Goal: Task Accomplishment & Management: Manage account settings

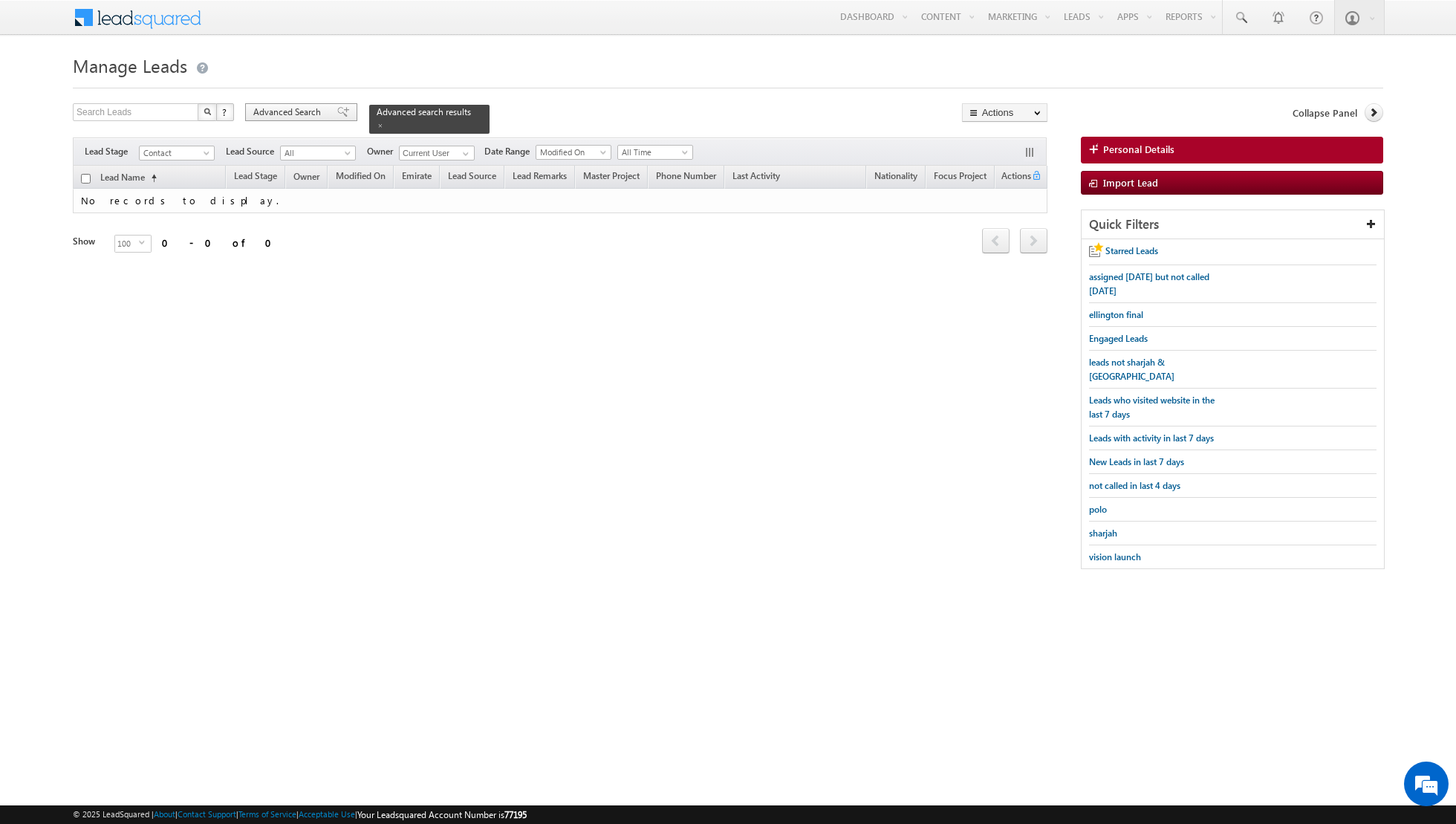
click at [337, 111] on span at bounding box center [343, 111] width 12 height 10
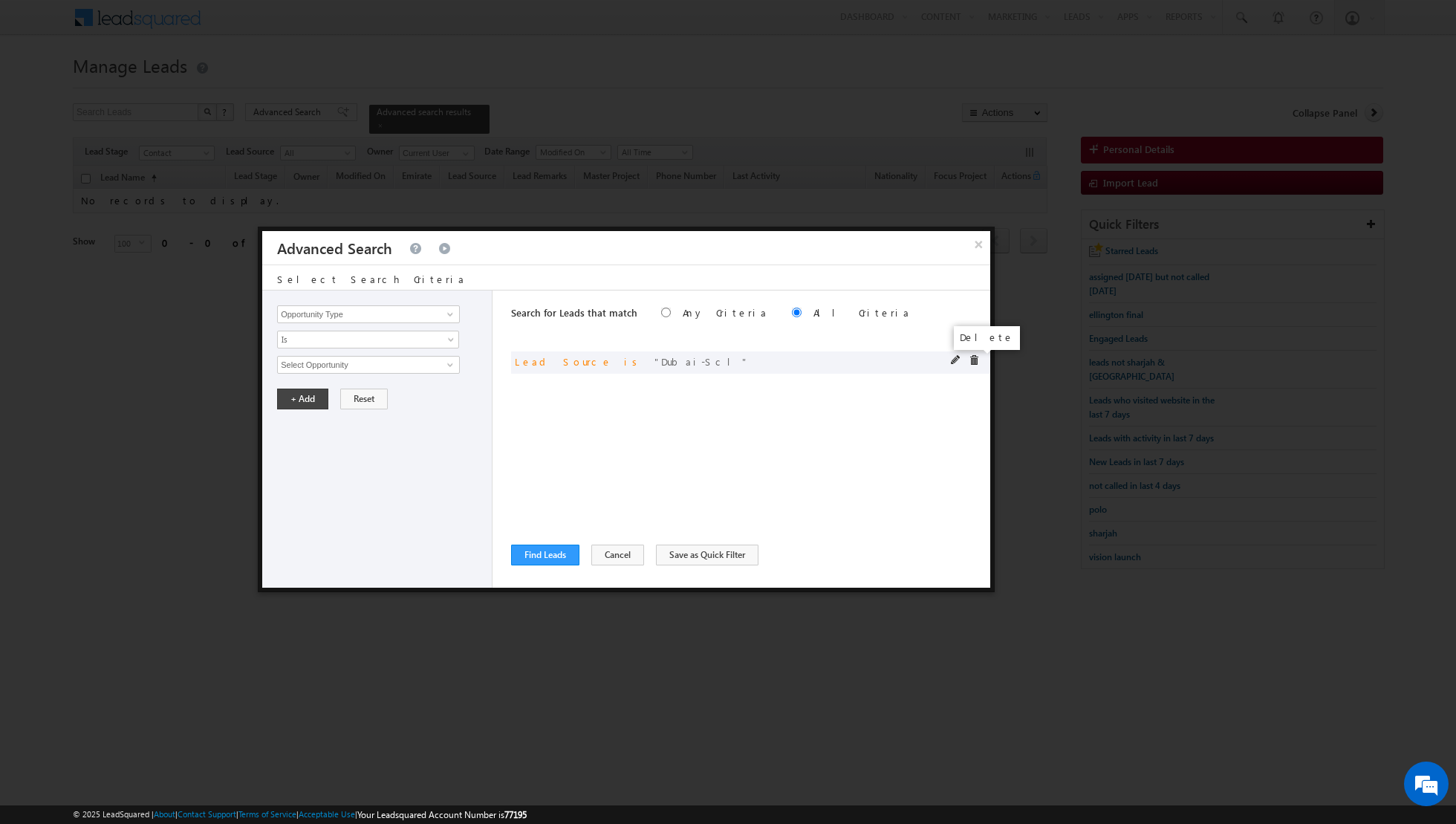
click at [974, 356] on span at bounding box center [974, 360] width 10 height 10
click at [548, 564] on button "Find Leads" at bounding box center [545, 555] width 68 height 21
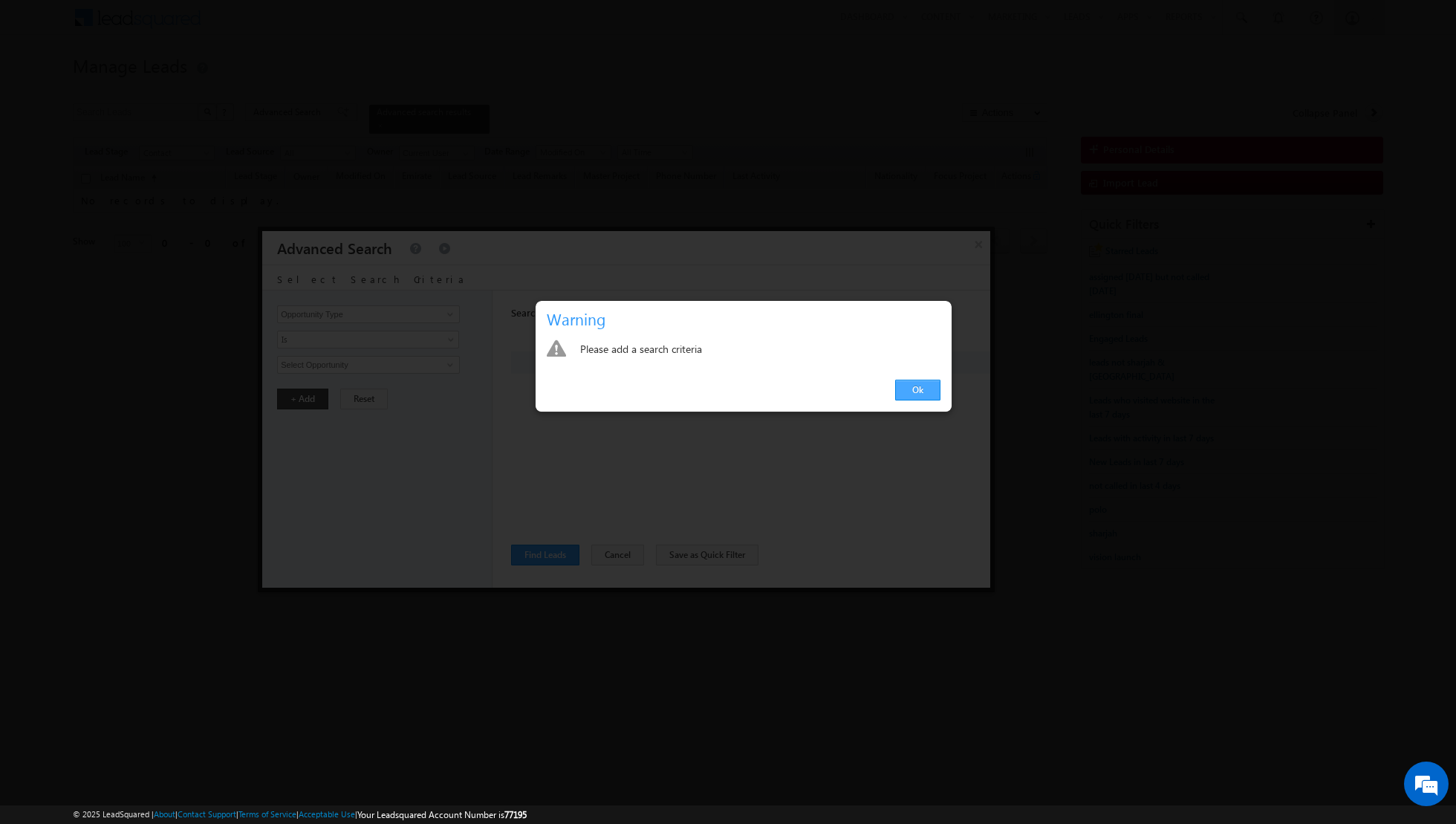
click at [920, 397] on link "Ok" at bounding box center [918, 390] width 45 height 21
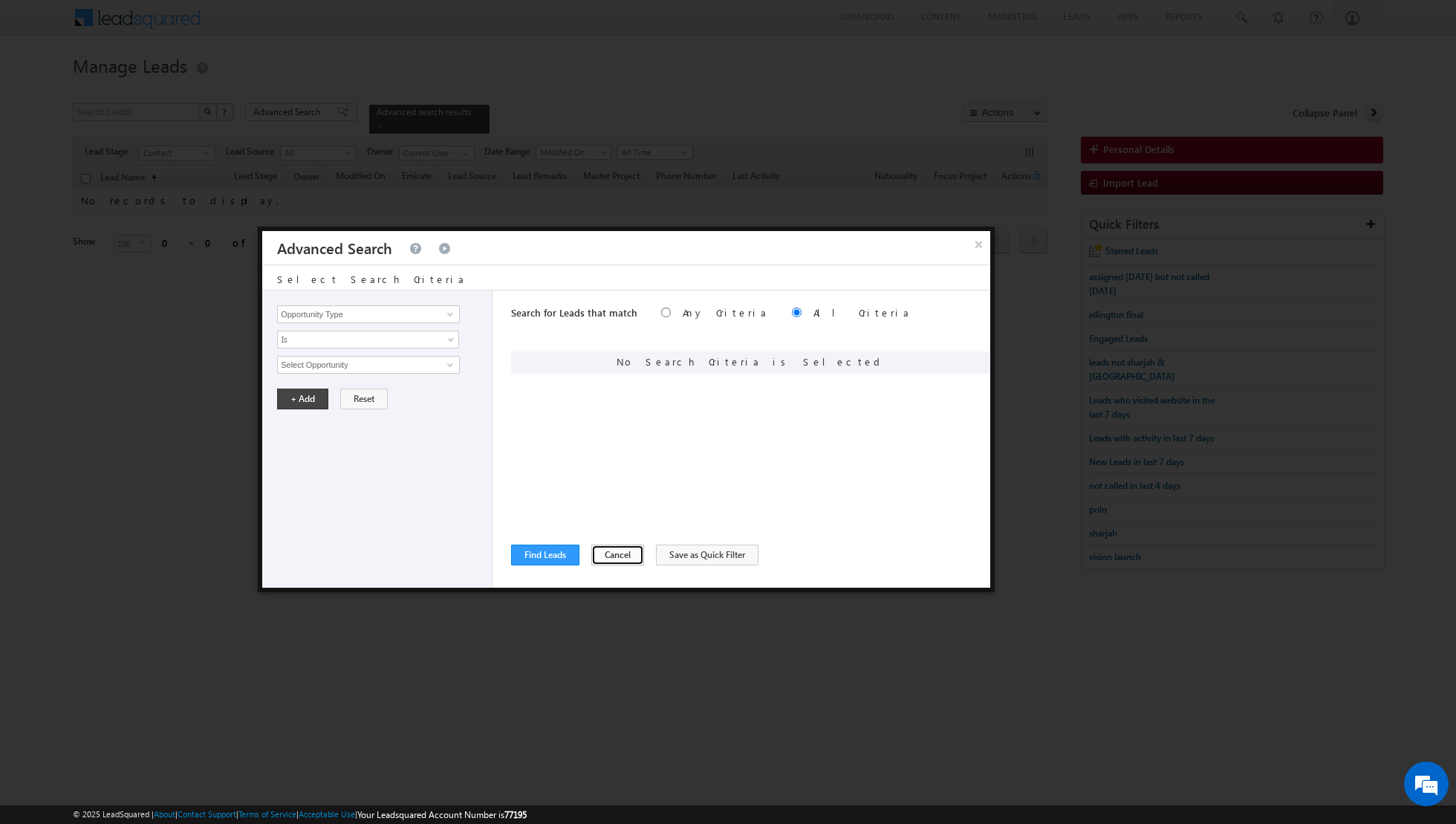
click at [606, 557] on button "Cancel" at bounding box center [617, 555] width 53 height 21
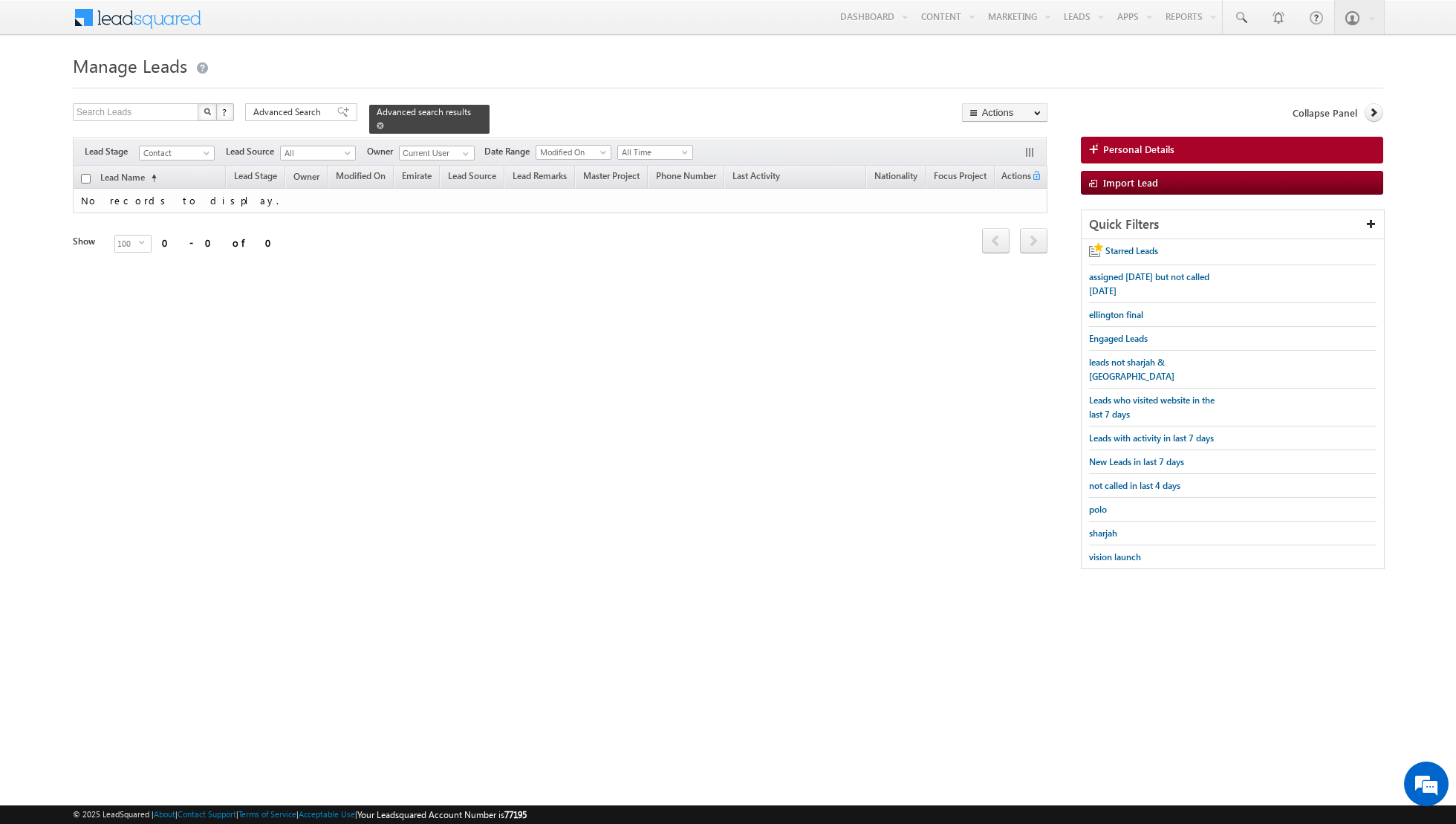
click at [376, 125] on span at bounding box center [380, 125] width 7 height 7
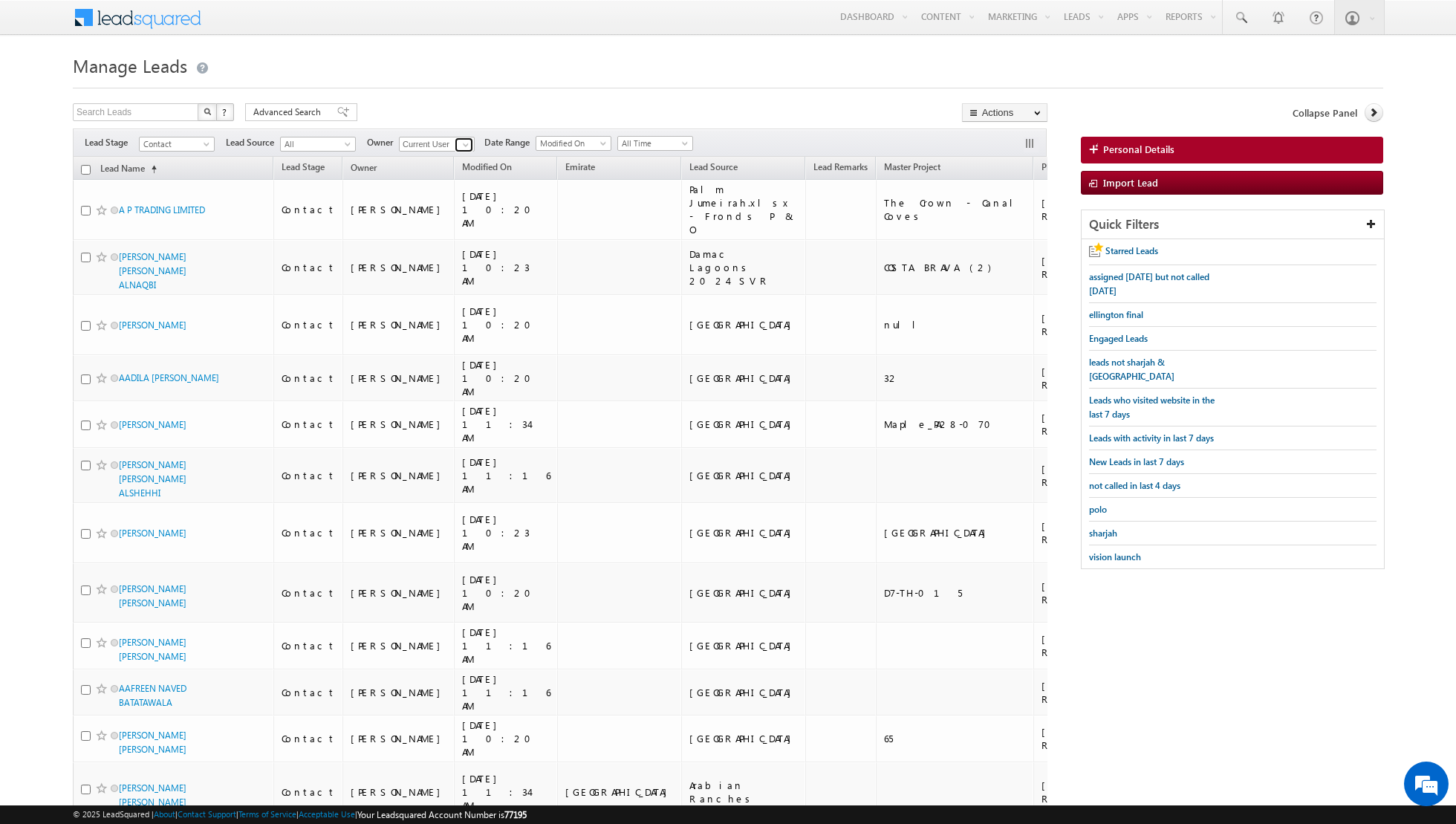
click at [464, 144] on span at bounding box center [465, 144] width 12 height 12
click at [445, 153] on link "Any" at bounding box center [473, 159] width 149 height 17
type input "Any"
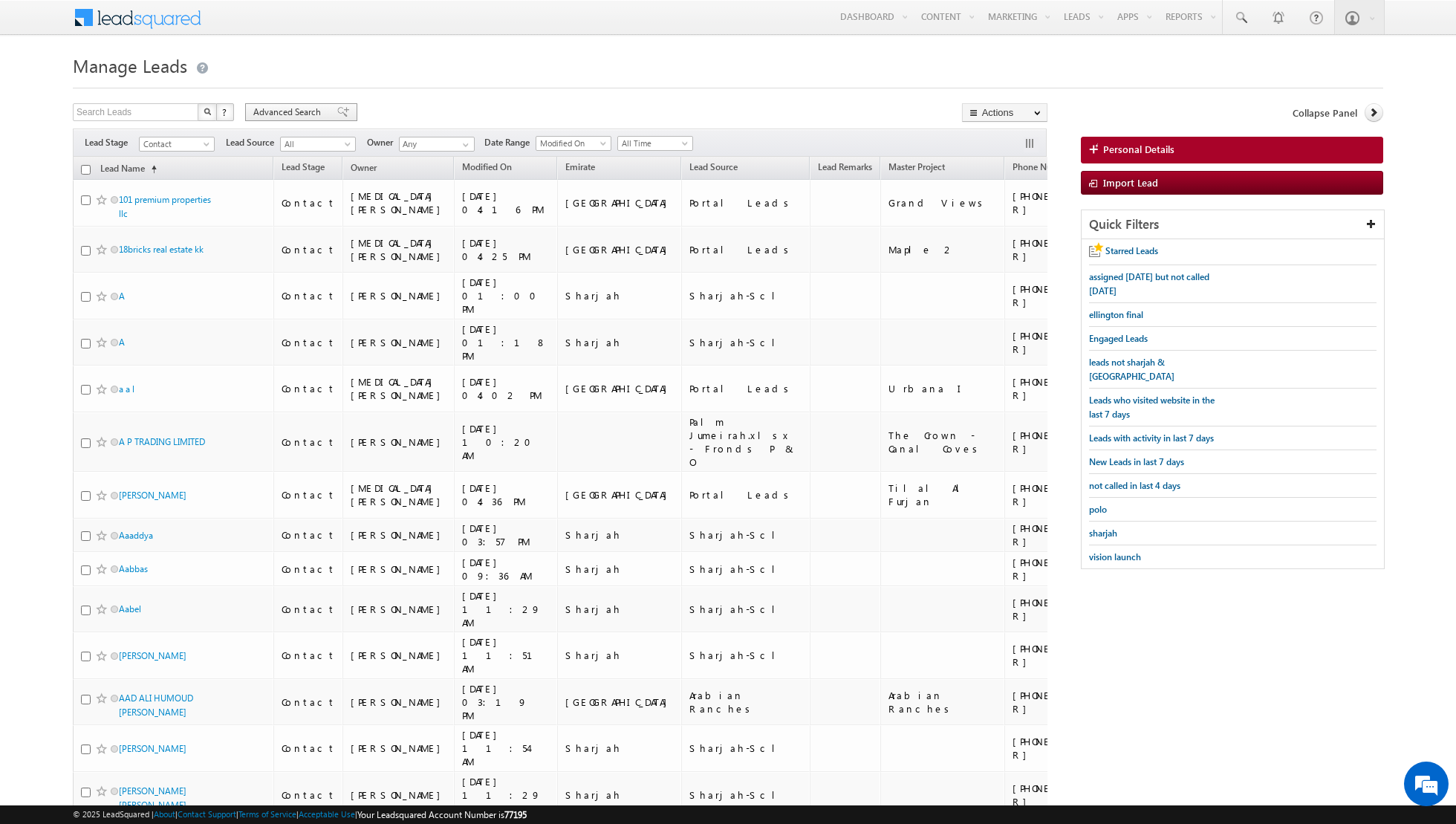
click at [337, 111] on span at bounding box center [343, 111] width 12 height 10
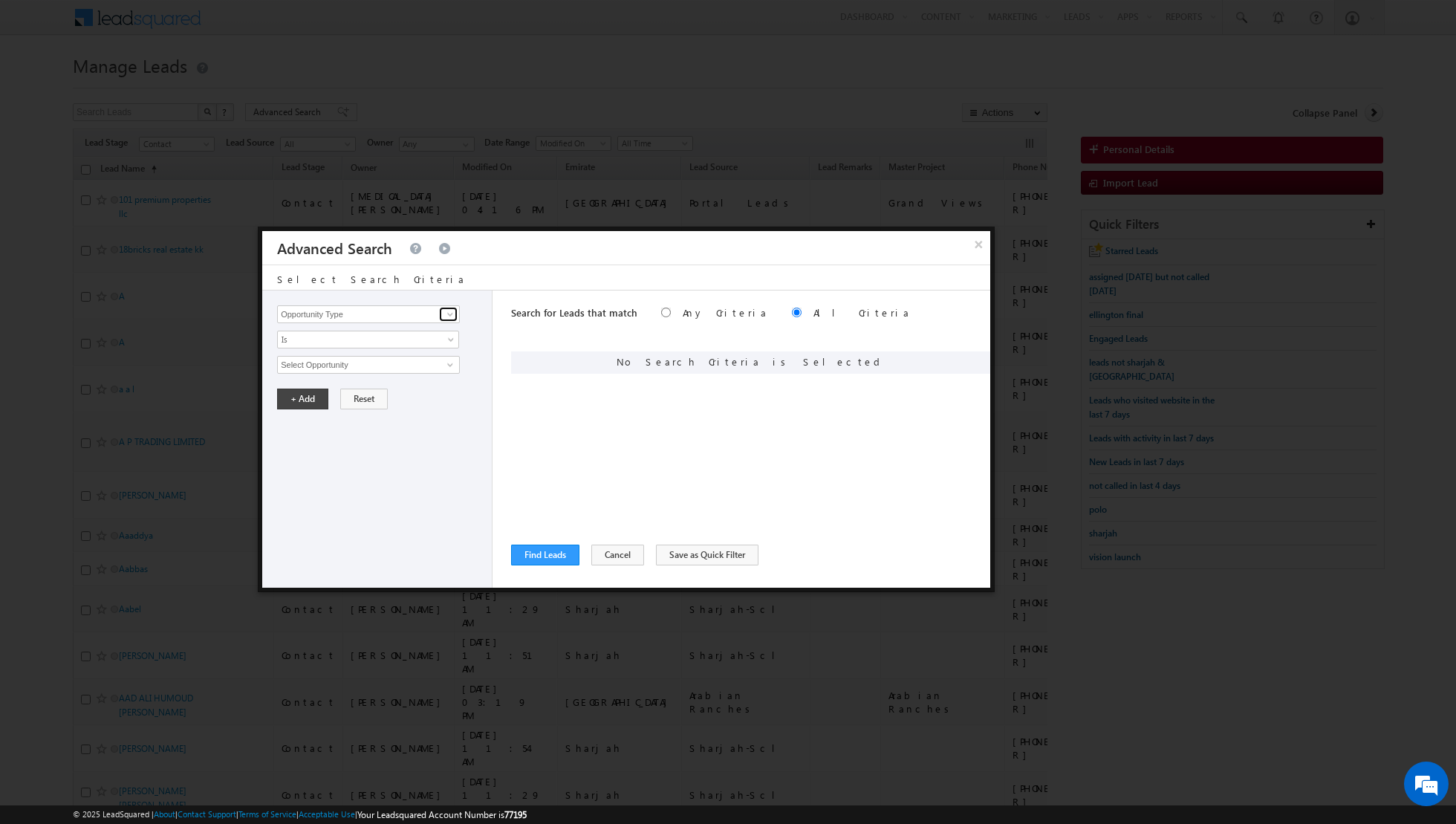
click at [448, 311] on span at bounding box center [450, 314] width 12 height 12
type input "l"
click at [403, 343] on link "First Name" at bounding box center [369, 344] width 183 height 17
type input "First Name"
click at [417, 368] on input "text" at bounding box center [369, 365] width 183 height 18
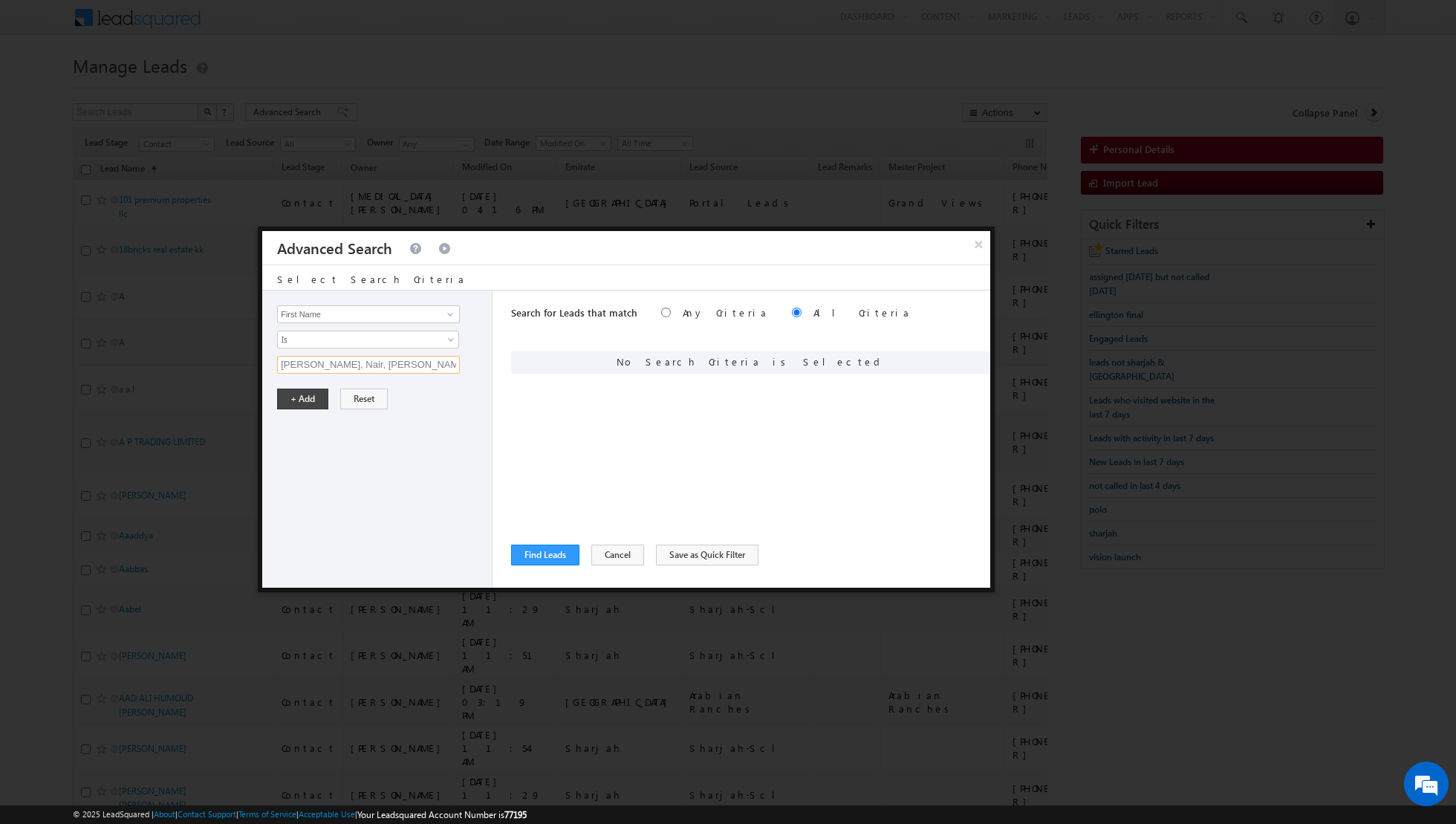
type input "menon, Nair, pillai"
click at [292, 391] on button "+ Add" at bounding box center [303, 399] width 52 height 21
click at [541, 555] on button "Find Leads" at bounding box center [545, 555] width 68 height 21
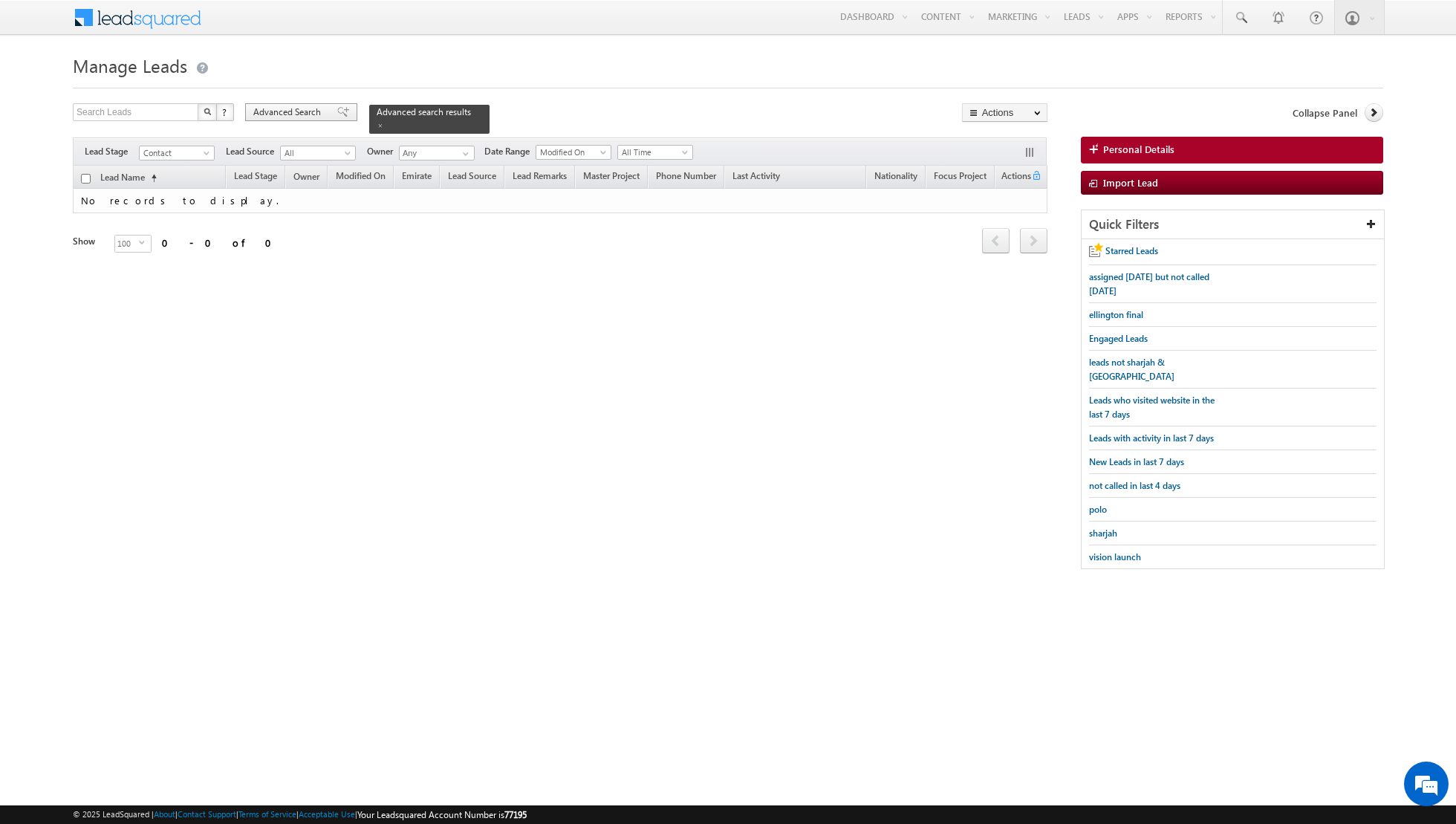
click at [337, 109] on span at bounding box center [343, 111] width 12 height 10
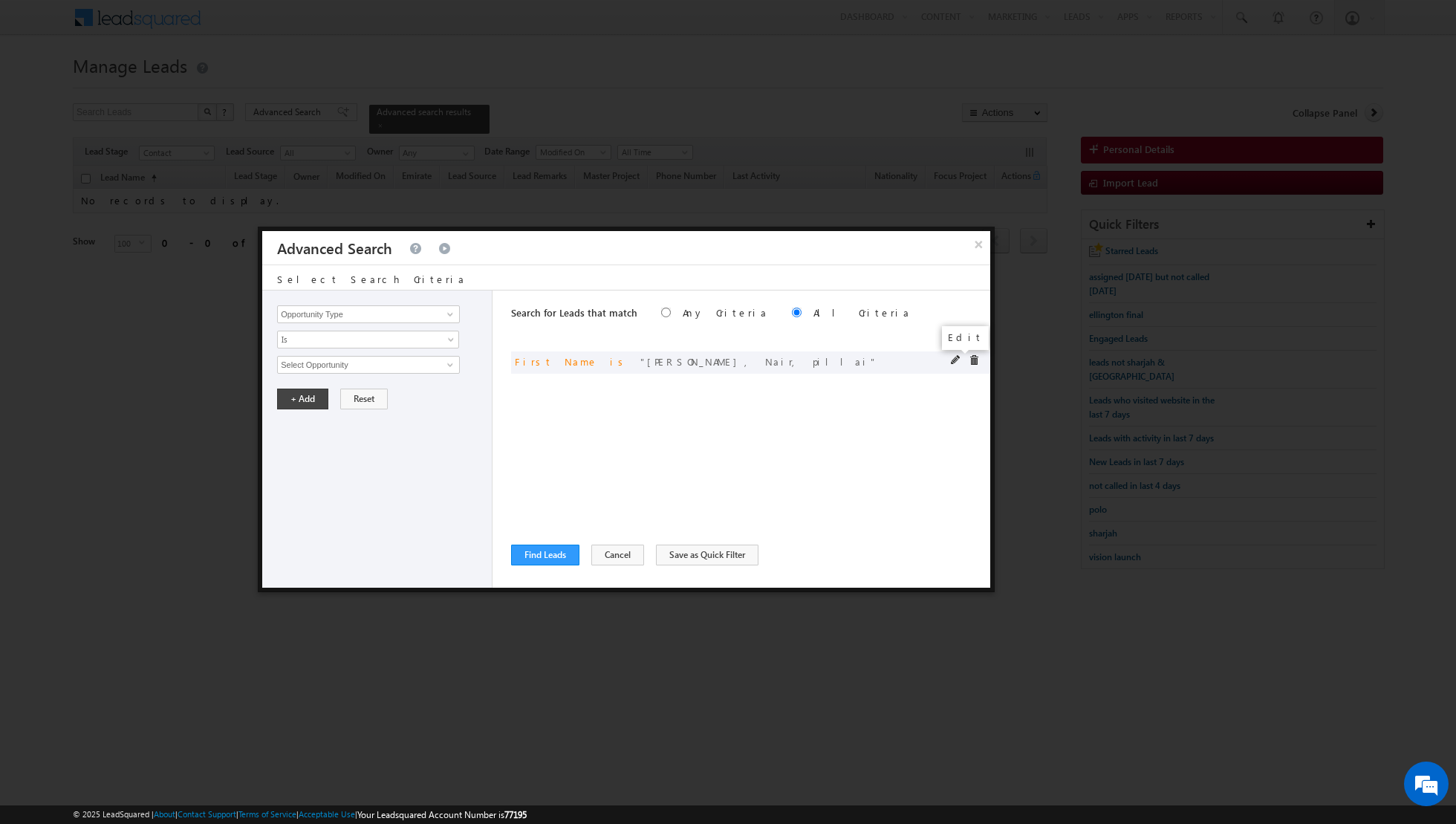
click at [952, 361] on span at bounding box center [956, 360] width 10 height 10
click at [447, 311] on span at bounding box center [450, 314] width 12 height 12
click at [327, 374] on link "Last Name" at bounding box center [369, 374] width 183 height 17
type input "Last Name"
click at [364, 362] on input "text" at bounding box center [369, 365] width 183 height 18
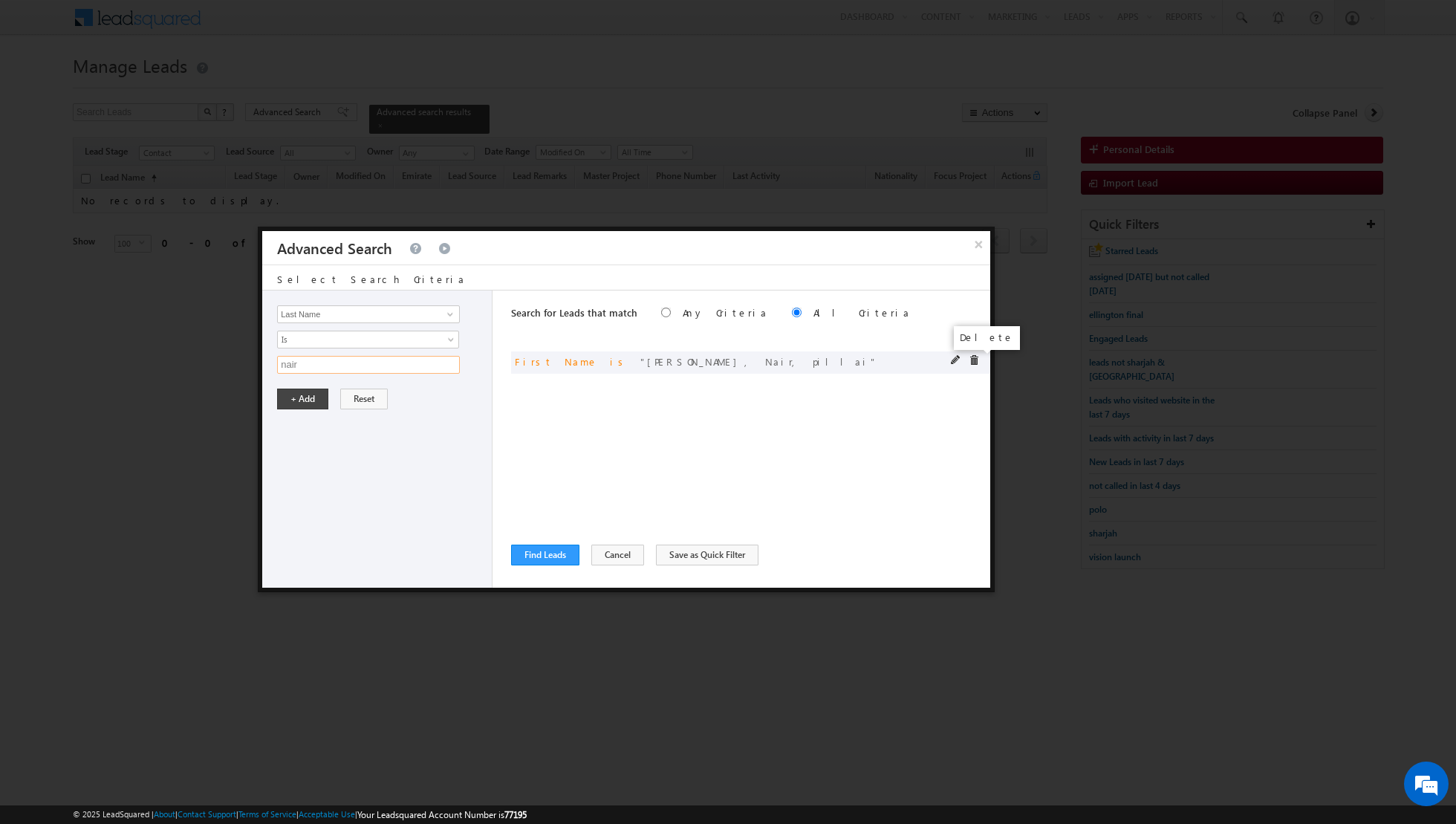
type input "nair"
click at [977, 356] on span at bounding box center [974, 360] width 10 height 10
click at [295, 394] on button "+ Add" at bounding box center [303, 399] width 52 height 21
click at [530, 547] on button "Find Leads" at bounding box center [545, 555] width 68 height 21
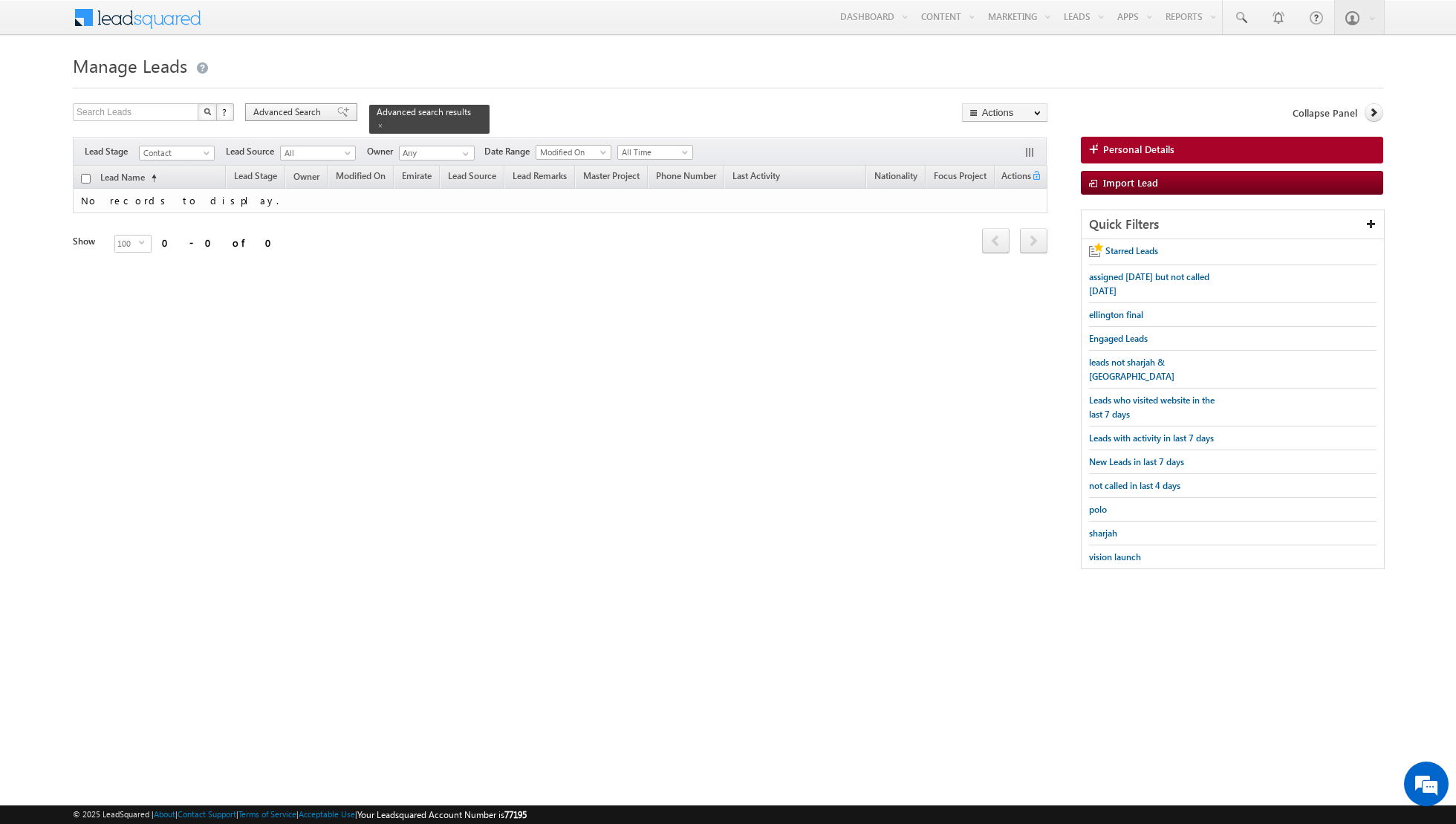
click at [306, 111] on span "Advanced Search" at bounding box center [288, 111] width 72 height 14
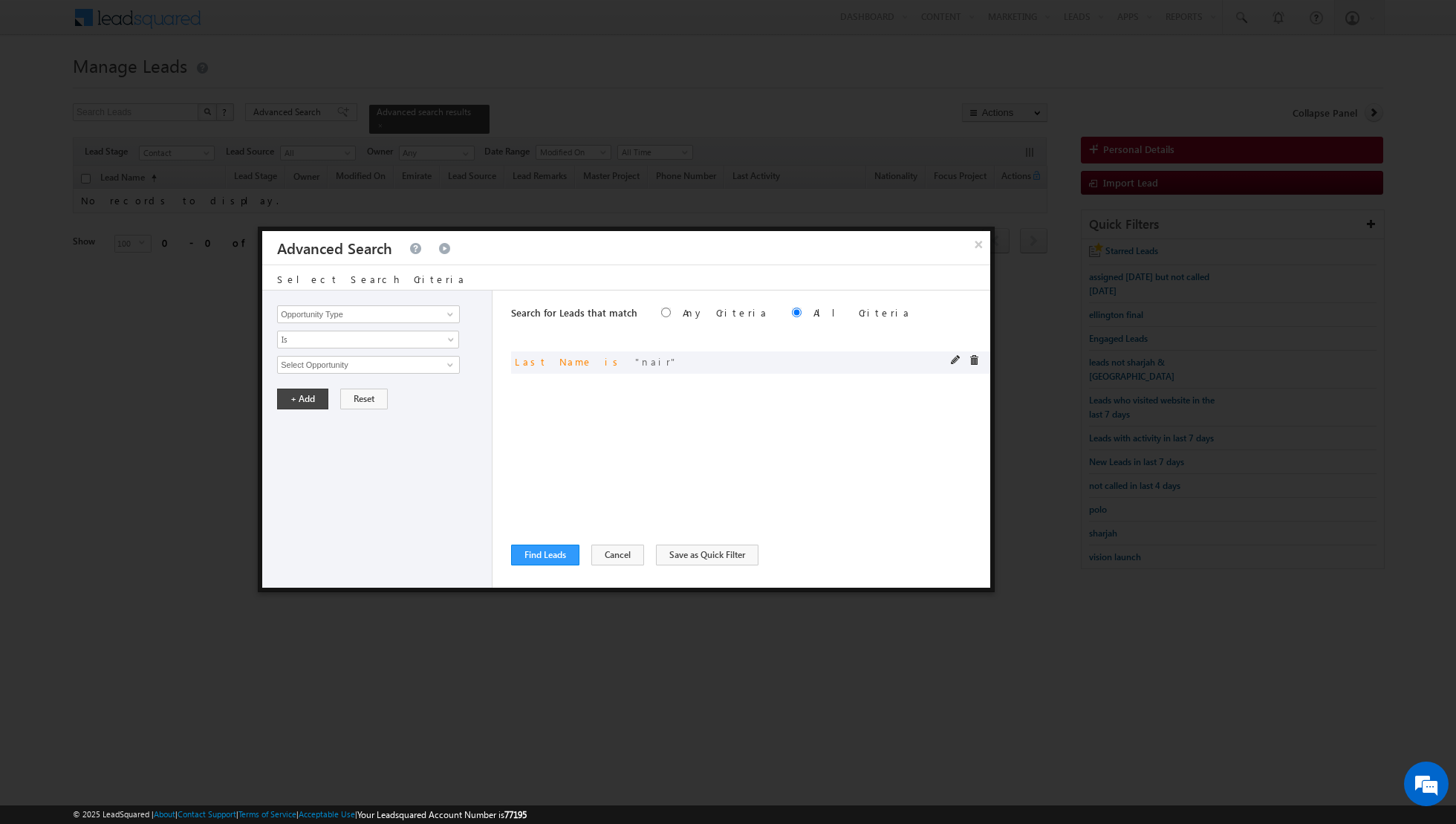
click at [957, 360] on span at bounding box center [956, 360] width 10 height 10
click at [335, 314] on input "Last Name" at bounding box center [369, 315] width 183 height 18
click at [323, 391] on link "First Name" at bounding box center [369, 389] width 183 height 17
type input "First Name"
click at [319, 341] on span "Is" at bounding box center [359, 339] width 161 height 14
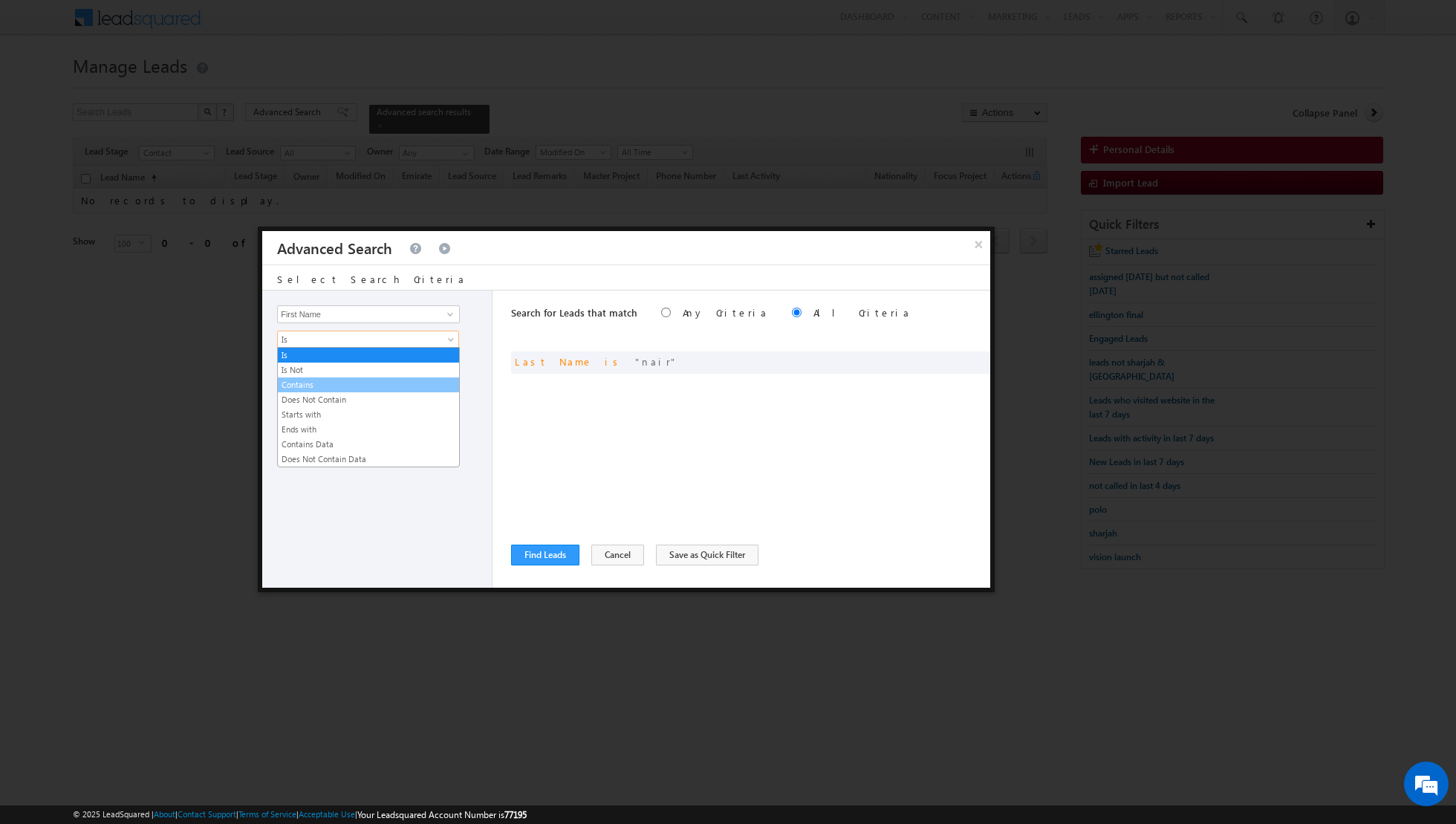
click at [310, 383] on link "Contains" at bounding box center [369, 384] width 181 height 14
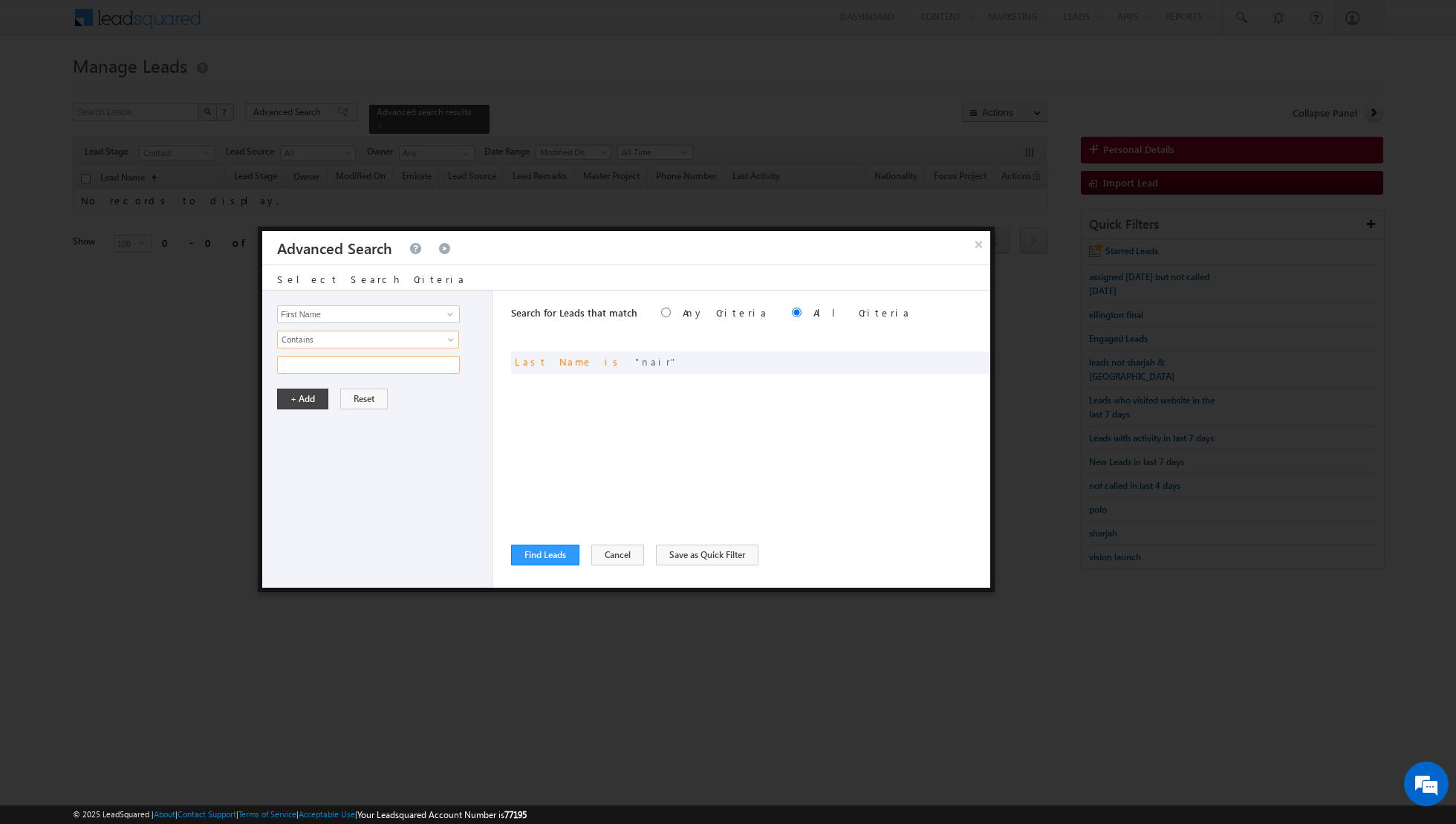
click at [311, 370] on input "text" at bounding box center [369, 365] width 183 height 18
type input "nair"
click at [298, 392] on button "+ Add" at bounding box center [303, 399] width 52 height 21
click at [558, 549] on button "Find Leads" at bounding box center [545, 555] width 68 height 21
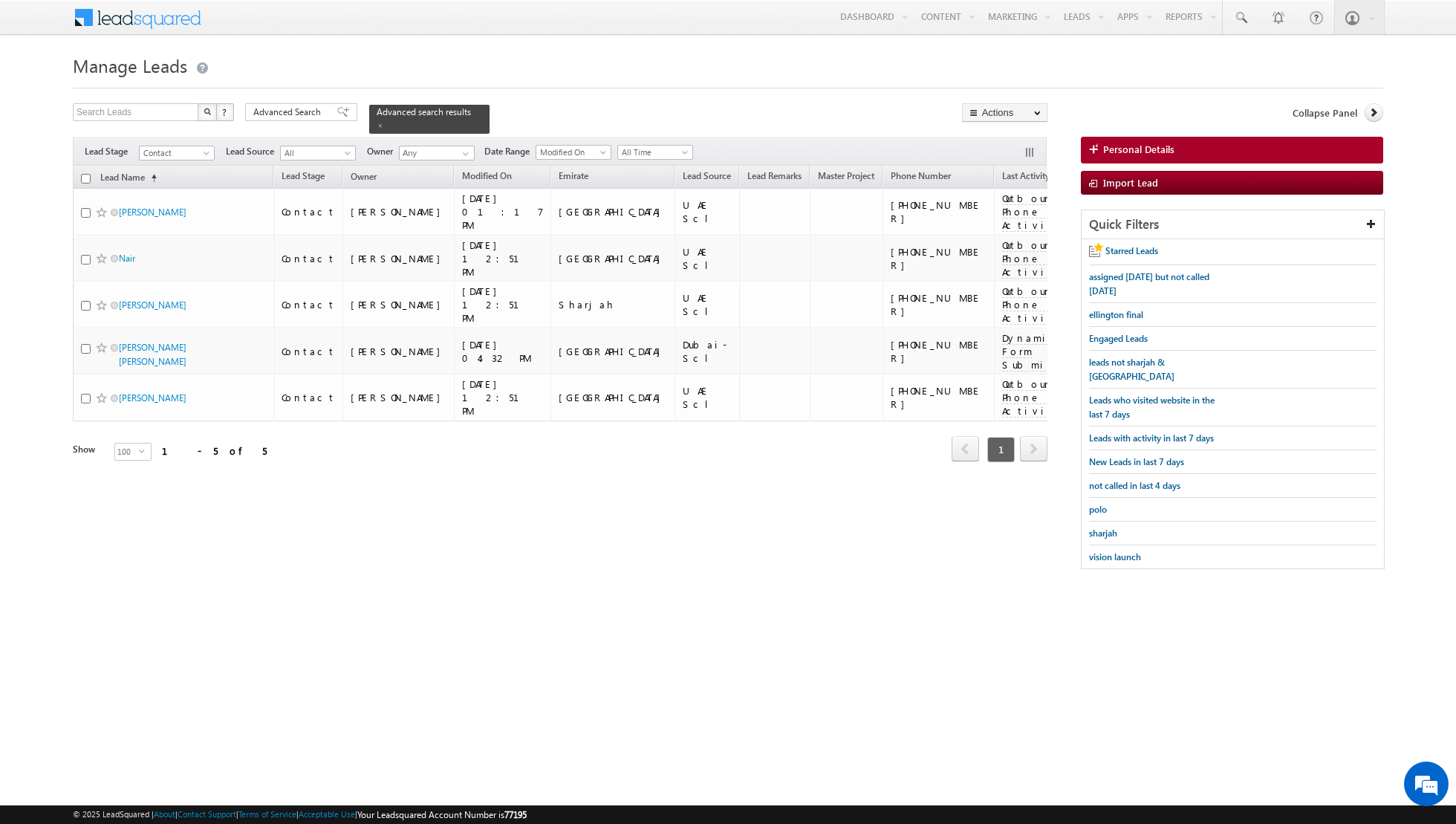
click at [84, 179] on input "checkbox" at bounding box center [85, 179] width 10 height 10
checkbox input "true"
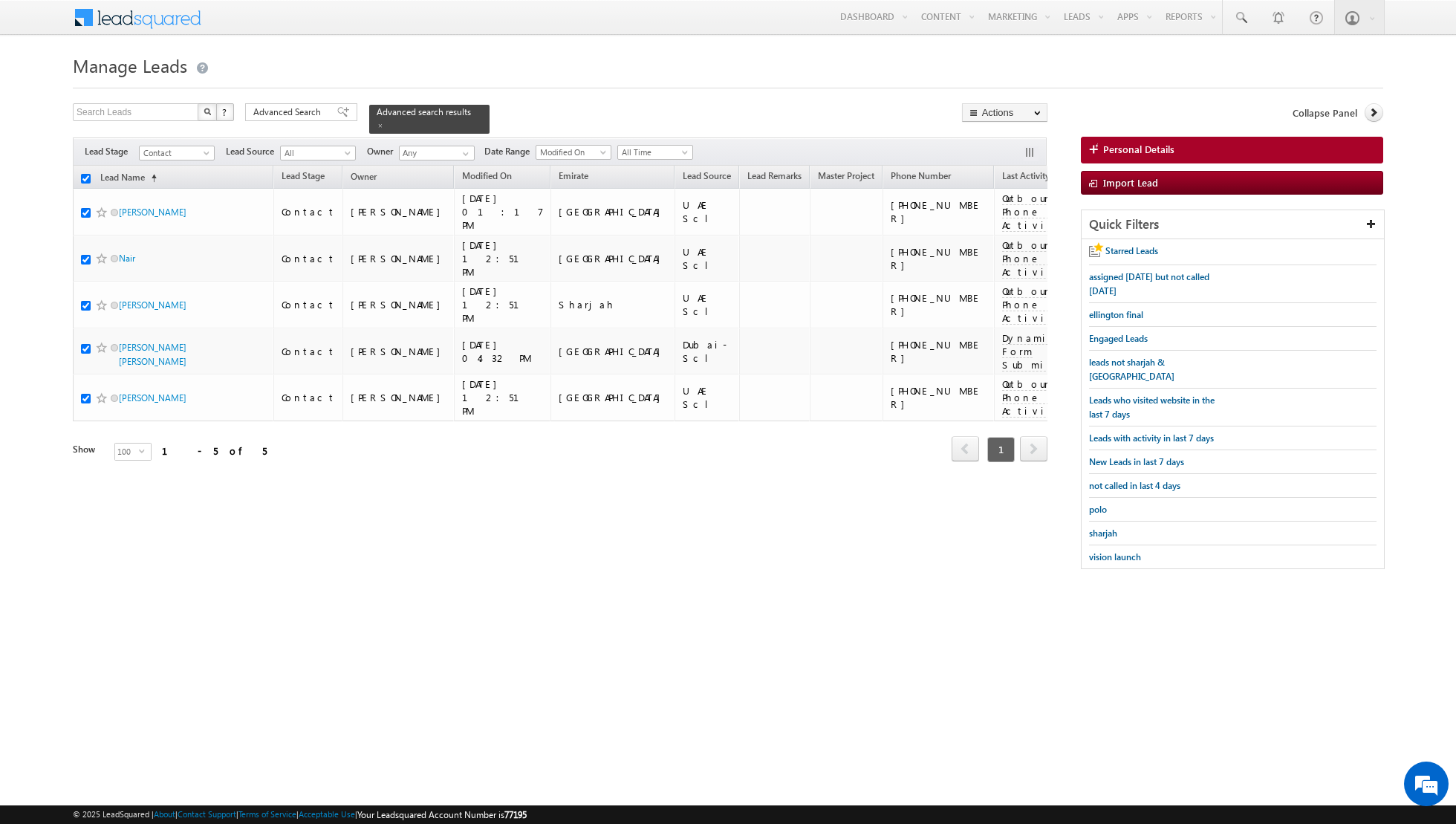
checkbox input "true"
click at [1006, 242] on link "Change Owner" at bounding box center [1005, 241] width 84 height 18
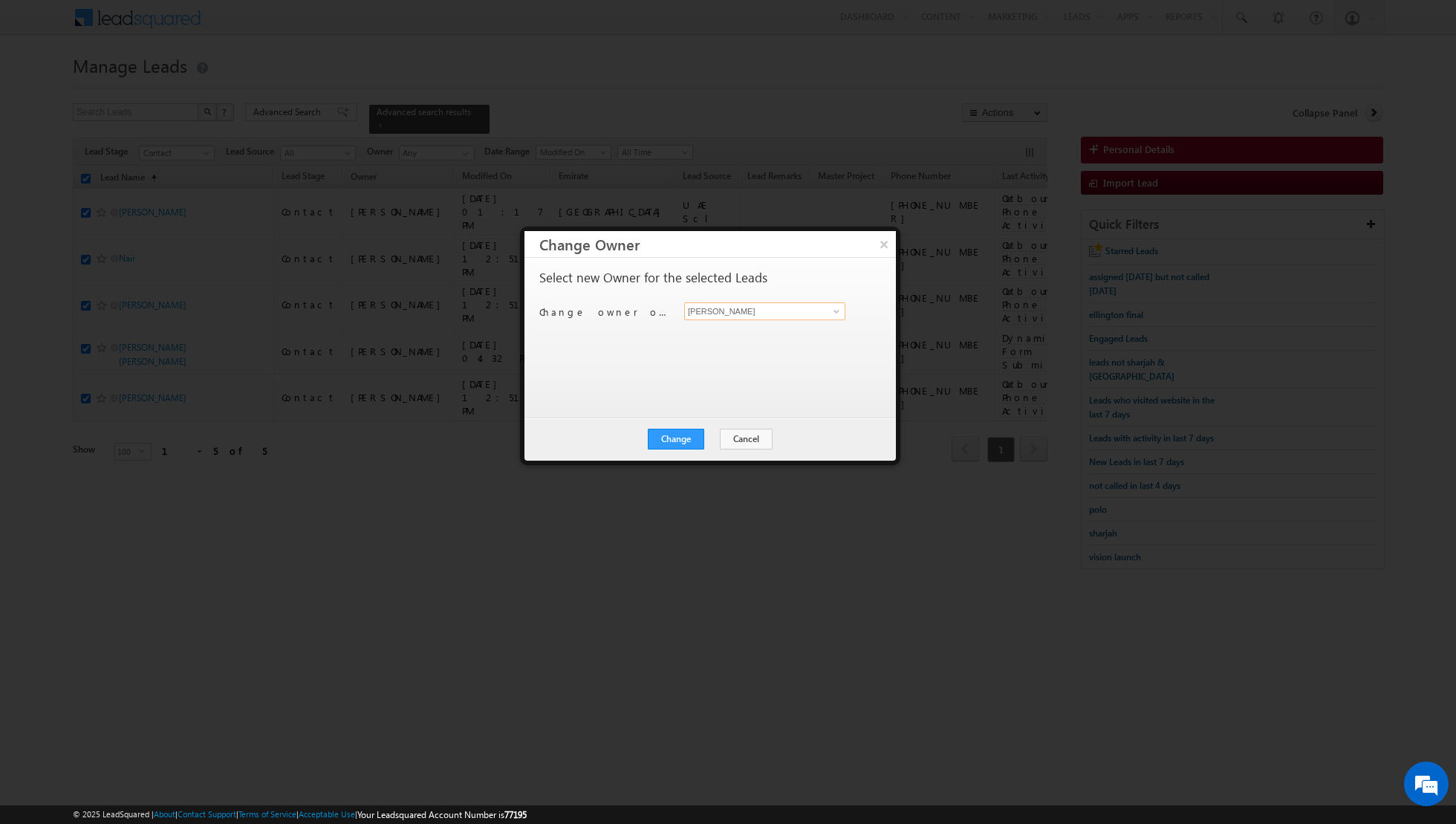
click at [799, 309] on input "[PERSON_NAME]" at bounding box center [765, 312] width 161 height 18
click at [799, 327] on link "[PERSON_NAME] [EMAIL_ADDRESS][PERSON_NAME][DOMAIN_NAME]" at bounding box center [765, 333] width 161 height 28
type input "[PERSON_NAME]"
click at [687, 434] on button "Change" at bounding box center [676, 439] width 56 height 21
click at [702, 436] on button "Close" at bounding box center [713, 439] width 47 height 21
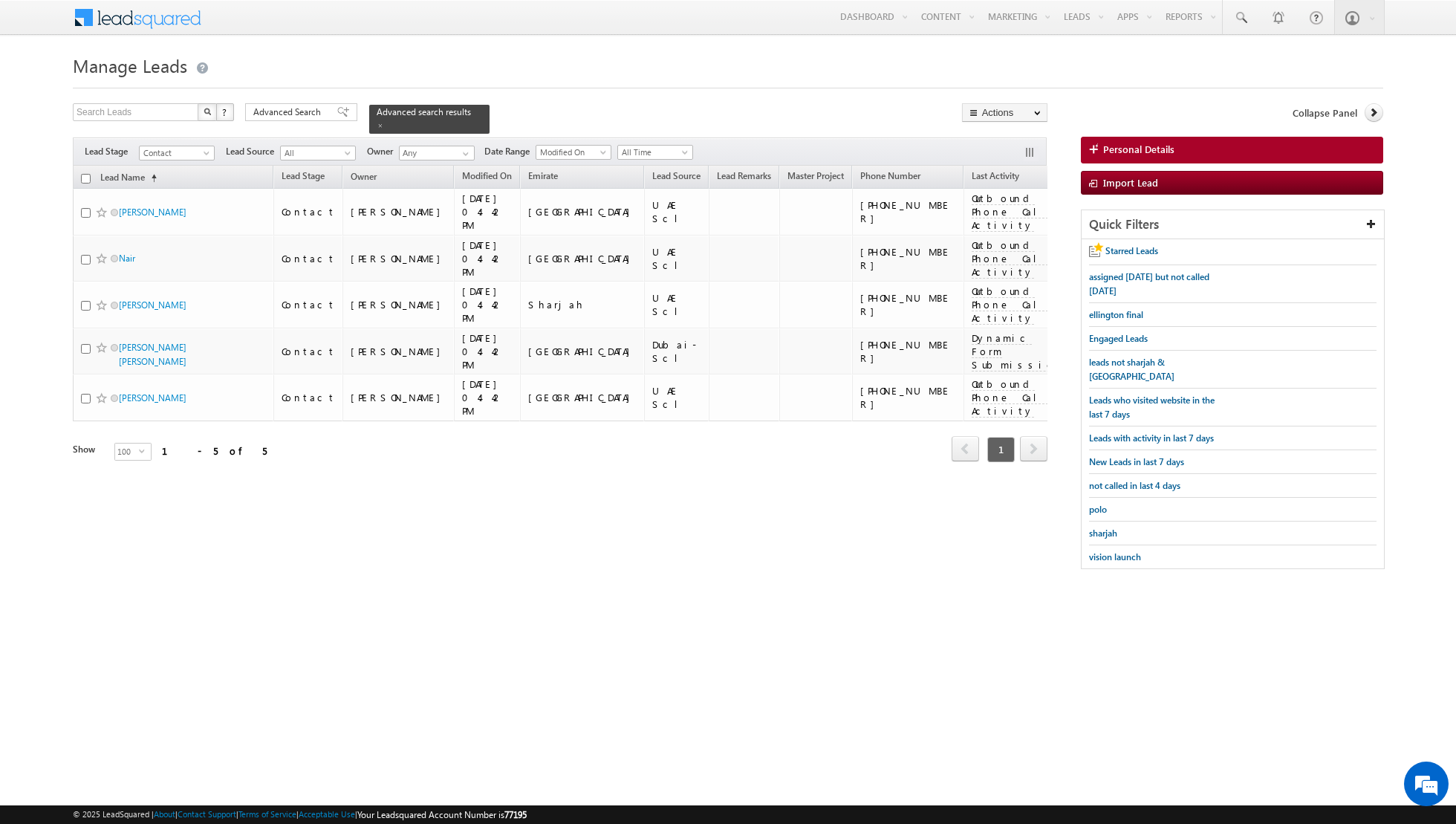
click at [84, 175] on input "checkbox" at bounding box center [85, 179] width 10 height 10
checkbox input "true"
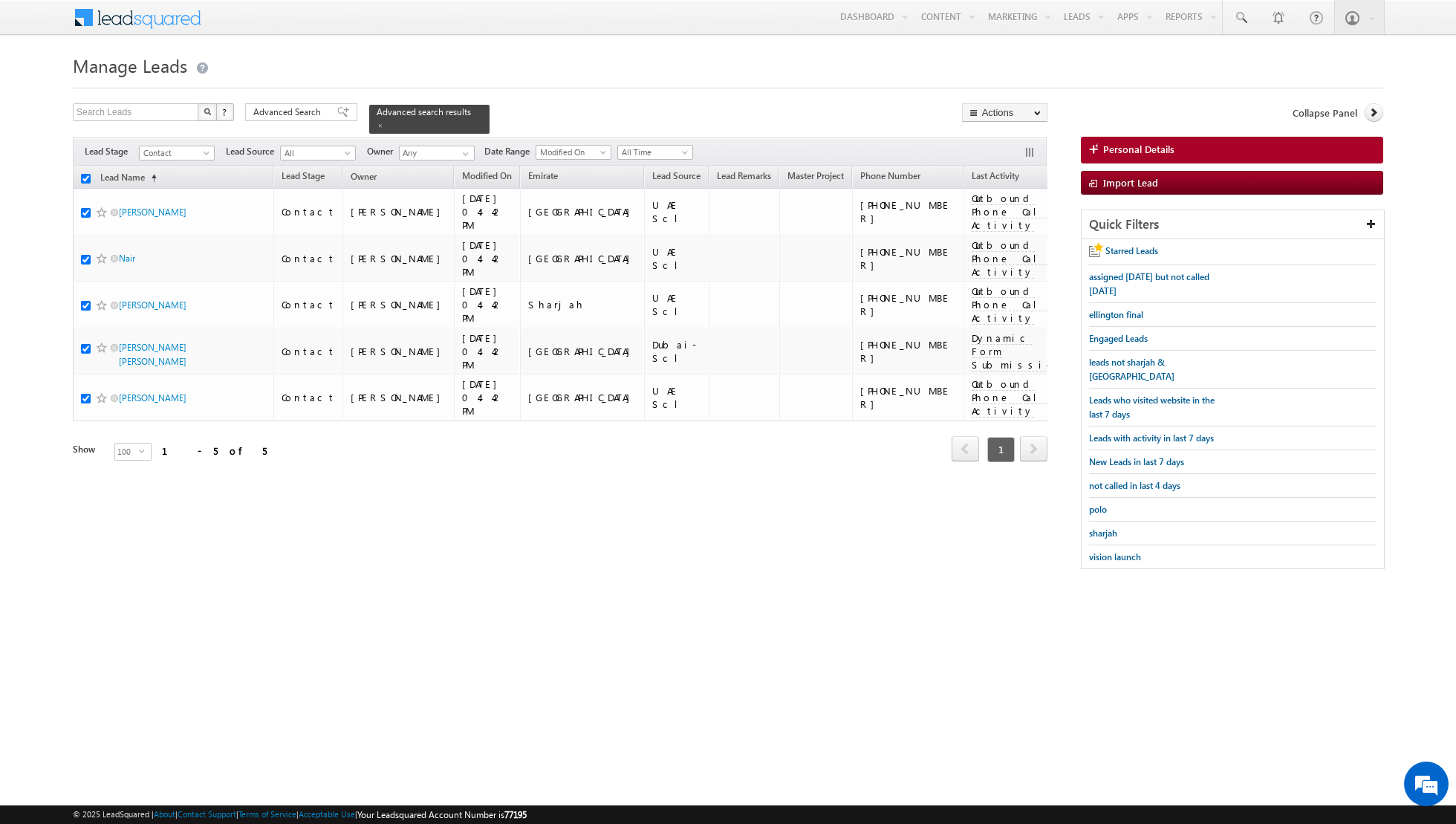
checkbox input "true"
click at [1003, 256] on link "Change Stage" at bounding box center [1005, 258] width 84 height 18
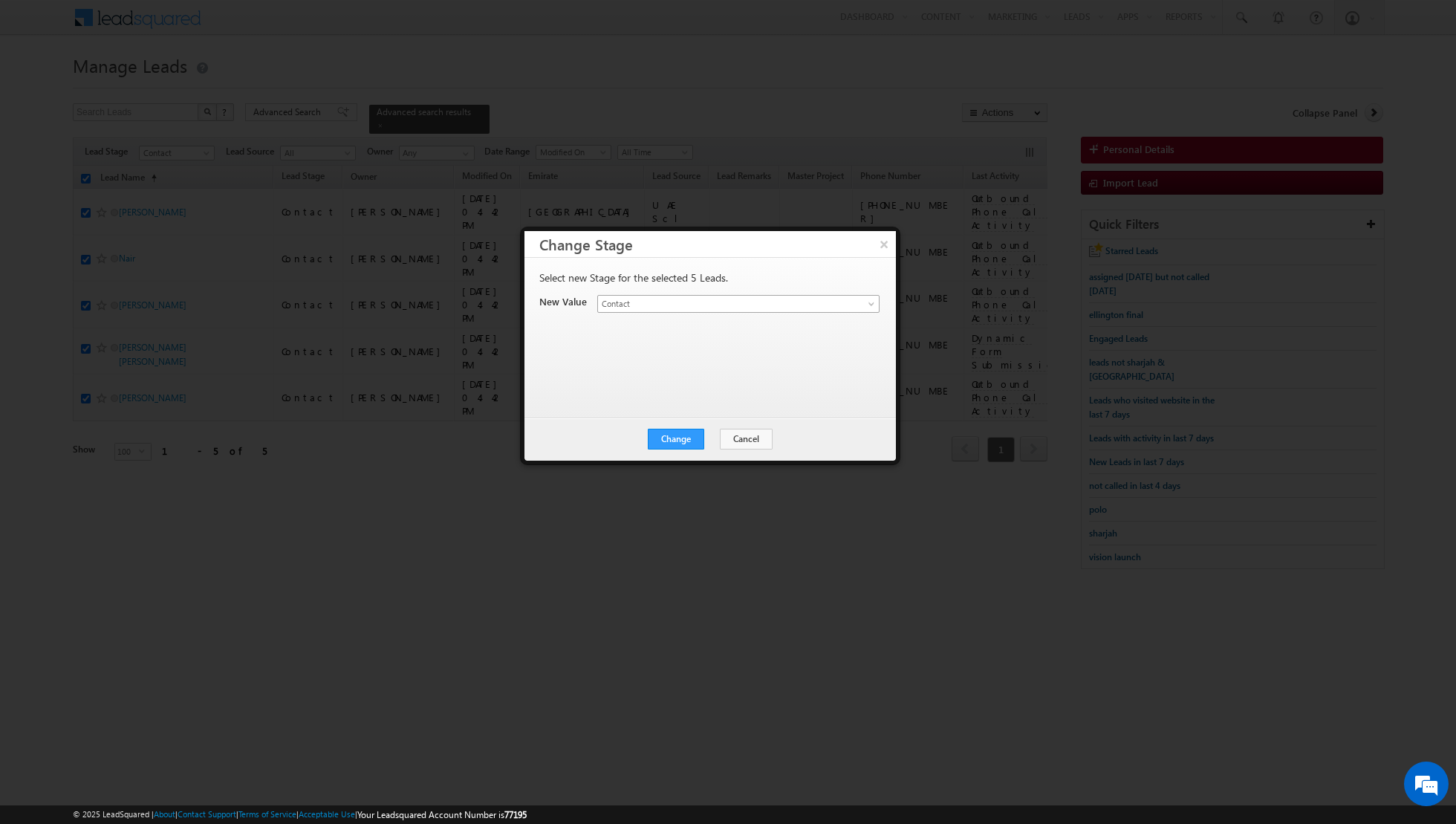
click at [661, 303] on span "Contact" at bounding box center [721, 304] width 246 height 14
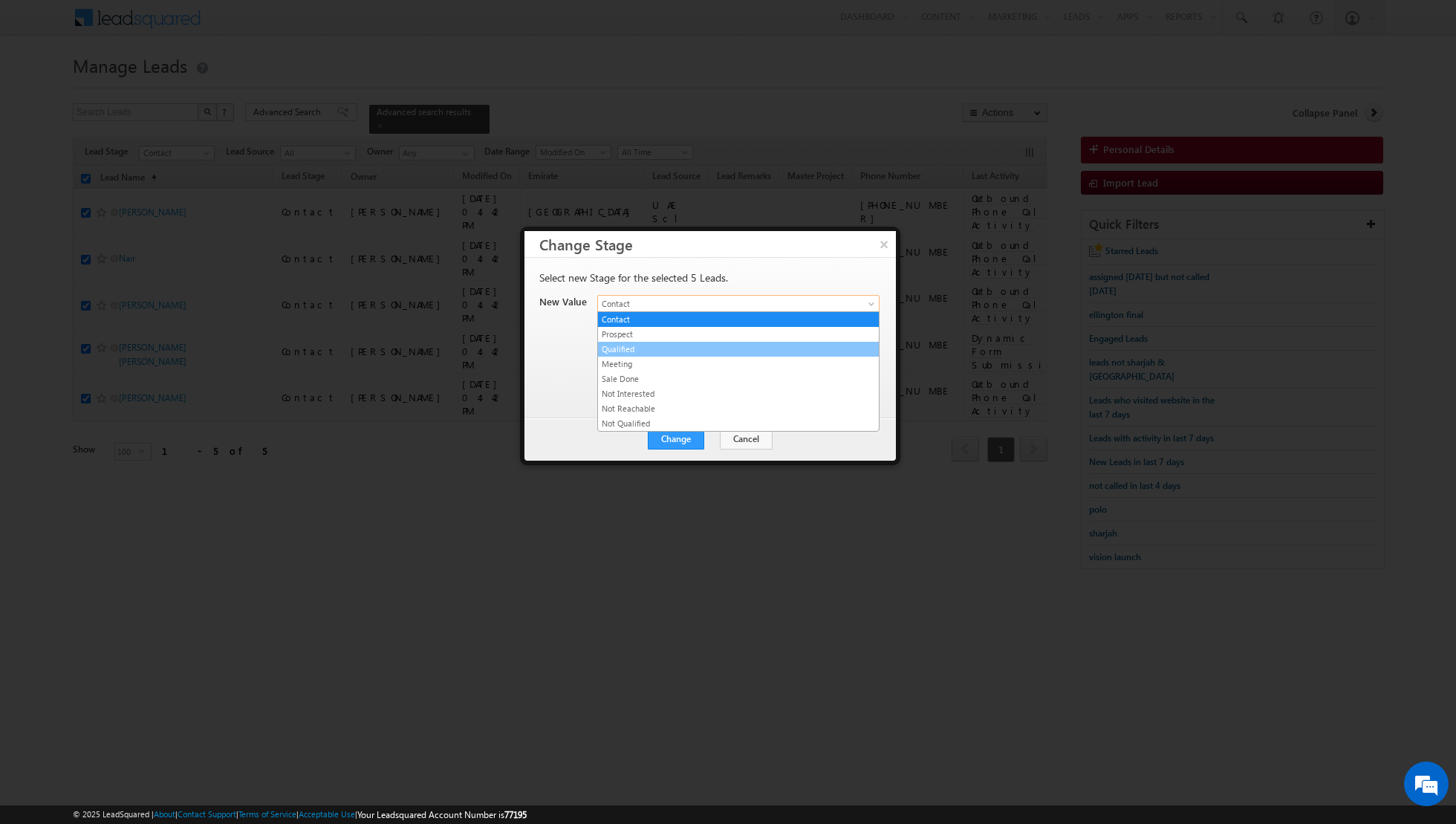
click at [653, 346] on link "Qualified" at bounding box center [739, 349] width 281 height 14
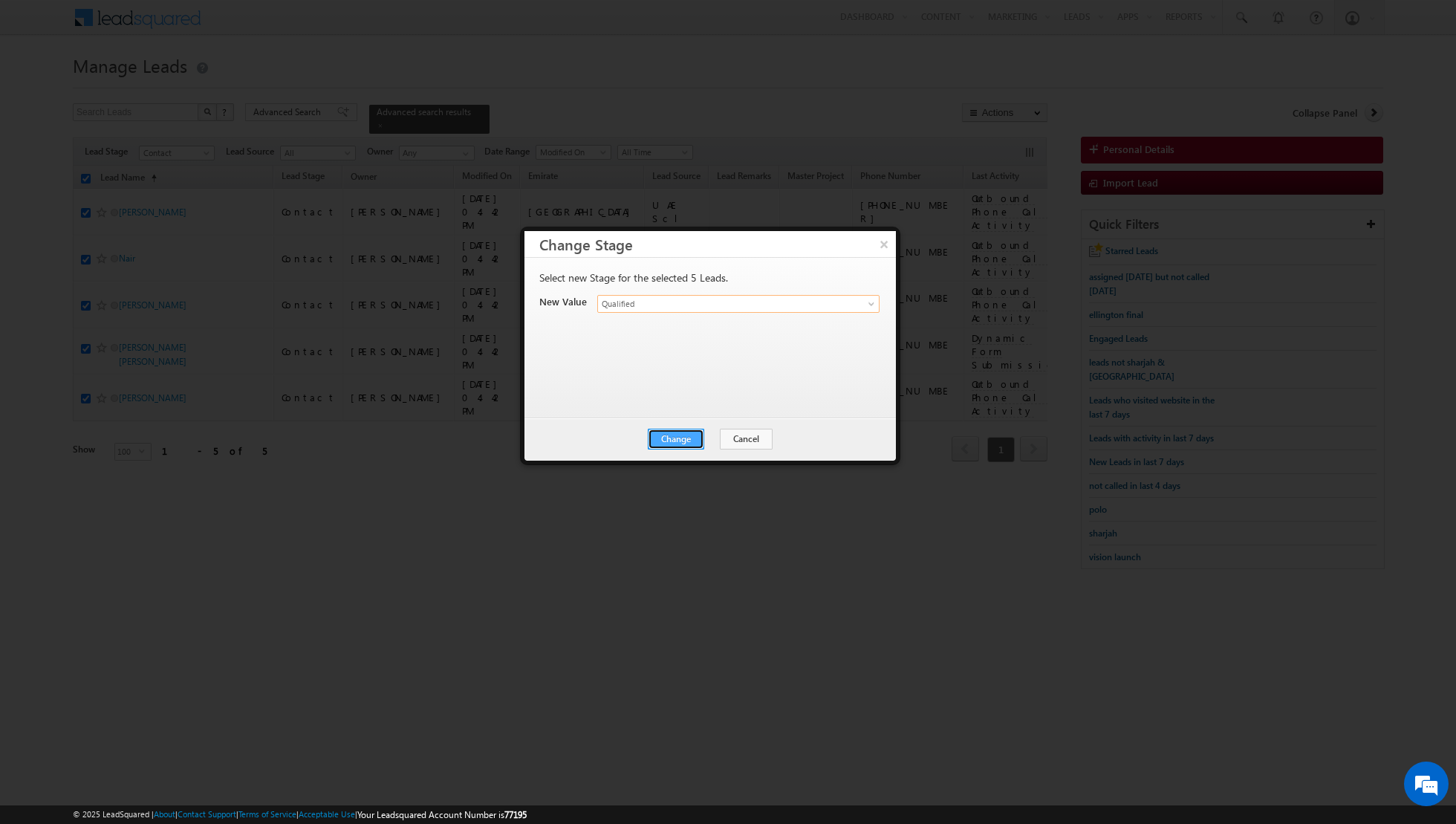
click at [689, 436] on button "Change" at bounding box center [676, 439] width 56 height 21
click at [706, 437] on button "Close" at bounding box center [713, 439] width 47 height 21
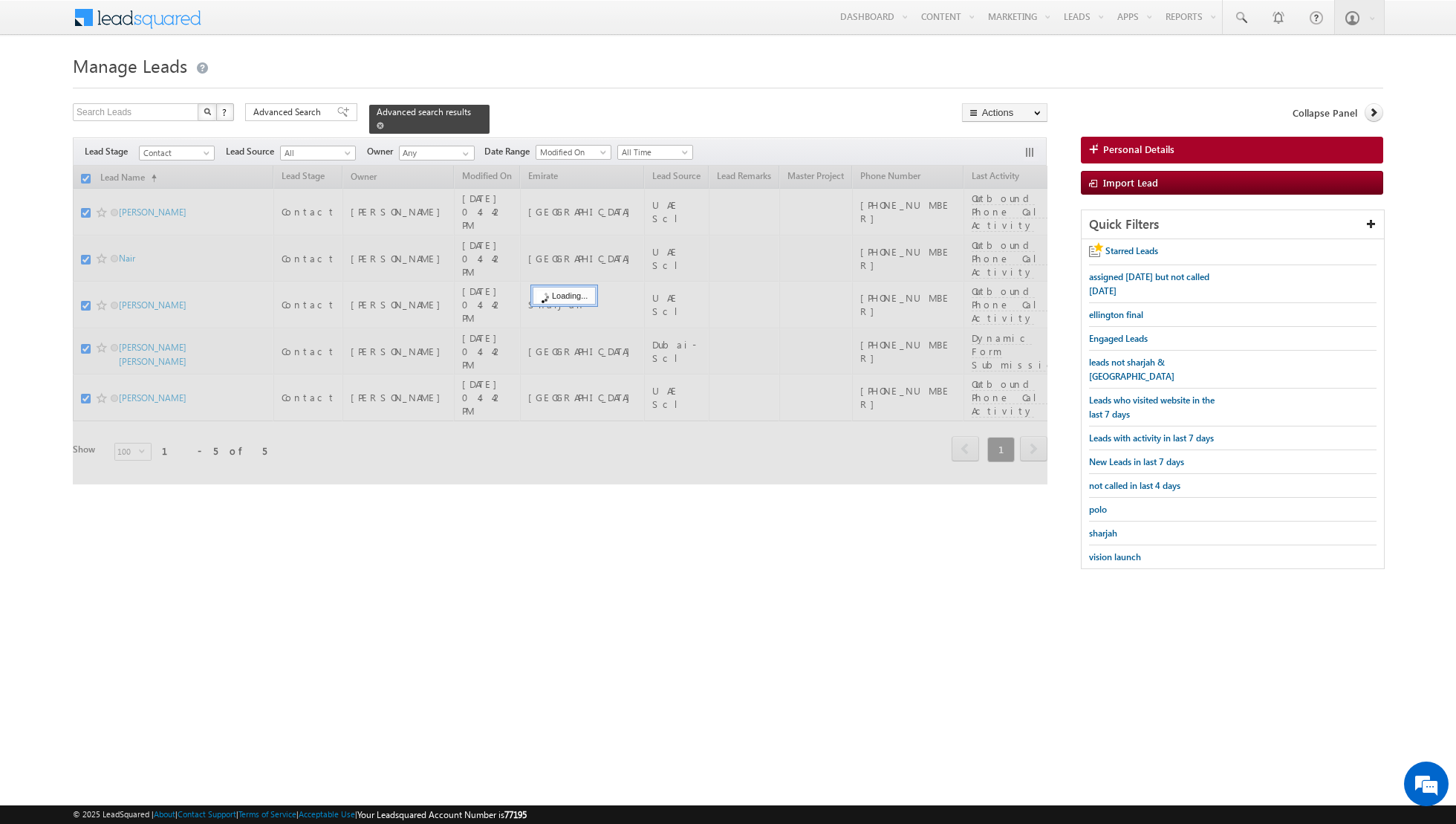
checkbox input "false"
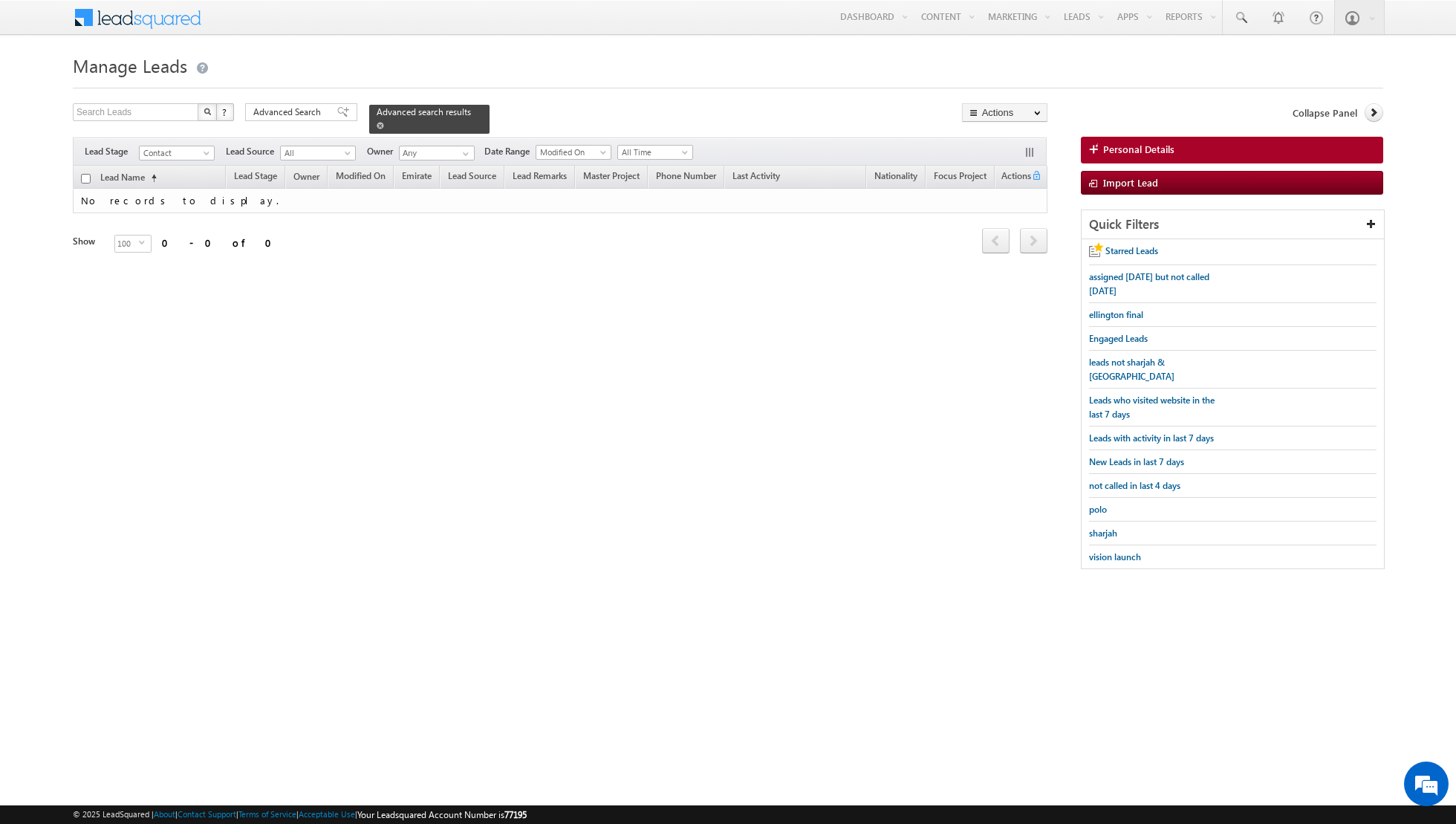
click at [376, 125] on span at bounding box center [380, 125] width 7 height 7
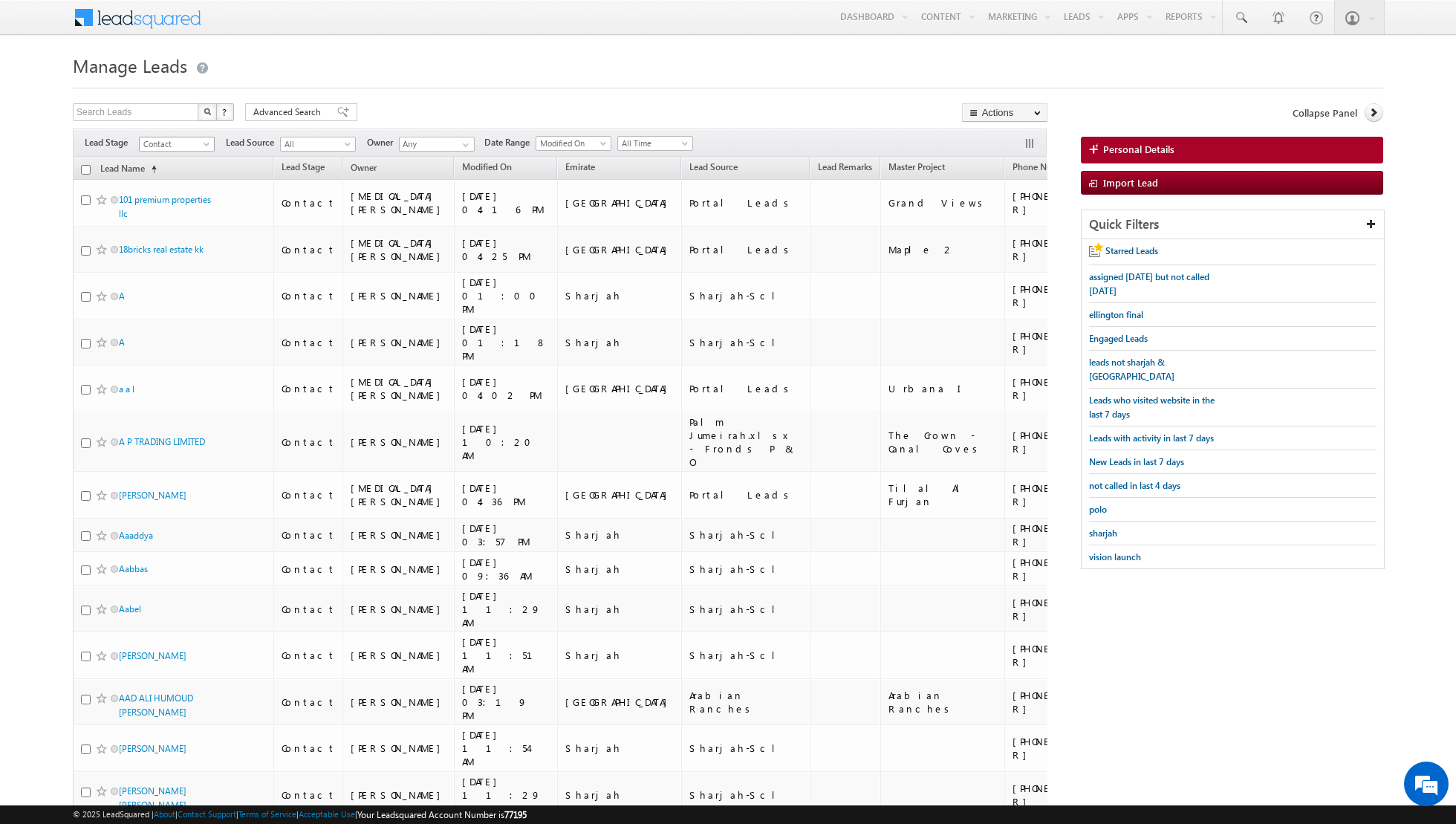
click at [207, 143] on span at bounding box center [208, 147] width 12 height 12
click at [175, 196] on link "Qualified" at bounding box center [177, 202] width 75 height 14
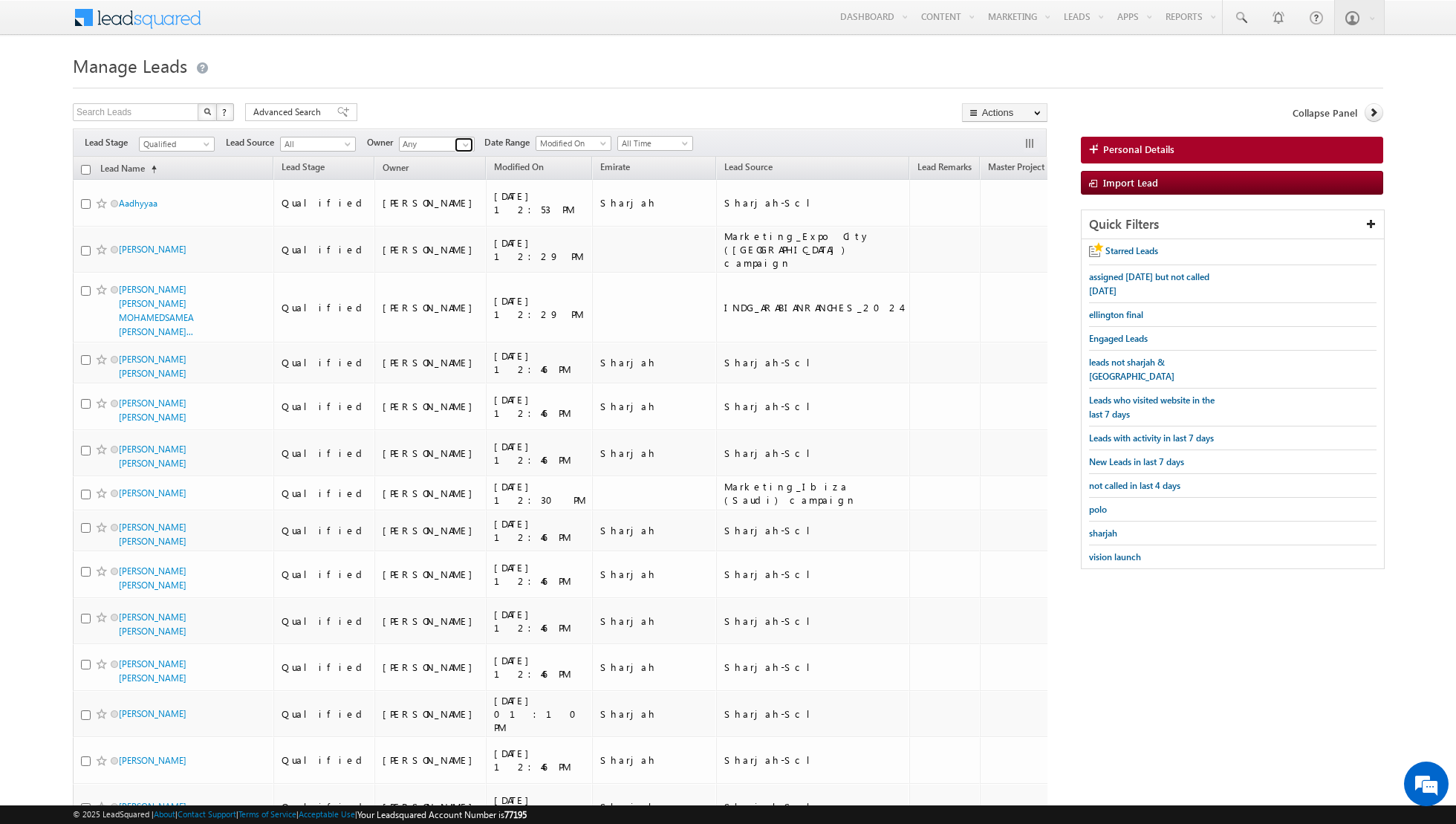
click at [462, 143] on span at bounding box center [465, 144] width 12 height 12
click at [442, 170] on link "Current User" at bounding box center [473, 174] width 149 height 17
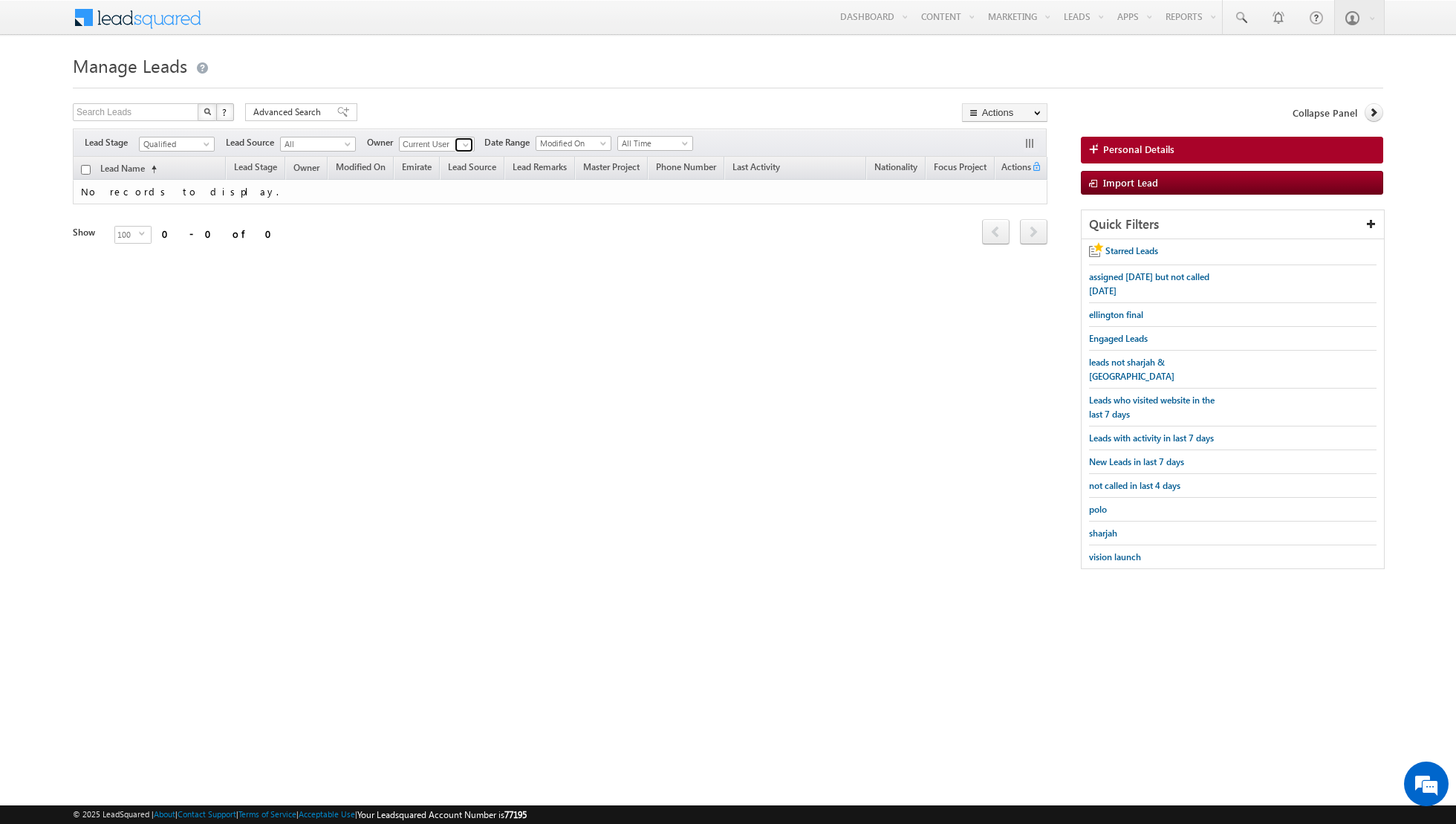
click at [463, 141] on span at bounding box center [465, 144] width 12 height 12
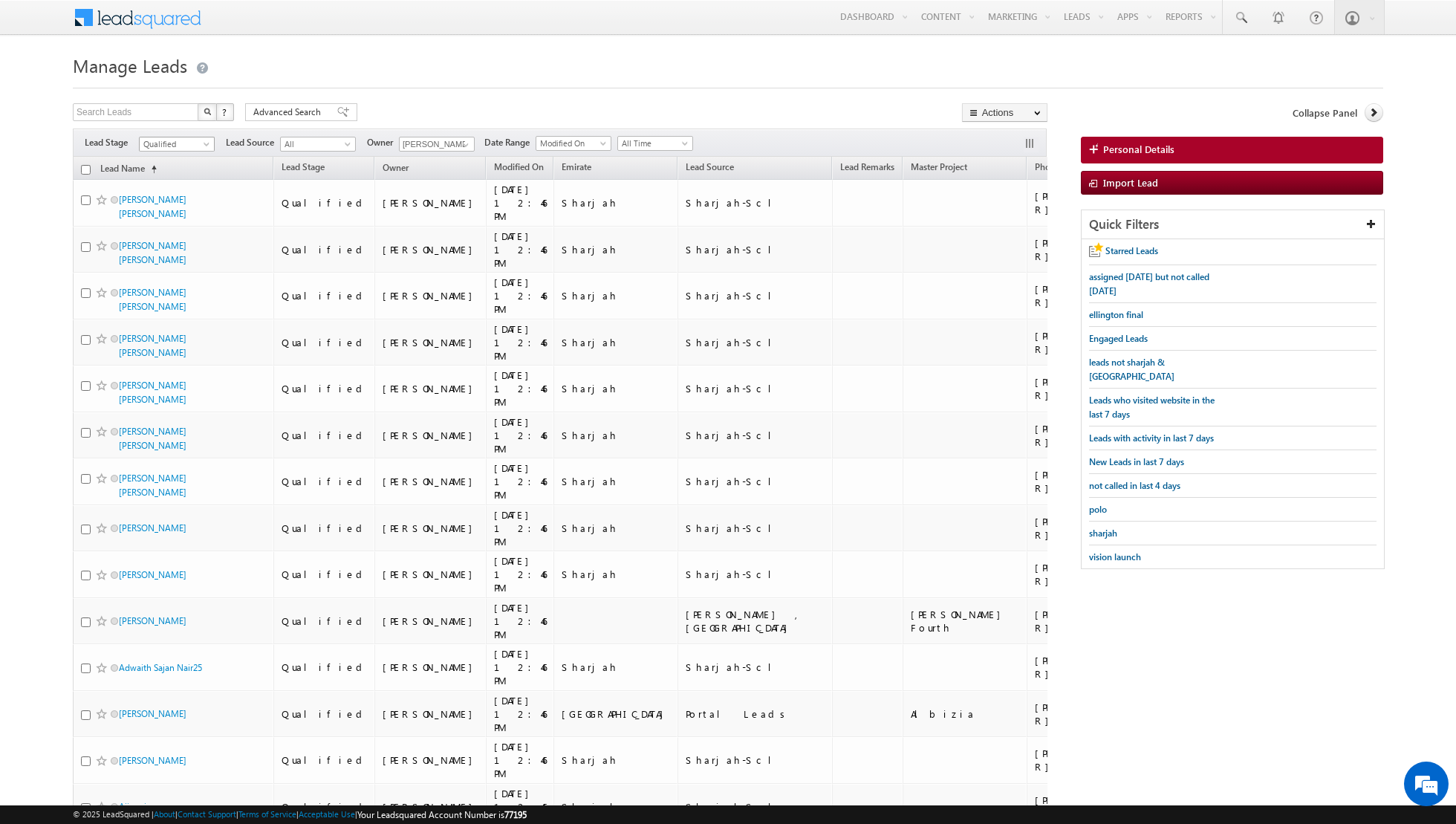
click at [200, 146] on span "Qualified" at bounding box center [175, 144] width 71 height 14
click at [175, 168] on link "Contact" at bounding box center [177, 173] width 75 height 14
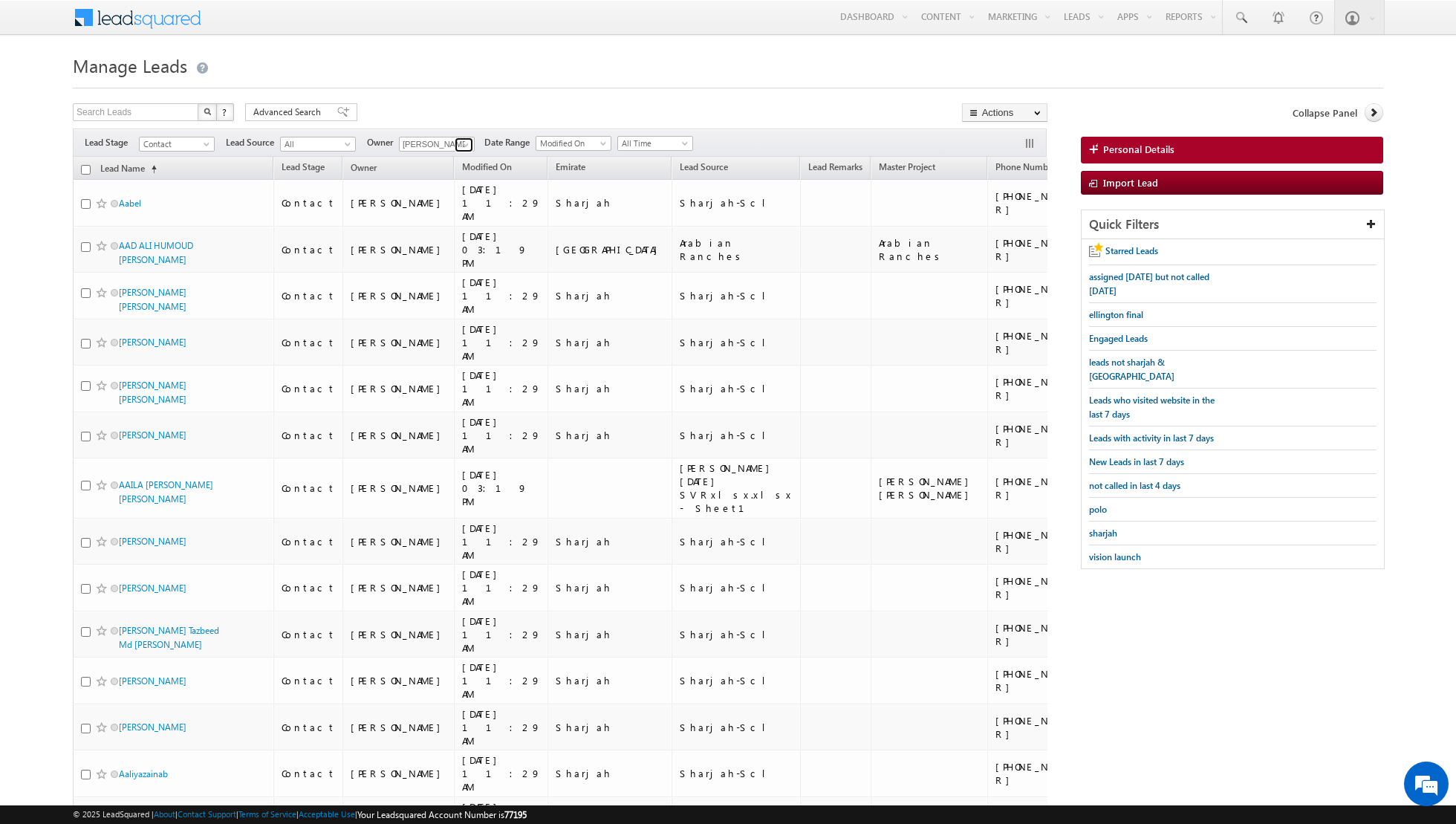
click at [460, 142] on span at bounding box center [465, 144] width 12 height 12
click at [439, 158] on link "Any" at bounding box center [473, 159] width 149 height 17
type input "Any"
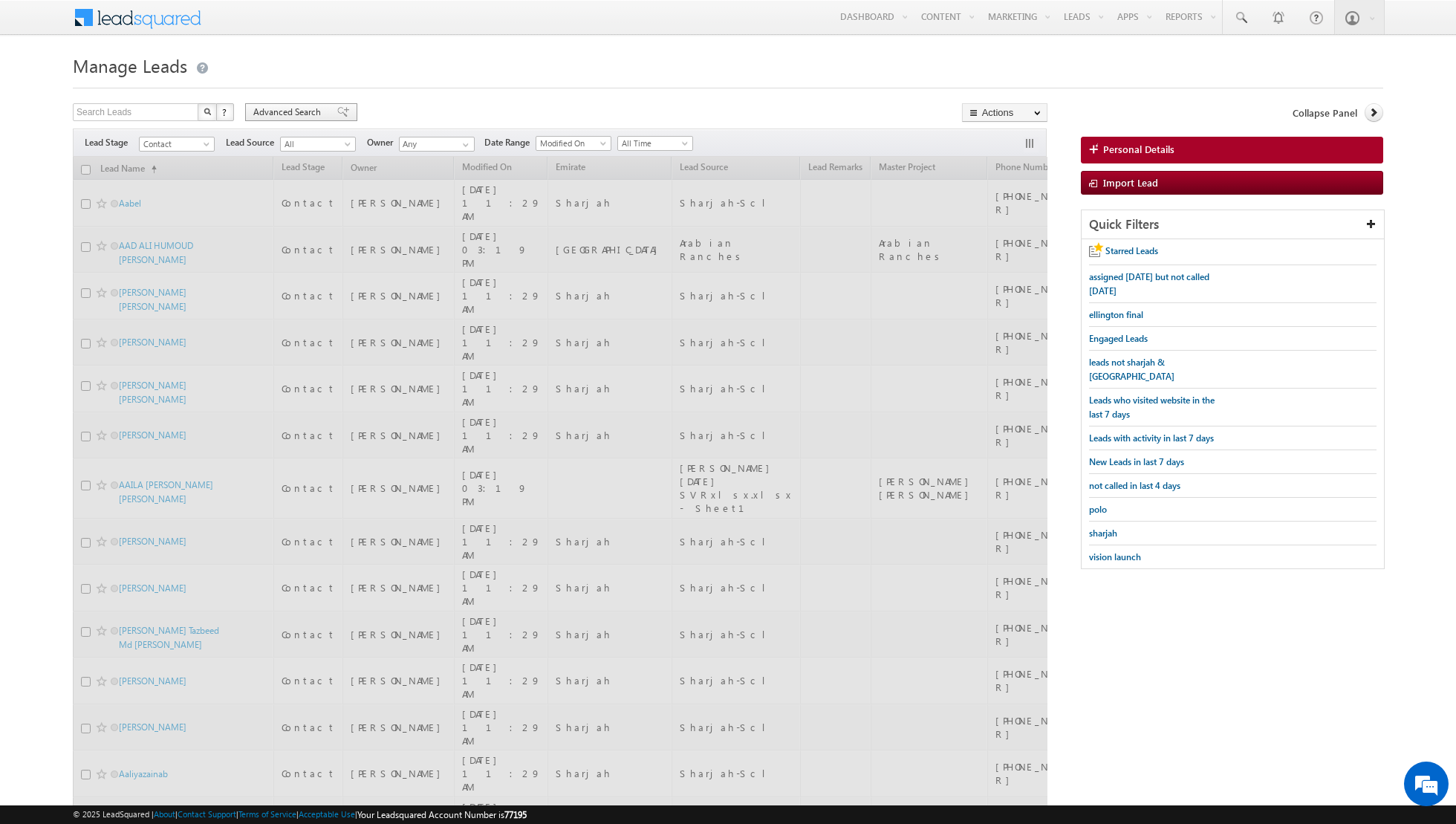
click at [300, 111] on span "Advanced Search" at bounding box center [288, 111] width 72 height 14
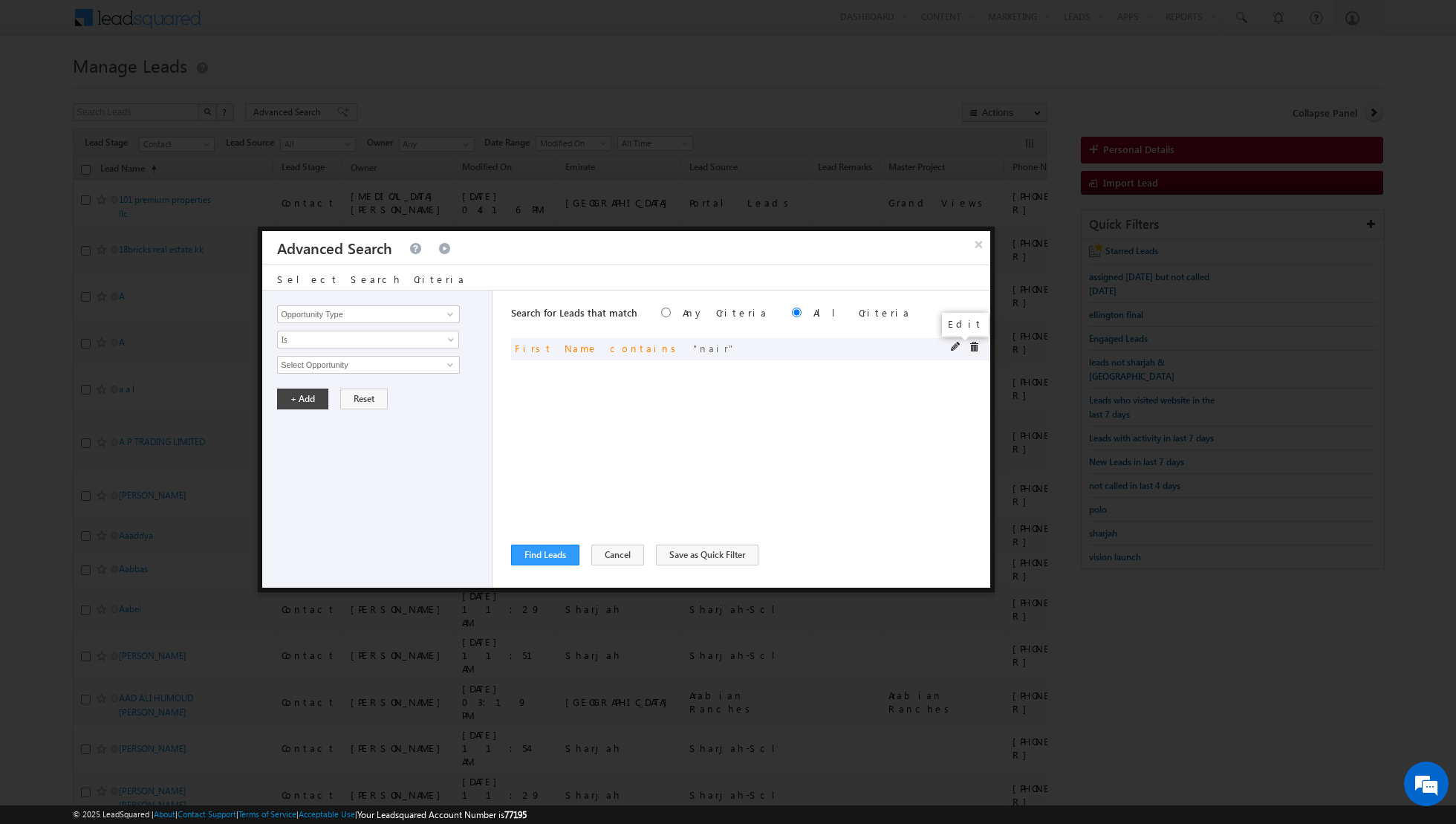
click at [954, 346] on span at bounding box center [956, 346] width 10 height 10
click at [403, 367] on input "nair" at bounding box center [369, 365] width 183 height 18
click at [299, 362] on input "nair" at bounding box center [369, 365] width 183 height 18
click at [293, 362] on input "nair" at bounding box center [369, 365] width 183 height 18
click at [975, 344] on span at bounding box center [974, 346] width 10 height 10
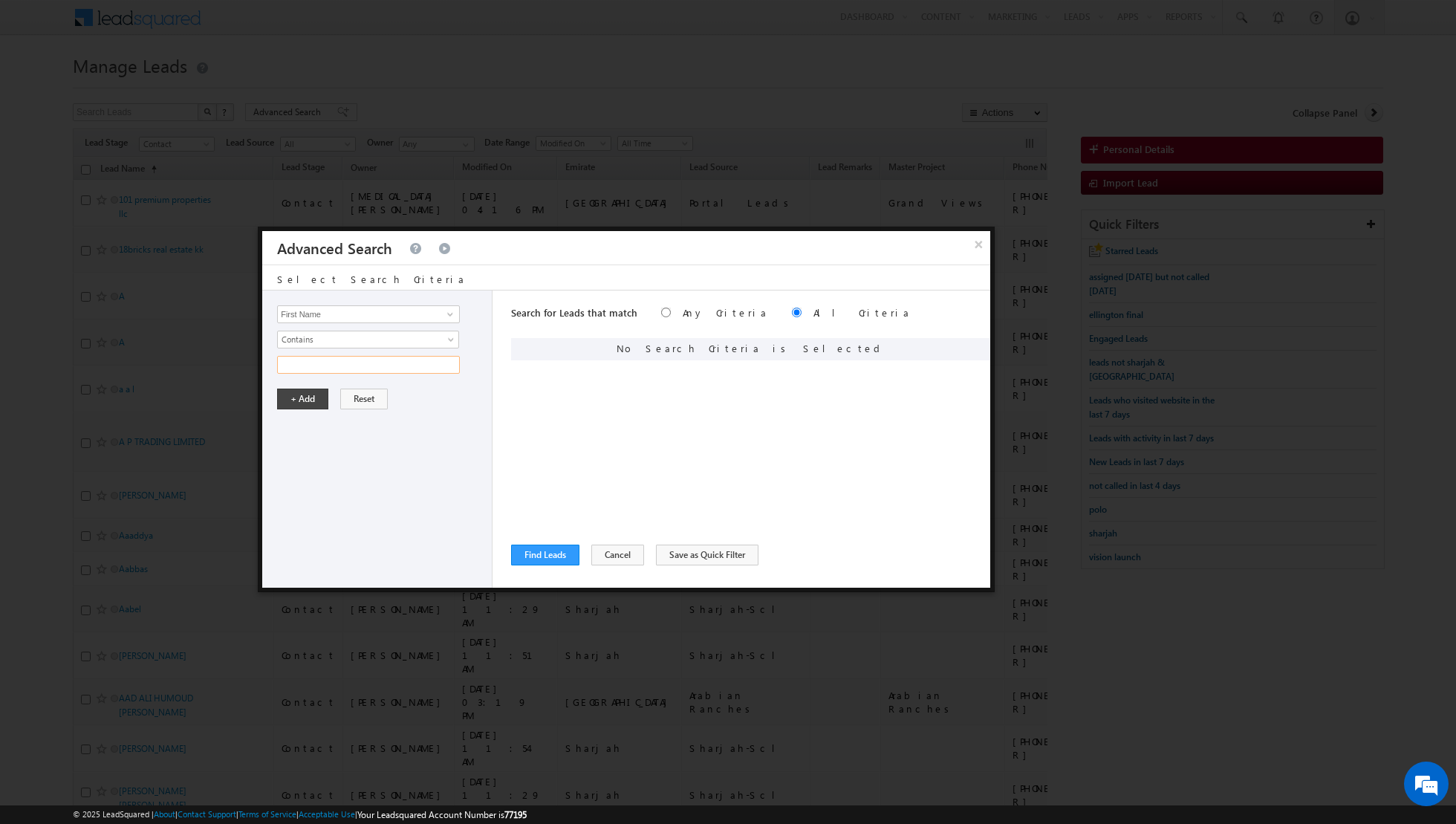
click at [333, 368] on input "text" at bounding box center [369, 365] width 183 height 18
click at [611, 551] on button "Cancel" at bounding box center [617, 555] width 53 height 21
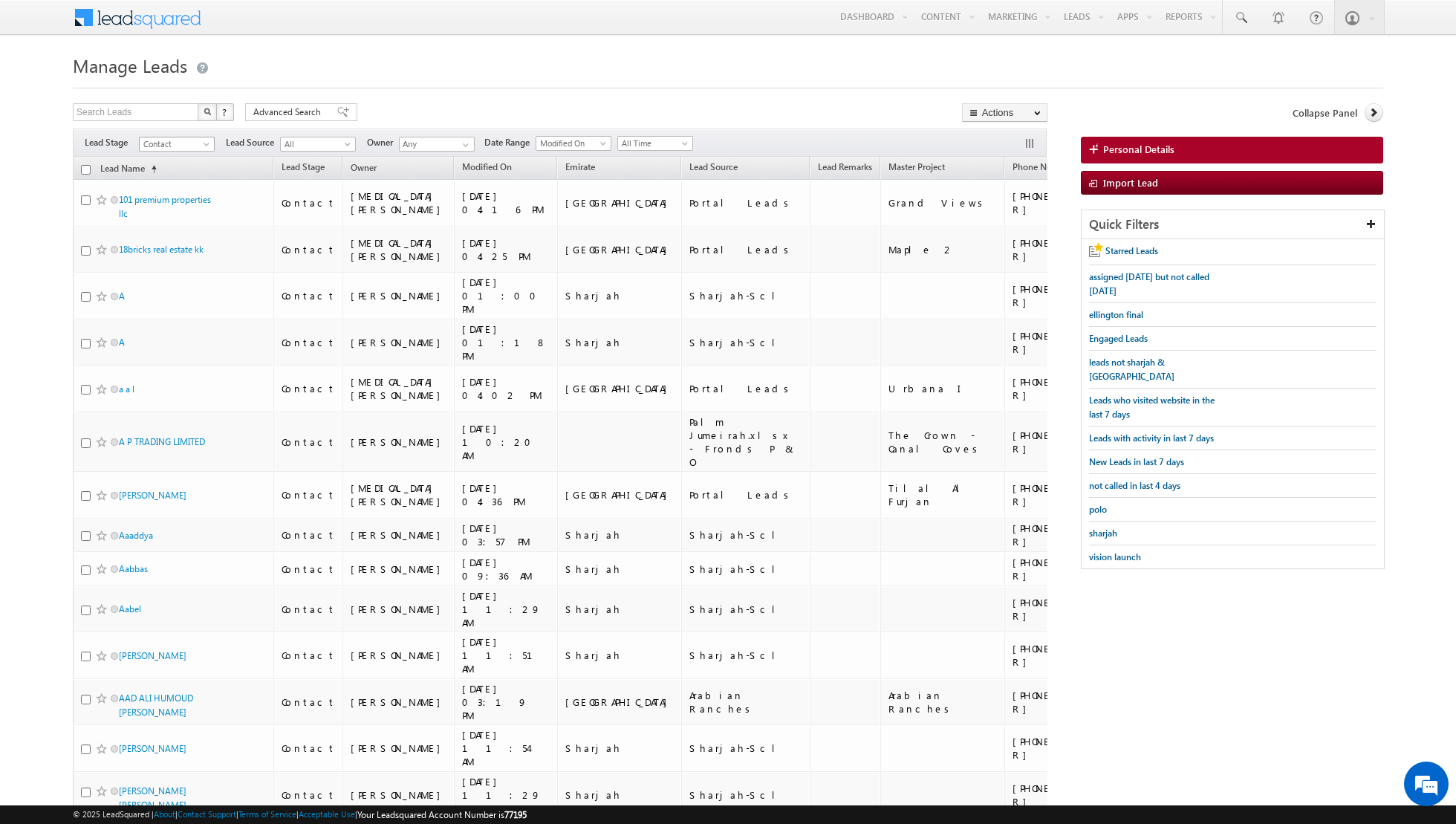
click at [205, 138] on span "Contact" at bounding box center [175, 144] width 71 height 14
click at [169, 196] on link "Qualified" at bounding box center [177, 202] width 75 height 14
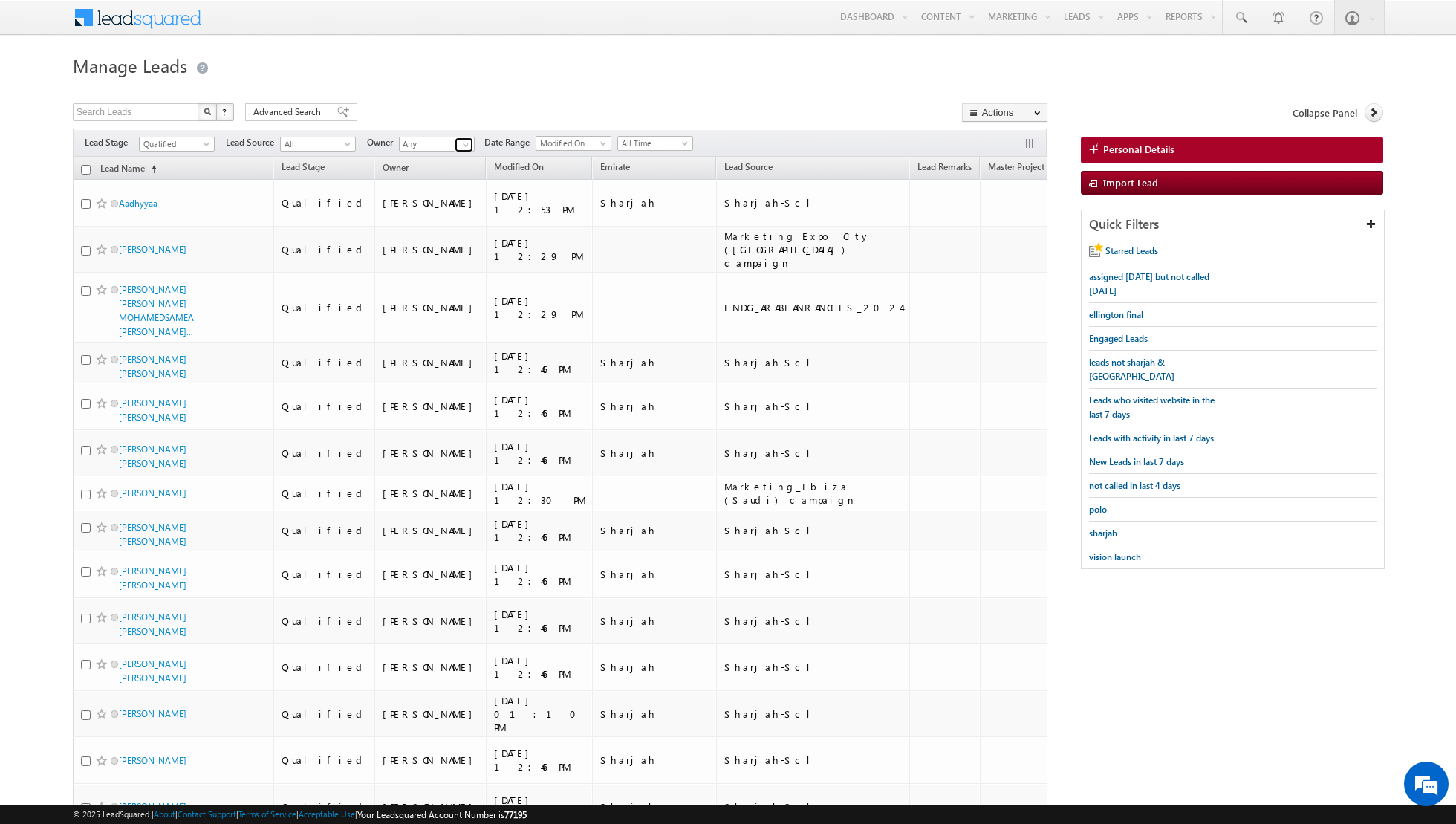
click at [461, 143] on span at bounding box center [465, 144] width 12 height 12
click at [449, 170] on link "Current User" at bounding box center [473, 174] width 149 height 17
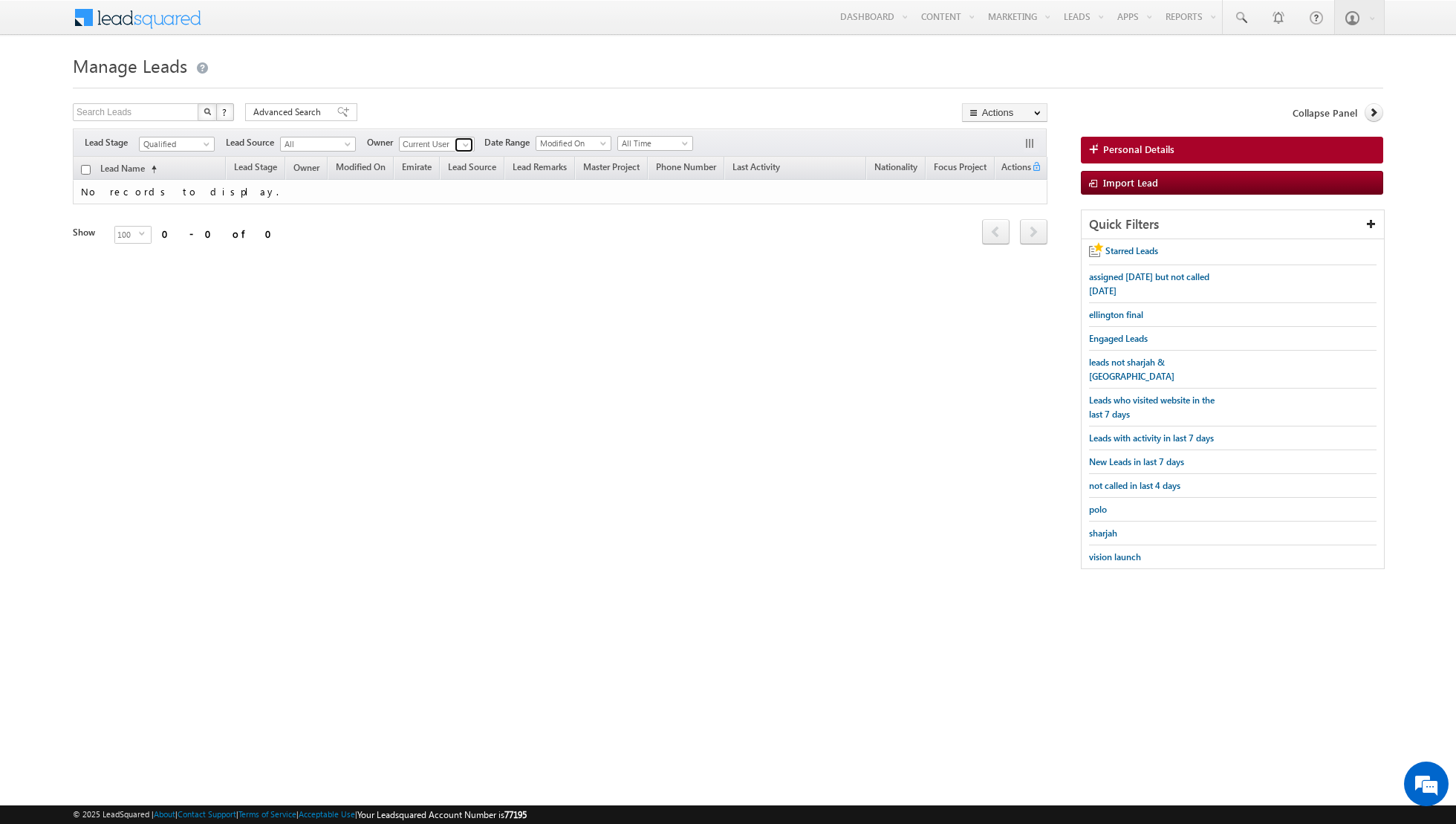
click at [461, 142] on span at bounding box center [465, 144] width 12 height 12
click at [438, 212] on link "[PERSON_NAME] [EMAIL_ADDRESS][PERSON_NAME][DOMAIN_NAME]" at bounding box center [473, 217] width 149 height 28
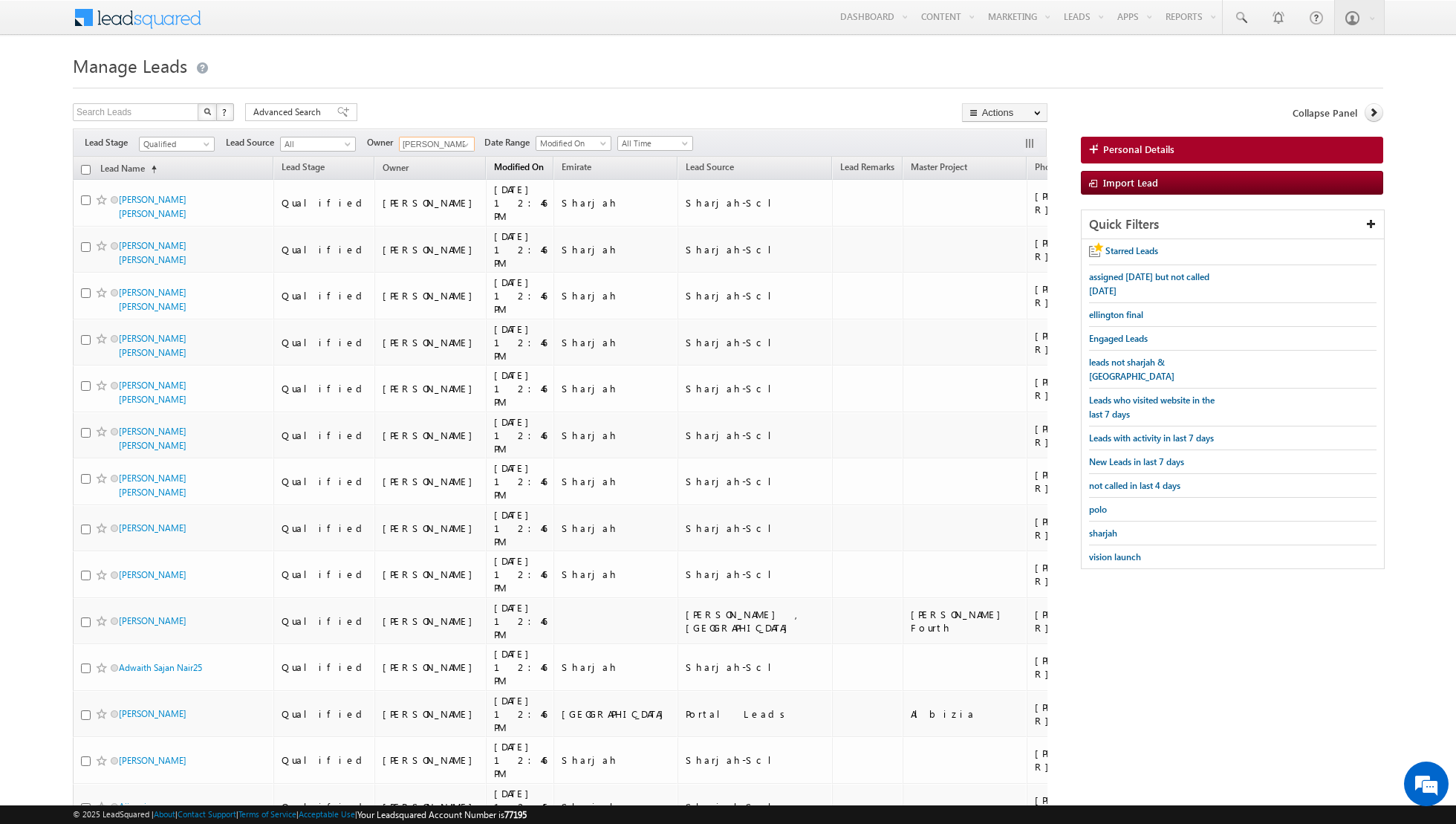
click at [494, 166] on span "Modified On" at bounding box center [519, 167] width 50 height 11
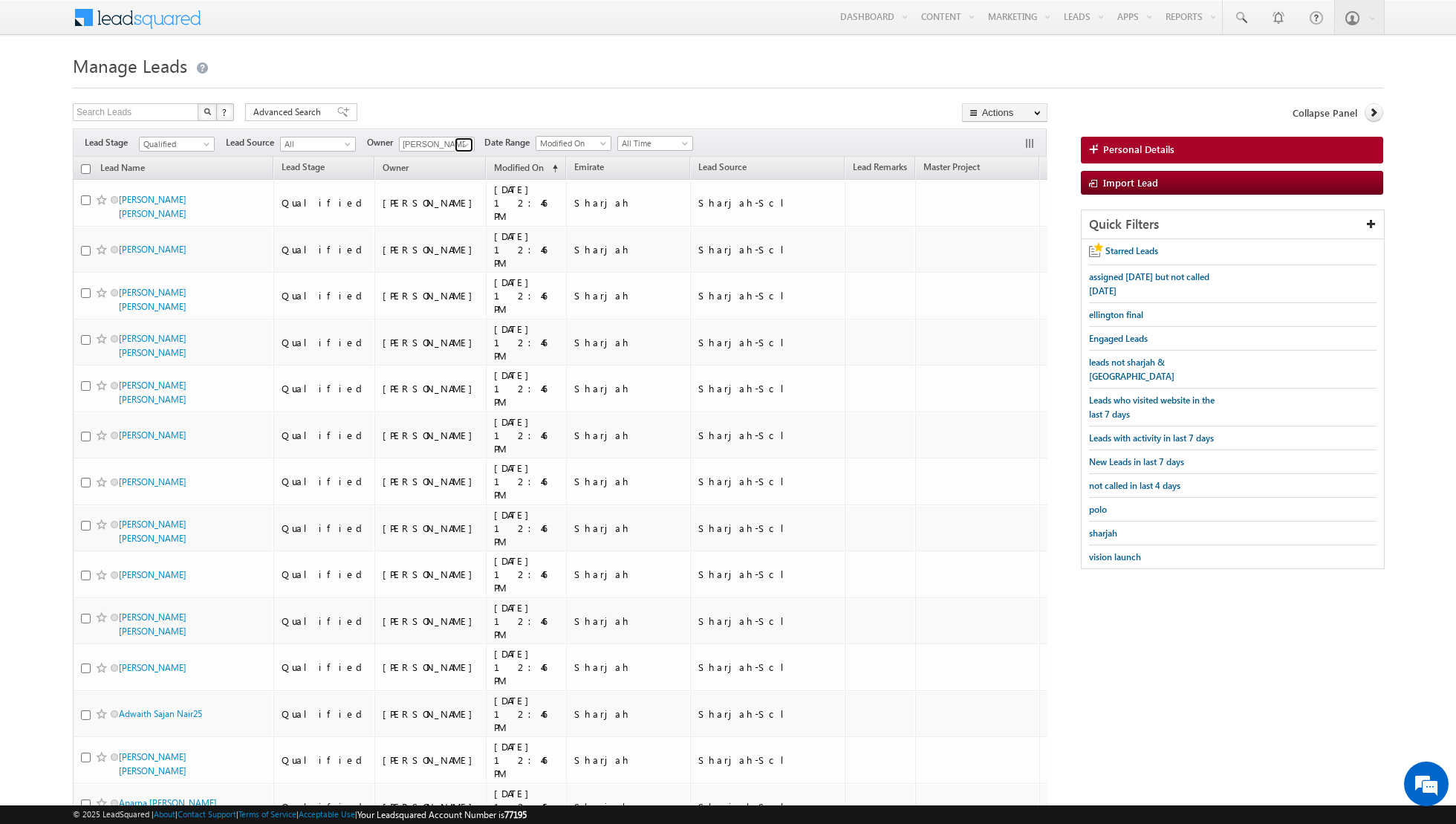
click at [464, 142] on span at bounding box center [465, 144] width 12 height 12
click at [434, 153] on link "Any" at bounding box center [473, 159] width 149 height 17
type input "Any"
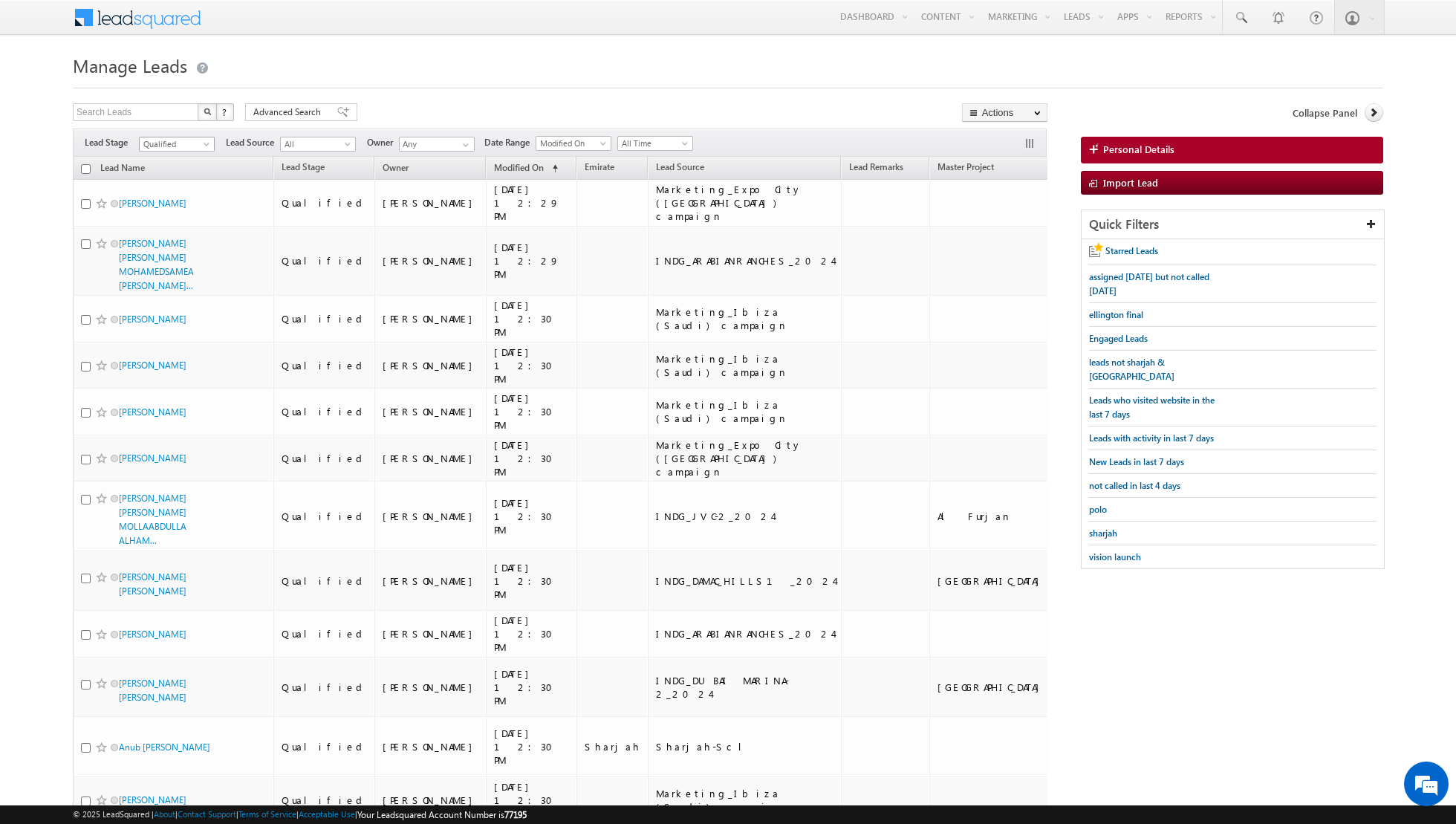
click at [205, 142] on span at bounding box center [208, 147] width 12 height 12
click at [183, 170] on link "Contact" at bounding box center [177, 173] width 75 height 14
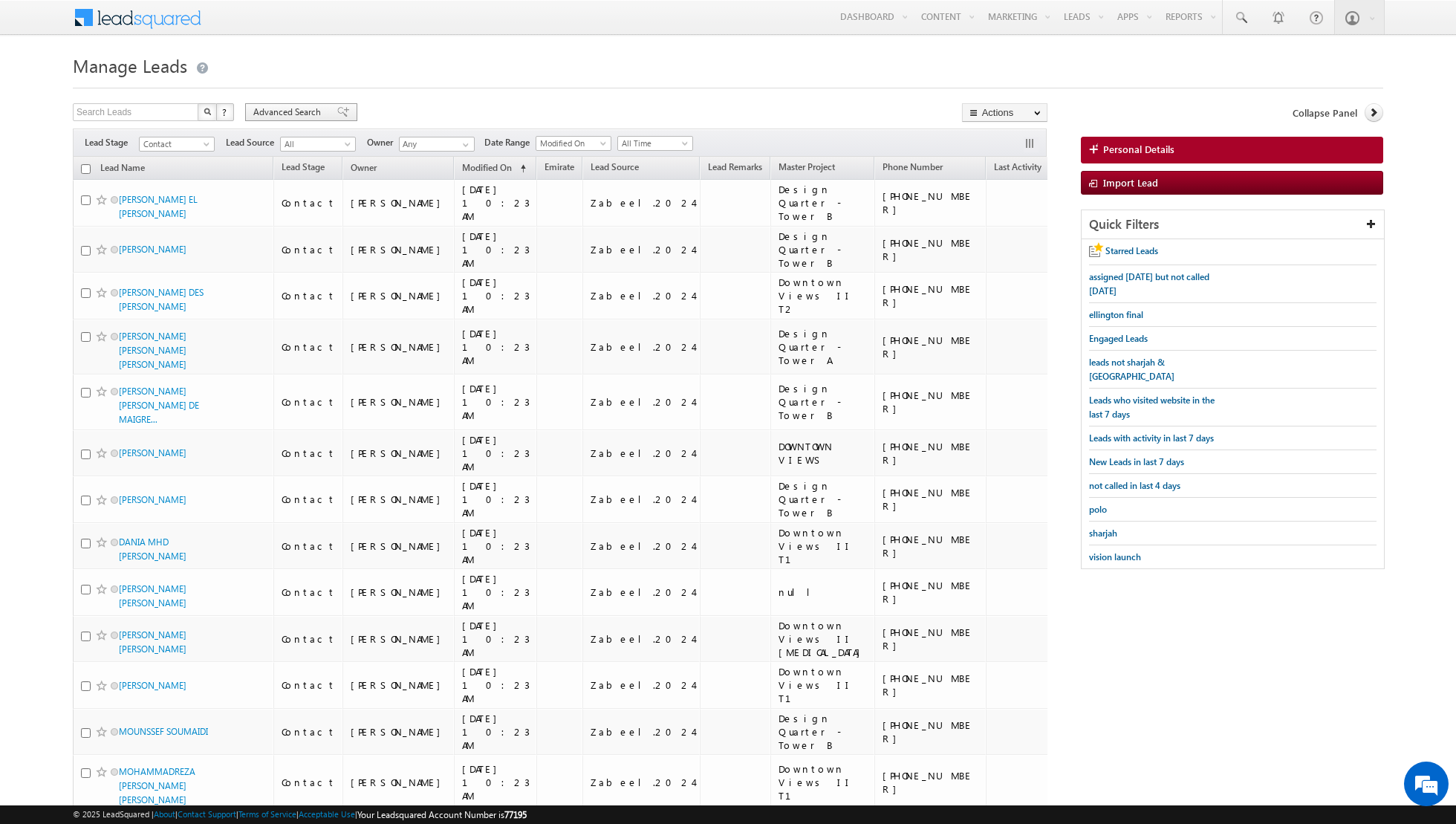
click at [337, 115] on span at bounding box center [343, 111] width 12 height 10
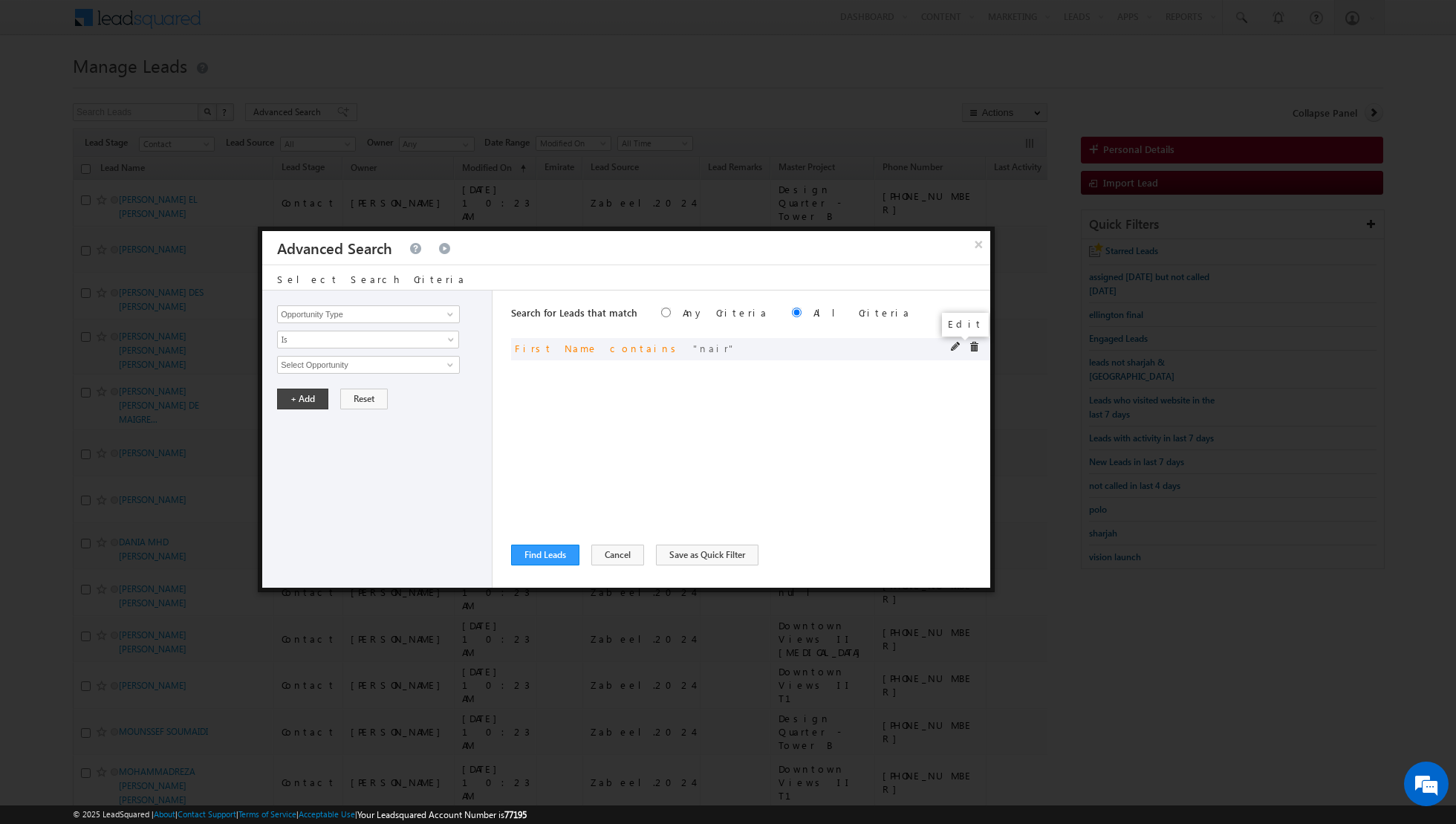
click at [951, 348] on span at bounding box center [956, 346] width 10 height 10
click at [413, 366] on input "nair" at bounding box center [369, 365] width 183 height 18
type input "n"
type input "menon"
click at [298, 393] on button "+ Add" at bounding box center [303, 399] width 52 height 21
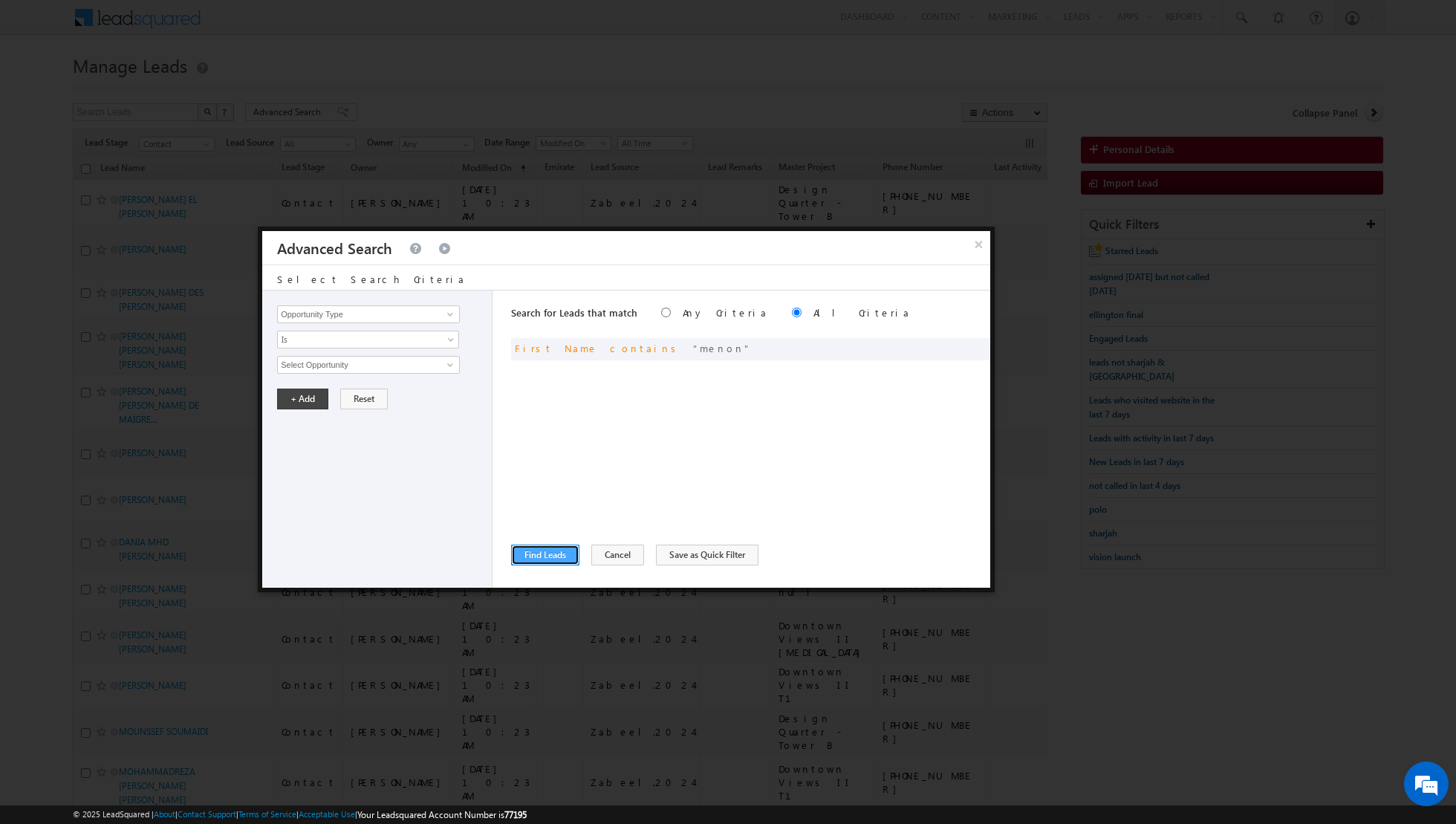
click at [538, 557] on button "Find Leads" at bounding box center [545, 555] width 68 height 21
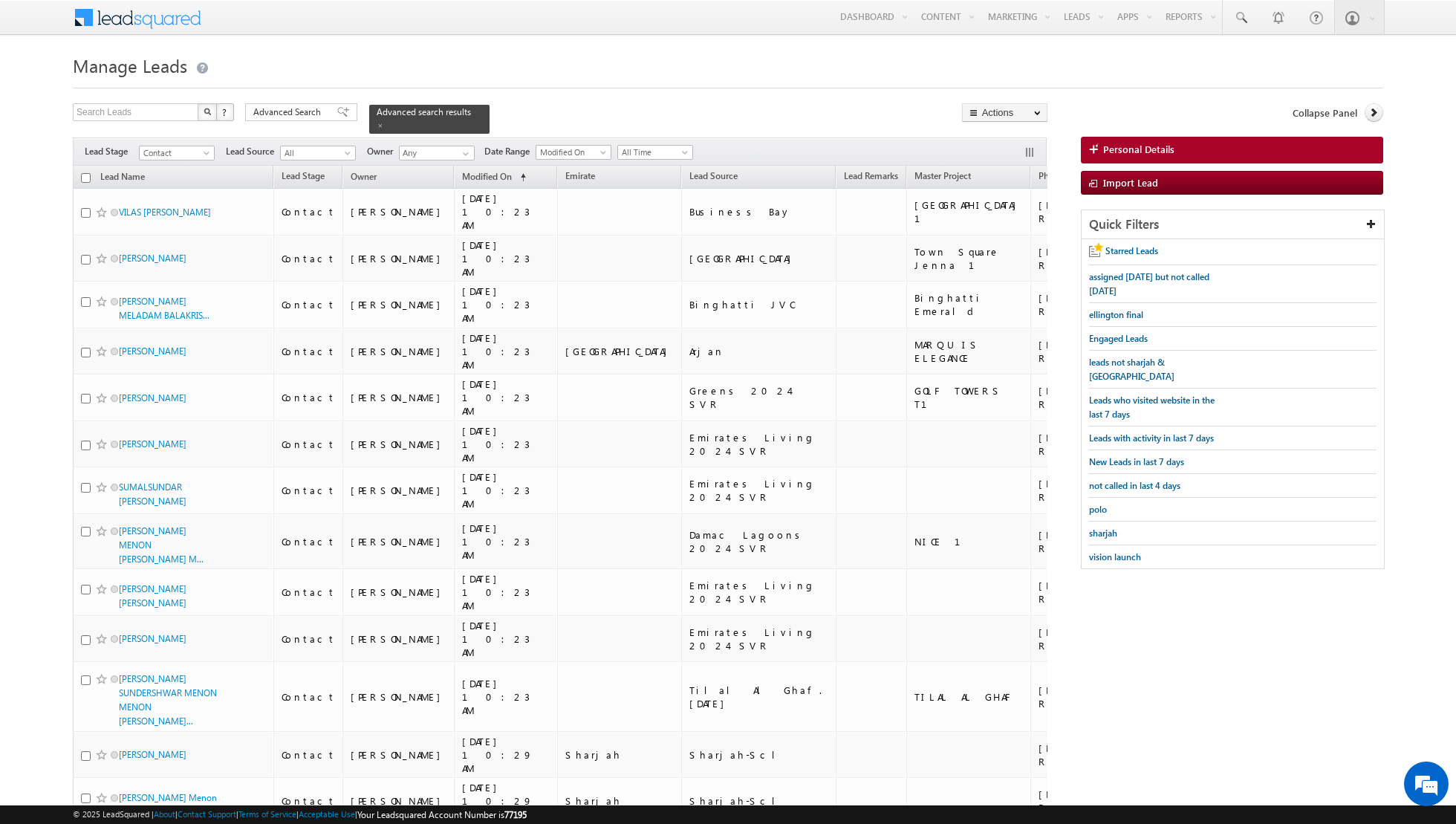
click at [85, 174] on input "checkbox" at bounding box center [85, 178] width 10 height 10
checkbox input "true"
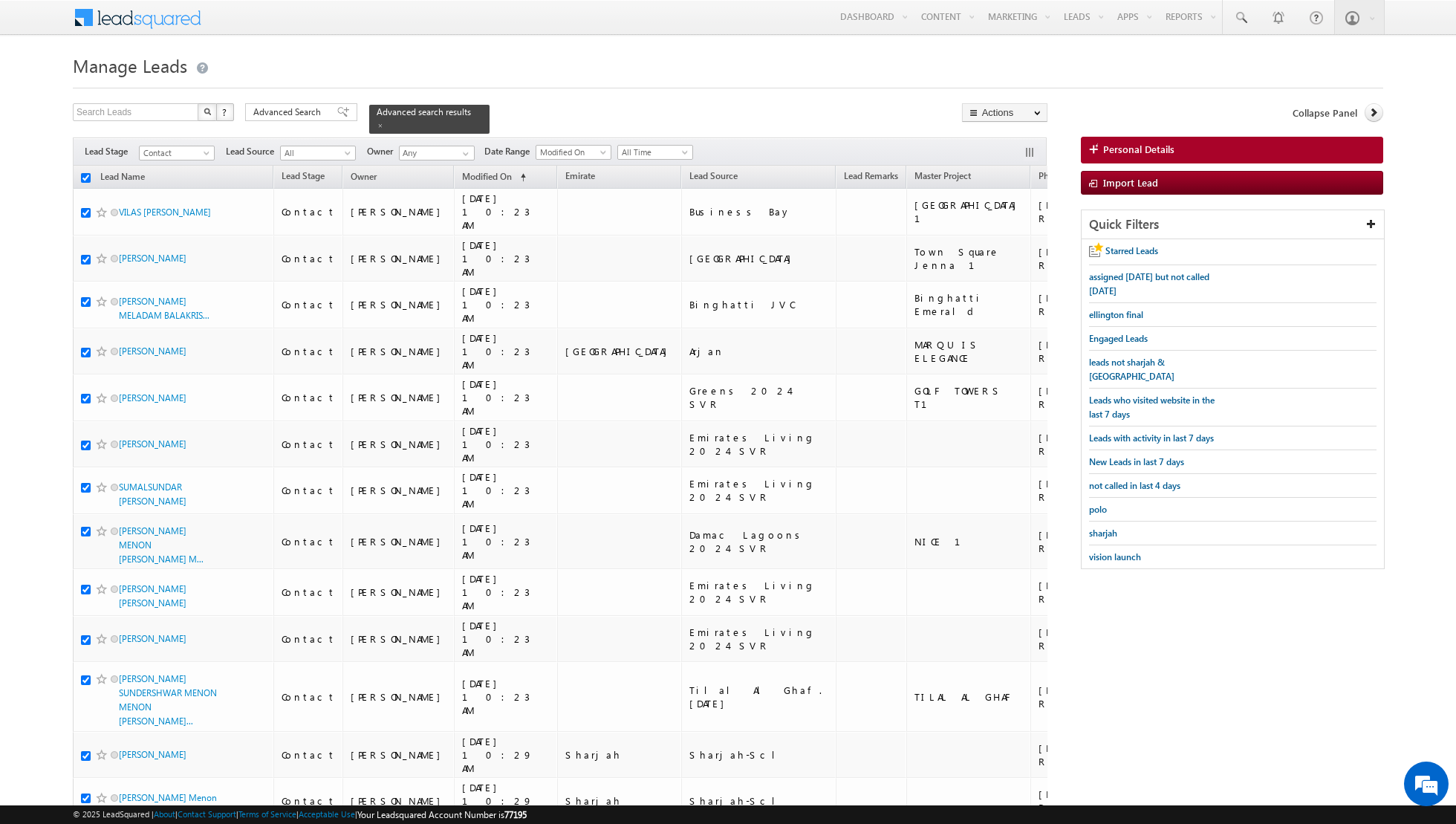
checkbox input "true"
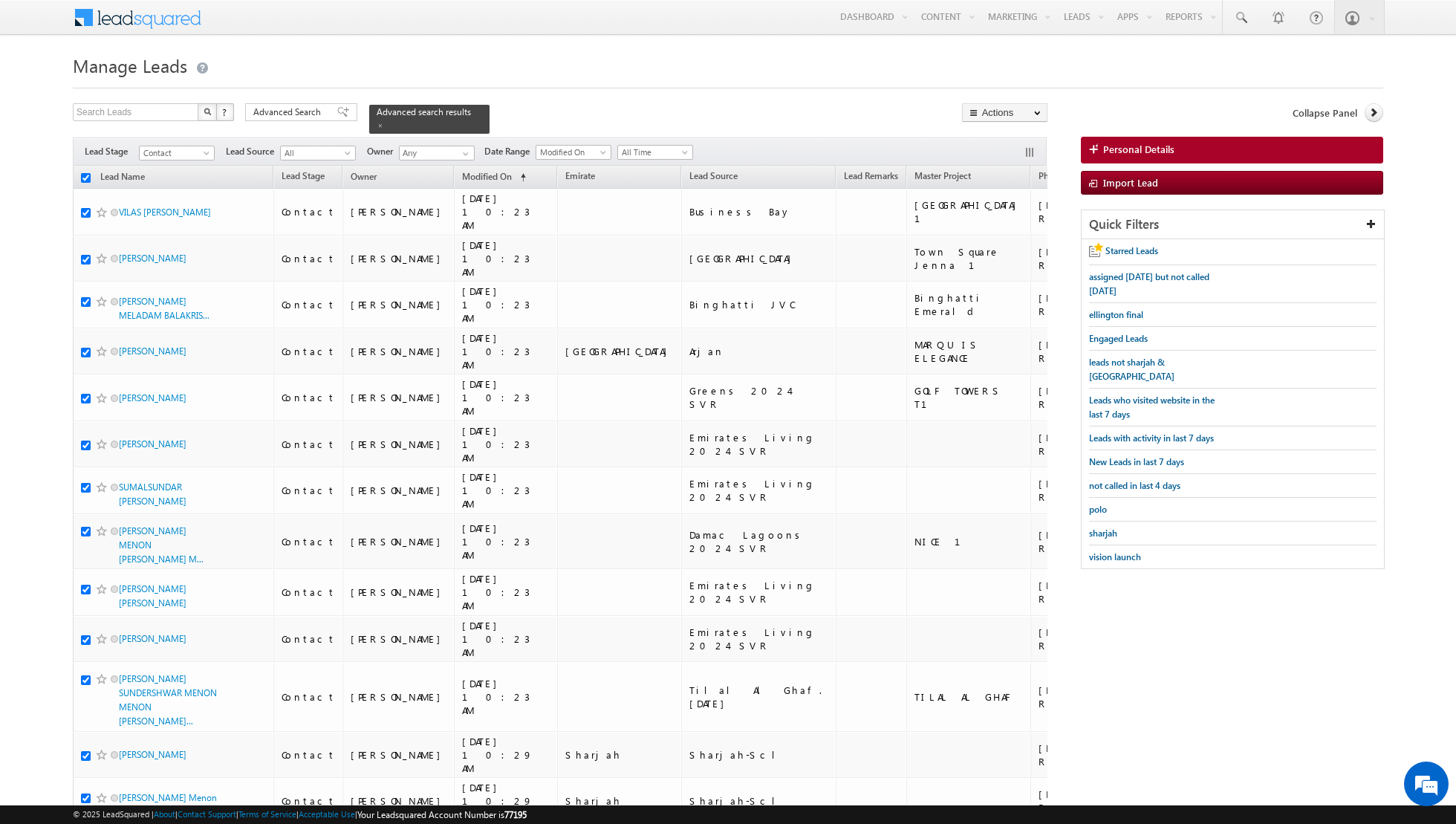
checkbox input "true"
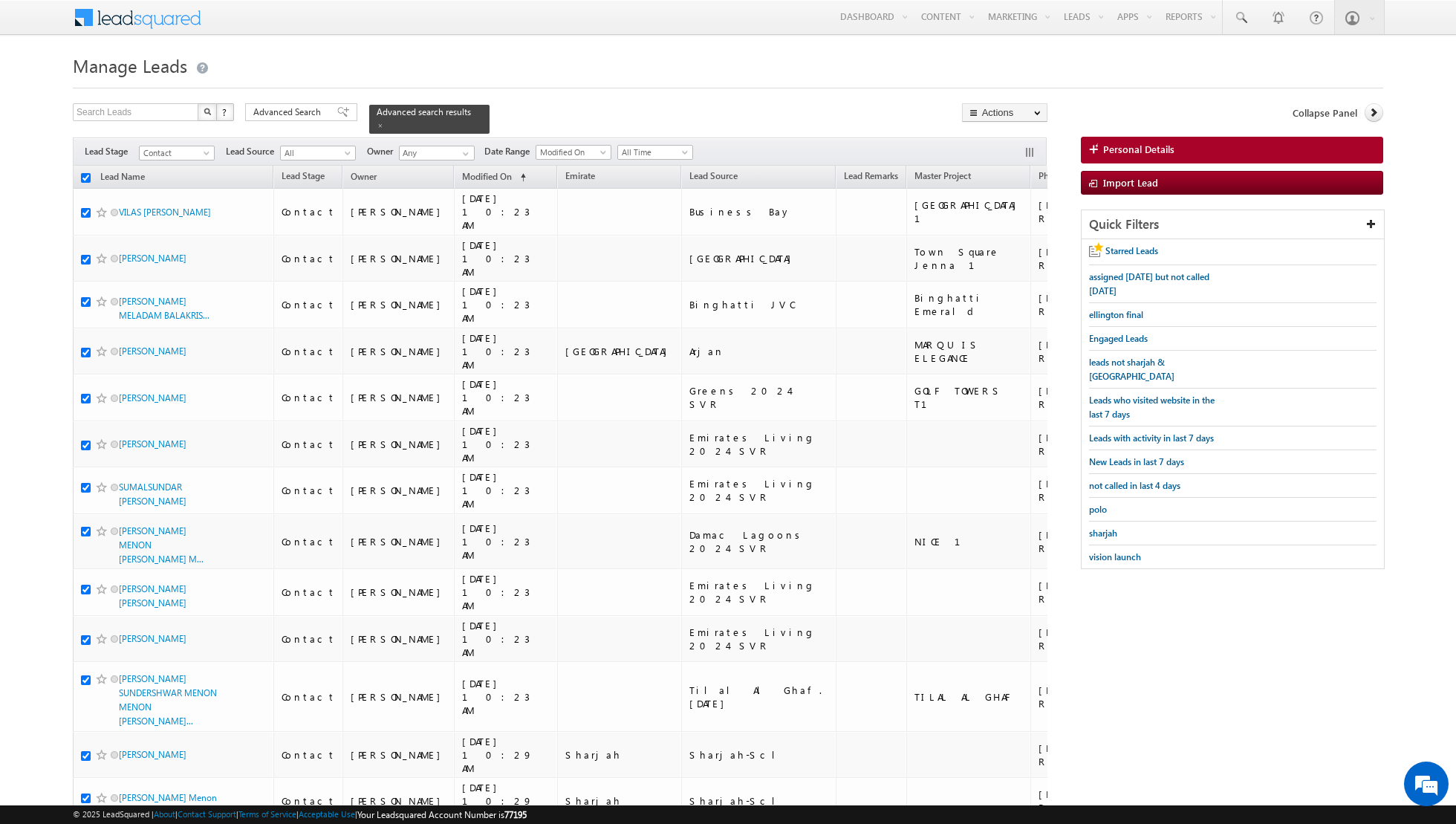
checkbox input "true"
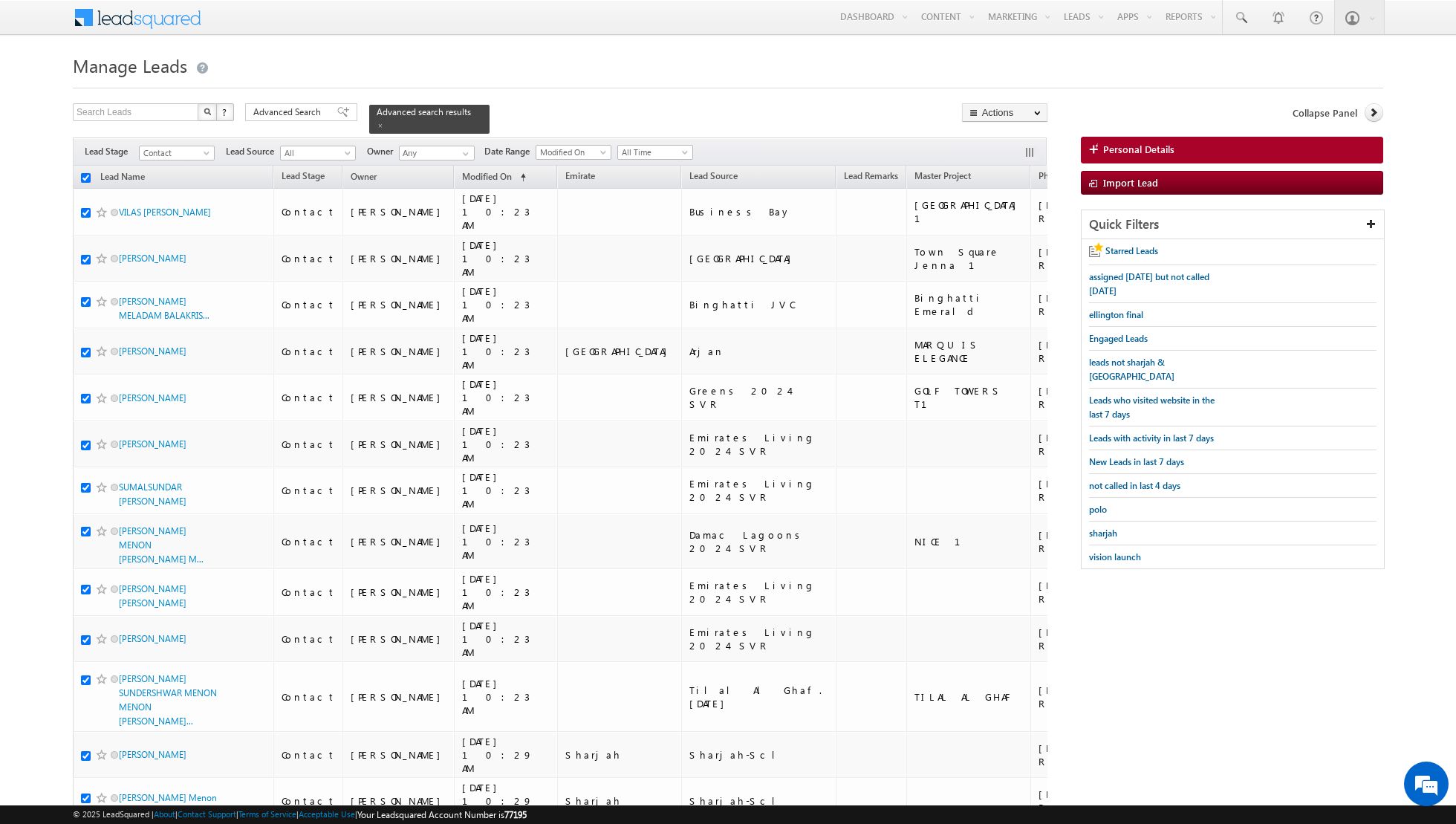
checkbox input "true"
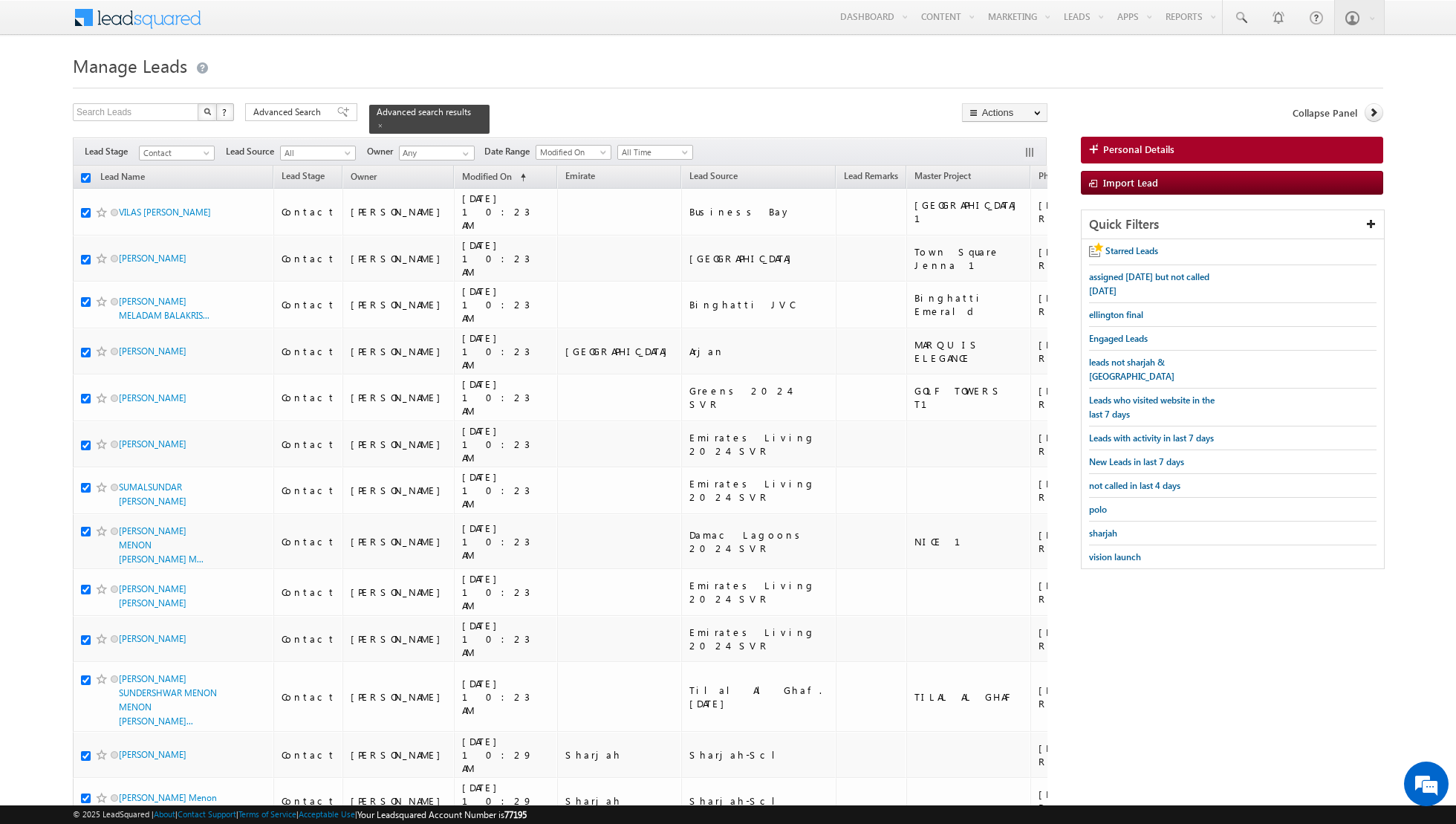
checkbox input "true"
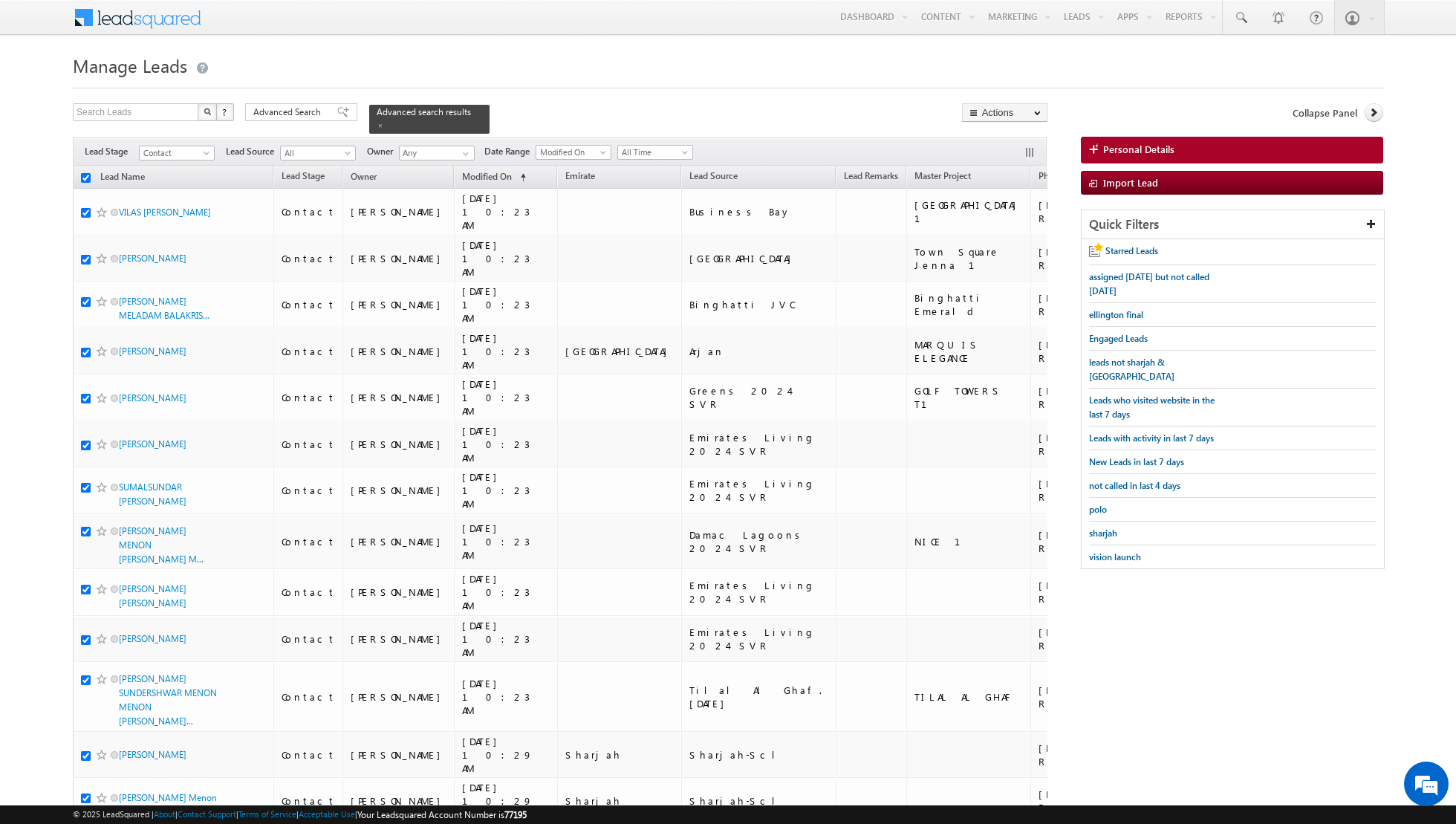
checkbox input "true"
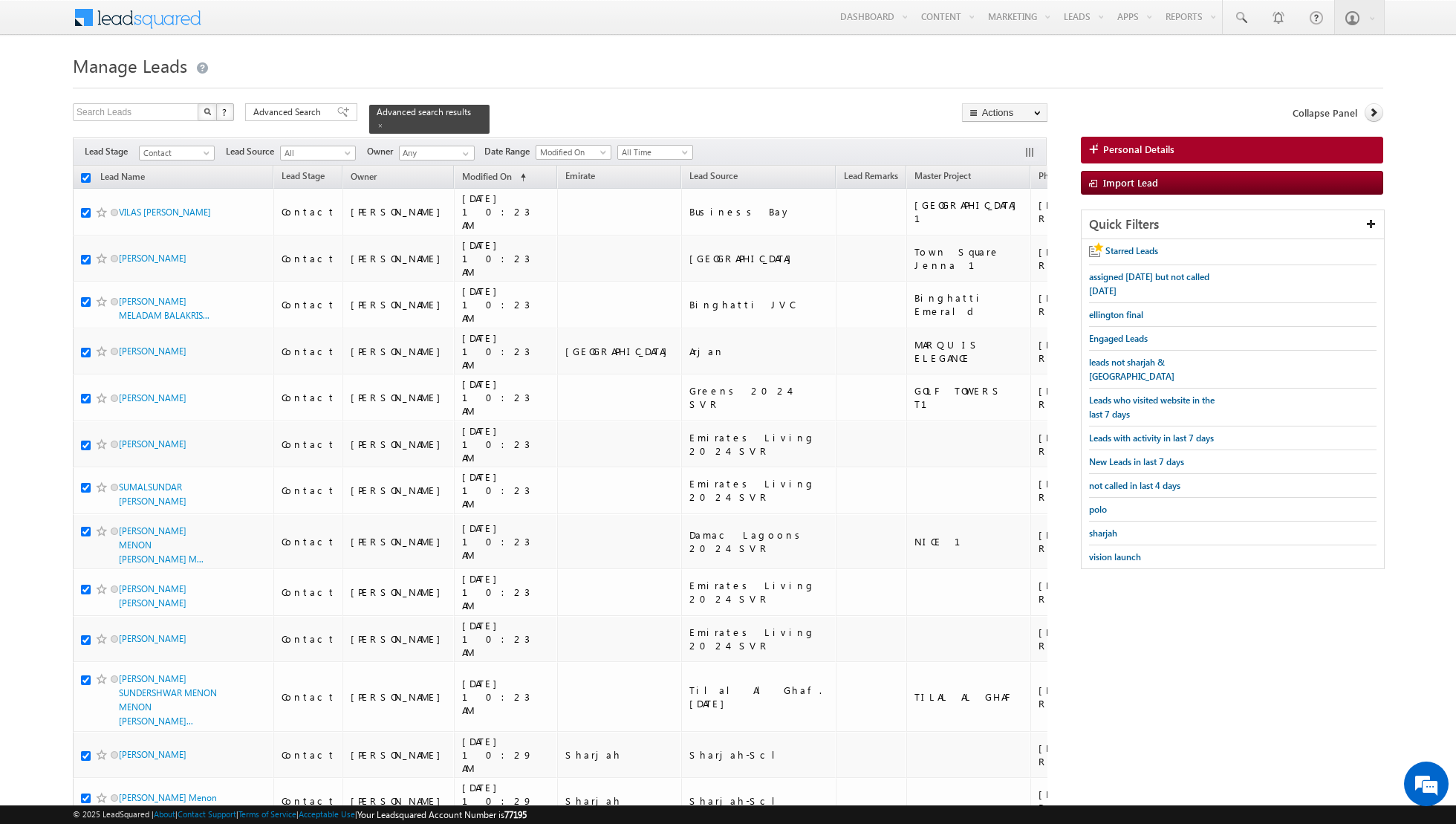
checkbox input "true"
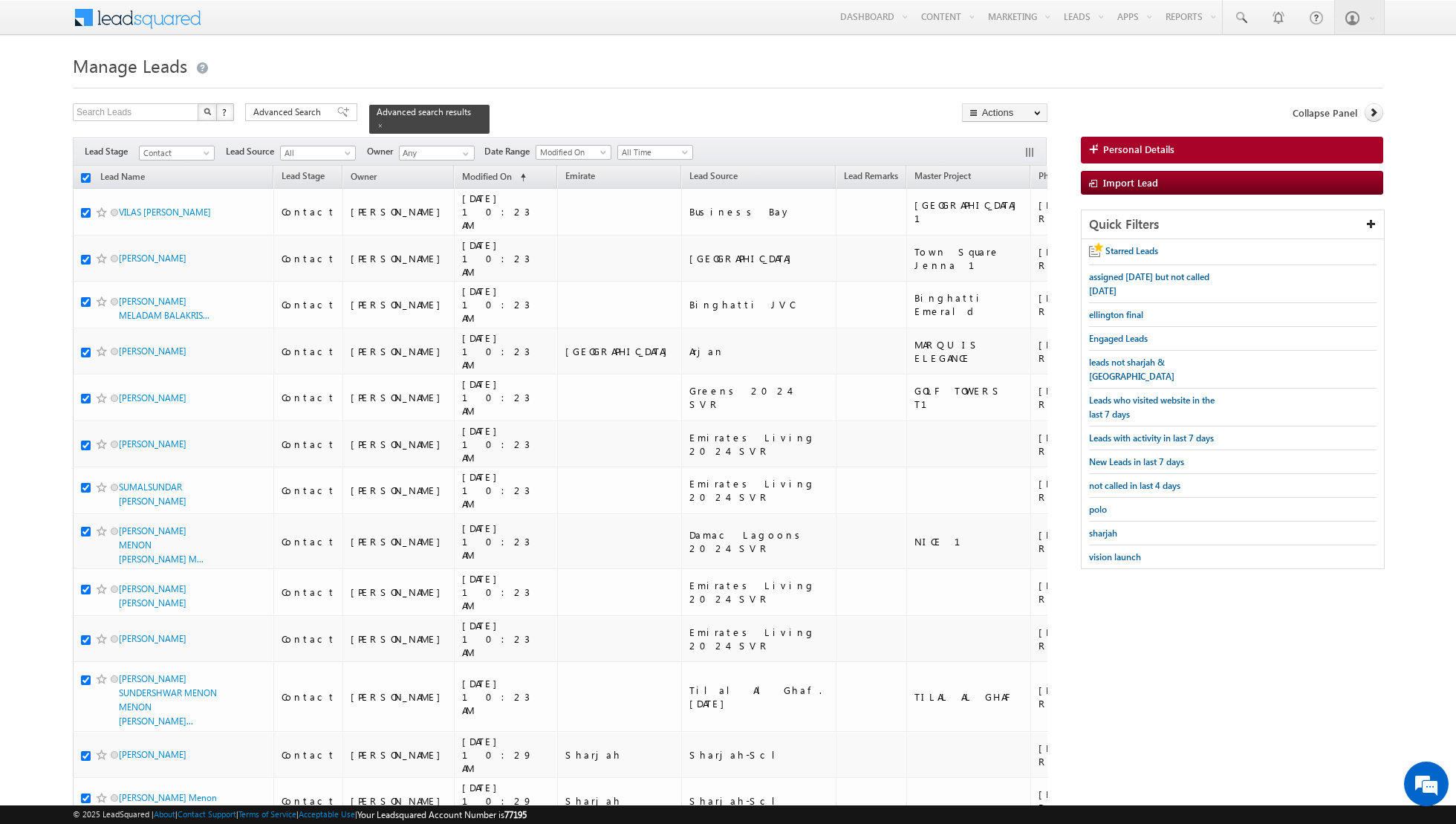
checkbox input "true"
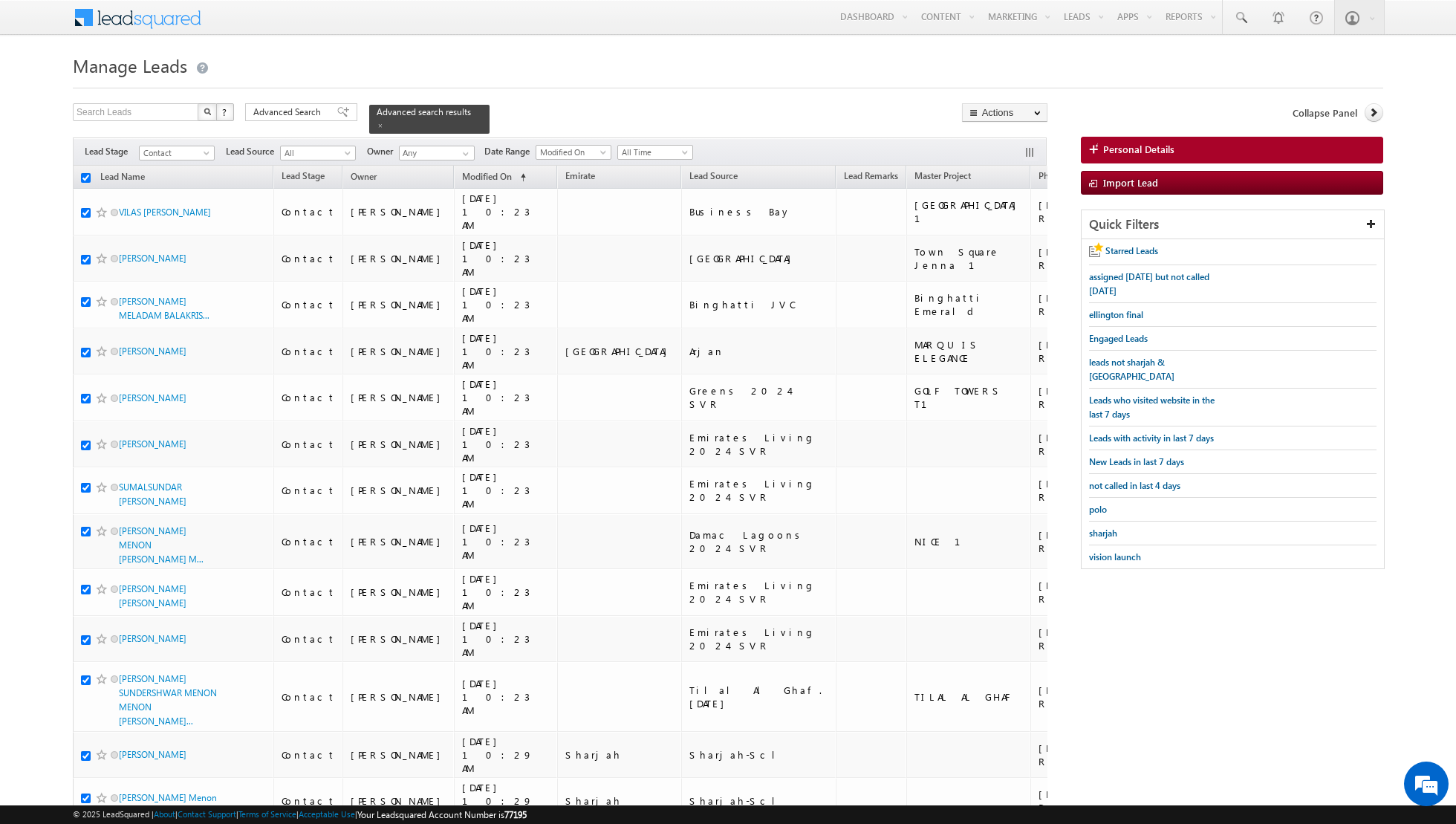
checkbox input "true"
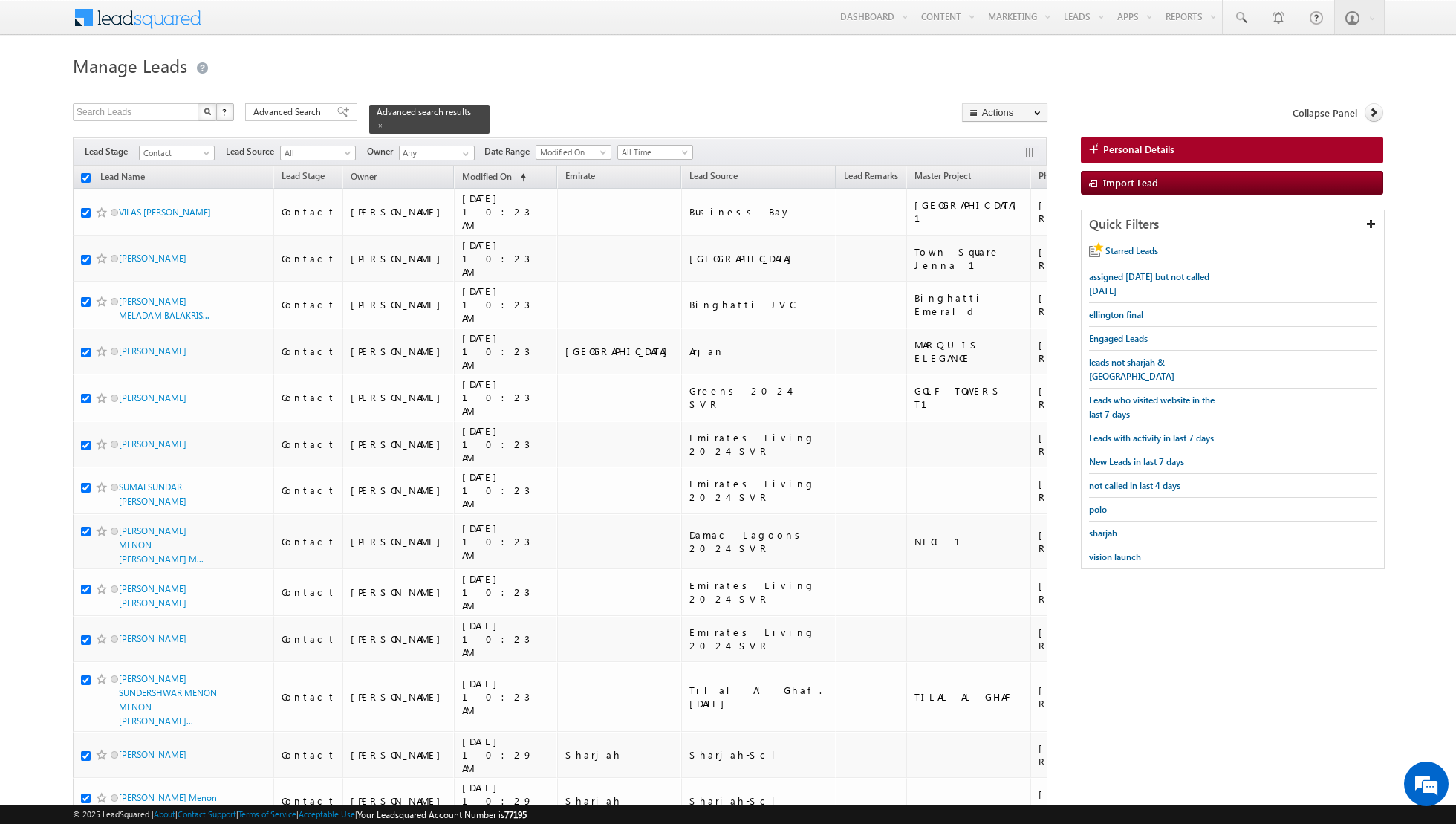
checkbox input "true"
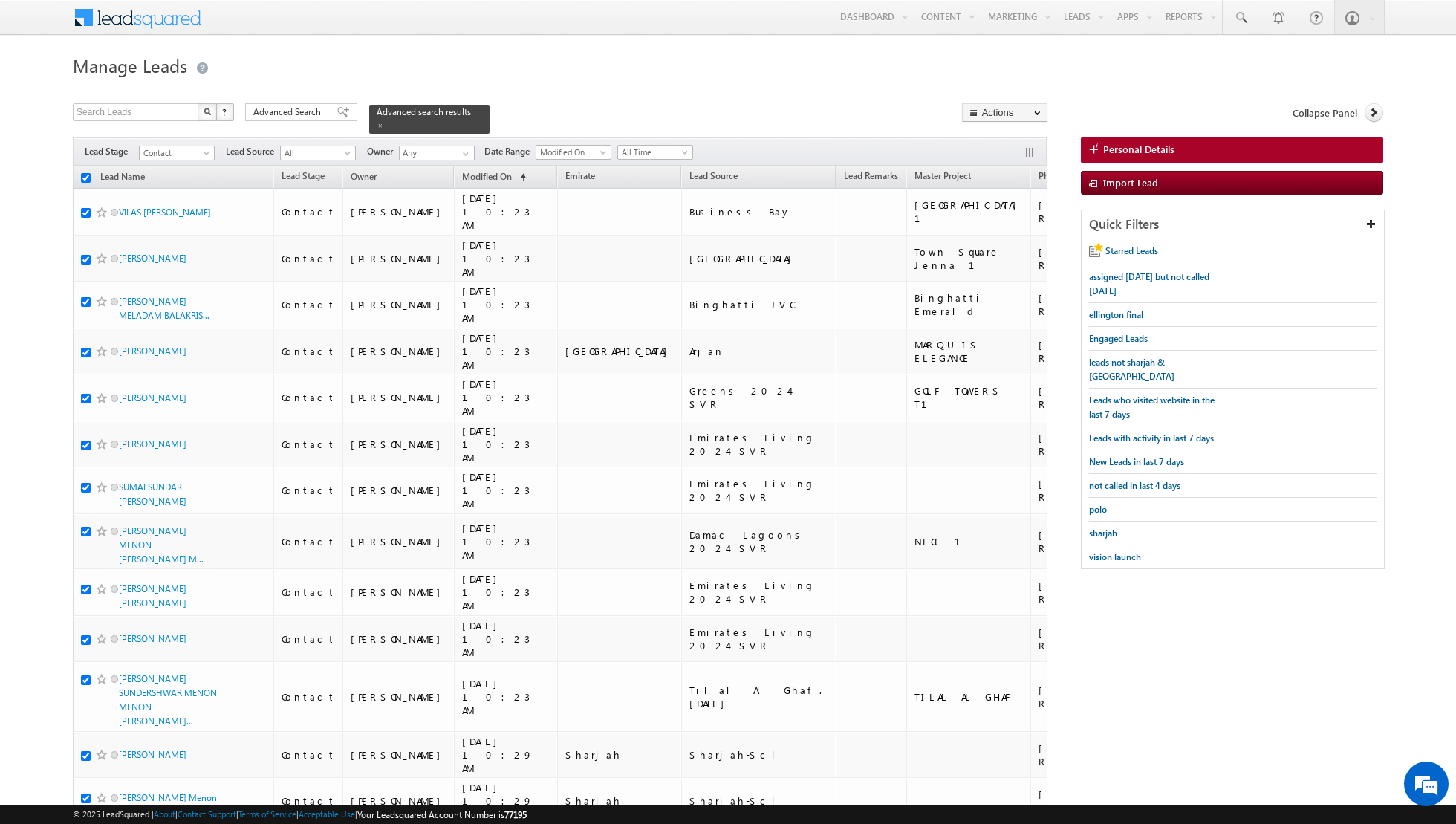
checkbox input "true"
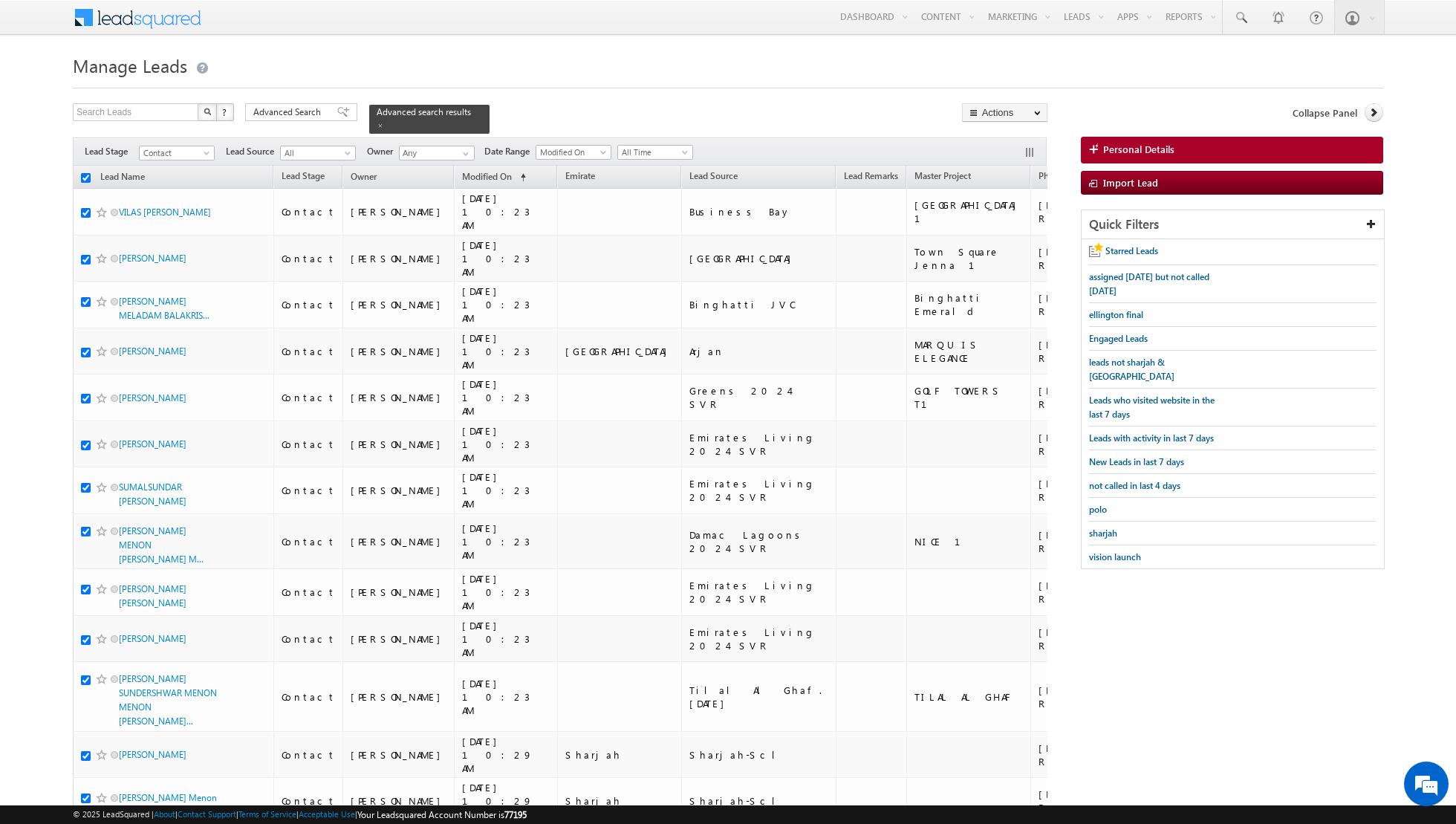
checkbox input "true"
click at [85, 174] on input "checkbox" at bounding box center [85, 178] width 10 height 10
checkbox input "false"
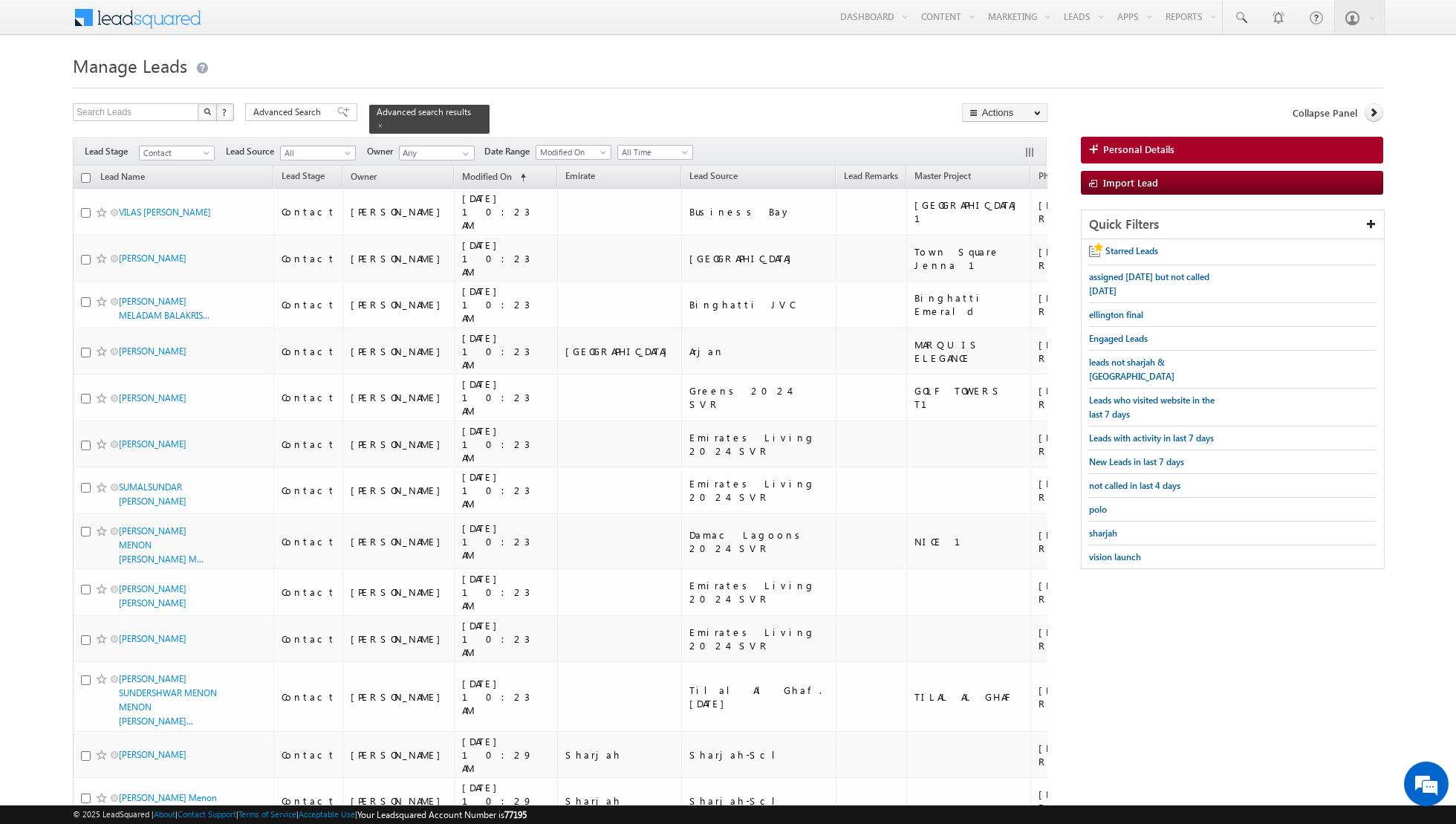
checkbox input "false"
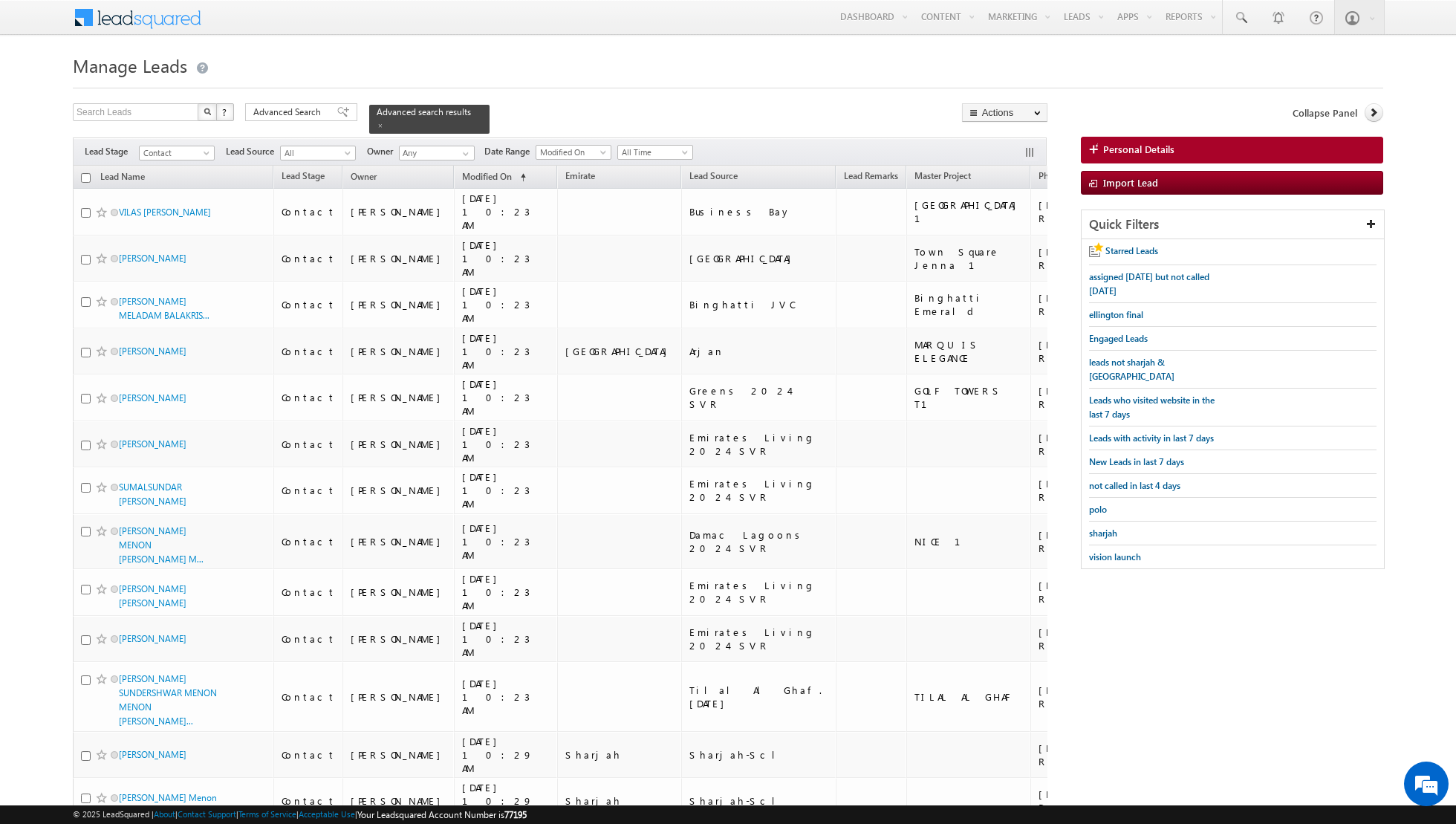
checkbox input "false"
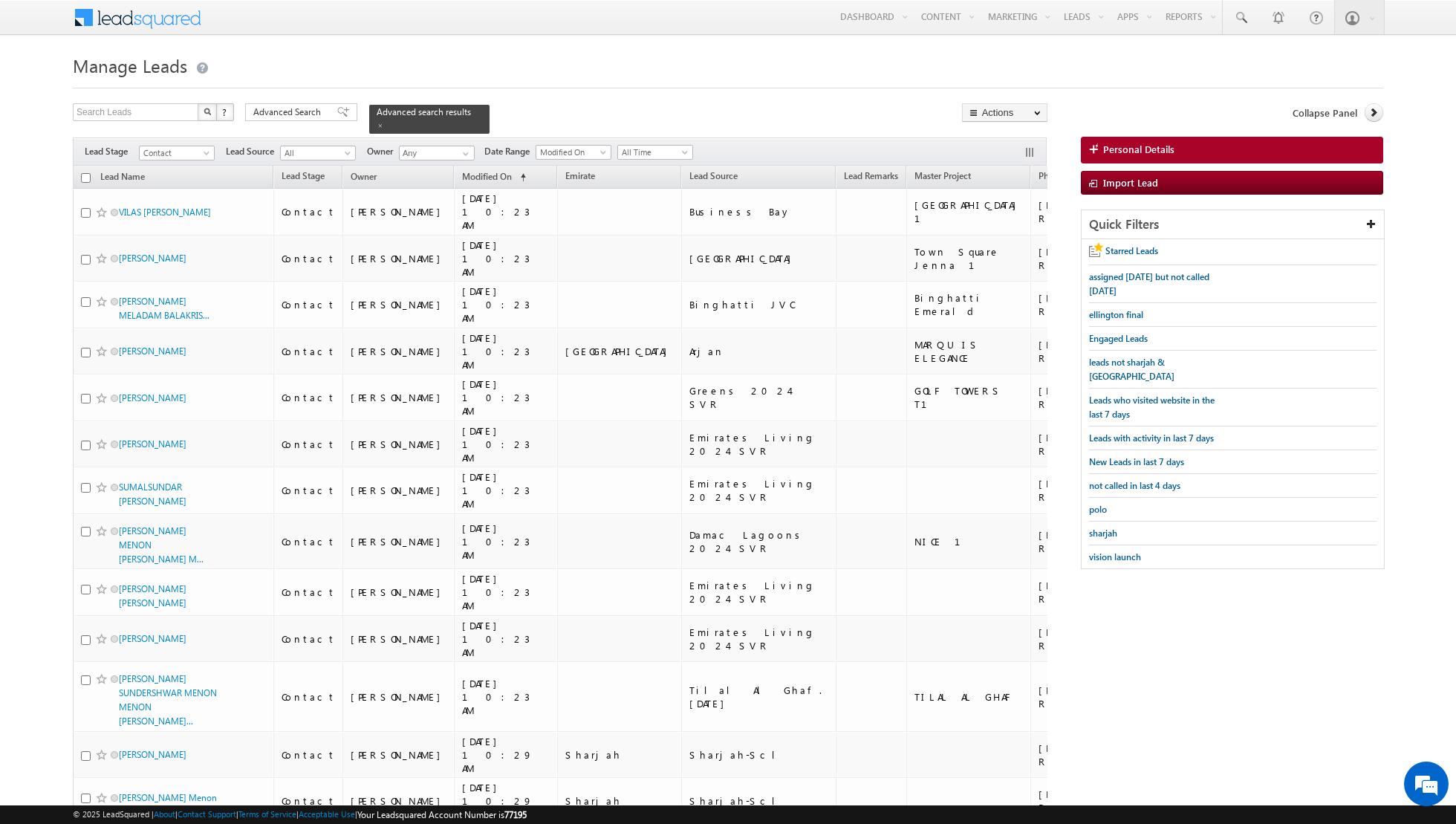
checkbox input "false"
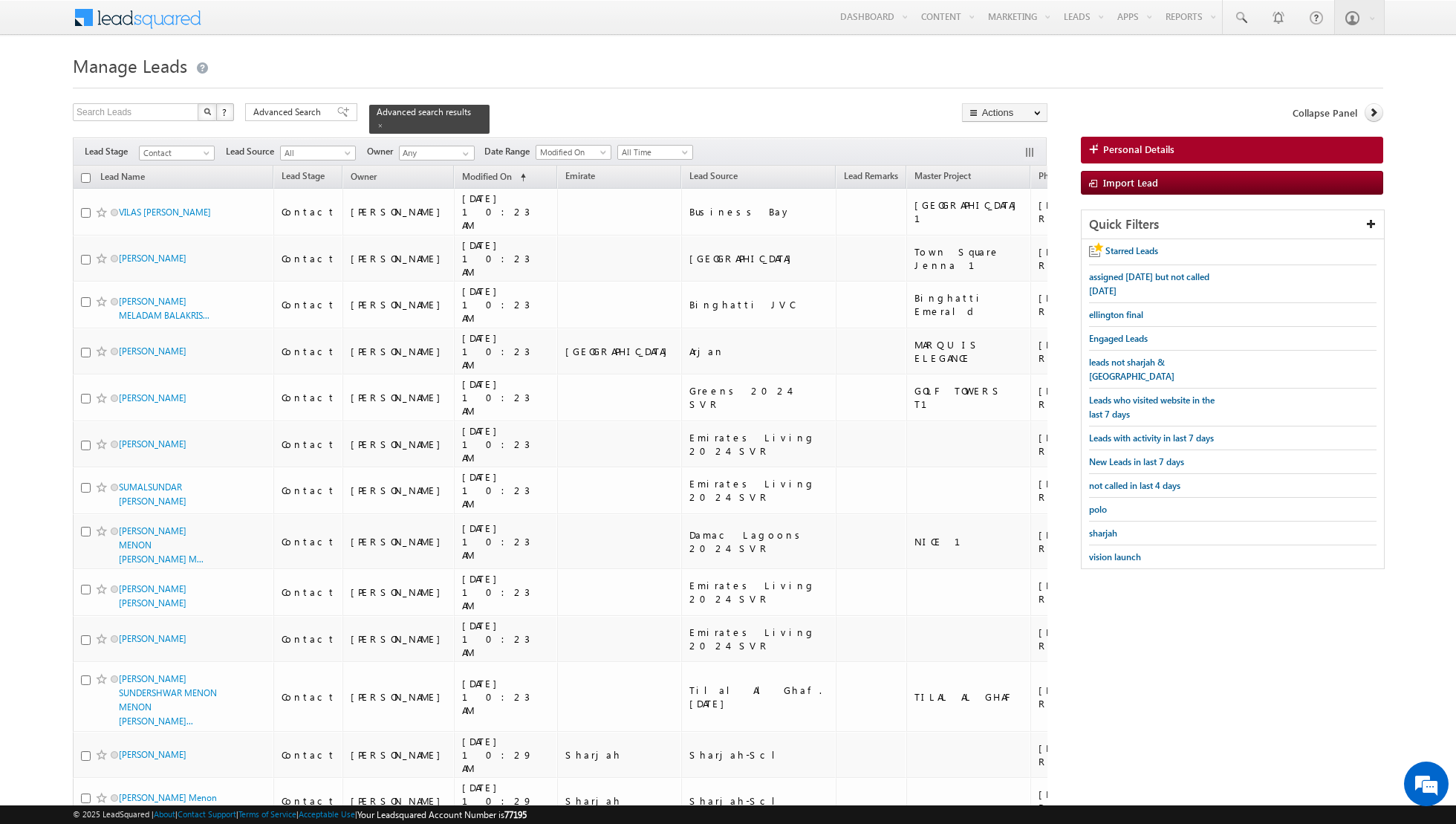
checkbox input "false"
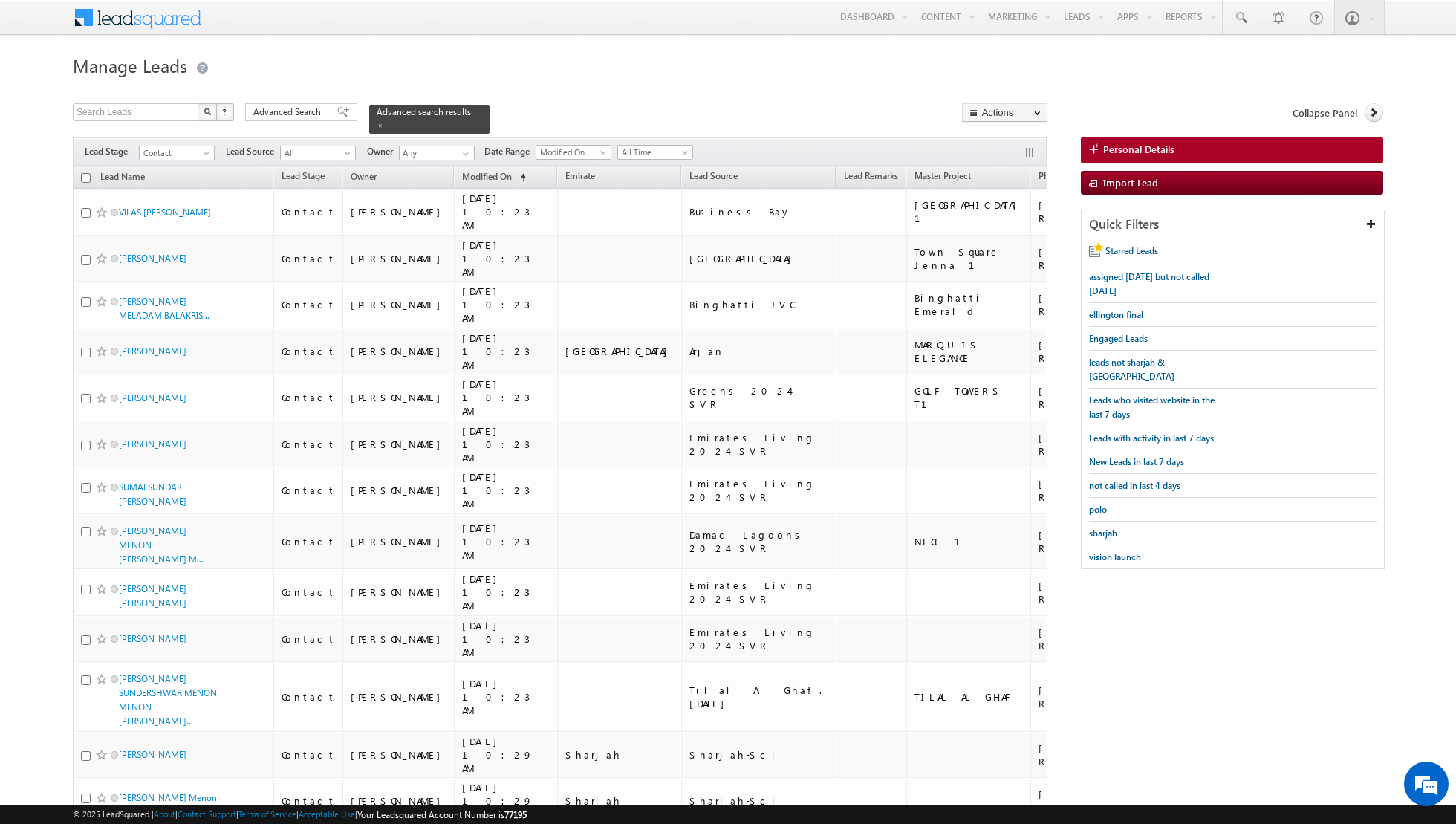
checkbox input "false"
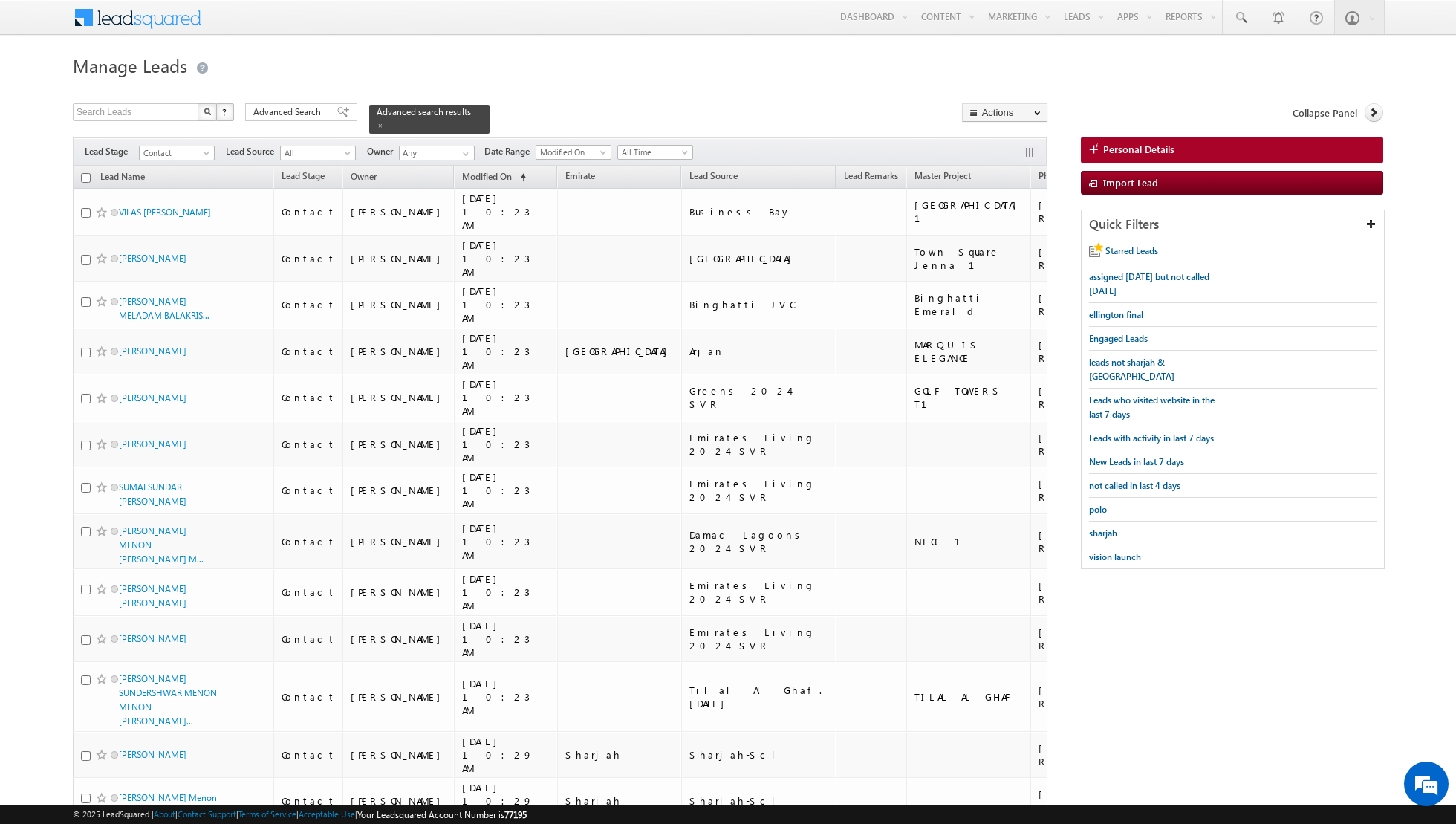
checkbox input "false"
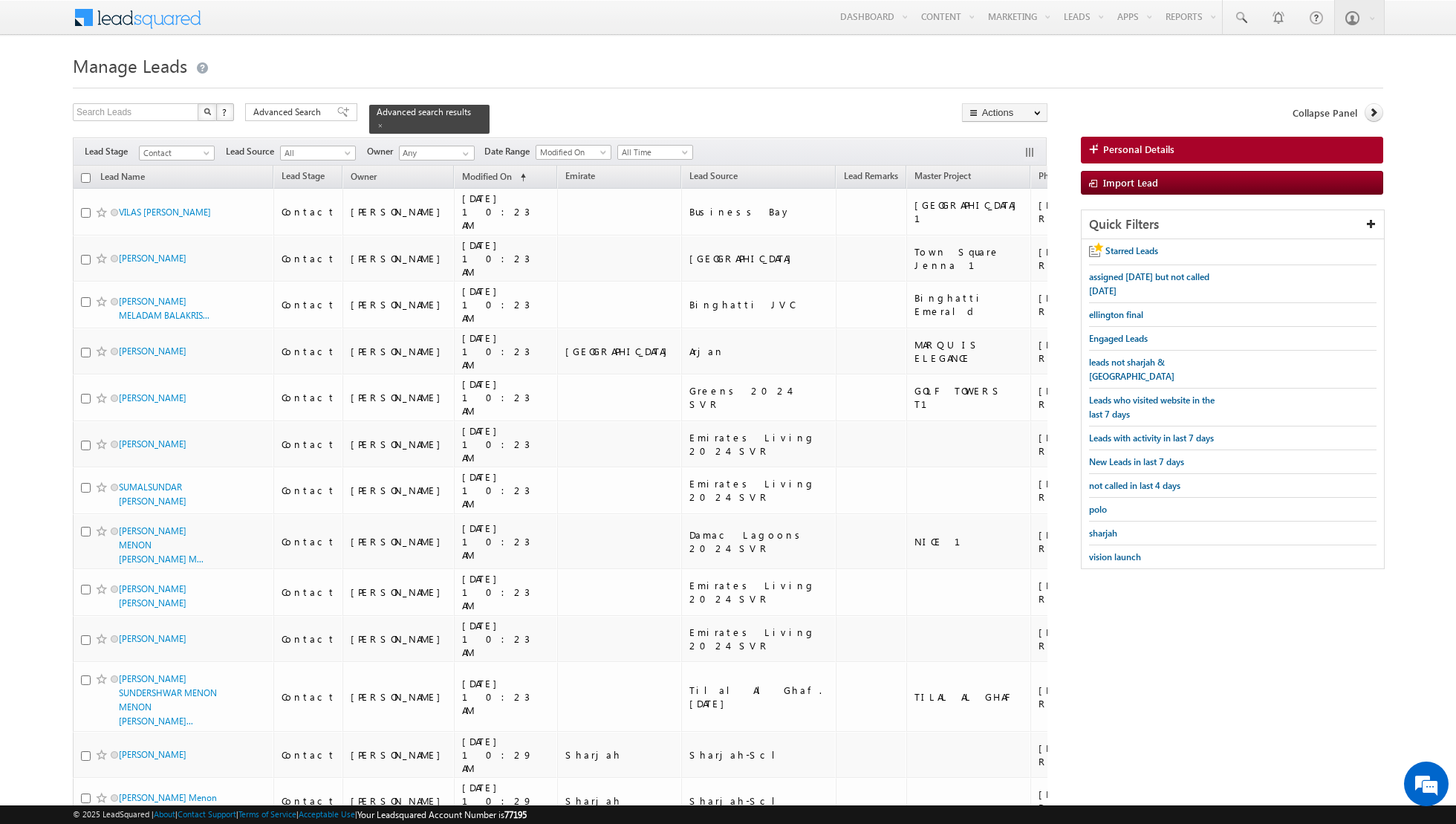
checkbox input "false"
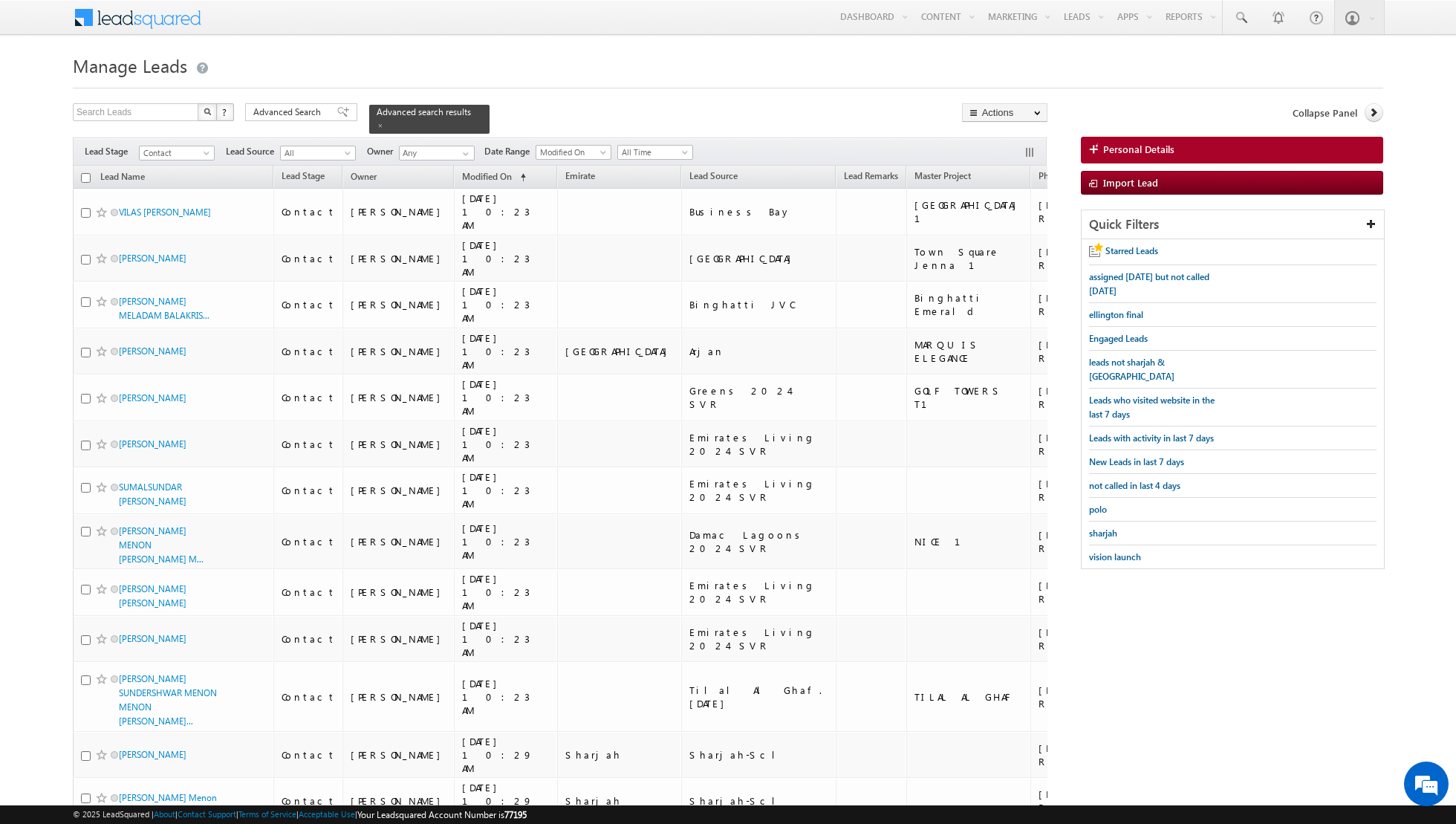
checkbox input "false"
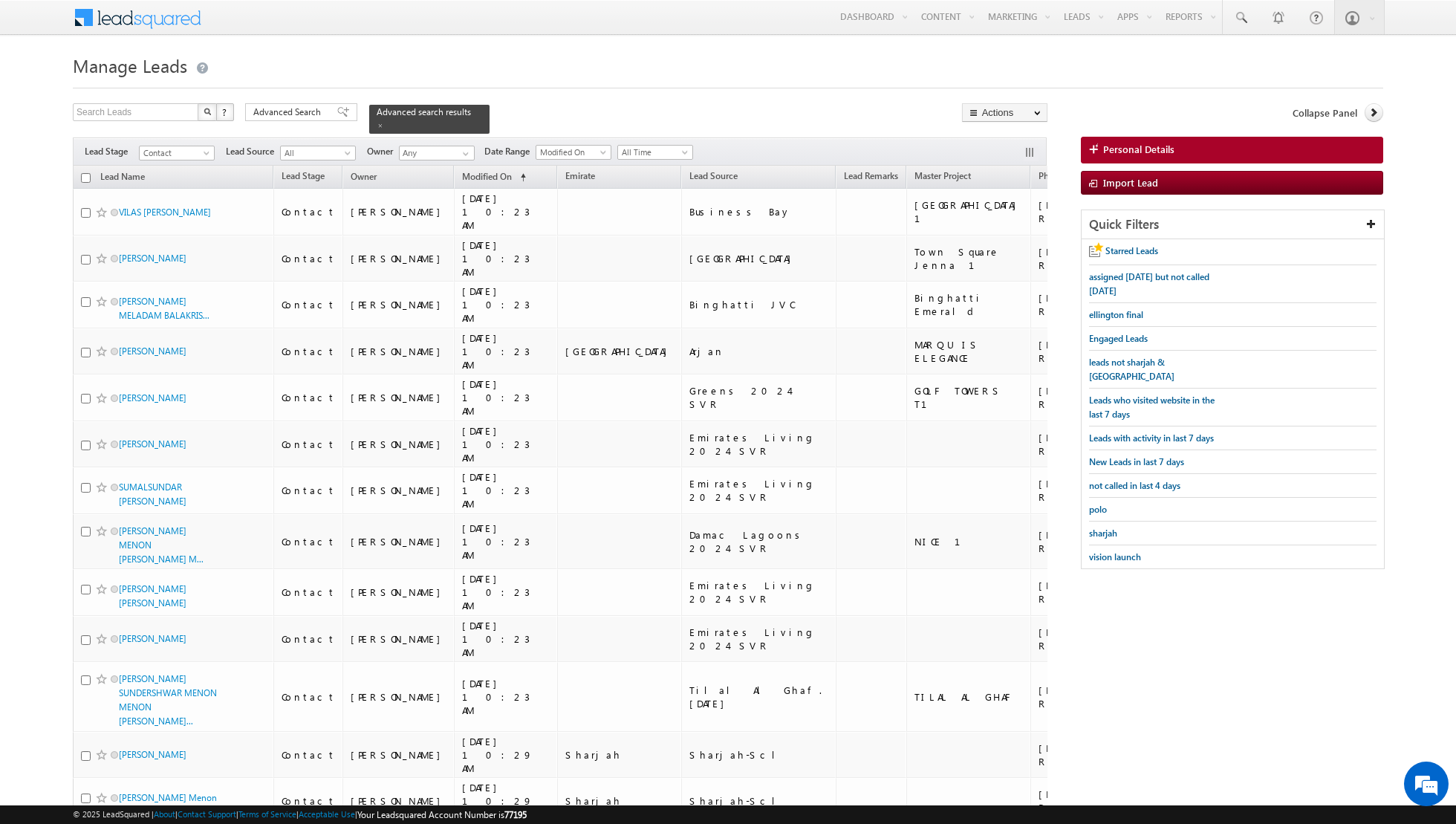
checkbox input "false"
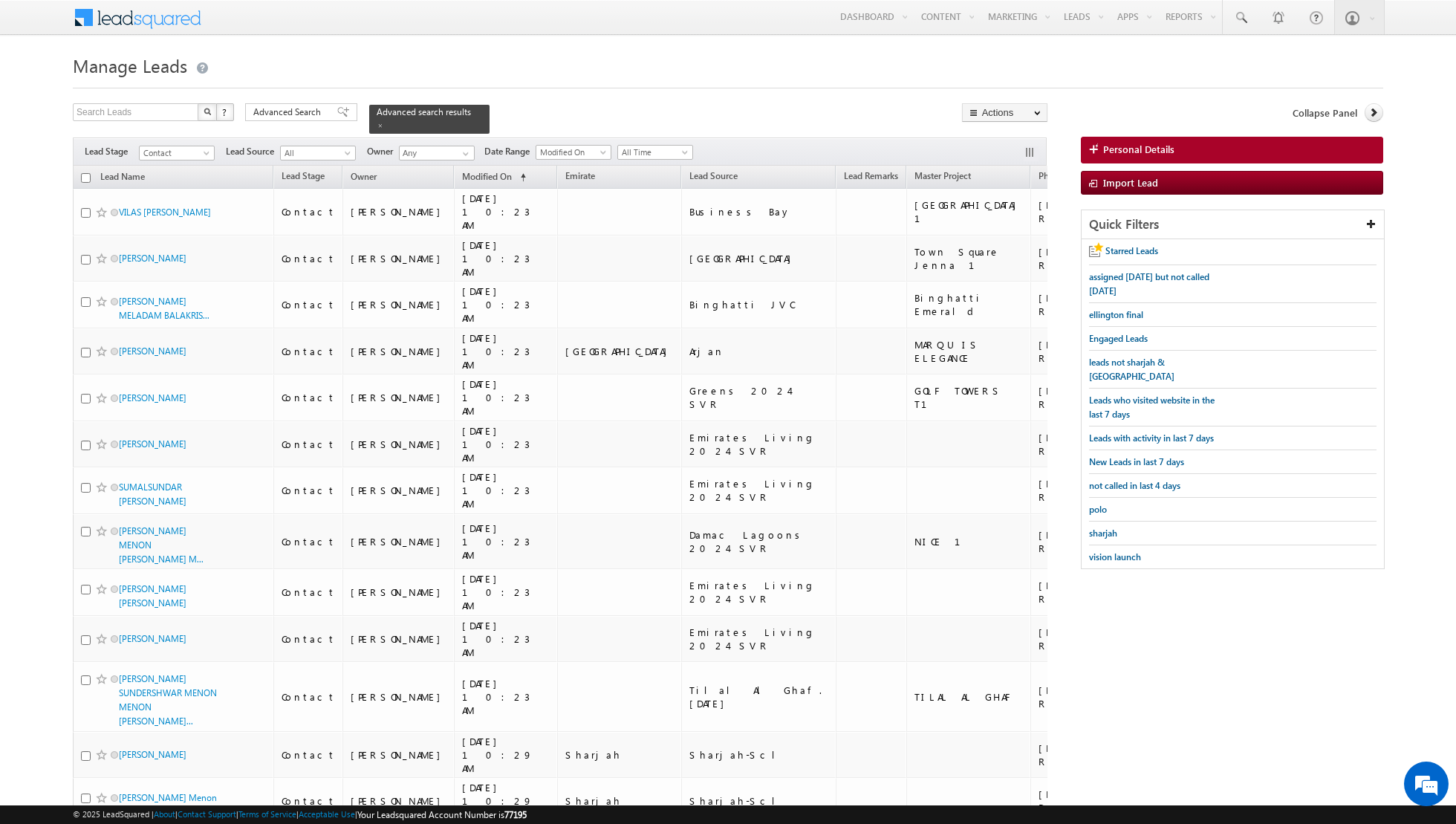
checkbox input "false"
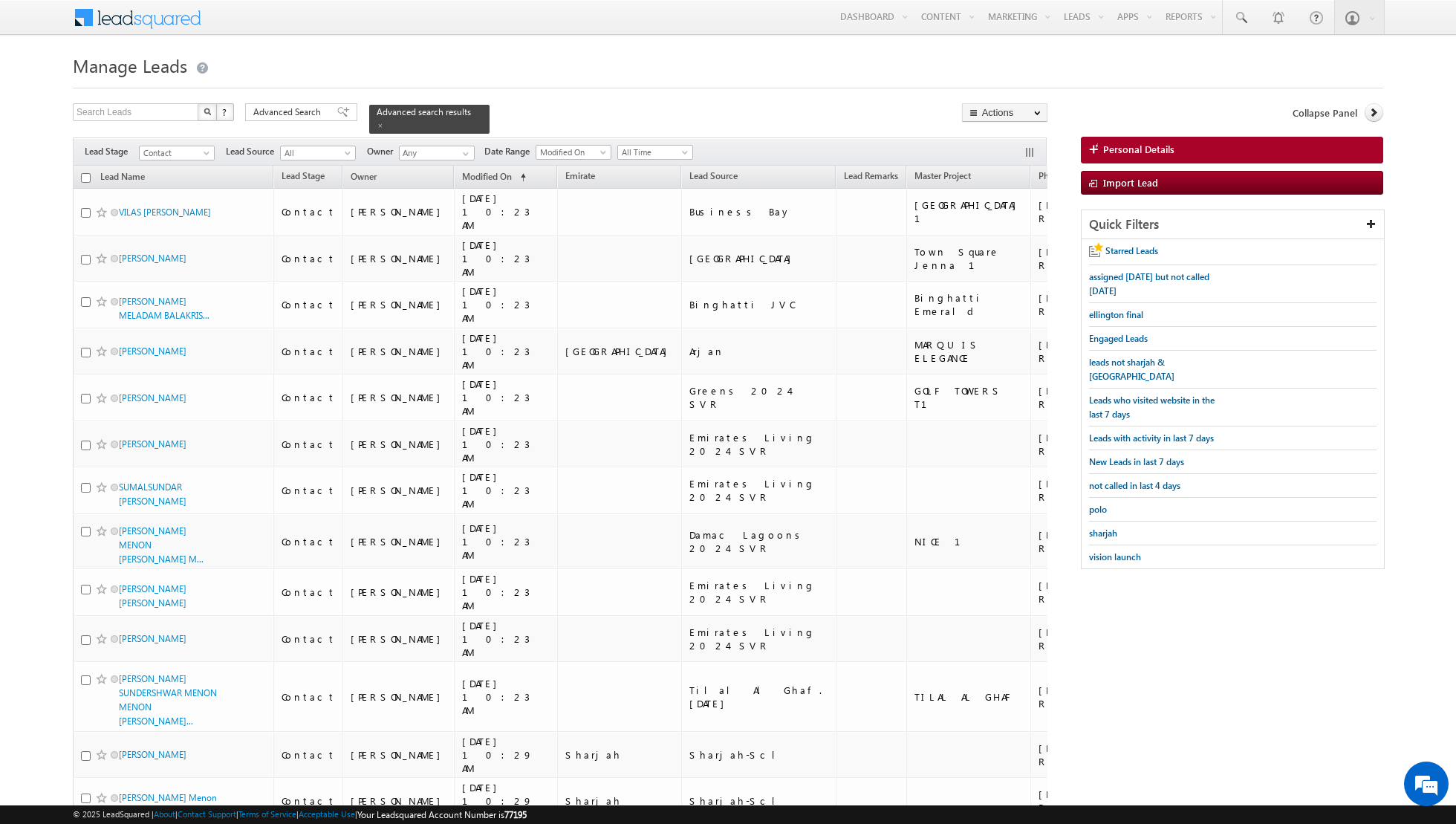
checkbox input "false"
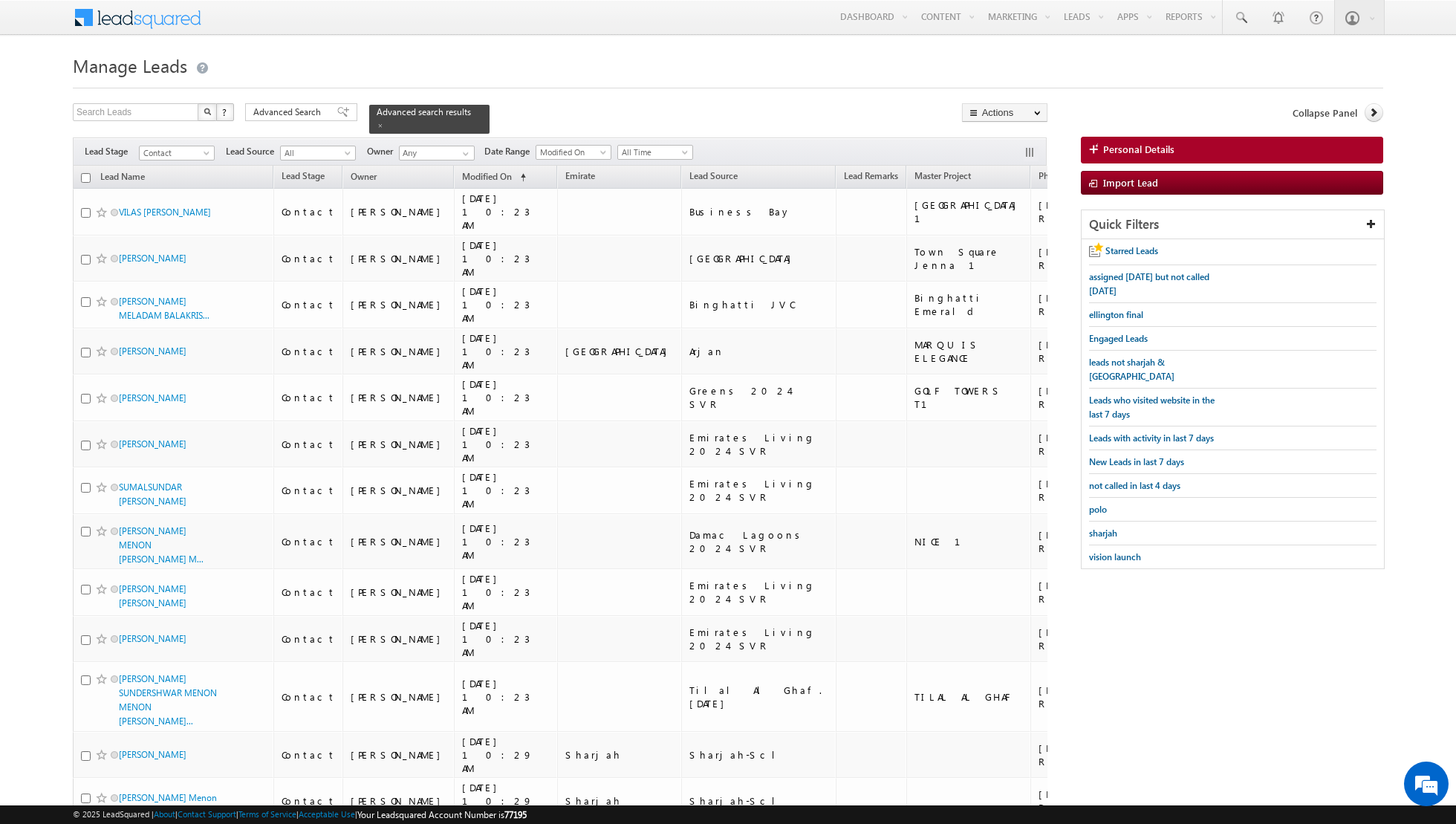
checkbox input "false"
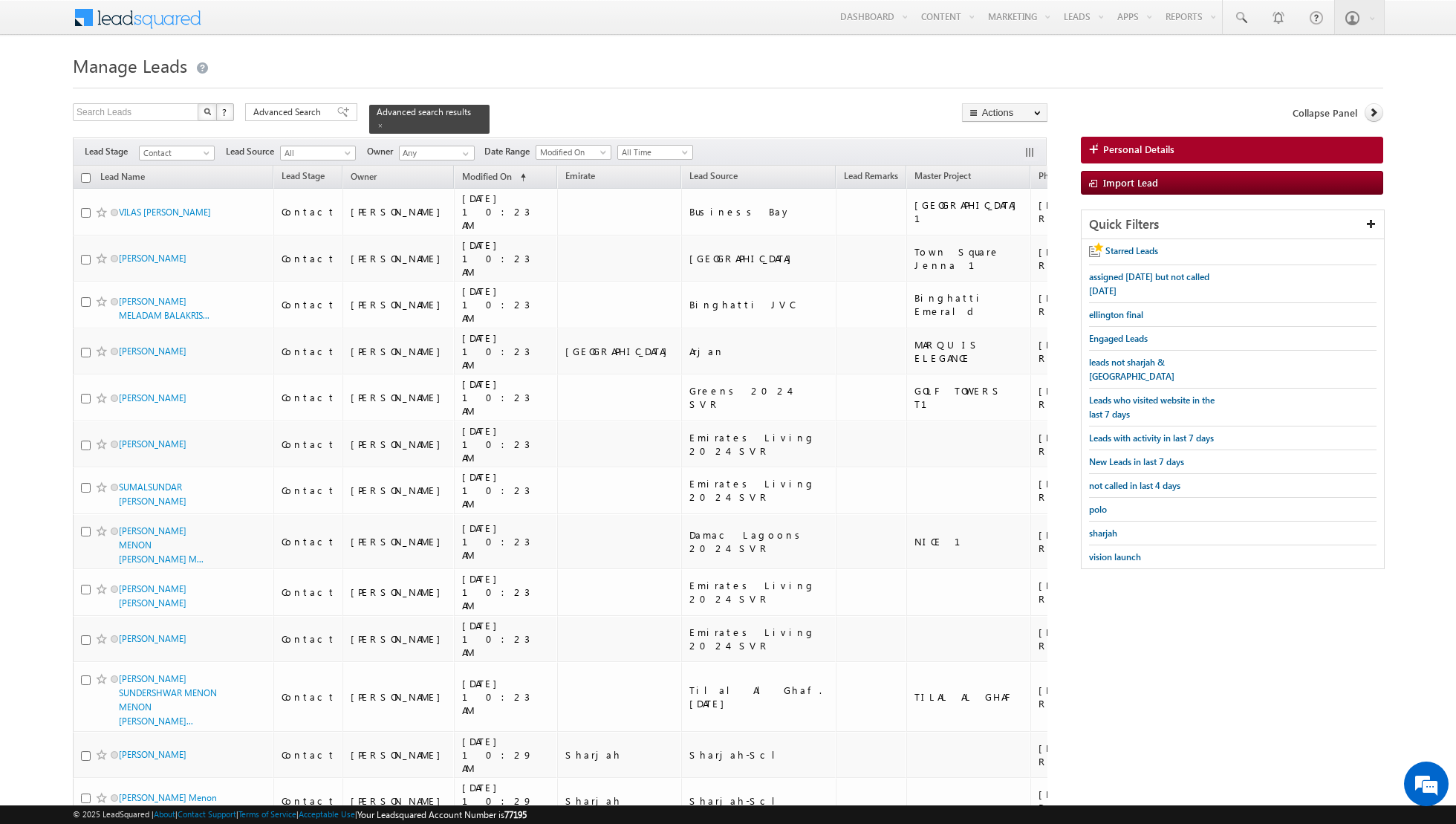
checkbox input "false"
click at [85, 174] on input "checkbox" at bounding box center [85, 178] width 10 height 10
checkbox input "true"
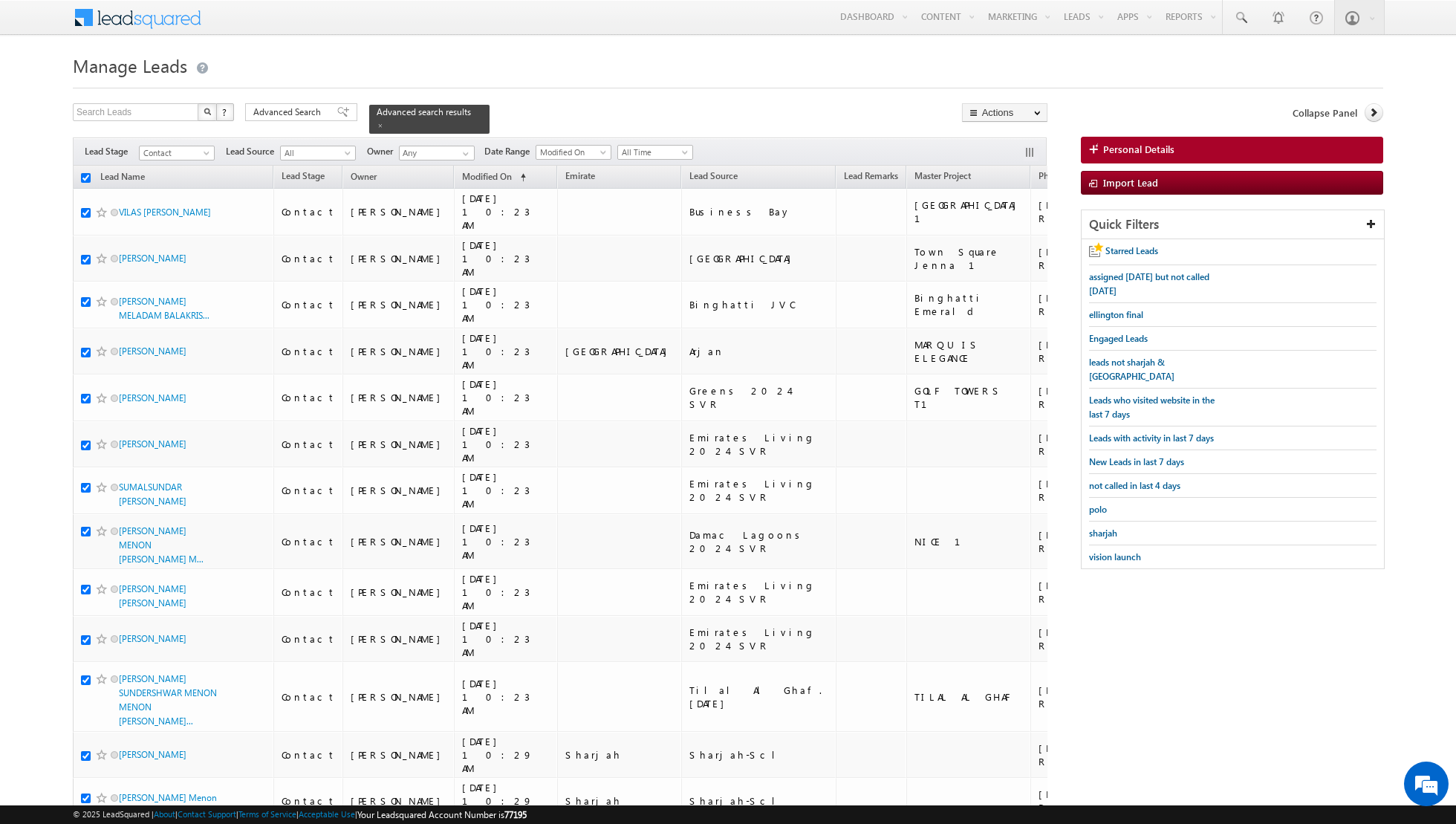
checkbox input "true"
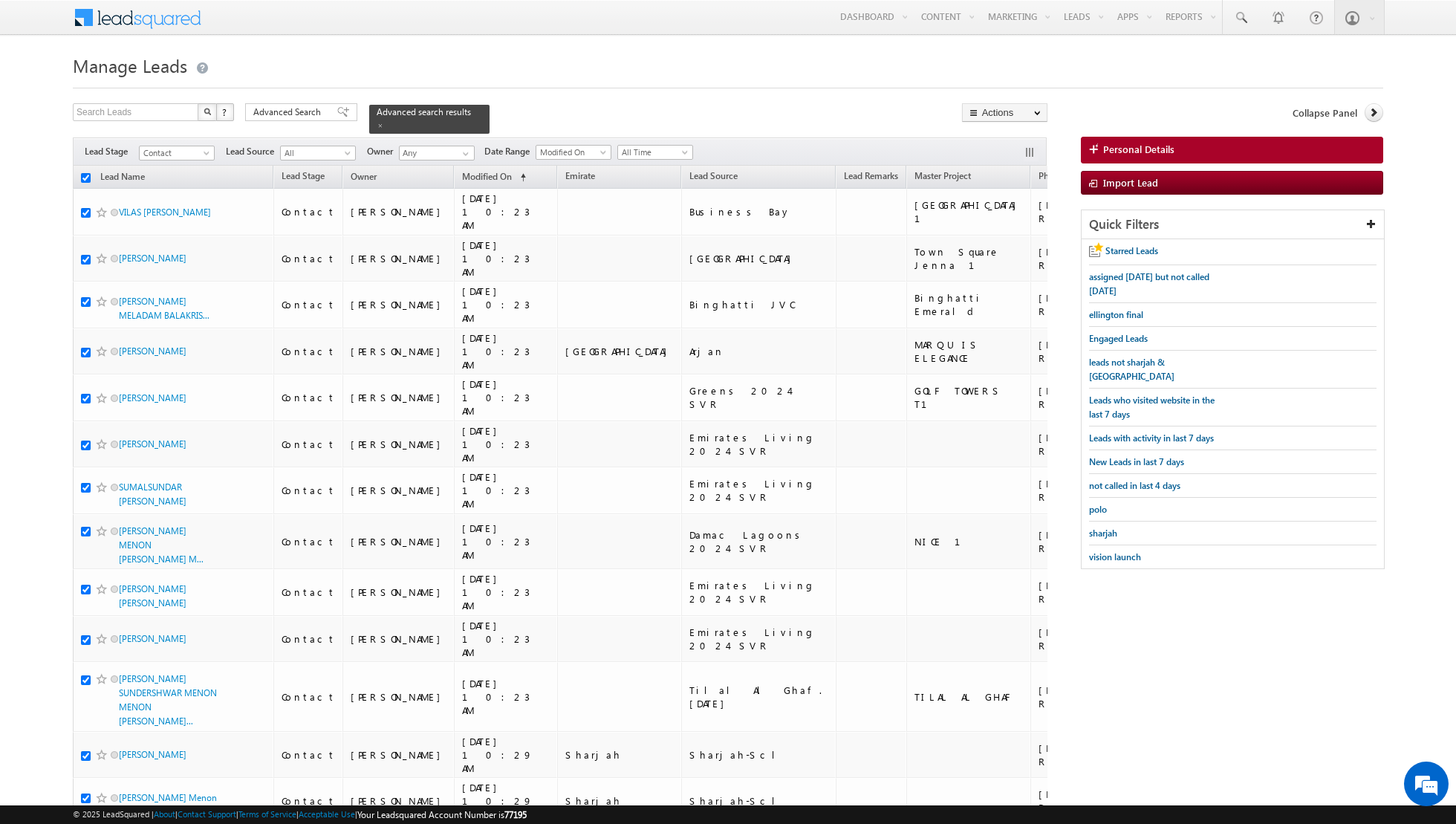
checkbox input "true"
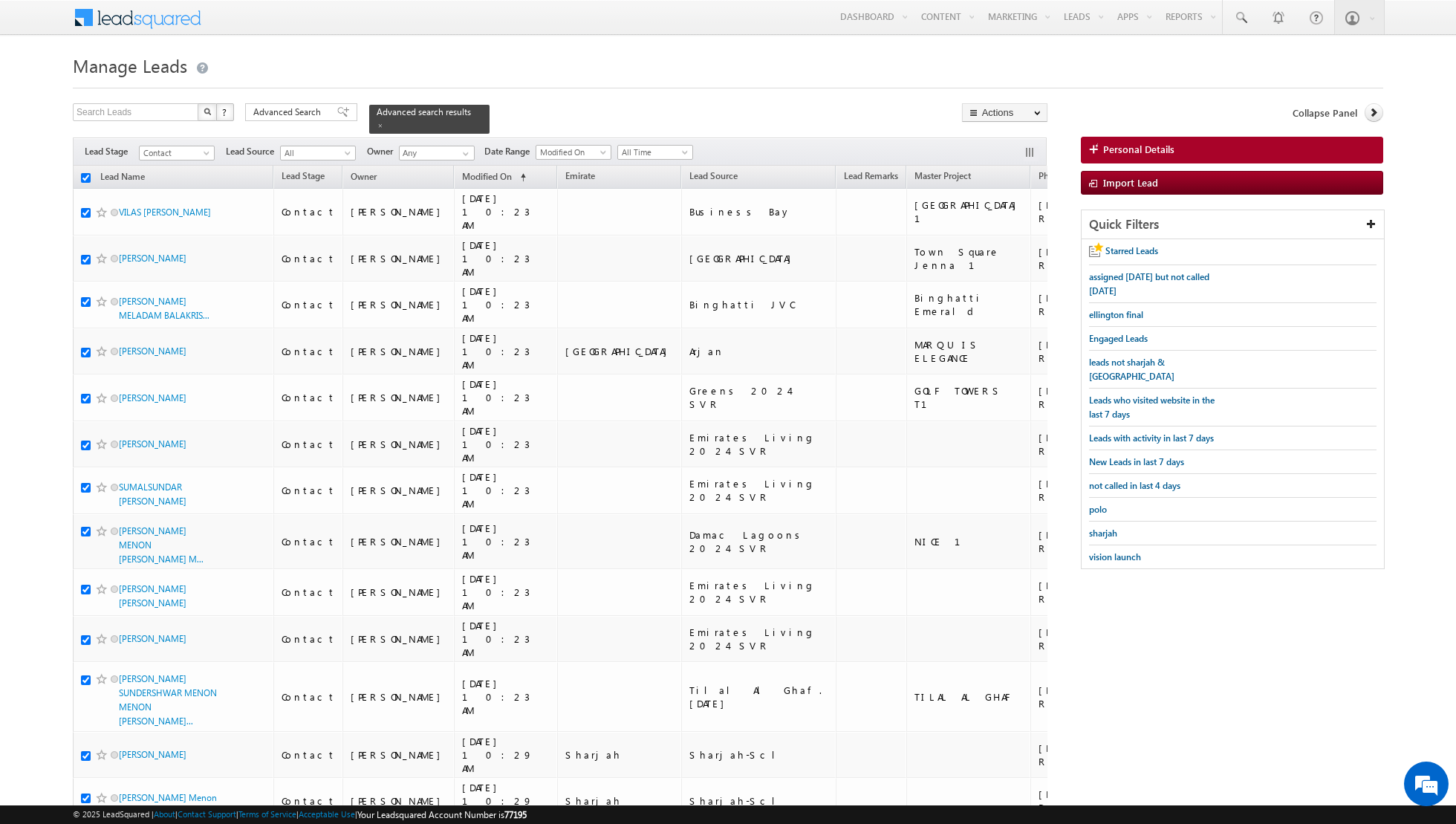
checkbox input "true"
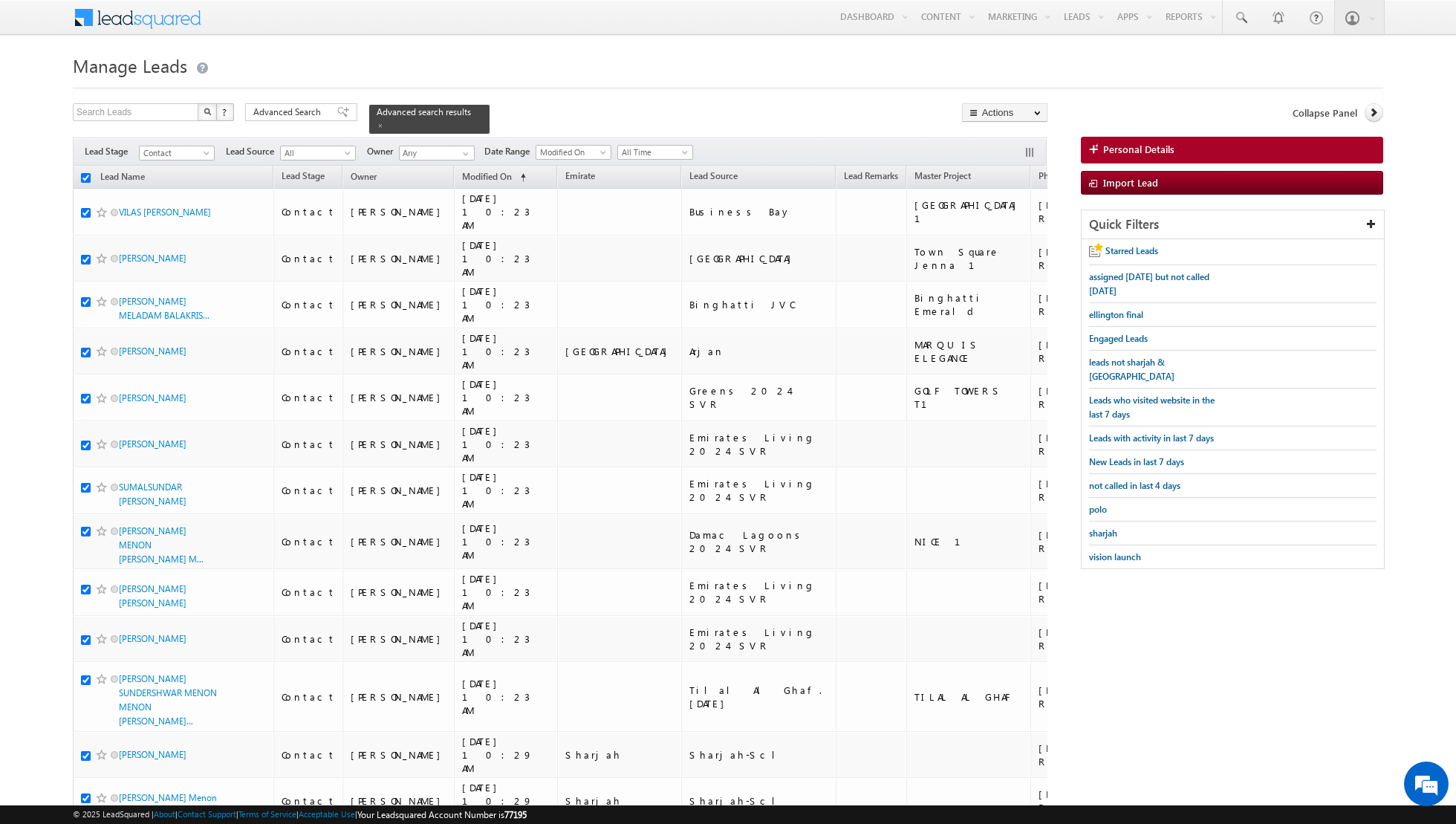
checkbox input "true"
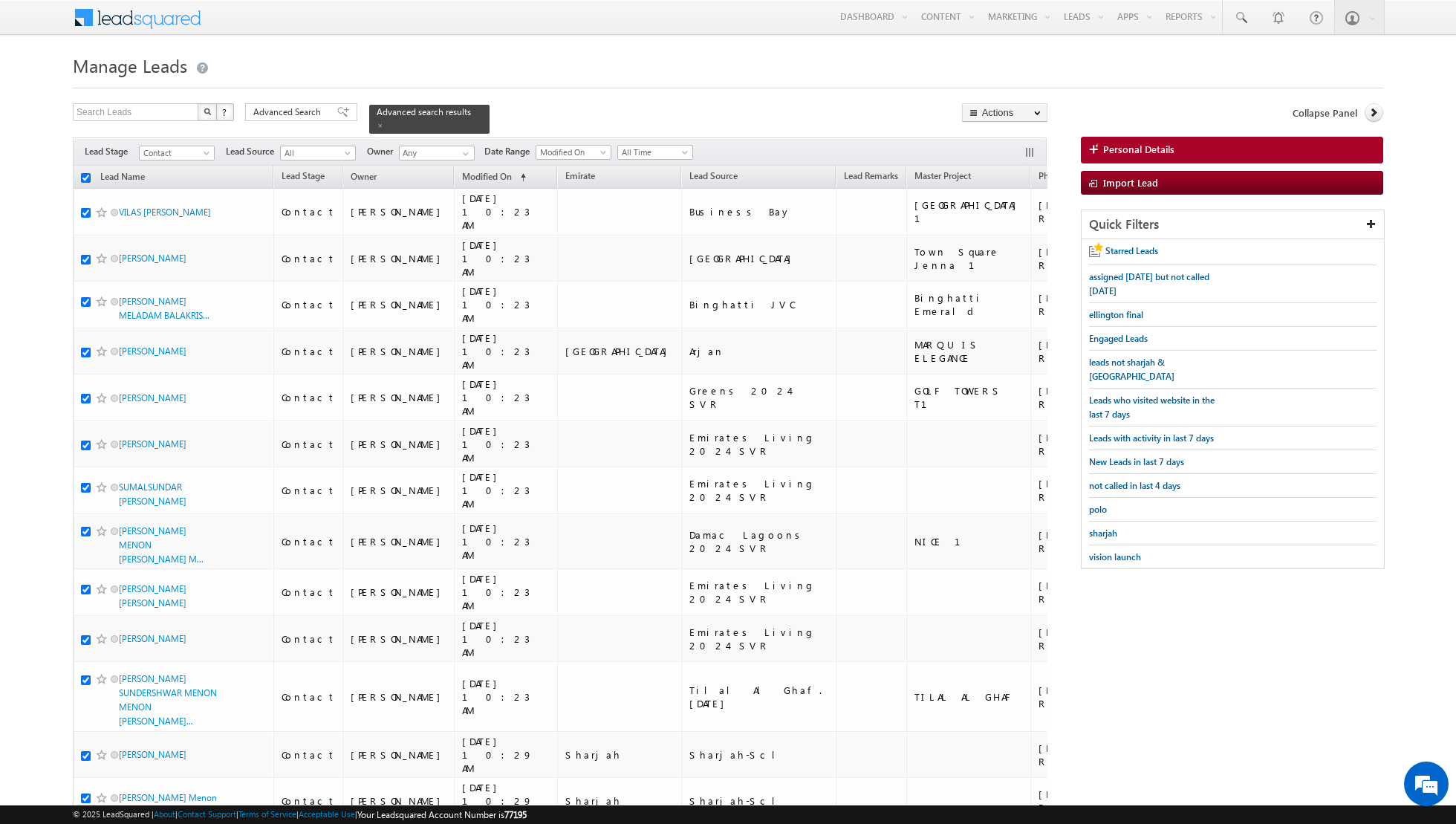
checkbox input "true"
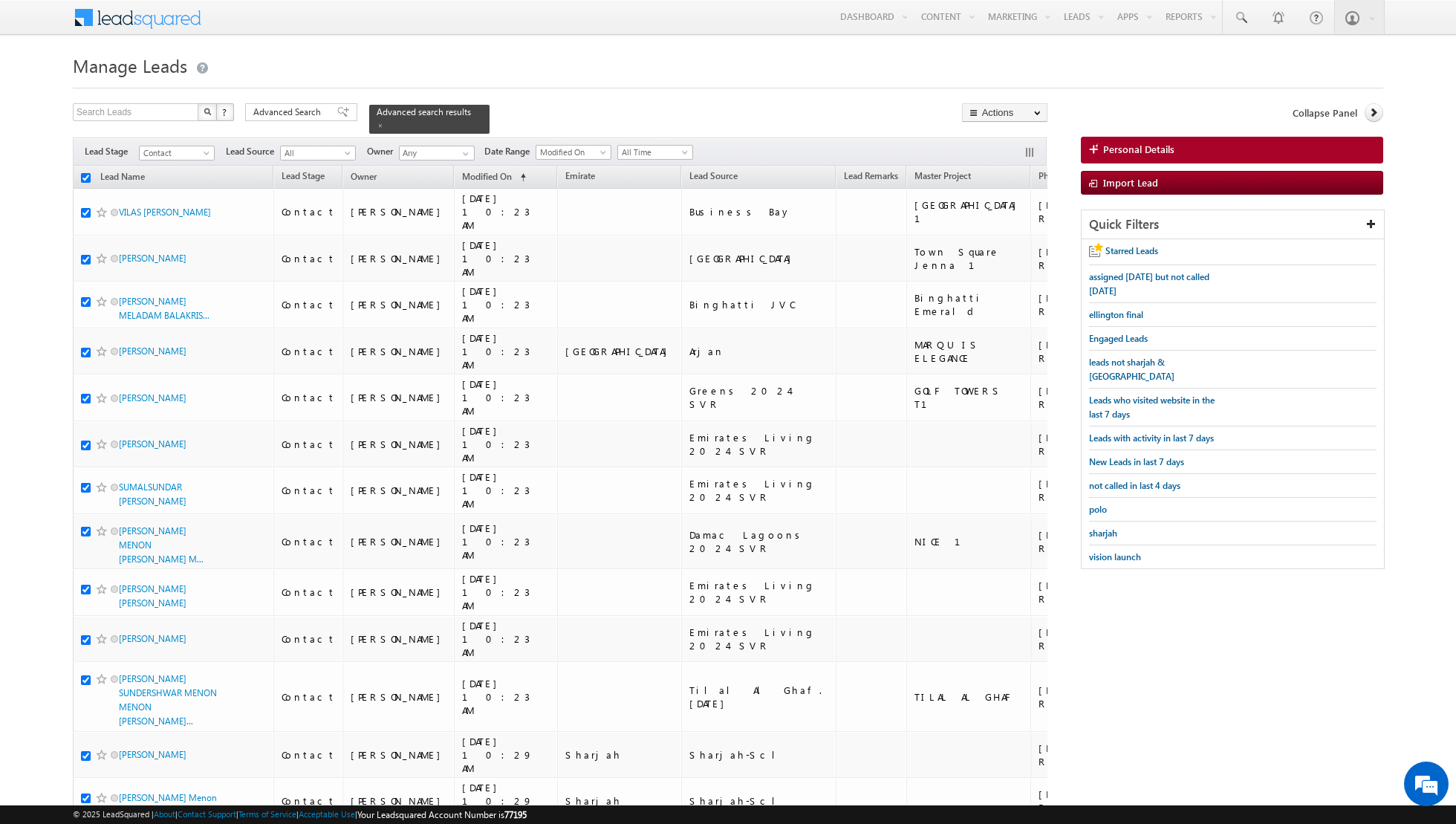
checkbox input "true"
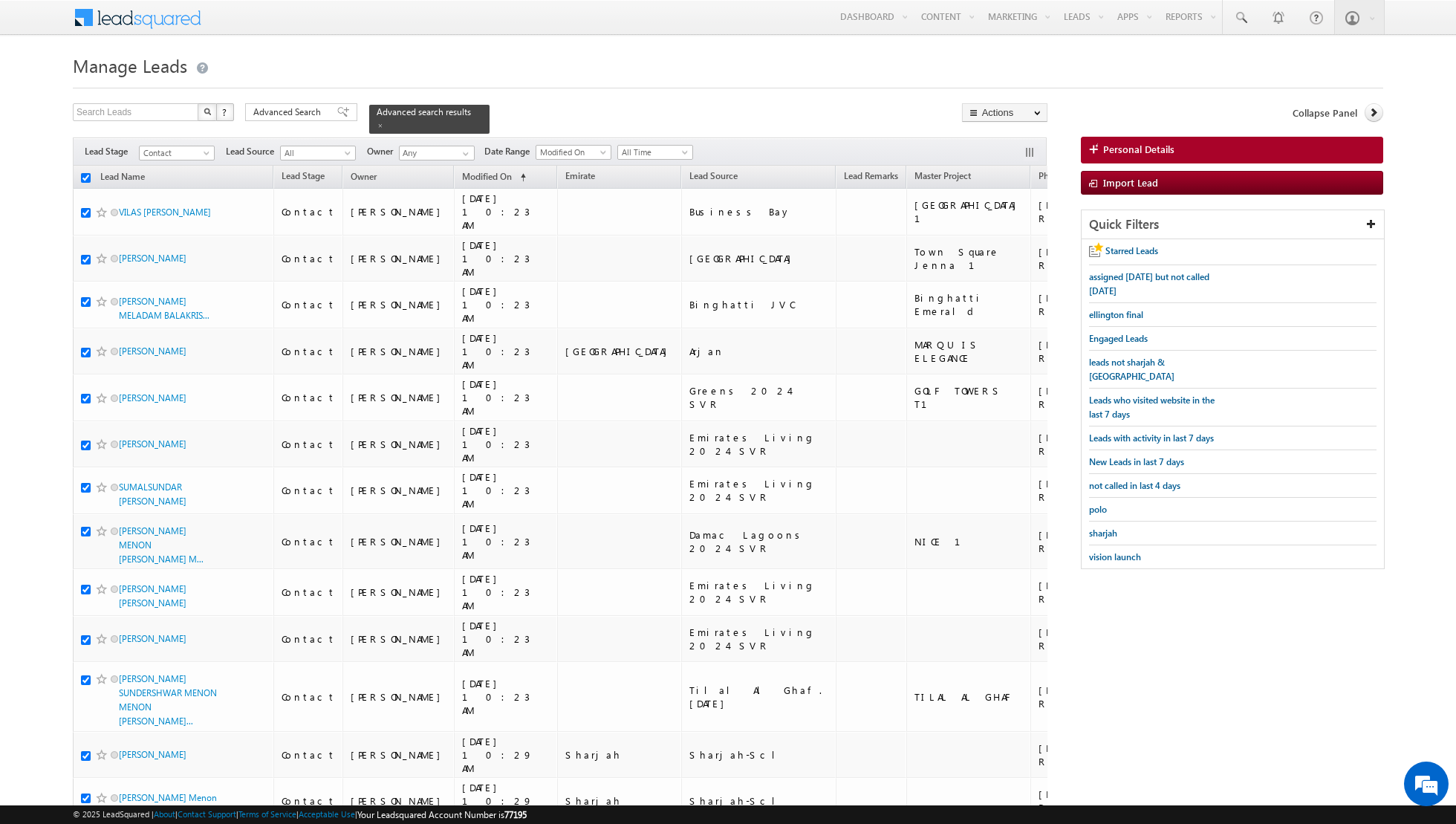
checkbox input "true"
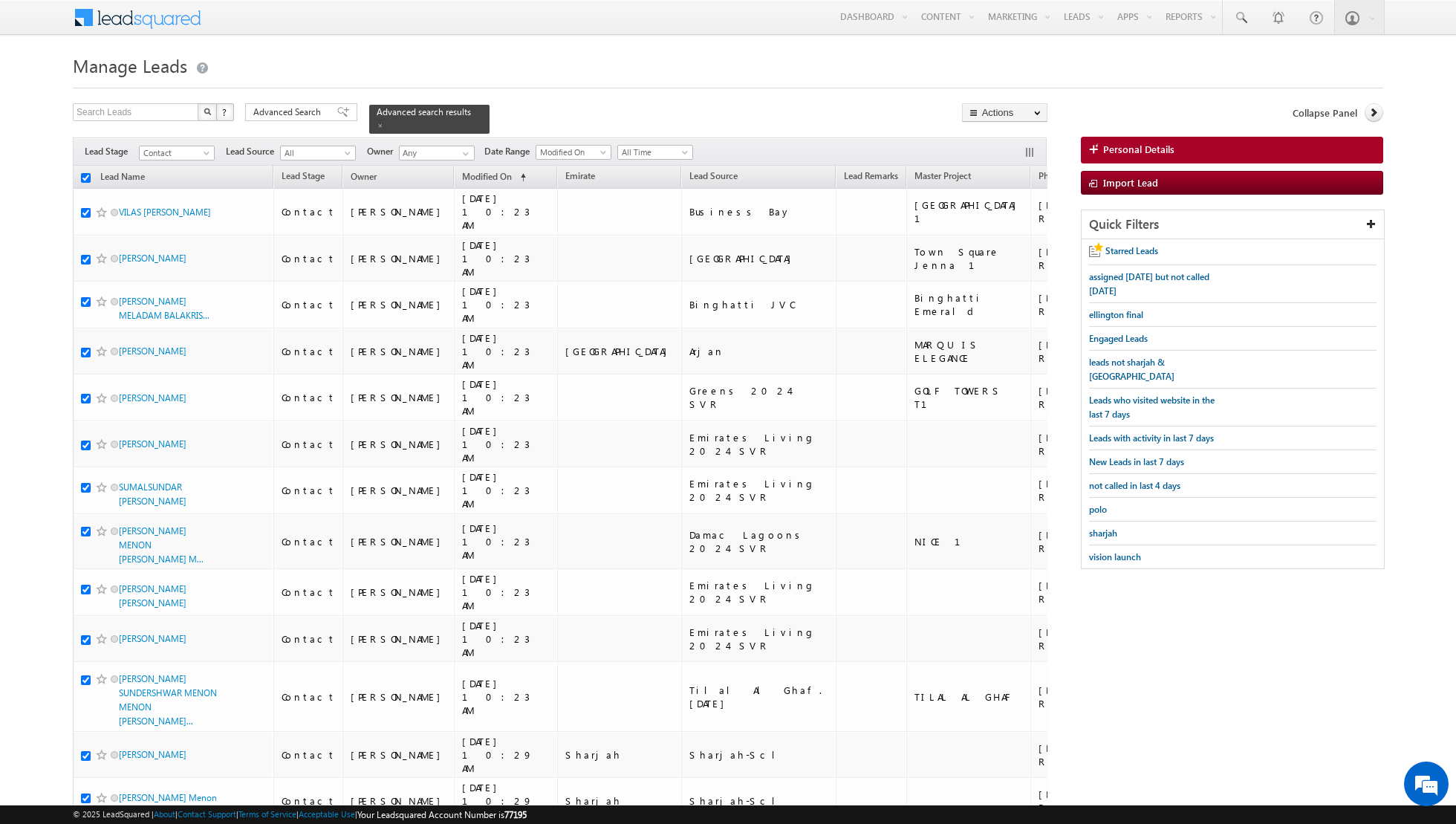
checkbox input "true"
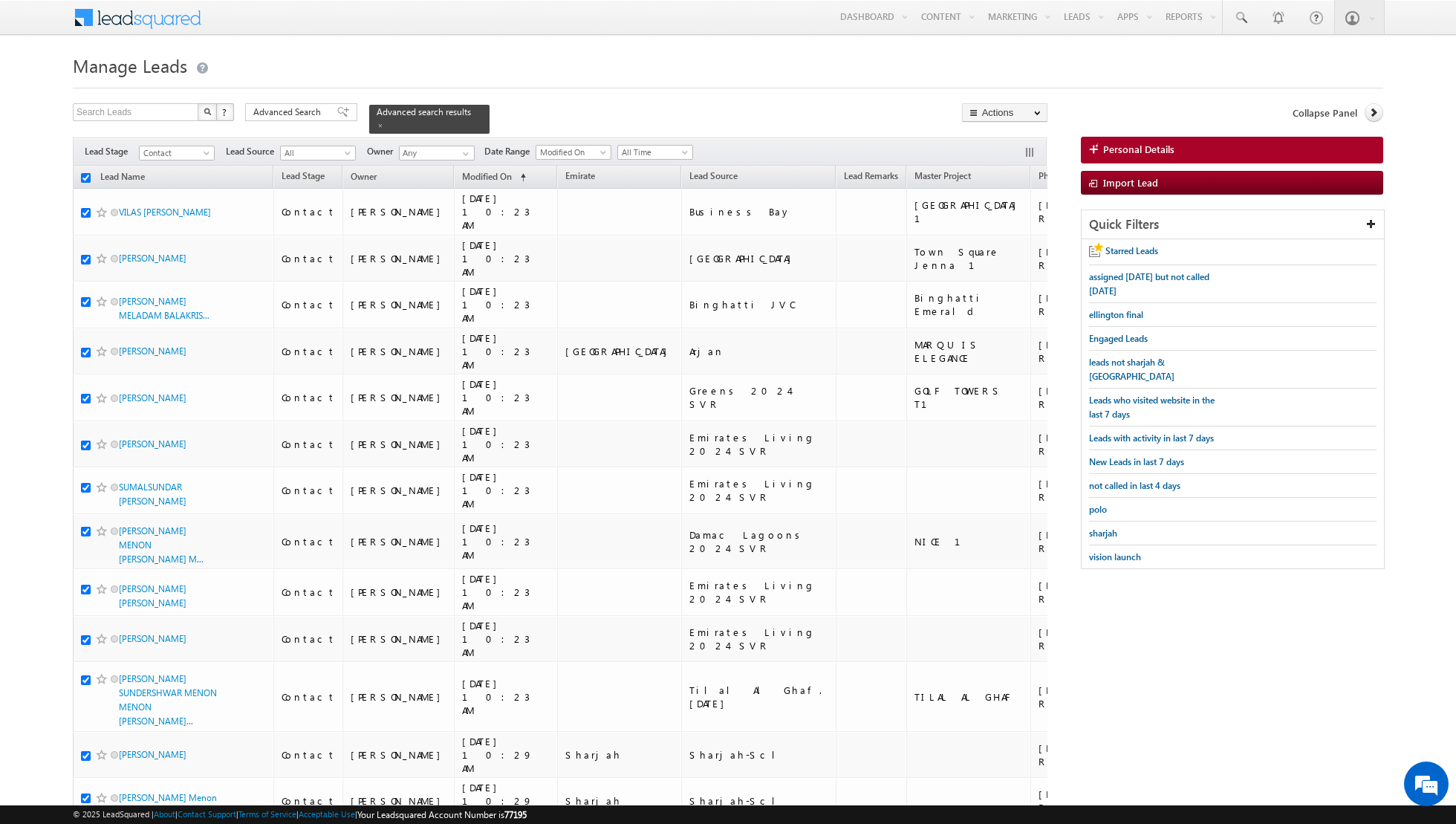
checkbox input "true"
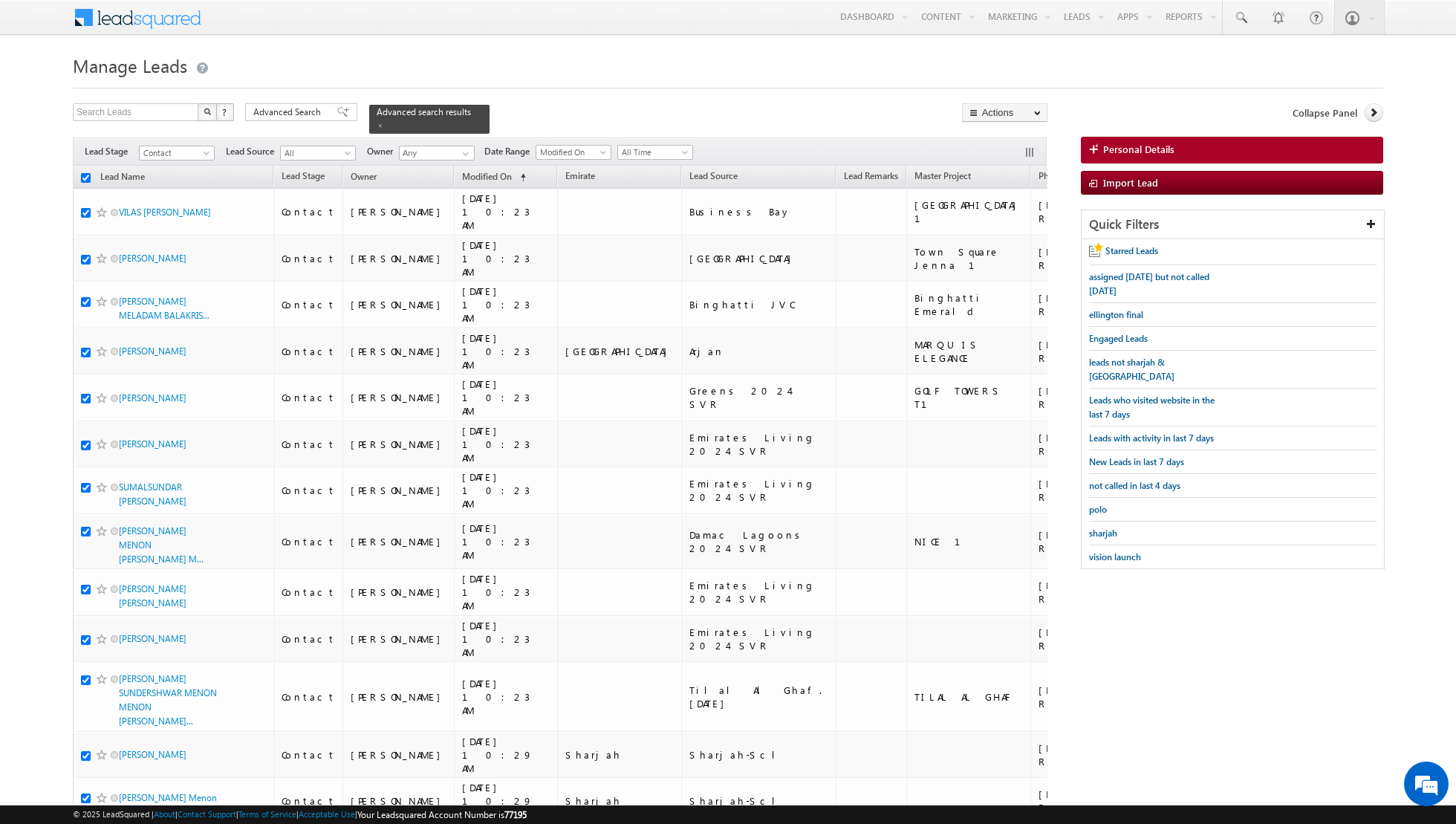
checkbox input "true"
click at [986, 257] on link "Change Stage" at bounding box center [1005, 258] width 84 height 18
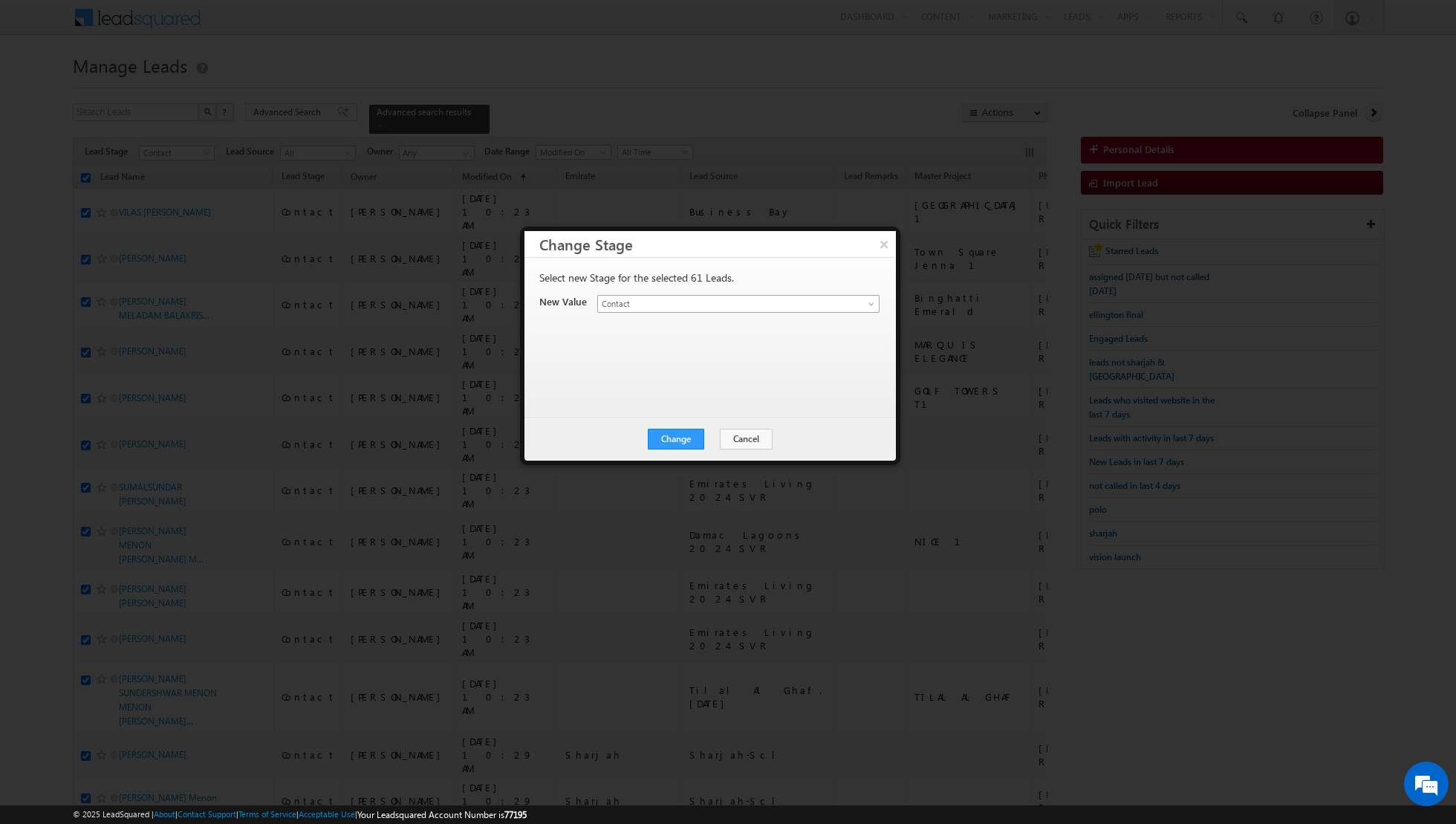
click at [868, 304] on span at bounding box center [872, 306] width 12 height 12
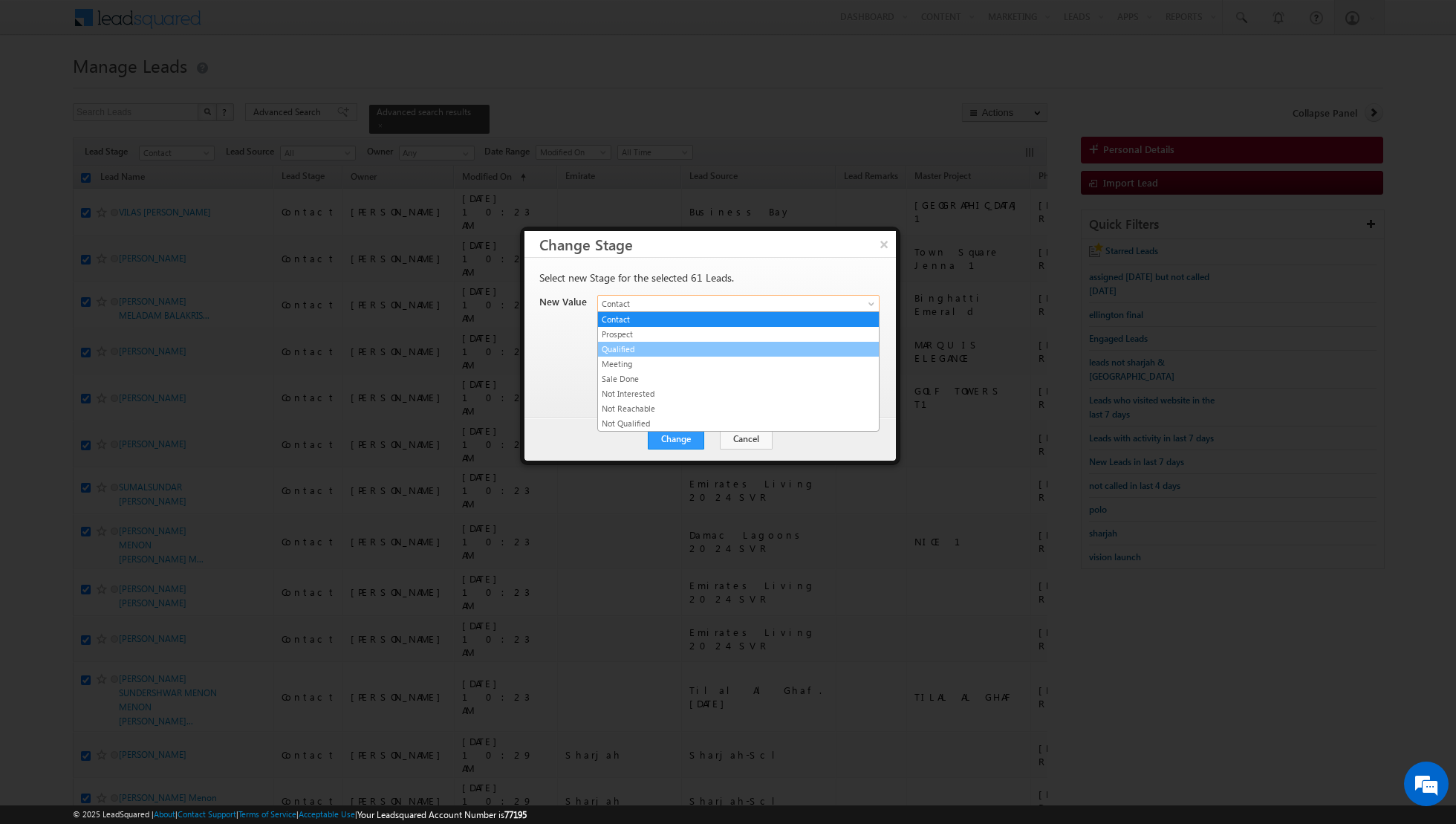
click at [794, 346] on link "Qualified" at bounding box center [739, 349] width 281 height 14
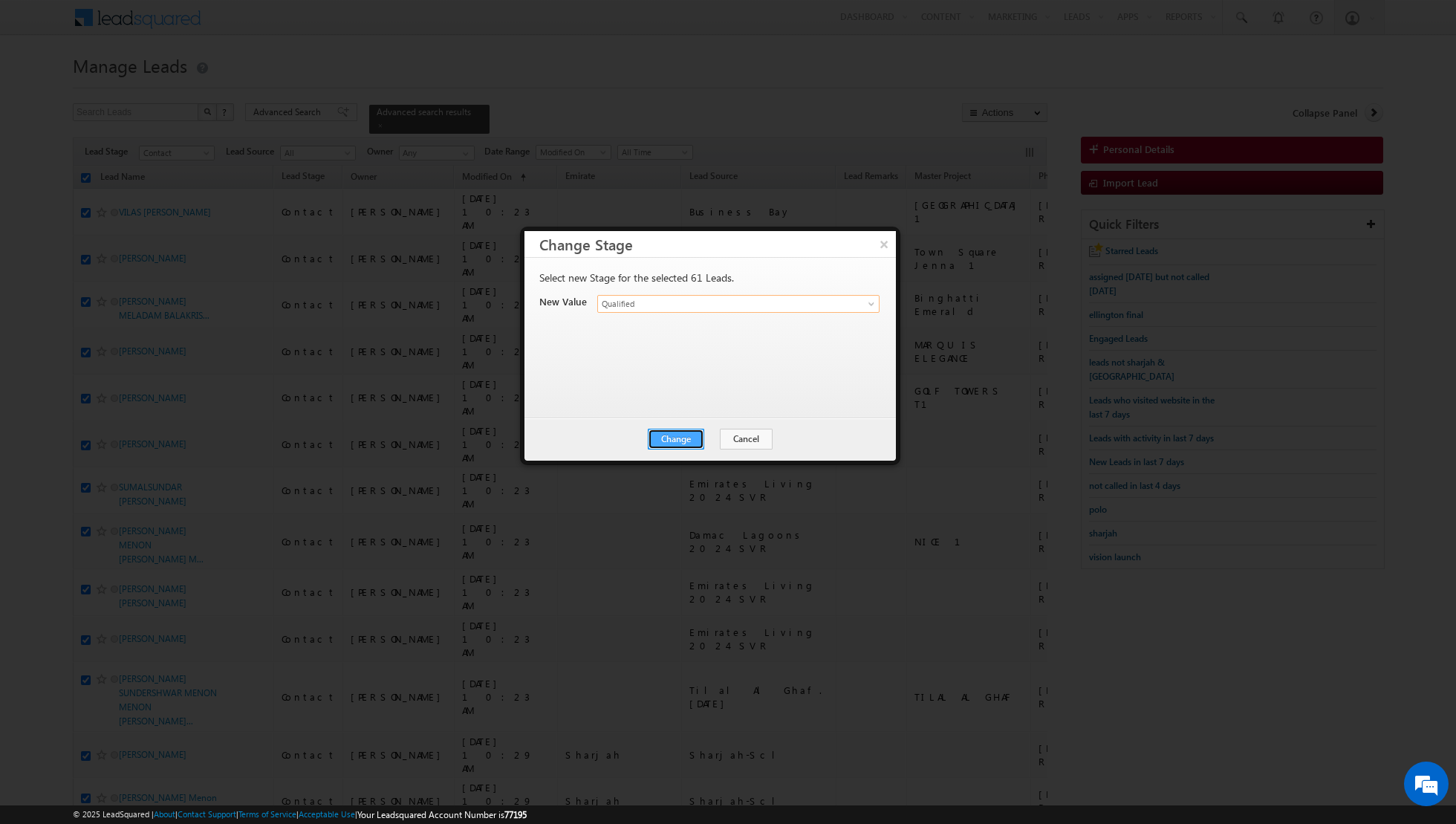
click at [682, 436] on button "Change" at bounding box center [676, 439] width 56 height 21
click at [713, 432] on button "Close" at bounding box center [713, 439] width 47 height 21
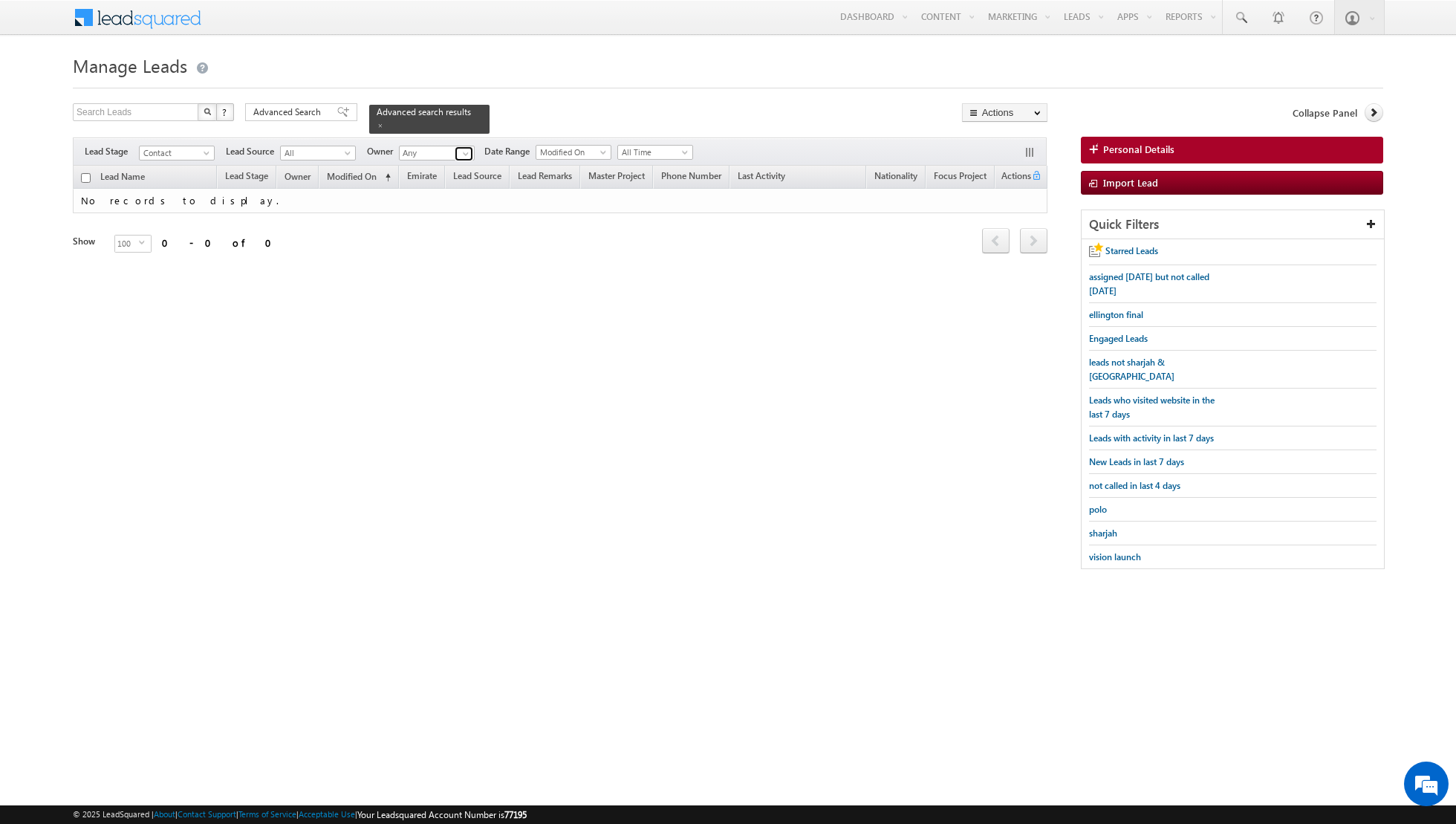
click at [461, 152] on span at bounding box center [465, 153] width 12 height 12
click at [206, 151] on span at bounding box center [208, 156] width 12 height 12
click at [167, 209] on link "Qualified" at bounding box center [177, 211] width 75 height 14
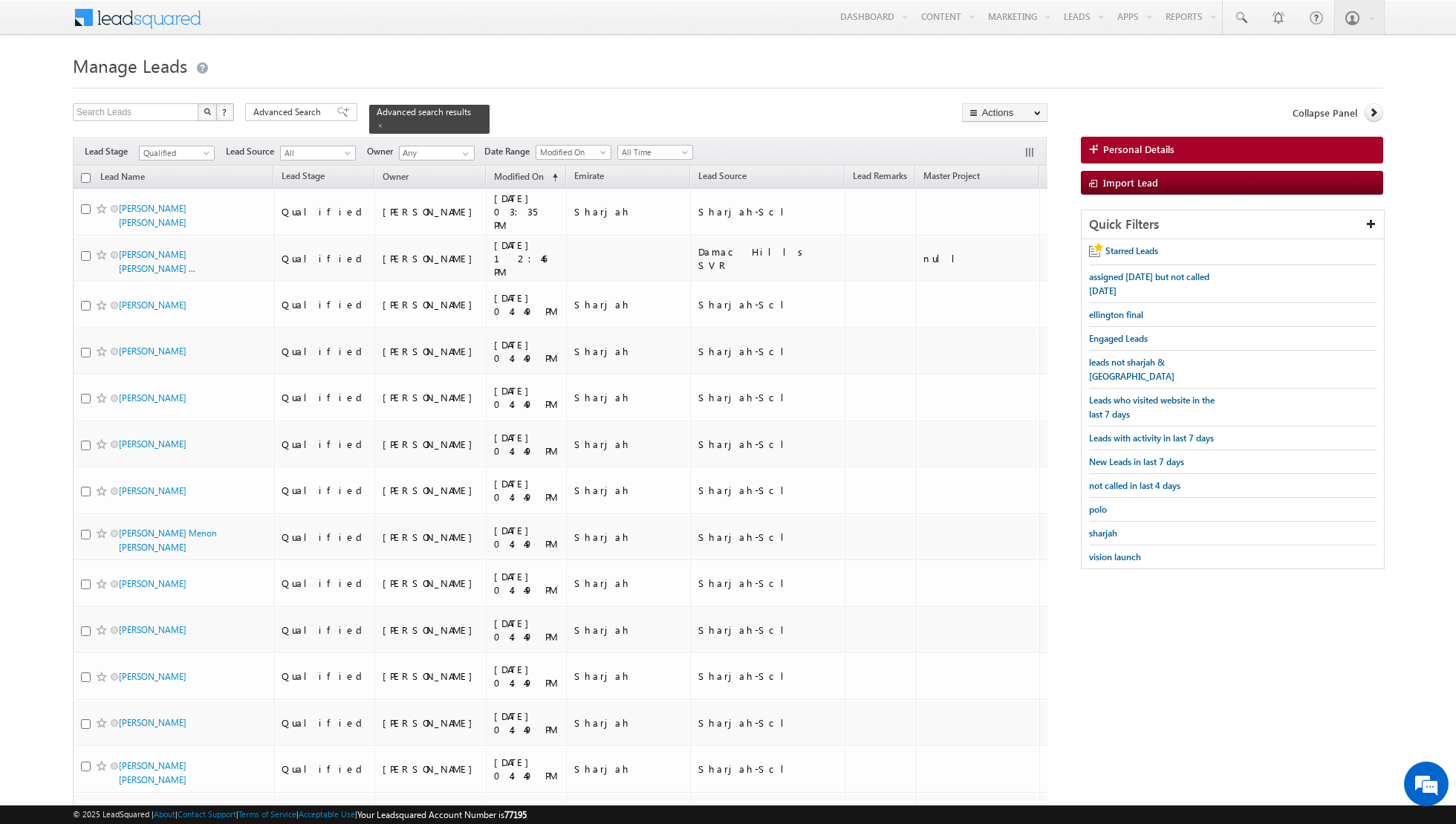
click at [85, 175] on input "checkbox" at bounding box center [85, 178] width 10 height 10
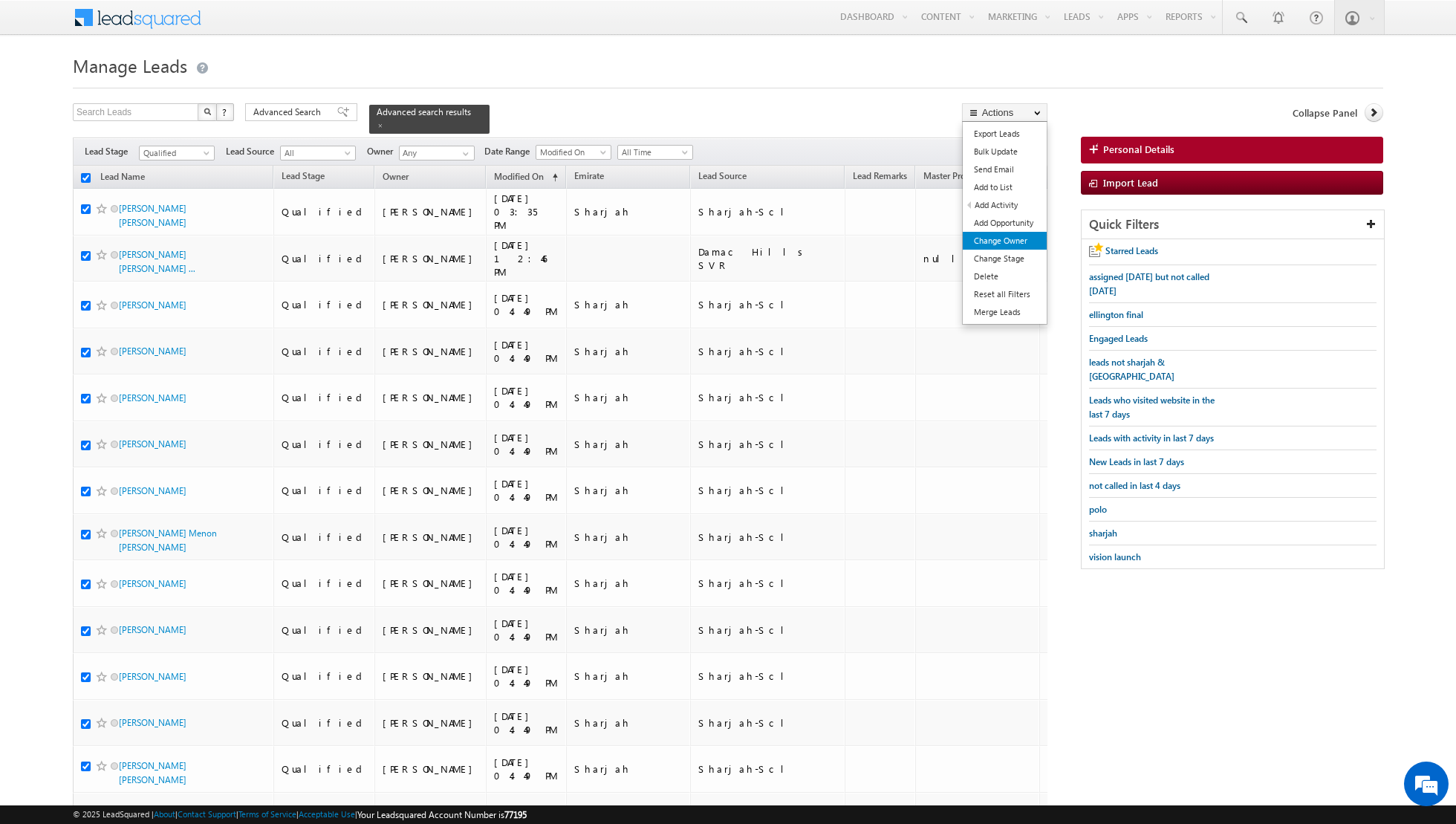
click at [984, 241] on link "Change Owner" at bounding box center [1005, 241] width 84 height 18
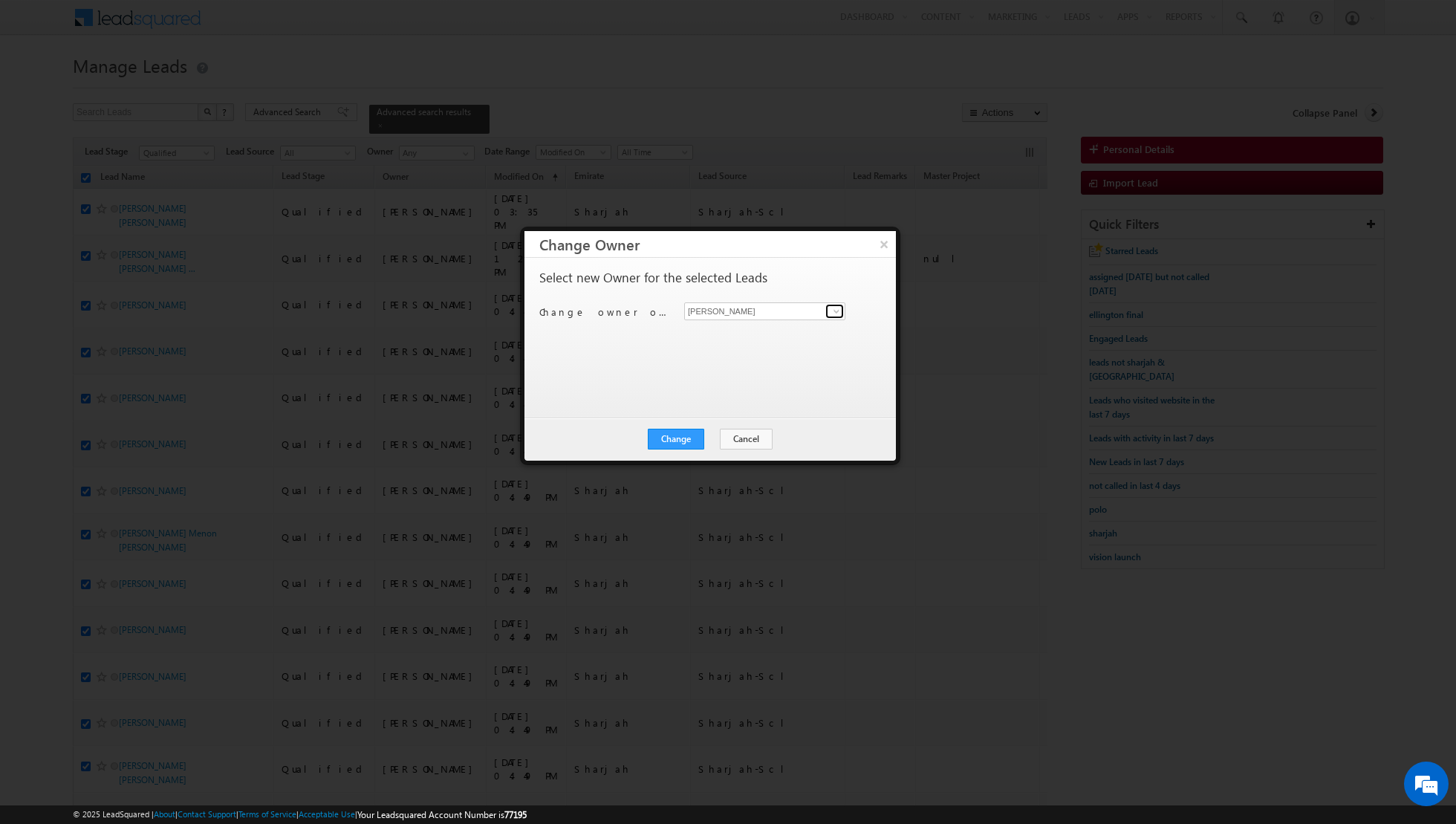
click at [841, 313] on span at bounding box center [836, 311] width 12 height 12
click at [791, 337] on span "[EMAIL_ADDRESS][PERSON_NAME][DOMAIN_NAME]" at bounding box center [757, 339] width 134 height 11
click at [673, 439] on button "Change" at bounding box center [676, 439] width 56 height 21
click at [716, 438] on button "Close" at bounding box center [713, 439] width 47 height 21
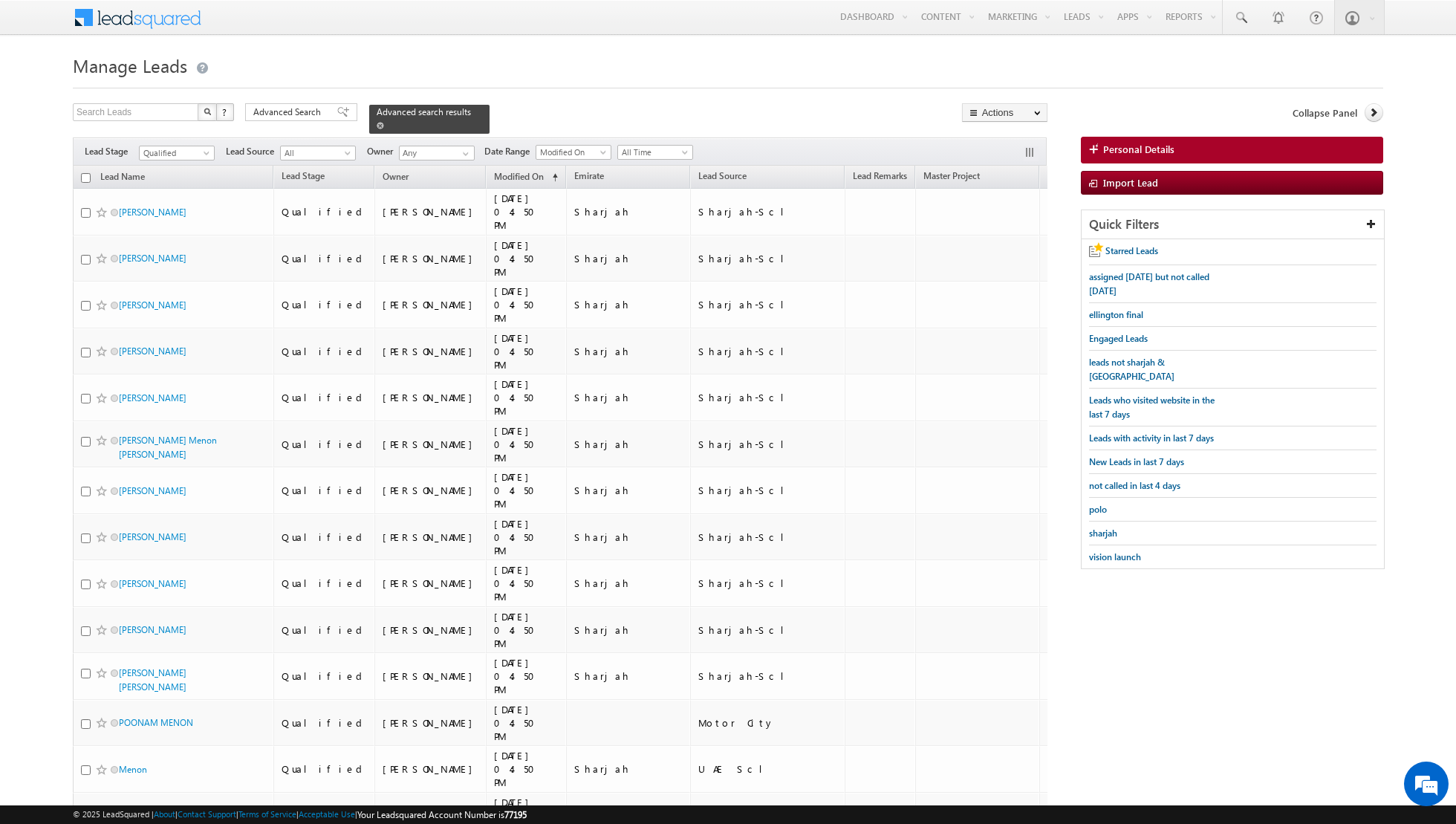
click at [376, 127] on span at bounding box center [380, 125] width 7 height 7
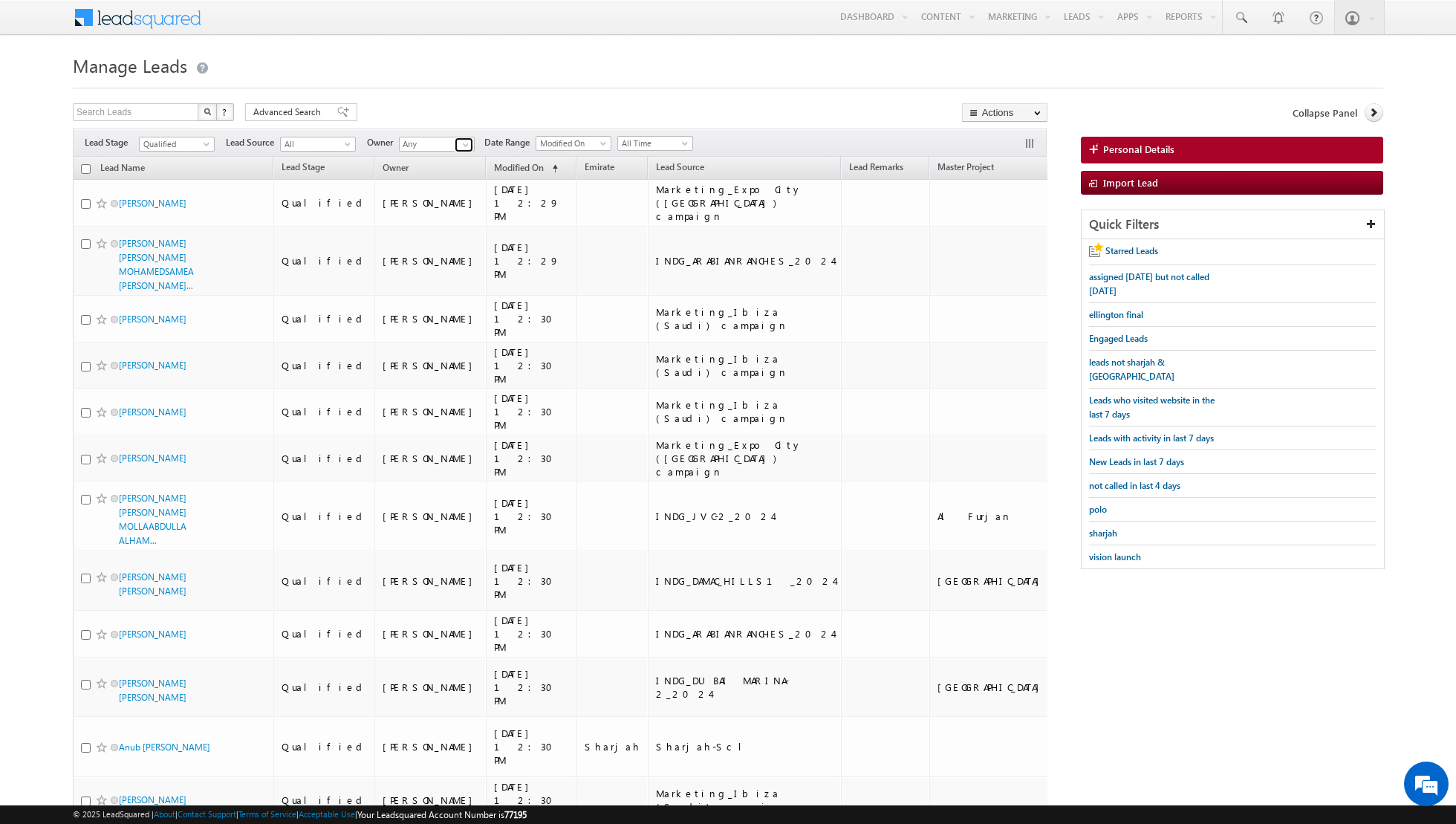
click at [455, 146] on link at bounding box center [464, 145] width 18 height 15
click at [439, 170] on span "[EMAIL_ADDRESS][PERSON_NAME][DOMAIN_NAME]" at bounding box center [472, 170] width 134 height 11
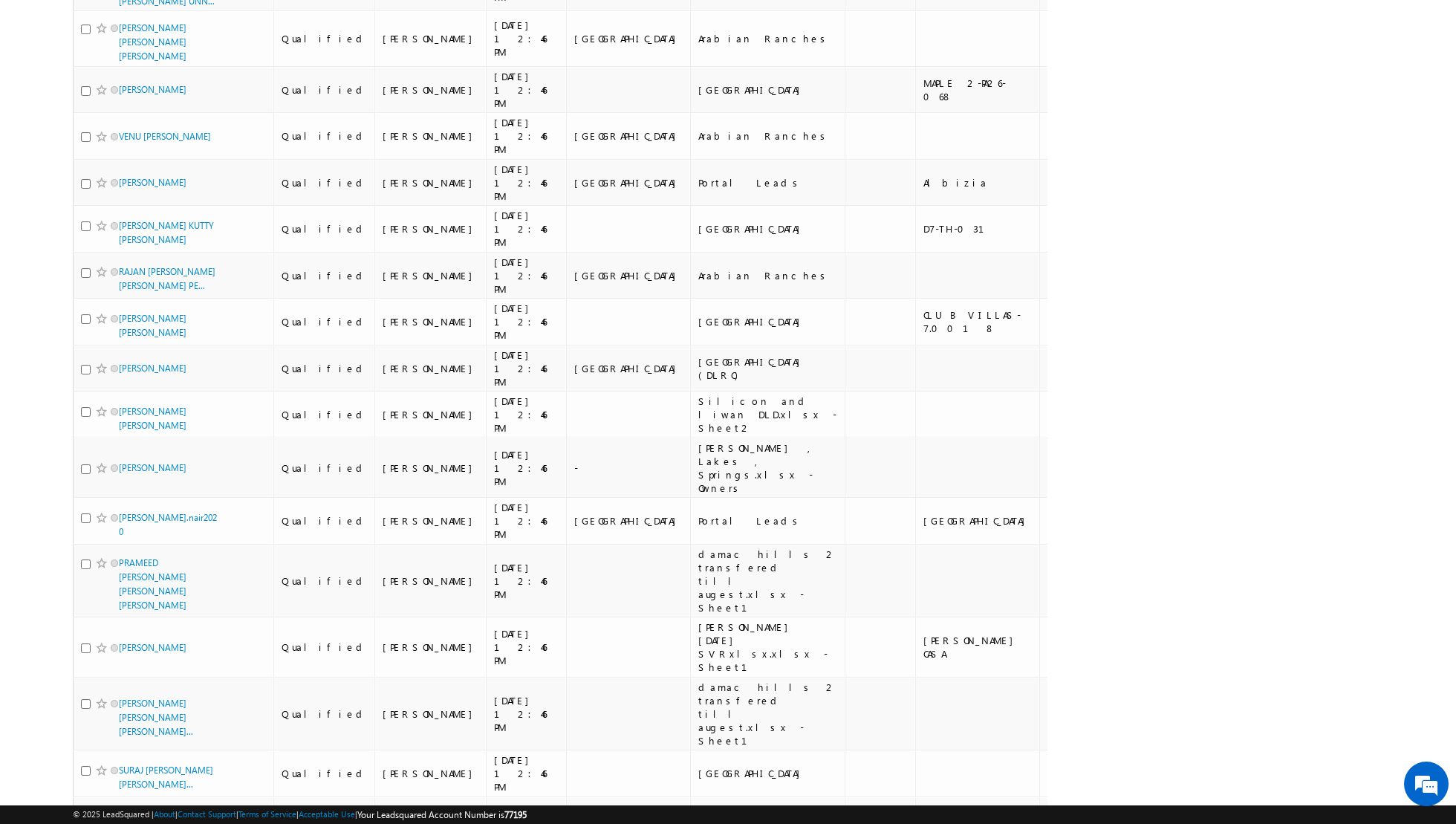
scroll to position [4085, 0]
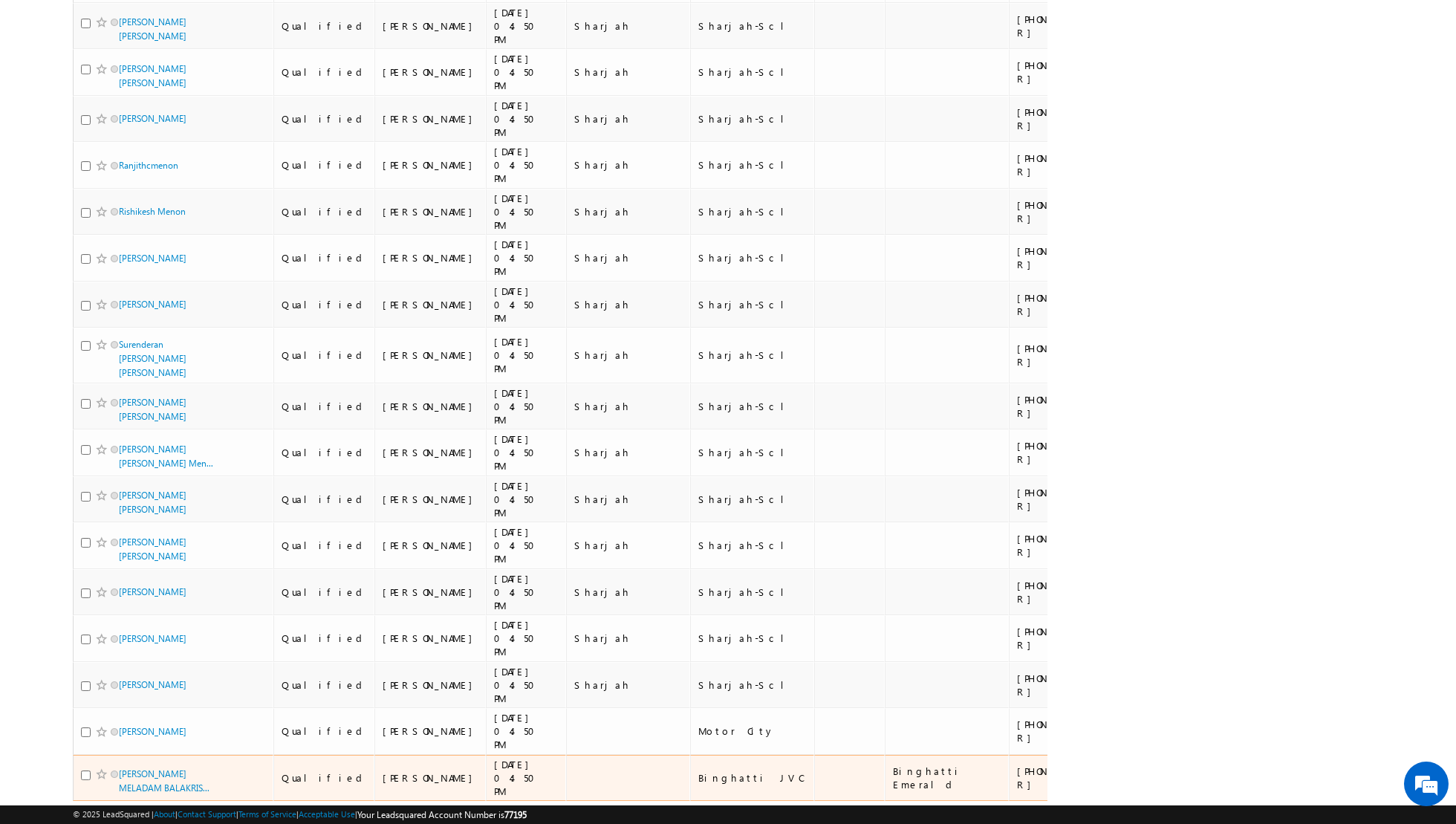
scroll to position [3814, 0]
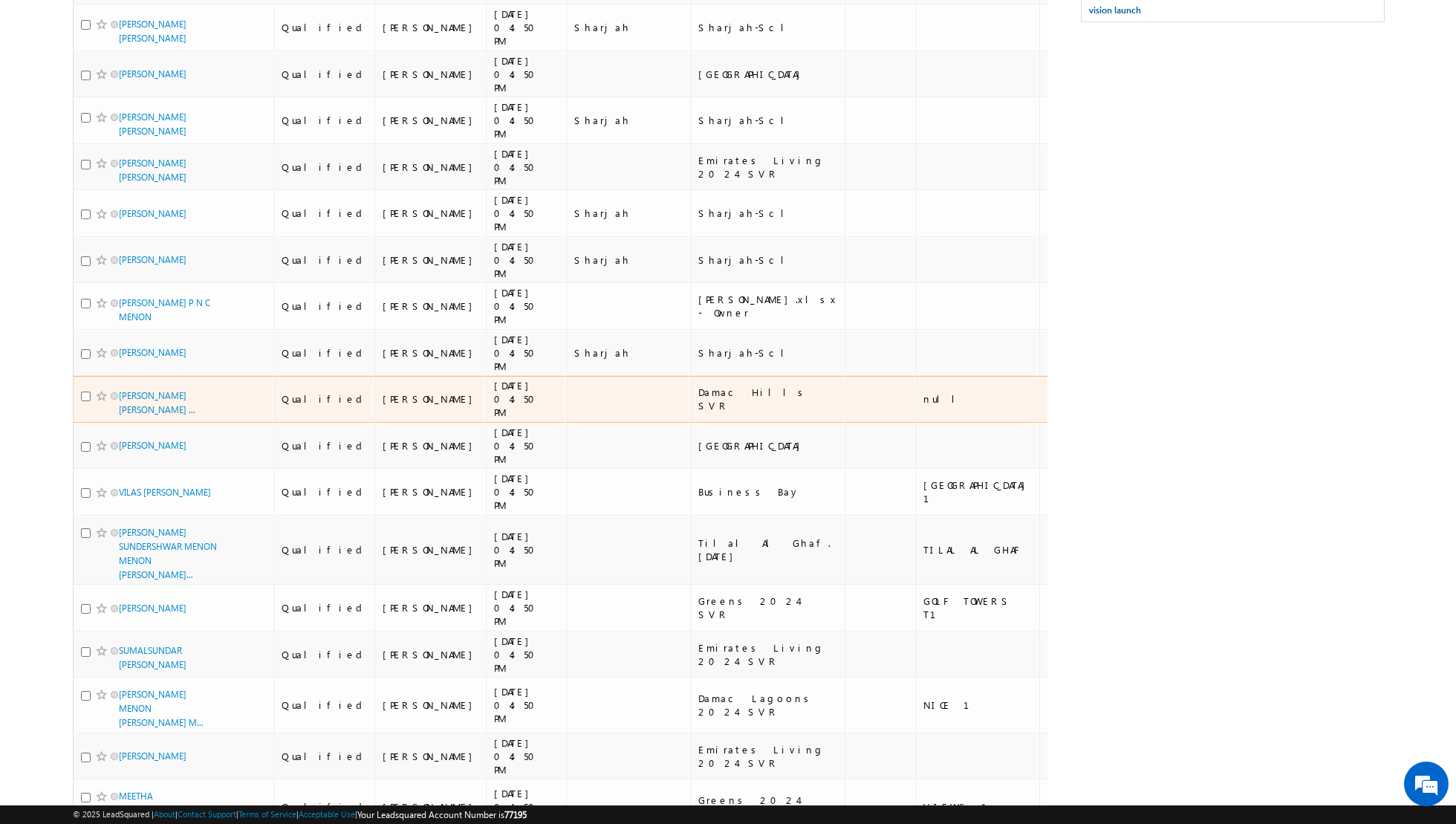
scroll to position [0, 0]
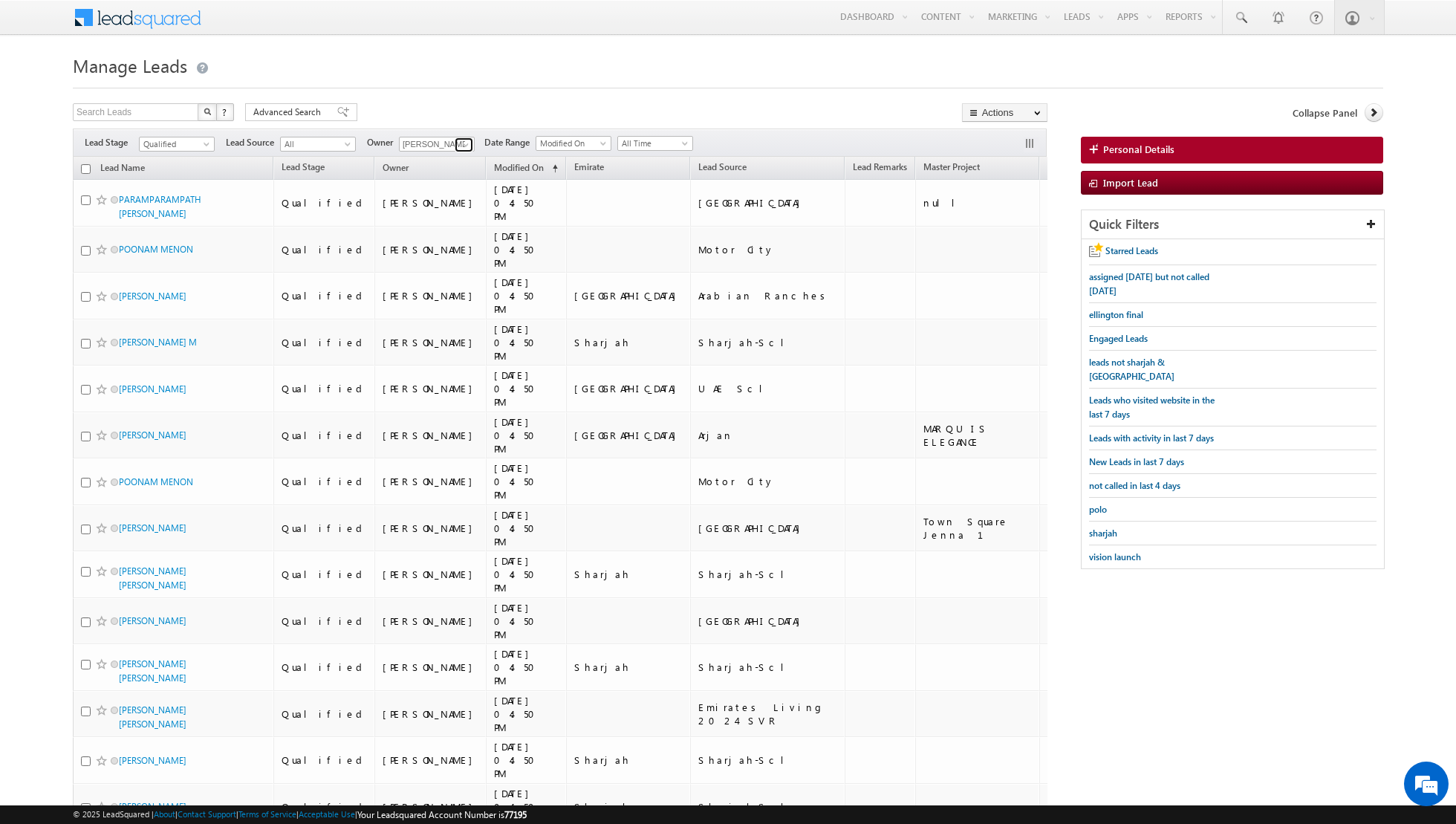
click at [461, 141] on span at bounding box center [465, 144] width 12 height 12
click at [494, 166] on span "Modified On" at bounding box center [519, 168] width 50 height 11
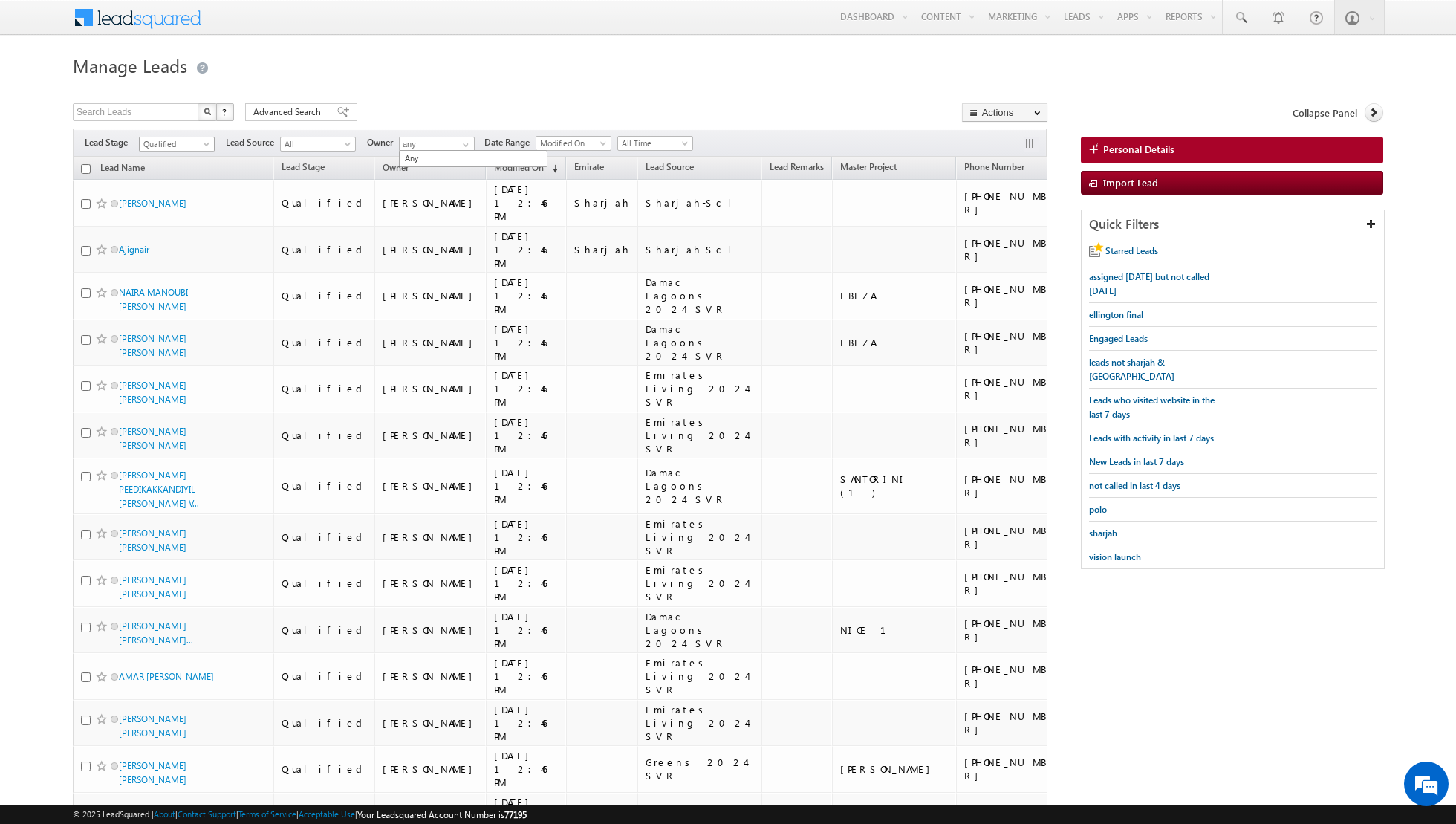
click at [197, 141] on span "Qualified" at bounding box center [175, 144] width 71 height 14
click at [180, 175] on link "Contact" at bounding box center [177, 173] width 75 height 14
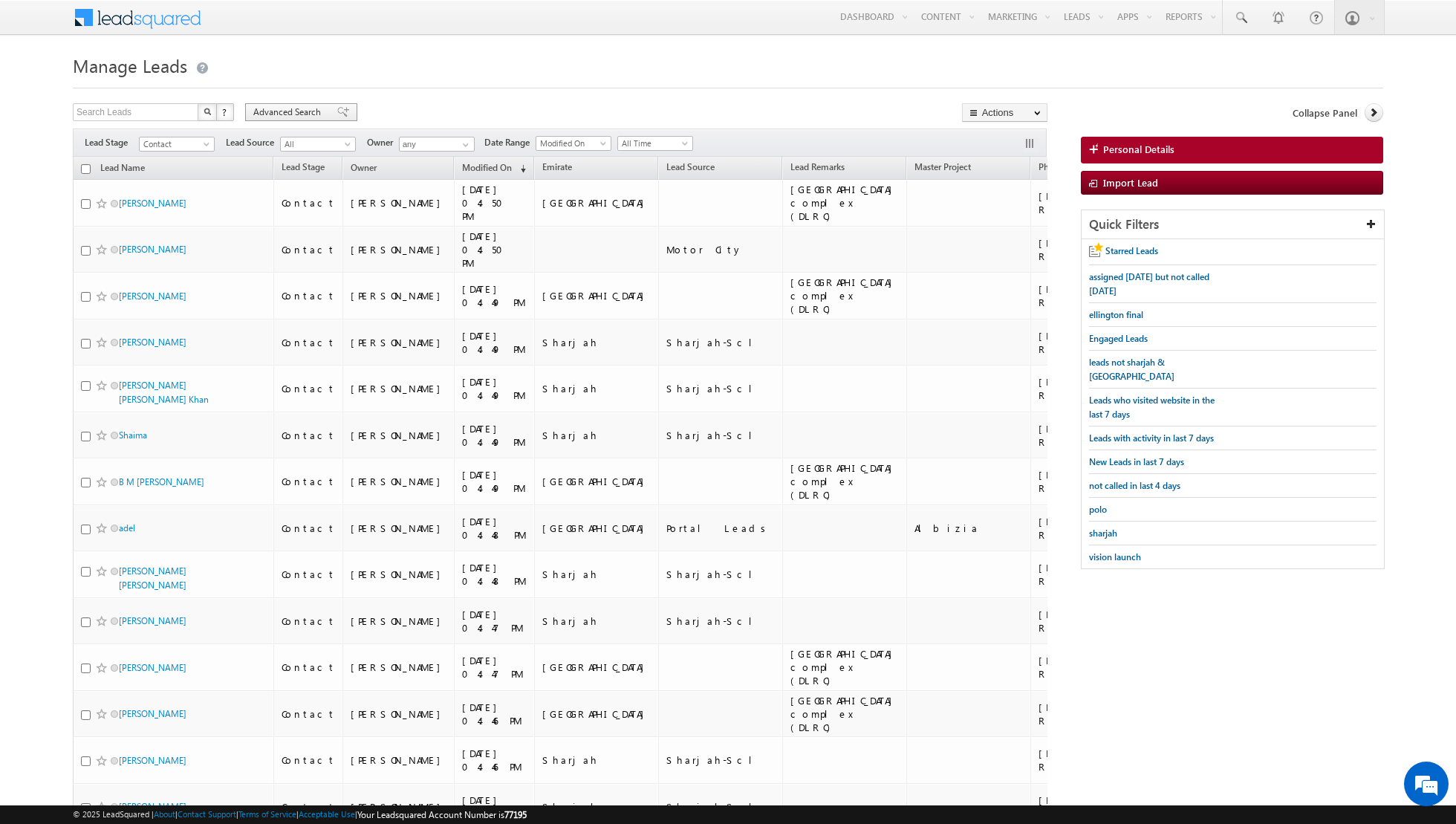
click at [326, 109] on div "Advanced Search" at bounding box center [301, 112] width 112 height 18
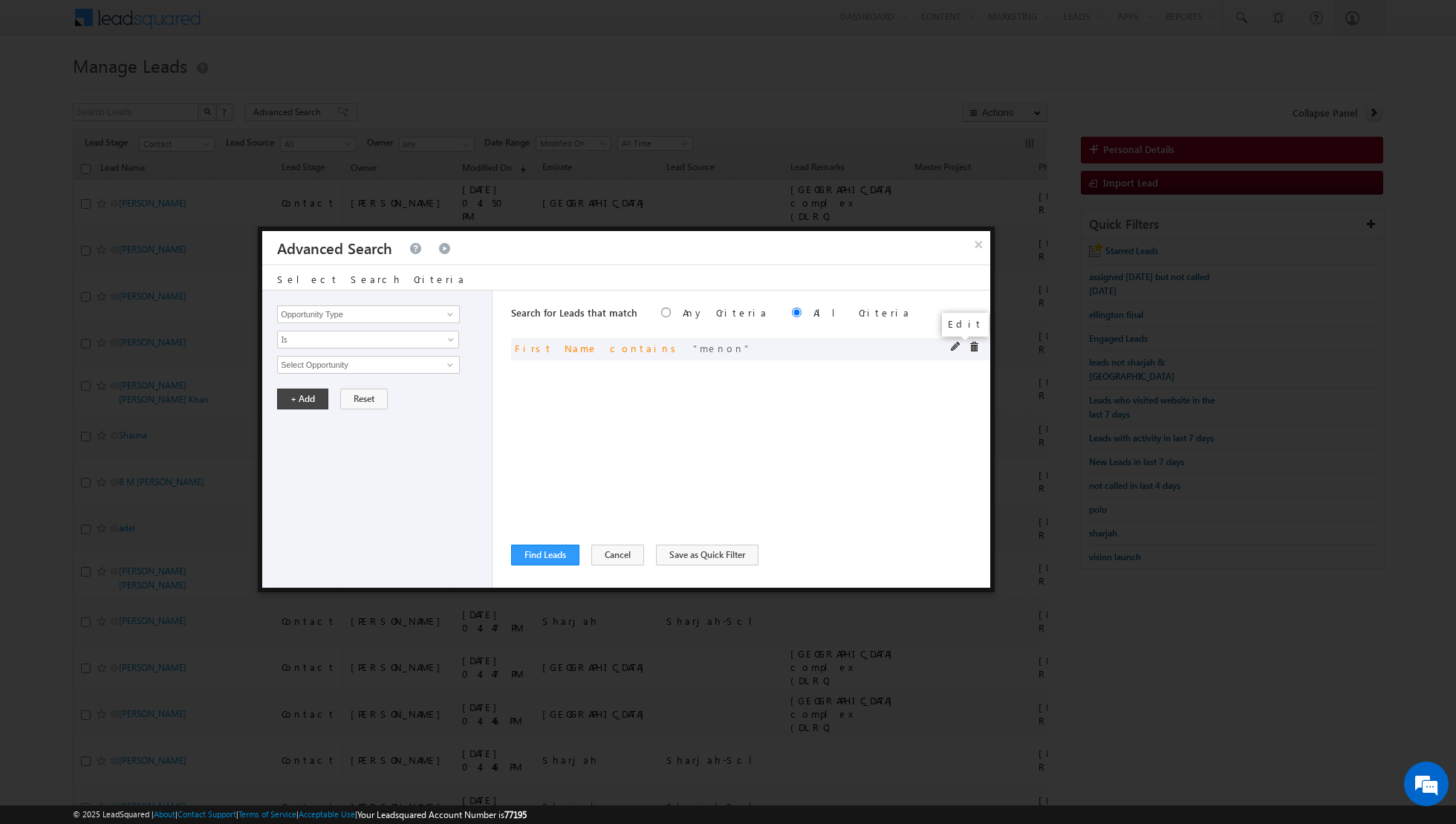
click at [955, 350] on span at bounding box center [956, 346] width 10 height 10
click at [388, 360] on input "menon" at bounding box center [369, 365] width 183 height 18
click at [298, 397] on button "+ Add" at bounding box center [303, 399] width 52 height 21
click at [528, 550] on button "Find Leads" at bounding box center [545, 555] width 68 height 21
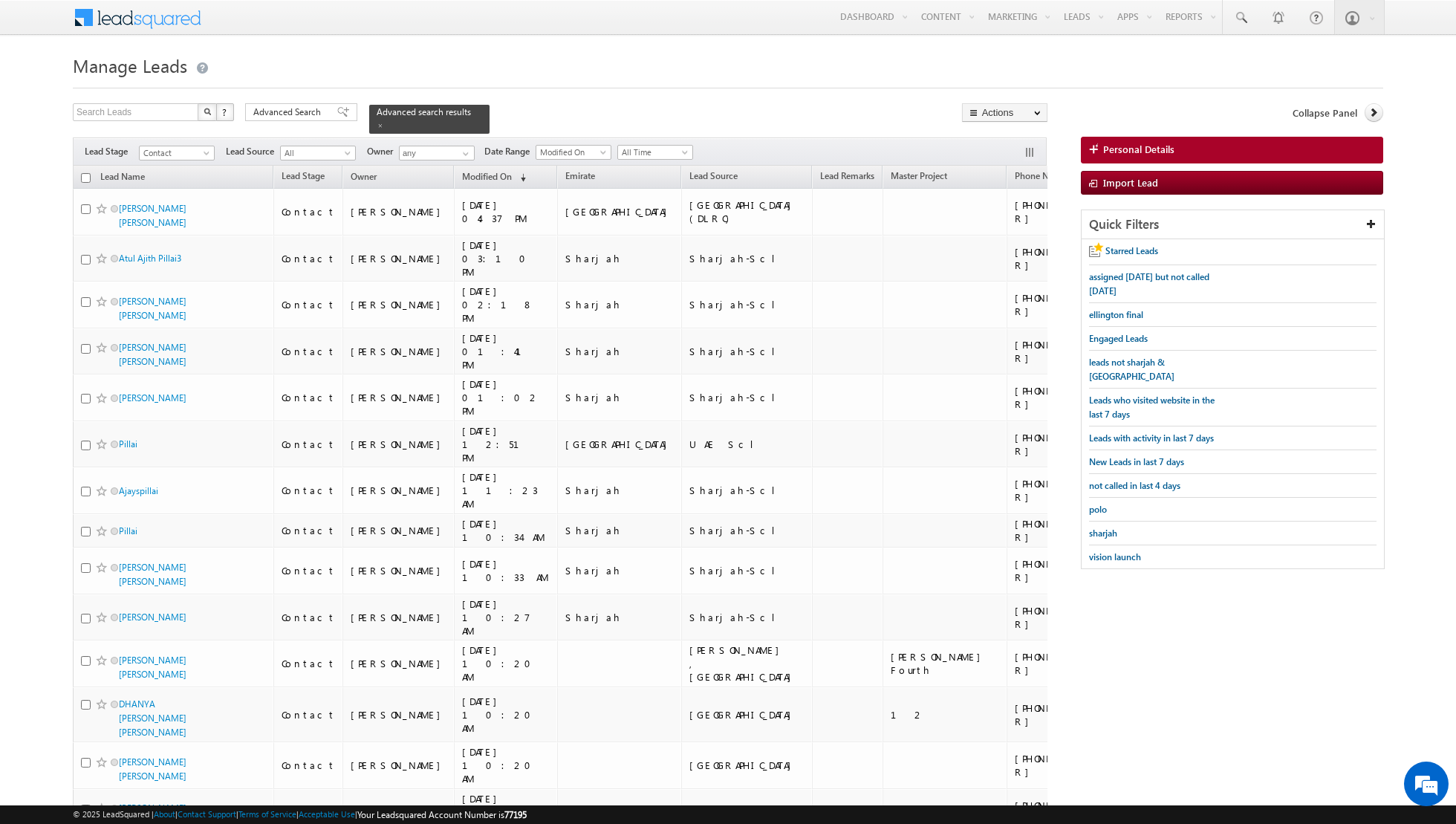
click at [84, 177] on input "checkbox" at bounding box center [85, 178] width 10 height 10
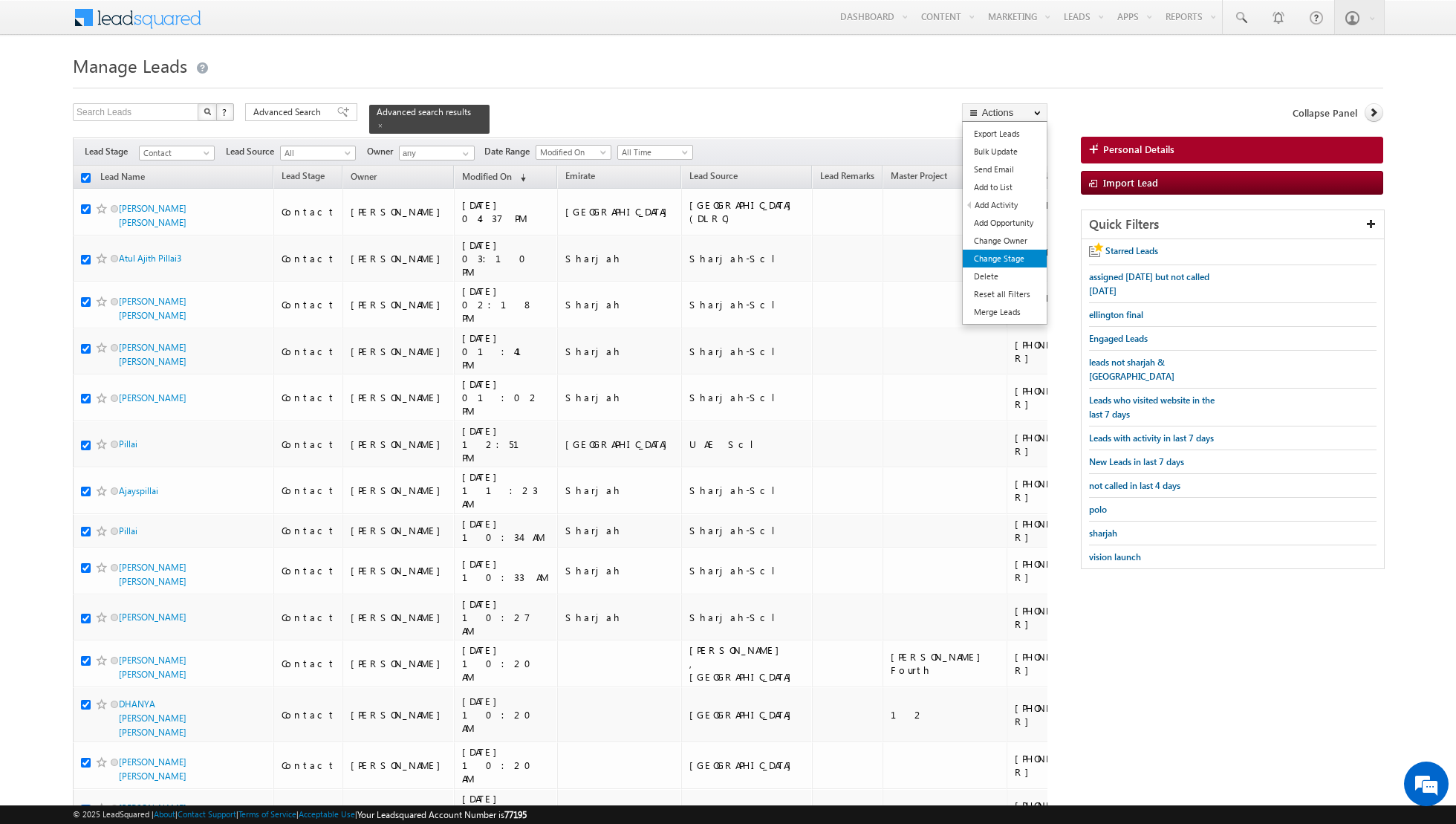
click at [985, 257] on link "Change Stage" at bounding box center [1005, 258] width 84 height 18
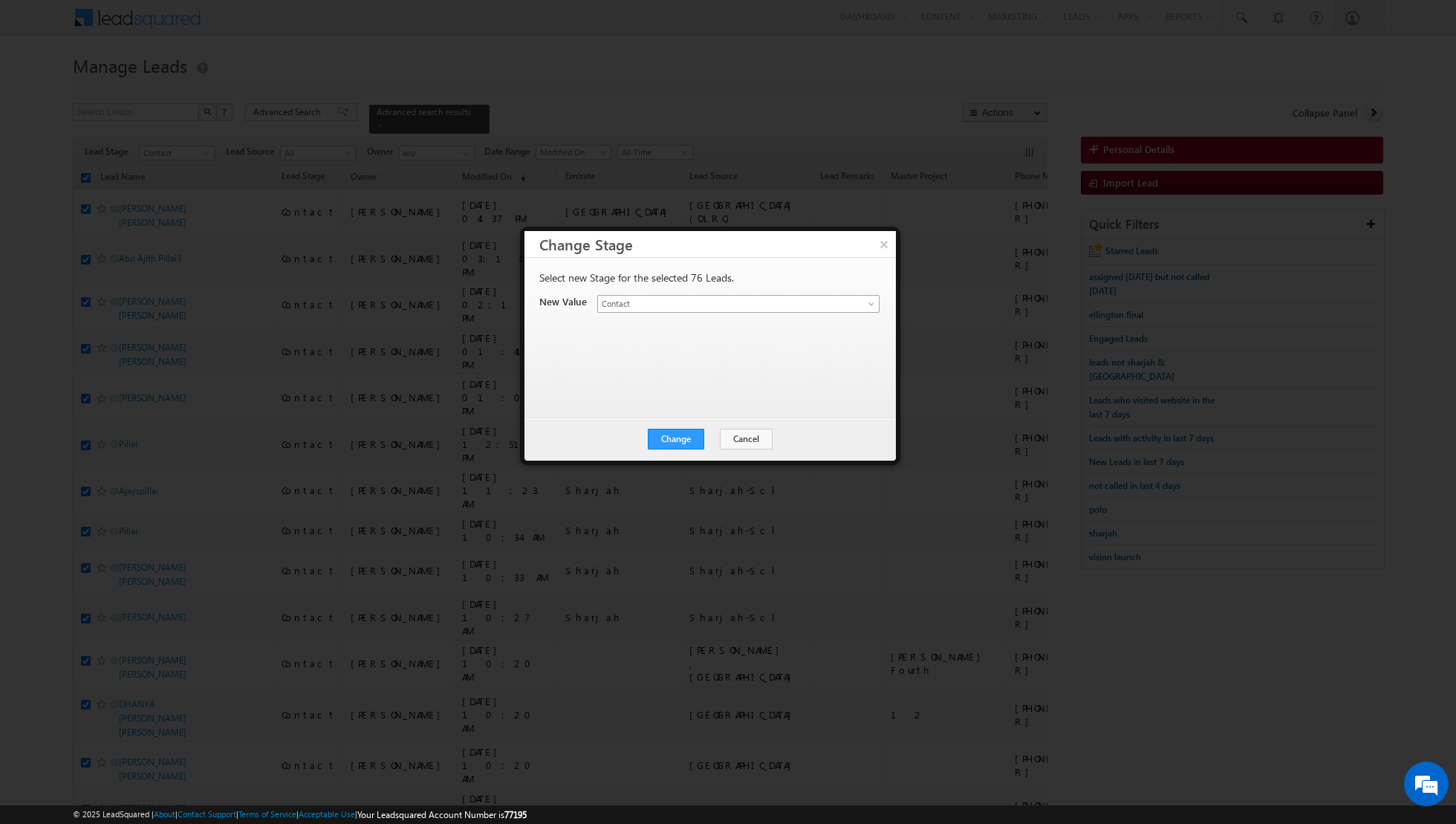
click at [869, 298] on link "Contact" at bounding box center [738, 304] width 282 height 18
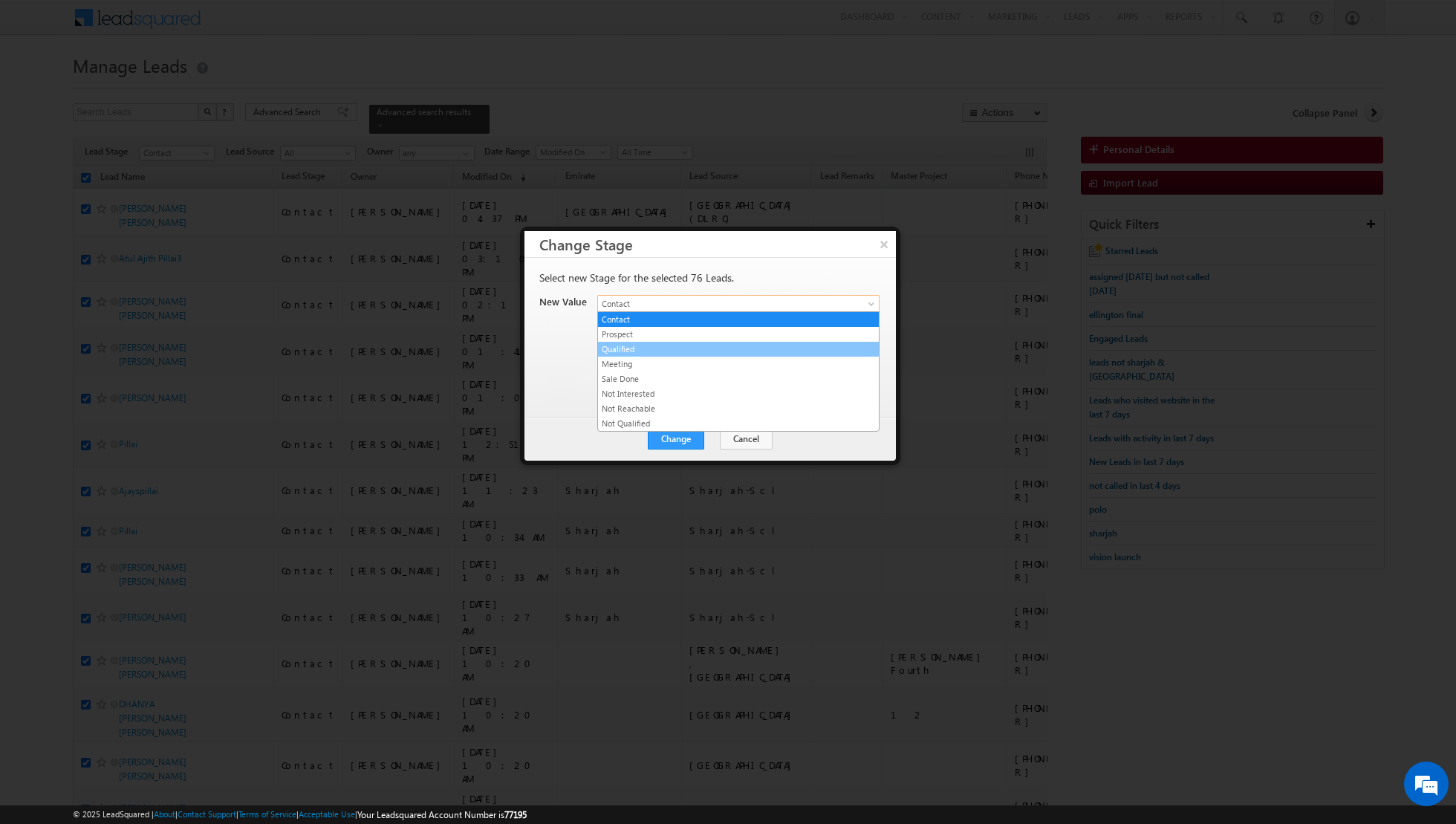
click at [785, 351] on link "Qualified" at bounding box center [739, 349] width 281 height 14
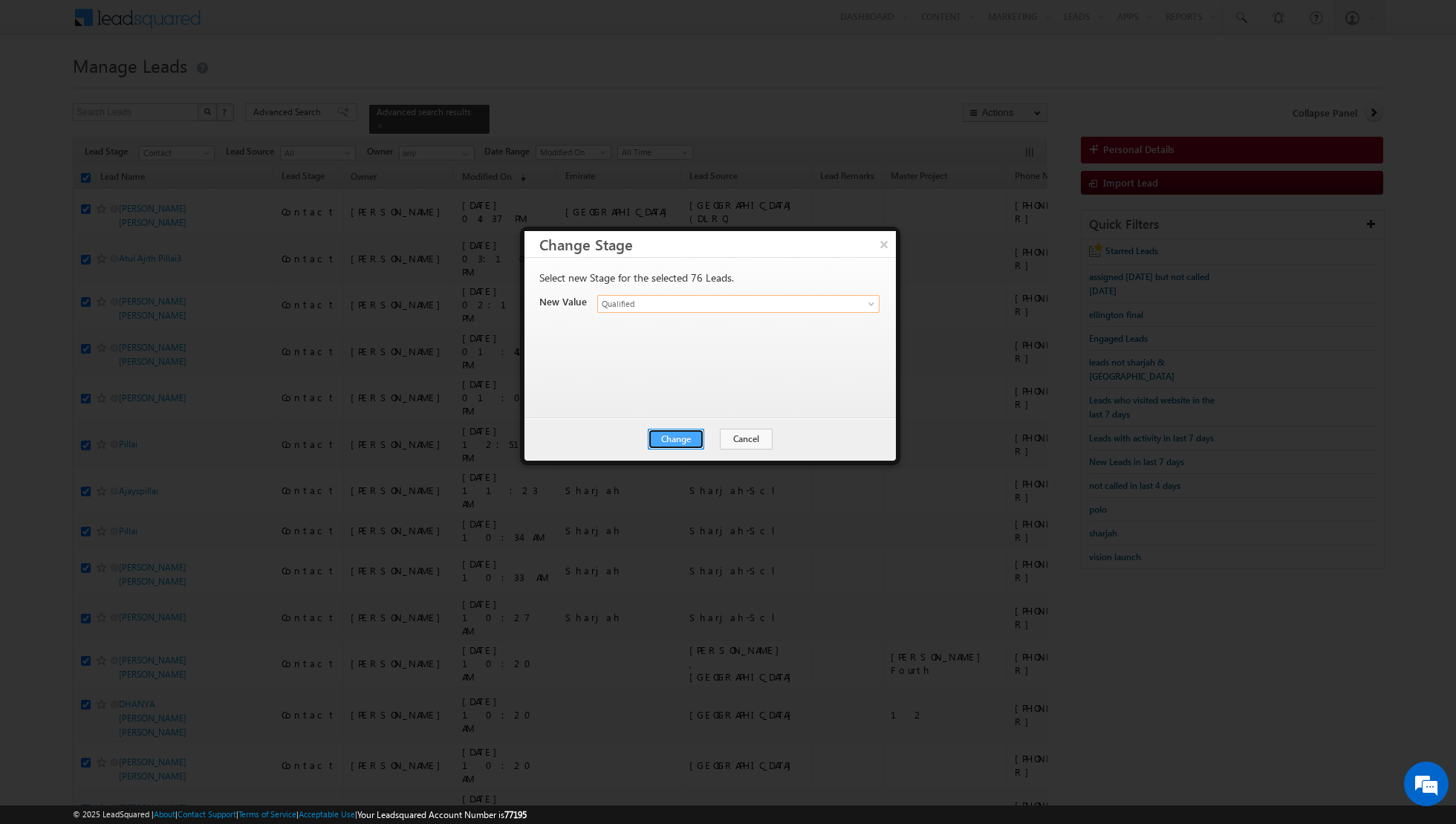
click at [692, 442] on button "Change" at bounding box center [676, 439] width 56 height 21
click at [716, 432] on button "Close" at bounding box center [713, 439] width 47 height 21
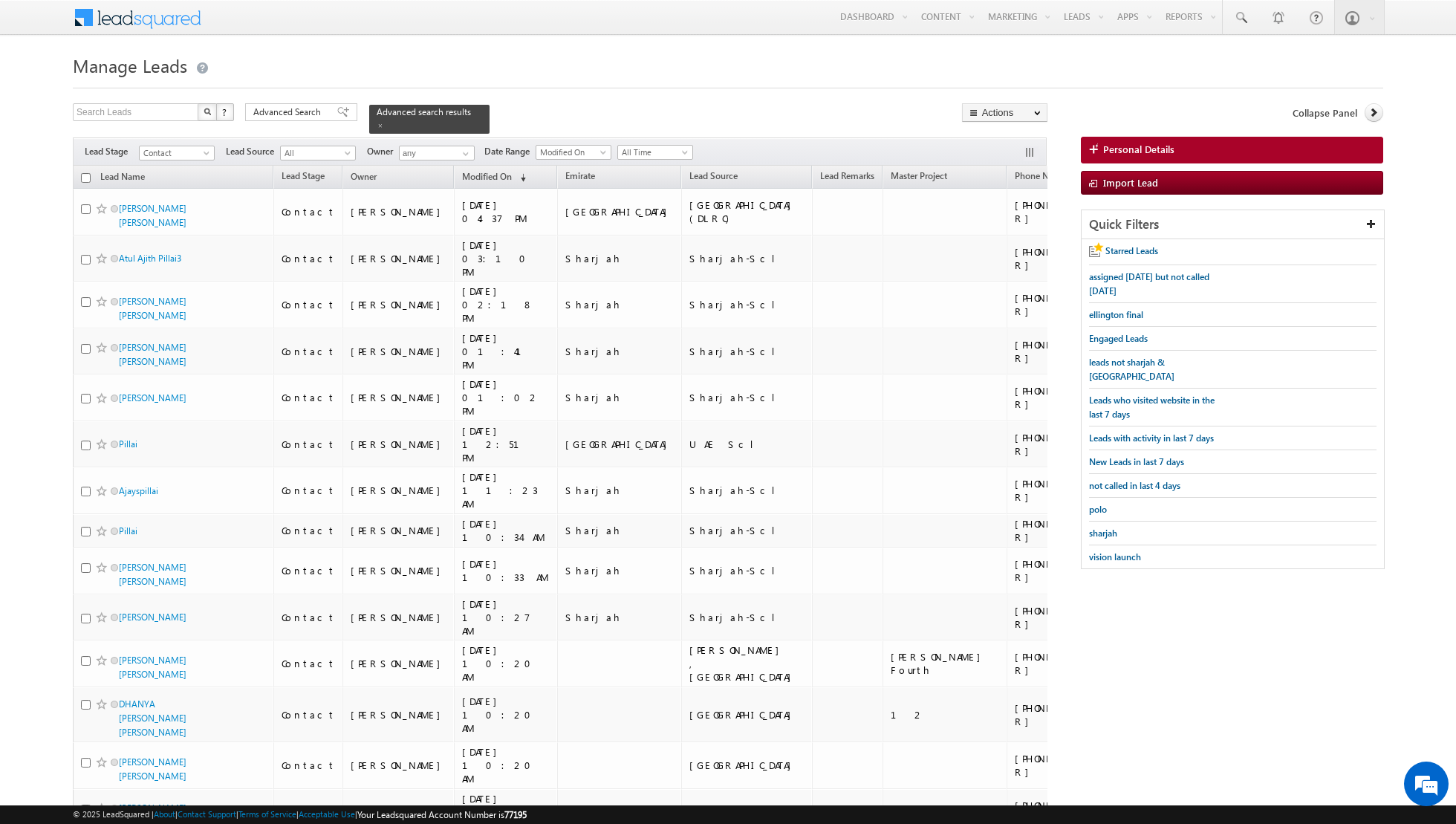
click at [79, 175] on th "Lead Name (sorted ascending)" at bounding box center [172, 177] width 200 height 23
click at [984, 254] on link "Change Stage" at bounding box center [1005, 258] width 84 height 18
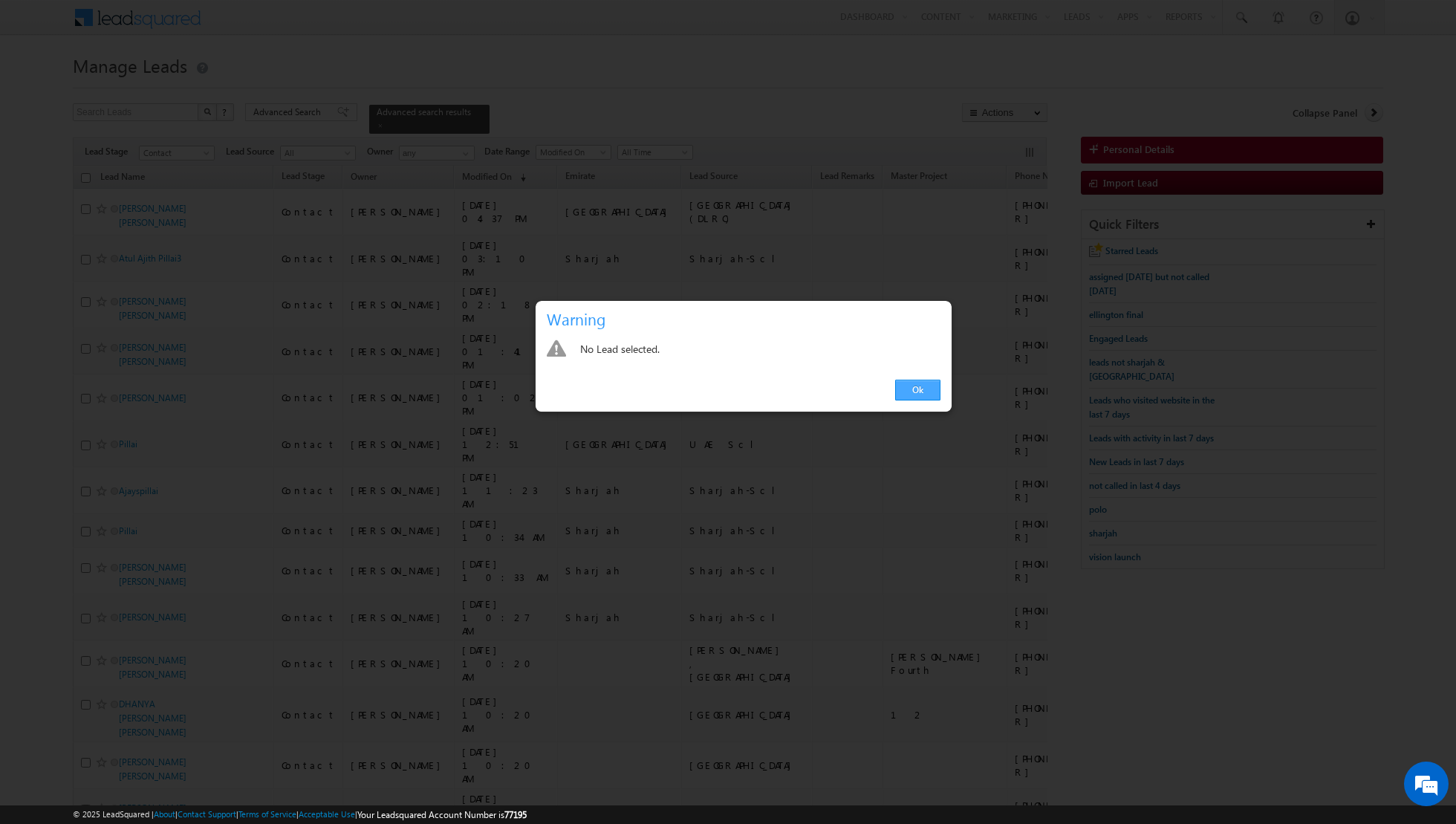
click at [914, 393] on link "Ok" at bounding box center [918, 390] width 45 height 21
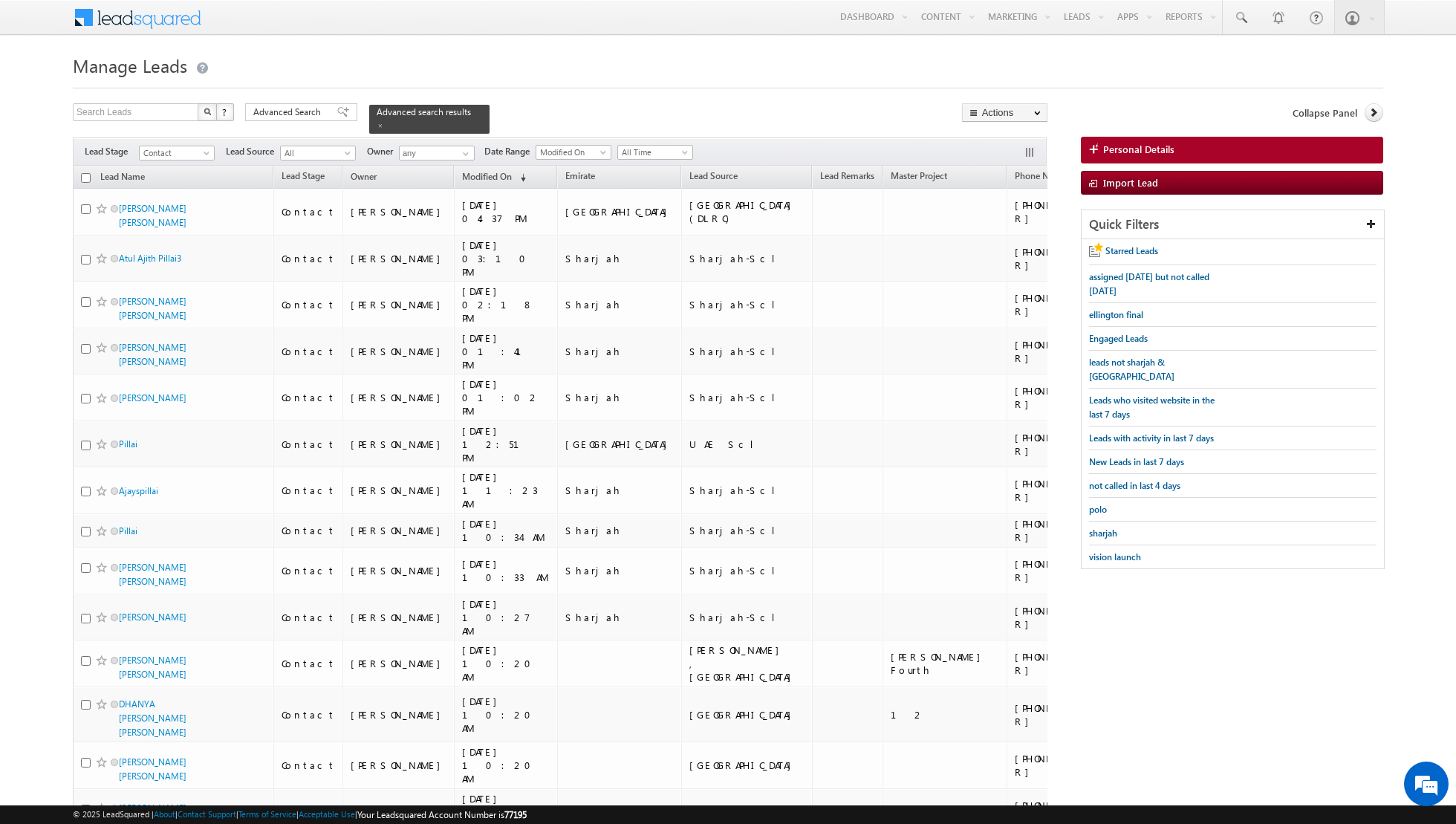
click at [83, 175] on input "checkbox" at bounding box center [85, 178] width 10 height 10
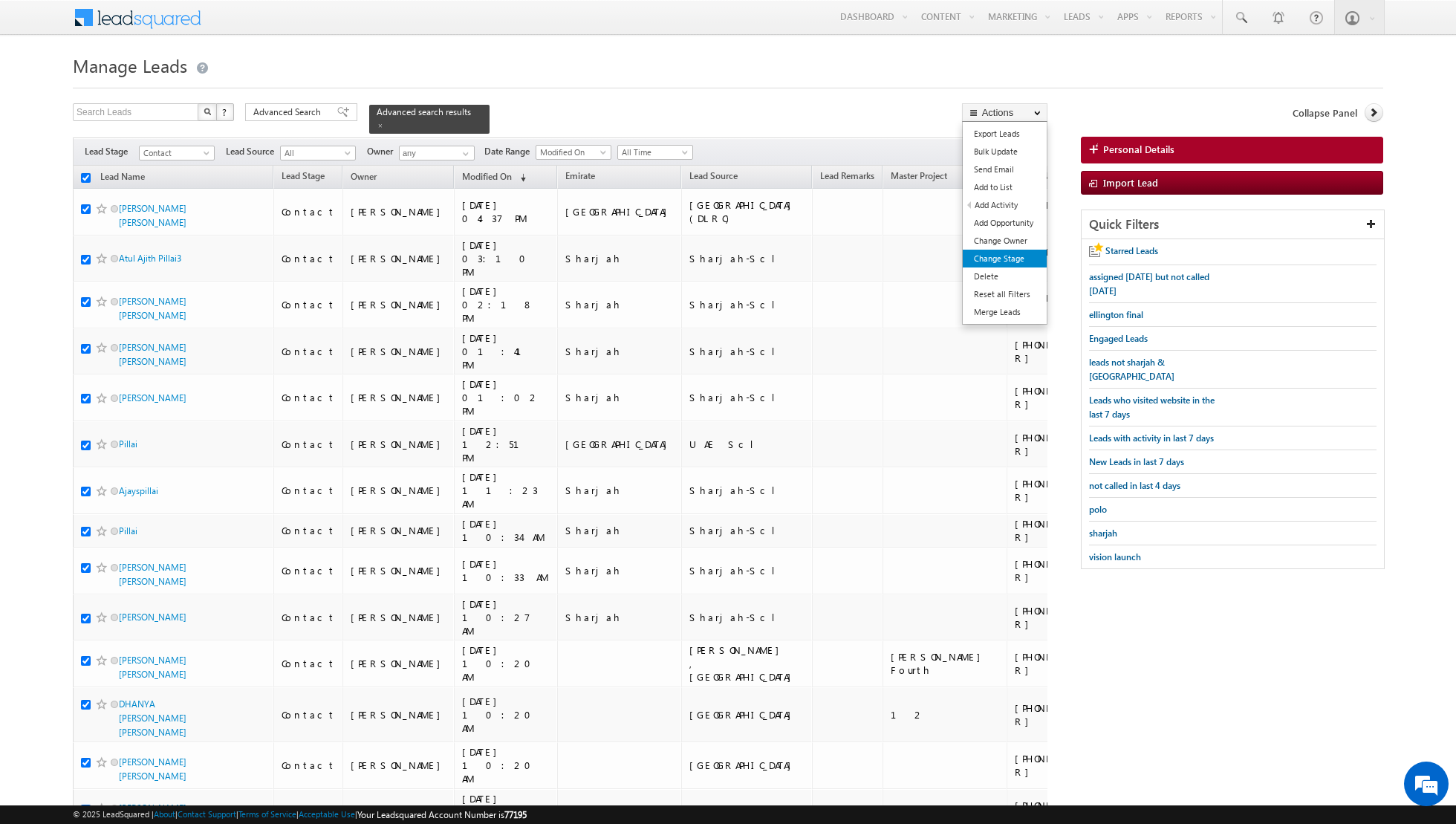
click at [985, 258] on link "Change Stage" at bounding box center [1005, 258] width 84 height 18
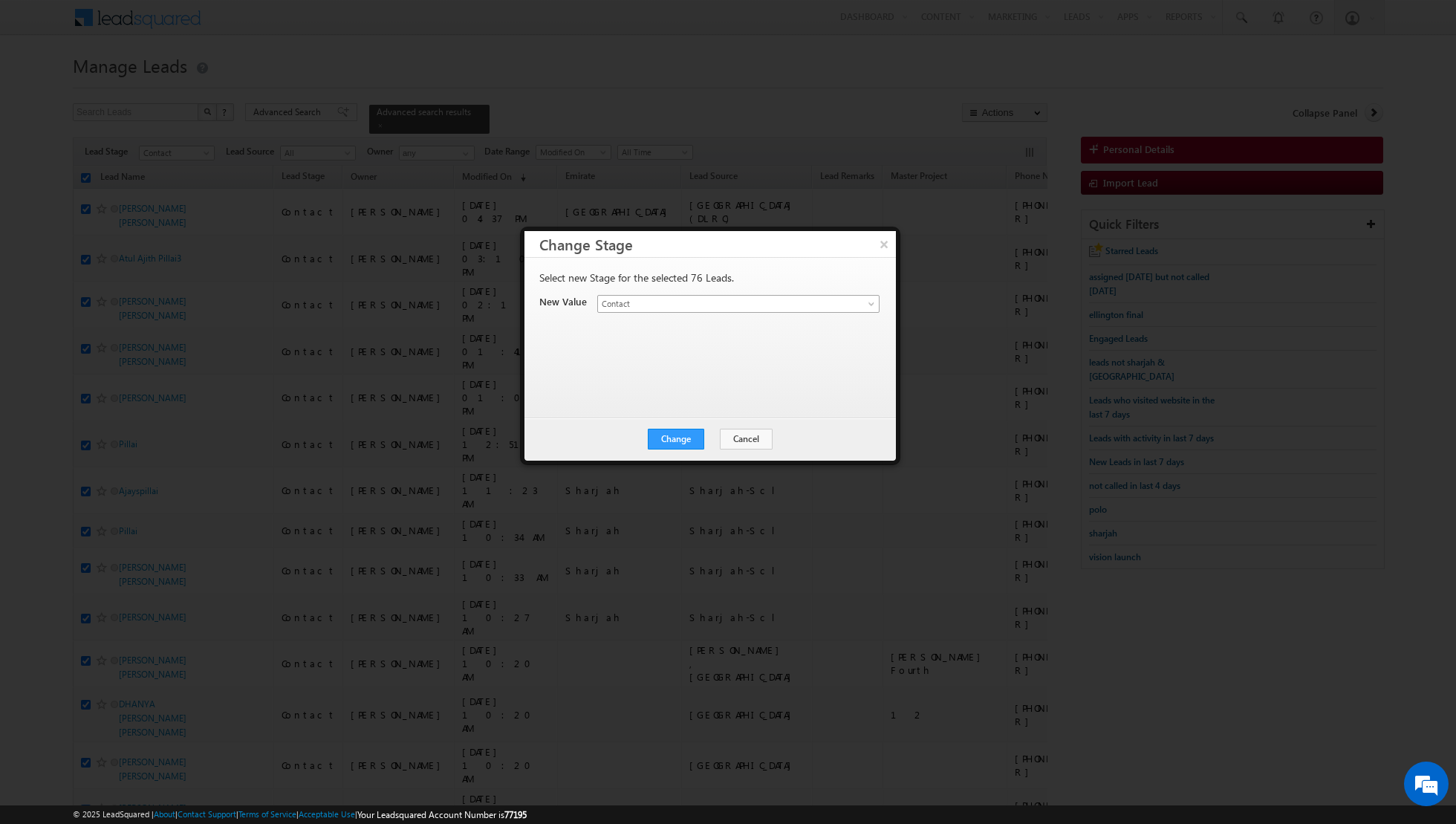
click at [719, 307] on span "Contact" at bounding box center [721, 304] width 246 height 14
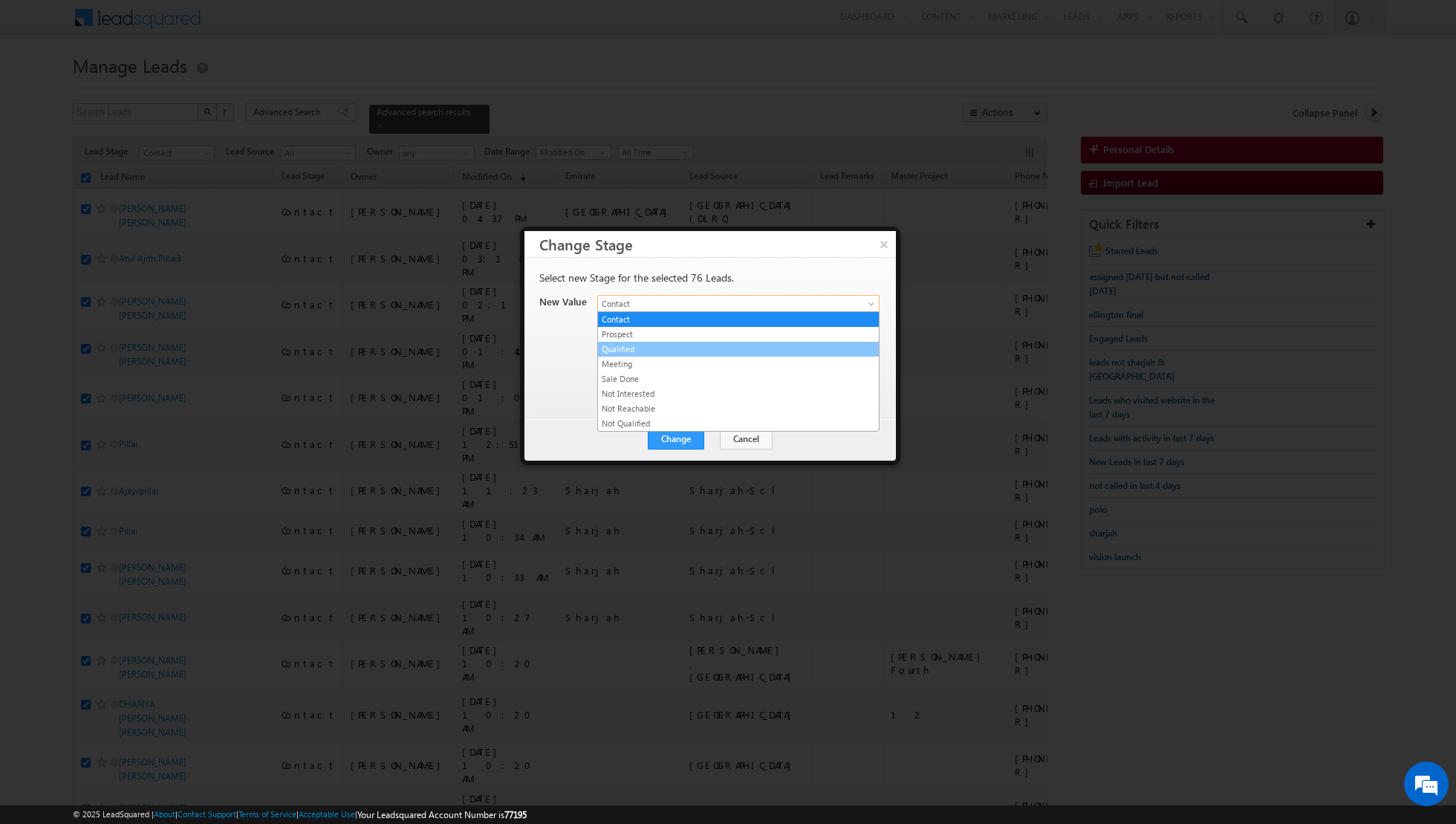
click at [669, 348] on link "Qualified" at bounding box center [739, 349] width 281 height 14
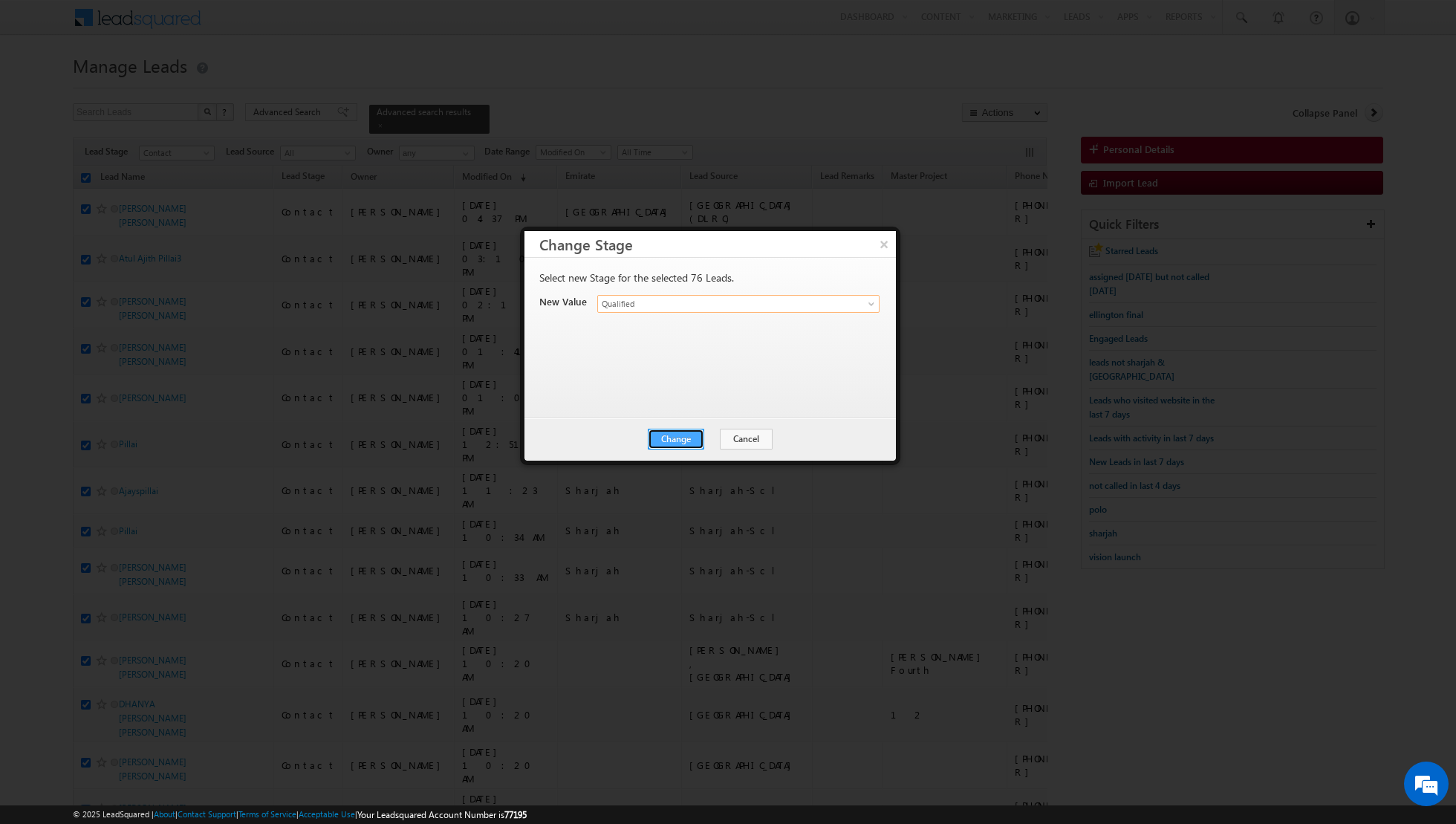
click at [673, 434] on button "Change" at bounding box center [676, 439] width 56 height 21
click at [707, 434] on button "Close" at bounding box center [713, 439] width 47 height 21
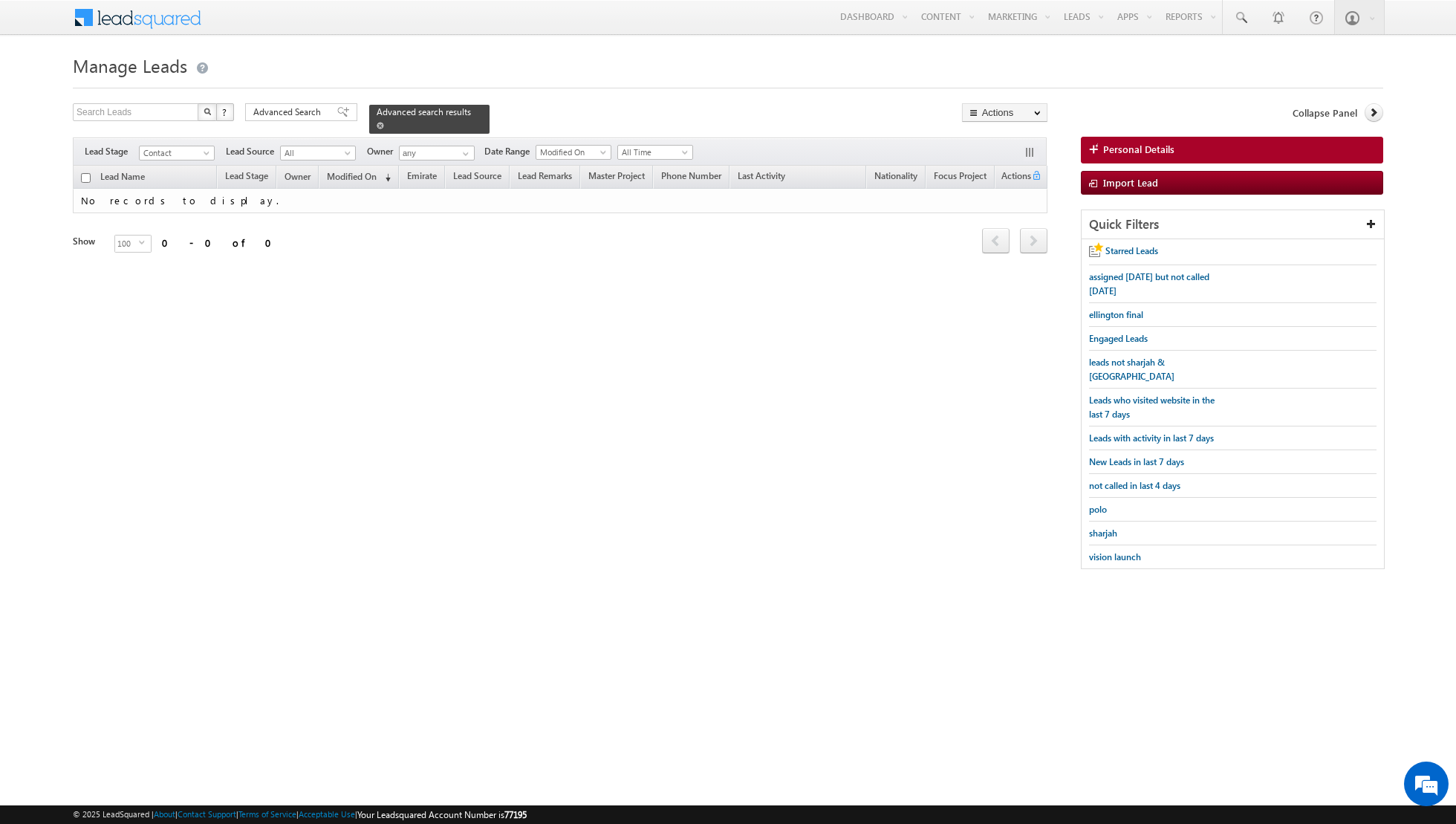
click at [376, 121] on link at bounding box center [380, 125] width 7 height 13
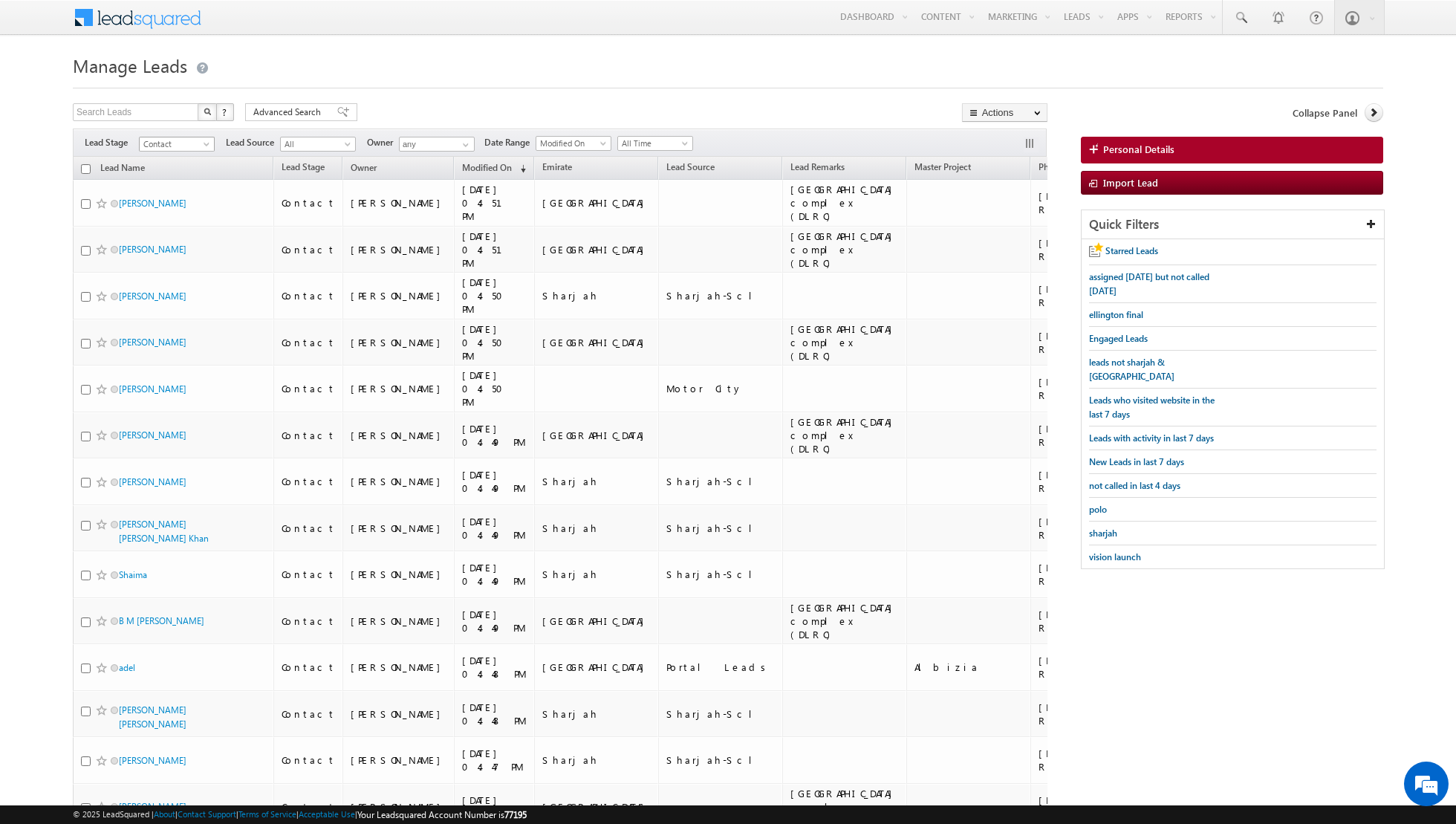
click at [199, 142] on span "Contact" at bounding box center [175, 144] width 71 height 14
click at [171, 200] on link "Qualified" at bounding box center [177, 202] width 75 height 14
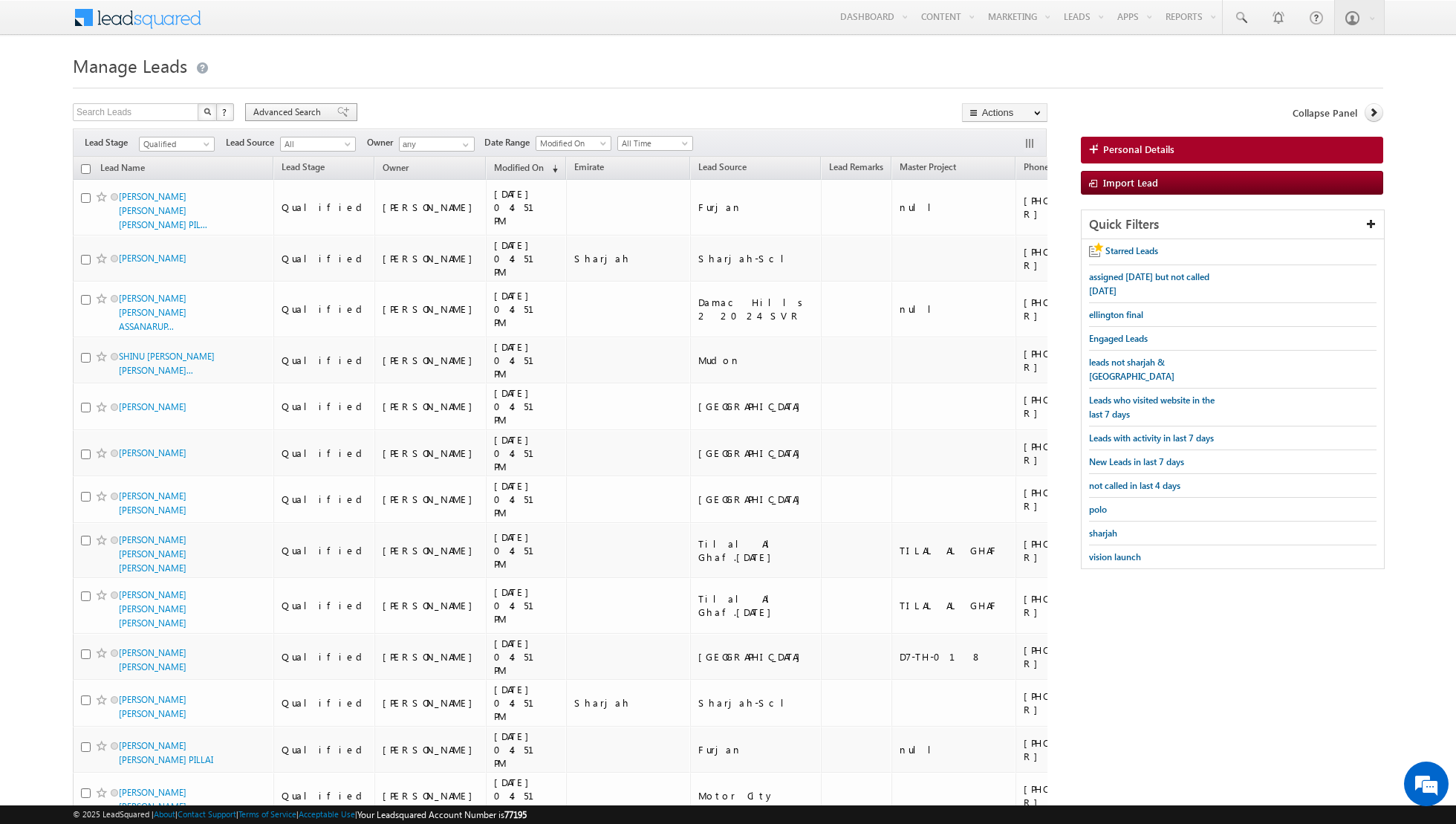
click at [337, 113] on span at bounding box center [343, 111] width 12 height 10
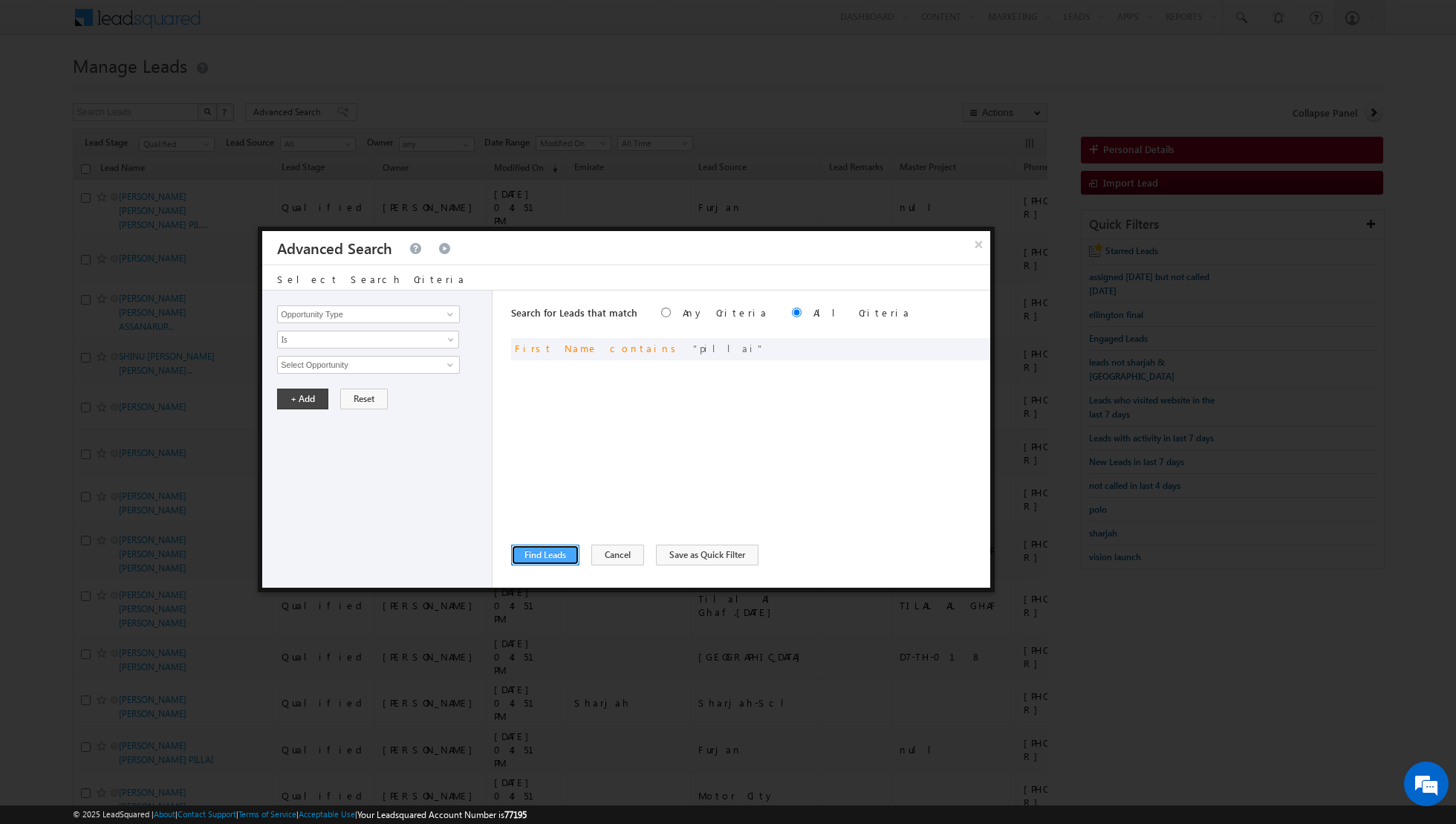
click at [532, 554] on button "Find Leads" at bounding box center [545, 555] width 68 height 21
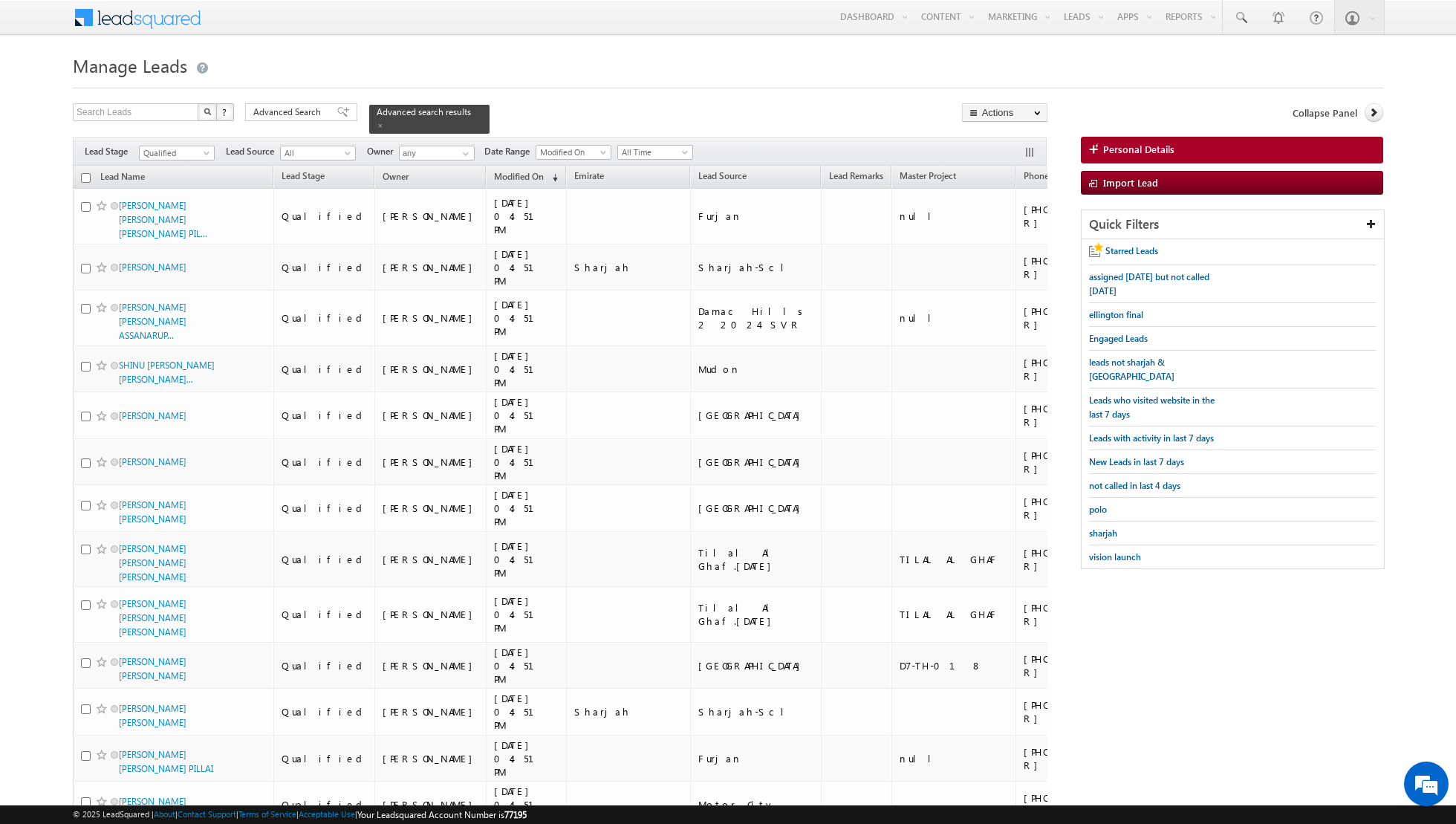
click at [83, 179] on input "checkbox" at bounding box center [85, 178] width 10 height 10
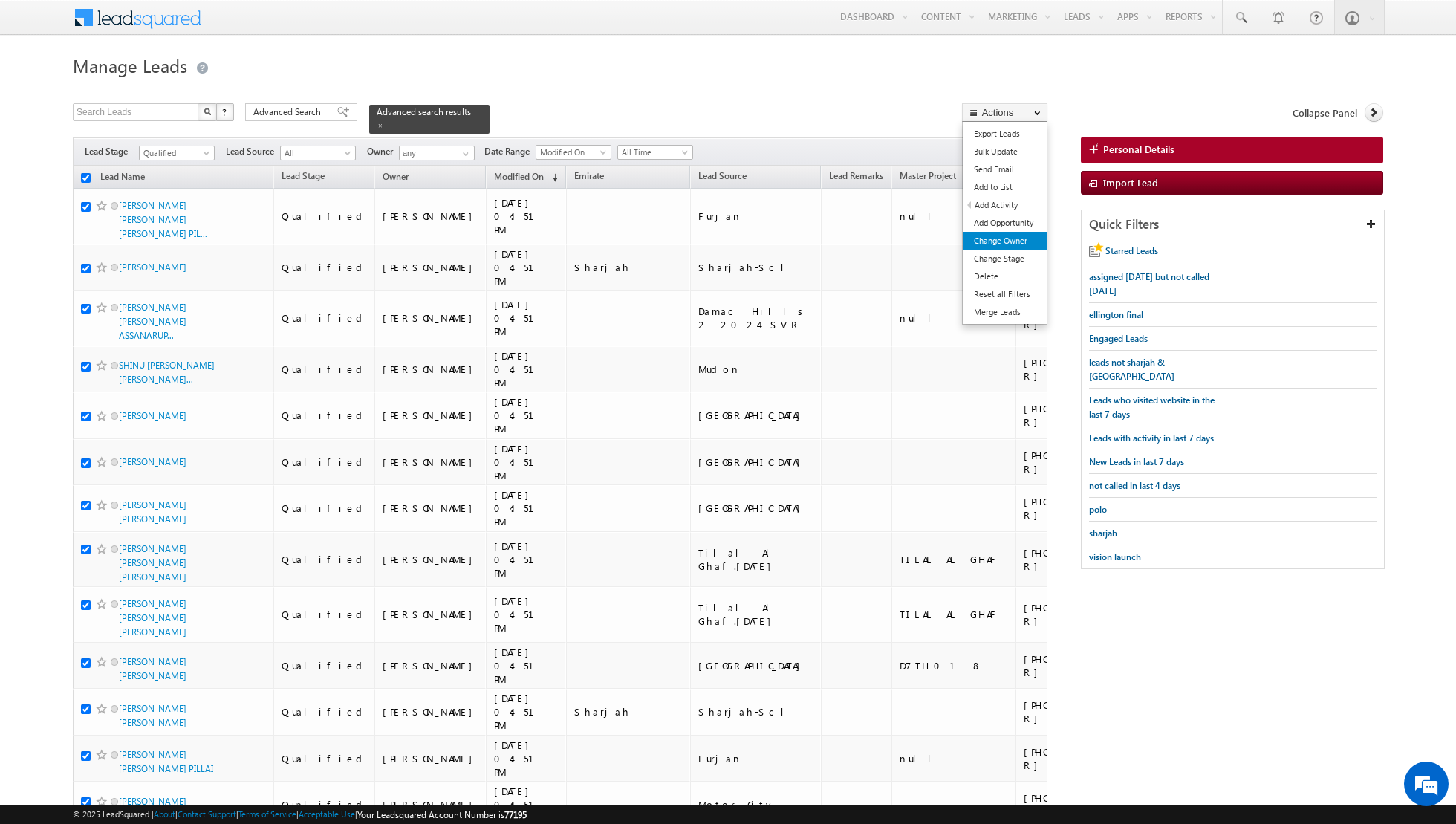
click at [1004, 244] on link "Change Owner" at bounding box center [1005, 241] width 84 height 18
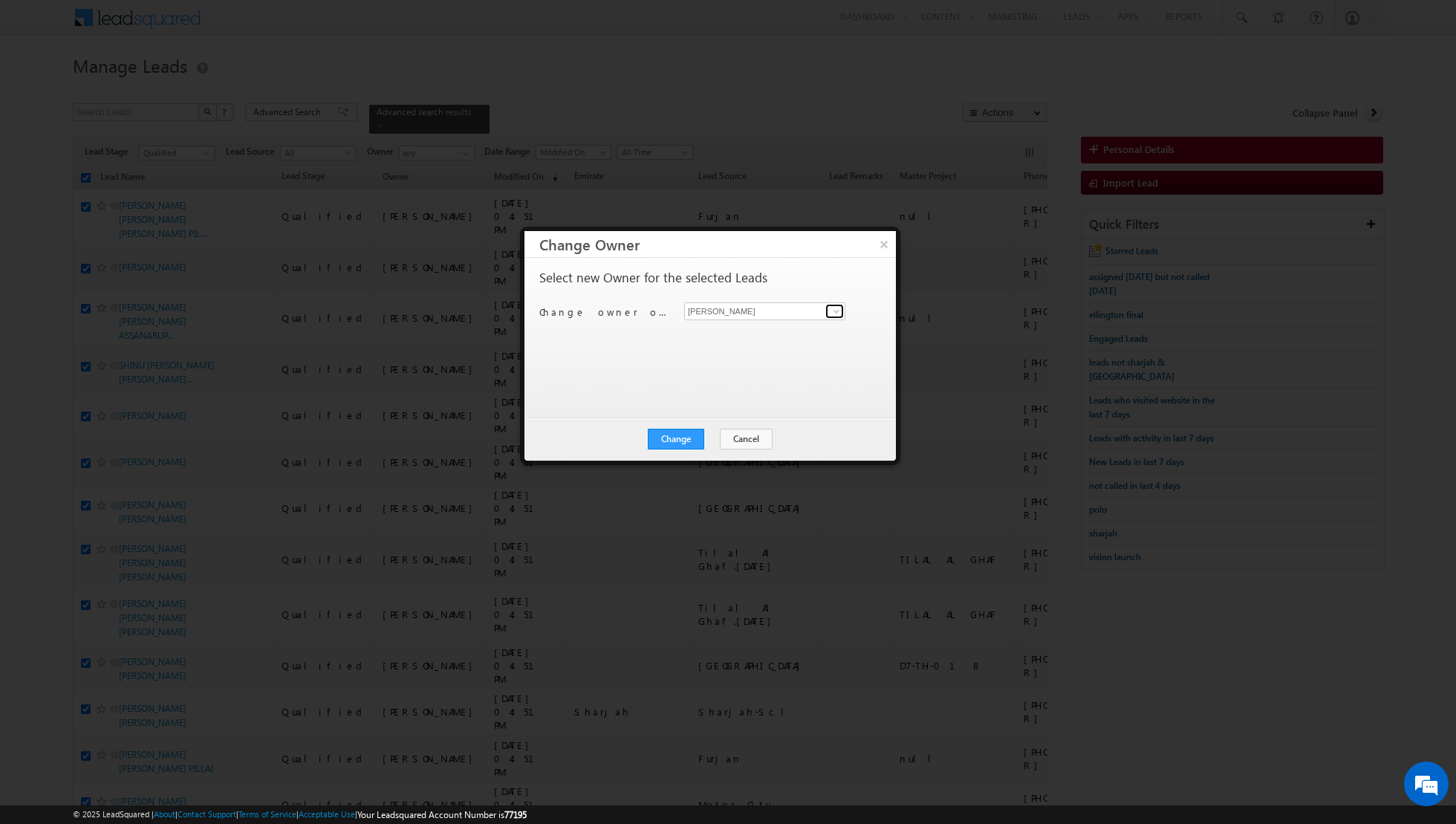
click at [829, 311] on link at bounding box center [834, 311] width 18 height 15
click at [765, 337] on span "[EMAIL_ADDRESS][PERSON_NAME][DOMAIN_NAME]" at bounding box center [757, 339] width 134 height 11
click at [672, 431] on button "Change" at bounding box center [676, 439] width 56 height 21
click at [711, 434] on button "Close" at bounding box center [713, 439] width 47 height 21
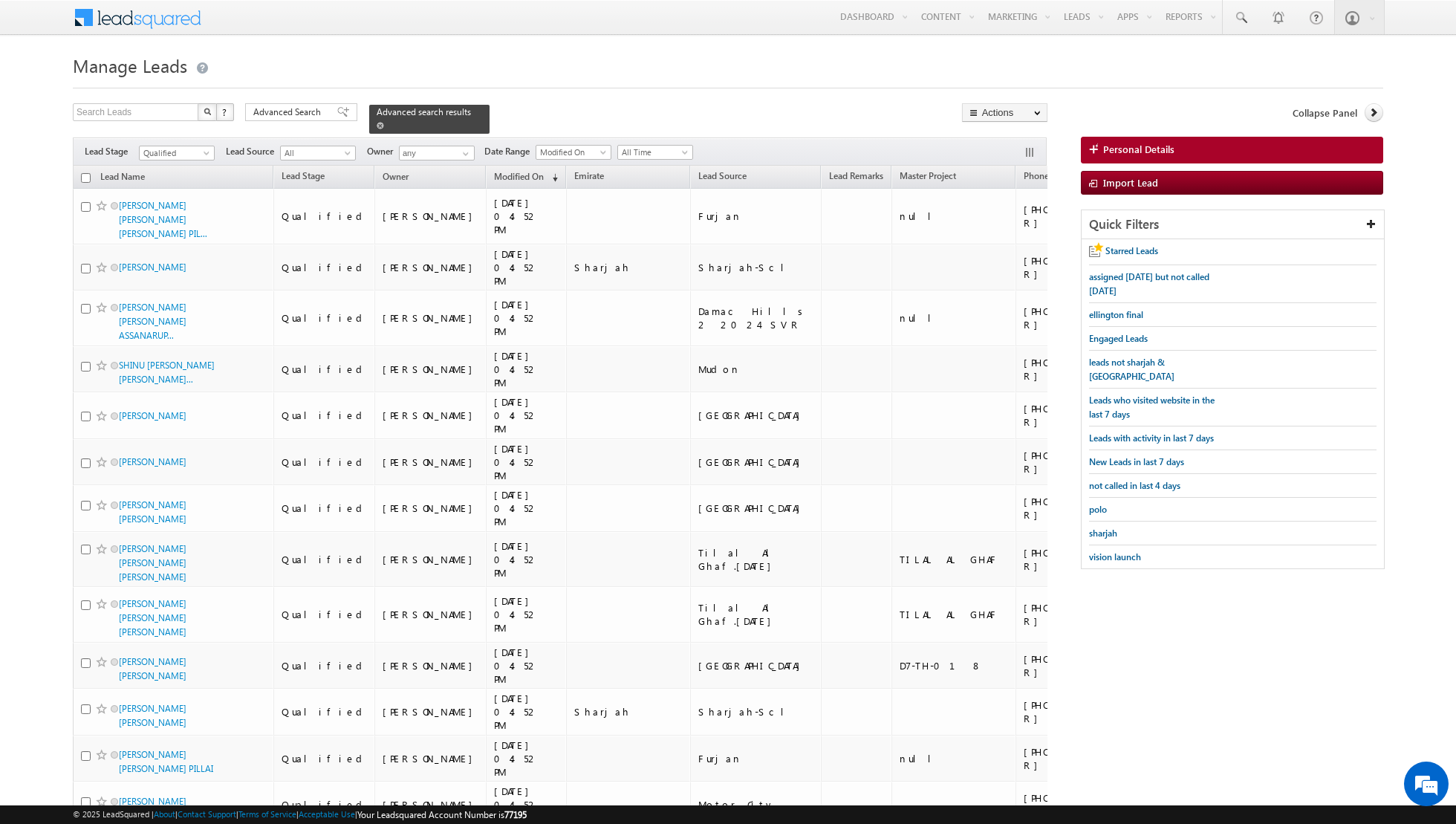
click at [376, 123] on span at bounding box center [380, 125] width 7 height 7
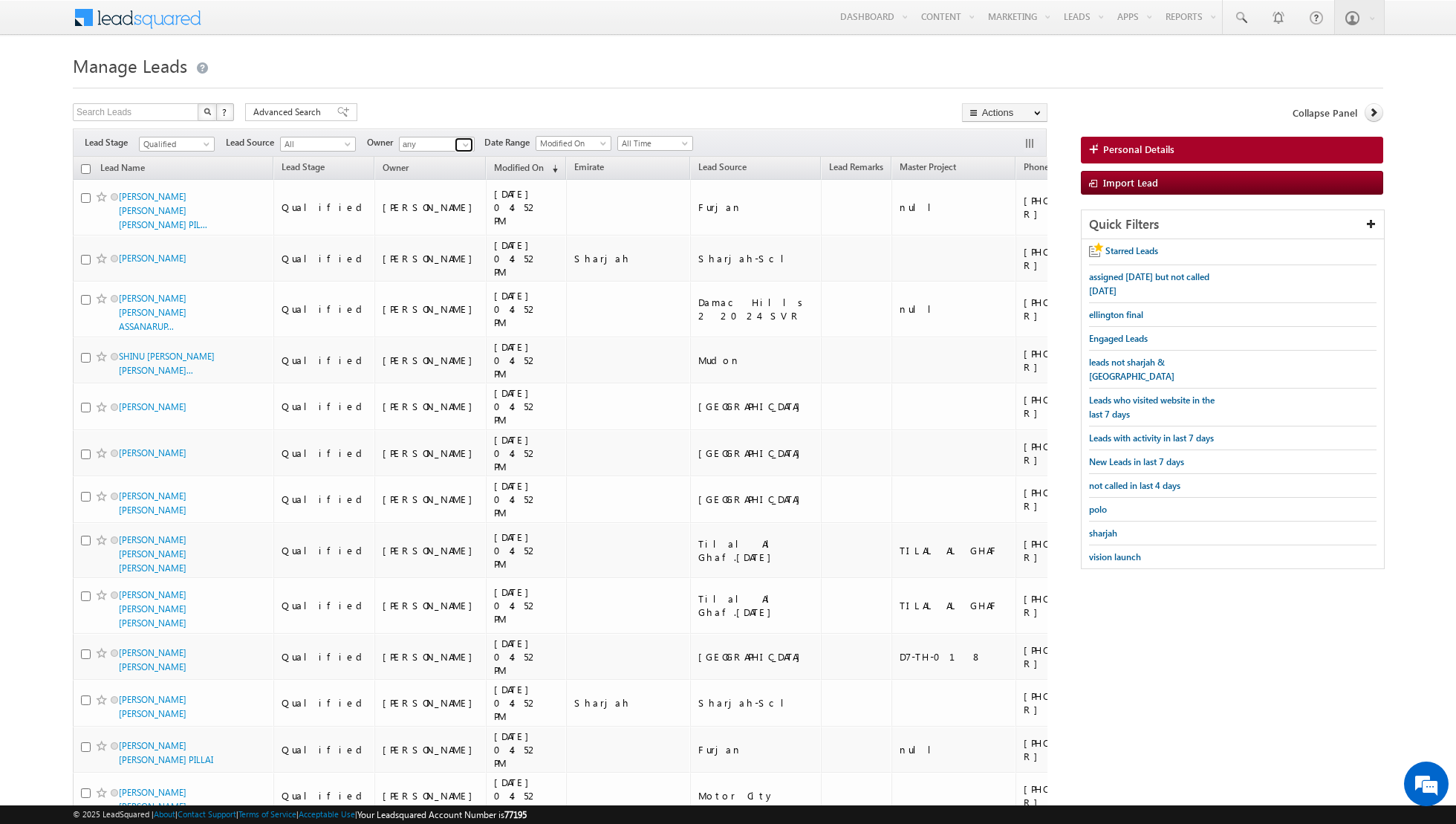
click at [464, 146] on span at bounding box center [465, 144] width 12 height 12
click at [432, 167] on span "[EMAIL_ADDRESS][PERSON_NAME][DOMAIN_NAME]" at bounding box center [472, 170] width 134 height 11
click at [463, 139] on span at bounding box center [465, 144] width 12 height 12
click at [444, 156] on link "Any" at bounding box center [473, 159] width 149 height 17
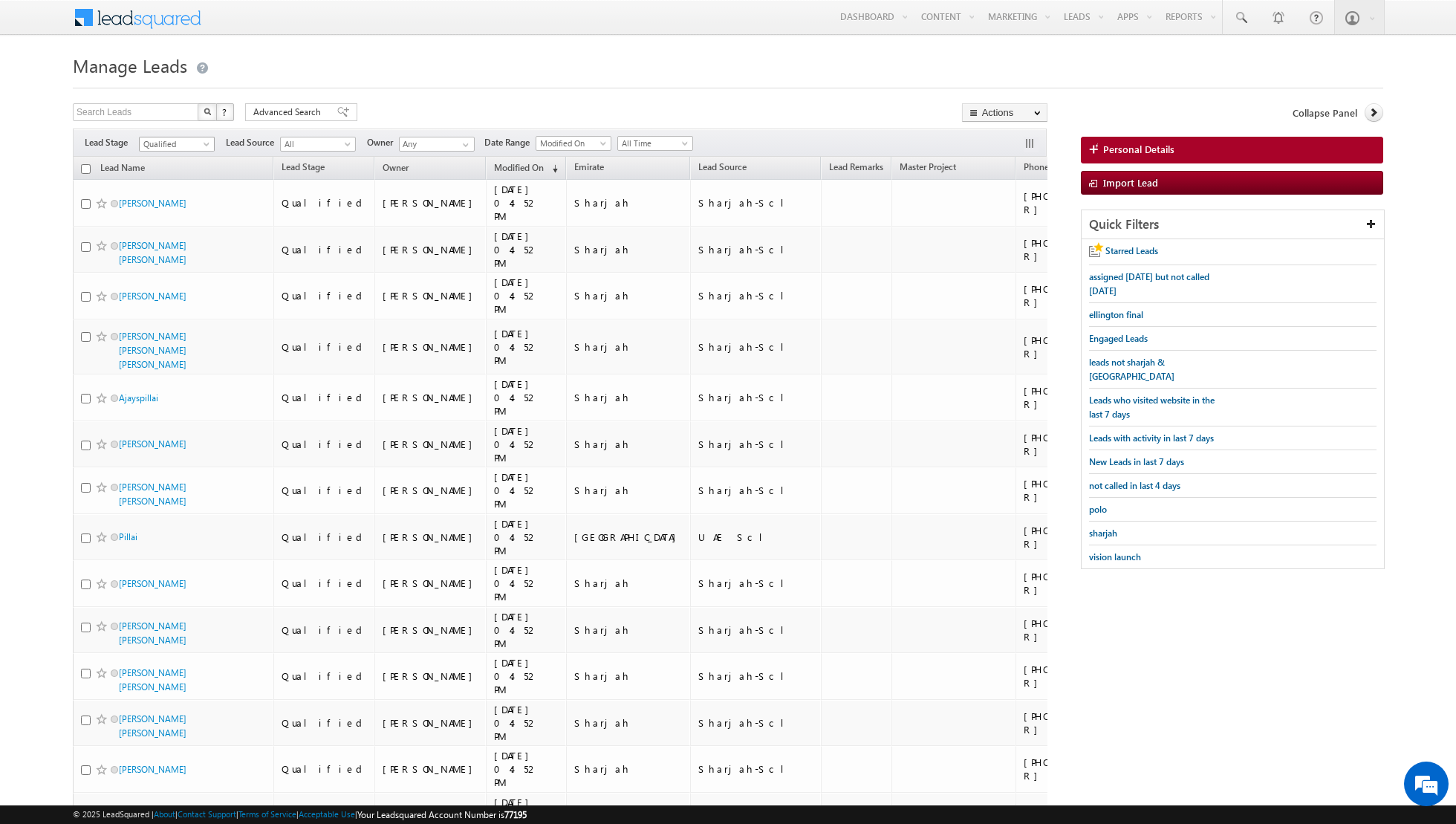
click at [200, 147] on span "Qualified" at bounding box center [175, 144] width 71 height 14
click at [178, 170] on link "Contact" at bounding box center [177, 173] width 75 height 14
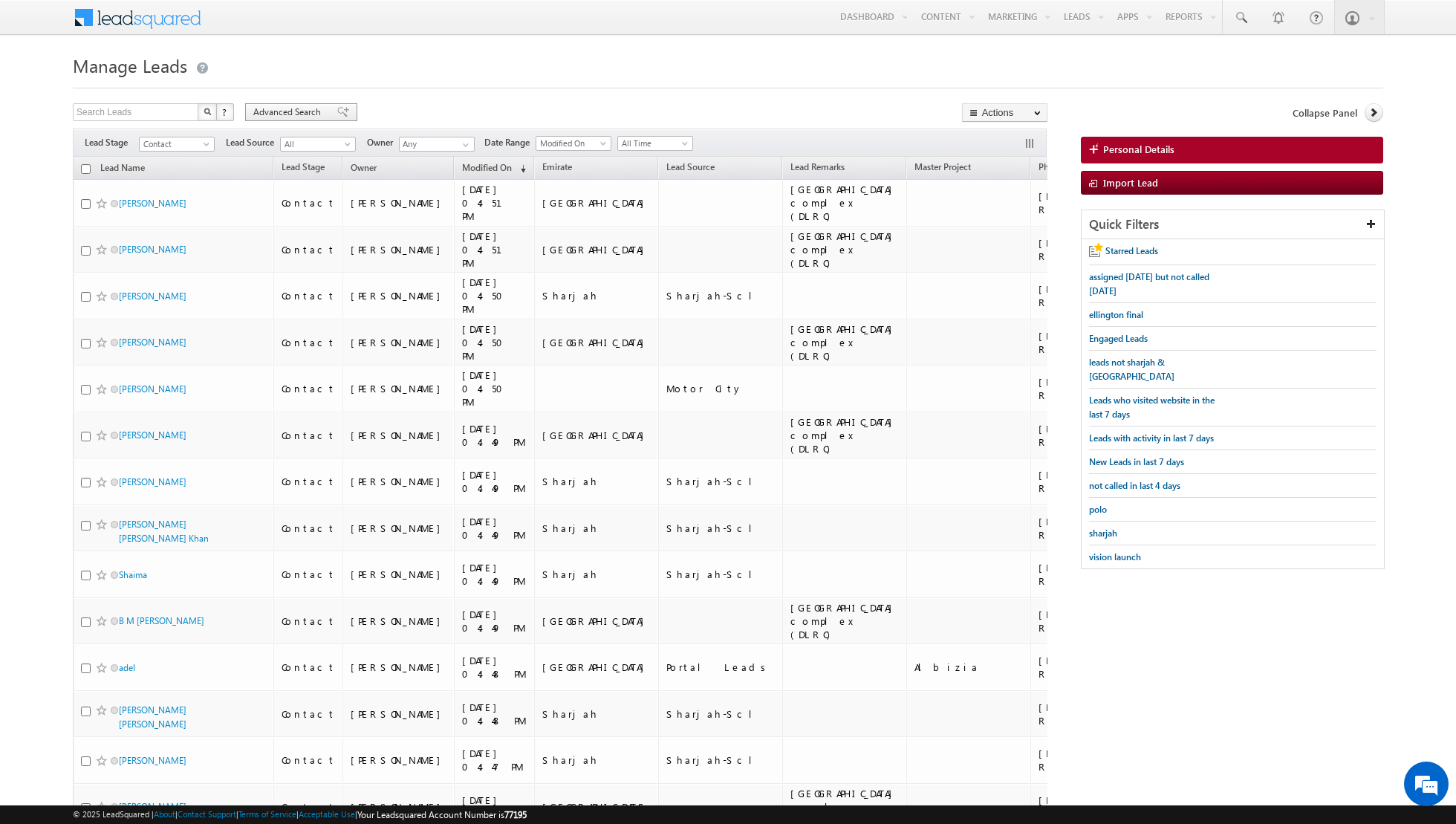
click at [337, 113] on span at bounding box center [343, 111] width 12 height 10
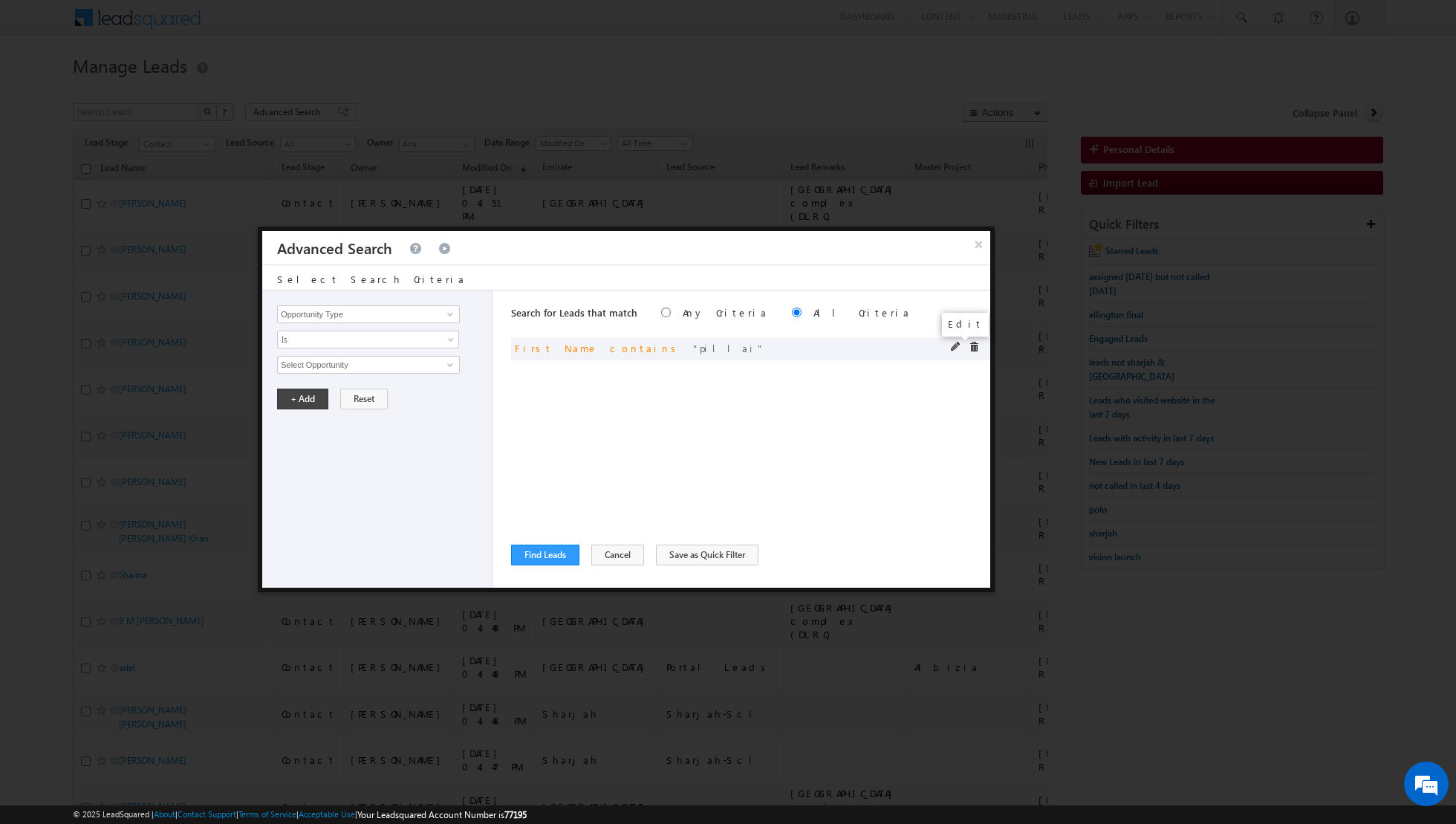
click at [953, 345] on span at bounding box center [956, 346] width 10 height 10
click at [388, 368] on input "pillai" at bounding box center [369, 365] width 183 height 18
click at [295, 392] on button "+ Add" at bounding box center [303, 399] width 52 height 21
click at [536, 555] on button "Find Leads" at bounding box center [545, 555] width 68 height 21
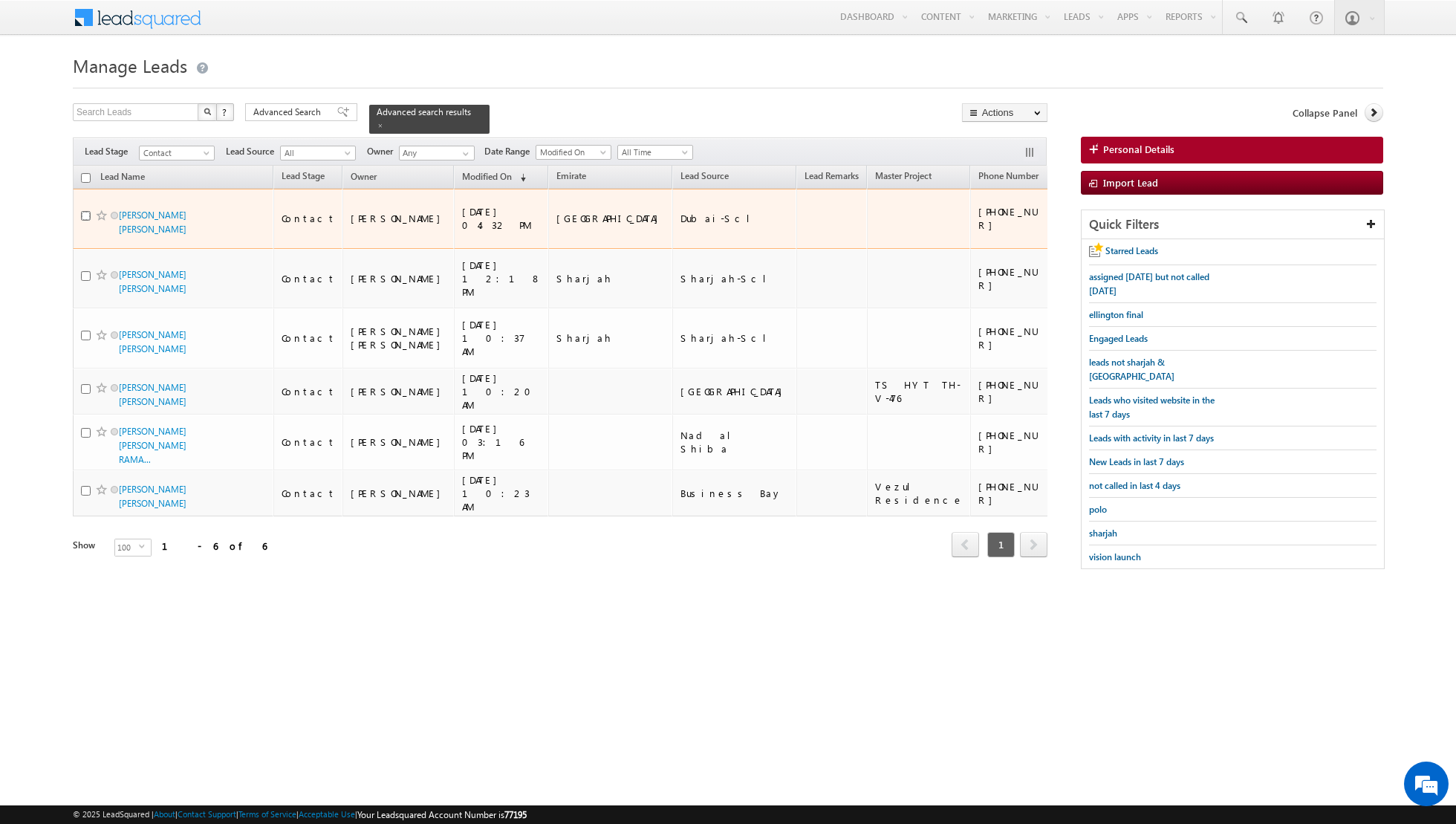
click at [82, 212] on input "checkbox" at bounding box center [85, 216] width 10 height 10
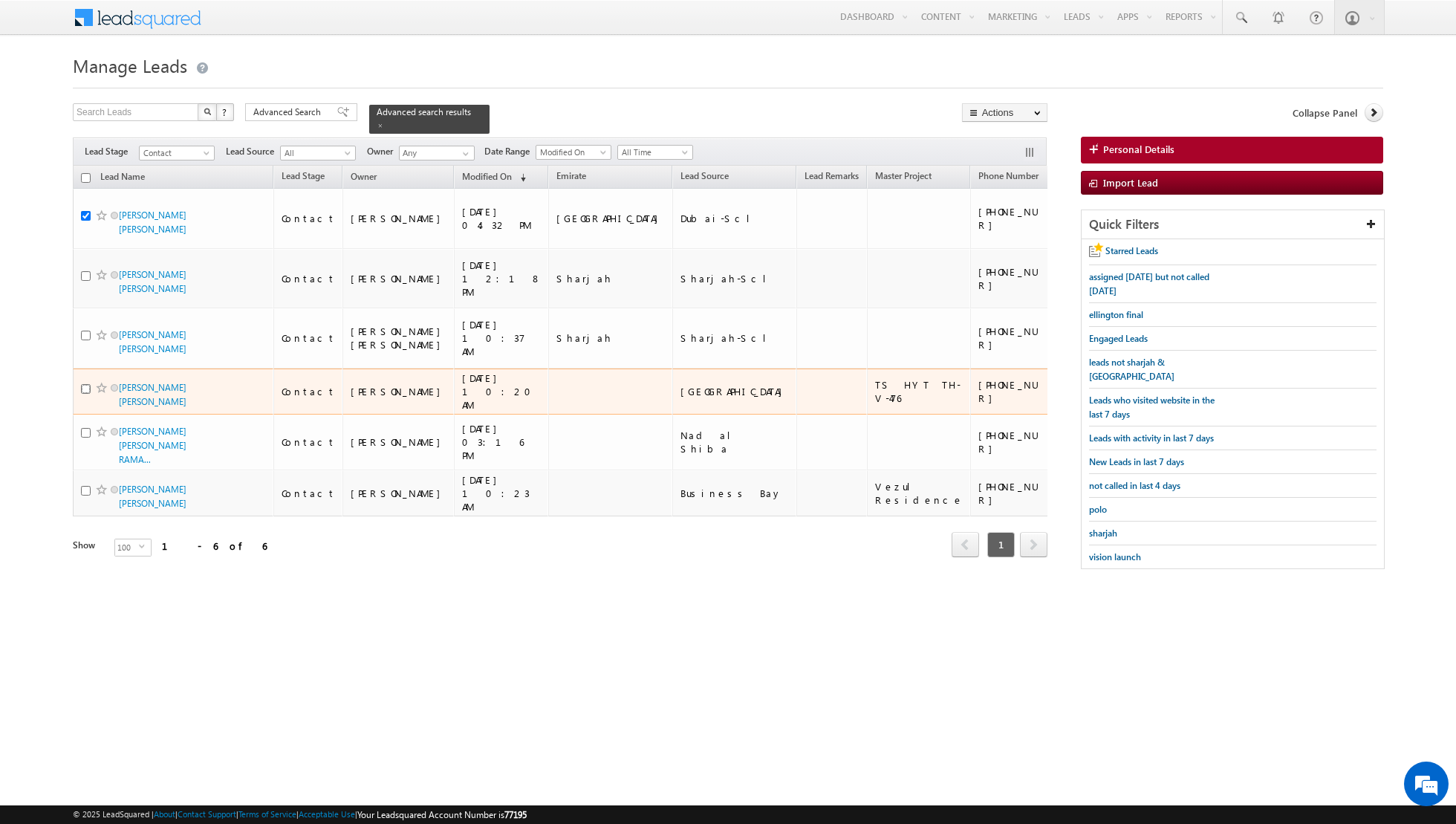
click at [87, 384] on input "checkbox" at bounding box center [85, 389] width 10 height 10
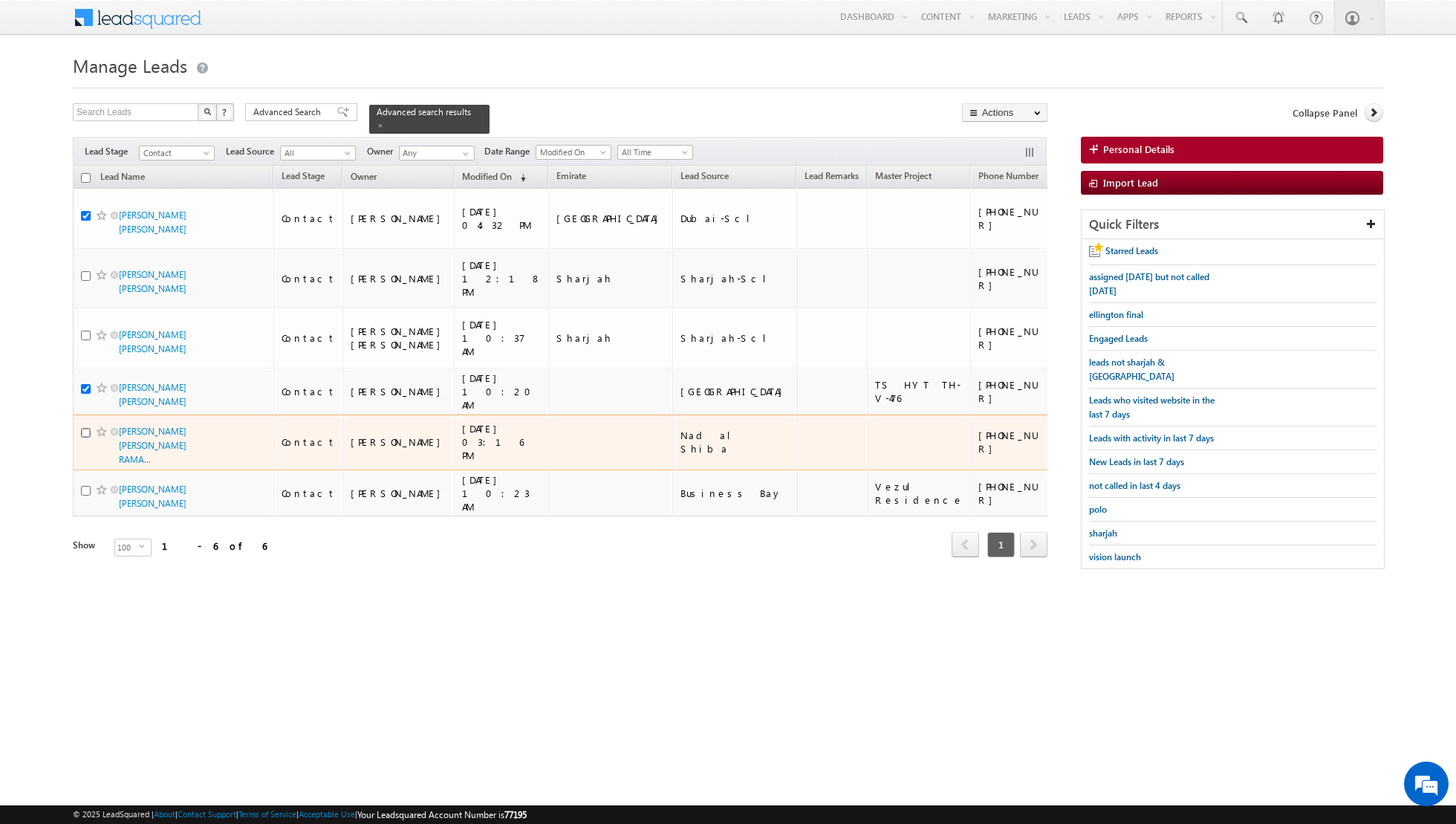
click at [84, 428] on input "checkbox" at bounding box center [85, 432] width 10 height 10
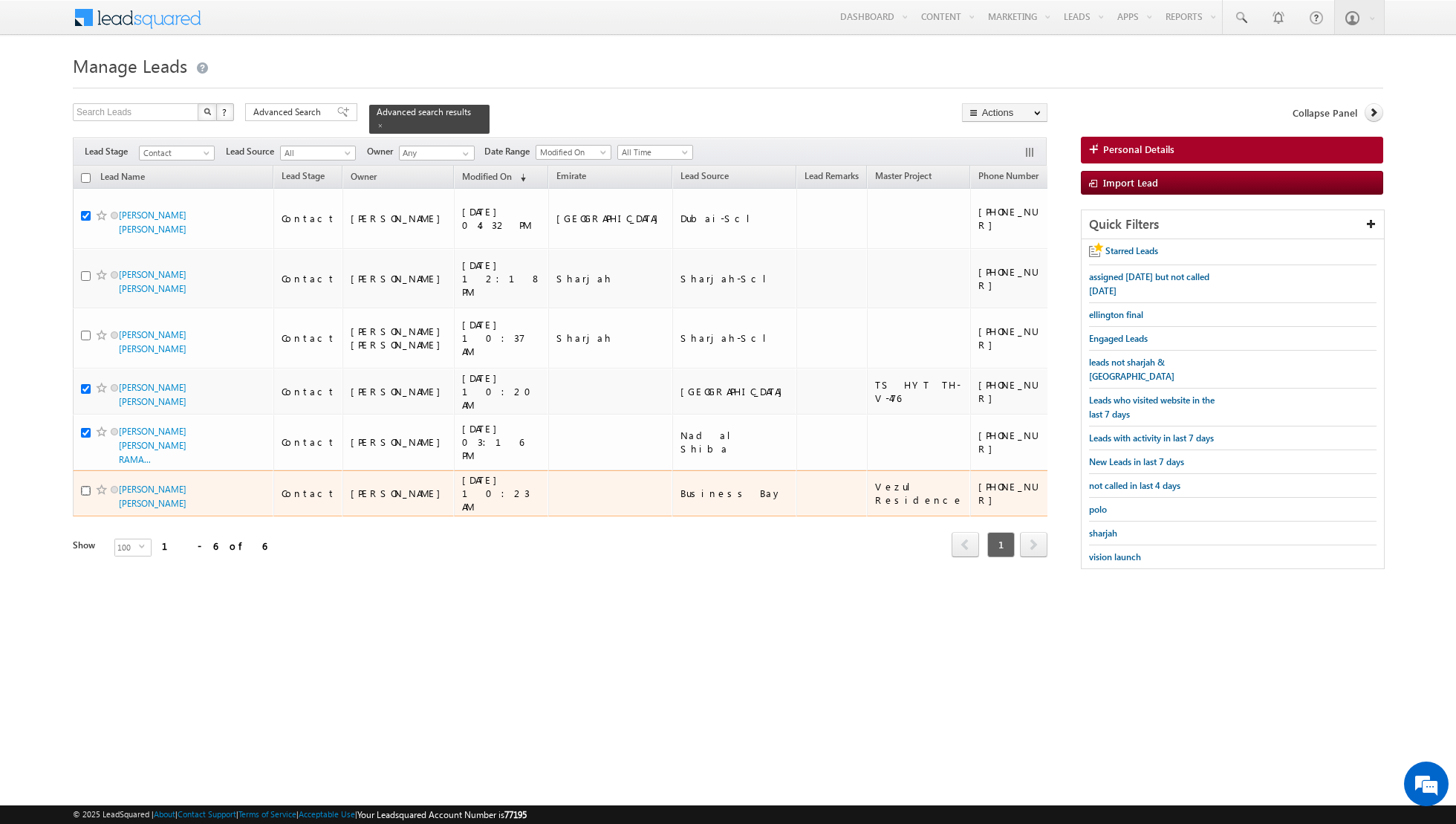
click at [86, 486] on input "checkbox" at bounding box center [85, 490] width 10 height 10
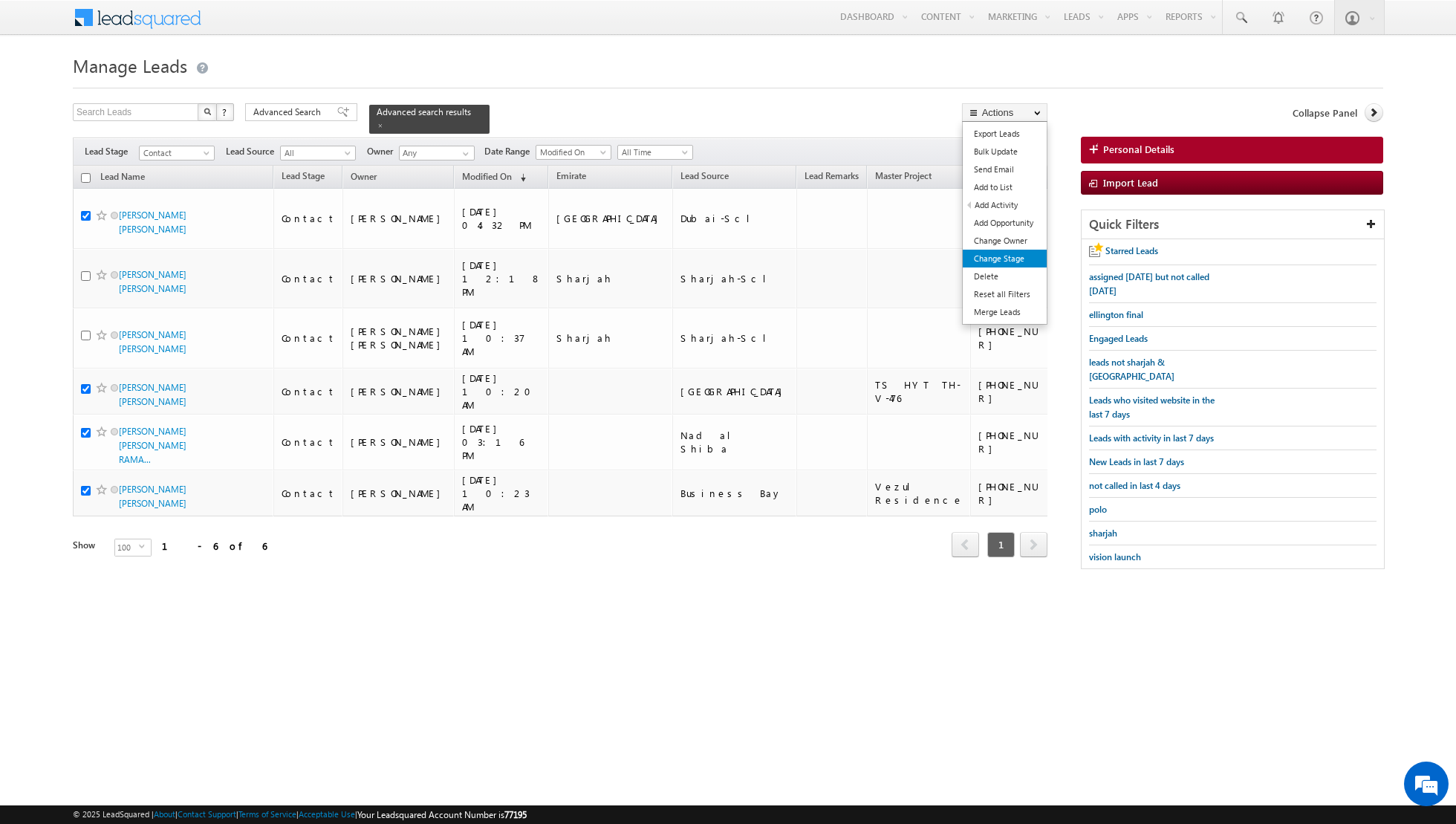
click at [987, 260] on link "Change Stage" at bounding box center [1005, 258] width 84 height 18
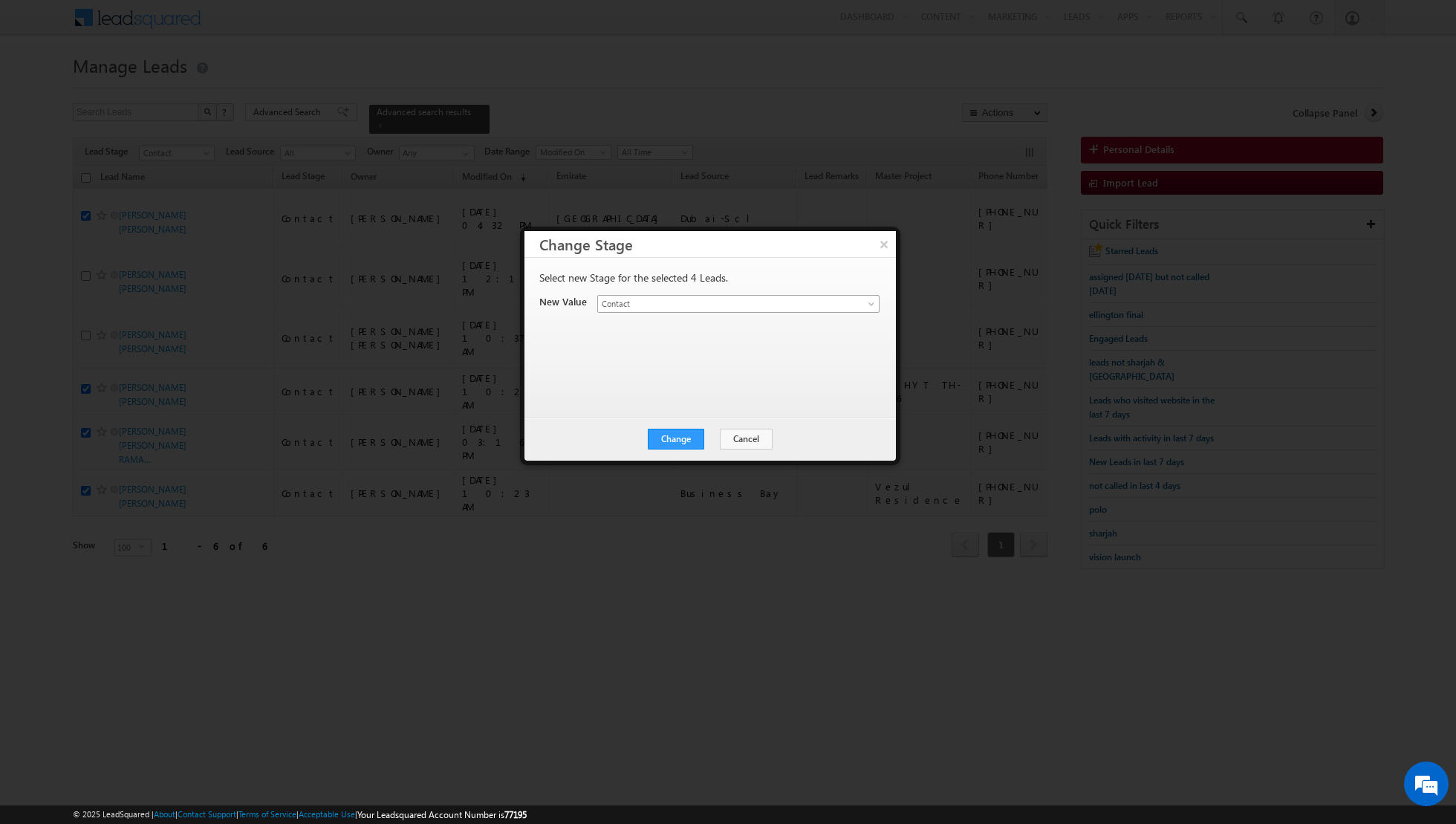
click at [875, 301] on span at bounding box center [872, 306] width 12 height 12
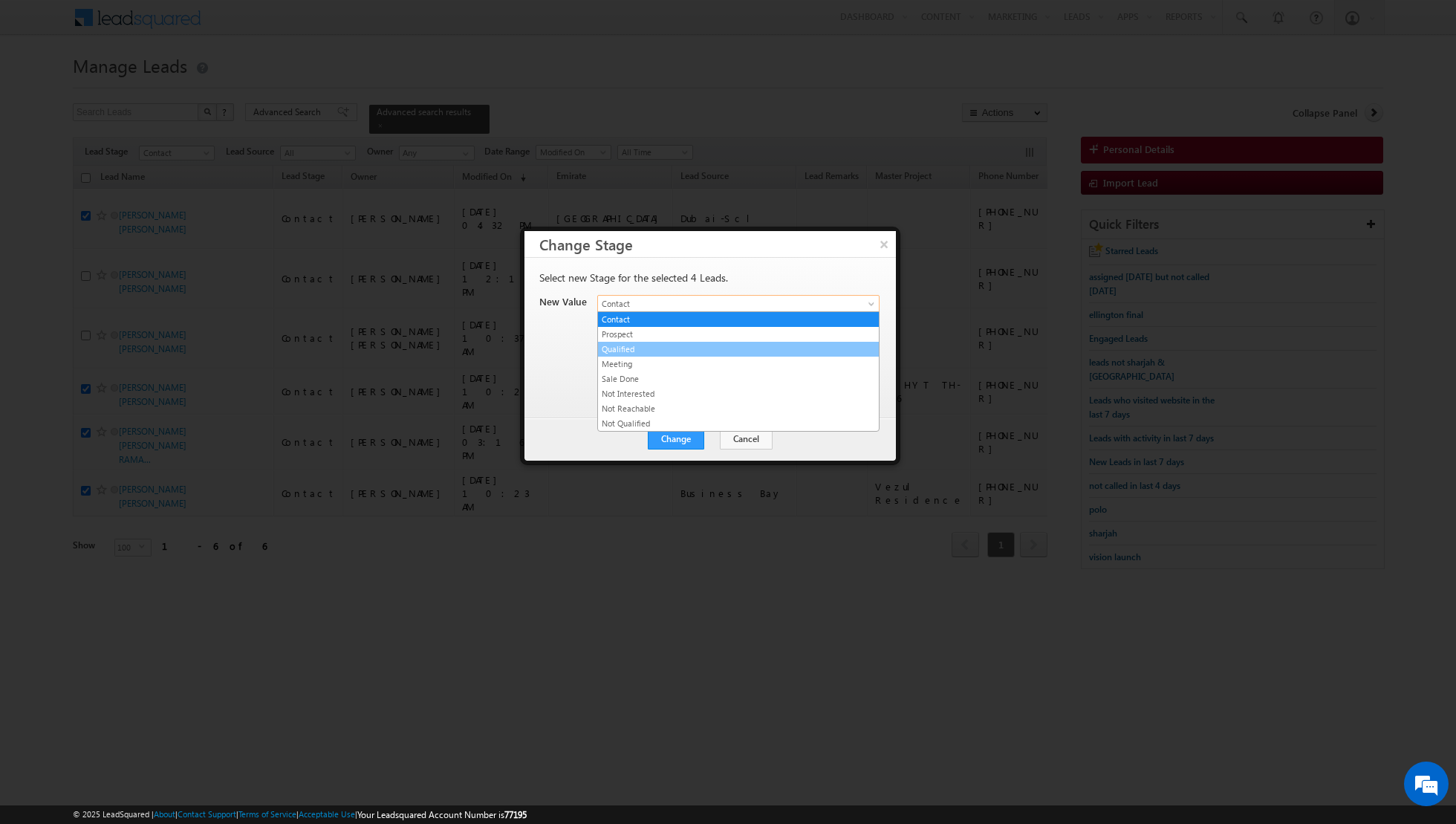
click at [752, 349] on link "Qualified" at bounding box center [739, 349] width 281 height 14
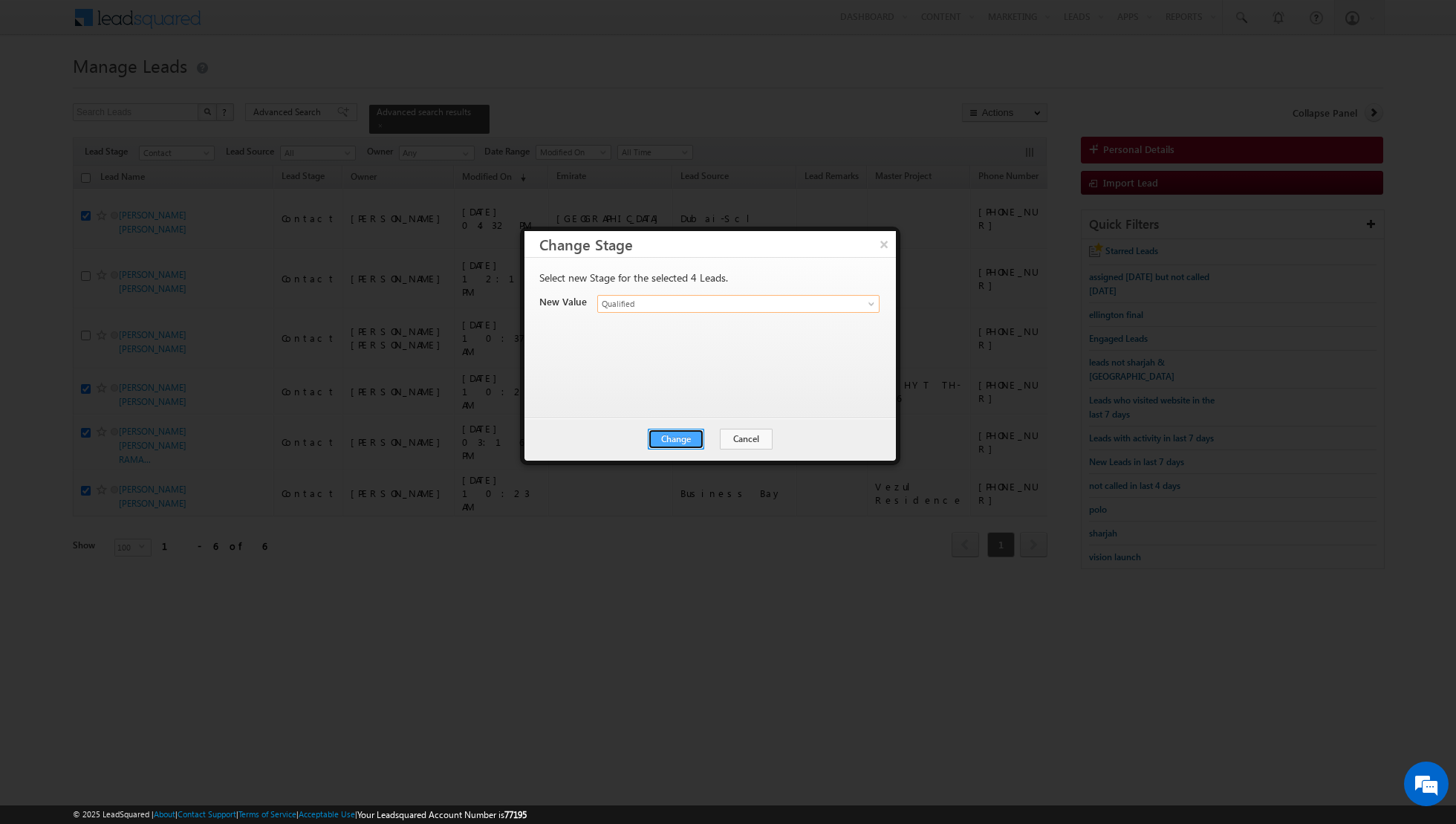
click at [681, 441] on button "Change" at bounding box center [676, 439] width 56 height 21
click at [711, 439] on button "Close" at bounding box center [713, 439] width 47 height 21
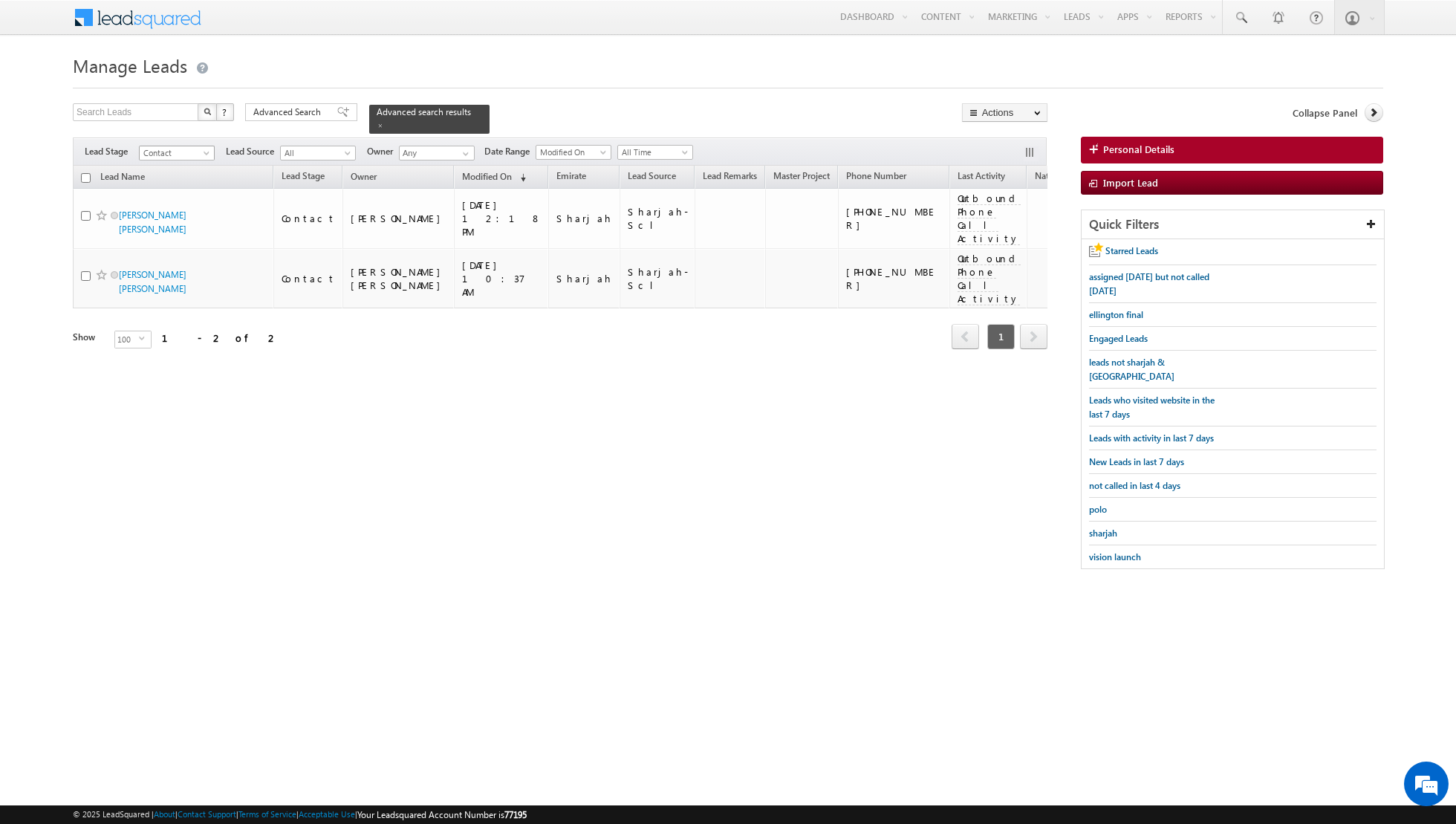
click at [203, 154] on span at bounding box center [208, 156] width 12 height 12
click at [168, 207] on link "Qualified" at bounding box center [177, 211] width 75 height 14
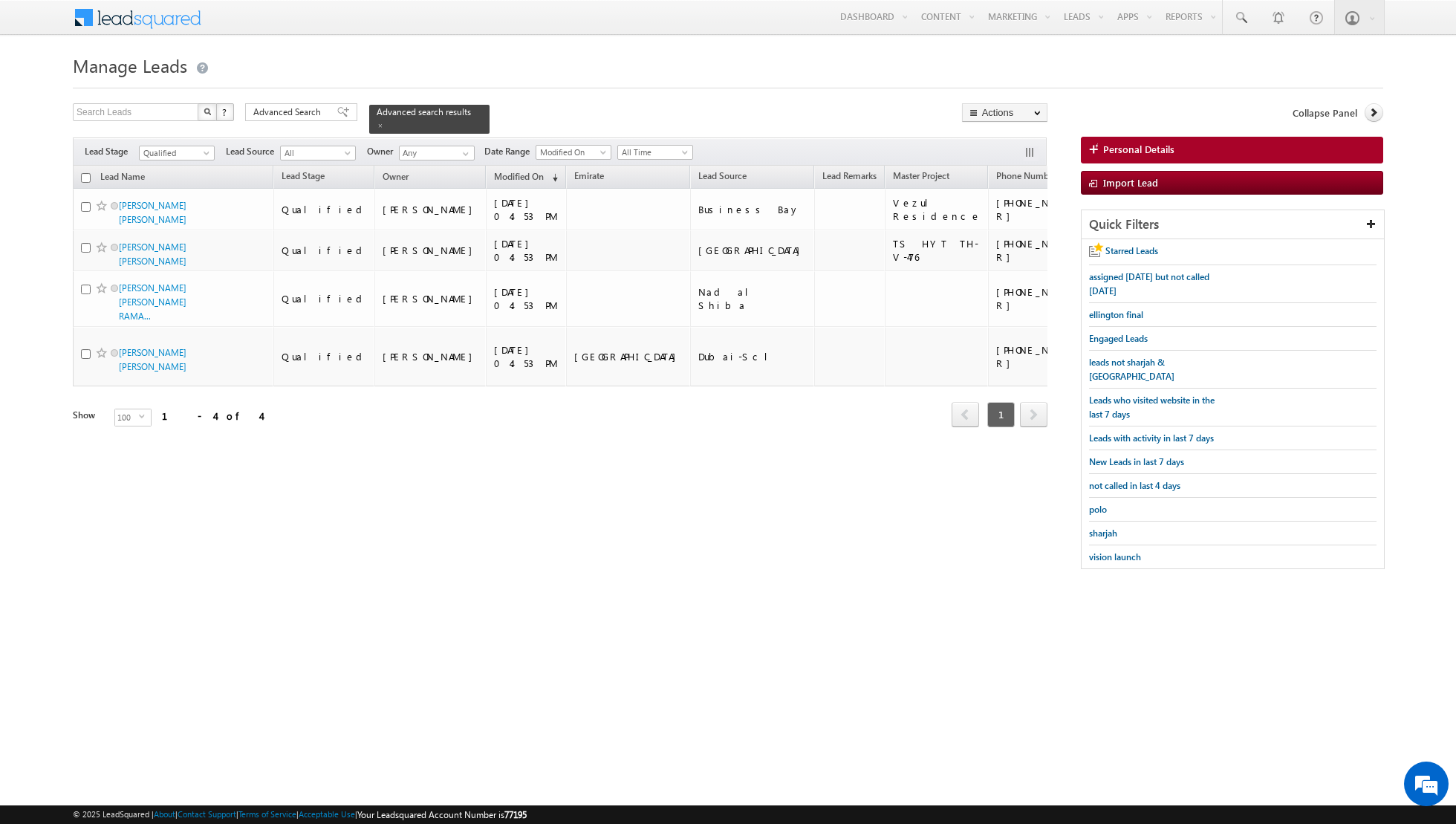
click at [85, 176] on input "checkbox" at bounding box center [85, 178] width 10 height 10
click at [993, 238] on link "Change Owner" at bounding box center [1005, 241] width 84 height 18
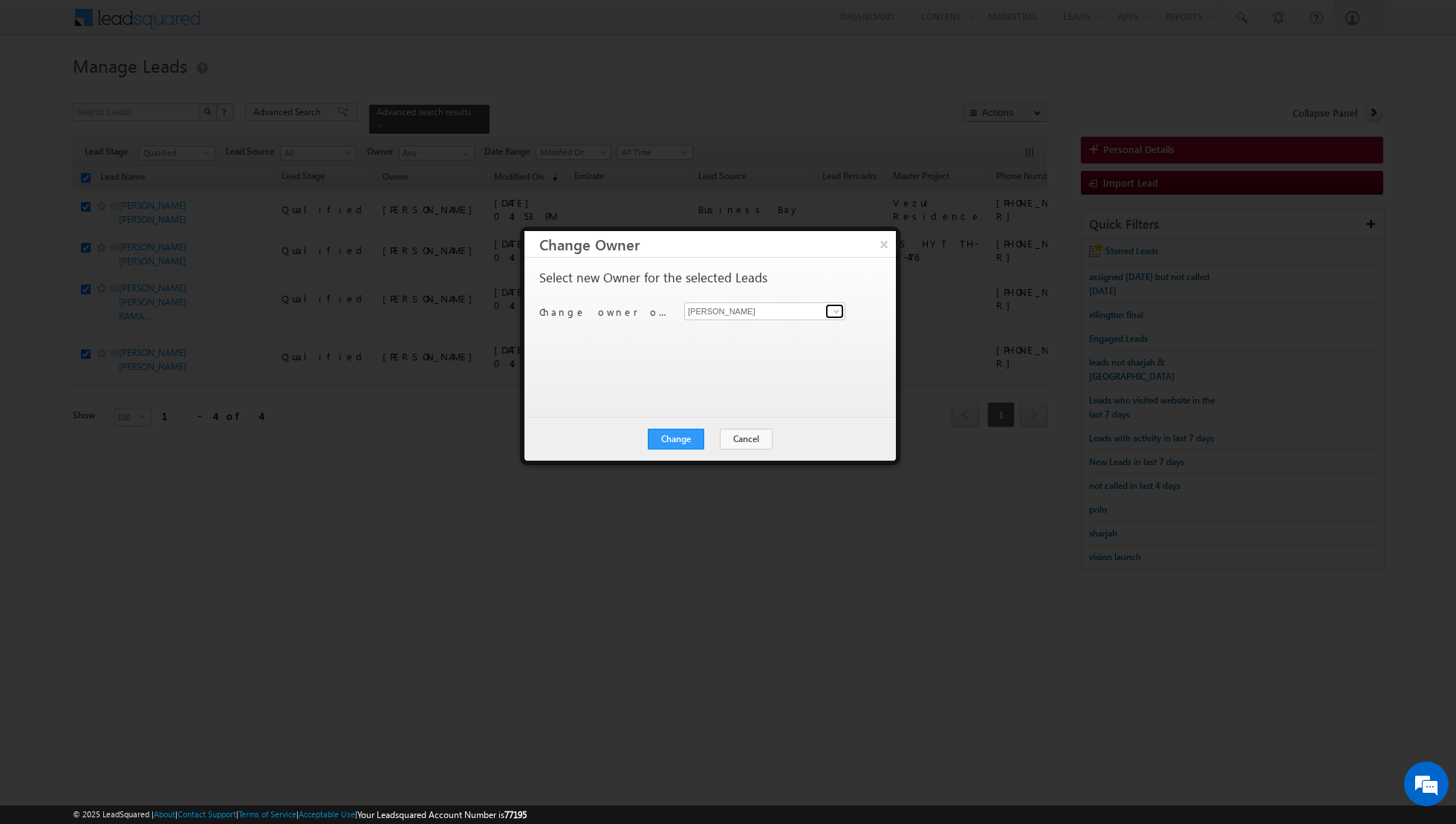
click at [834, 312] on span at bounding box center [836, 311] width 12 height 12
click at [765, 337] on span "[EMAIL_ADDRESS][PERSON_NAME][DOMAIN_NAME]" at bounding box center [757, 339] width 134 height 11
click at [674, 436] on button "Change" at bounding box center [676, 439] width 56 height 21
click at [704, 436] on button "Close" at bounding box center [713, 439] width 47 height 21
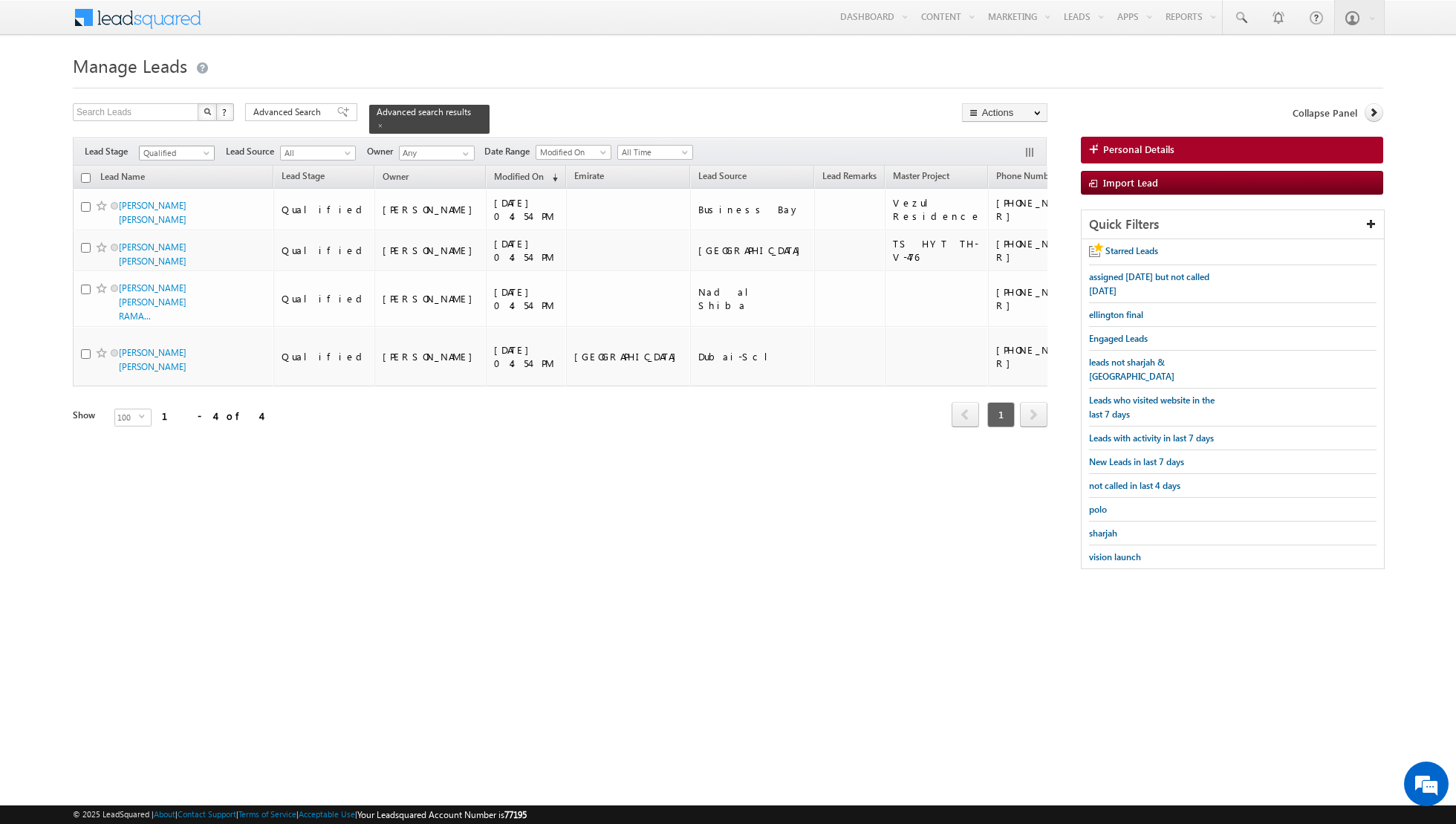
click at [197, 150] on span "Qualified" at bounding box center [175, 152] width 71 height 14
click at [179, 183] on link "Contact" at bounding box center [177, 181] width 75 height 14
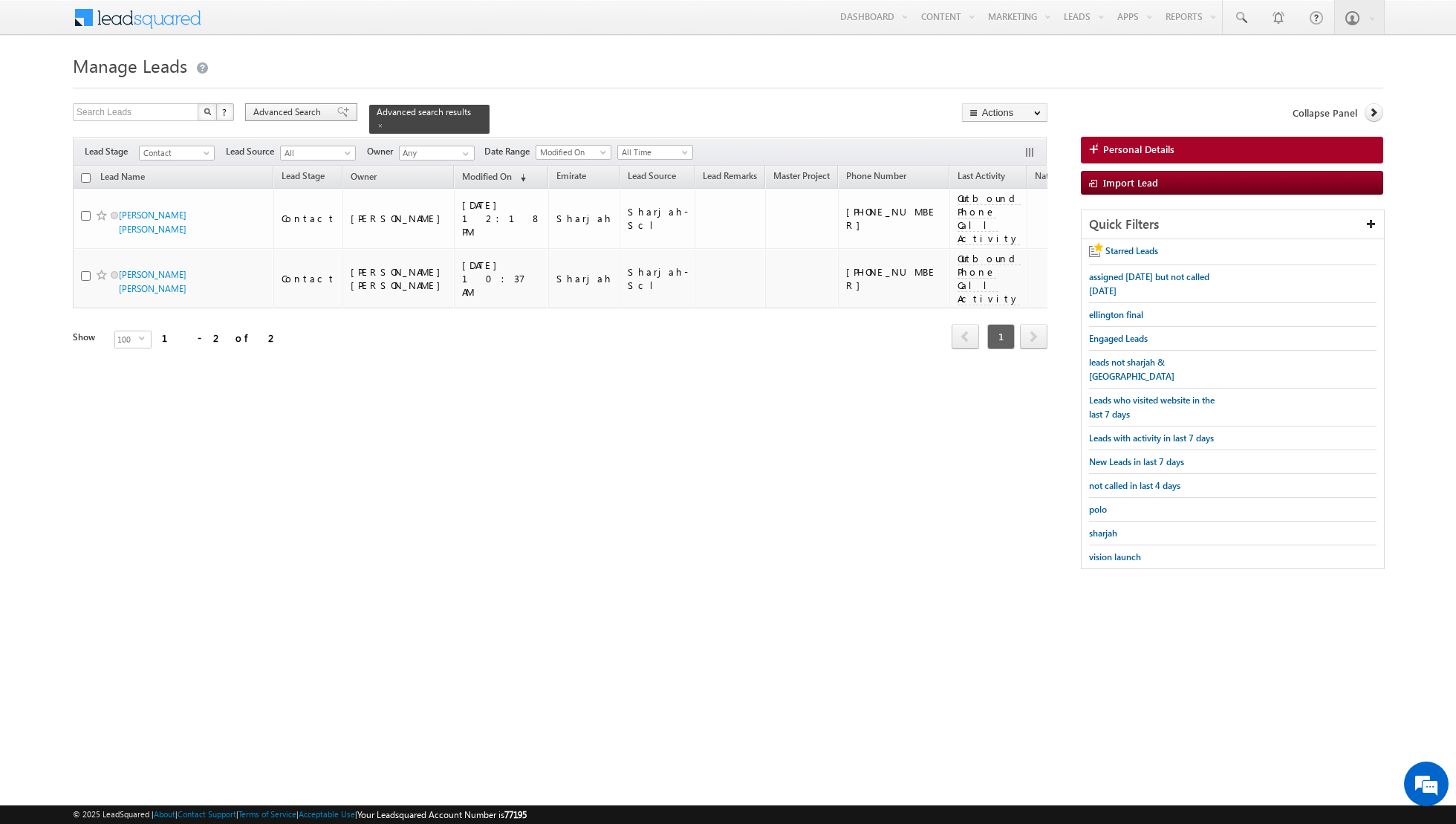
click at [337, 112] on span at bounding box center [343, 111] width 12 height 10
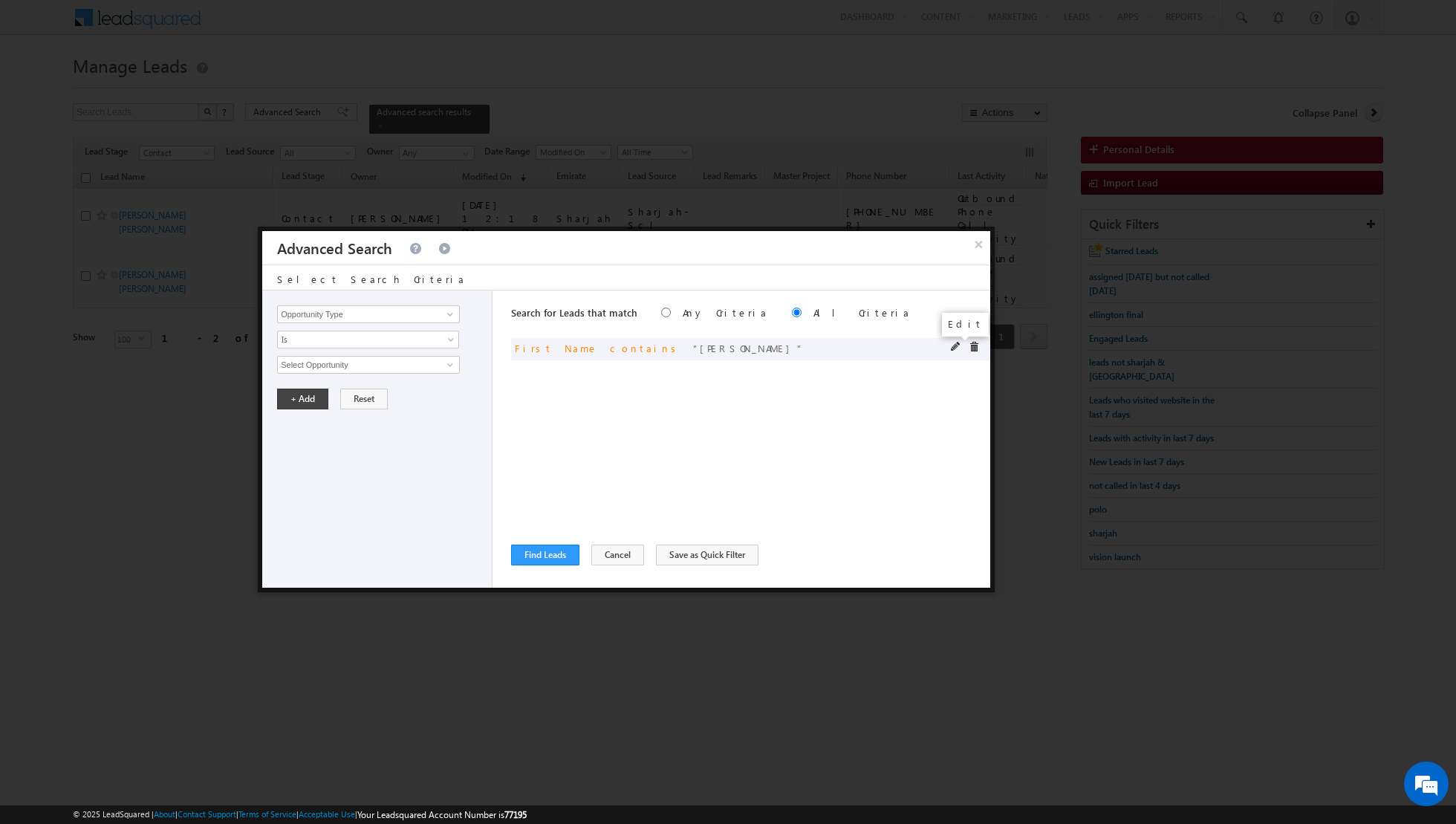
click at [955, 344] on span at bounding box center [956, 346] width 10 height 10
click at [438, 368] on input "panicker" at bounding box center [369, 365] width 183 height 18
click at [299, 394] on button "+ Add" at bounding box center [303, 399] width 52 height 21
click at [544, 558] on button "Find Leads" at bounding box center [545, 555] width 68 height 21
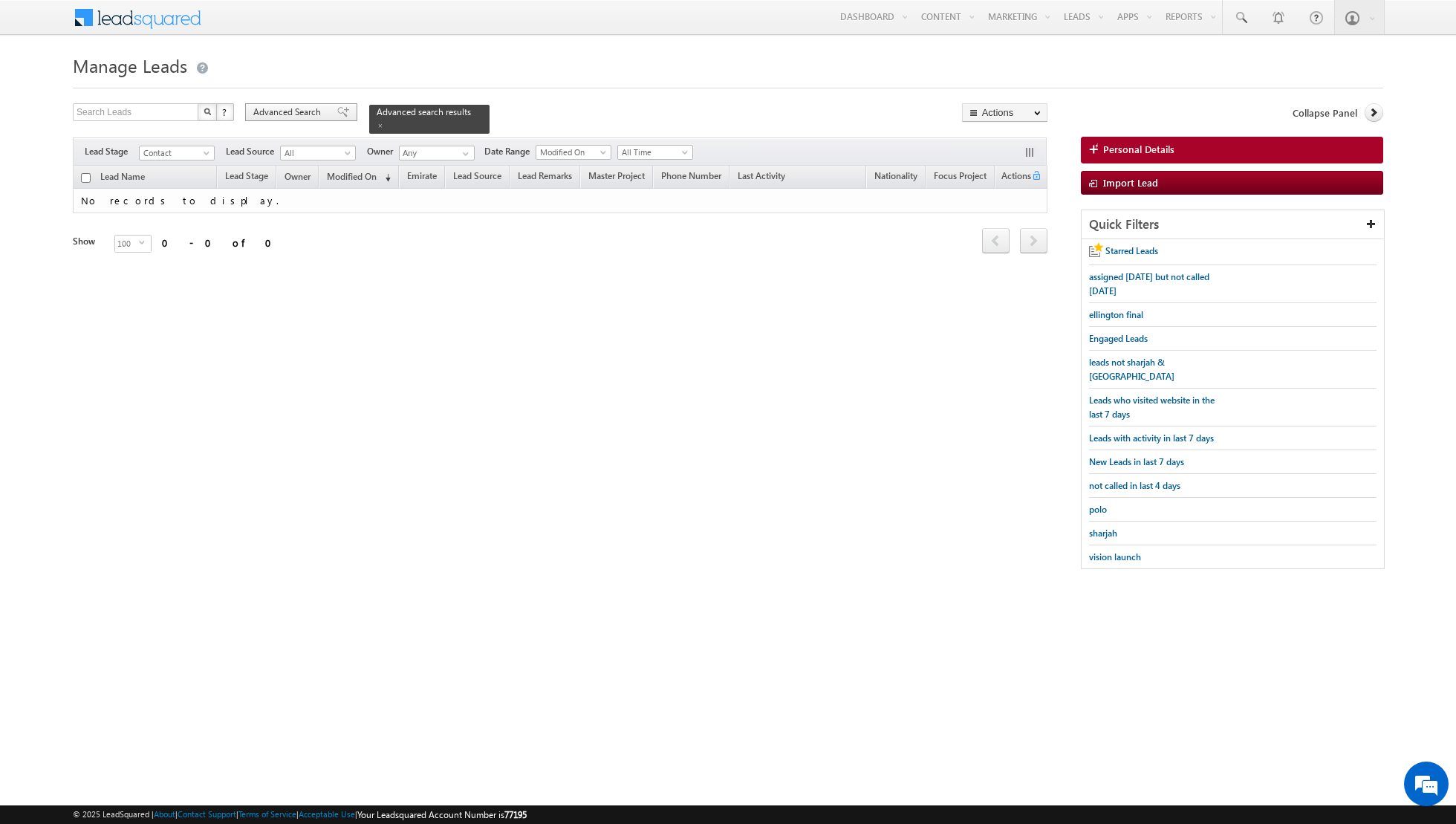
click at [332, 120] on div "Advanced Search" at bounding box center [301, 112] width 112 height 18
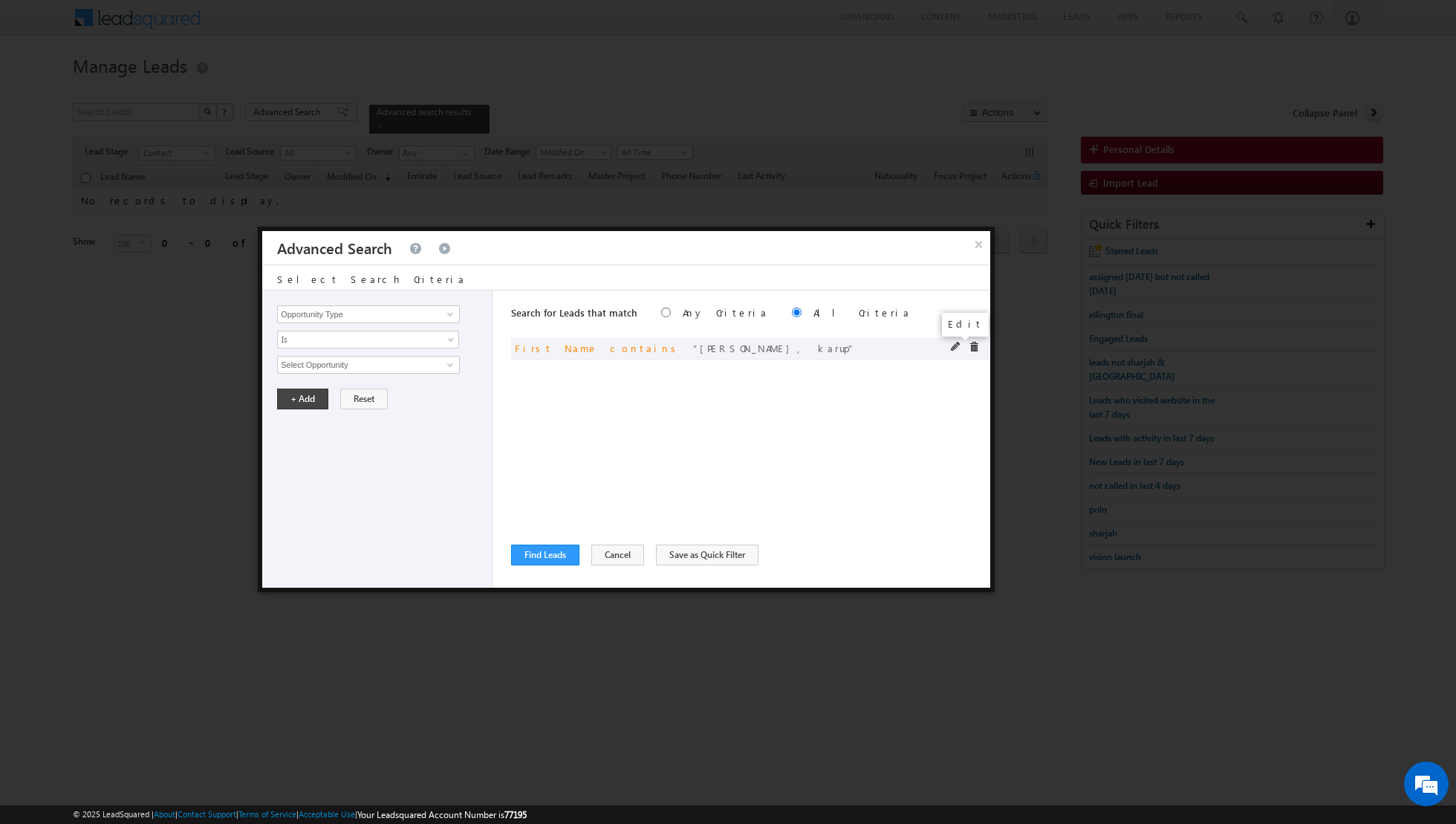
click at [952, 344] on span at bounding box center [956, 346] width 10 height 10
click at [359, 366] on input "warrier, karup" at bounding box center [369, 365] width 183 height 18
click at [296, 394] on button "+ Add" at bounding box center [303, 399] width 52 height 21
click at [537, 553] on button "Find Leads" at bounding box center [545, 555] width 68 height 21
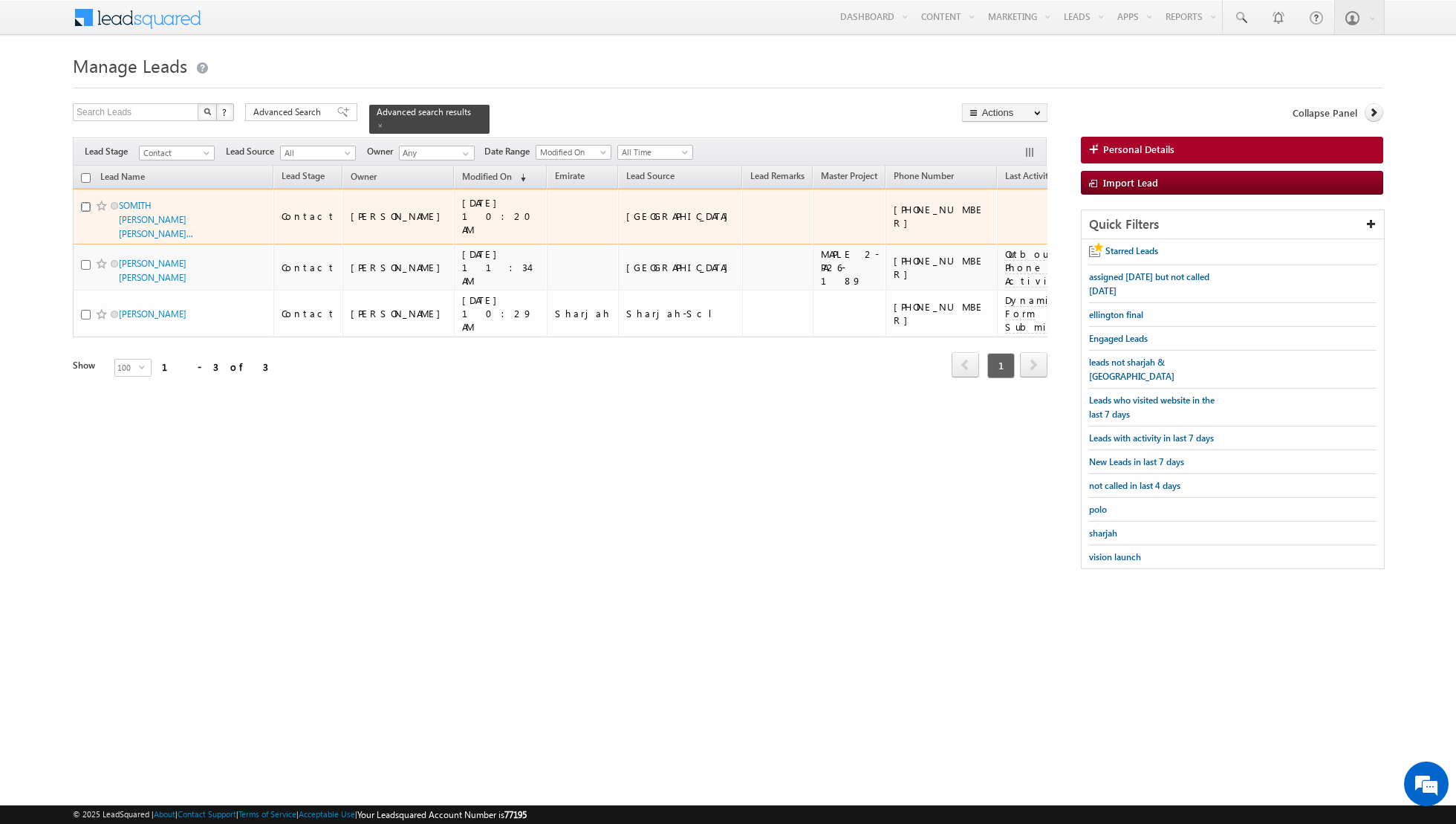
click at [85, 202] on input "checkbox" at bounding box center [85, 207] width 10 height 10
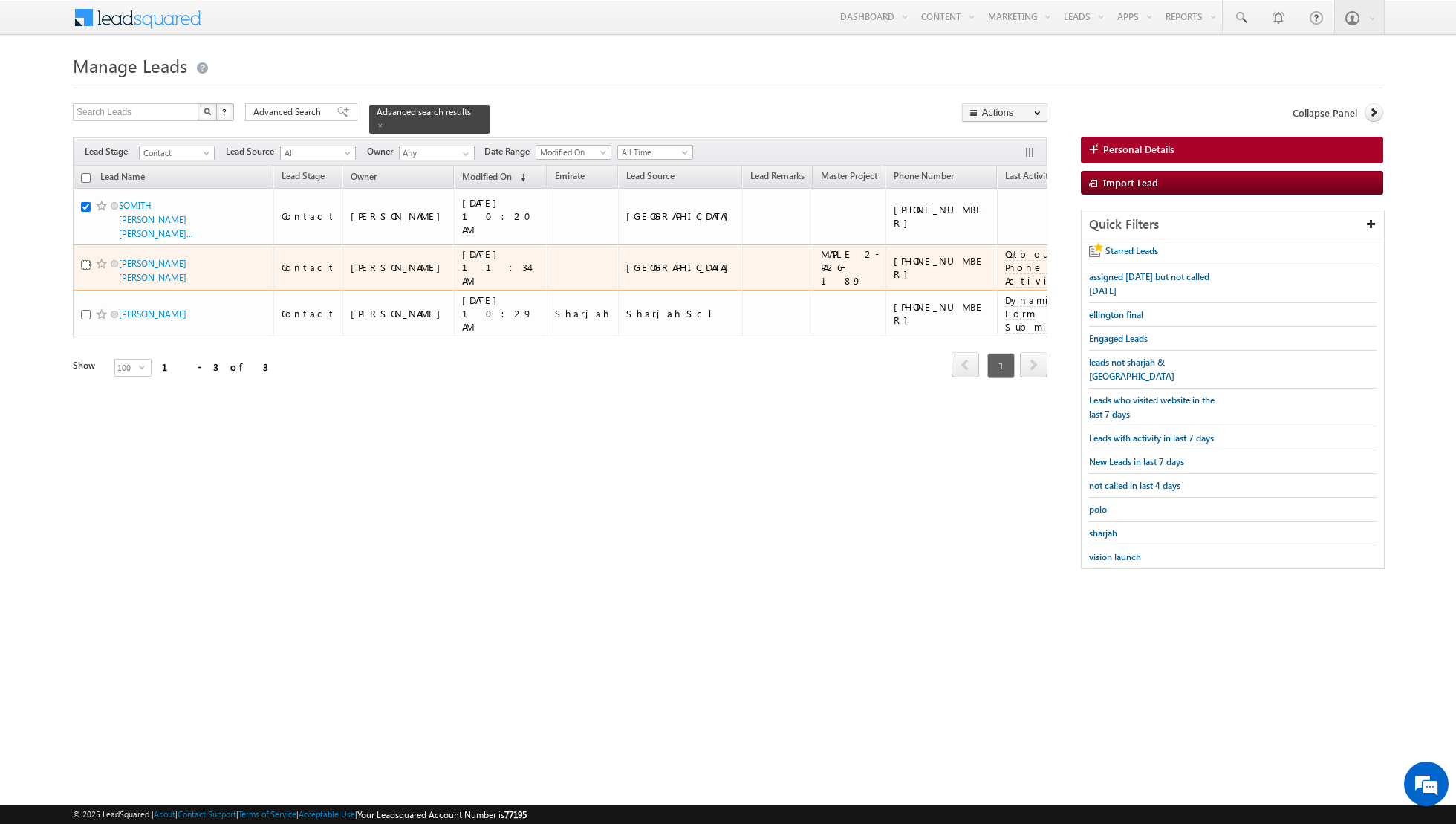
click at [83, 260] on input "checkbox" at bounding box center [85, 265] width 10 height 10
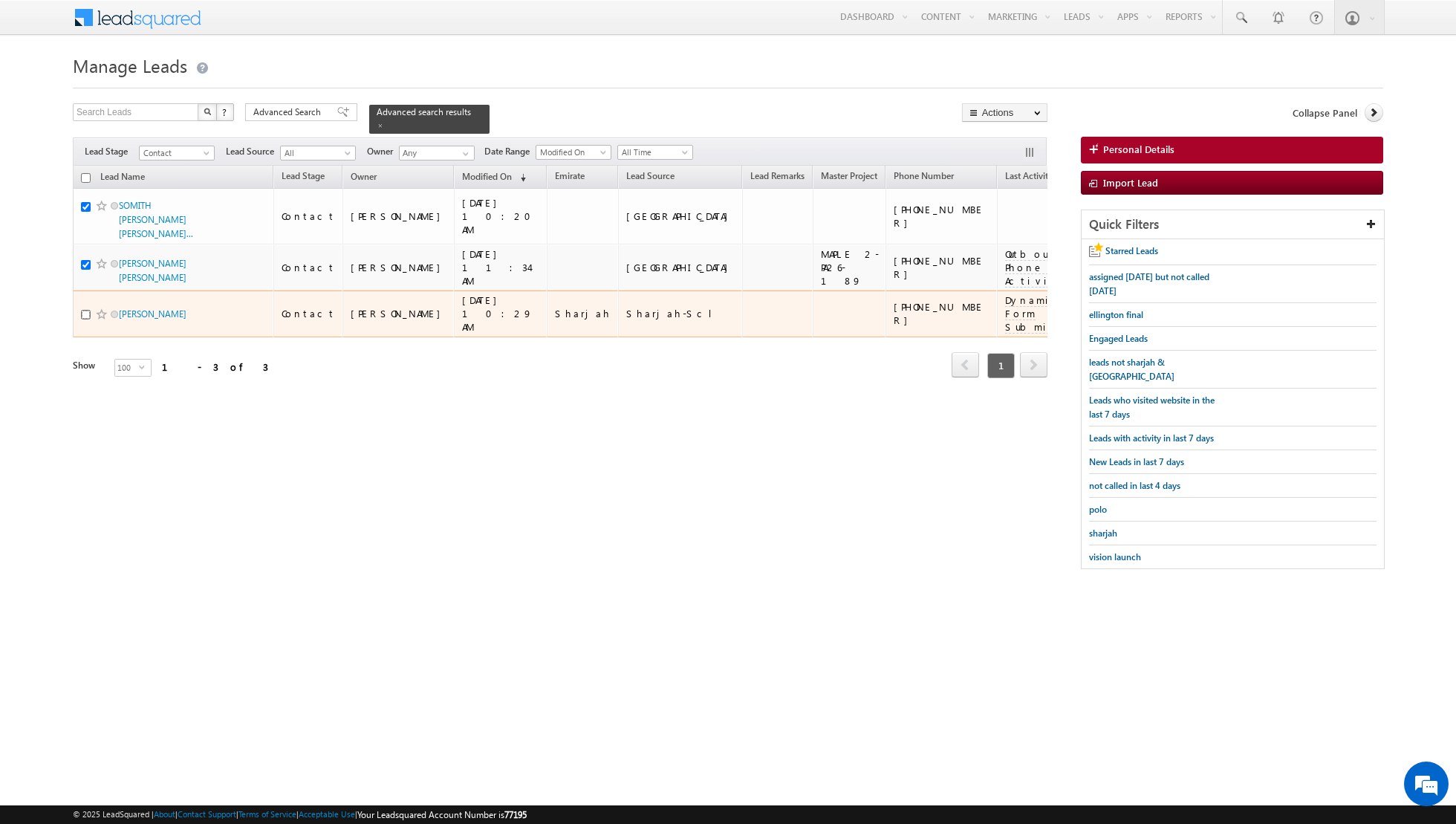
click at [82, 310] on input "checkbox" at bounding box center [85, 315] width 10 height 10
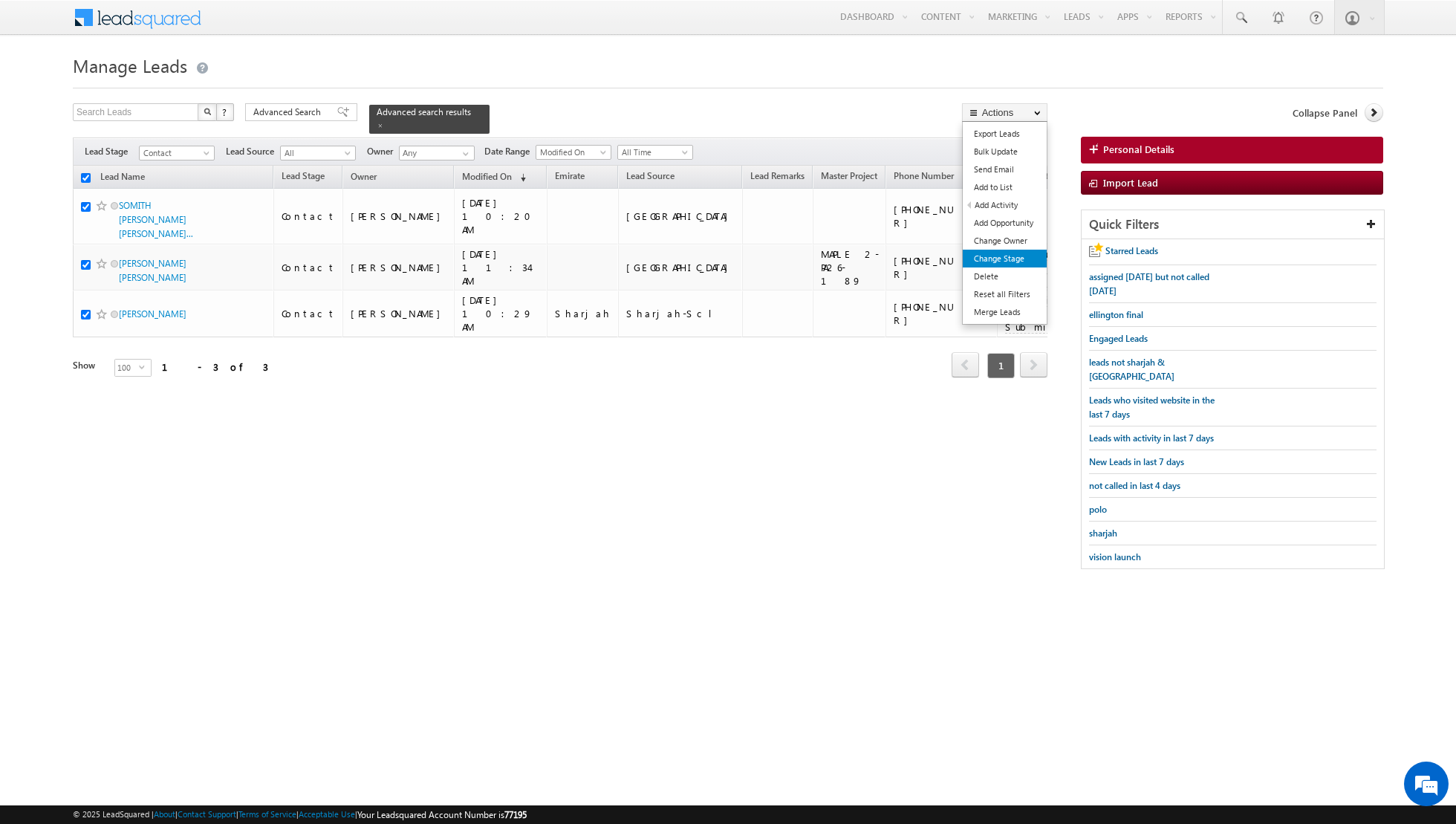
click at [993, 257] on link "Change Stage" at bounding box center [1005, 258] width 84 height 18
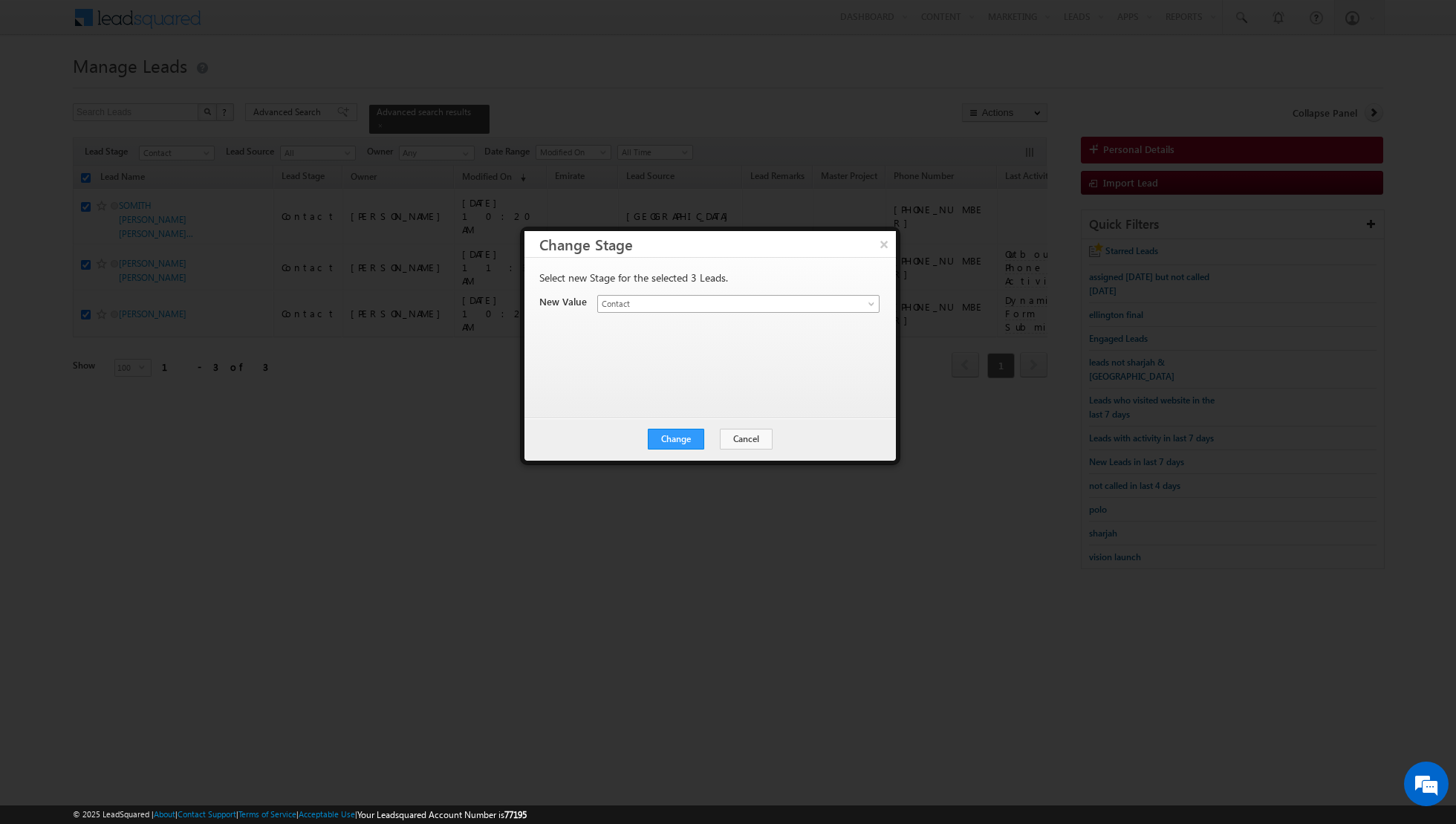
click at [868, 299] on link "Contact" at bounding box center [738, 304] width 282 height 18
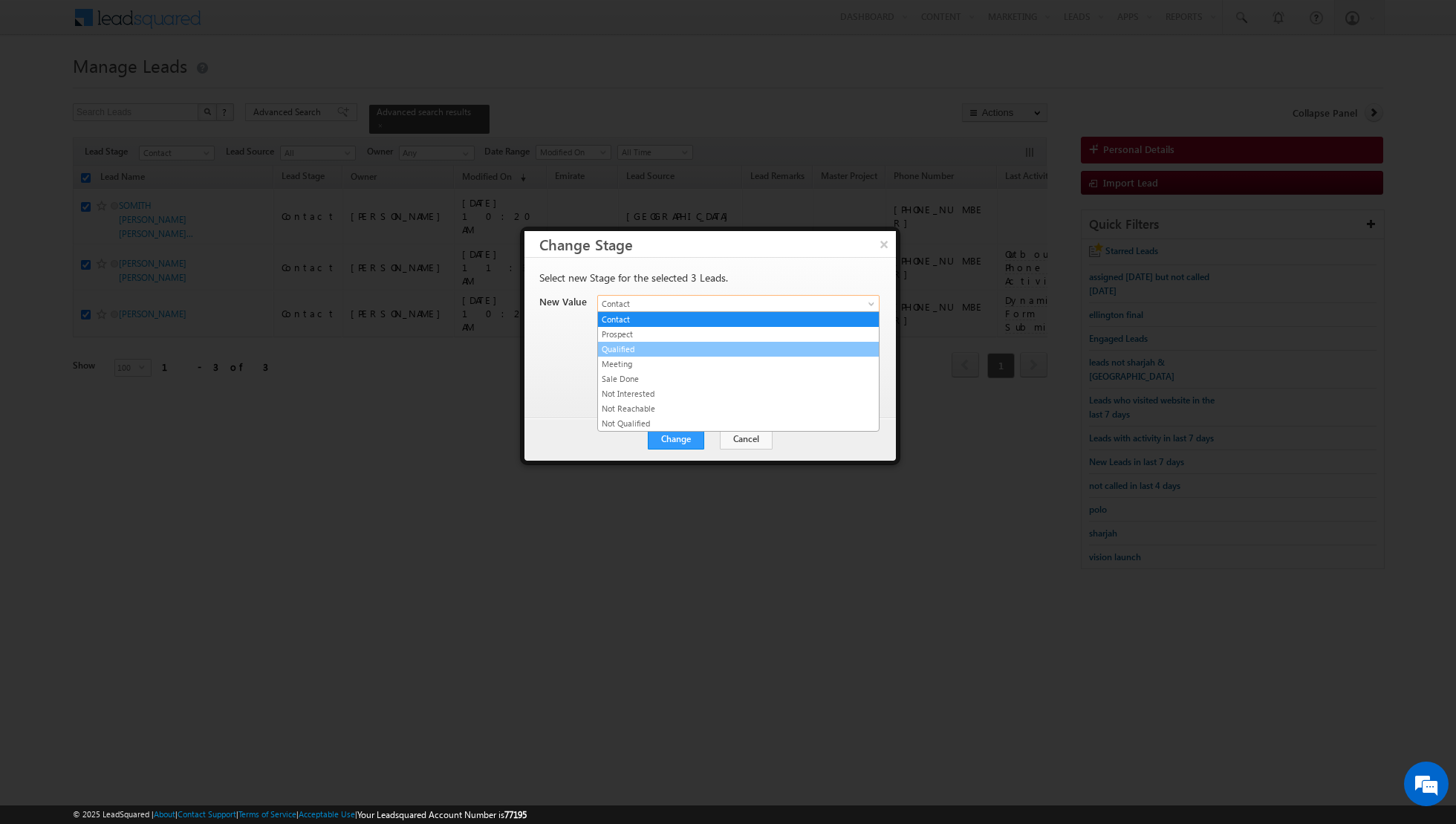
click at [706, 352] on link "Qualified" at bounding box center [739, 349] width 281 height 14
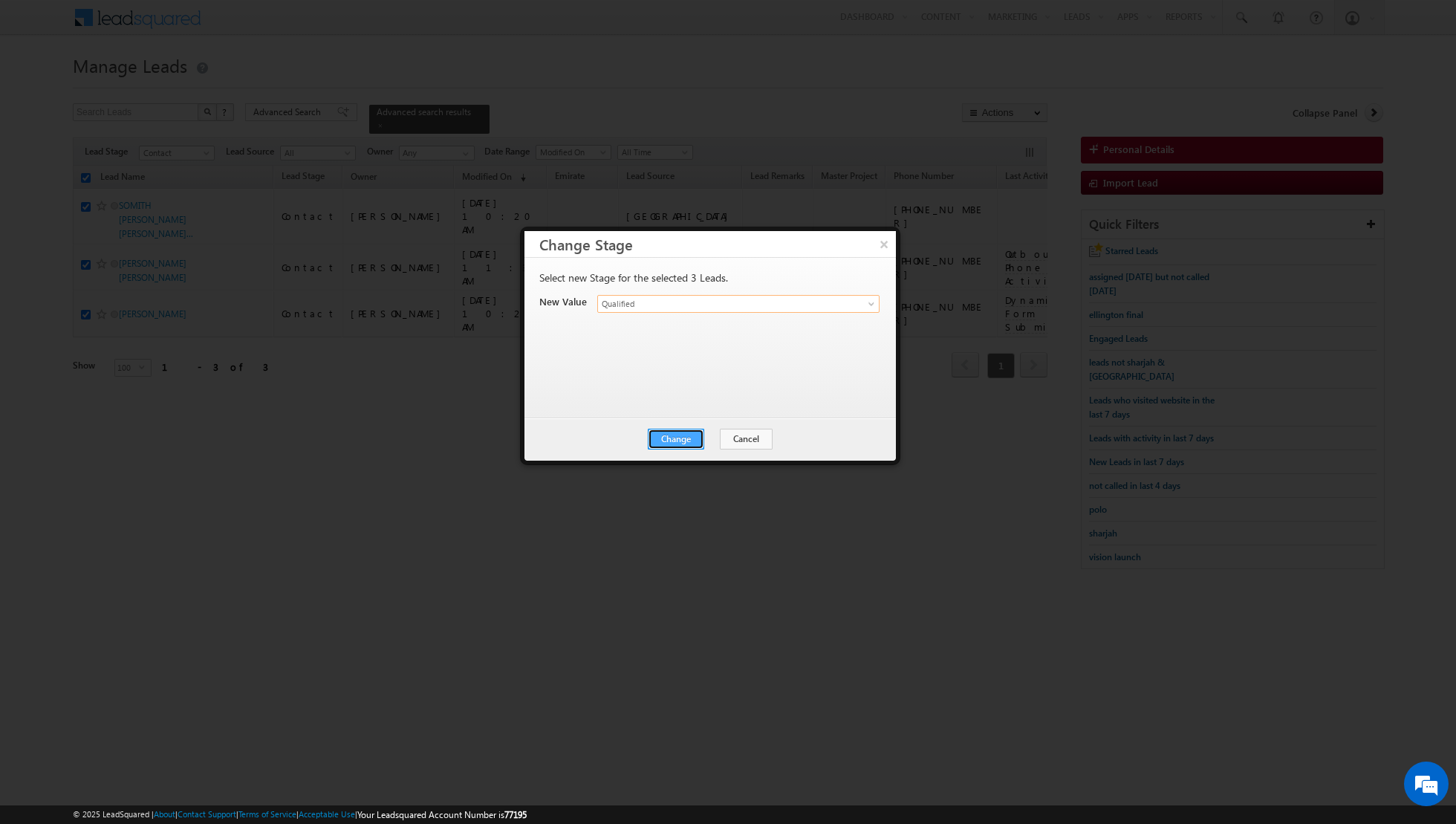
click at [680, 442] on button "Change" at bounding box center [676, 439] width 56 height 21
click at [706, 442] on button "Close" at bounding box center [713, 439] width 47 height 21
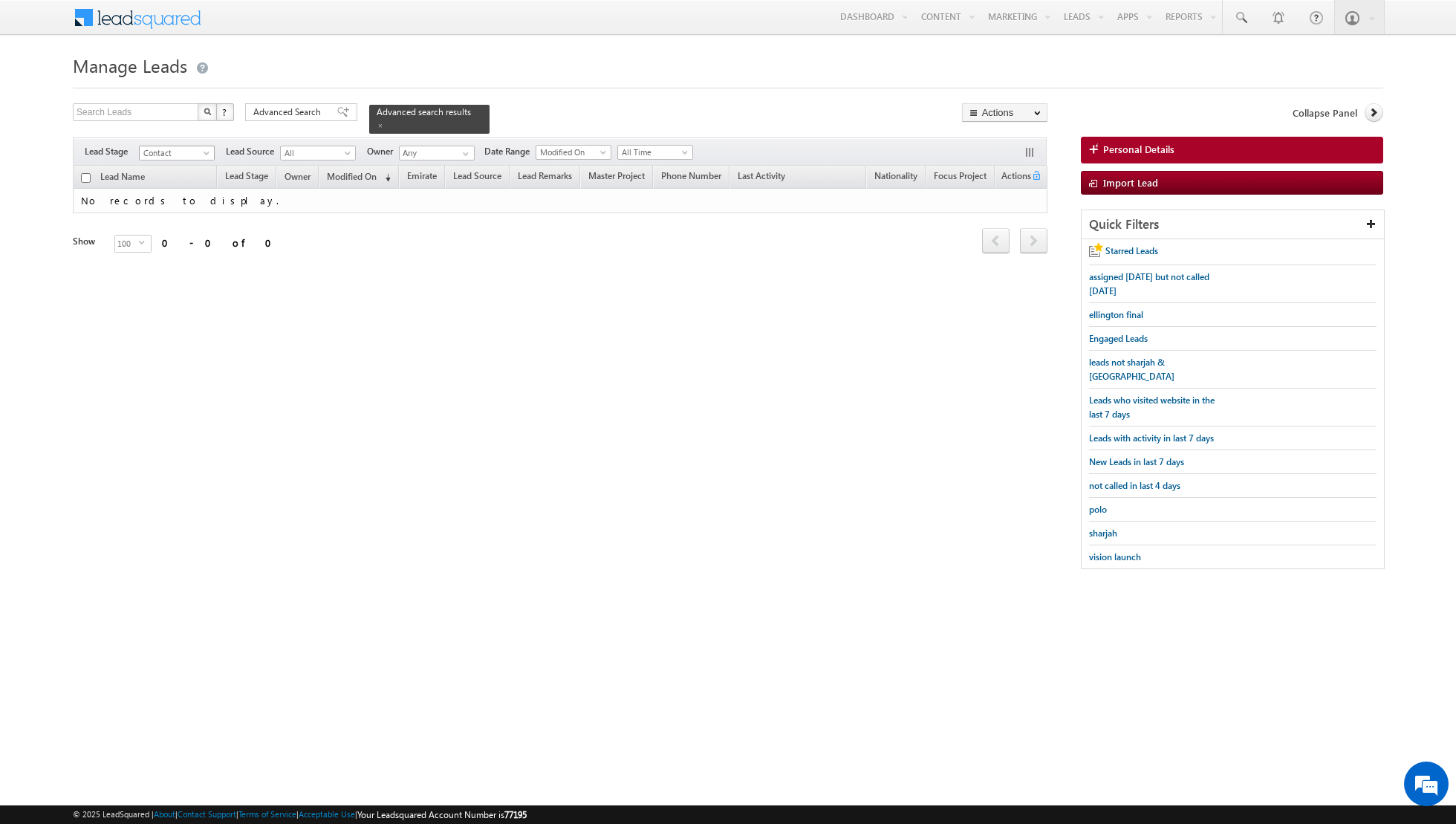
click at [206, 150] on span at bounding box center [208, 156] width 12 height 12
click at [182, 208] on link "Qualified" at bounding box center [177, 211] width 75 height 14
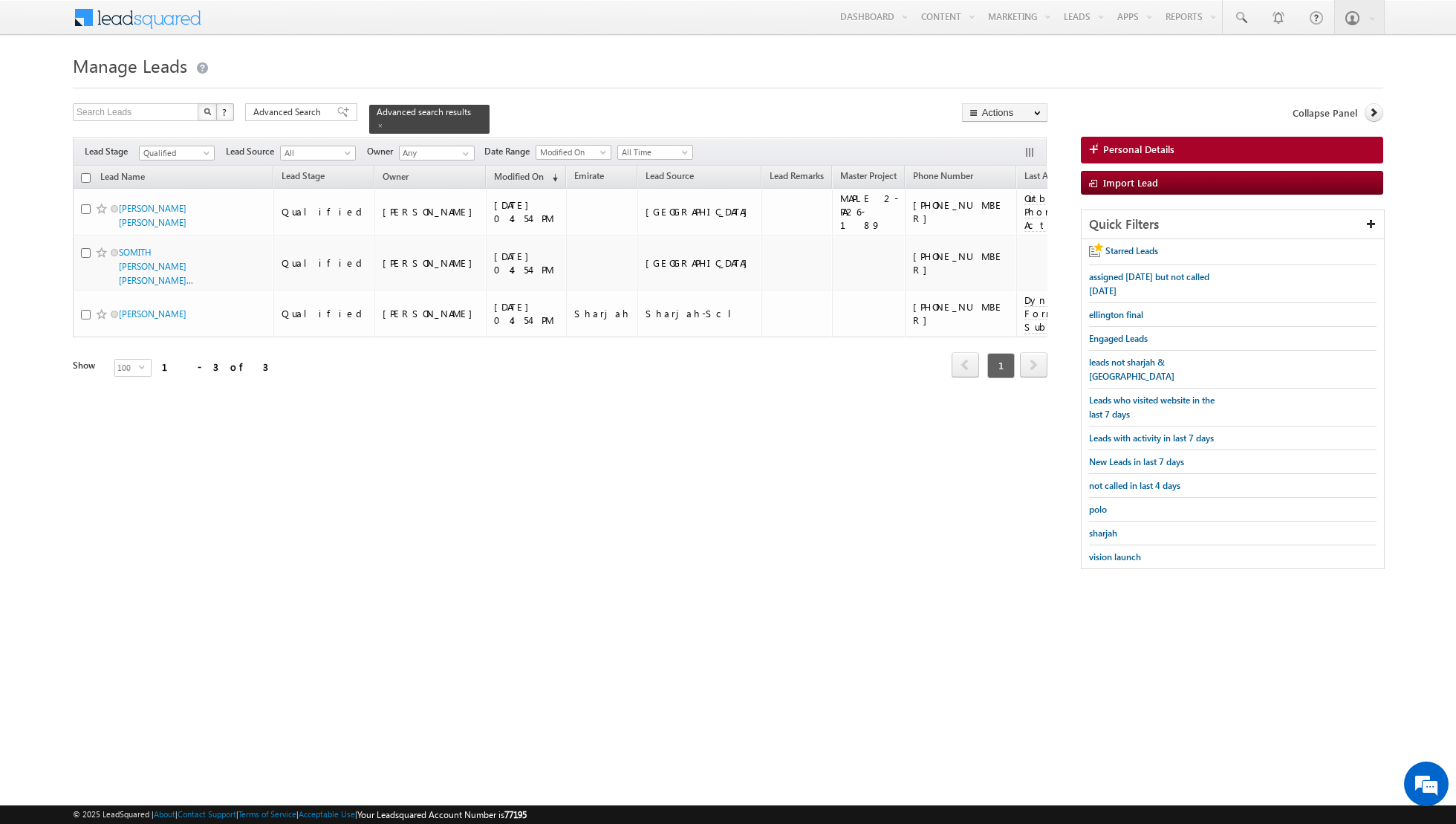
click at [88, 176] on input "checkbox" at bounding box center [85, 178] width 10 height 10
click at [995, 242] on link "Change Owner" at bounding box center [1005, 241] width 84 height 18
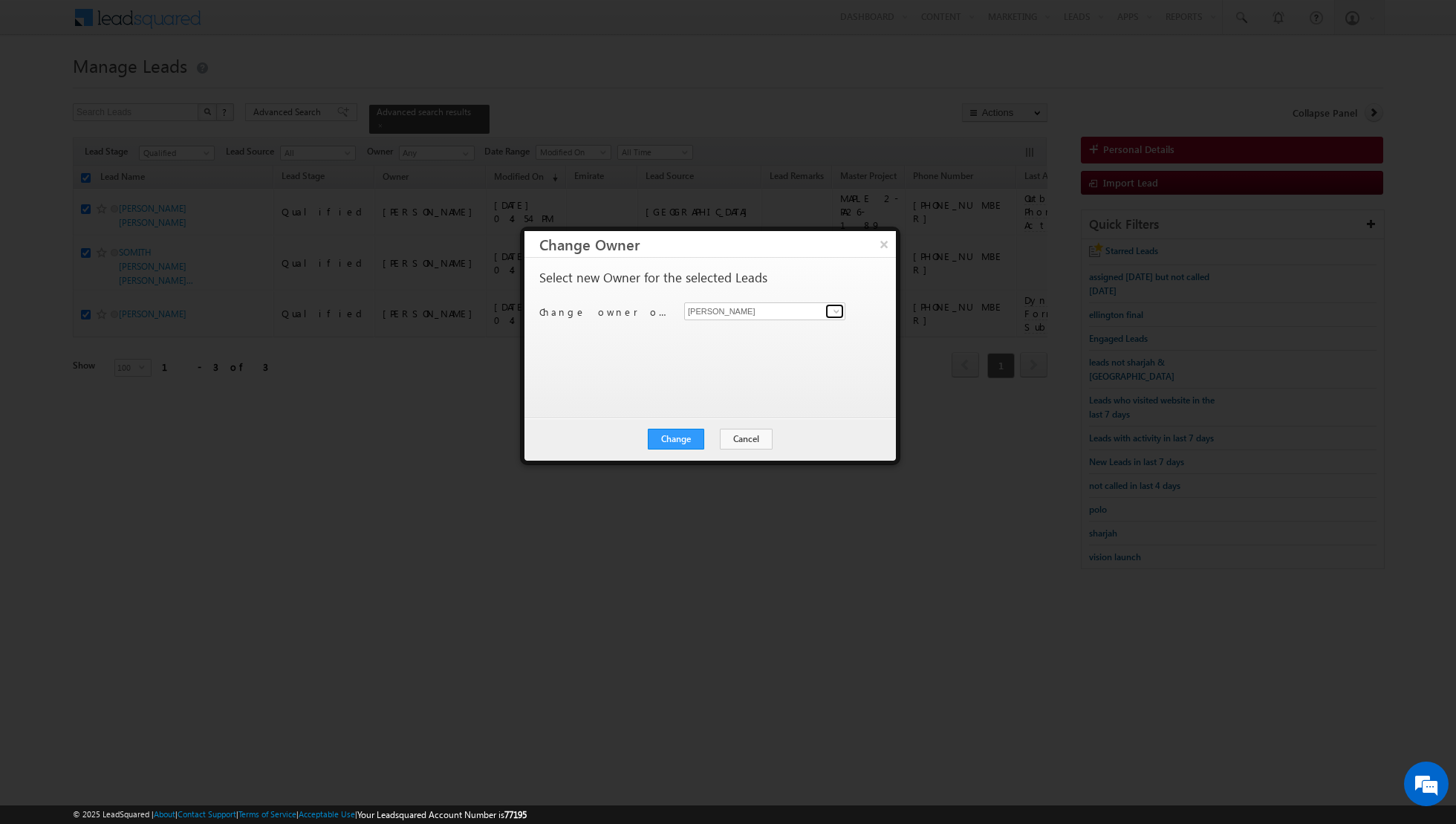
click at [830, 312] on span at bounding box center [836, 311] width 12 height 12
click at [770, 334] on span "[EMAIL_ADDRESS][PERSON_NAME][DOMAIN_NAME]" at bounding box center [757, 339] width 134 height 11
click at [667, 437] on button "Change" at bounding box center [676, 439] width 56 height 21
click at [706, 433] on button "Close" at bounding box center [713, 439] width 47 height 21
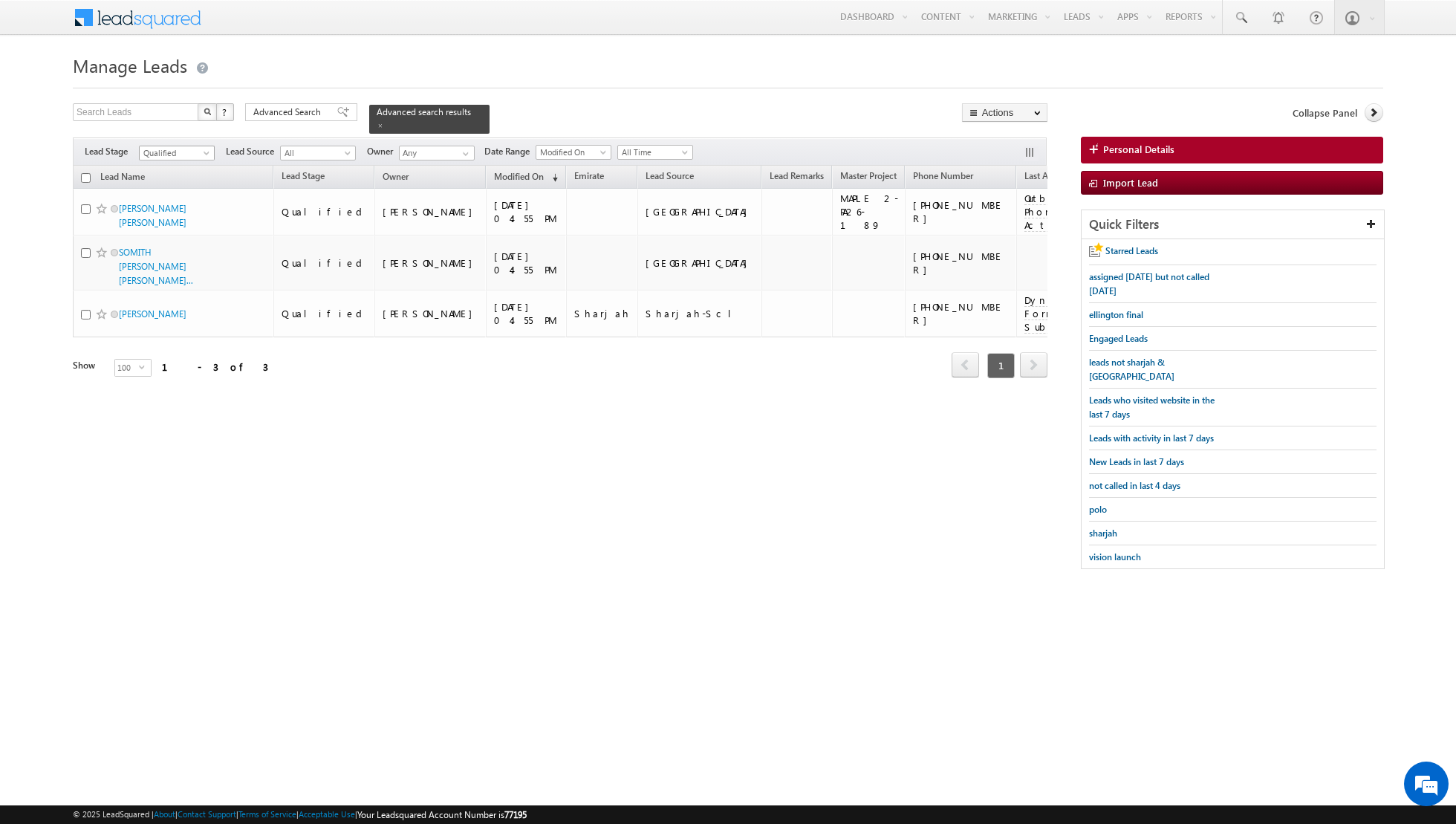
click at [202, 155] on span at bounding box center [208, 156] width 12 height 12
click at [182, 183] on link "Contact" at bounding box center [177, 181] width 75 height 14
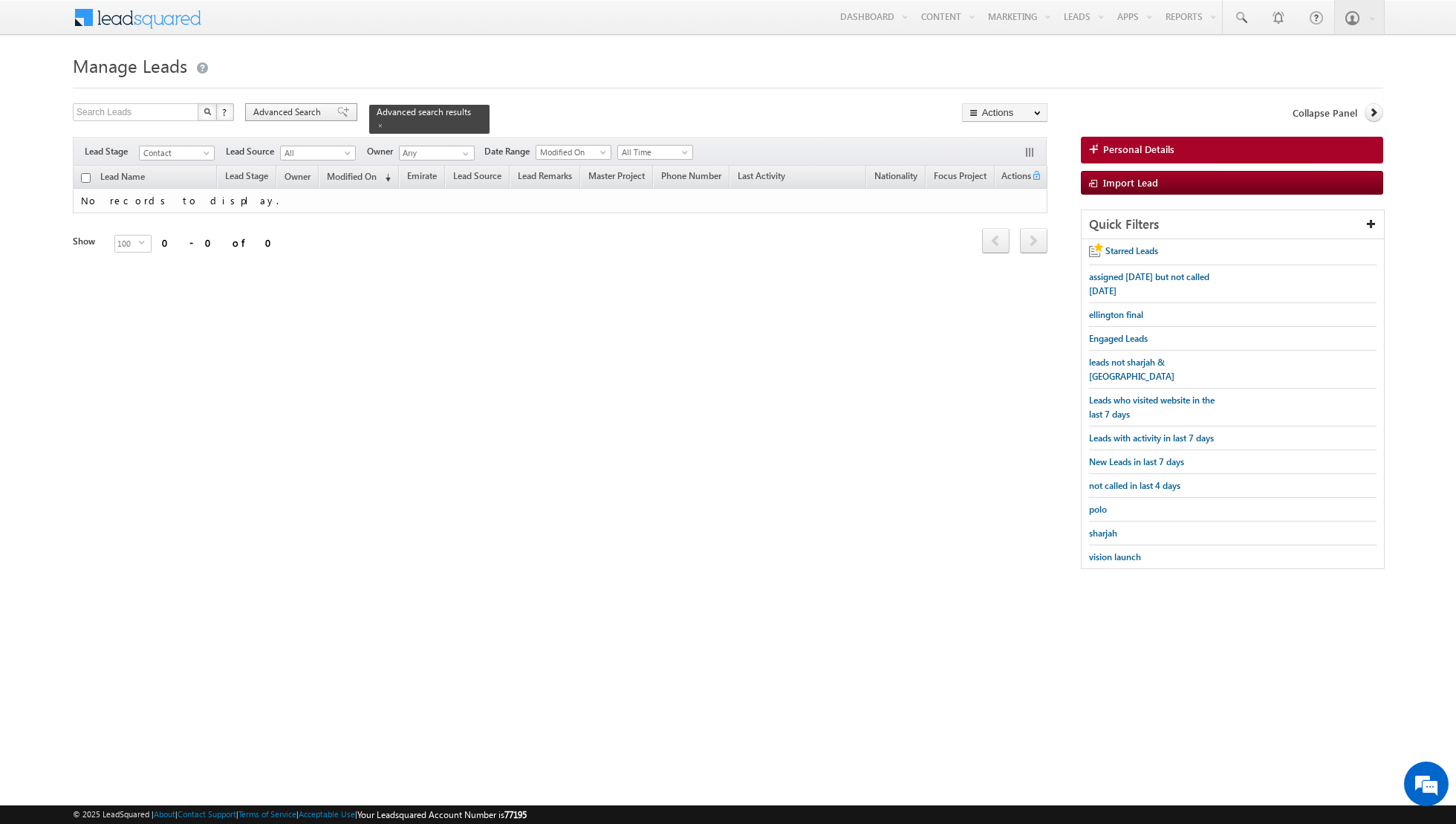
click at [337, 115] on span at bounding box center [343, 111] width 12 height 10
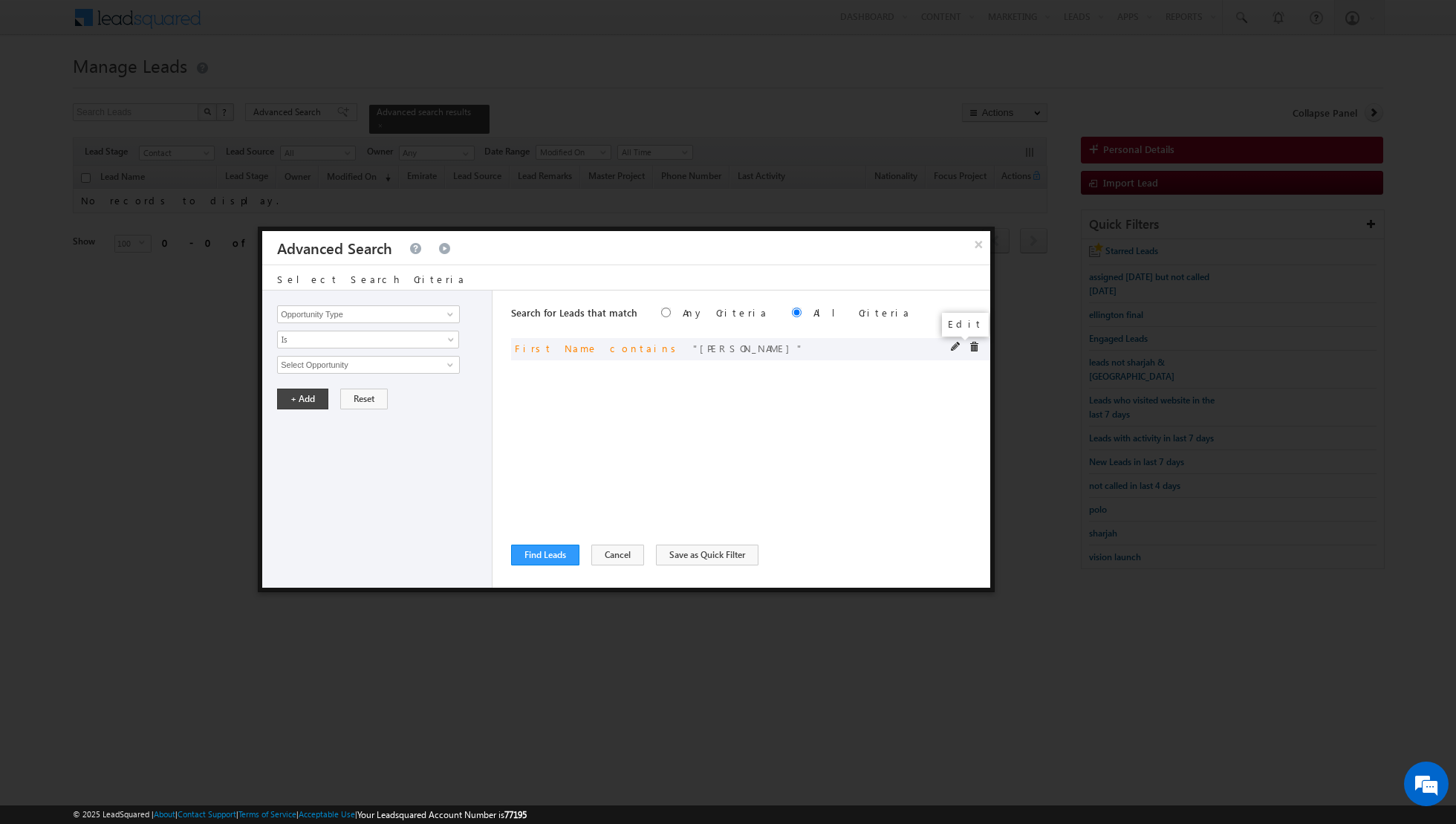
click at [954, 342] on span at bounding box center [956, 346] width 10 height 10
click at [396, 368] on input "warrier" at bounding box center [369, 365] width 183 height 18
click at [296, 399] on button "+ Add" at bounding box center [303, 399] width 52 height 21
click at [546, 557] on button "Find Leads" at bounding box center [545, 555] width 68 height 21
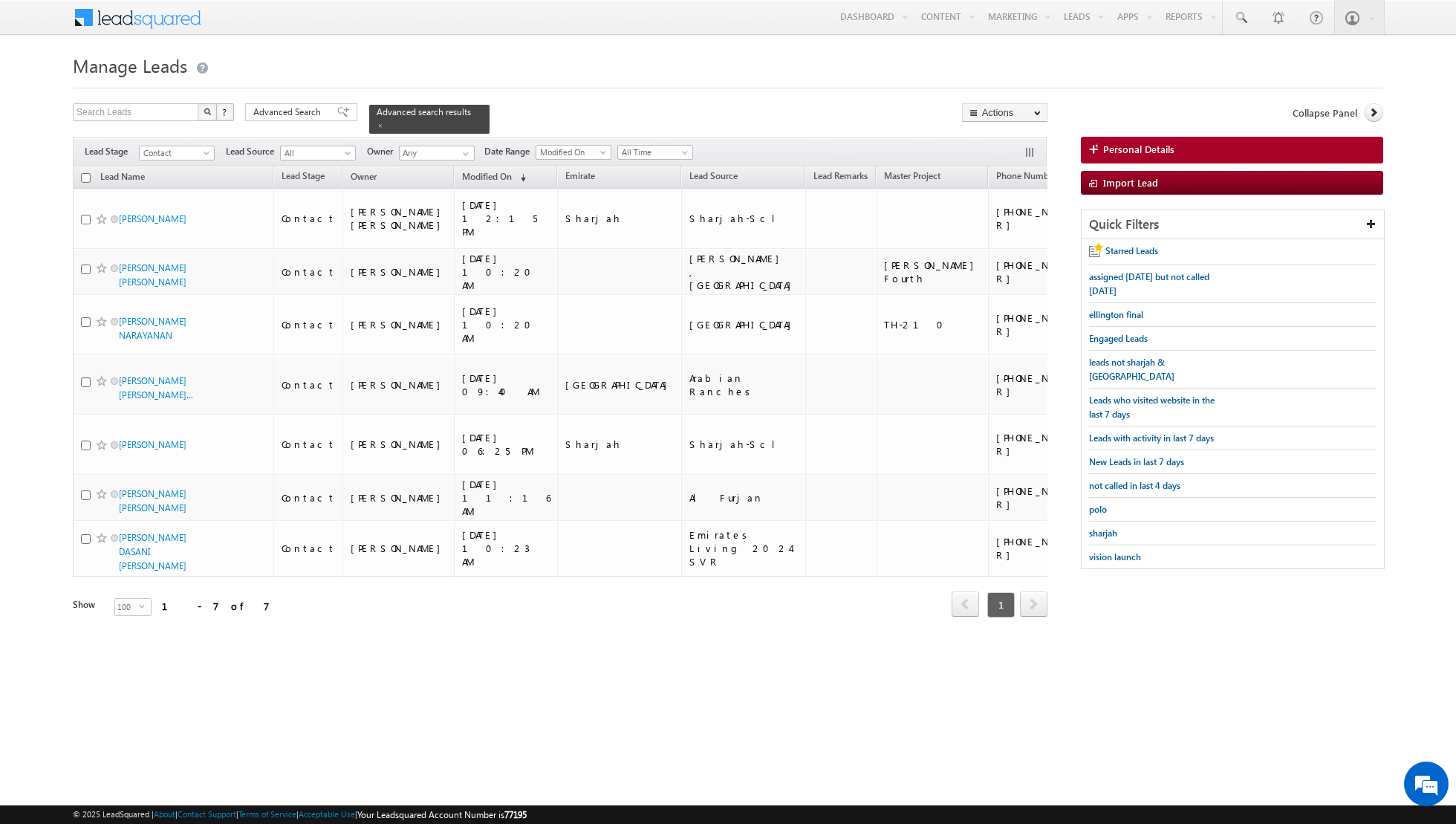
click at [85, 176] on input "checkbox" at bounding box center [85, 178] width 10 height 10
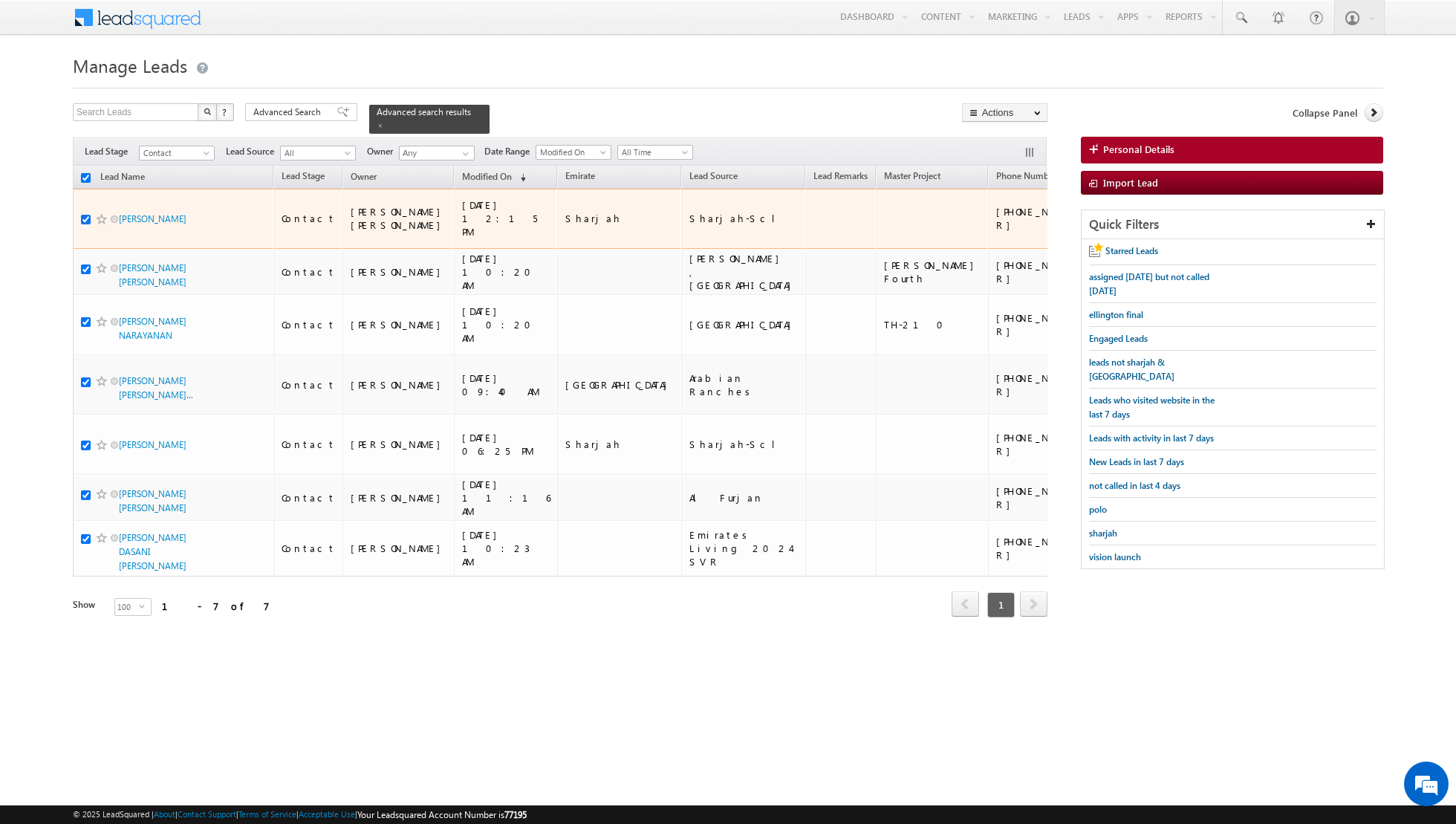
click at [84, 215] on input "checkbox" at bounding box center [85, 219] width 10 height 10
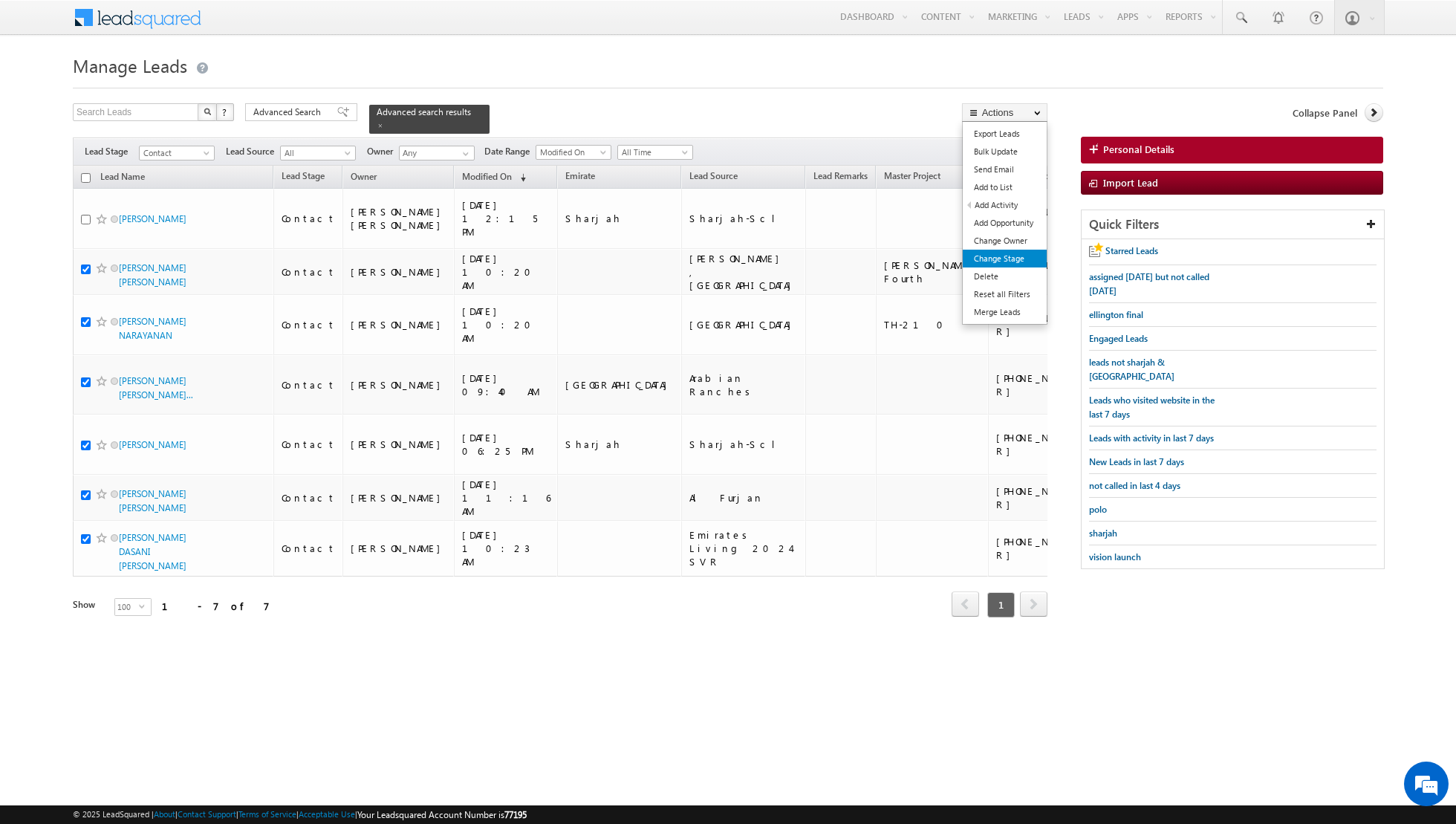
click at [986, 253] on link "Change Stage" at bounding box center [1005, 258] width 84 height 18
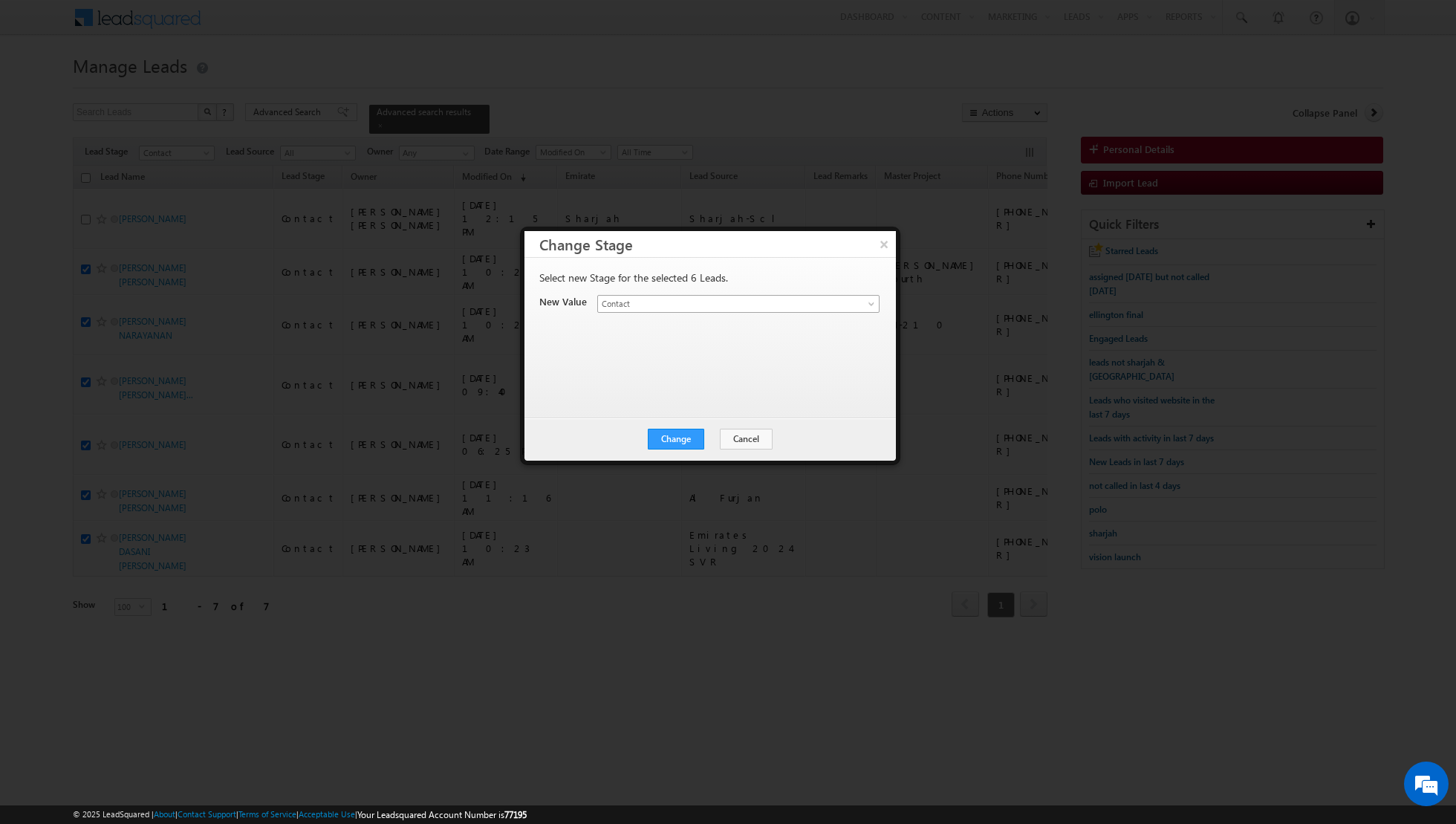
click at [860, 297] on link "Contact" at bounding box center [738, 304] width 282 height 18
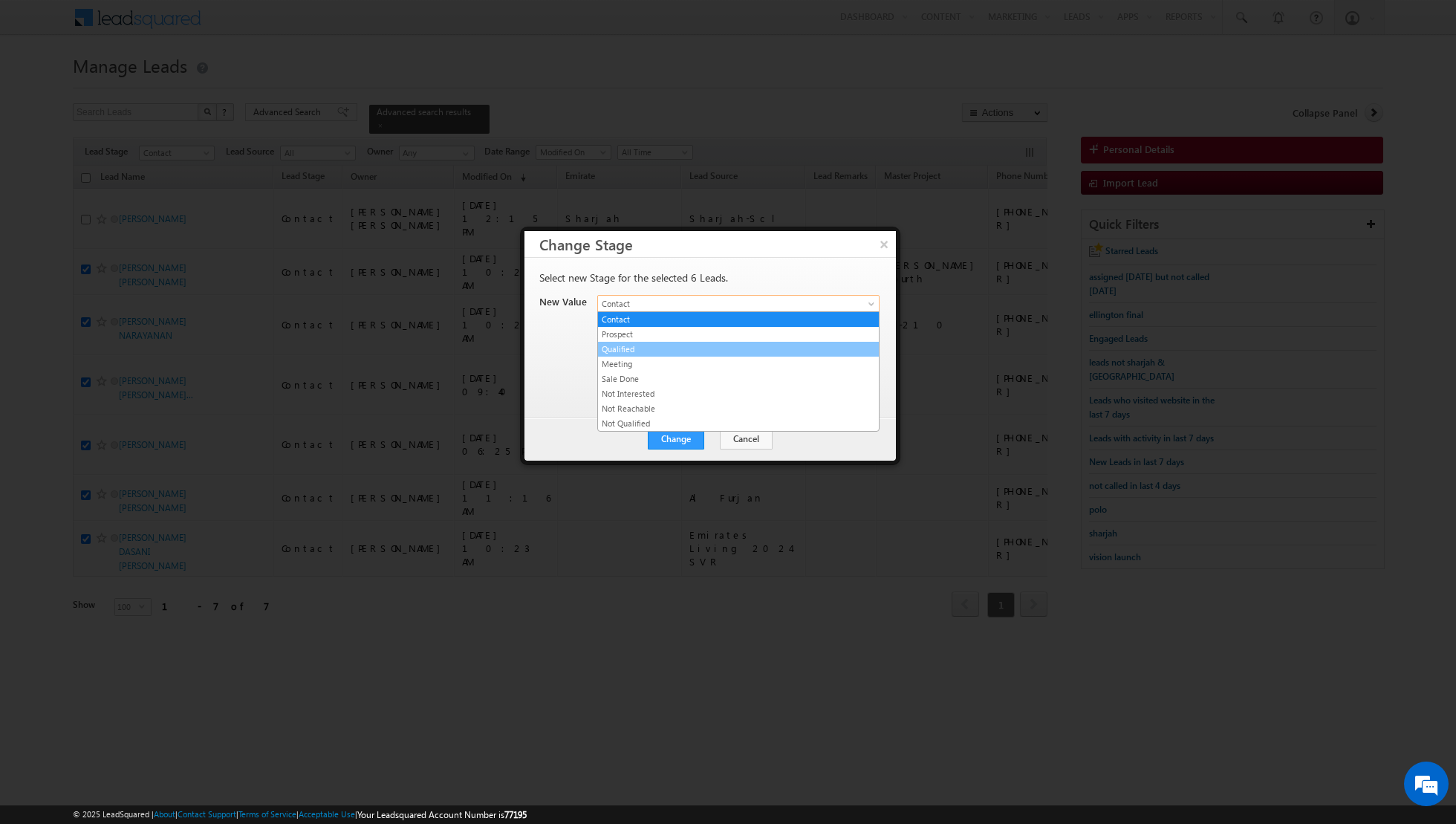
click at [711, 350] on link "Qualified" at bounding box center [739, 349] width 281 height 14
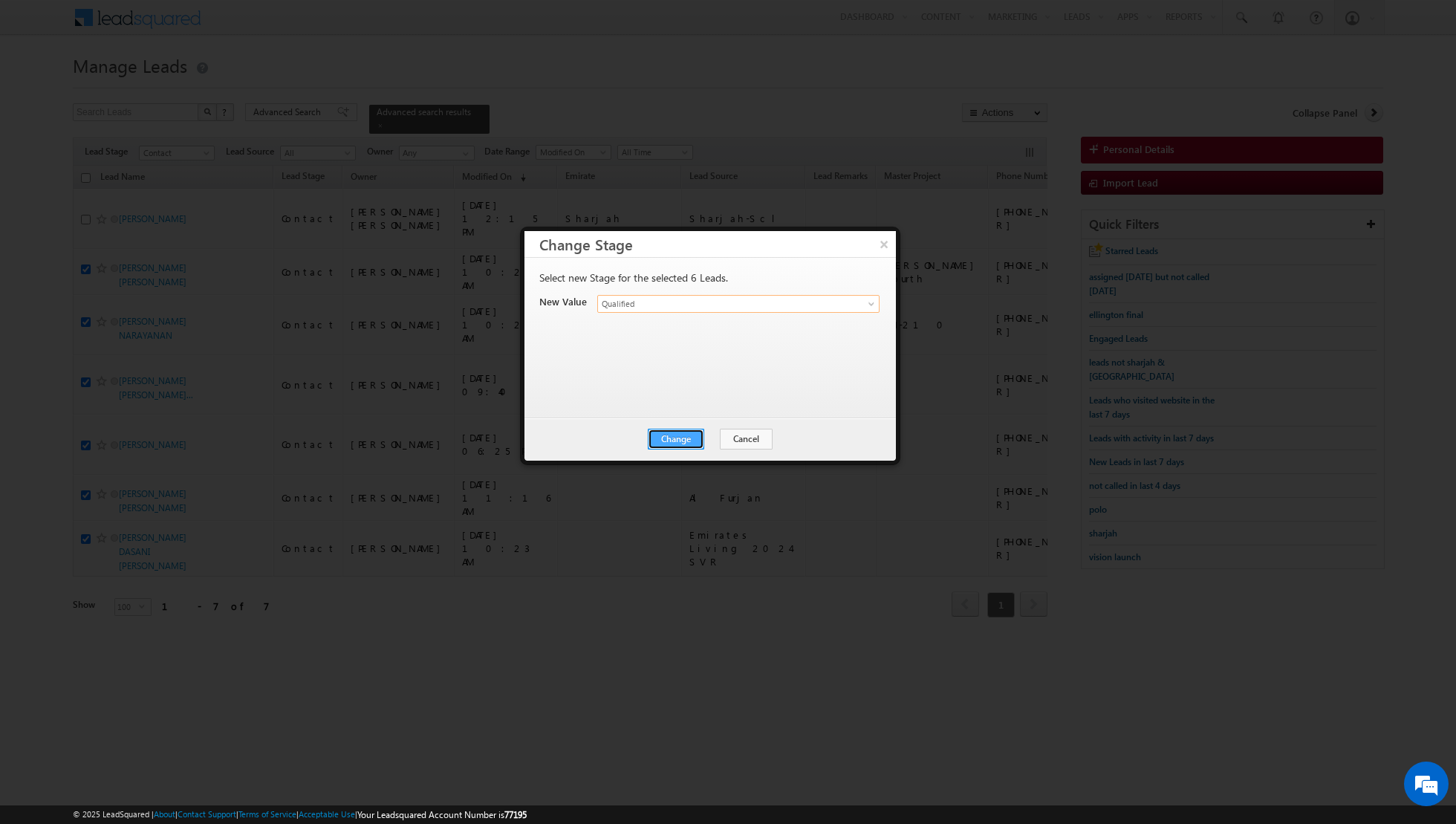
click at [685, 435] on button "Change" at bounding box center [676, 439] width 56 height 21
click at [706, 431] on button "Close" at bounding box center [713, 439] width 47 height 21
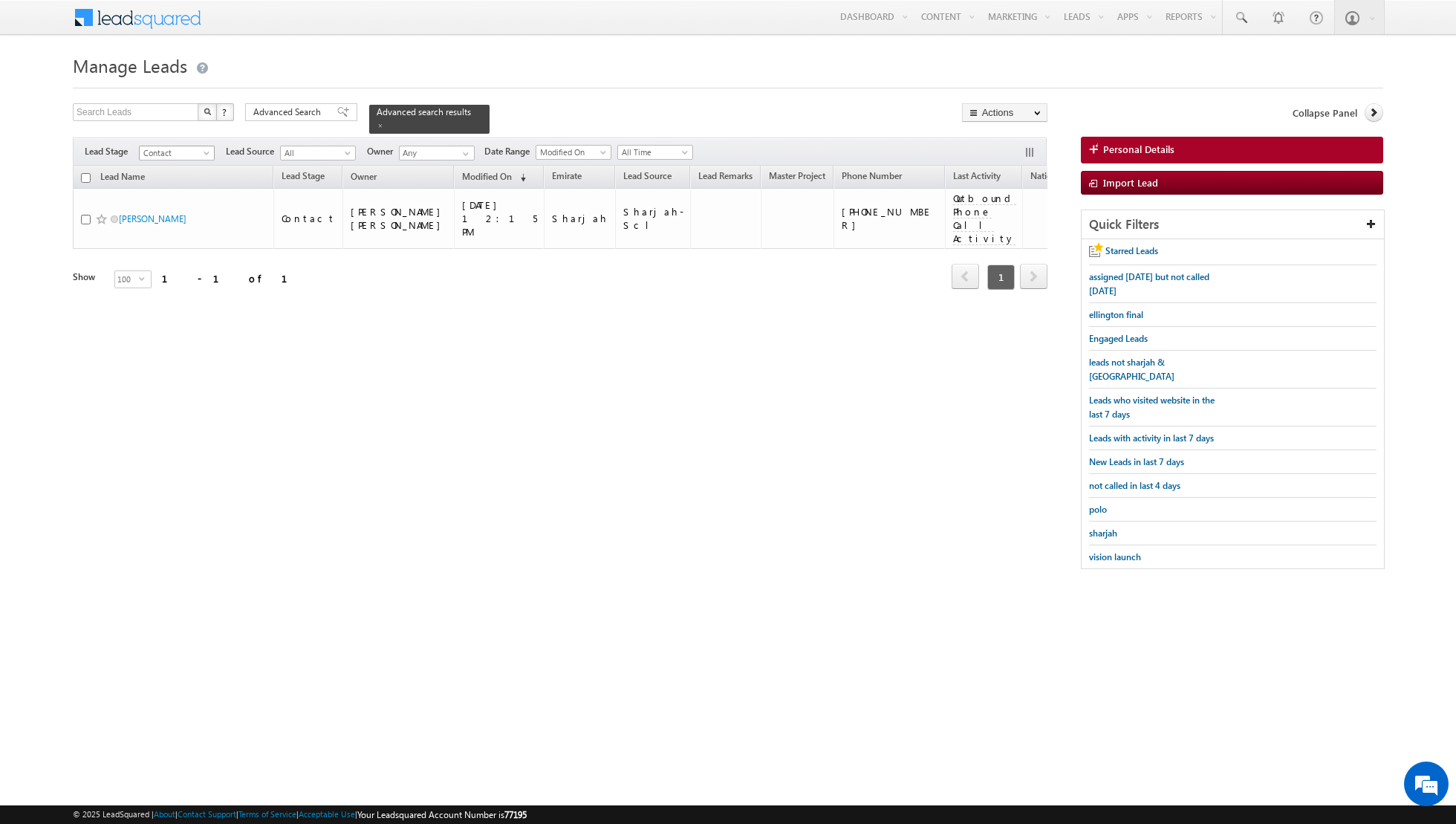
click at [199, 157] on span "Contact" at bounding box center [175, 152] width 71 height 14
click at [185, 205] on link "Qualified" at bounding box center [177, 211] width 75 height 14
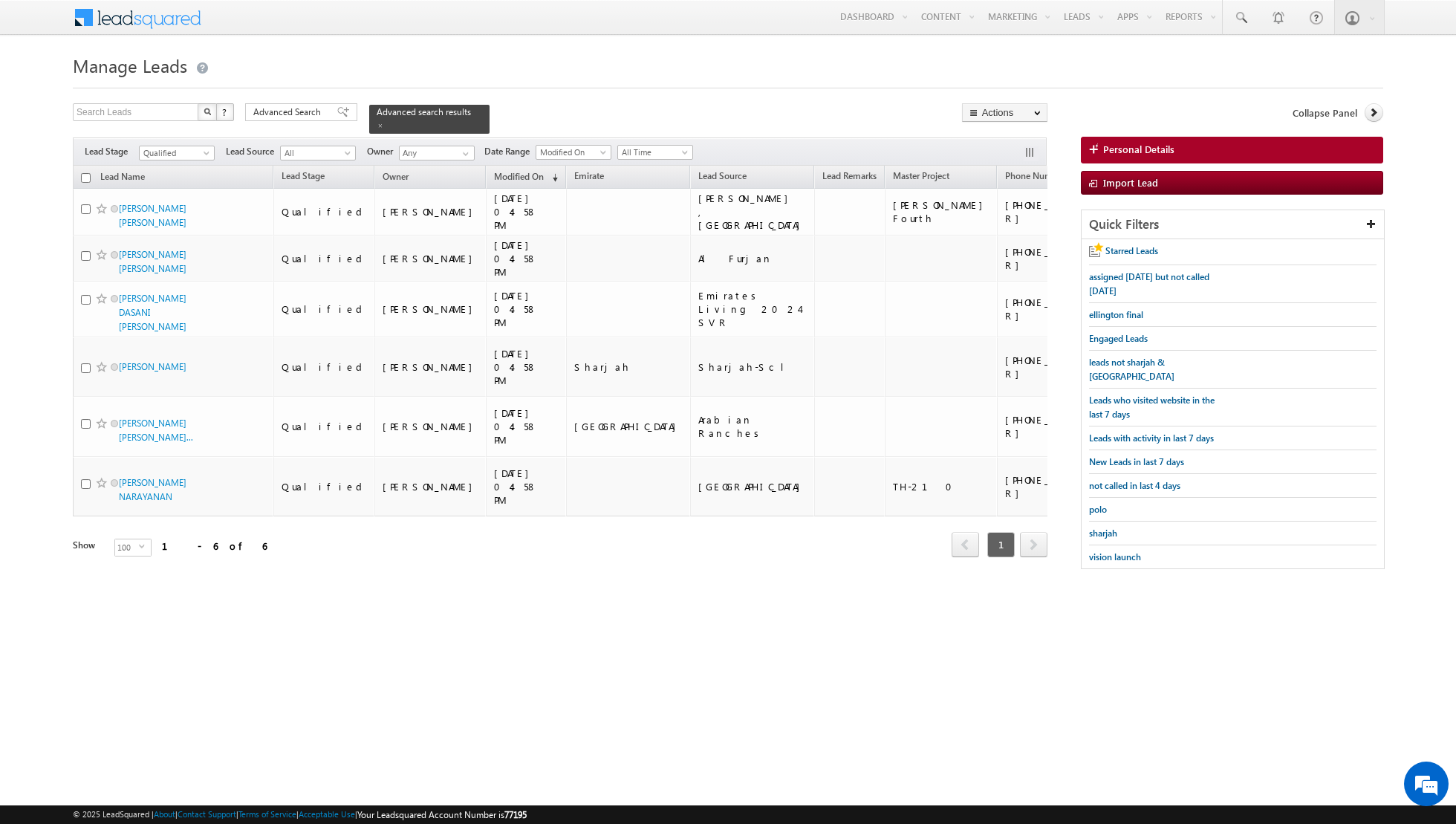
click at [87, 175] on input "checkbox" at bounding box center [85, 178] width 10 height 10
click at [987, 241] on link "Change Owner" at bounding box center [1005, 241] width 84 height 18
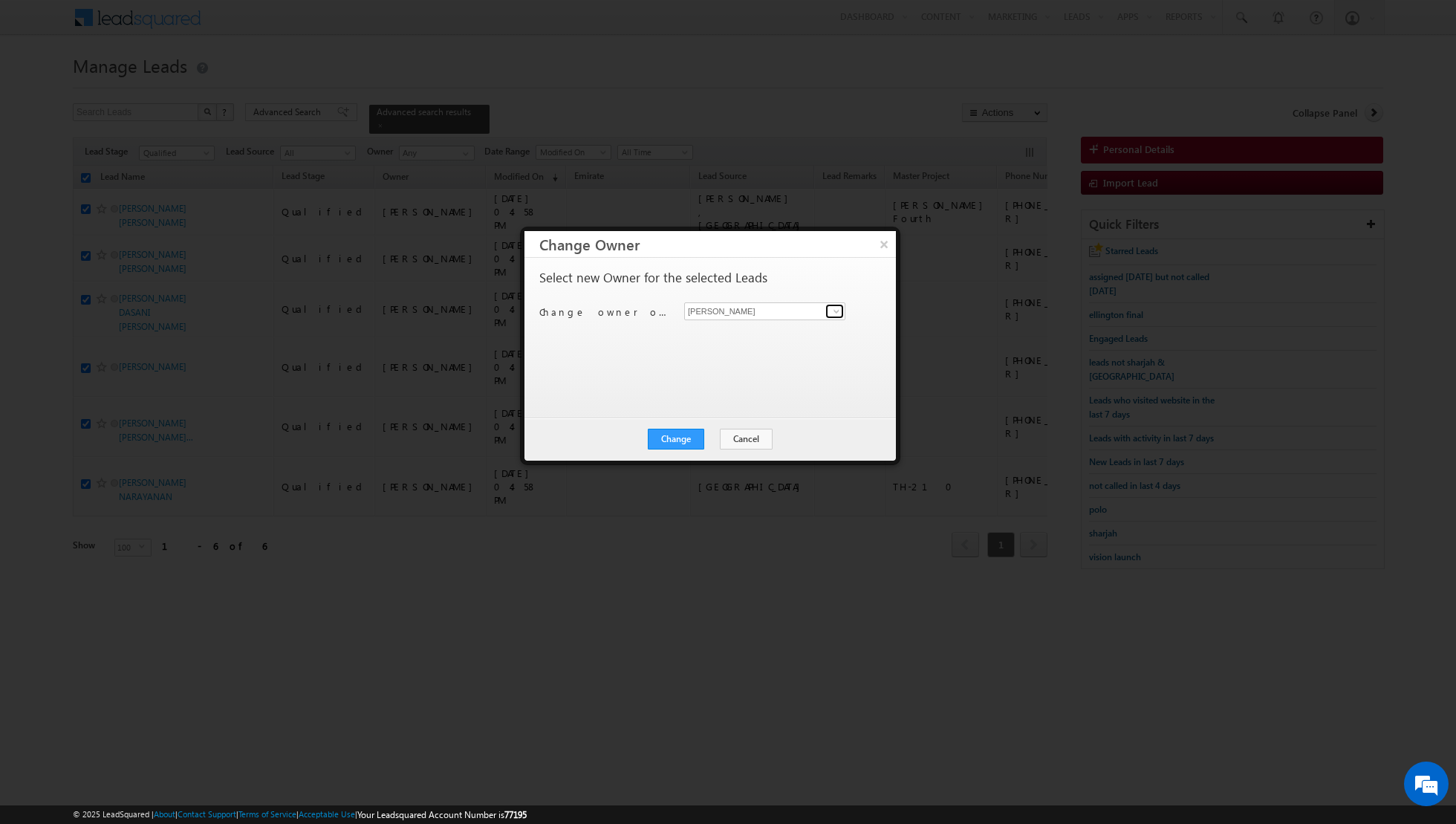
click at [836, 313] on span at bounding box center [836, 311] width 12 height 12
click at [781, 327] on link "[PERSON_NAME] [EMAIL_ADDRESS][PERSON_NAME][DOMAIN_NAME]" at bounding box center [765, 333] width 161 height 28
click at [669, 439] on button "Change" at bounding box center [676, 439] width 56 height 21
click at [714, 442] on button "Close" at bounding box center [713, 439] width 47 height 21
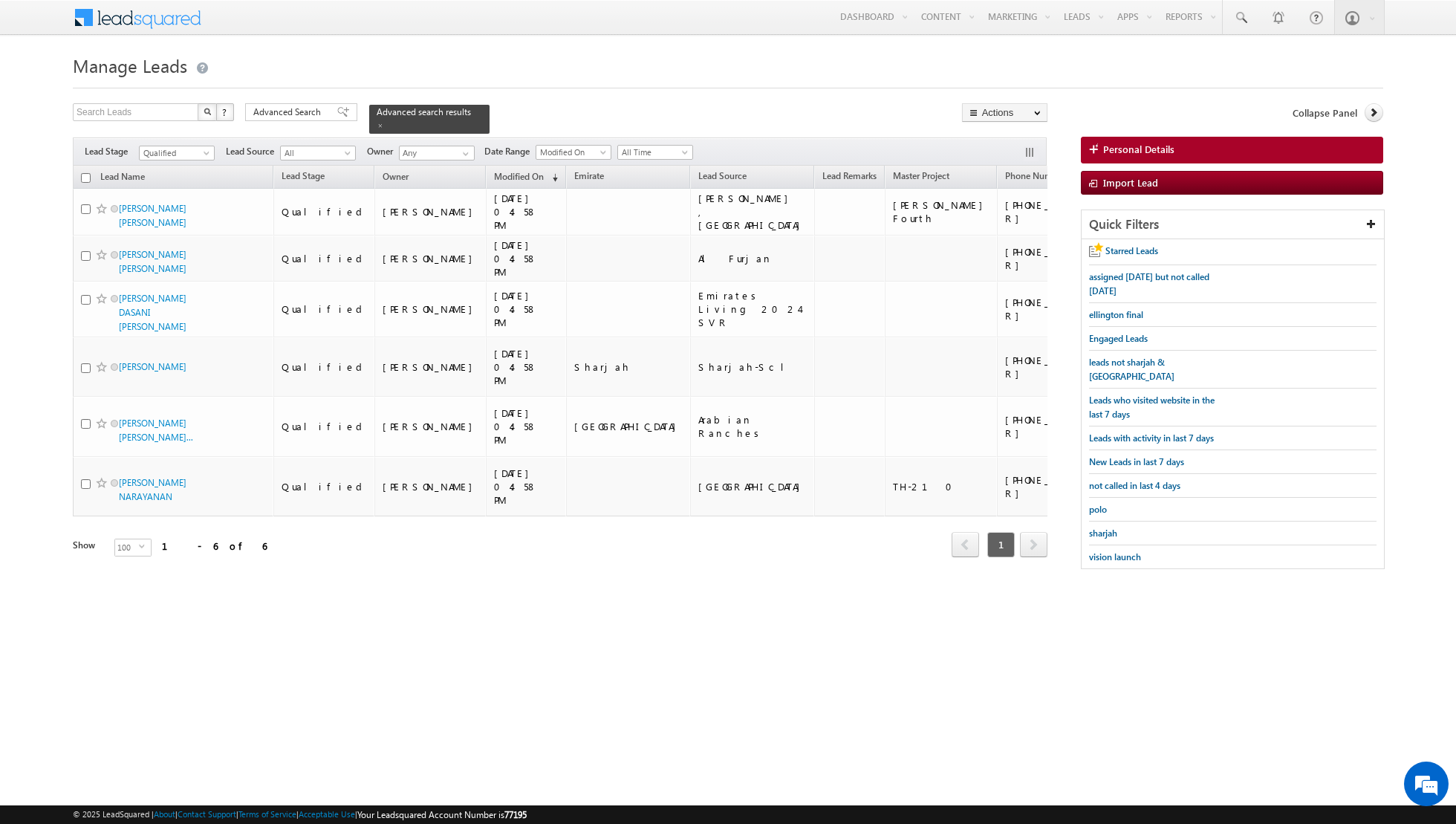
click at [84, 175] on input "checkbox" at bounding box center [85, 178] width 10 height 10
click at [983, 239] on link "Change Owner" at bounding box center [1005, 241] width 84 height 18
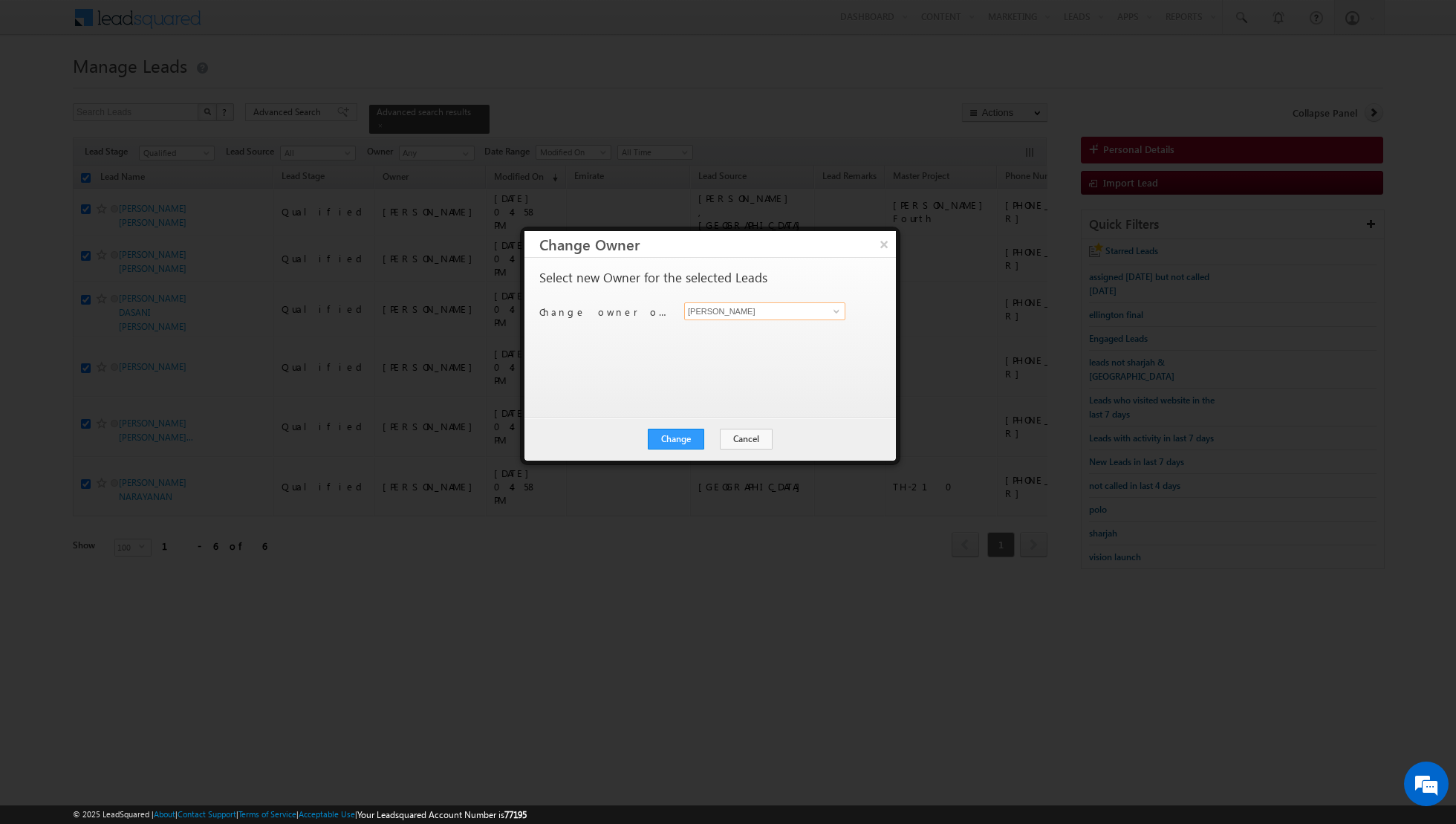
click at [795, 315] on input "[PERSON_NAME]" at bounding box center [765, 312] width 161 height 18
click at [747, 335] on span "[EMAIL_ADDRESS][PERSON_NAME][DOMAIN_NAME]" at bounding box center [757, 339] width 134 height 11
click at [678, 438] on button "Change" at bounding box center [676, 439] width 56 height 21
click at [711, 434] on button "Close" at bounding box center [713, 439] width 47 height 21
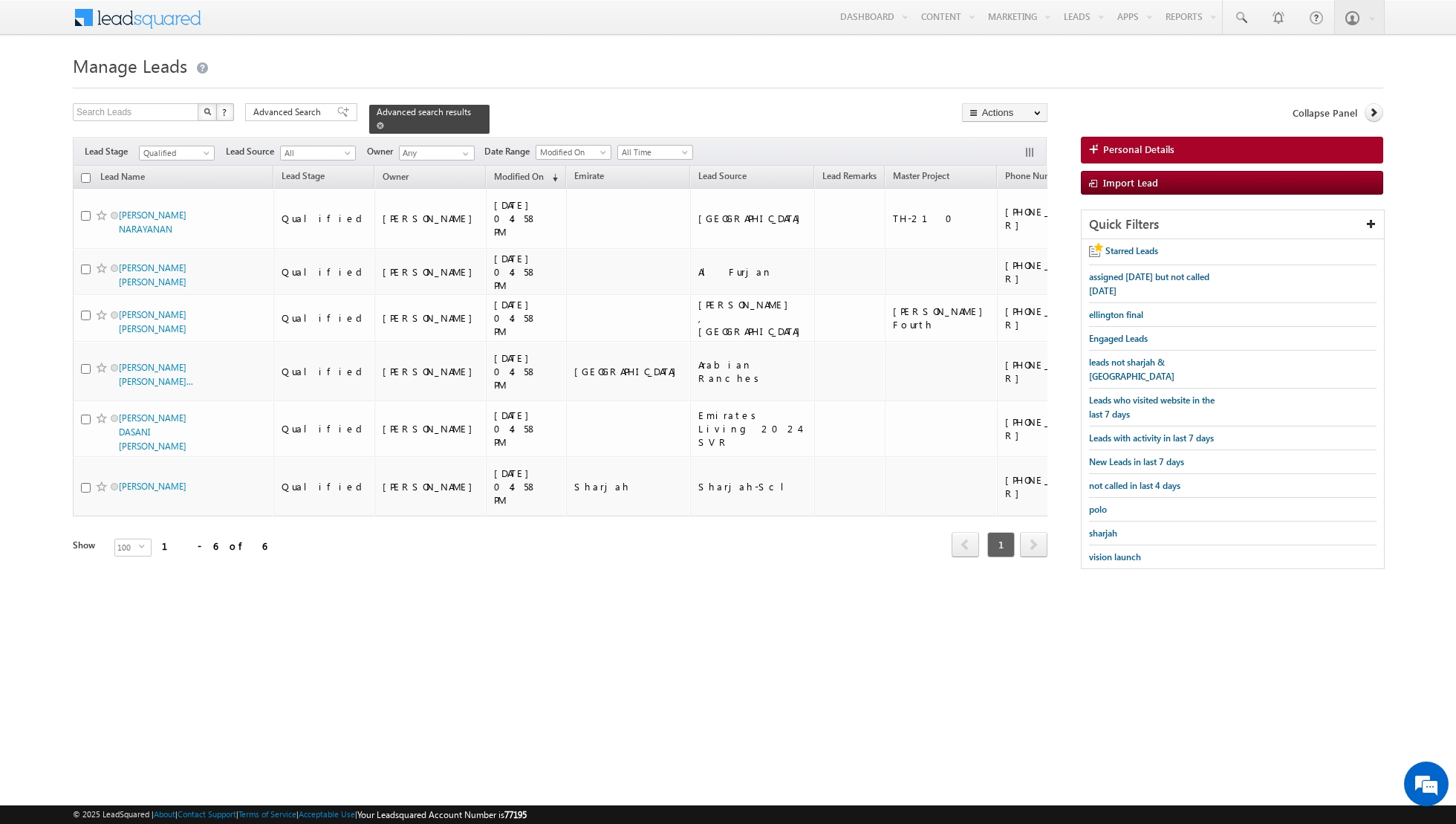
click at [376, 125] on span at bounding box center [380, 125] width 7 height 7
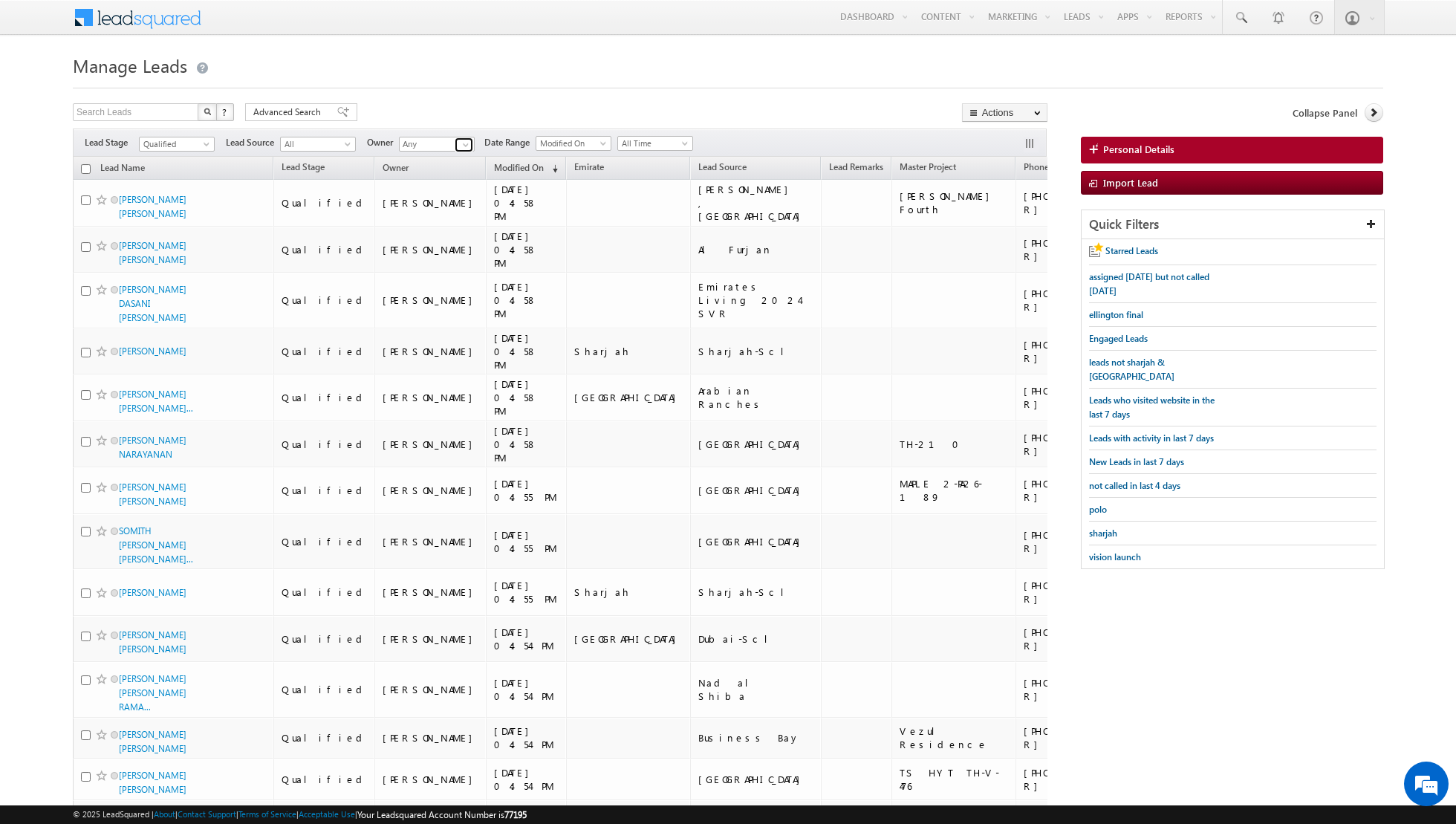
click at [461, 145] on span at bounding box center [465, 144] width 12 height 12
click at [450, 160] on link "[PERSON_NAME] [EMAIL_ADDRESS][PERSON_NAME][DOMAIN_NAME]" at bounding box center [473, 164] width 149 height 28
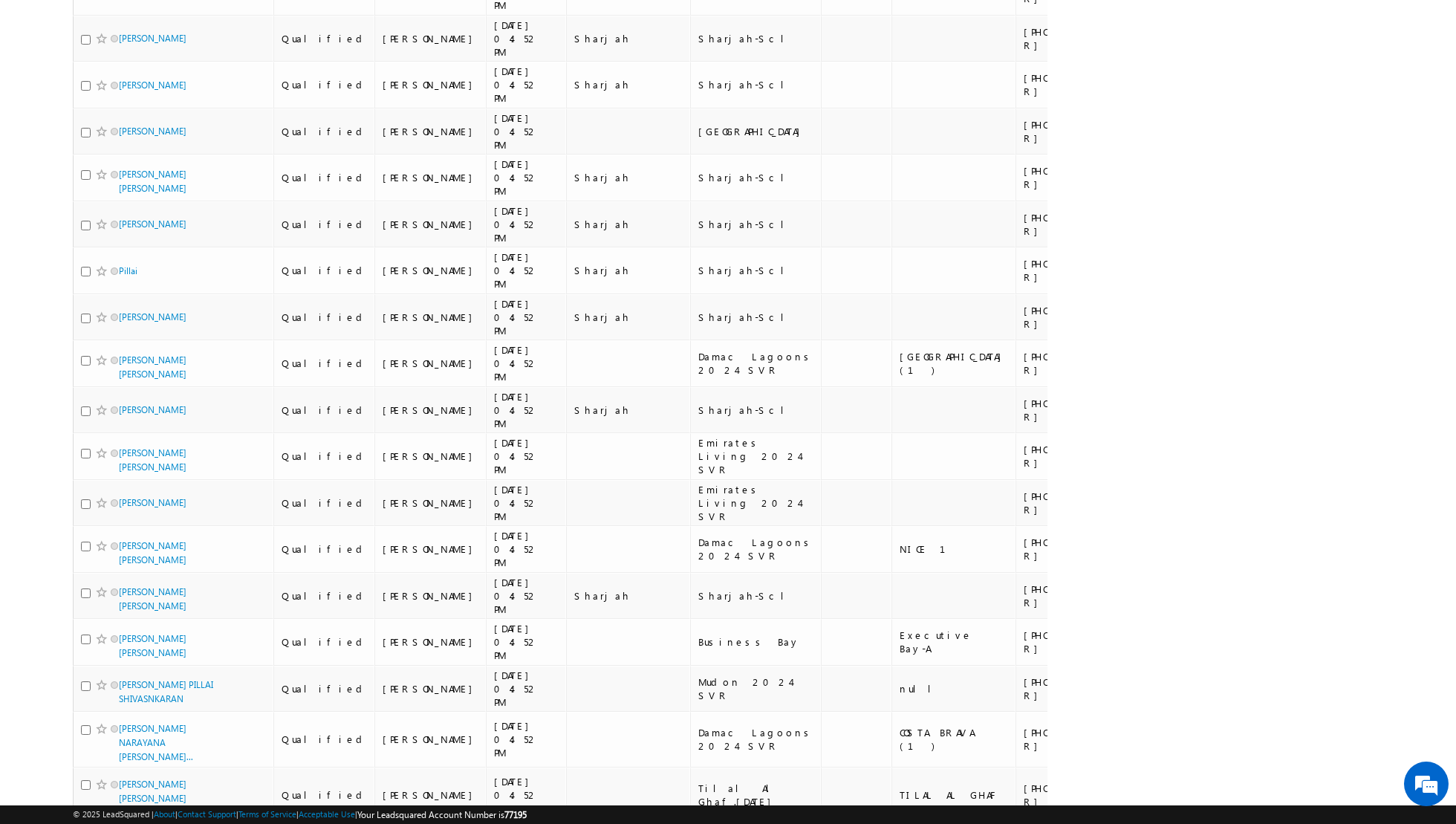
scroll to position [4007, 0]
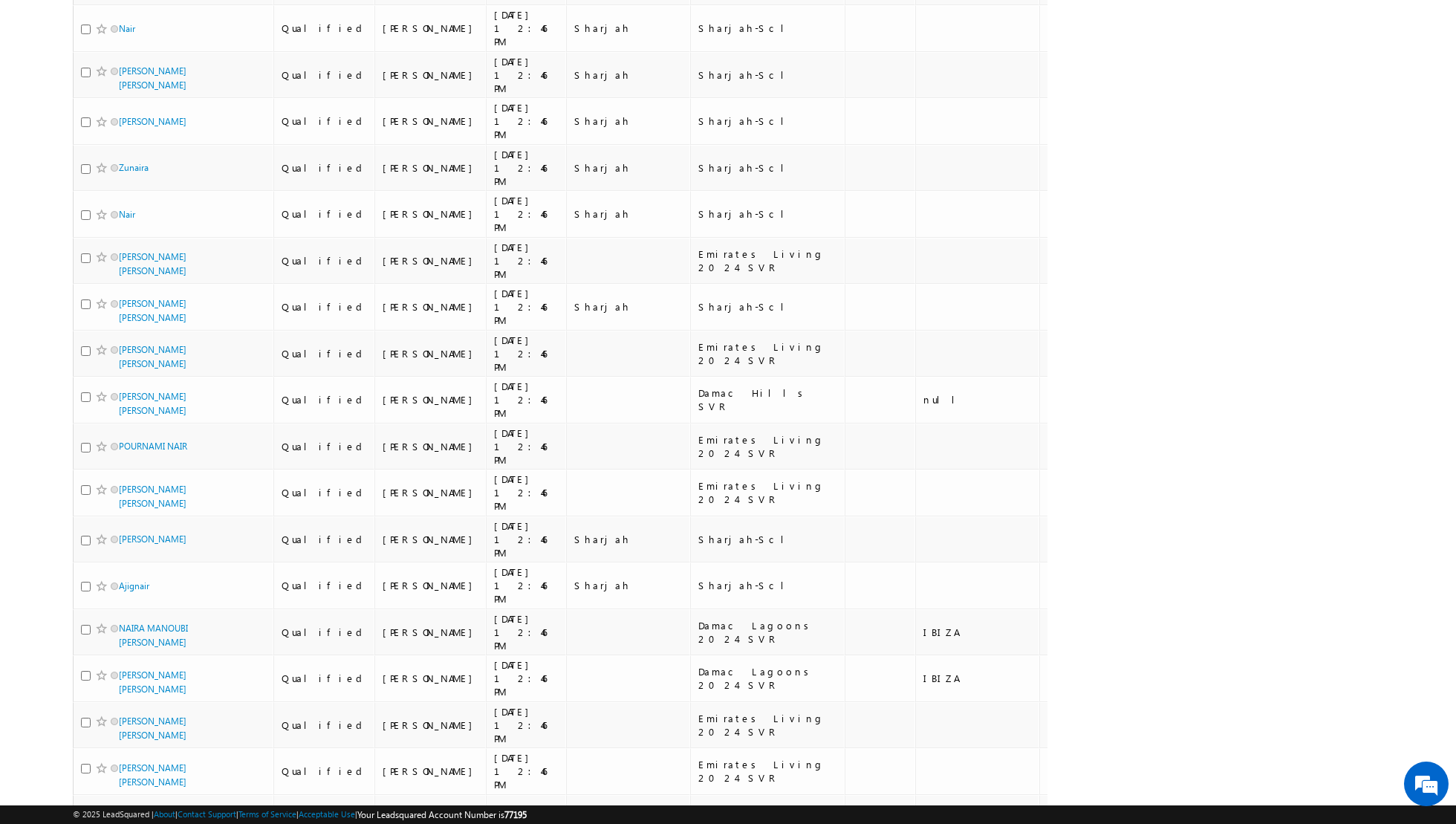
scroll to position [3881, 0]
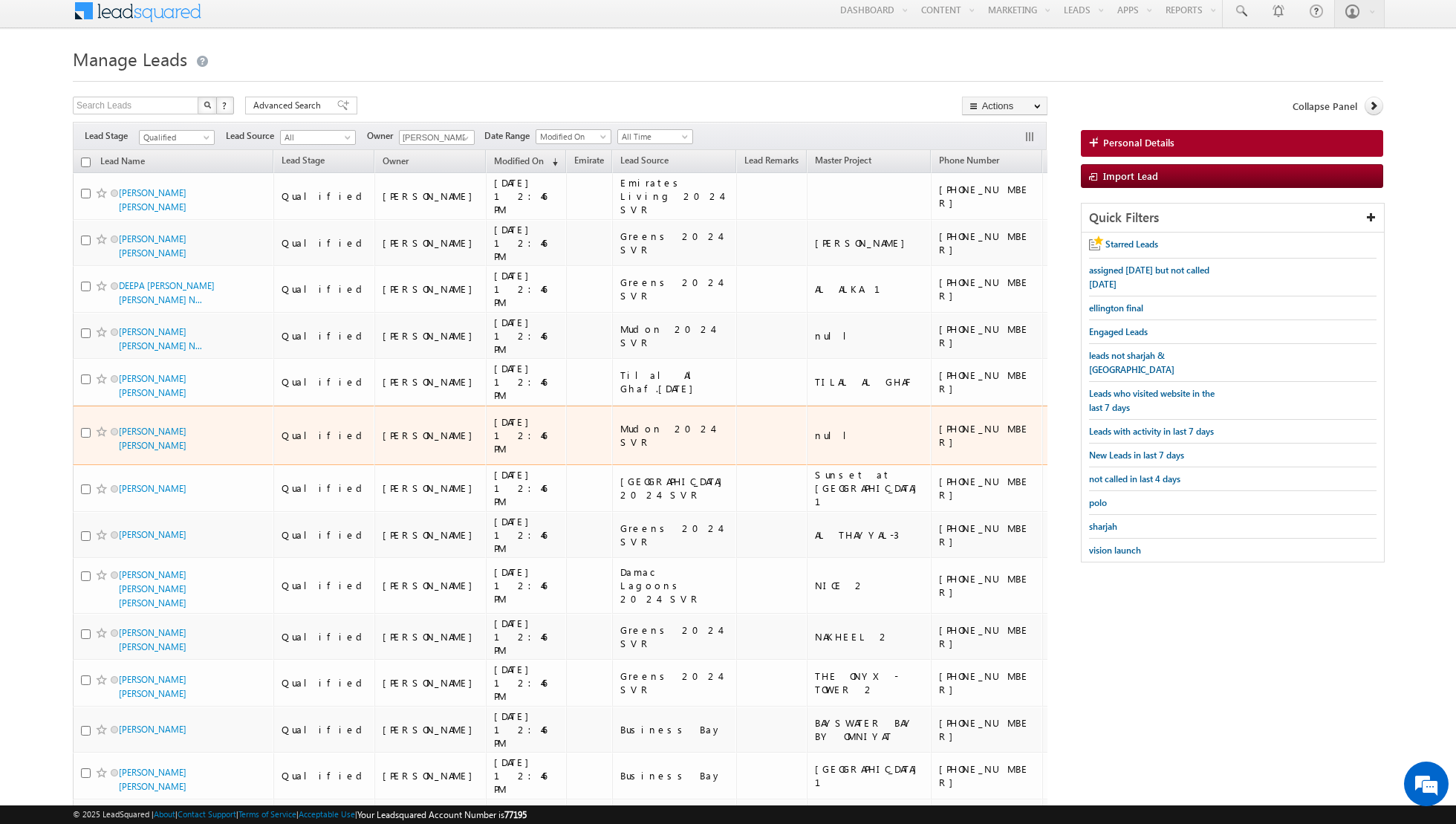
scroll to position [170, 0]
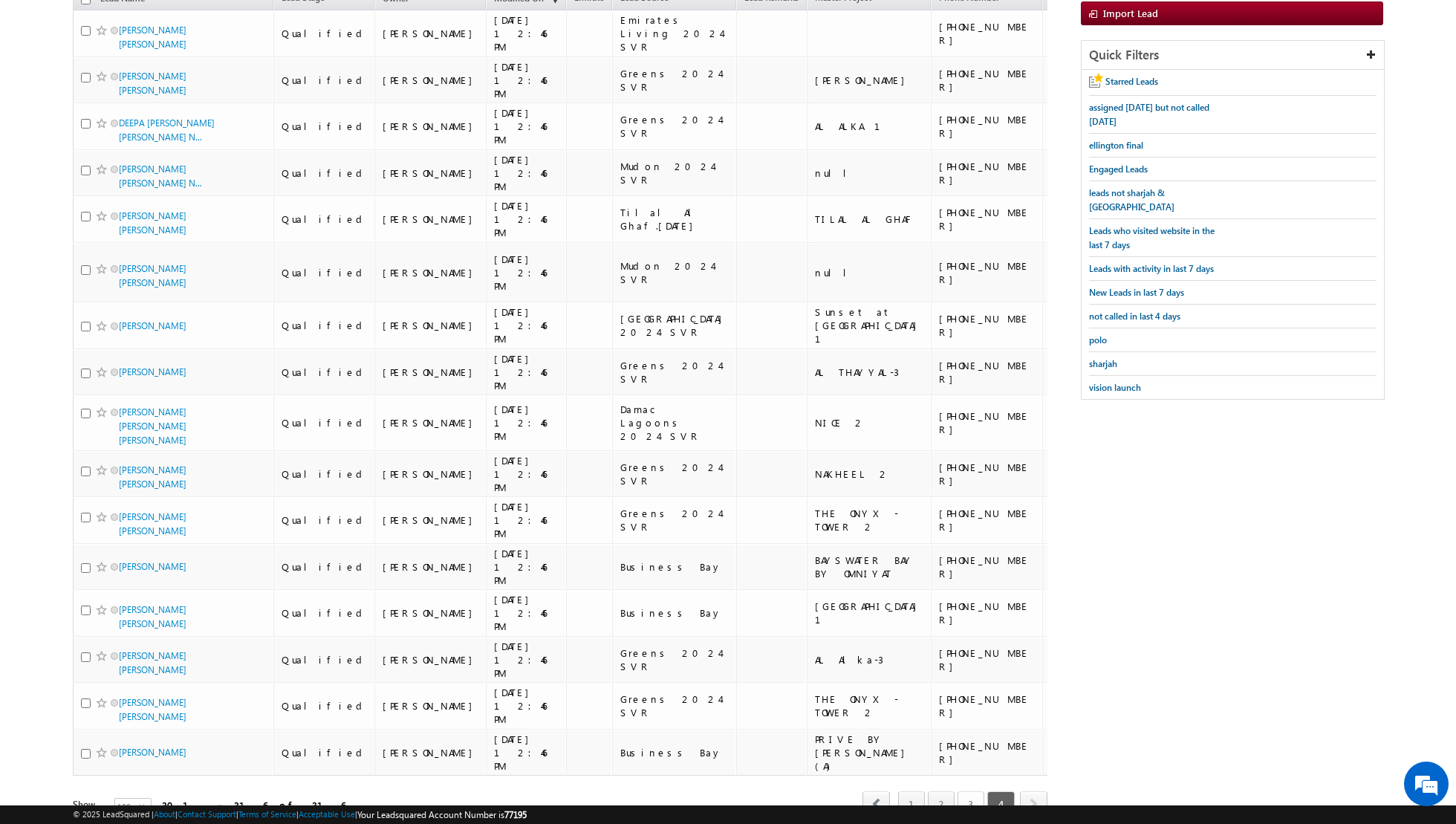
click at [976, 791] on link "3" at bounding box center [971, 804] width 27 height 25
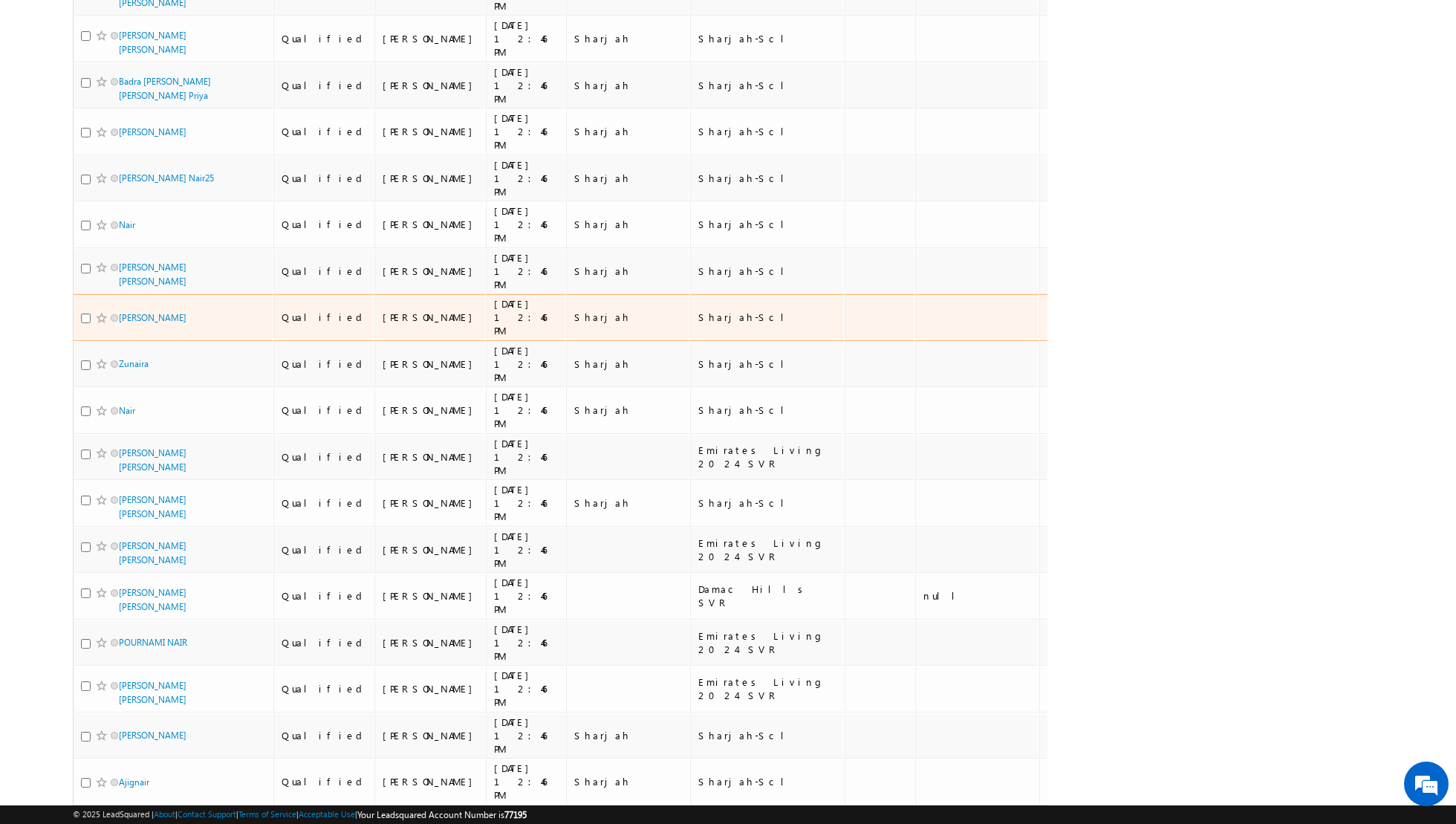
scroll to position [3881, 0]
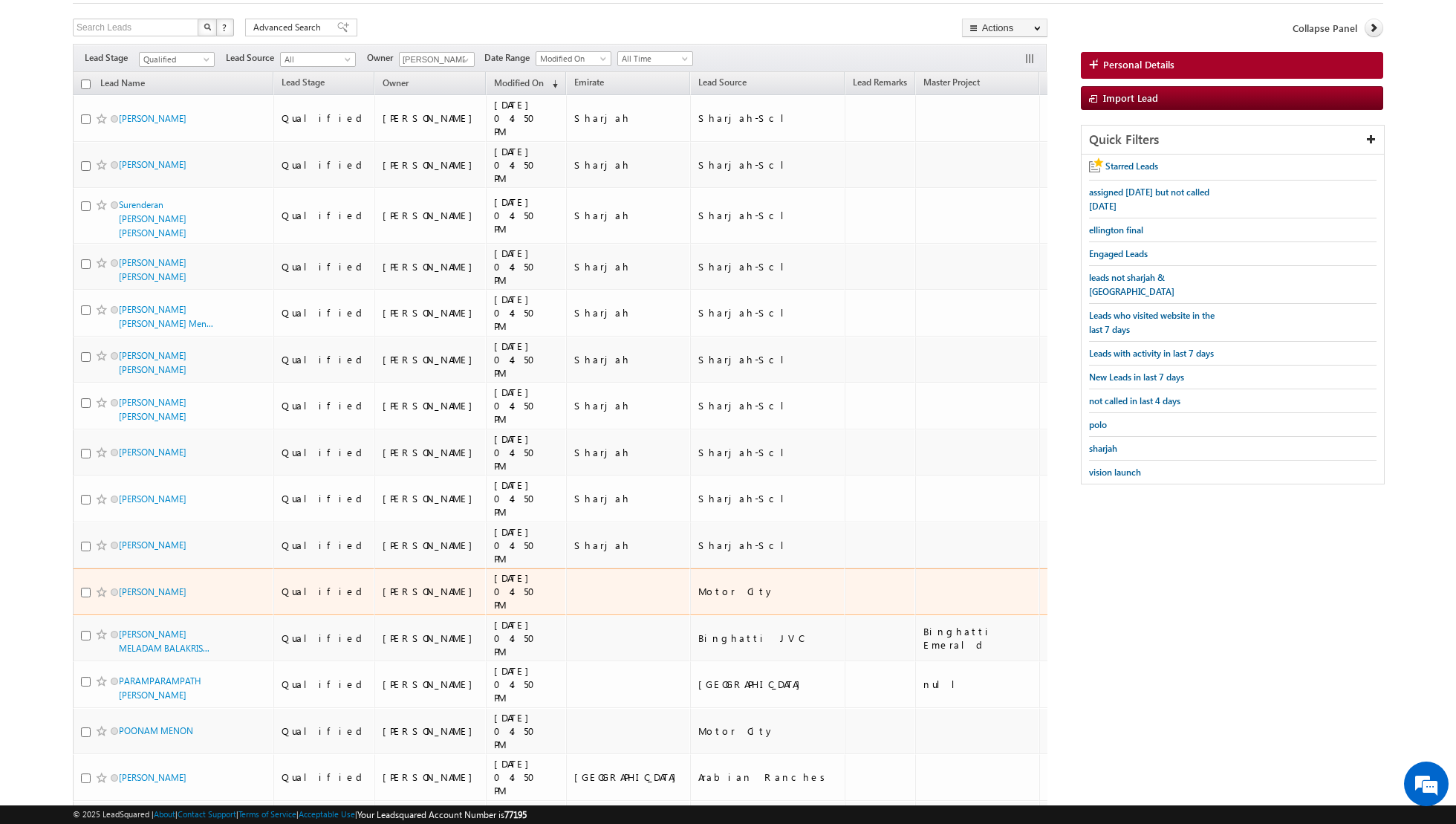
scroll to position [0, 0]
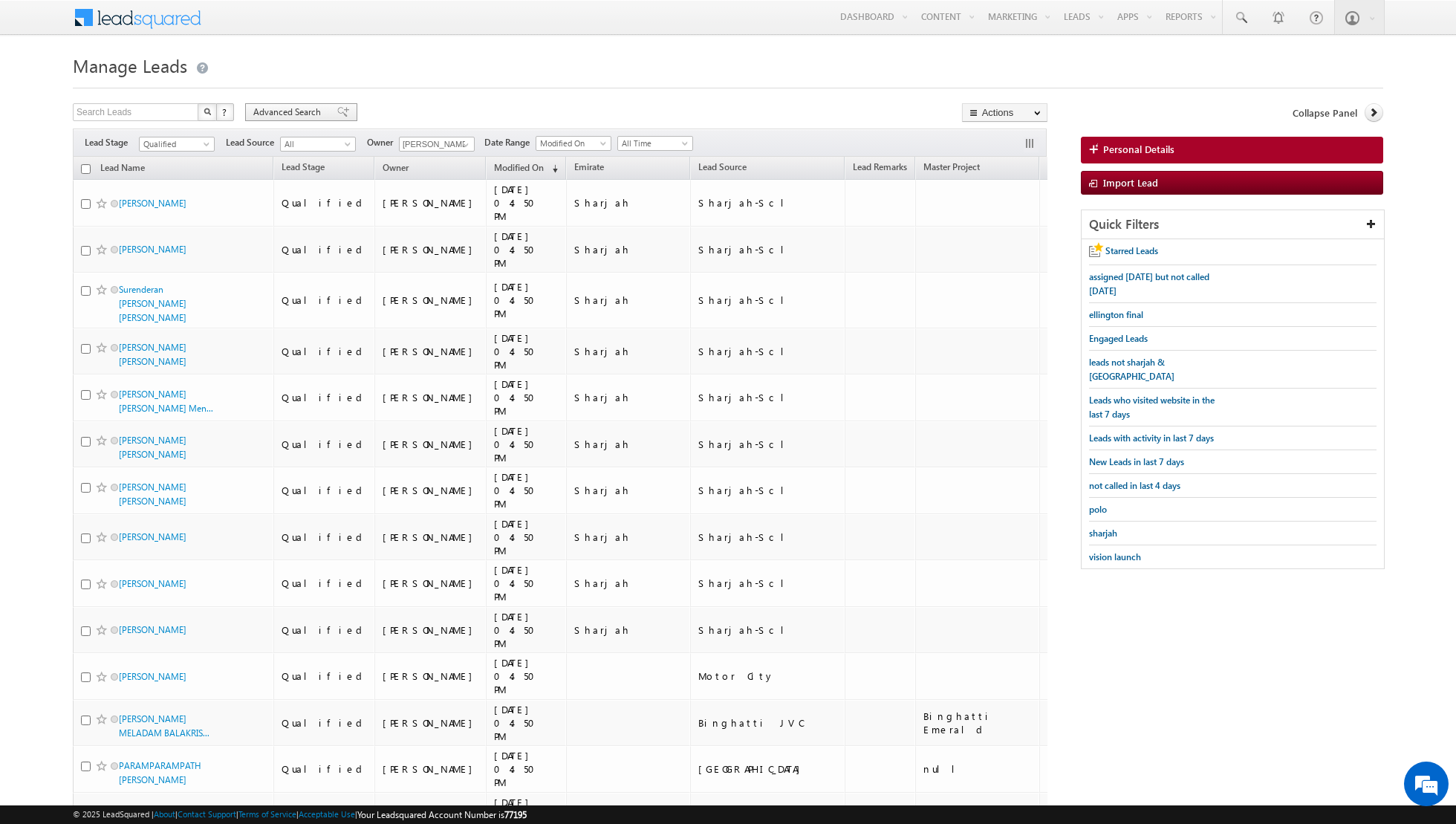
click at [337, 113] on span at bounding box center [343, 111] width 12 height 10
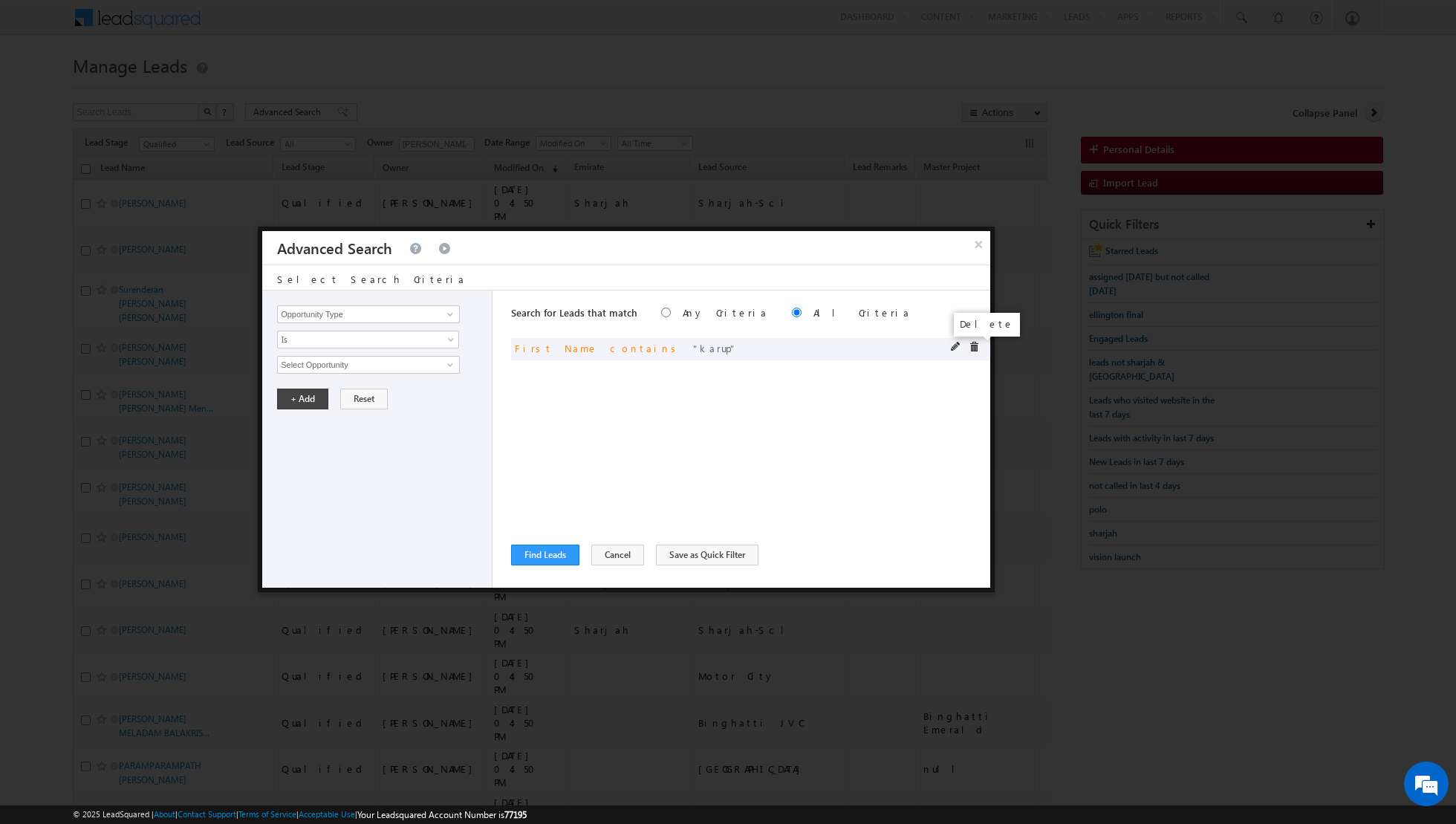
click at [969, 348] on span at bounding box center [974, 346] width 10 height 10
click at [451, 315] on span at bounding box center [450, 314] width 12 height 12
click at [396, 345] on link "Lead Source" at bounding box center [369, 344] width 183 height 17
click at [436, 340] on span "Is" at bounding box center [359, 339] width 161 height 14
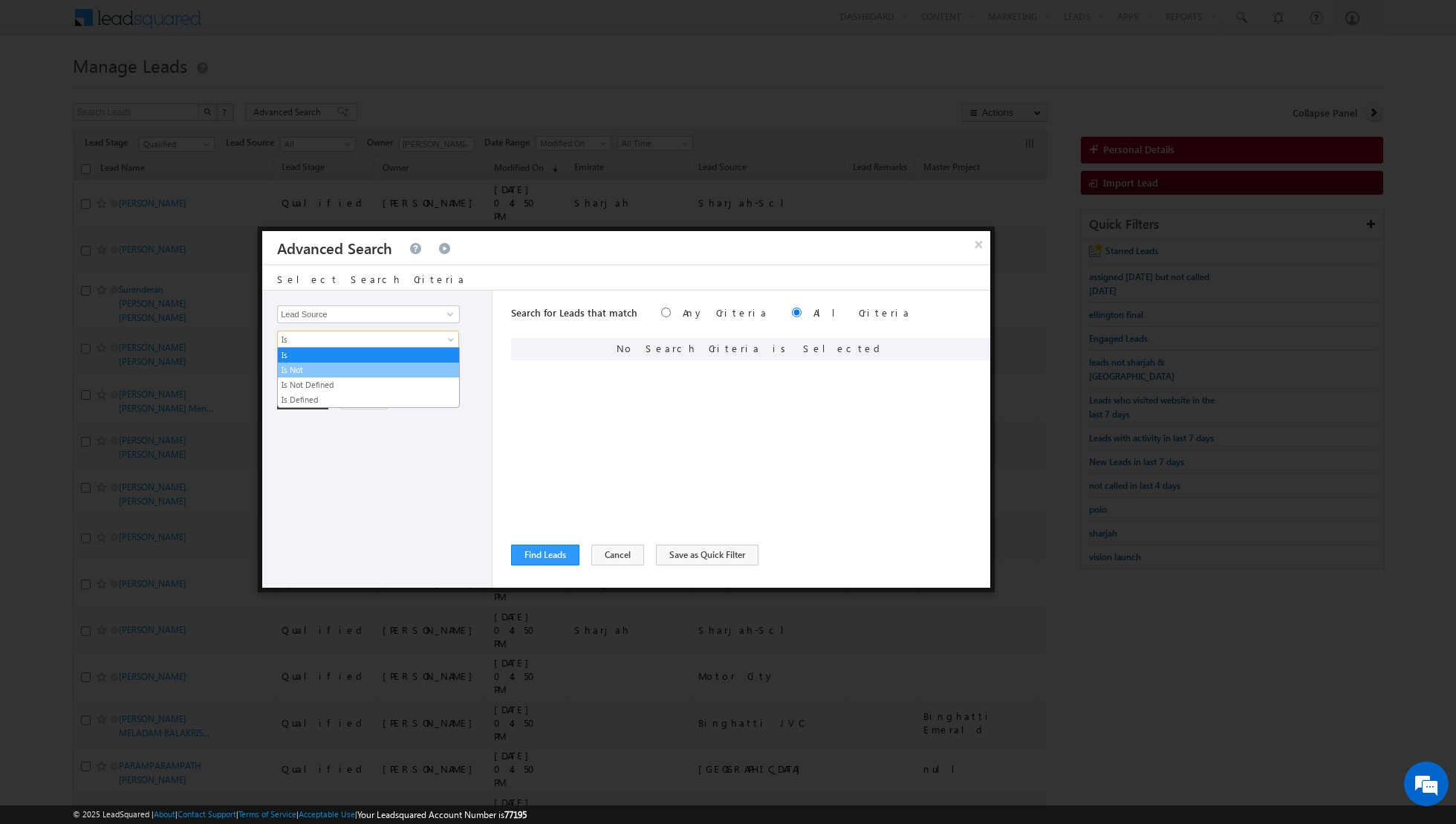
click at [393, 364] on link "Is Not" at bounding box center [369, 370] width 181 height 14
click at [400, 364] on span "None Selected" at bounding box center [363, 364] width 169 height 16
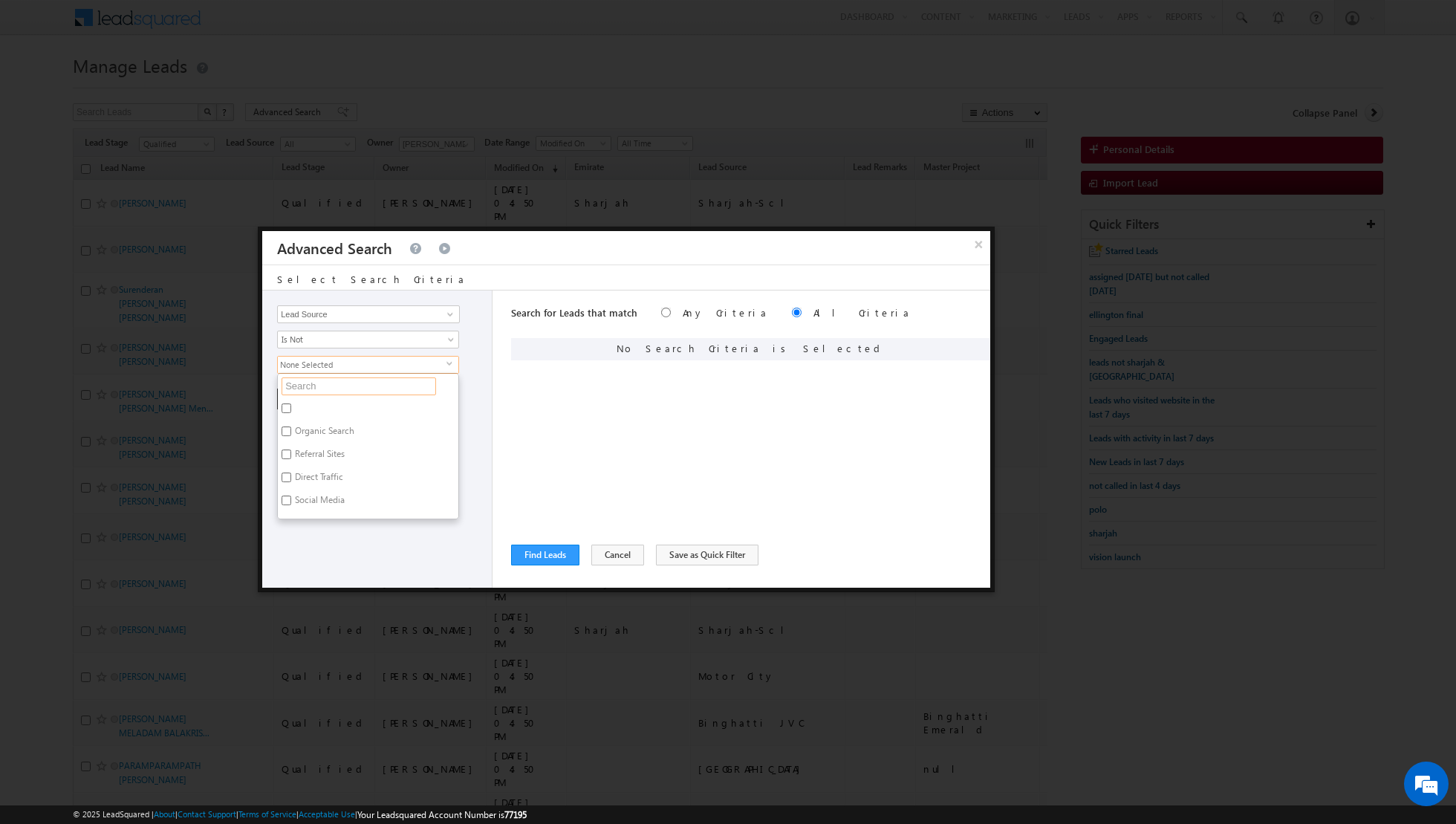
click at [362, 382] on input "text" at bounding box center [359, 386] width 154 height 18
click at [301, 405] on label "Sharjah-Scl" at bounding box center [316, 410] width 76 height 23
click at [291, 405] on input "Sharjah-Scl" at bounding box center [286, 408] width 10 height 10
click at [336, 520] on div "Opportunity Type Lead Activity Task Sales Group Prospect Id Address 1 Address 2…" at bounding box center [377, 439] width 230 height 297
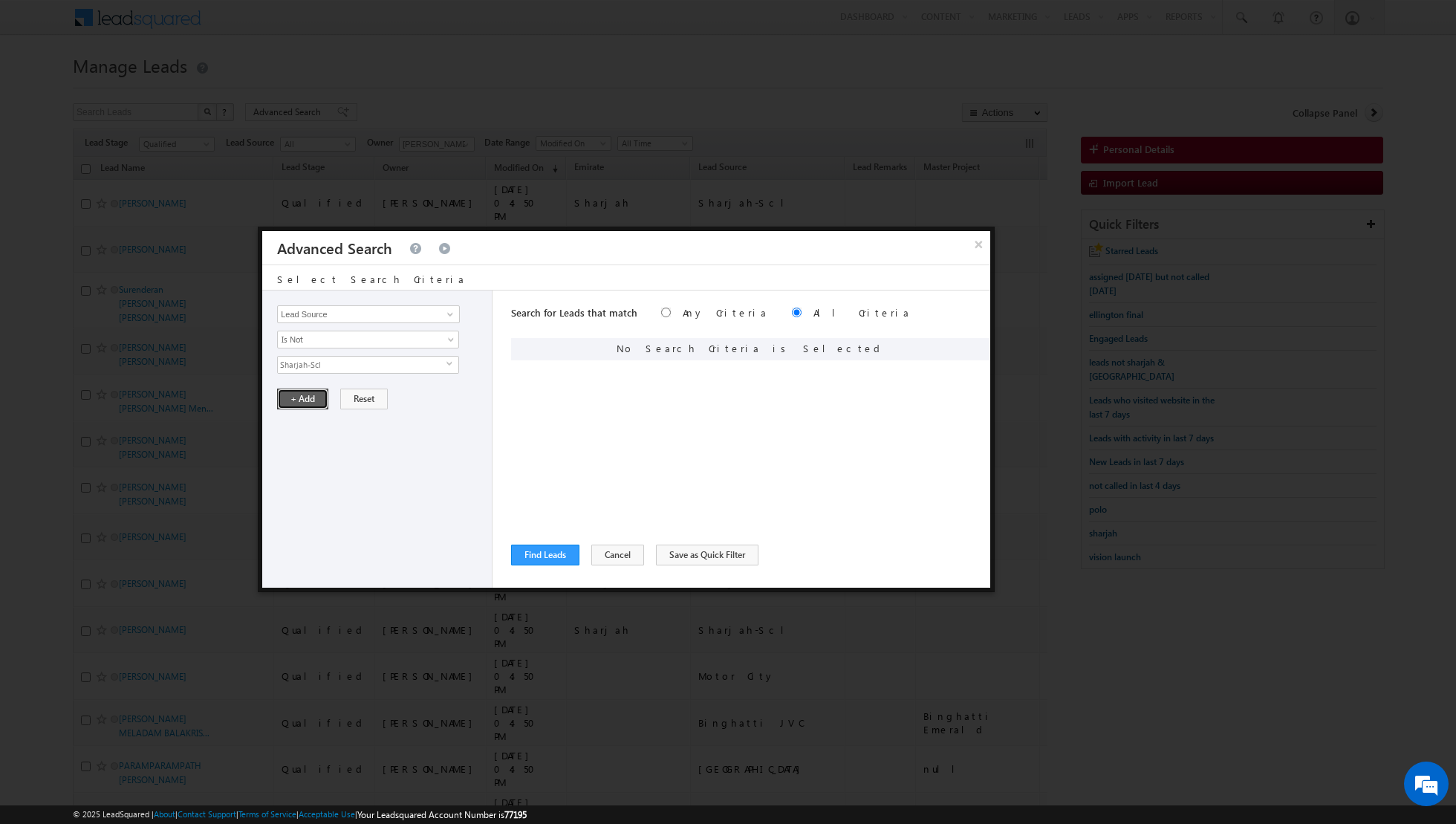
click at [293, 395] on button "+ Add" at bounding box center [303, 399] width 52 height 21
click at [545, 556] on button "Find Leads" at bounding box center [545, 555] width 68 height 21
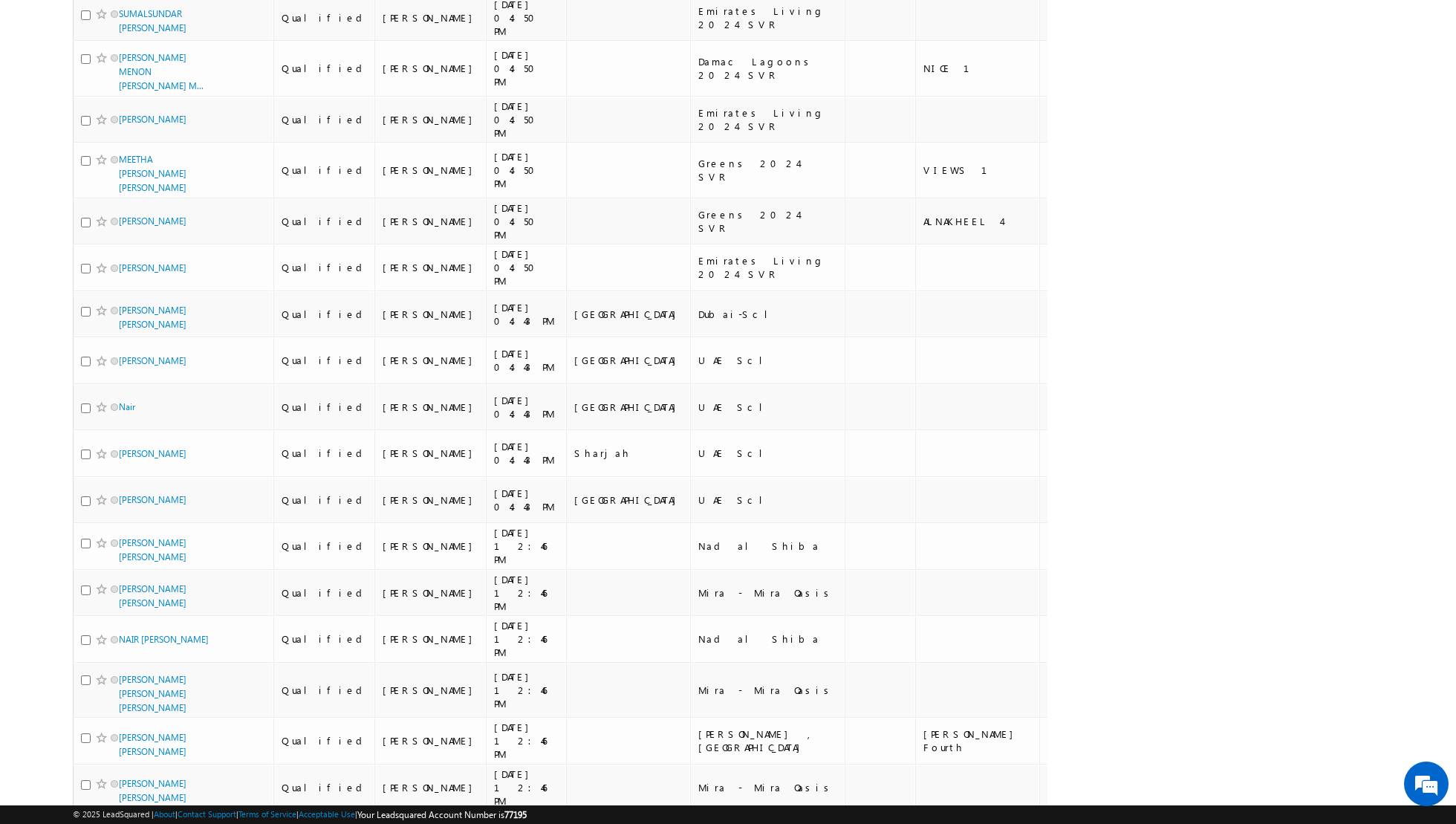
scroll to position [3978, 0]
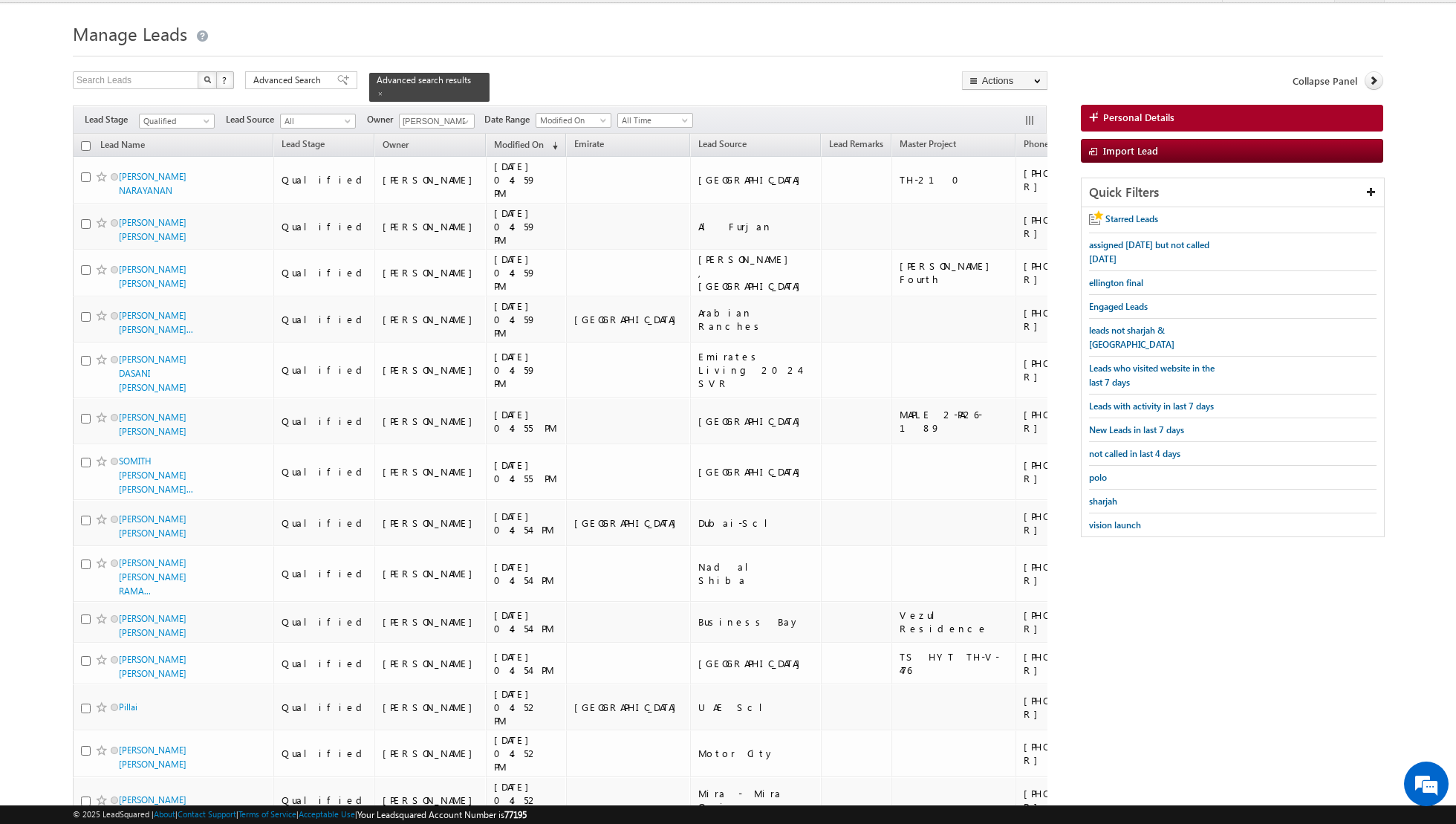
scroll to position [0, 0]
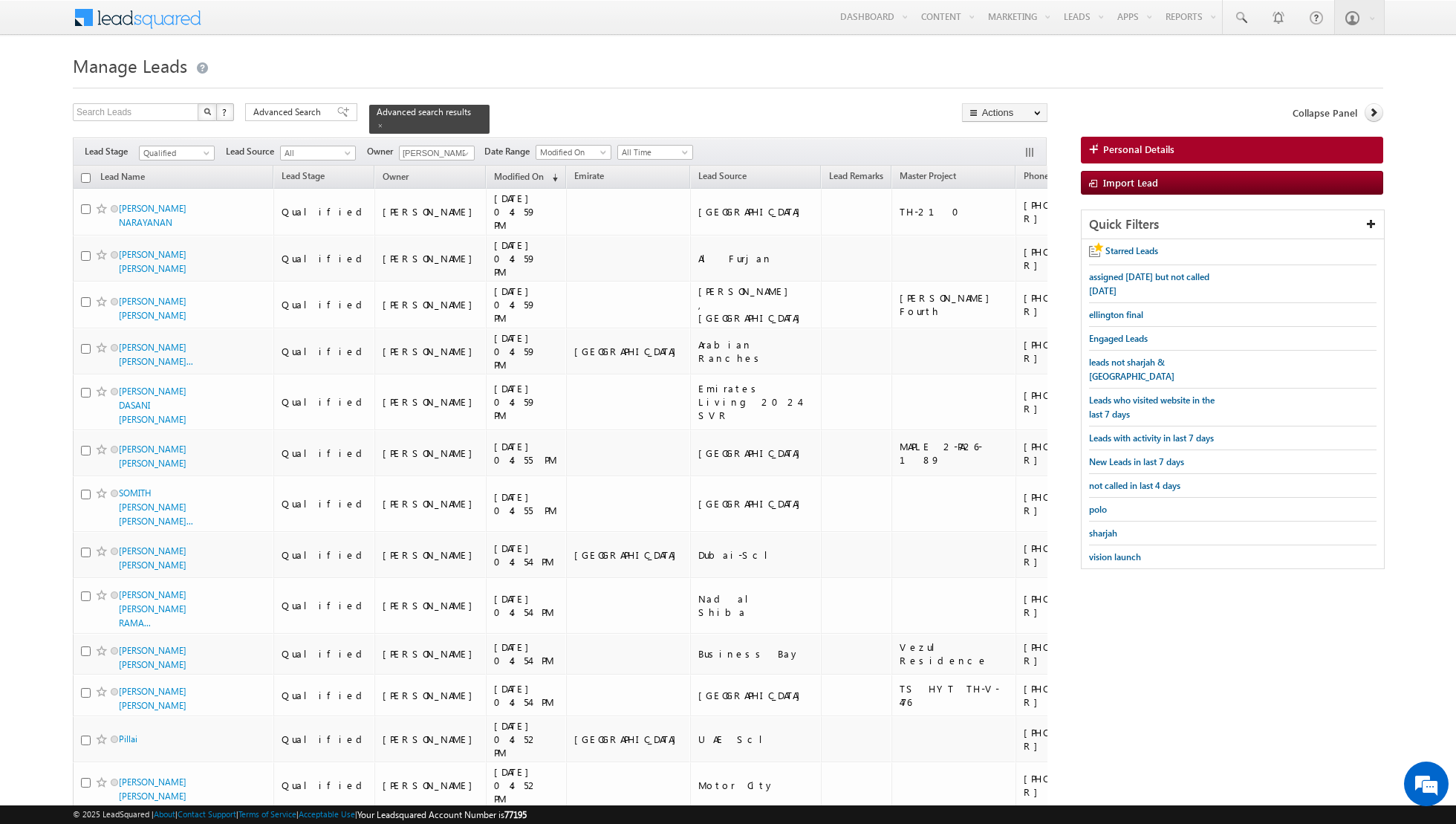
click at [86, 175] on input "checkbox" at bounding box center [85, 178] width 10 height 10
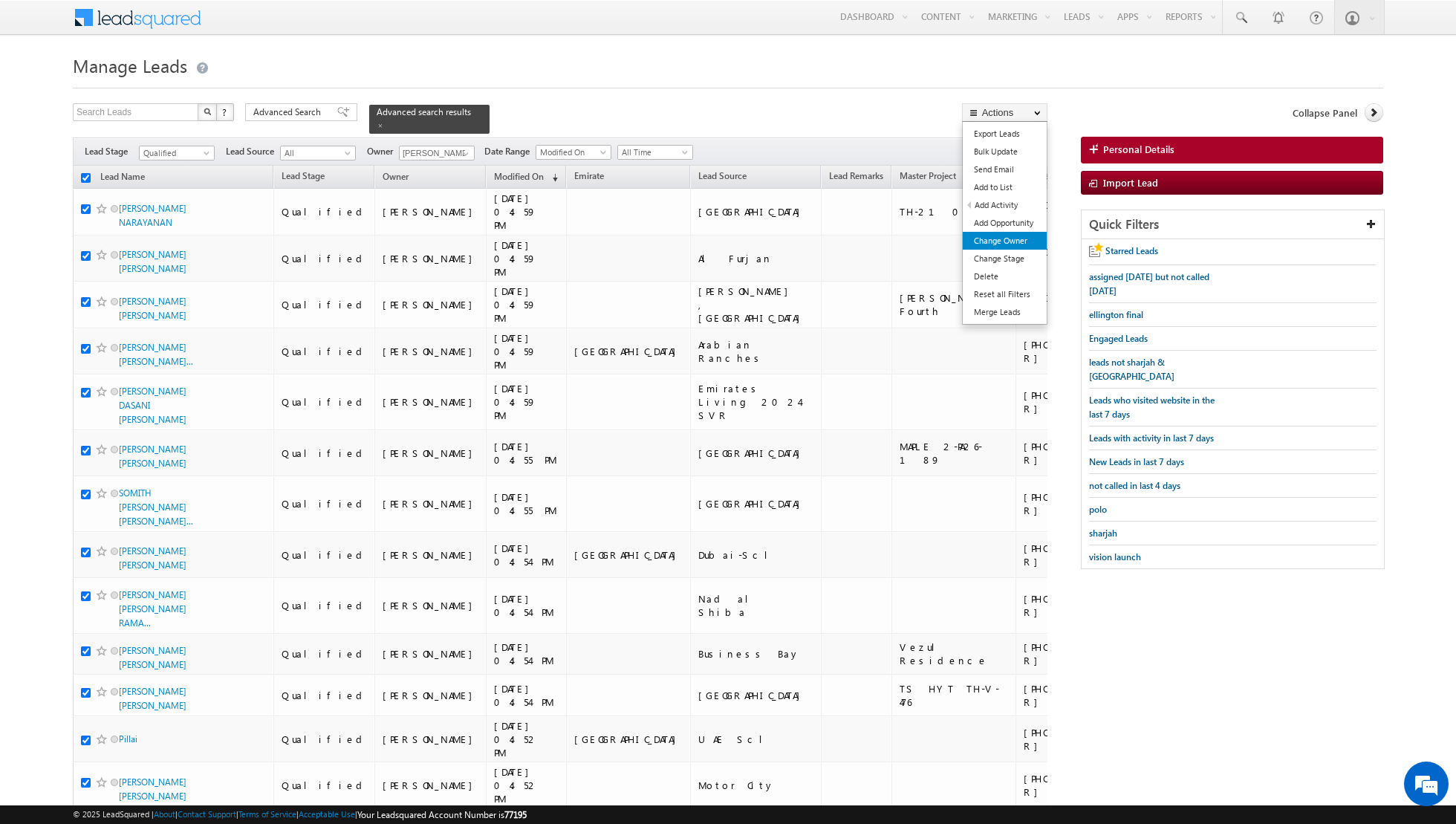
click at [990, 233] on link "Change Owner" at bounding box center [1005, 241] width 84 height 18
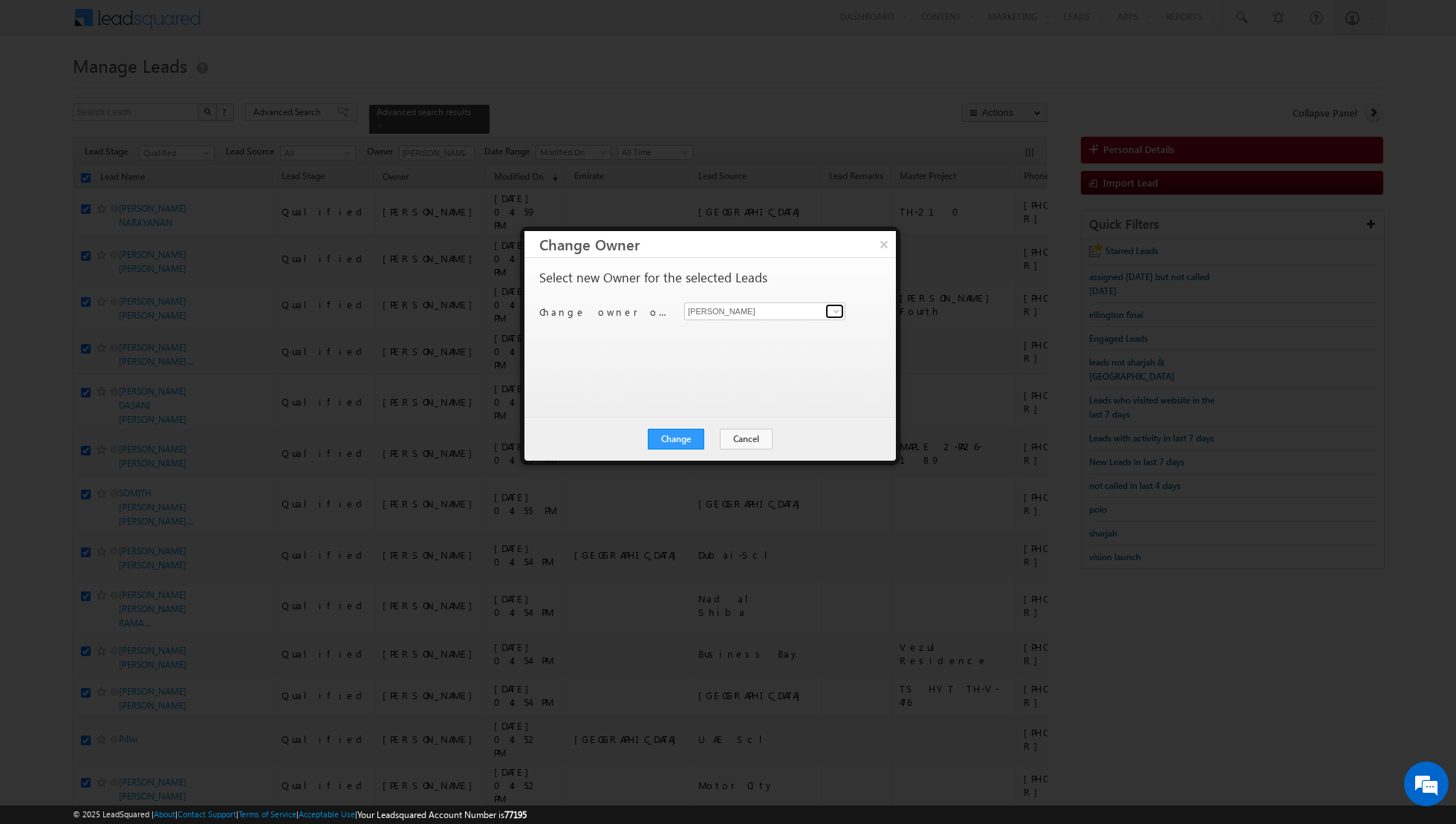
click at [838, 312] on span at bounding box center [836, 311] width 12 height 12
click at [779, 332] on link "[PERSON_NAME] [PERSON_NAME][EMAIL_ADDRESS][PERSON_NAME][DOMAIN_NAME]" at bounding box center [765, 333] width 161 height 28
click at [669, 439] on button "Change" at bounding box center [676, 439] width 56 height 21
click at [714, 436] on button "Close" at bounding box center [713, 439] width 47 height 21
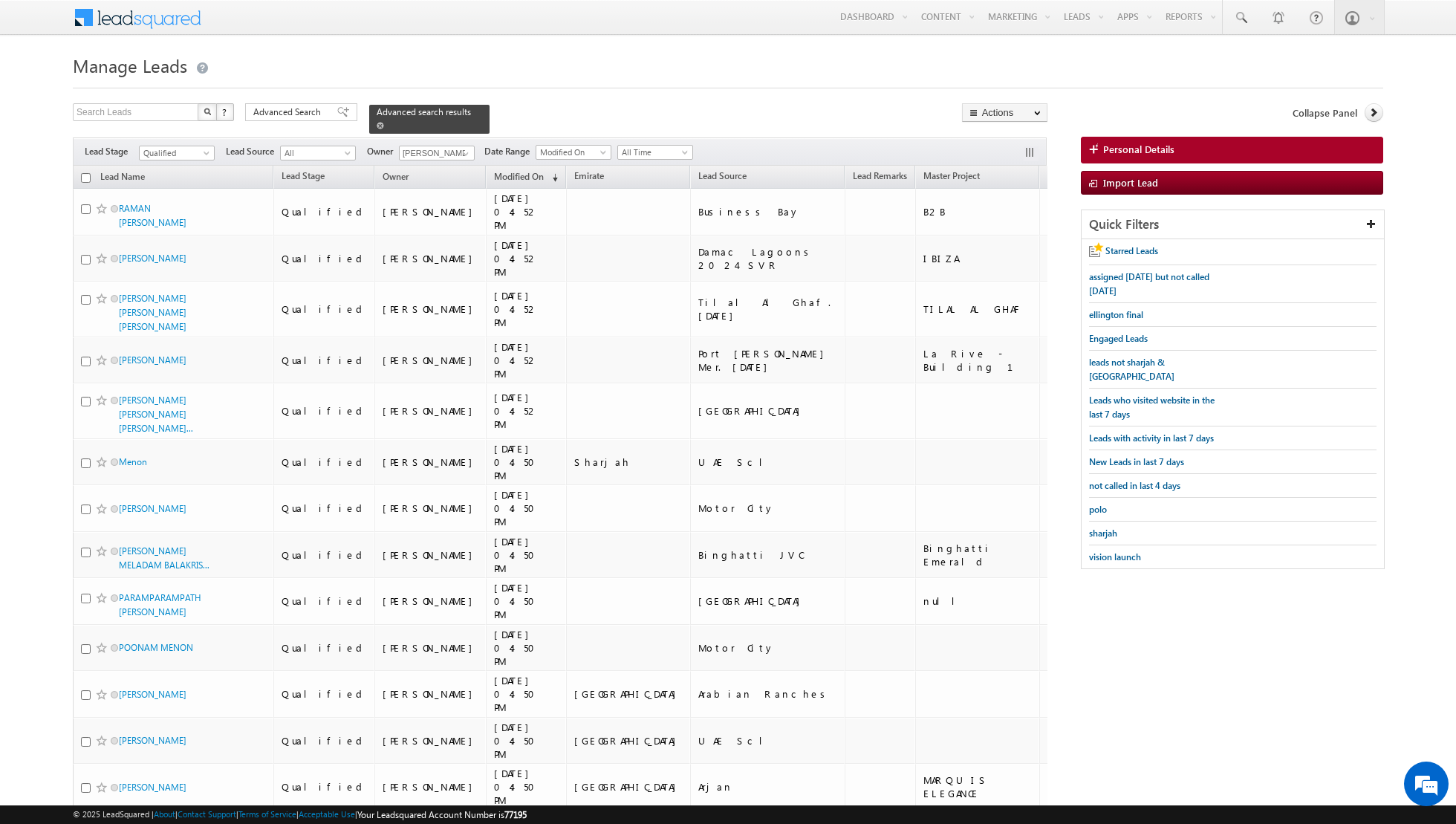
click at [376, 126] on span at bounding box center [380, 125] width 7 height 7
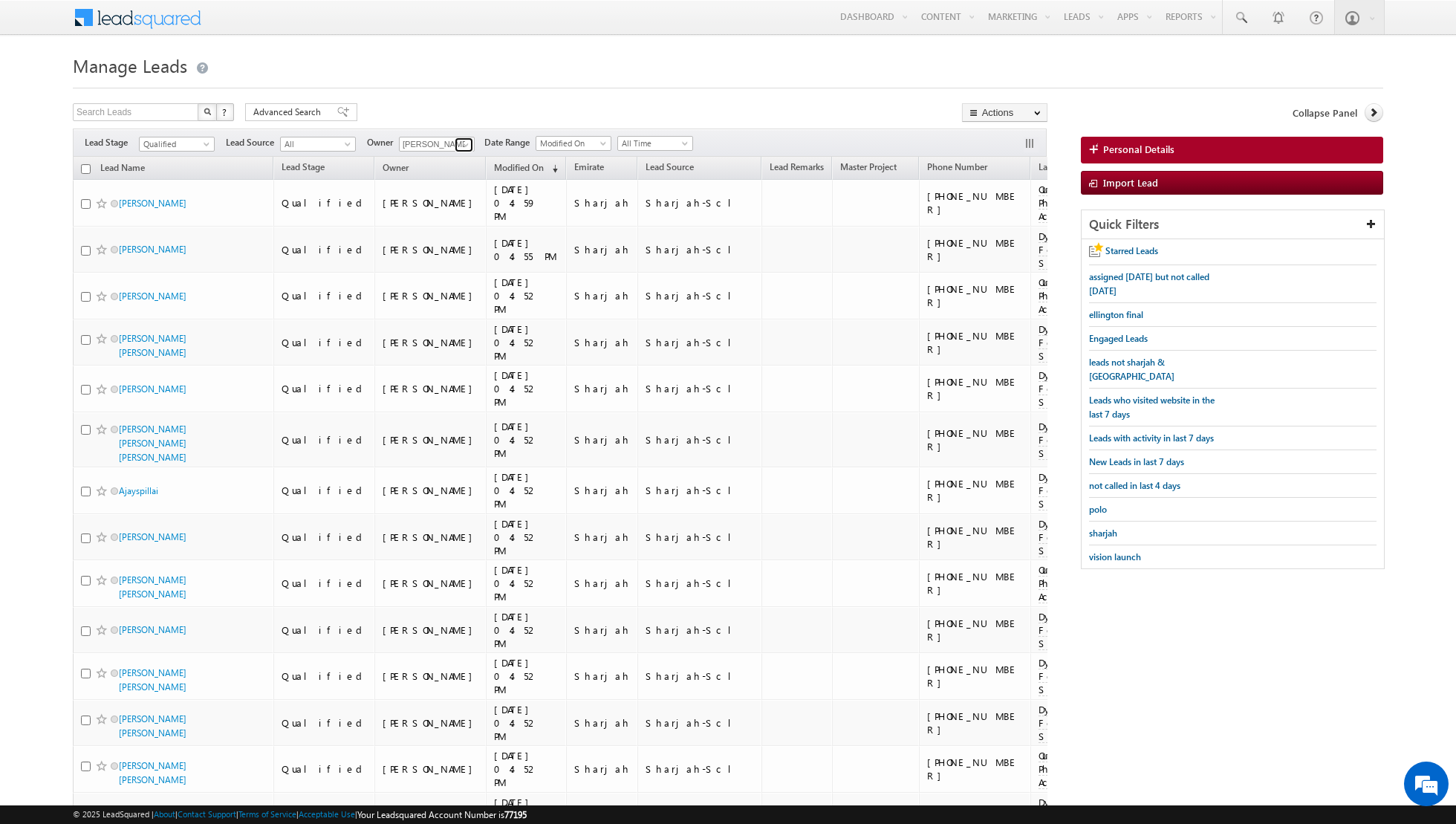
click at [467, 140] on span at bounding box center [465, 144] width 12 height 12
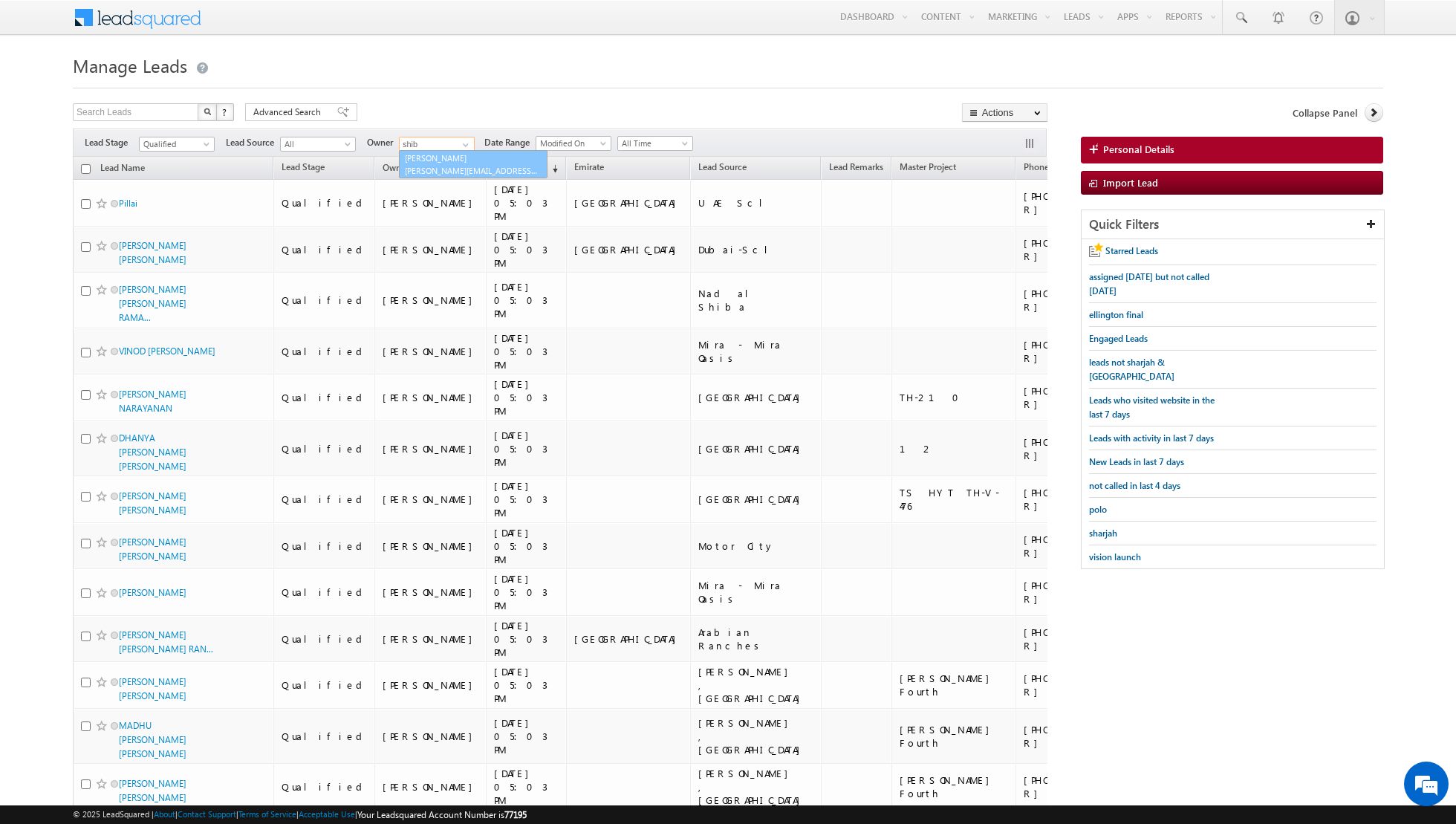
click at [437, 162] on link "Muhammad Shibily muhammad.shibily@indglobal.ae" at bounding box center [473, 164] width 149 height 28
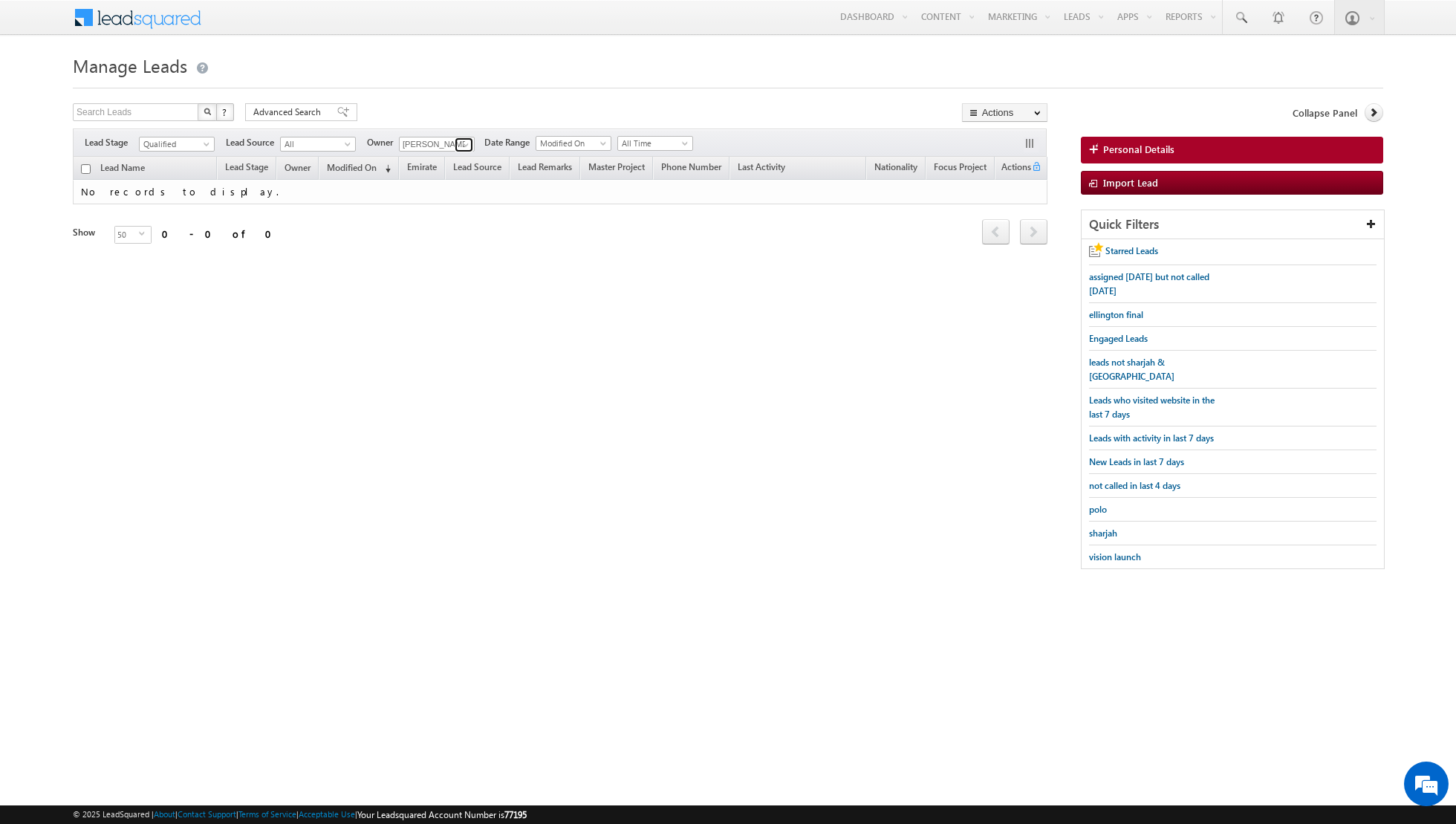
click at [460, 146] on span at bounding box center [465, 144] width 12 height 12
click at [437, 178] on th "Emirate" at bounding box center [422, 168] width 46 height 23
click at [433, 160] on link "[PERSON_NAME] [EMAIL_ADDRESS][PERSON_NAME][DOMAIN_NAME]" at bounding box center [473, 164] width 149 height 28
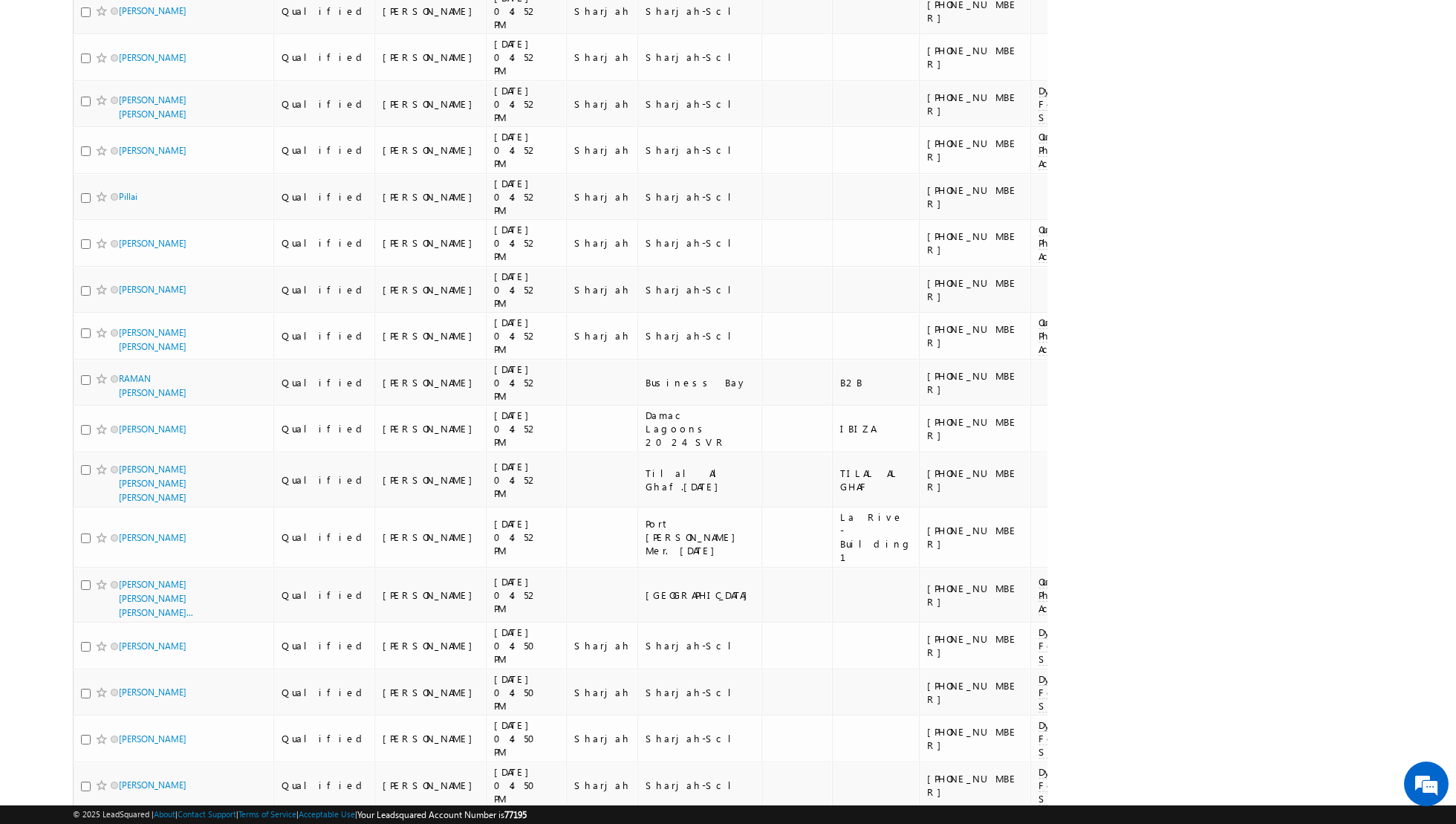
scroll to position [1694, 0]
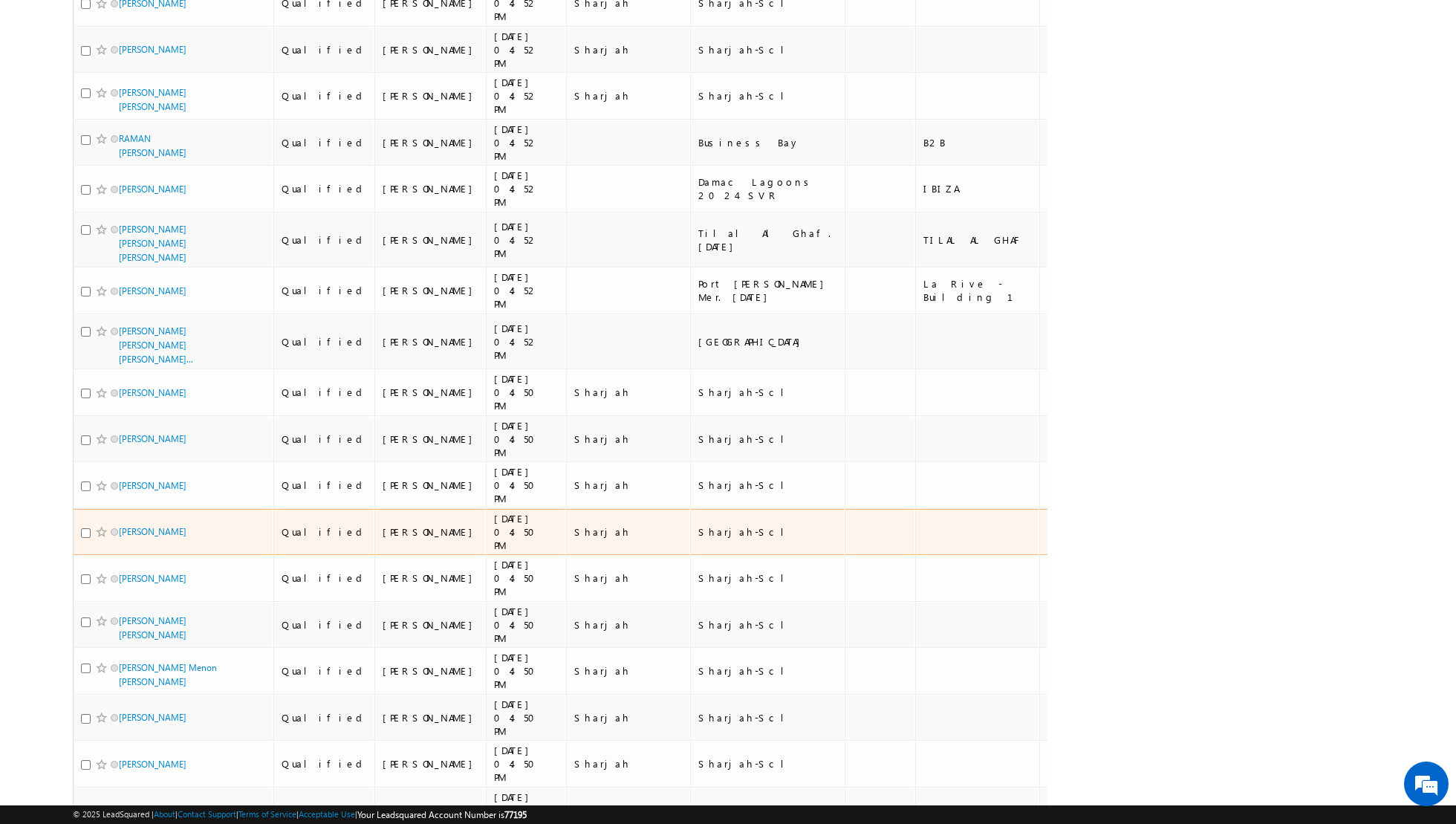
scroll to position [0, 0]
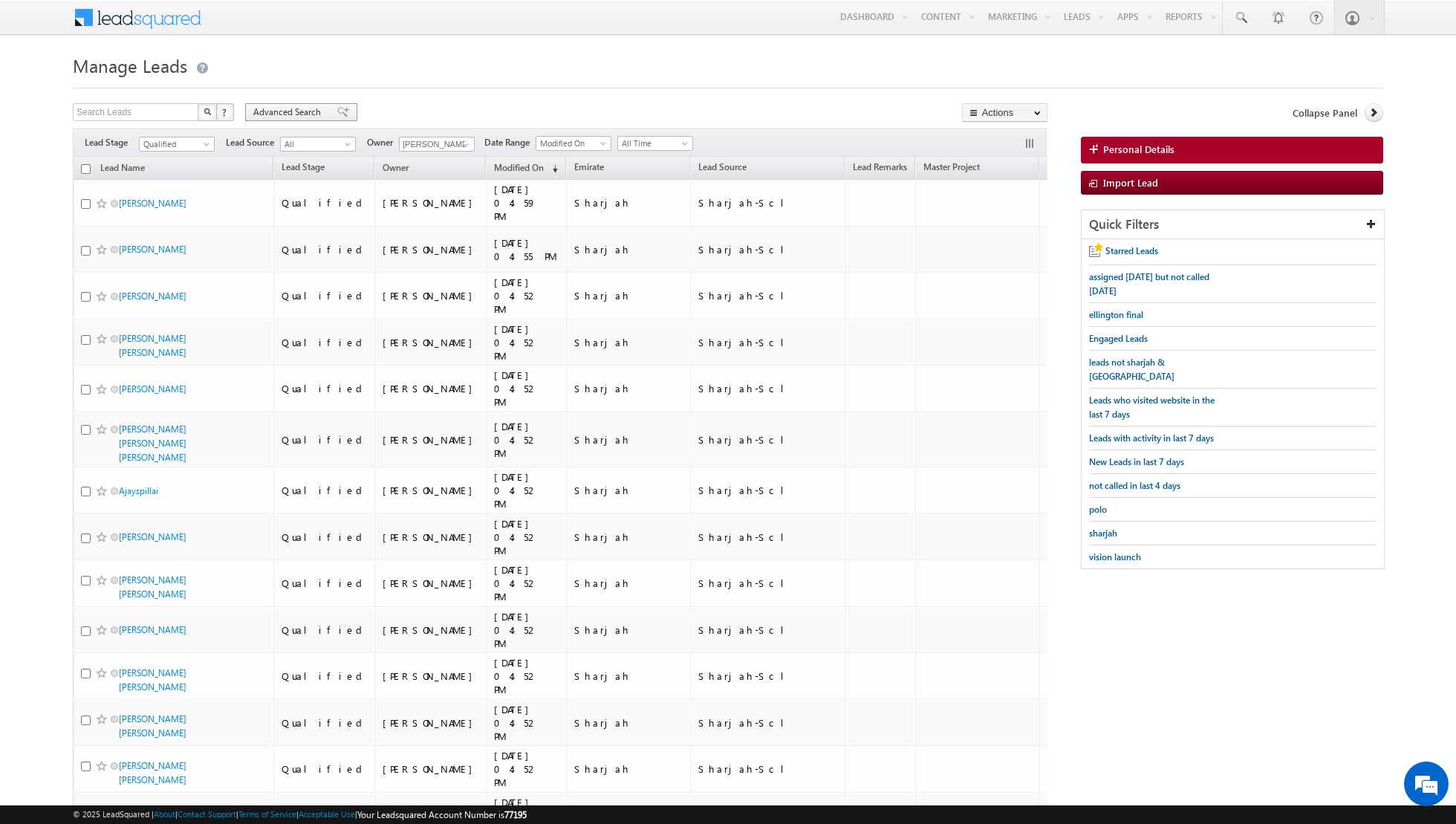
click at [337, 109] on span at bounding box center [343, 111] width 12 height 10
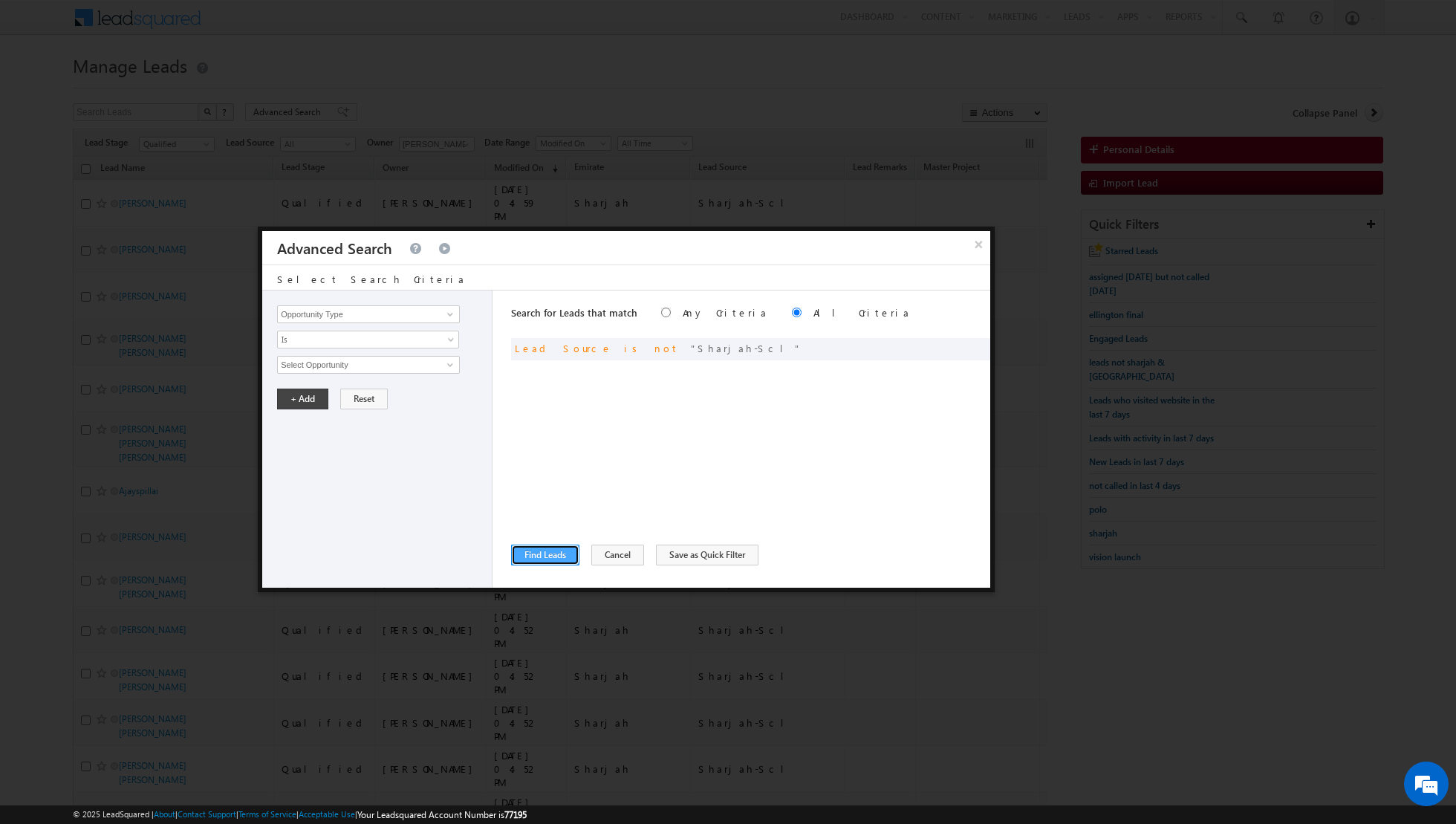
click at [540, 553] on button "Find Leads" at bounding box center [545, 555] width 68 height 21
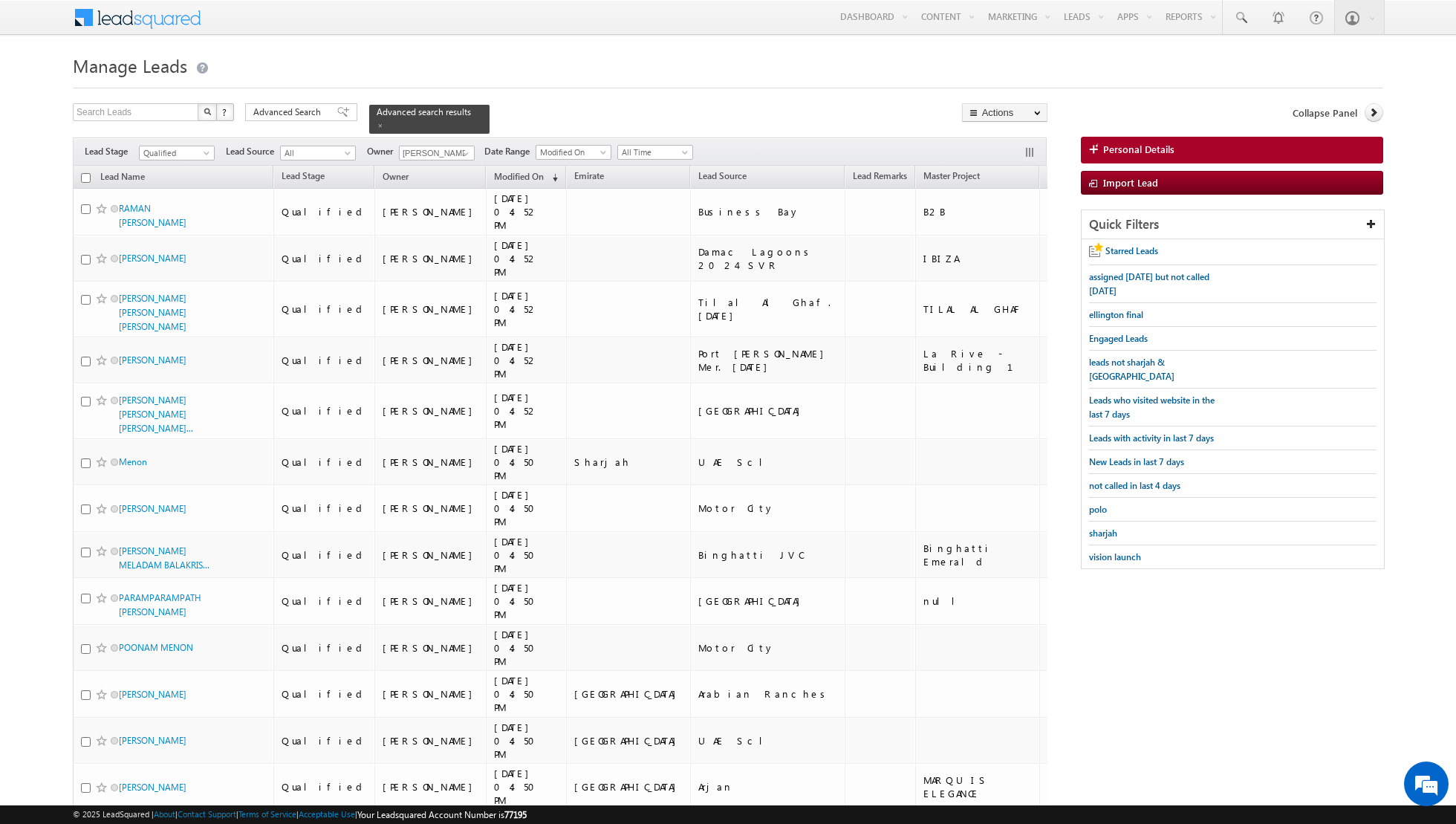
click at [86, 176] on input "checkbox" at bounding box center [85, 178] width 10 height 10
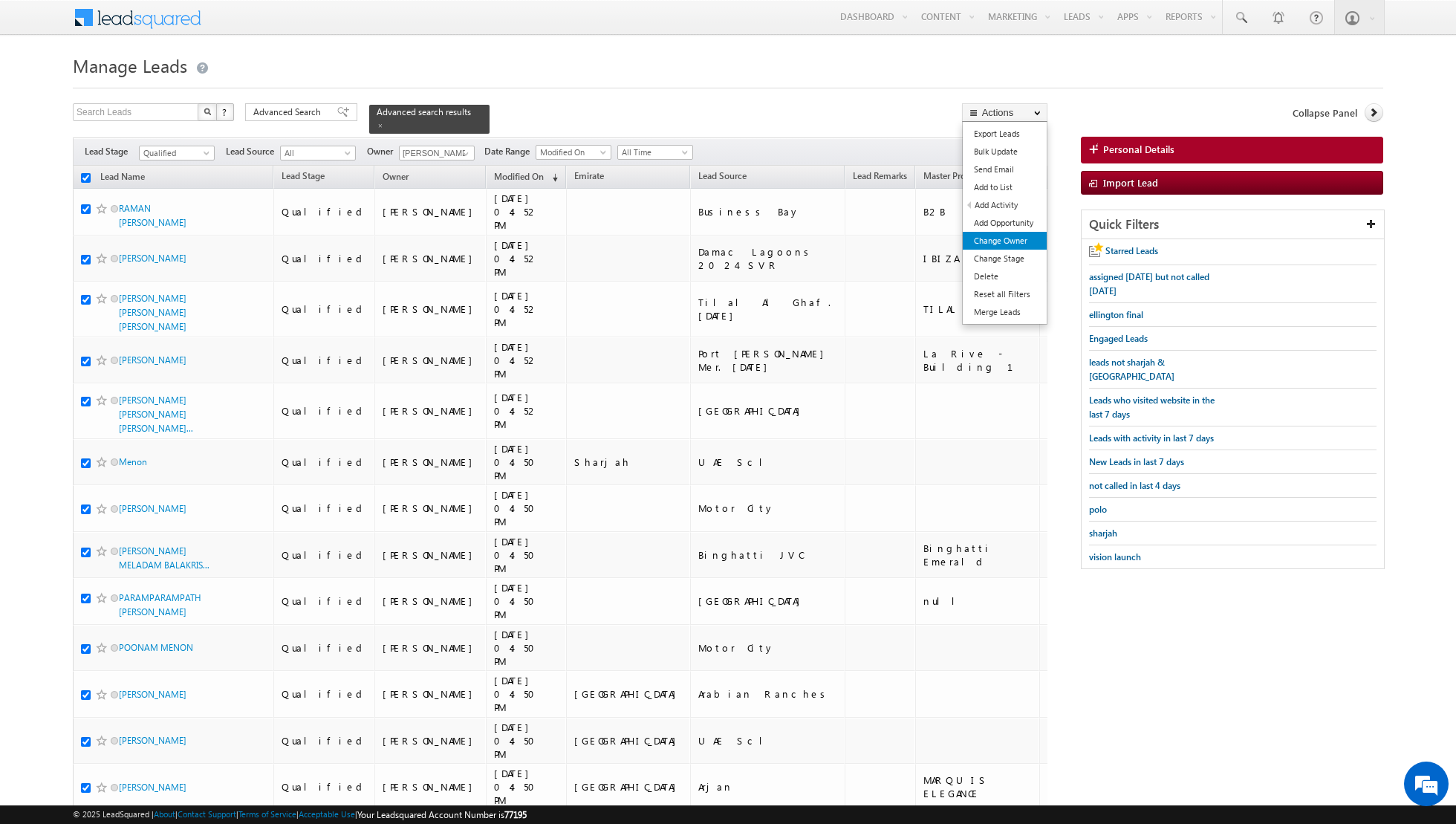
click at [999, 239] on link "Change Owner" at bounding box center [1005, 241] width 84 height 18
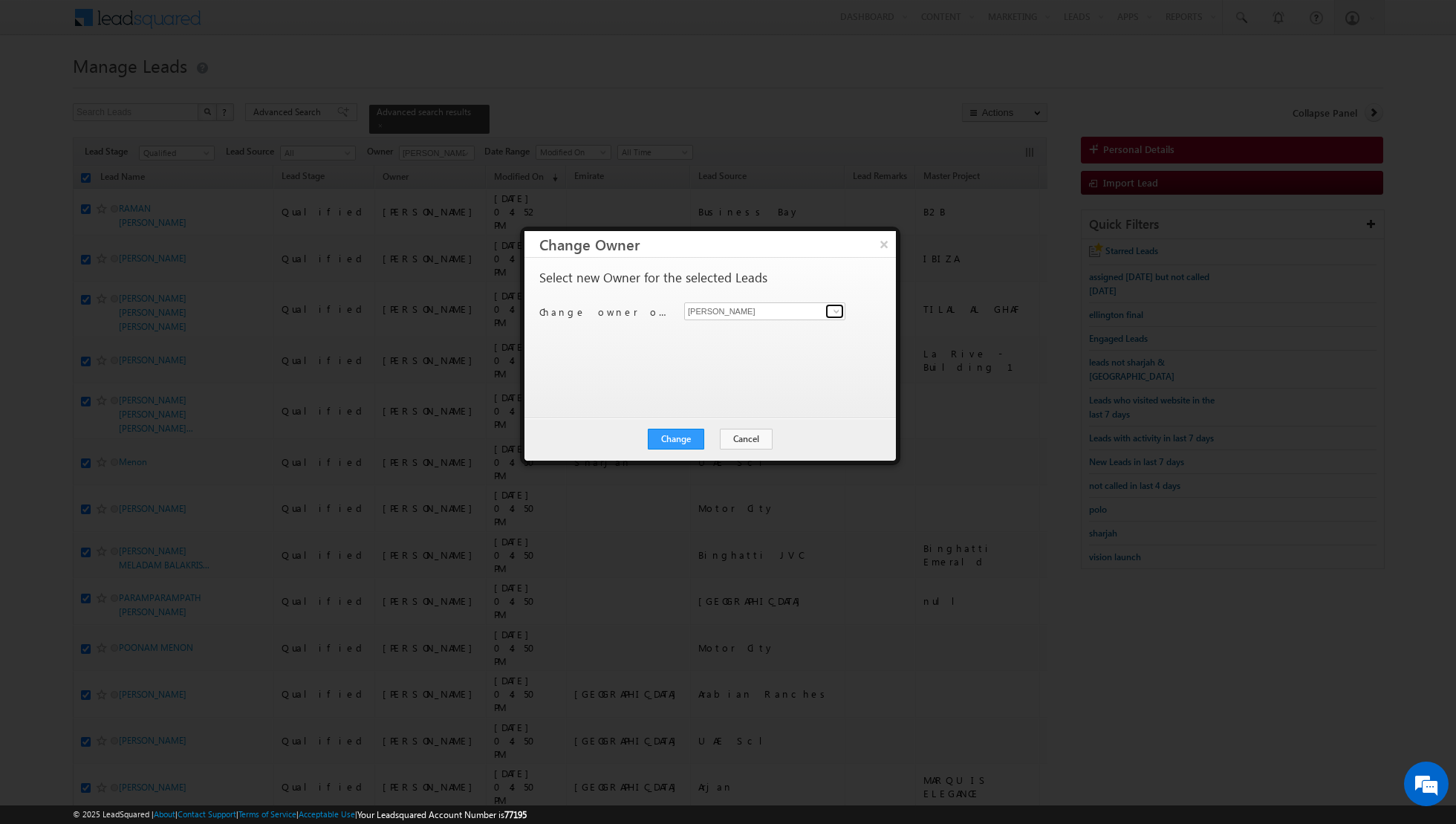
click at [838, 306] on span at bounding box center [836, 311] width 12 height 12
click at [791, 331] on link "Muhammad Shibily muhammad.shibily@indglobal.ae" at bounding box center [765, 333] width 161 height 28
click at [684, 440] on button "Change" at bounding box center [676, 439] width 56 height 21
click at [715, 437] on button "Close" at bounding box center [713, 439] width 47 height 21
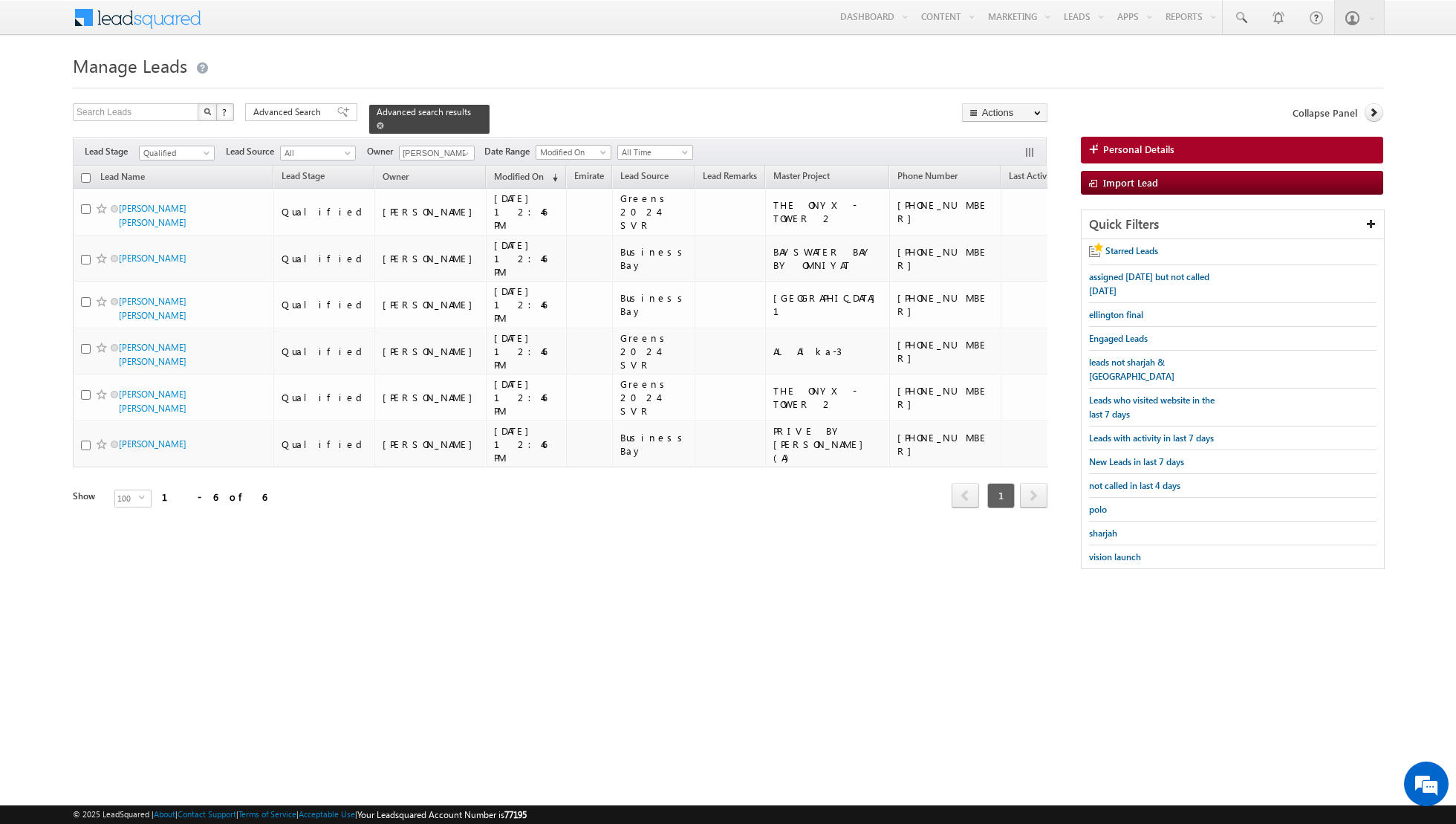
click at [376, 128] on span at bounding box center [380, 125] width 7 height 7
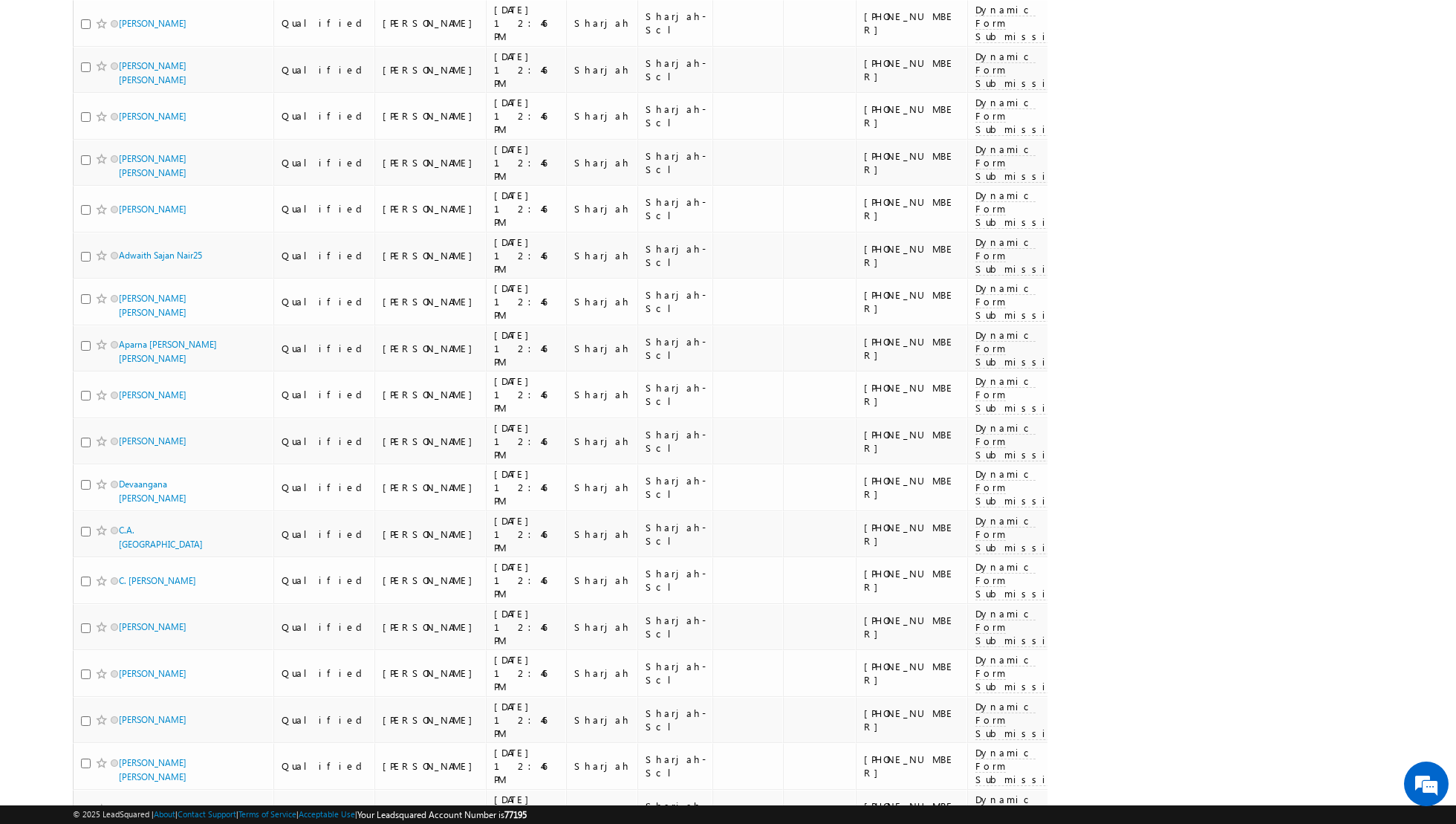
scroll to position [3934, 0]
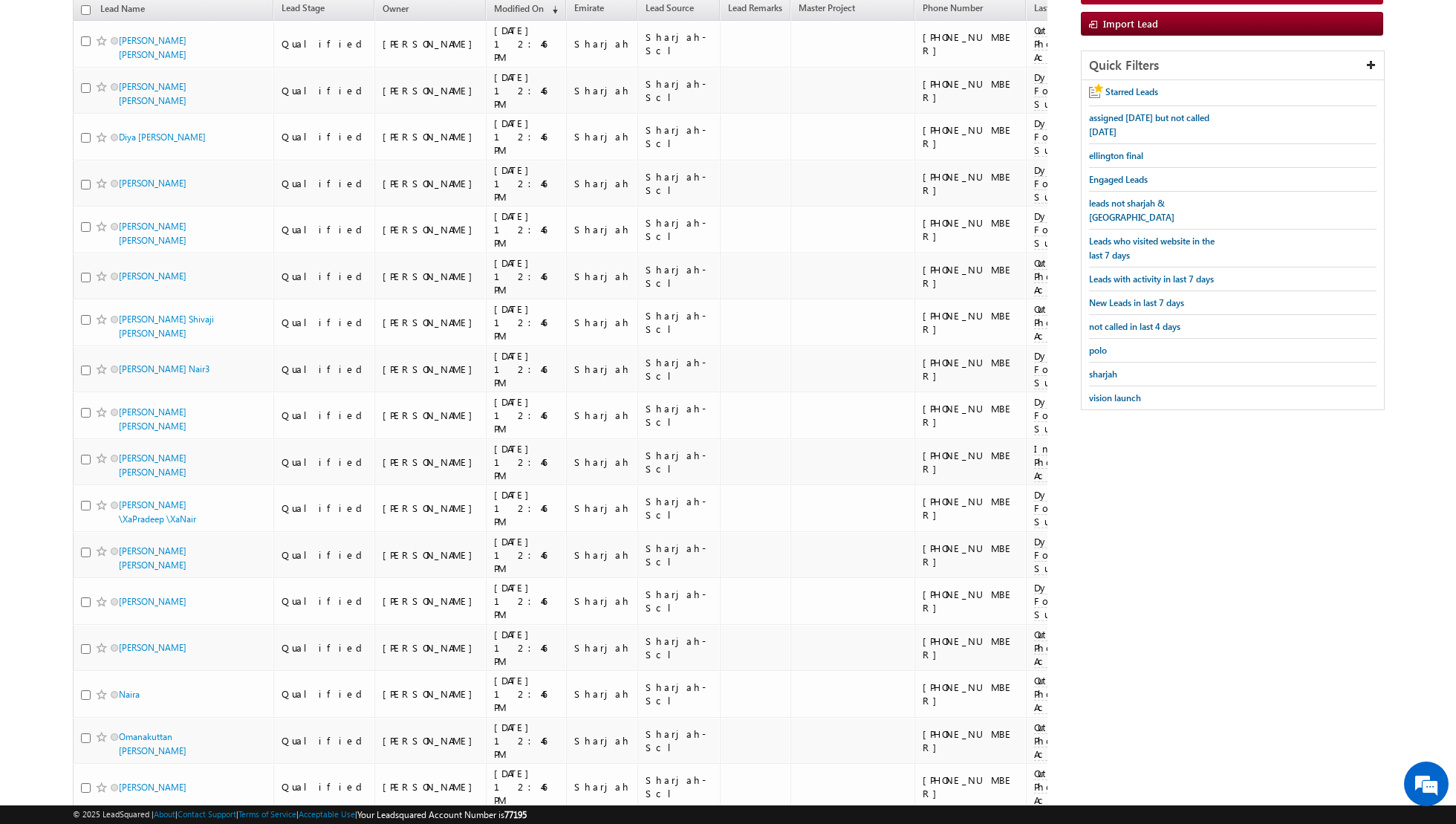
scroll to position [0, 0]
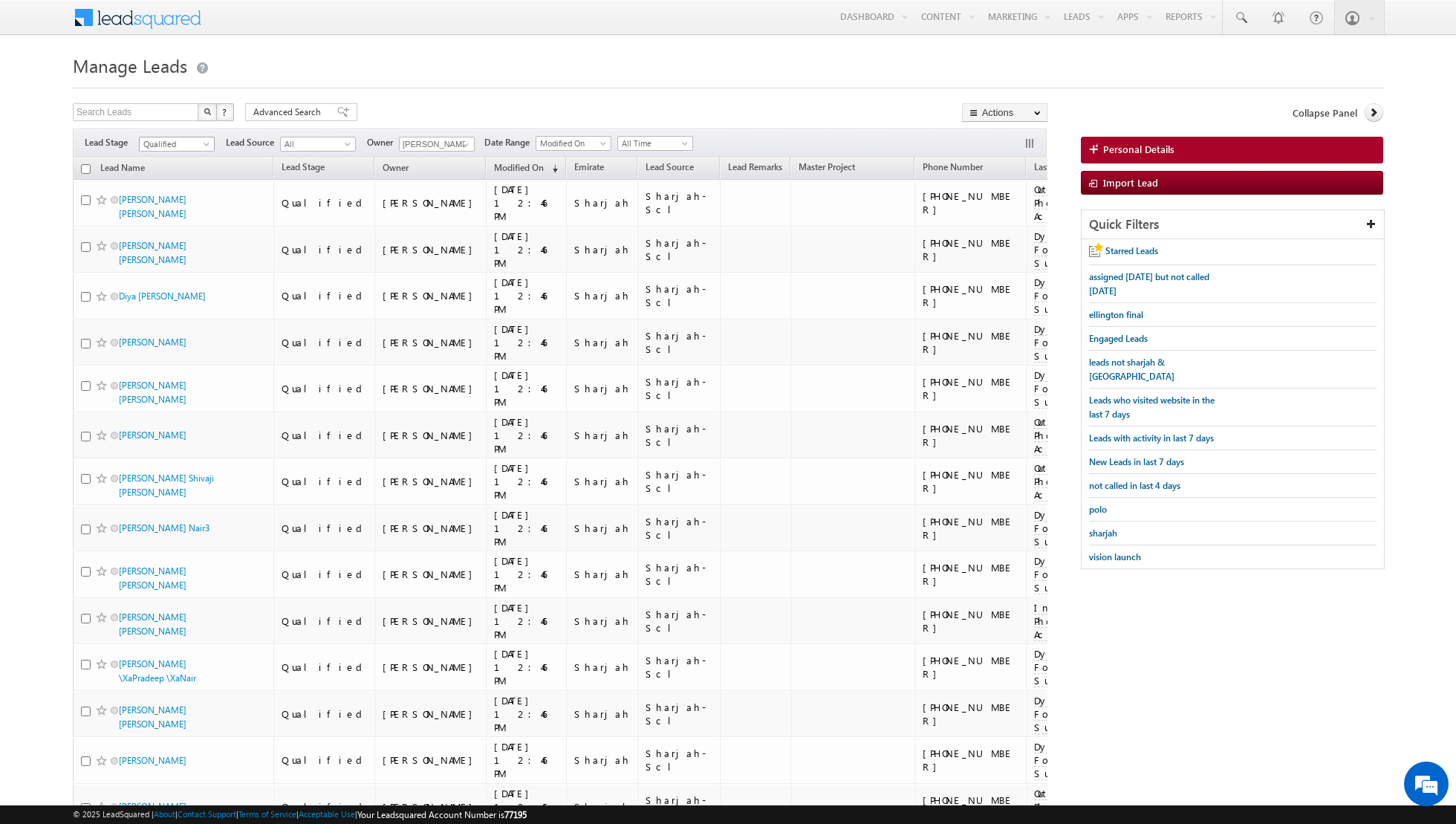
click at [202, 144] on span at bounding box center [208, 147] width 12 height 12
click at [180, 167] on link "Contact" at bounding box center [177, 173] width 75 height 14
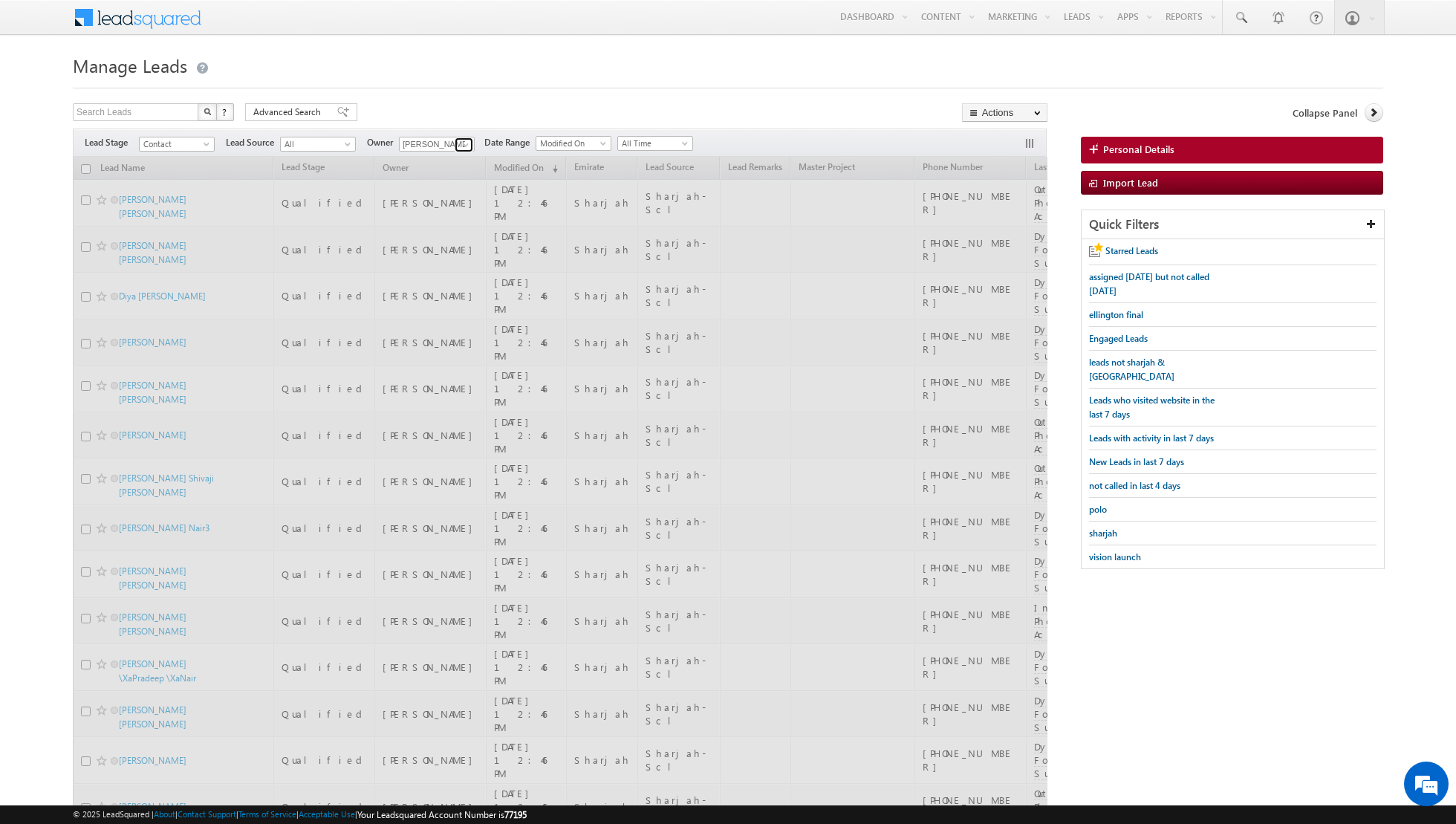
click at [461, 144] on span at bounding box center [465, 144] width 12 height 12
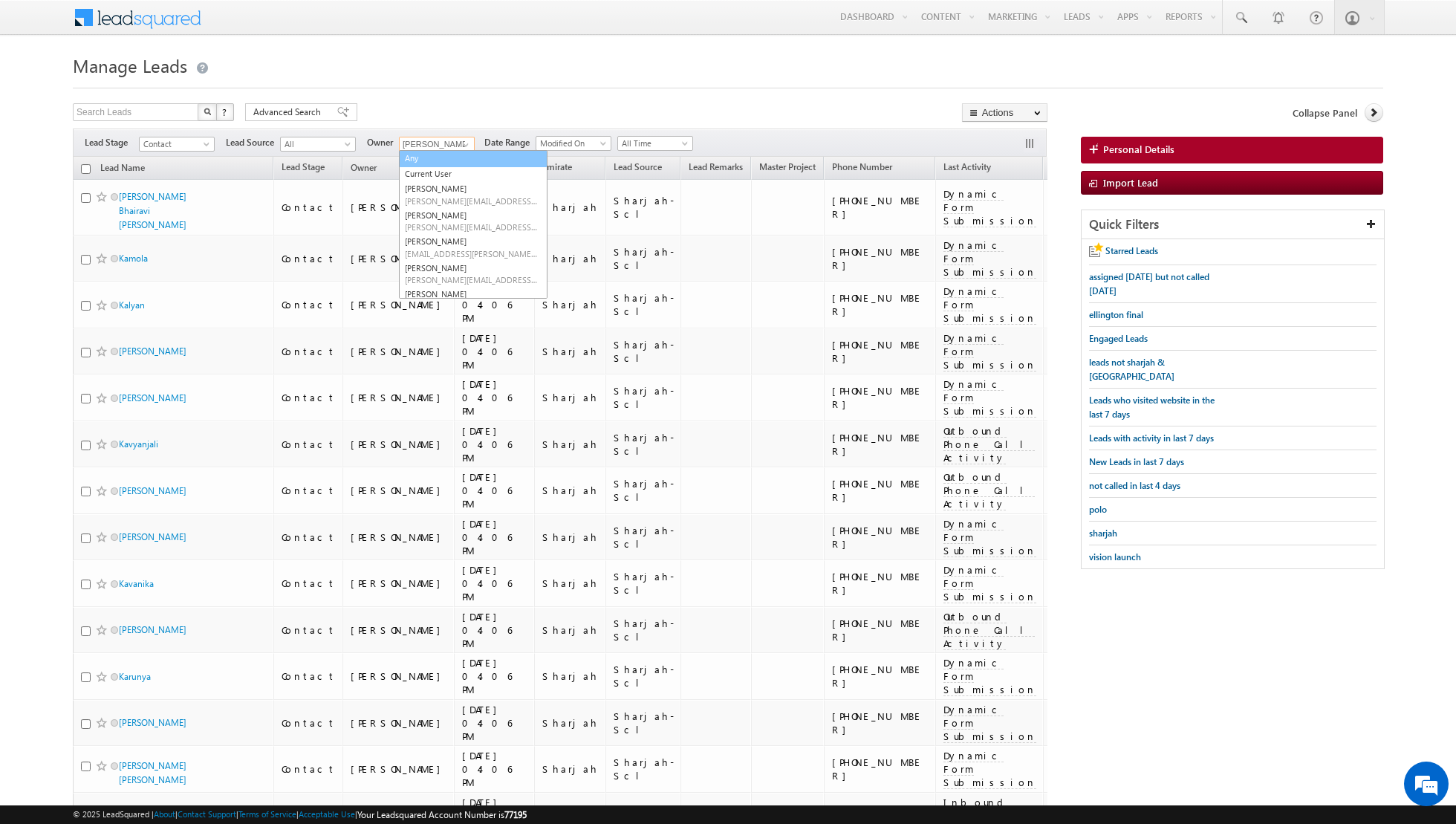
click at [442, 160] on link "Any" at bounding box center [473, 159] width 149 height 17
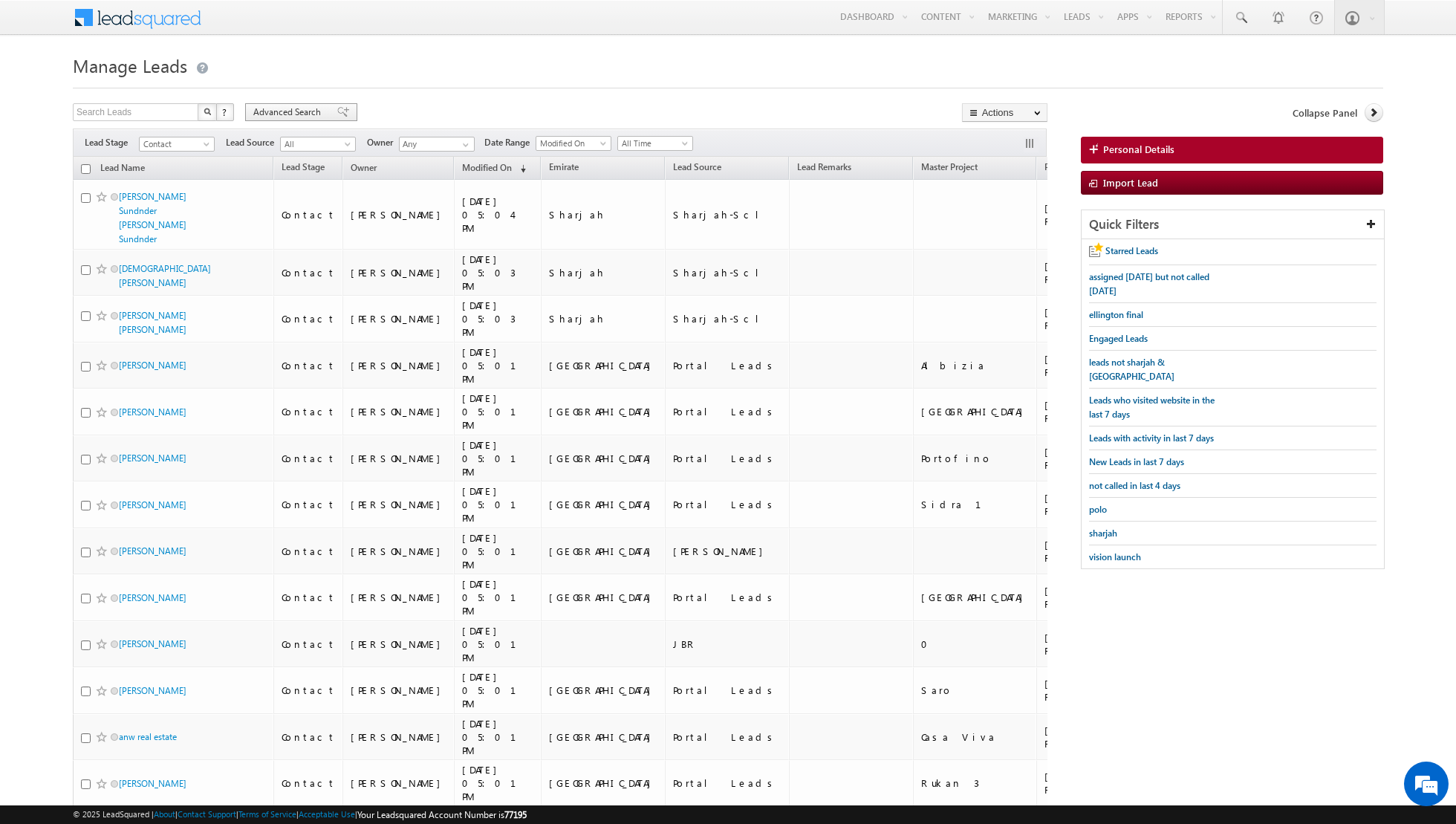
click at [337, 109] on span at bounding box center [343, 111] width 12 height 10
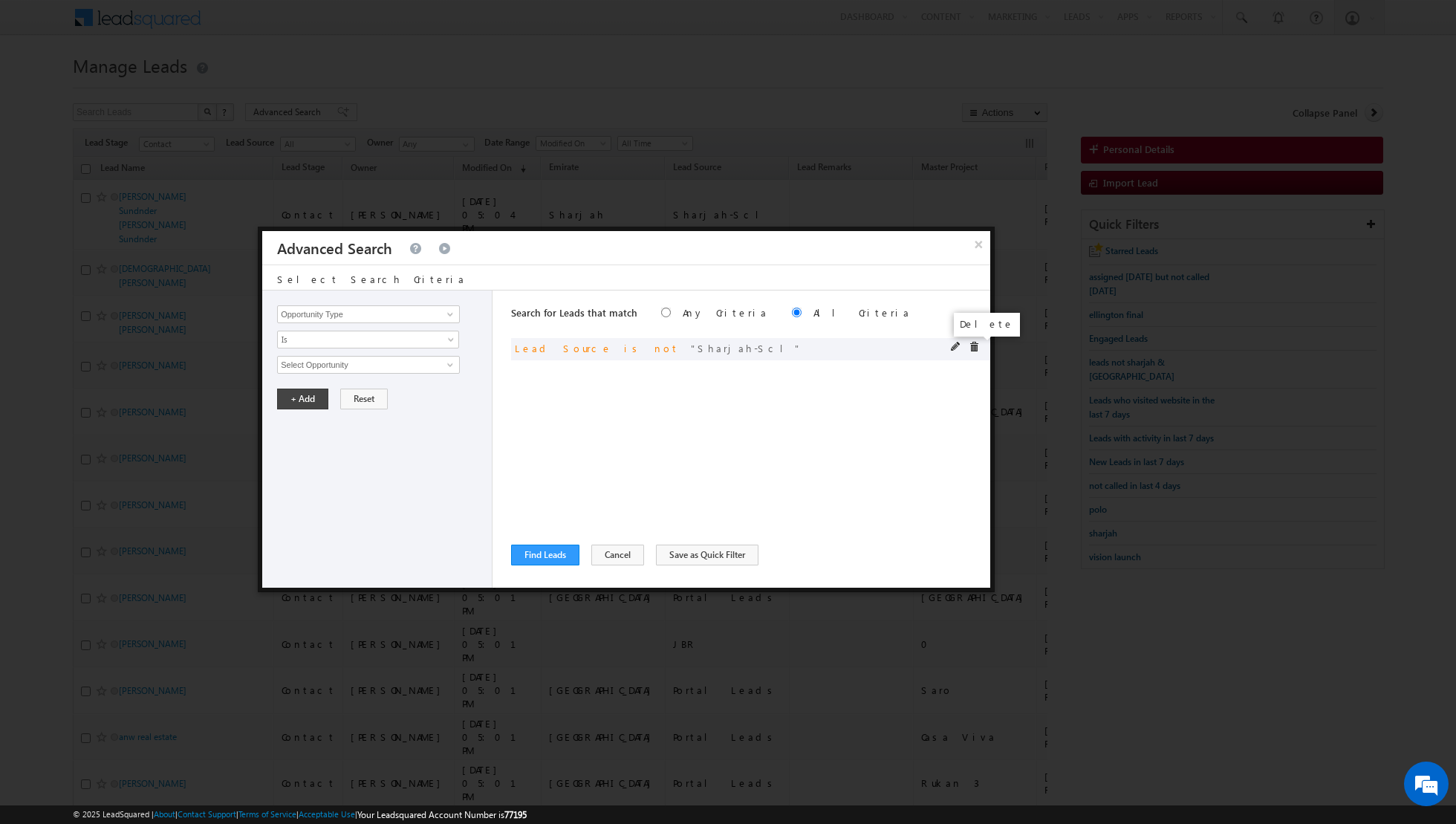
click at [972, 344] on span at bounding box center [974, 346] width 10 height 10
click at [451, 317] on span at bounding box center [450, 314] width 12 height 12
click at [413, 344] on link "First Name" at bounding box center [369, 344] width 183 height 17
click at [418, 339] on span "Is" at bounding box center [359, 339] width 161 height 14
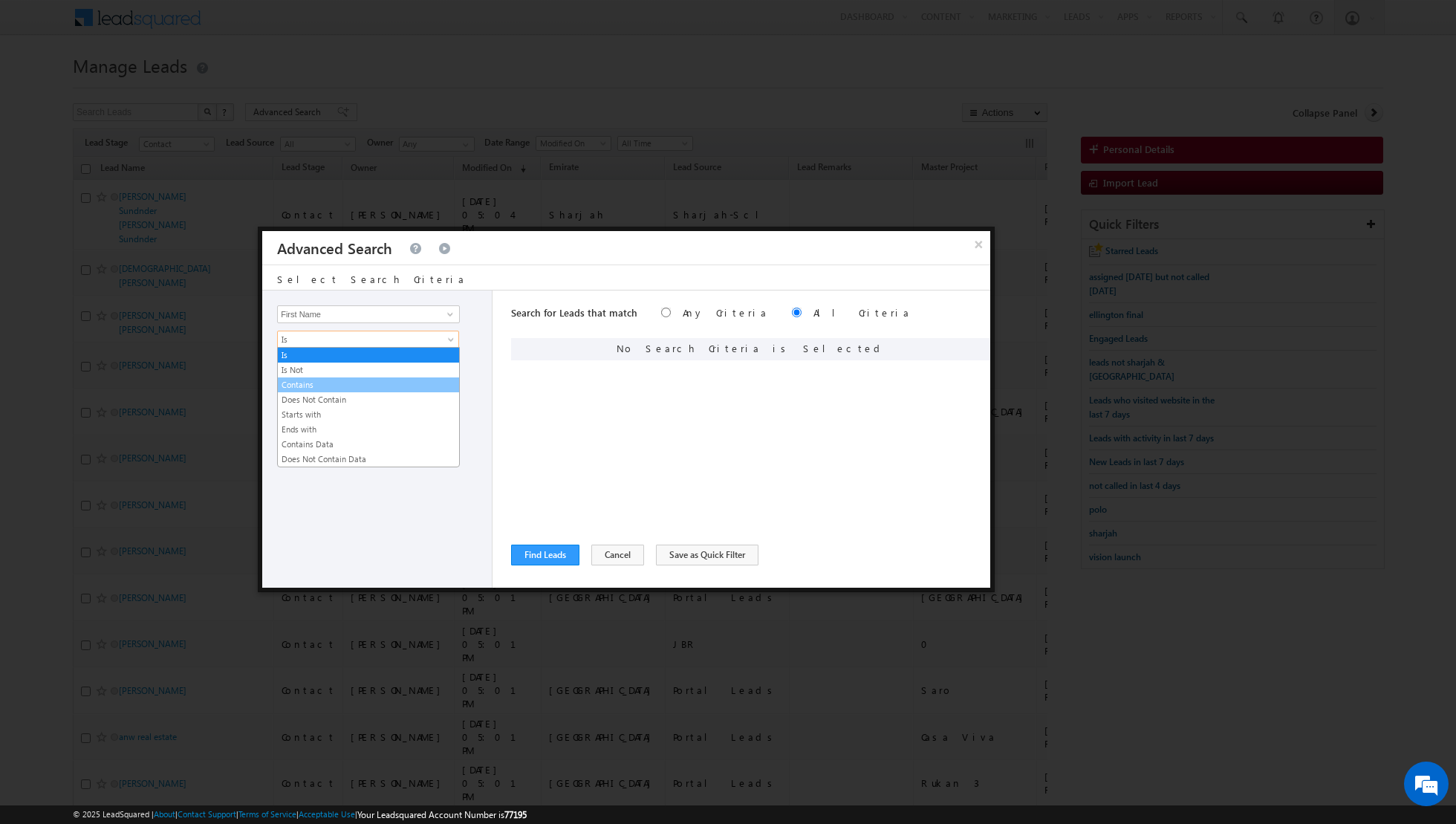
click at [345, 383] on link "Contains" at bounding box center [369, 384] width 181 height 14
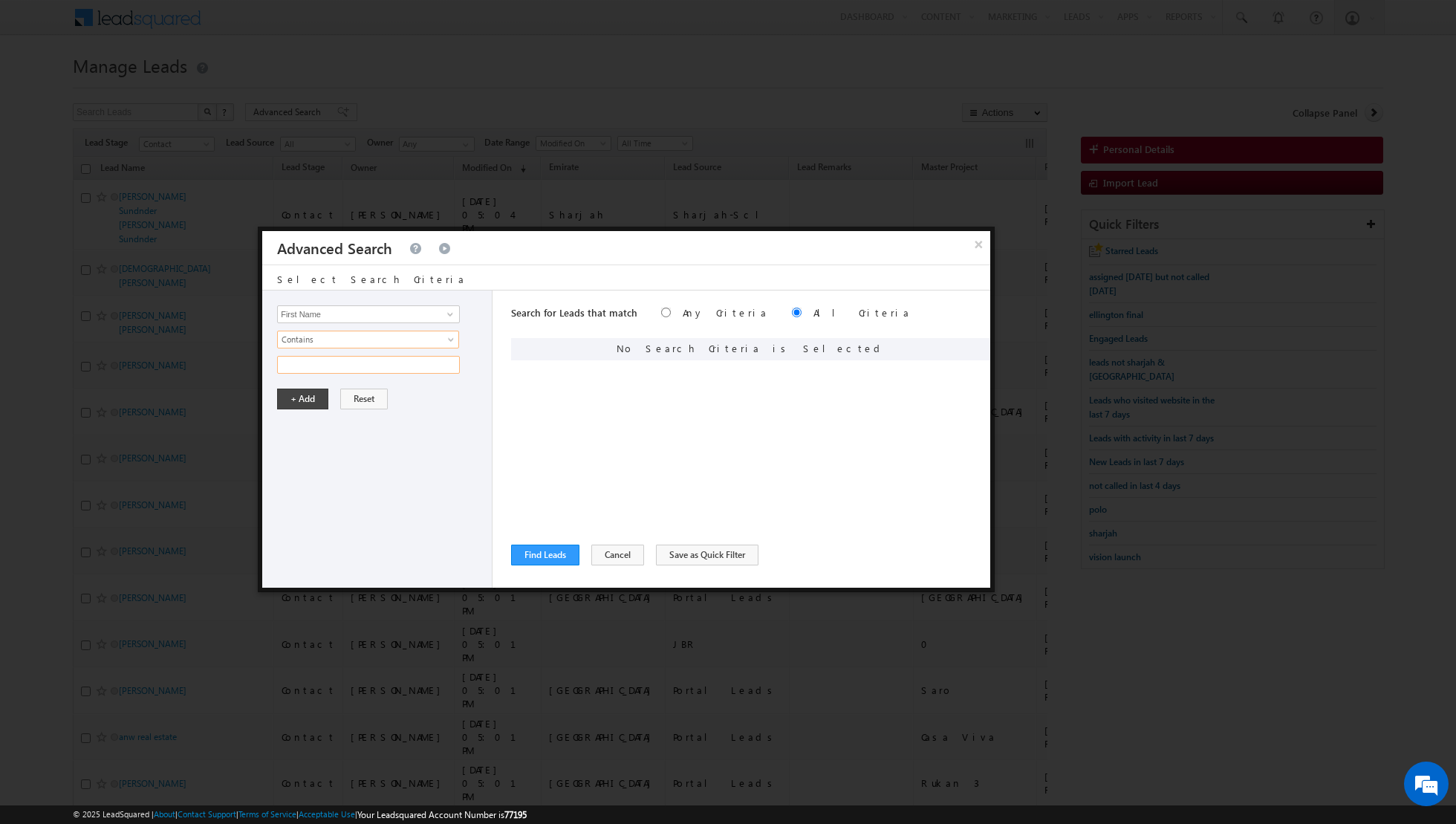
click at [345, 368] on input "text" at bounding box center [369, 365] width 183 height 18
click at [298, 398] on button "+ Add" at bounding box center [303, 399] width 52 height 21
click at [545, 552] on button "Find Leads" at bounding box center [545, 555] width 68 height 21
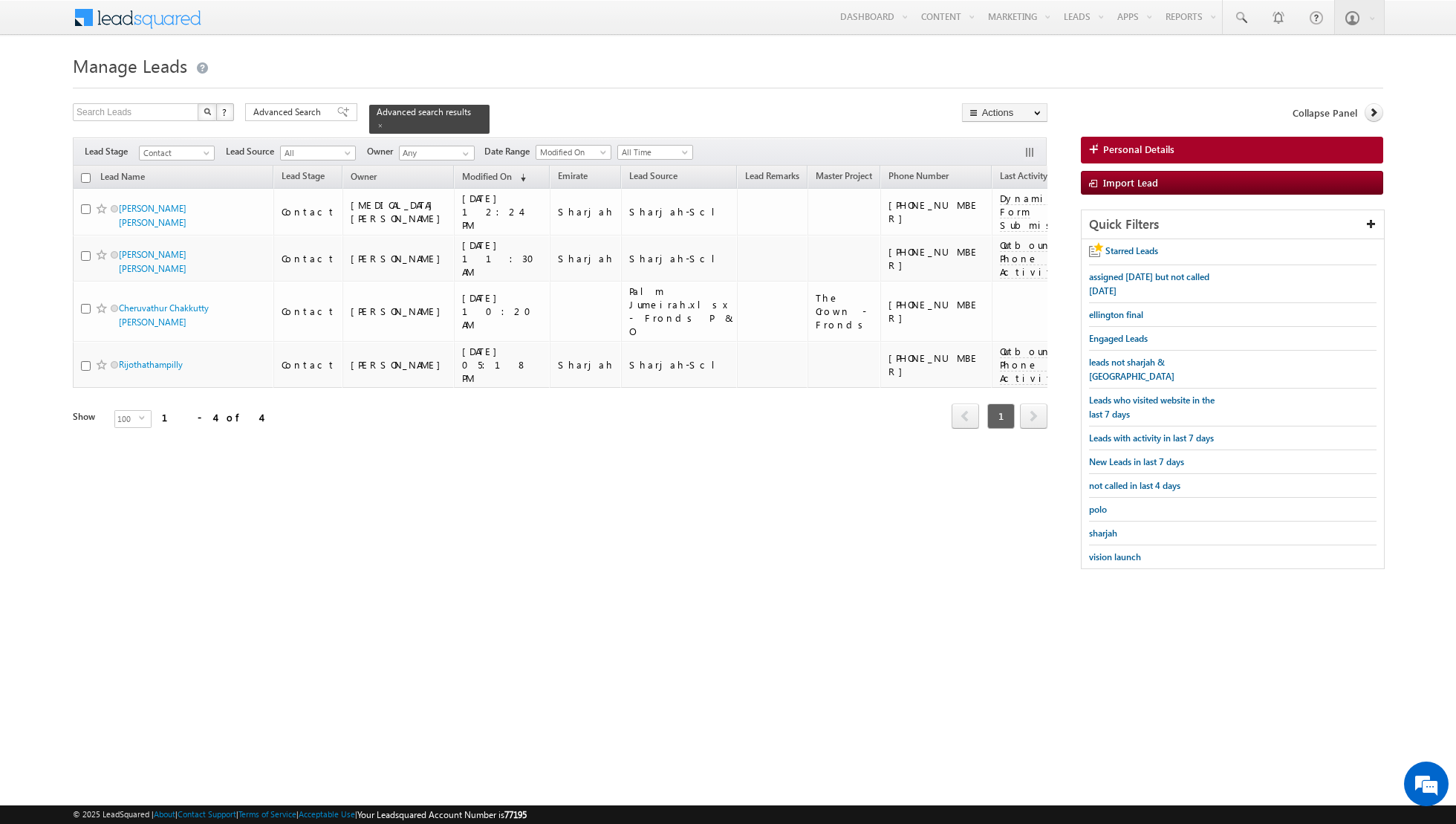
click at [83, 175] on input "checkbox" at bounding box center [85, 178] width 10 height 10
click at [990, 255] on link "Change Stage" at bounding box center [1005, 258] width 84 height 18
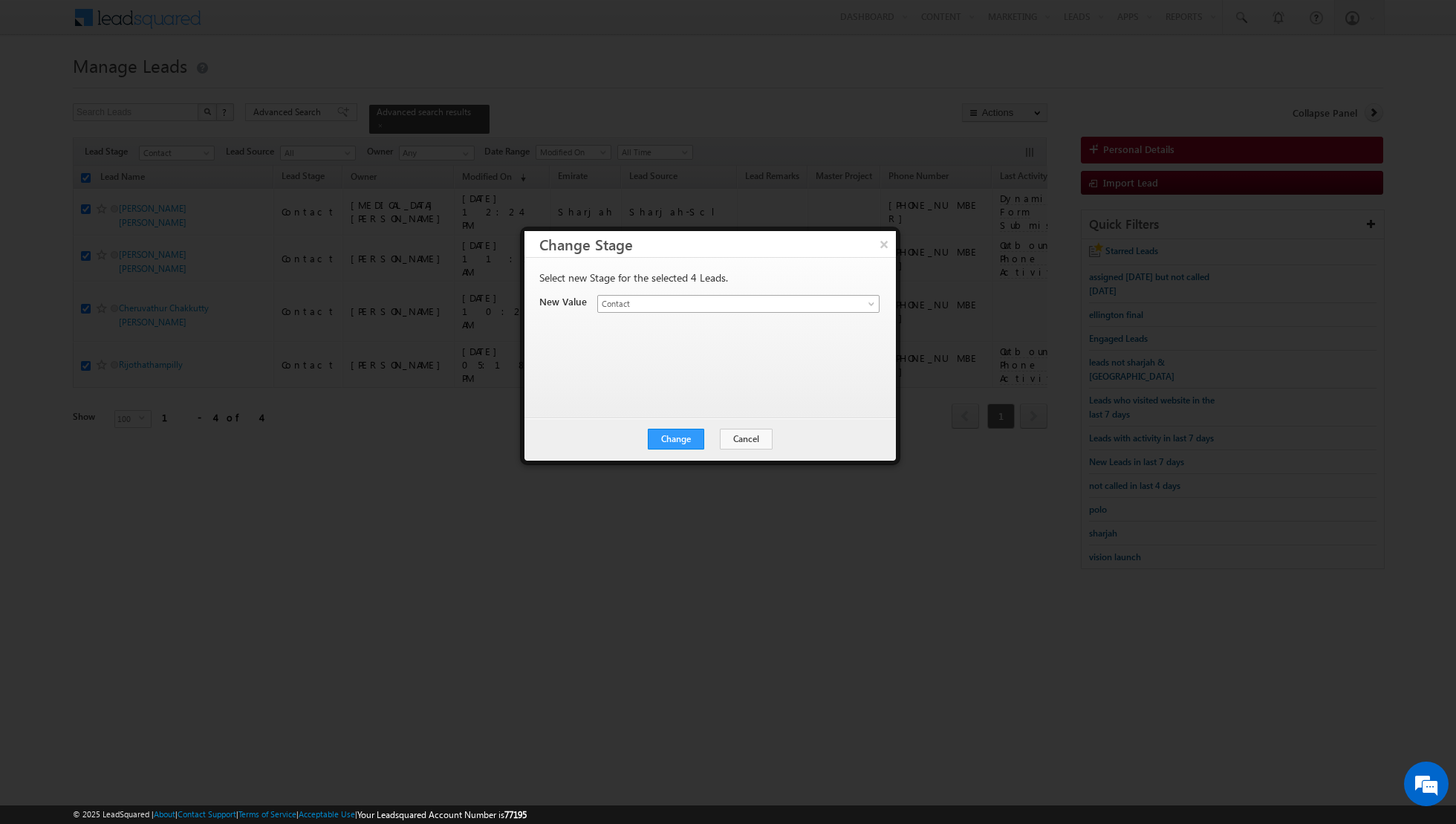
click at [858, 303] on link "Contact" at bounding box center [738, 304] width 282 height 18
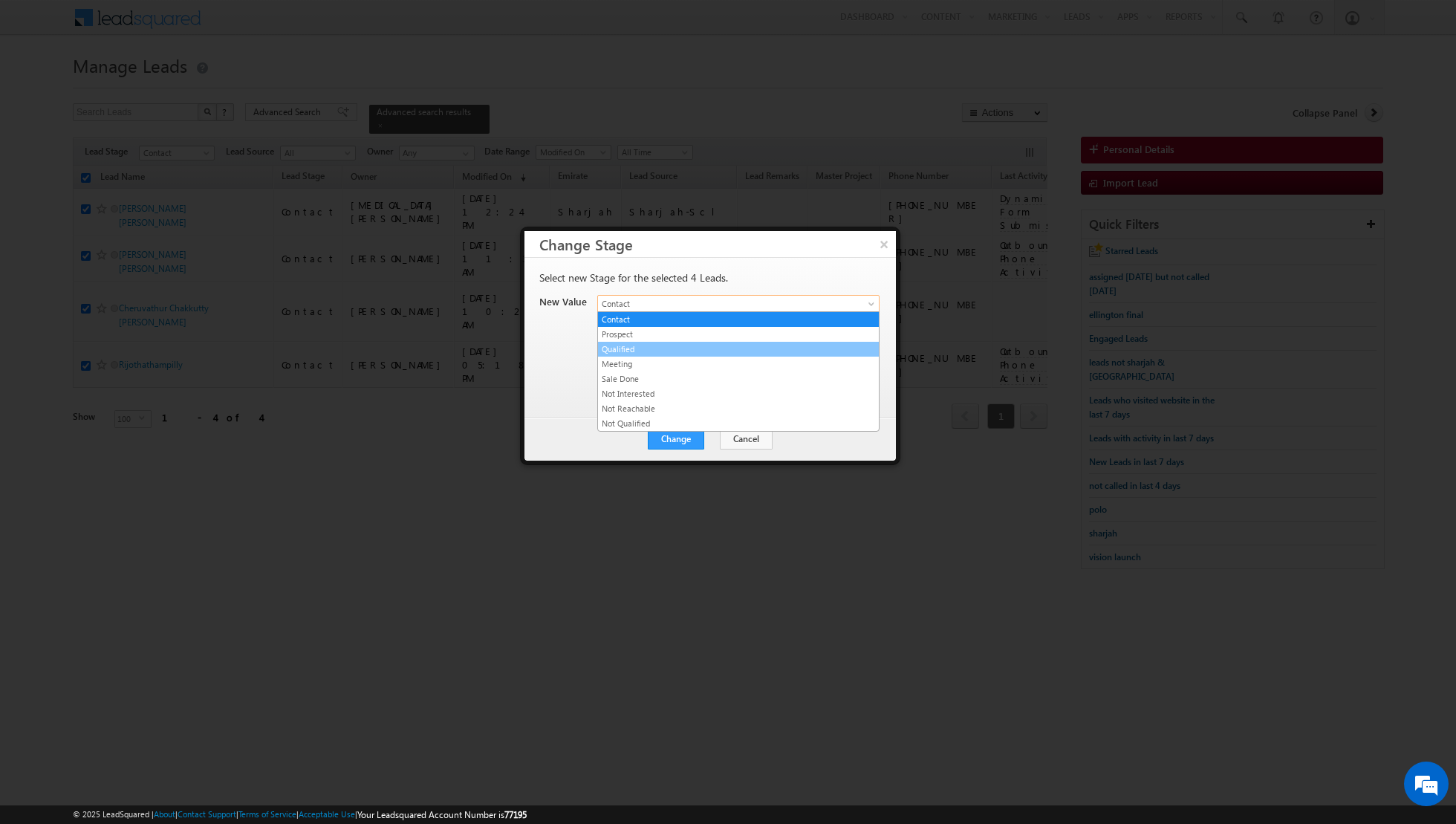
click at [718, 352] on link "Qualified" at bounding box center [739, 349] width 281 height 14
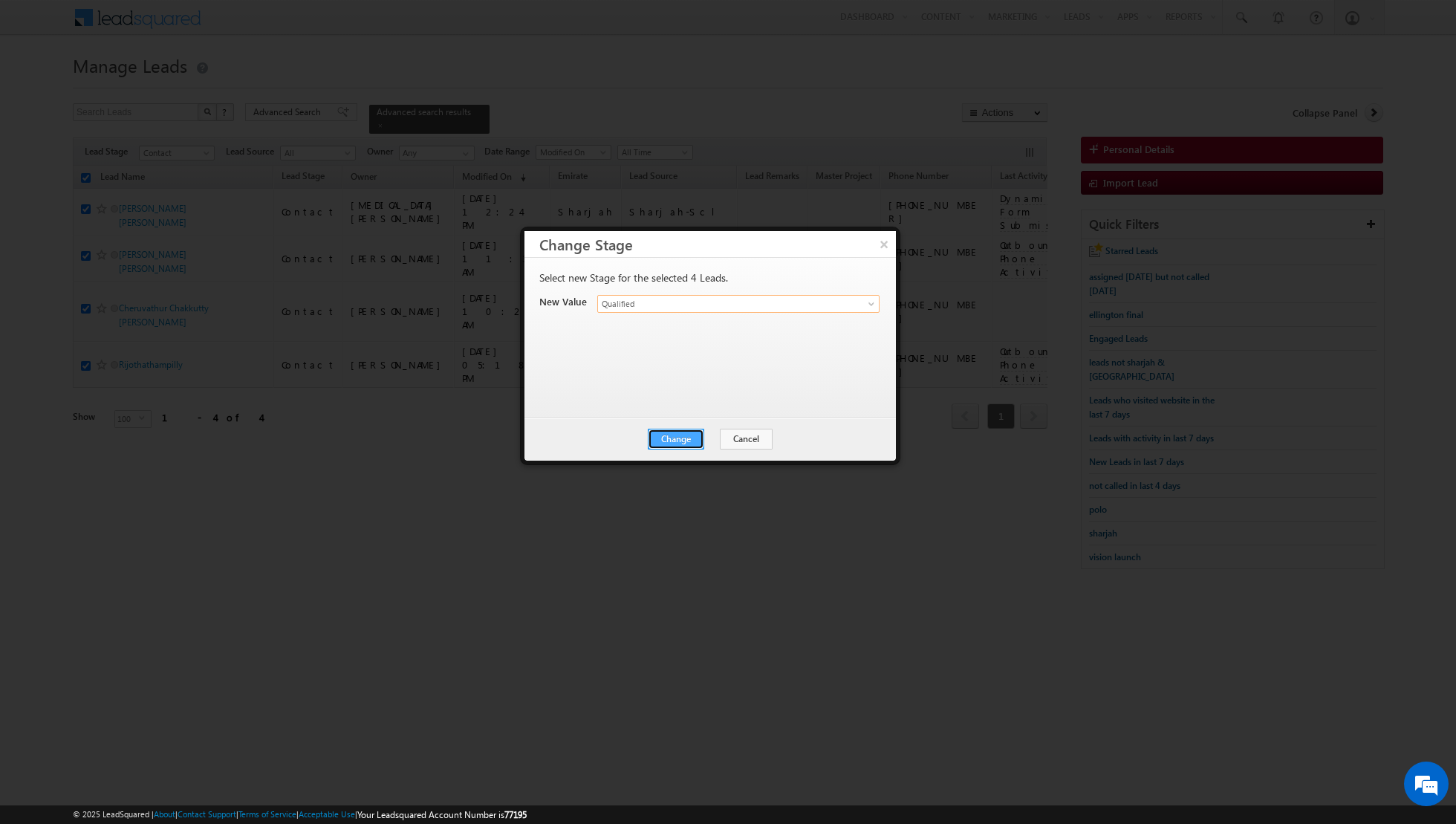
click at [688, 433] on button "Change" at bounding box center [676, 439] width 56 height 21
click at [714, 431] on button "Close" at bounding box center [713, 439] width 47 height 21
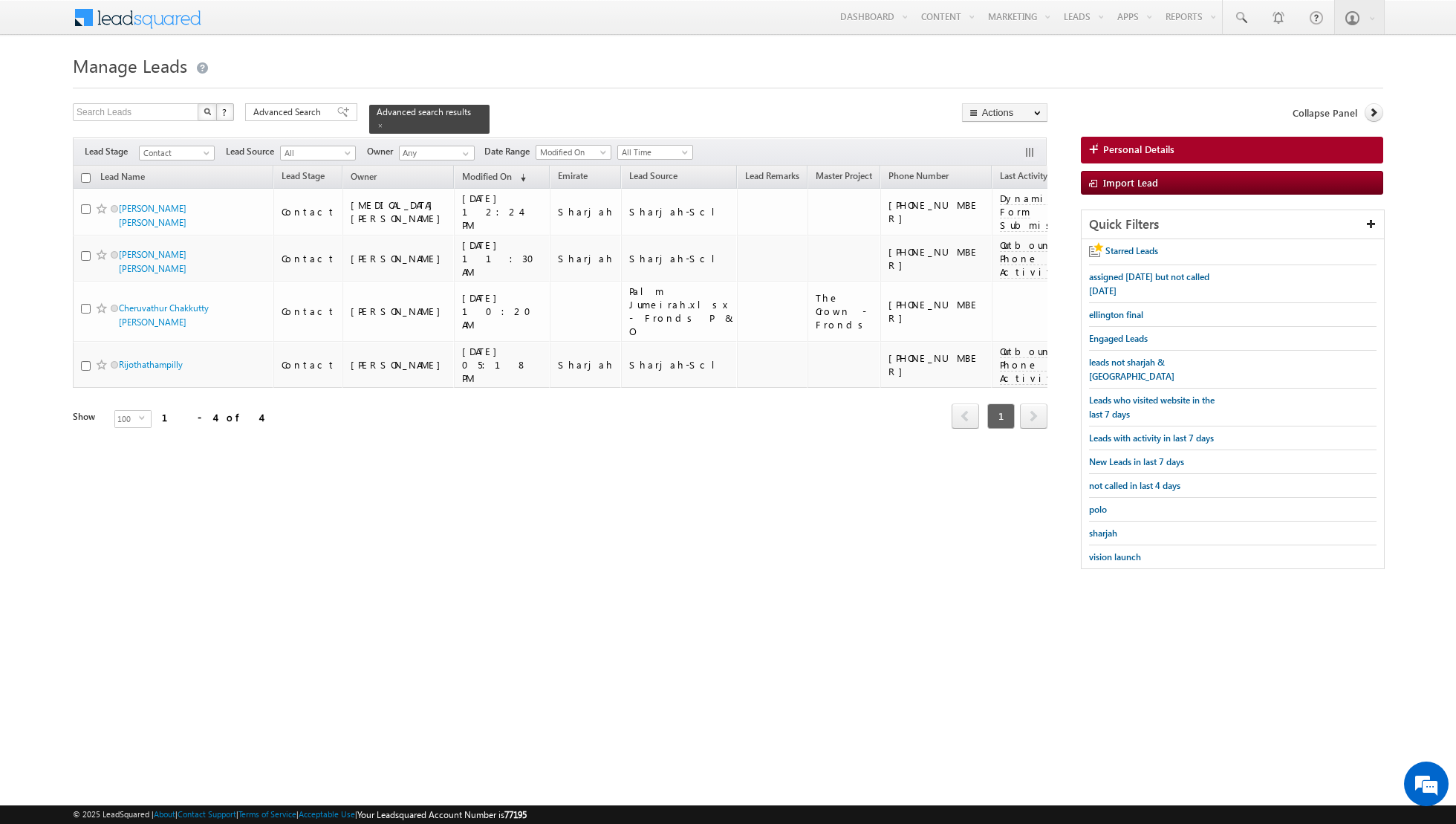
click at [84, 177] on input "checkbox" at bounding box center [85, 178] width 10 height 10
checkbox input "true"
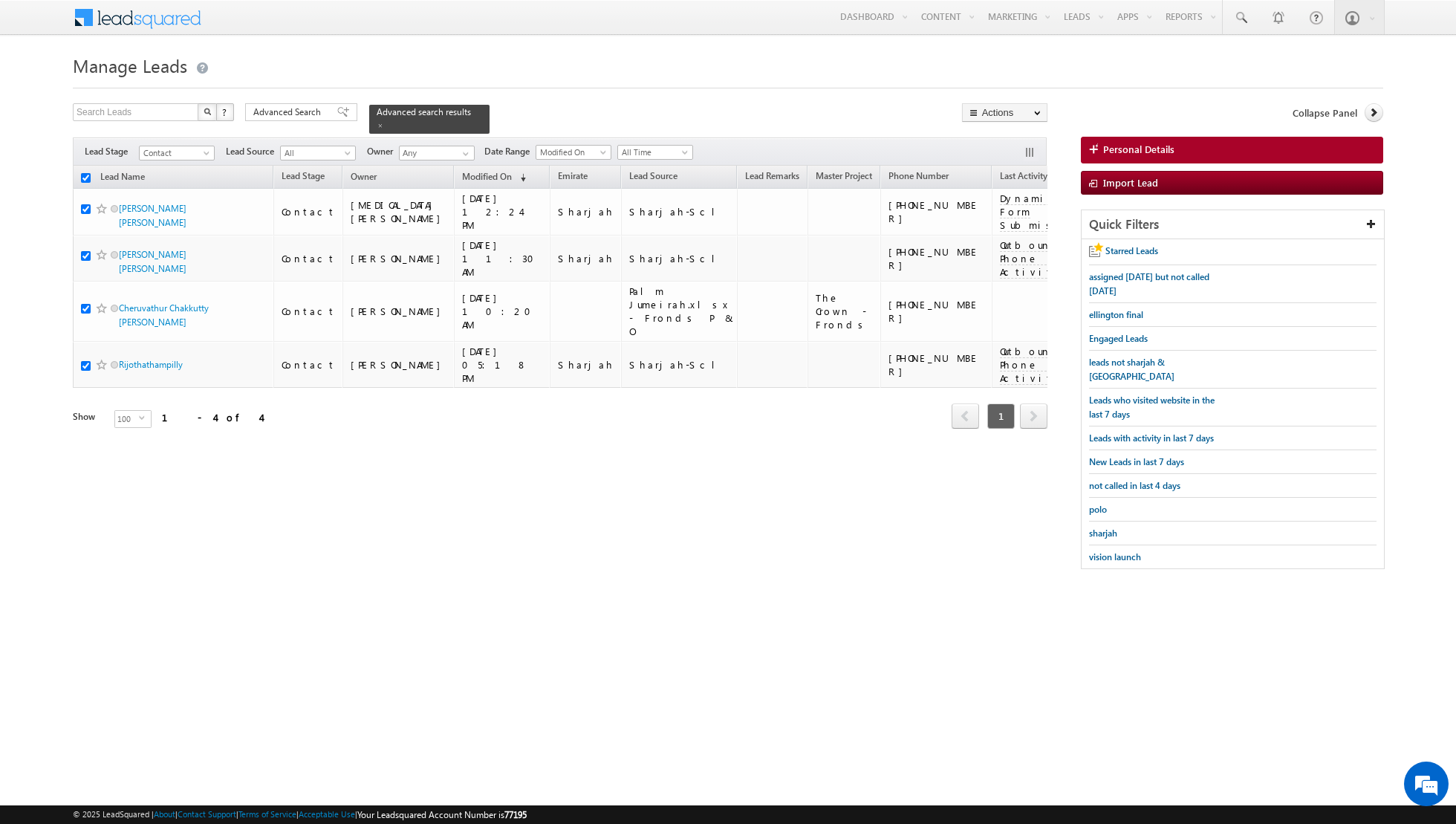
checkbox input "true"
click at [984, 257] on link "Change Stage" at bounding box center [1005, 258] width 84 height 18
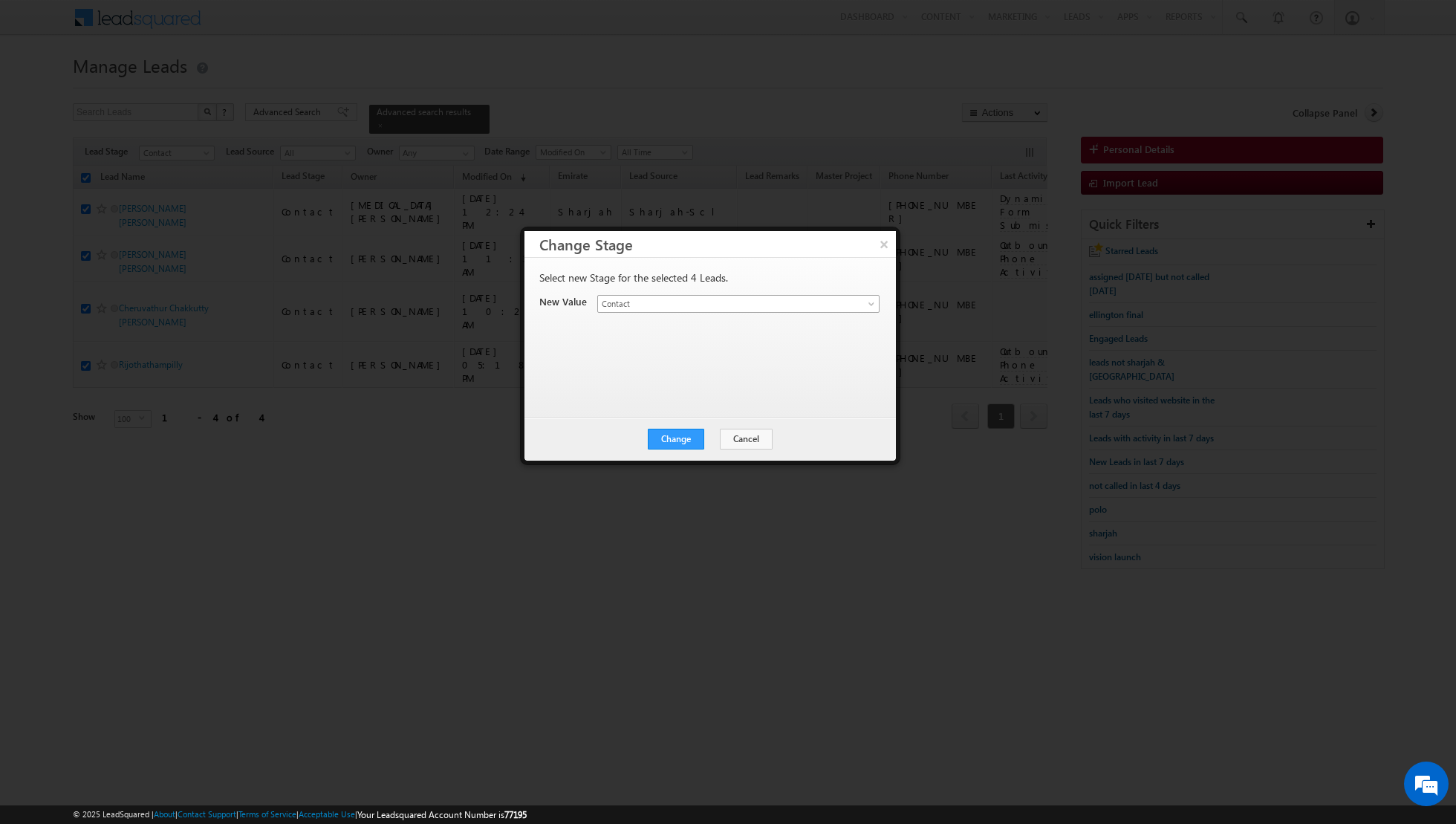
click at [849, 302] on link "Contact" at bounding box center [738, 304] width 282 height 18
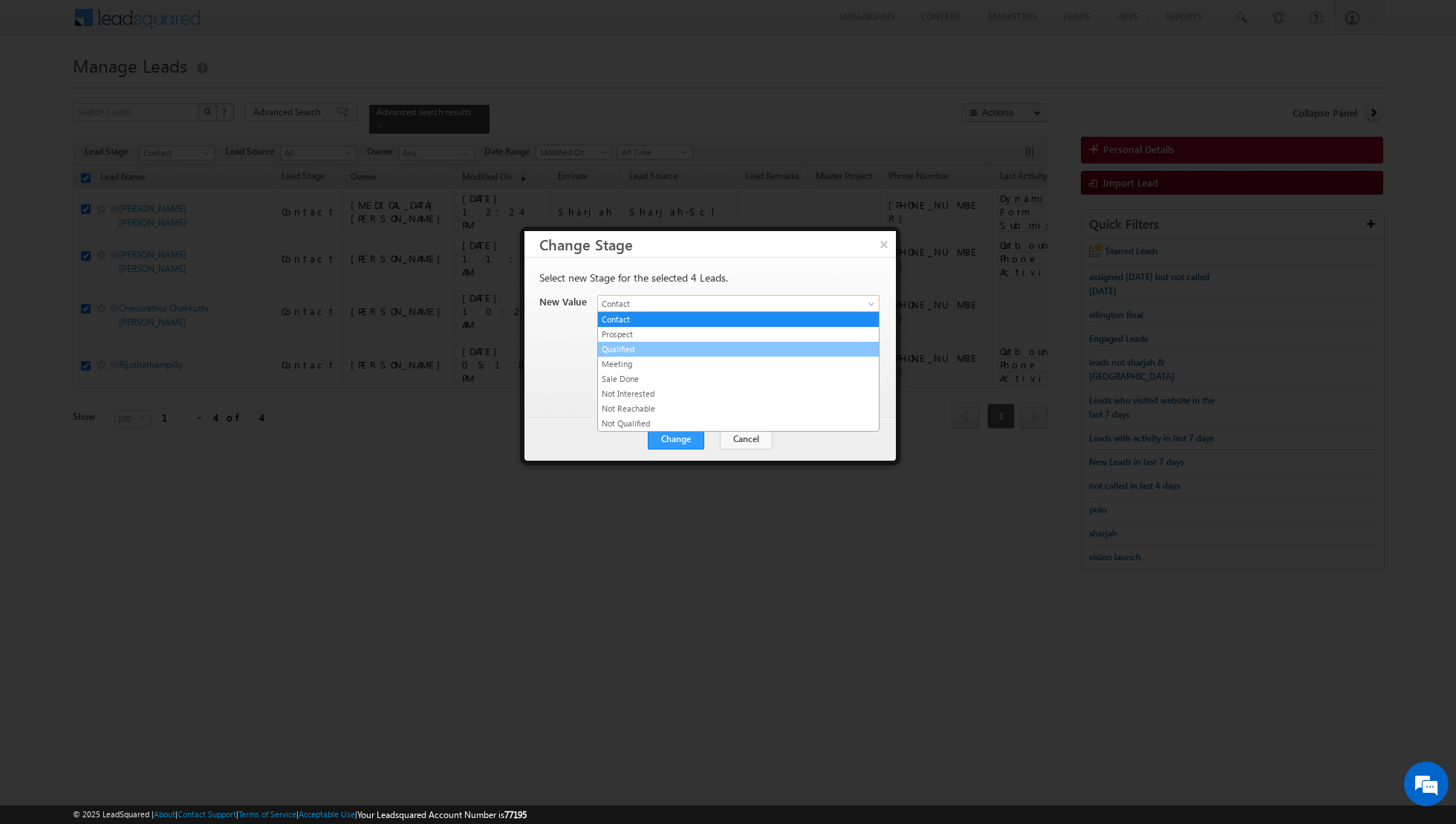
click at [727, 346] on link "Qualified" at bounding box center [739, 349] width 281 height 14
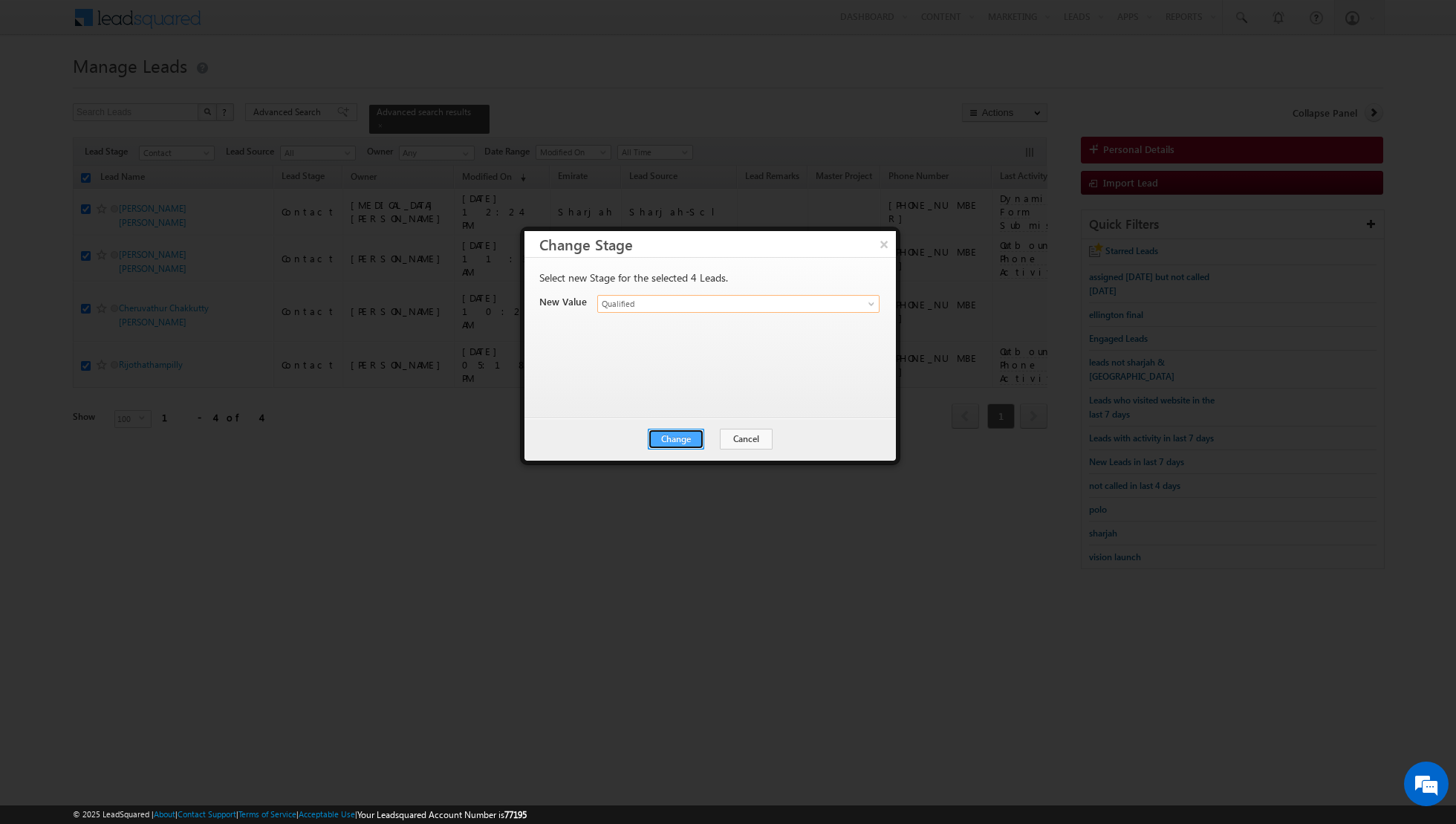
click at [682, 437] on button "Change" at bounding box center [676, 439] width 56 height 21
click at [718, 436] on button "Close" at bounding box center [713, 439] width 47 height 21
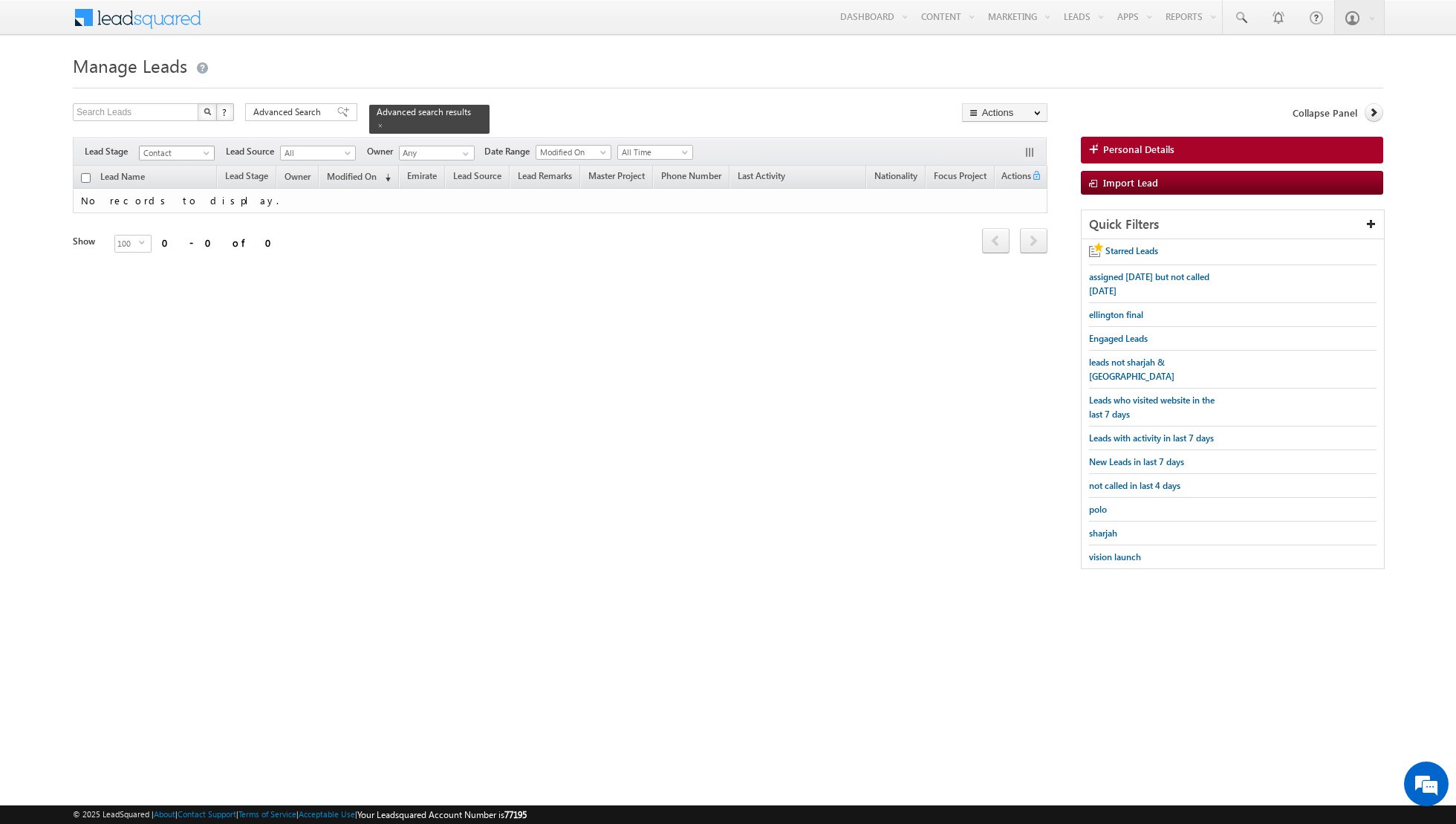
click at [206, 154] on span at bounding box center [208, 156] width 12 height 12
click at [177, 207] on link "Qualified" at bounding box center [177, 211] width 75 height 14
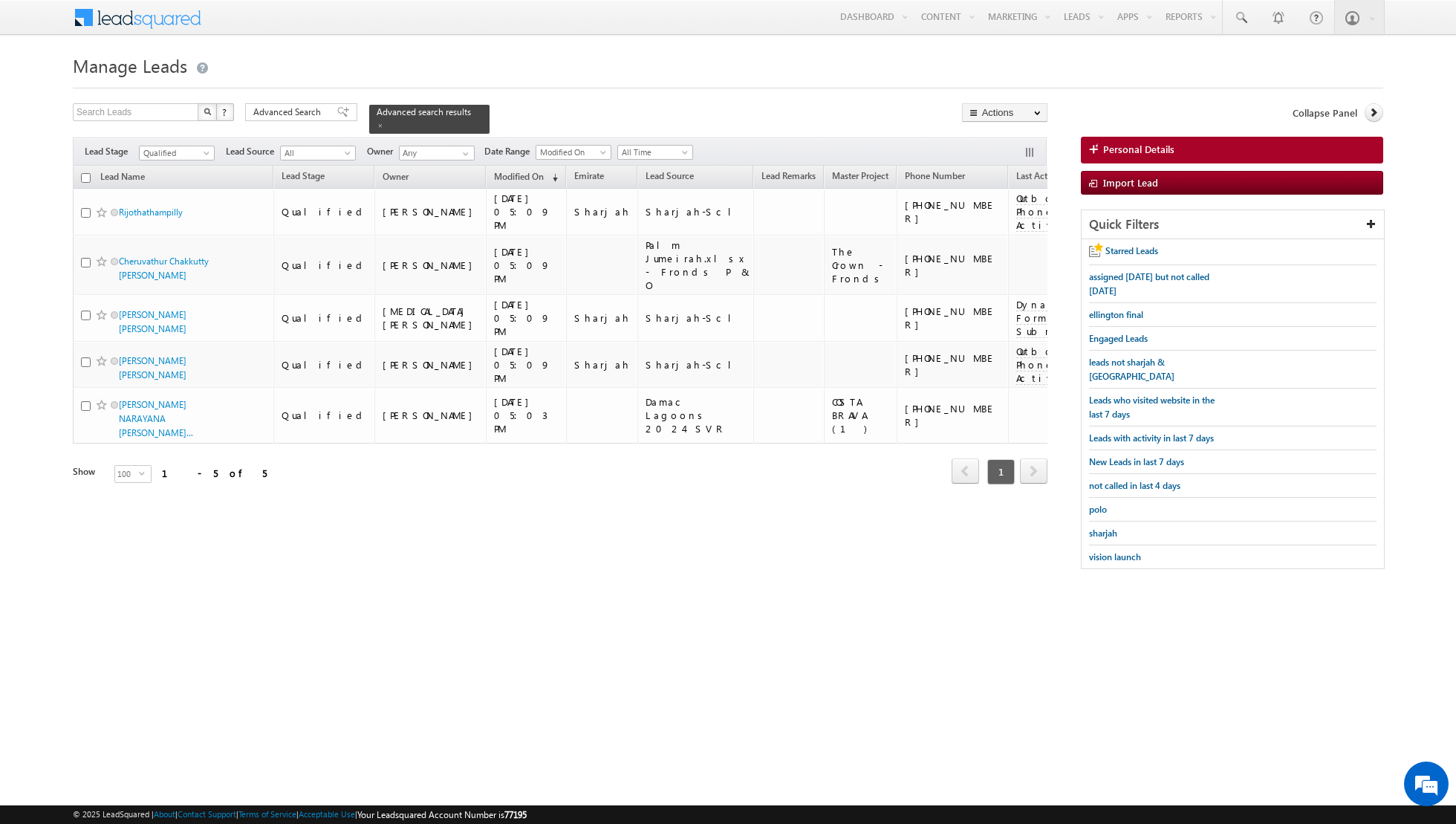
click at [84, 179] on input "checkbox" at bounding box center [85, 178] width 10 height 10
checkbox input "true"
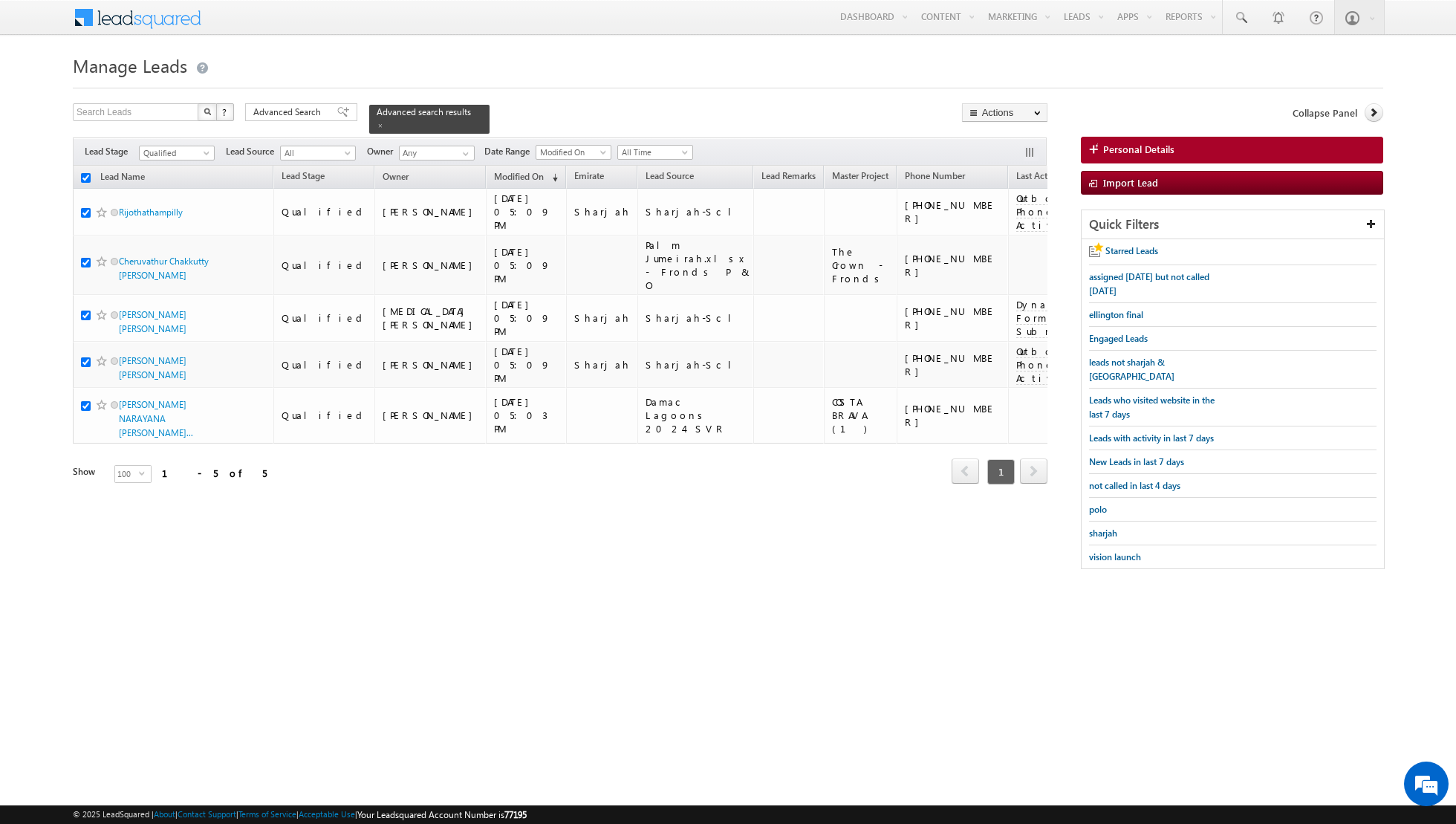
checkbox input "true"
click at [995, 238] on link "Change Owner" at bounding box center [1005, 241] width 84 height 18
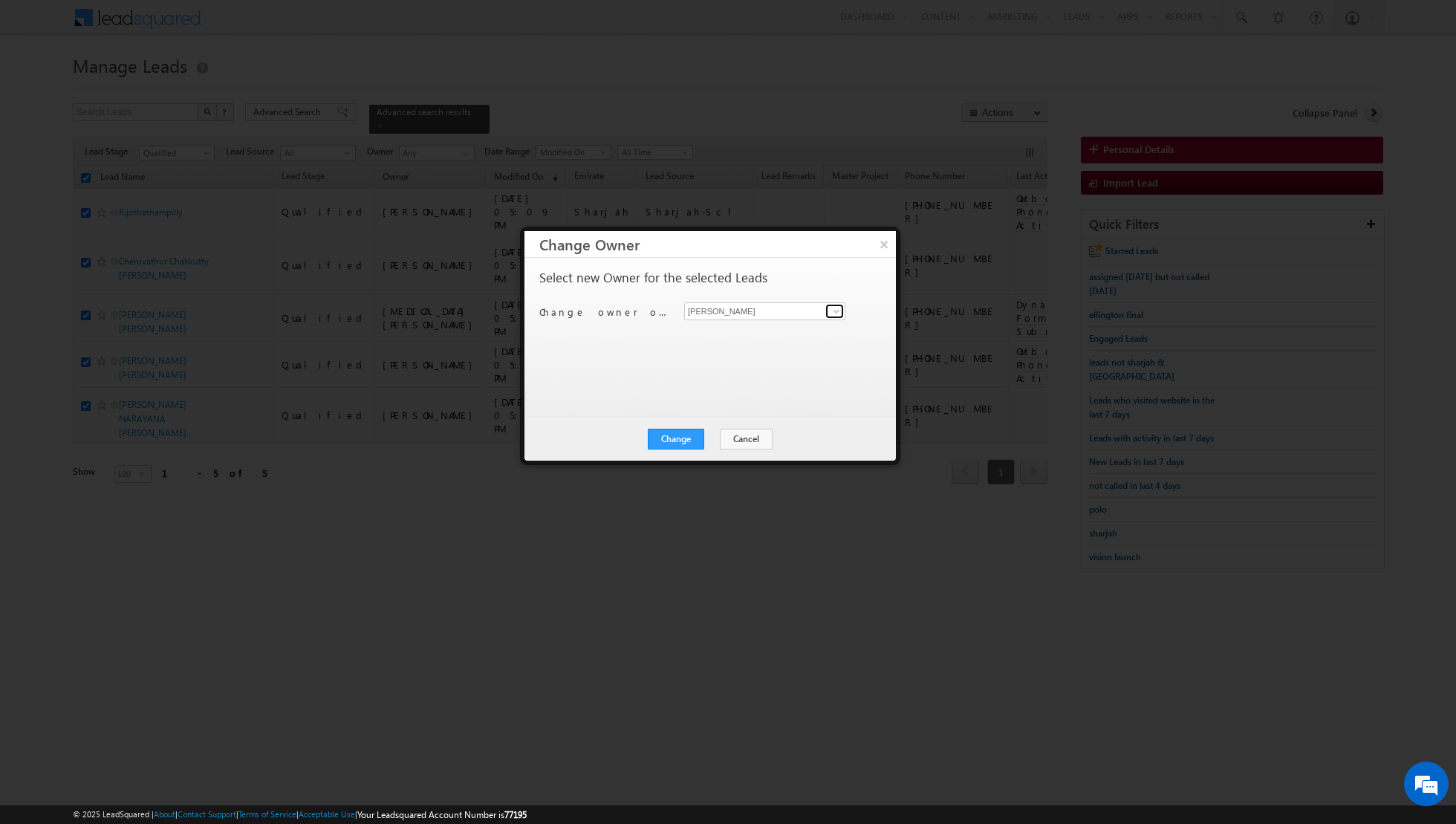
click at [830, 311] on span at bounding box center [836, 311] width 12 height 12
type input "[DEMOGRAPHIC_DATA]"
click at [683, 441] on button "Change" at bounding box center [676, 439] width 56 height 21
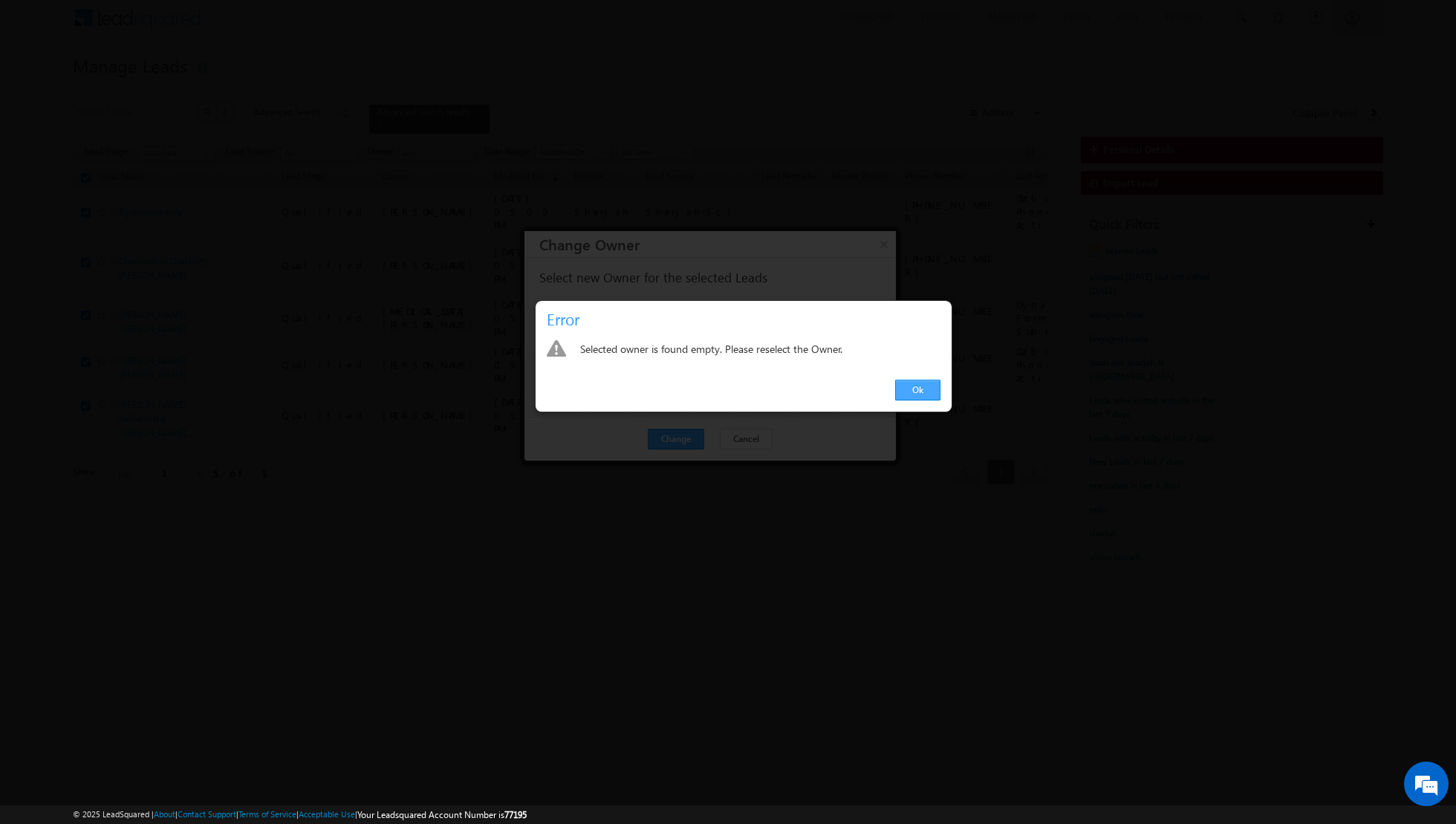
click at [910, 384] on link "Ok" at bounding box center [918, 390] width 45 height 21
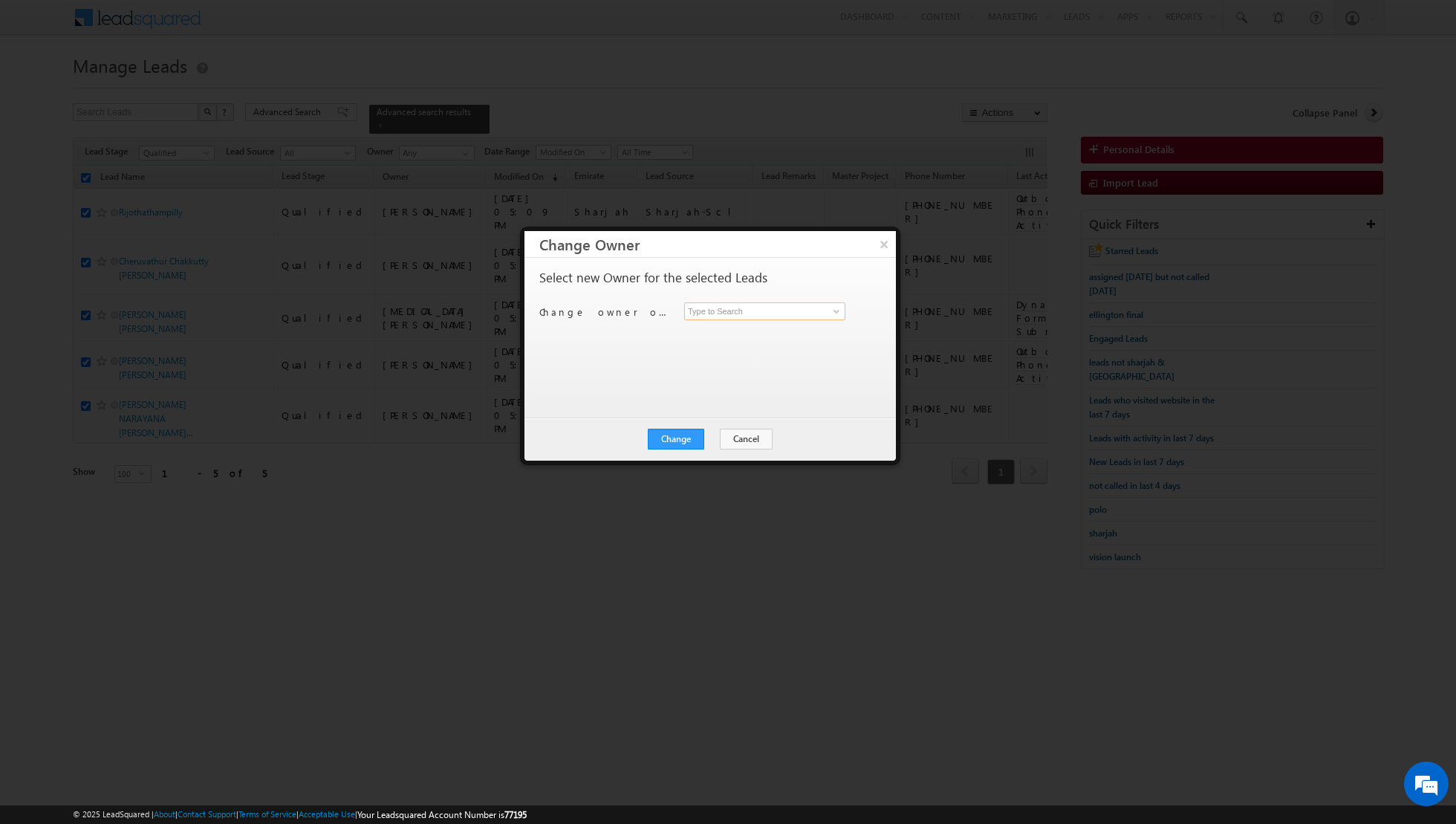
click at [800, 312] on input at bounding box center [765, 312] width 161 height 18
click at [772, 326] on link "[PERSON_NAME] [EMAIL_ADDRESS][PERSON_NAME][DOMAIN_NAME]" at bounding box center [765, 333] width 161 height 28
type input "[PERSON_NAME]"
click at [684, 441] on button "Change" at bounding box center [676, 439] width 56 height 21
click at [717, 440] on button "Close" at bounding box center [713, 439] width 47 height 21
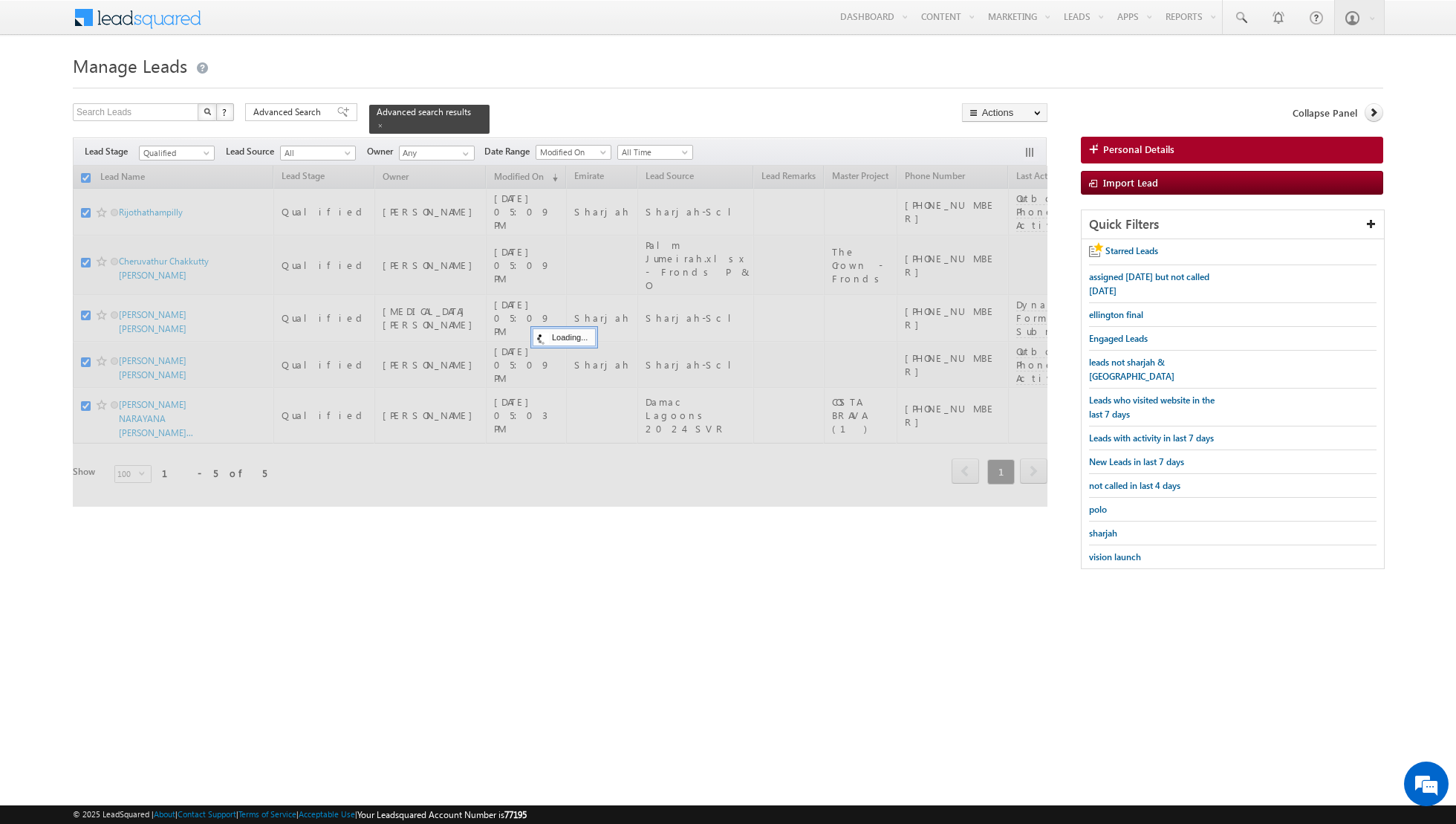
checkbox input "false"
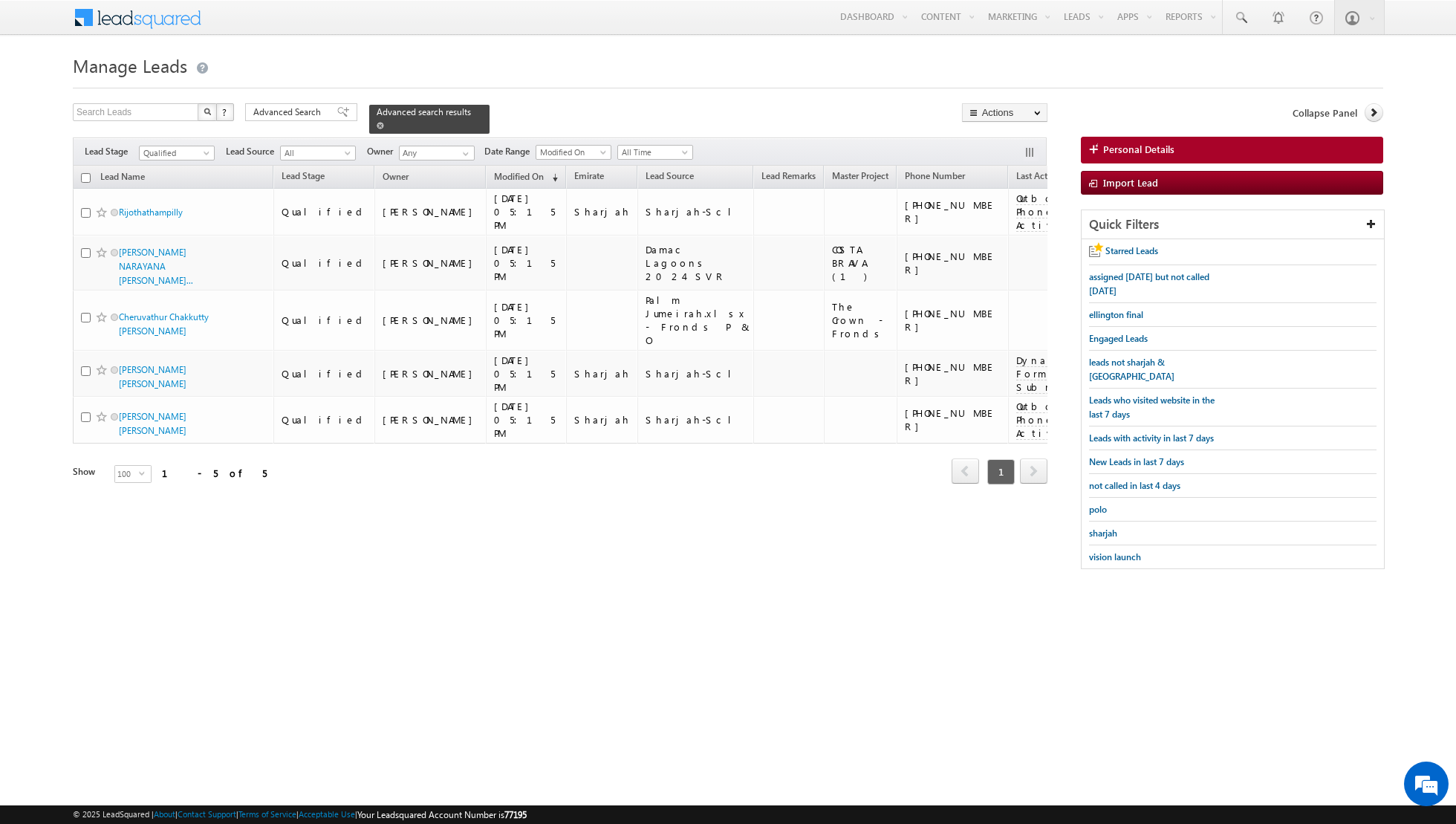
click at [376, 125] on span at bounding box center [380, 125] width 7 height 7
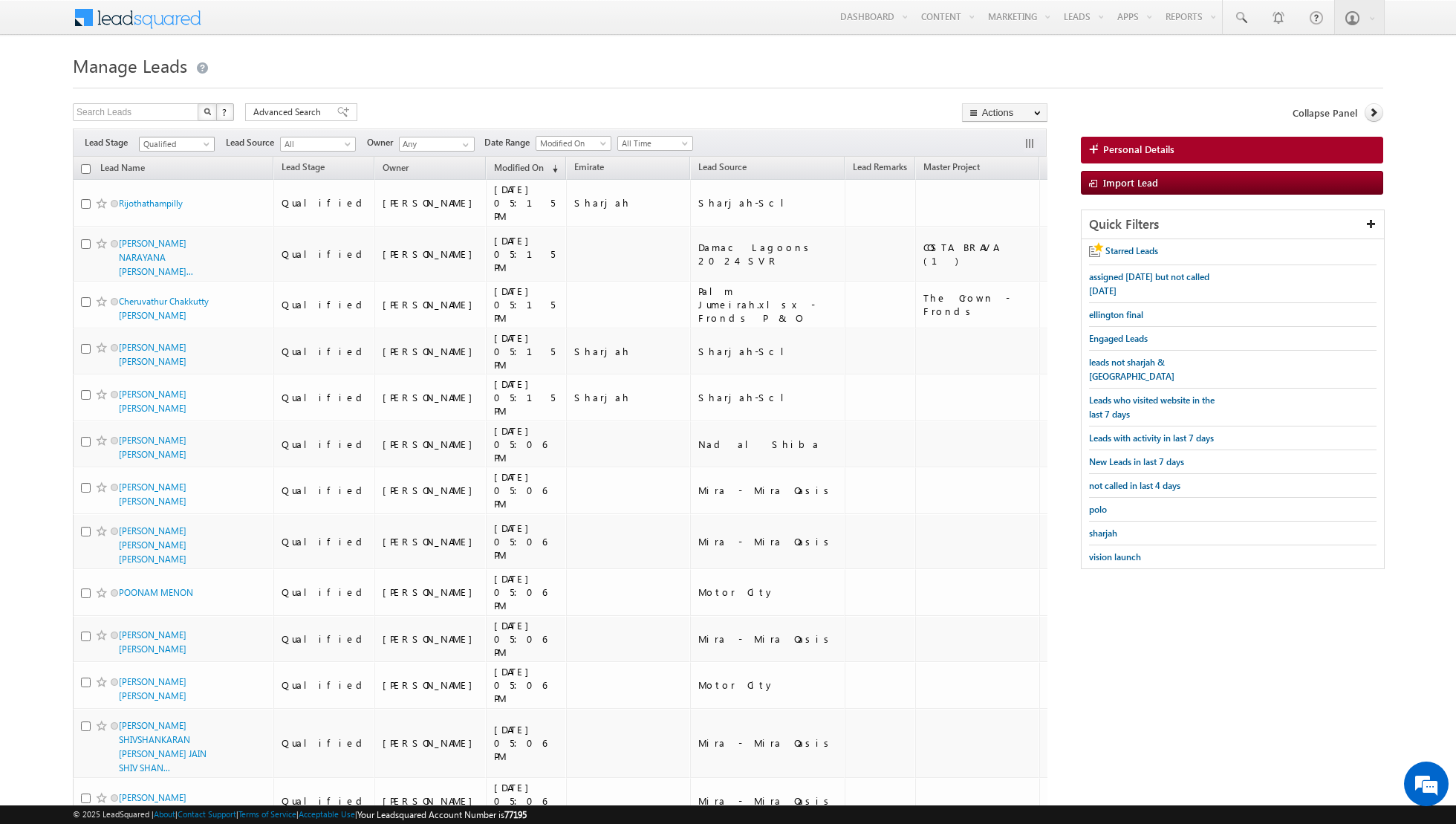
click at [205, 141] on span at bounding box center [208, 147] width 12 height 12
click at [467, 144] on span at bounding box center [465, 144] width 12 height 12
click at [425, 162] on link "[PERSON_NAME] [EMAIL_ADDRESS][PERSON_NAME][DOMAIN_NAME]" at bounding box center [473, 164] width 149 height 28
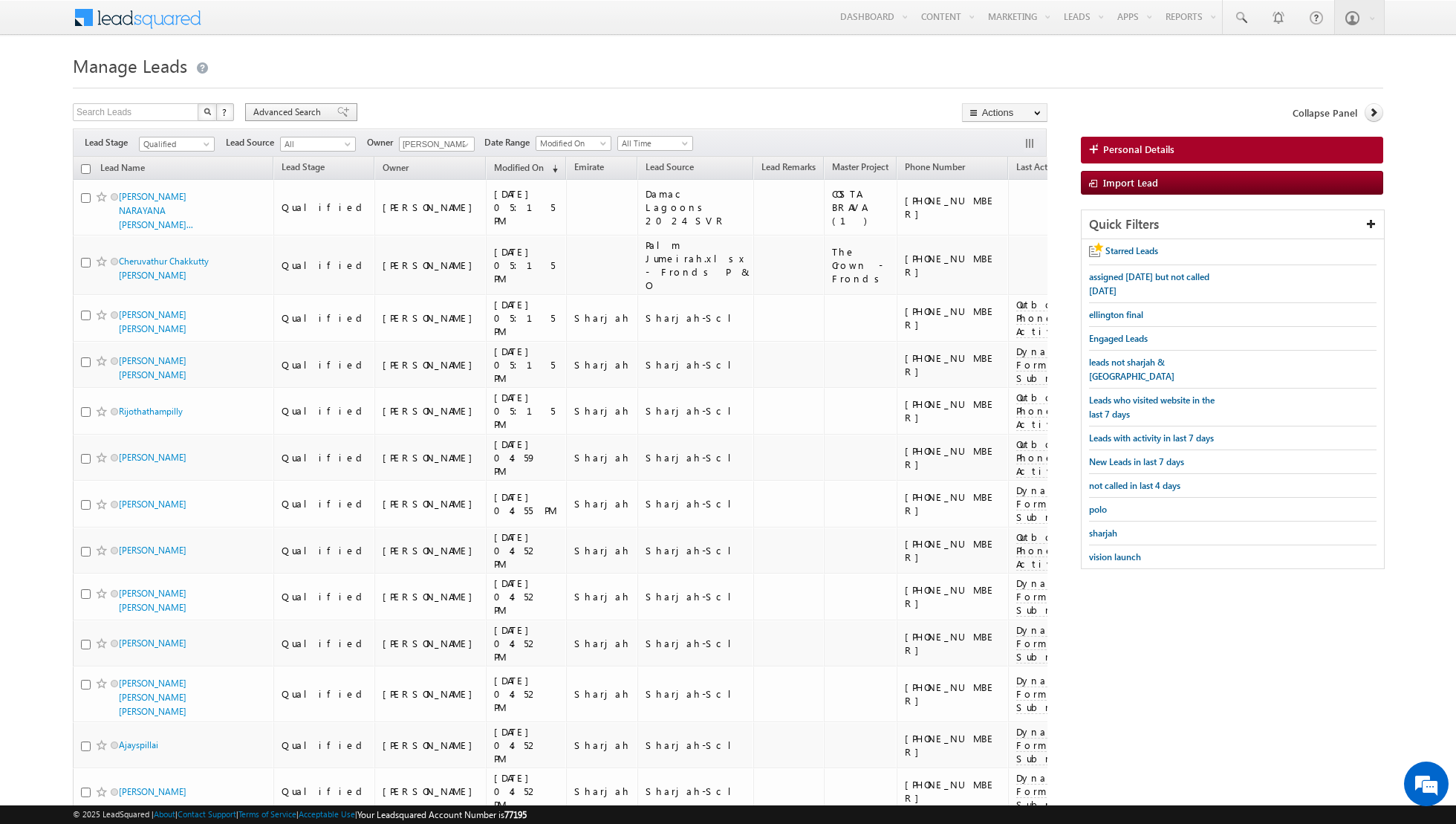
click at [337, 113] on span at bounding box center [343, 111] width 12 height 10
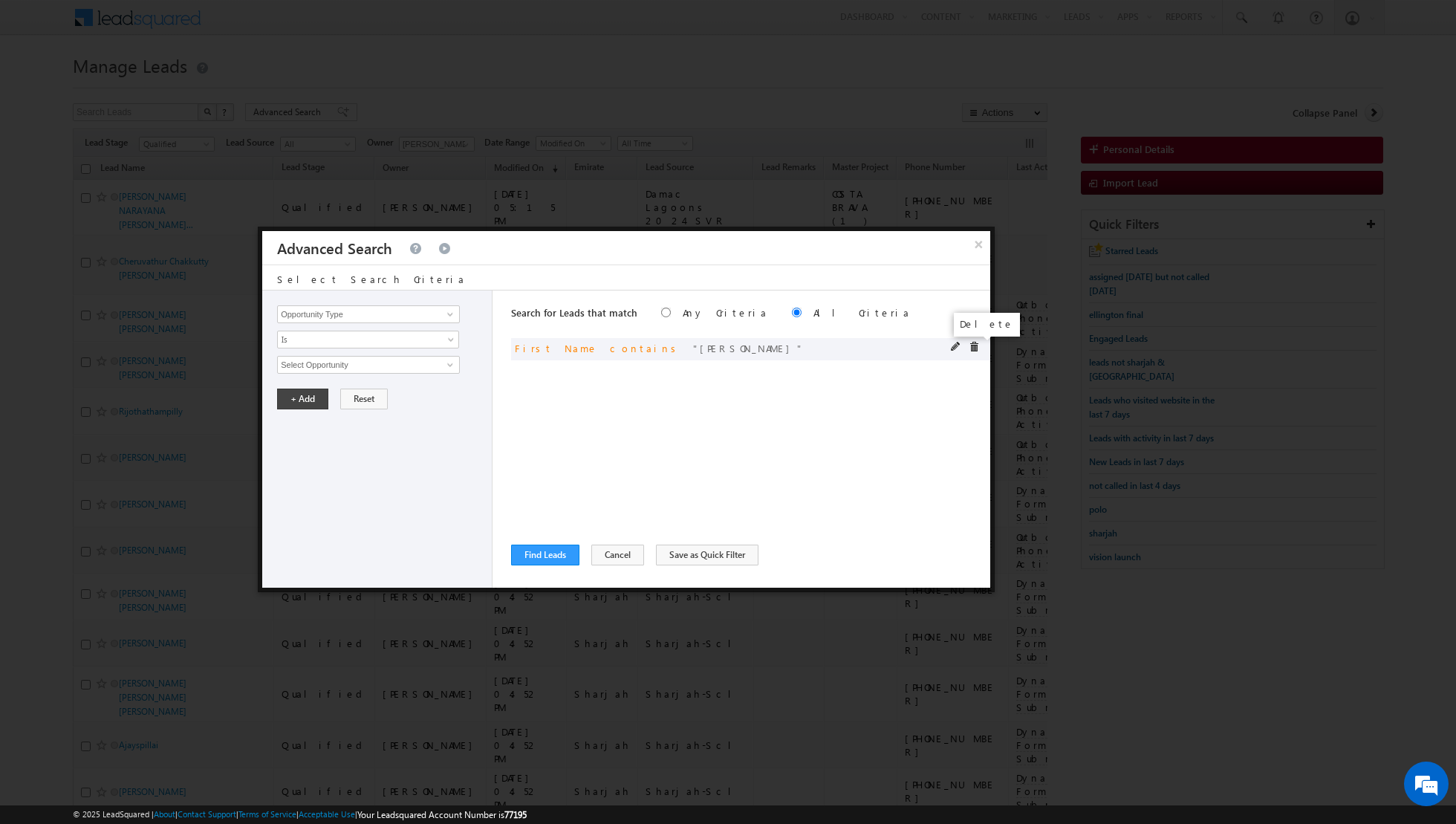
click at [975, 347] on span at bounding box center [974, 346] width 10 height 10
click at [549, 557] on button "Find Leads" at bounding box center [545, 555] width 68 height 21
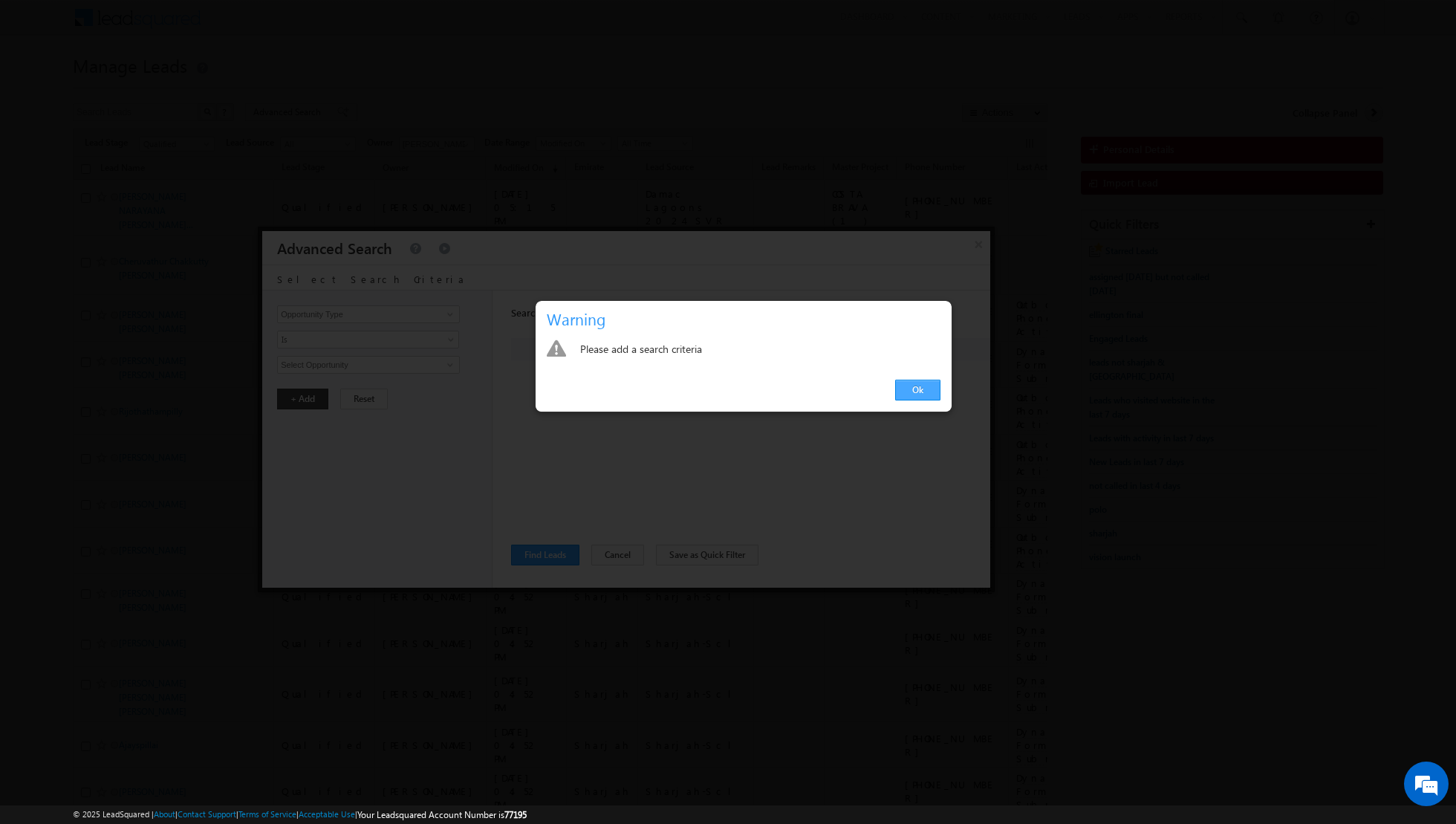
click at [920, 389] on link "Ok" at bounding box center [918, 390] width 45 height 21
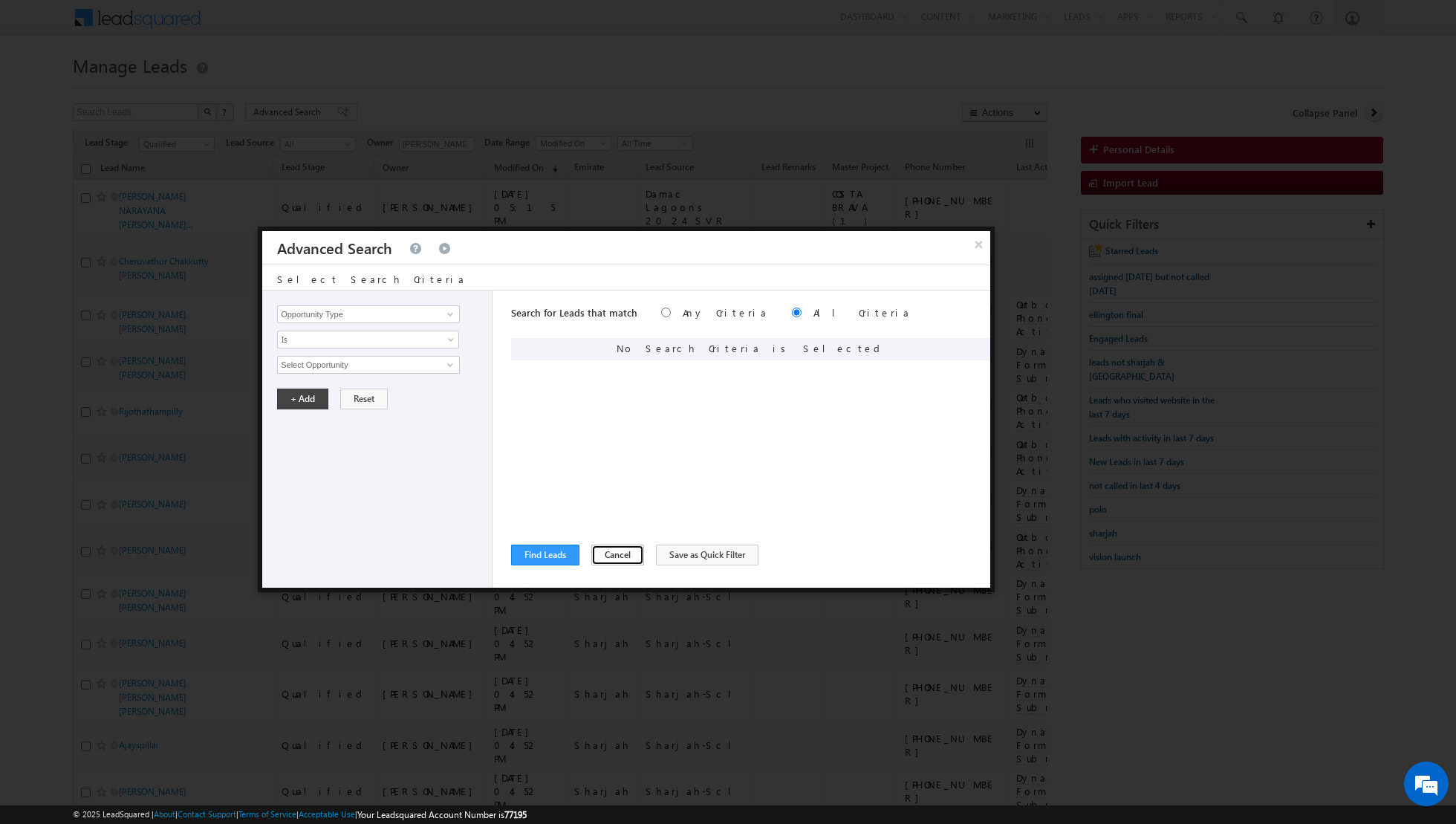
click at [607, 552] on button "Cancel" at bounding box center [617, 555] width 53 height 21
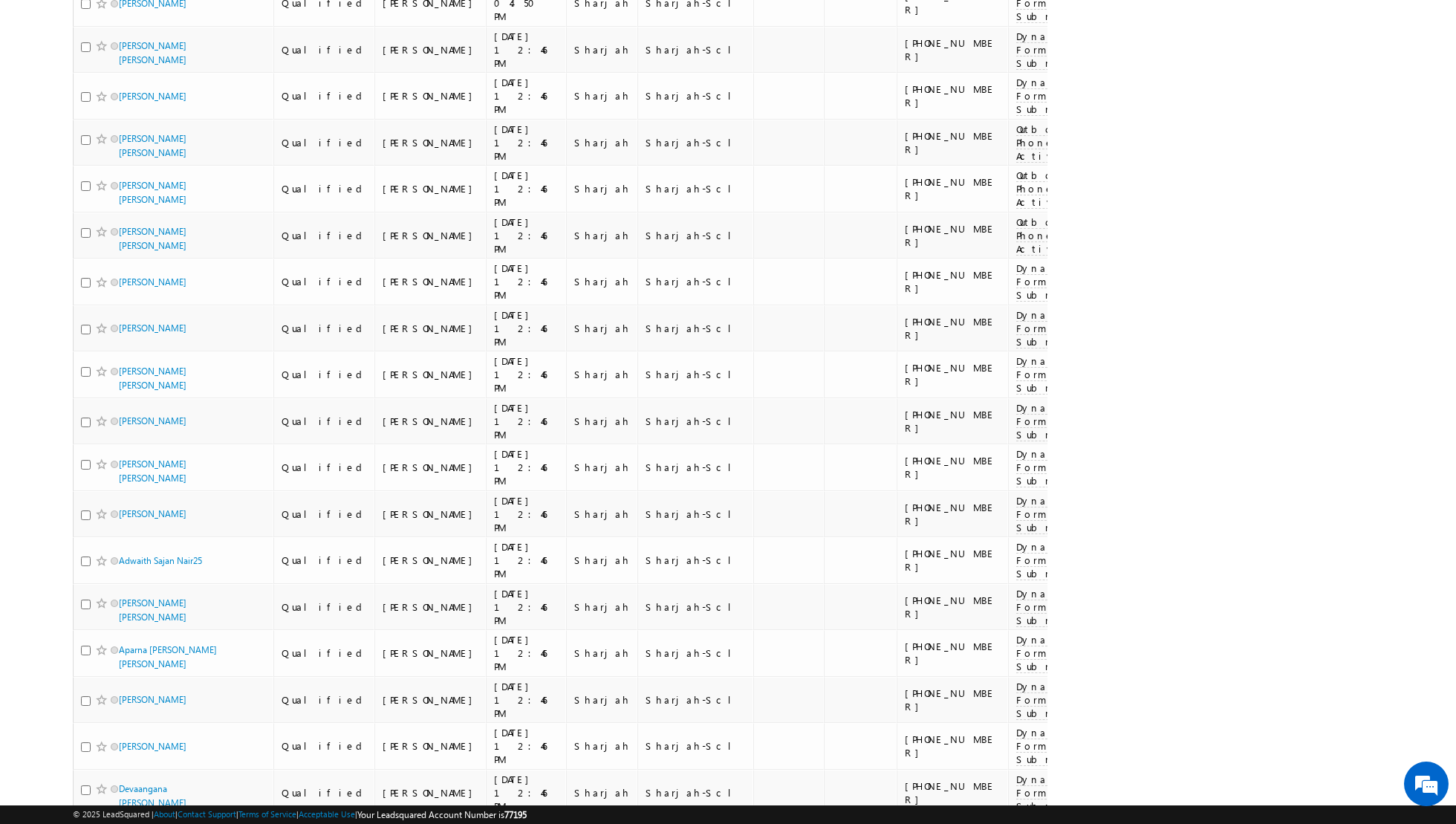
scroll to position [3953, 0]
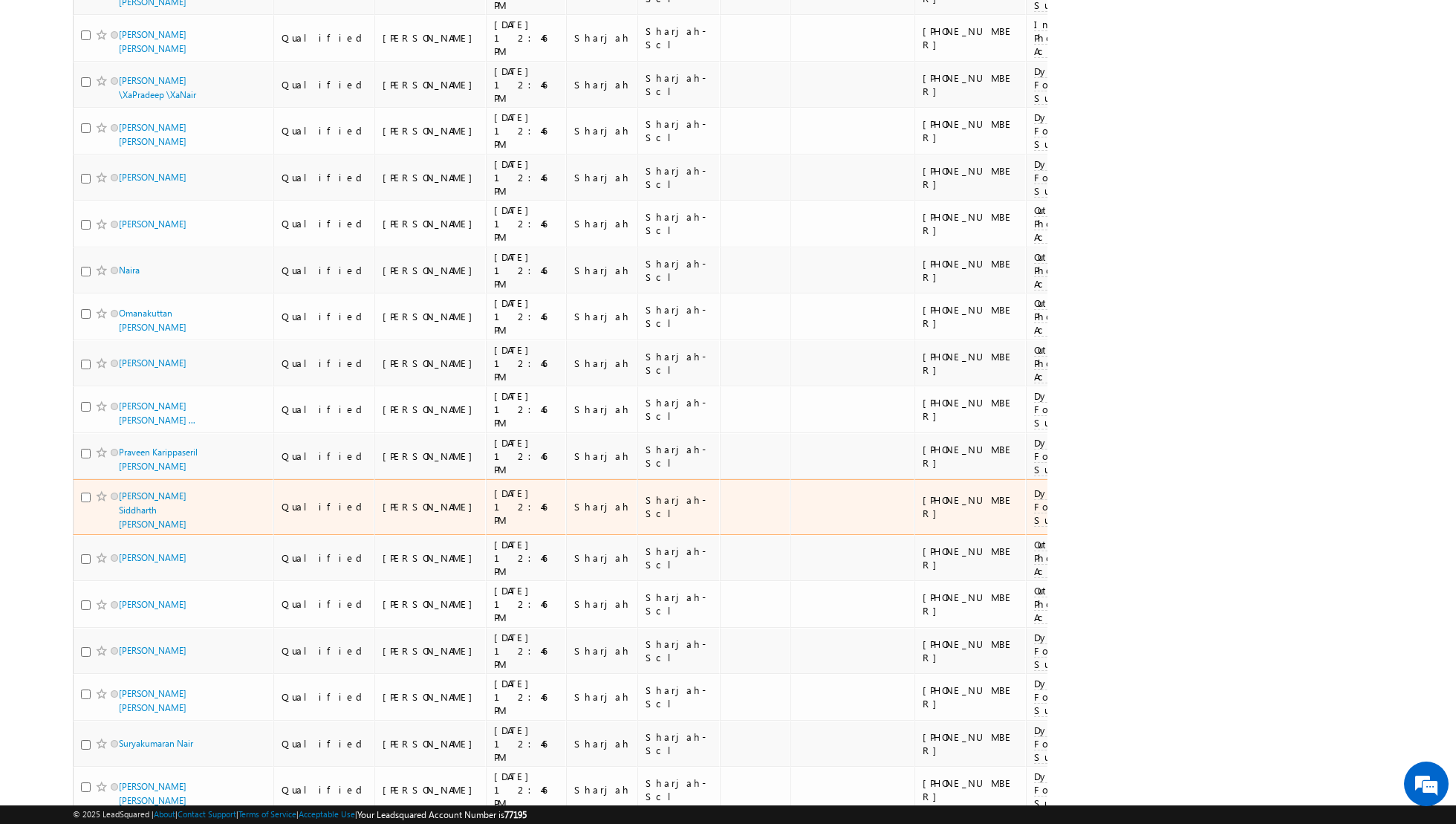
scroll to position [0, 0]
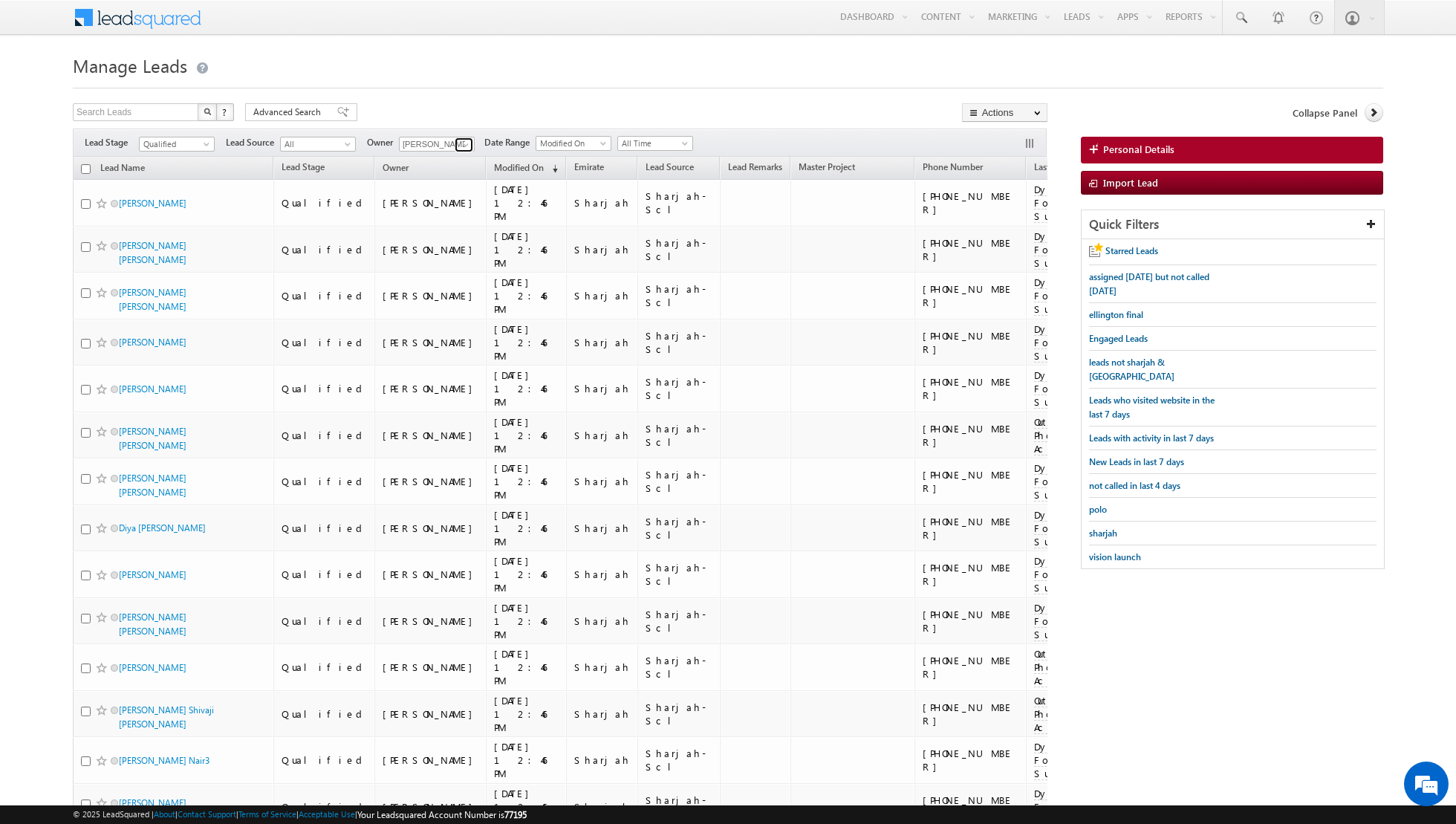
click at [461, 146] on span at bounding box center [465, 144] width 12 height 12
click at [441, 158] on link "Any" at bounding box center [473, 159] width 149 height 17
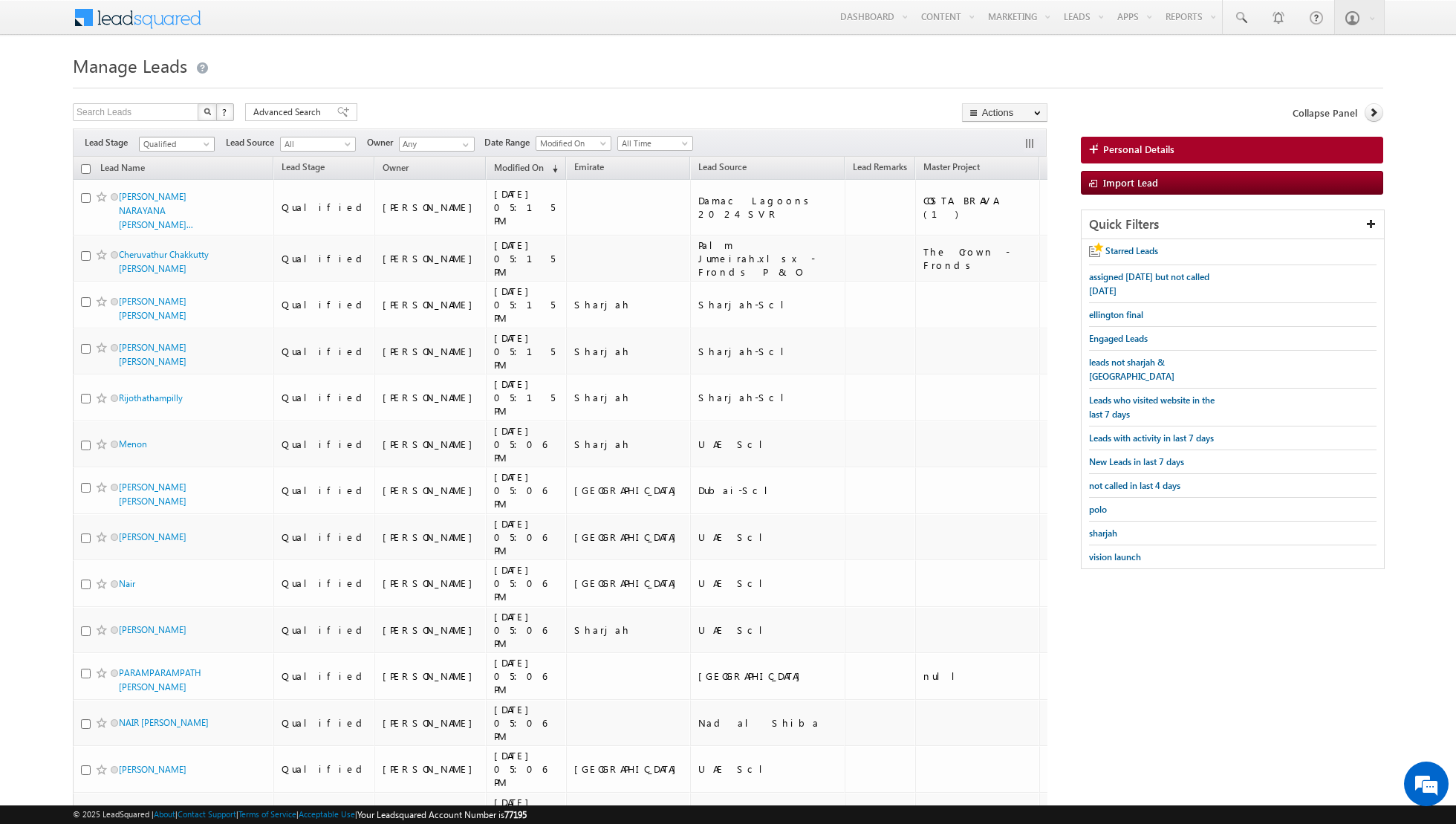
click at [204, 141] on span at bounding box center [208, 147] width 12 height 12
click at [183, 169] on link "Contact" at bounding box center [177, 173] width 75 height 14
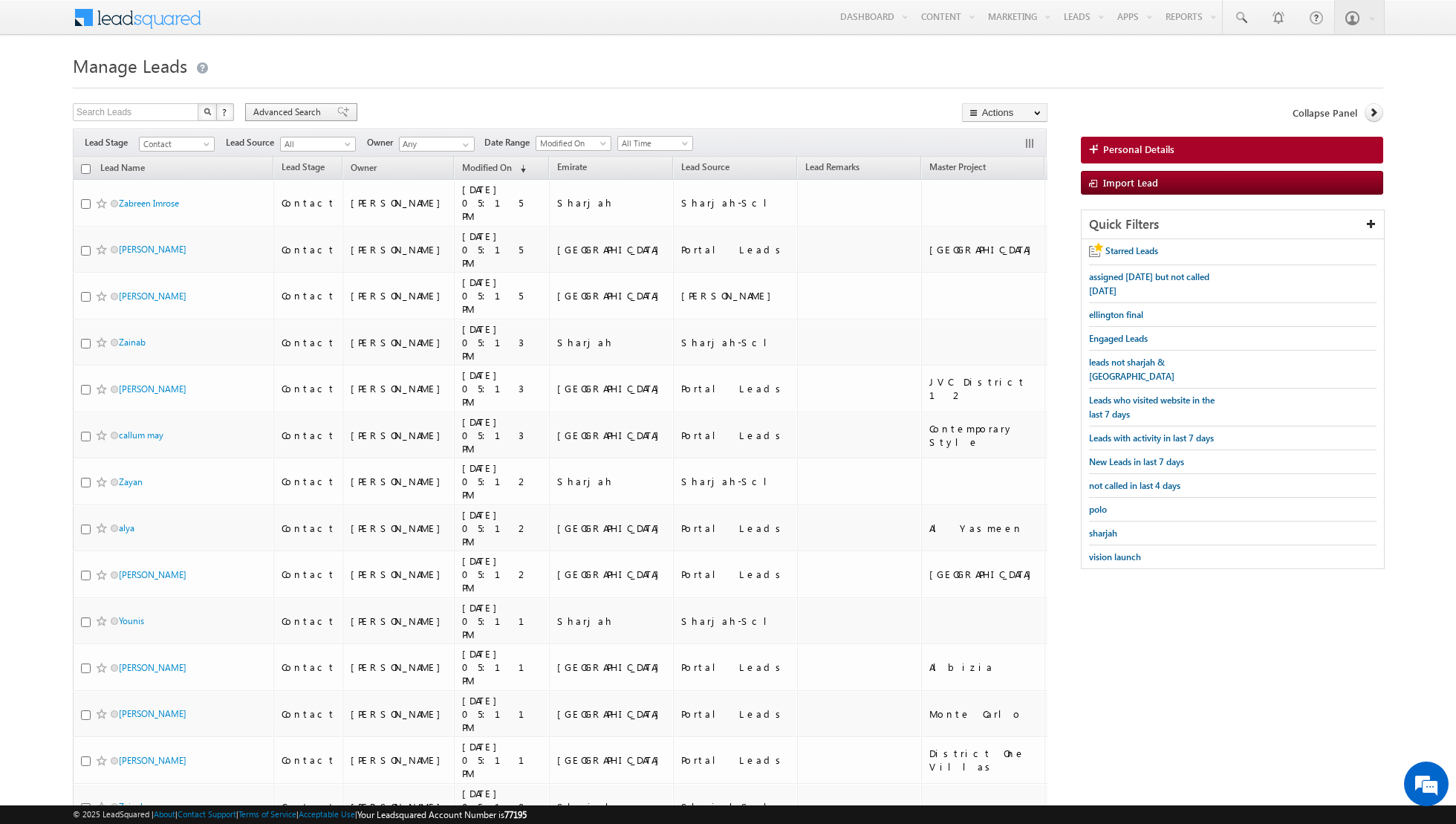
click at [337, 116] on span at bounding box center [343, 111] width 12 height 10
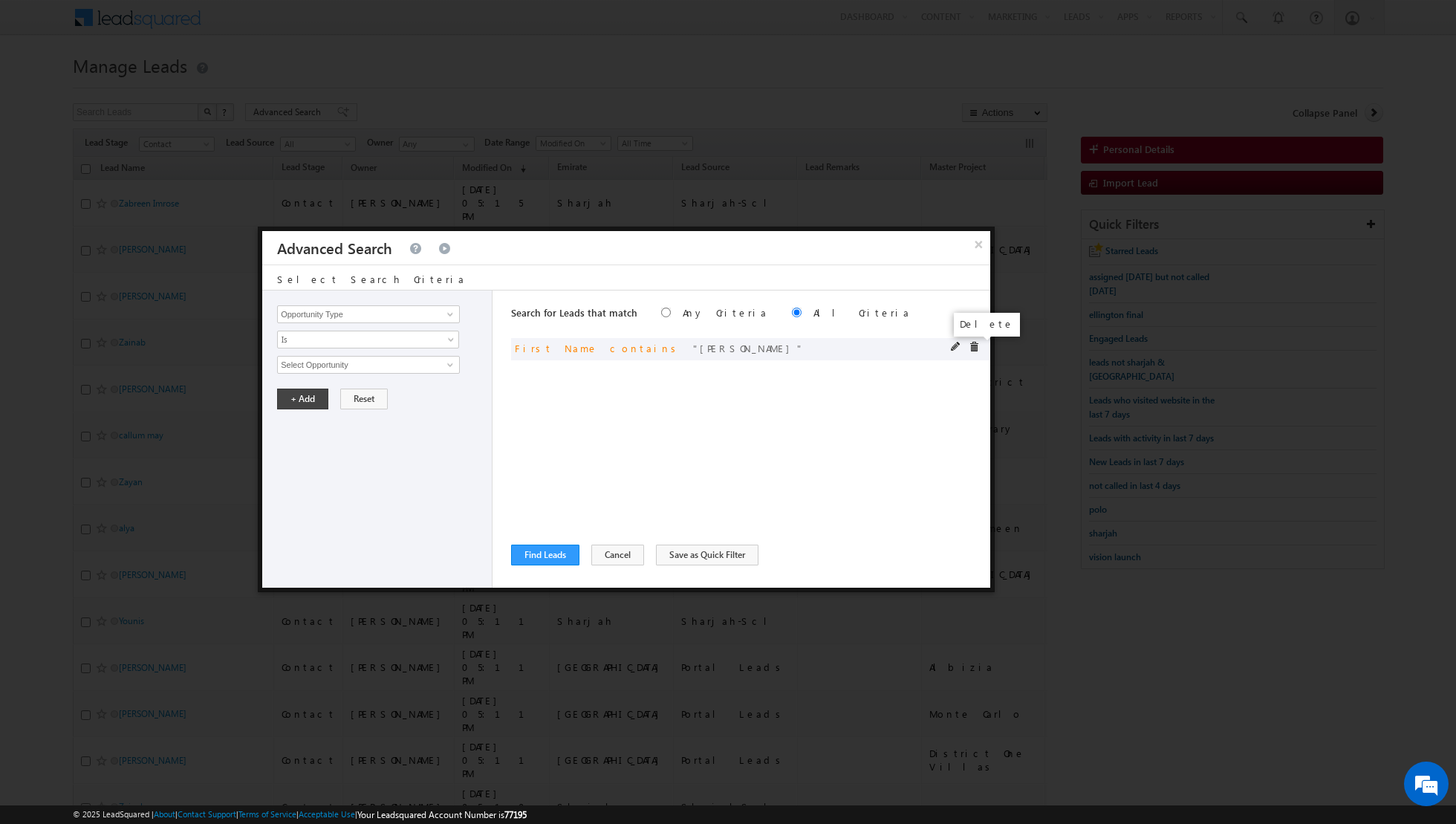
click at [974, 348] on span at bounding box center [974, 346] width 10 height 10
click at [603, 557] on button "Cancel" at bounding box center [617, 555] width 53 height 21
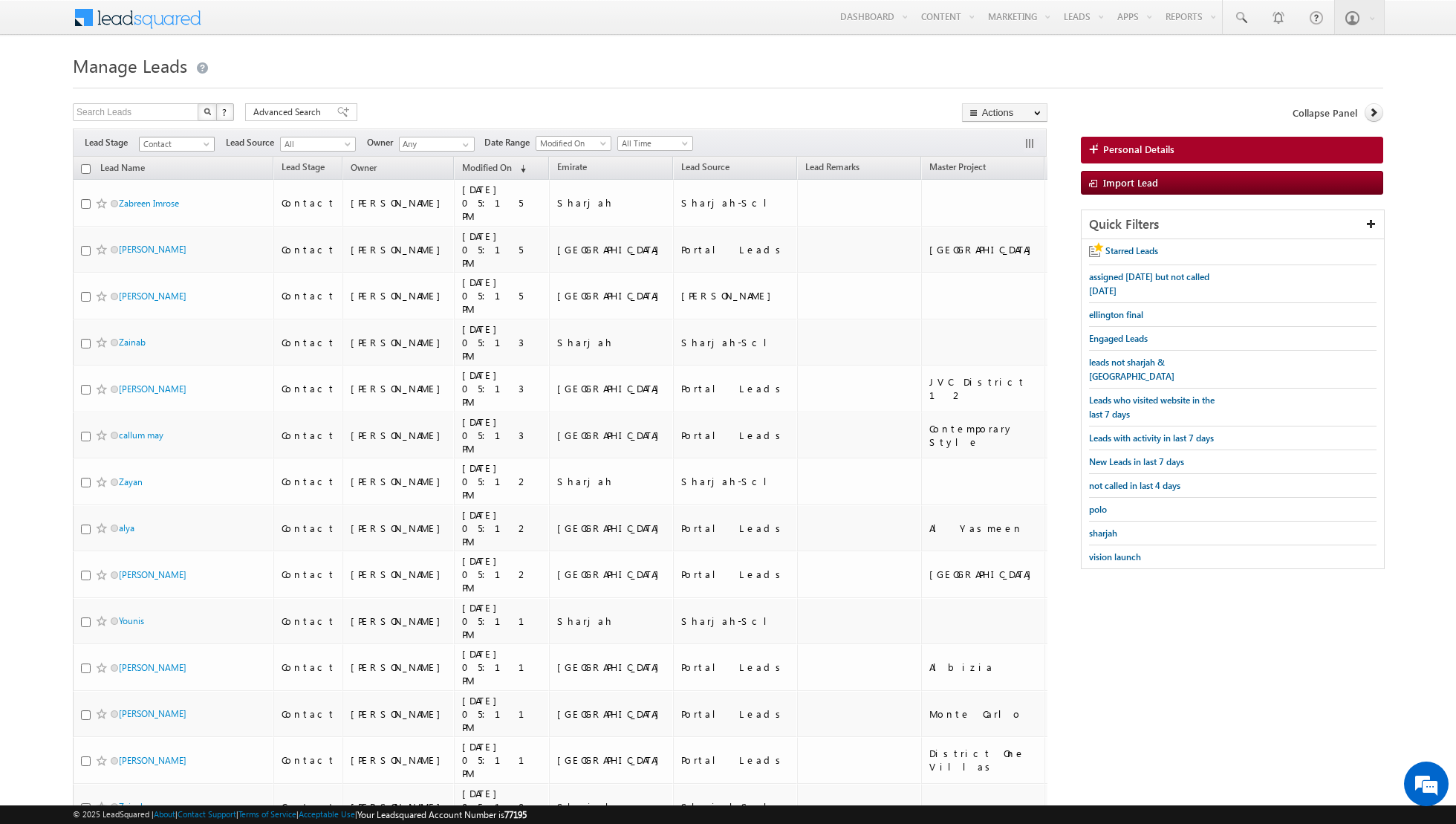
click at [195, 138] on span "Contact" at bounding box center [175, 144] width 71 height 14
click at [170, 201] on link "Qualified" at bounding box center [177, 202] width 75 height 14
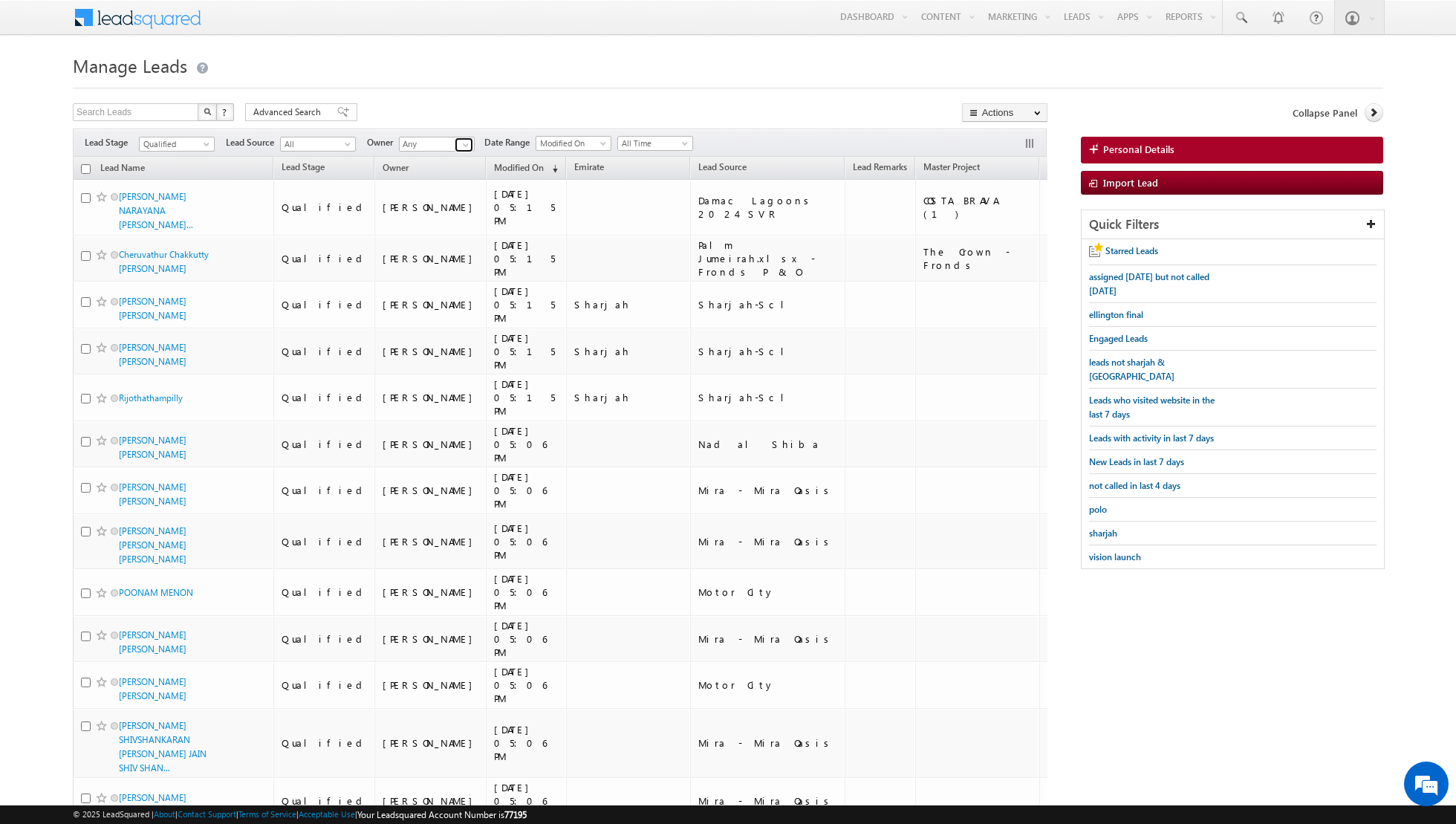
click at [455, 144] on link at bounding box center [464, 145] width 18 height 15
click at [413, 161] on link "[PERSON_NAME] [EMAIL_ADDRESS][PERSON_NAME][DOMAIN_NAME]" at bounding box center [473, 164] width 149 height 28
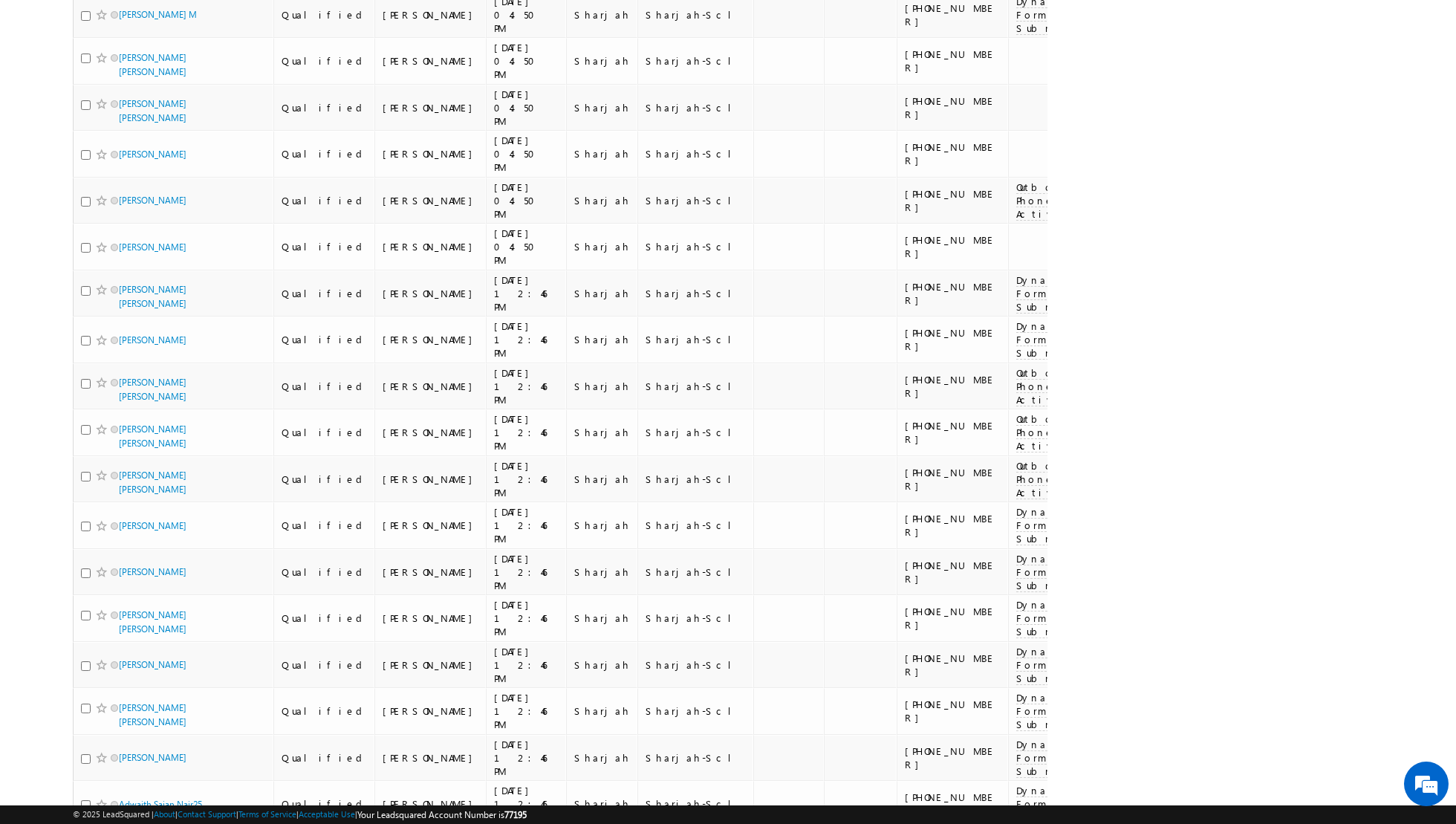
scroll to position [3953, 0]
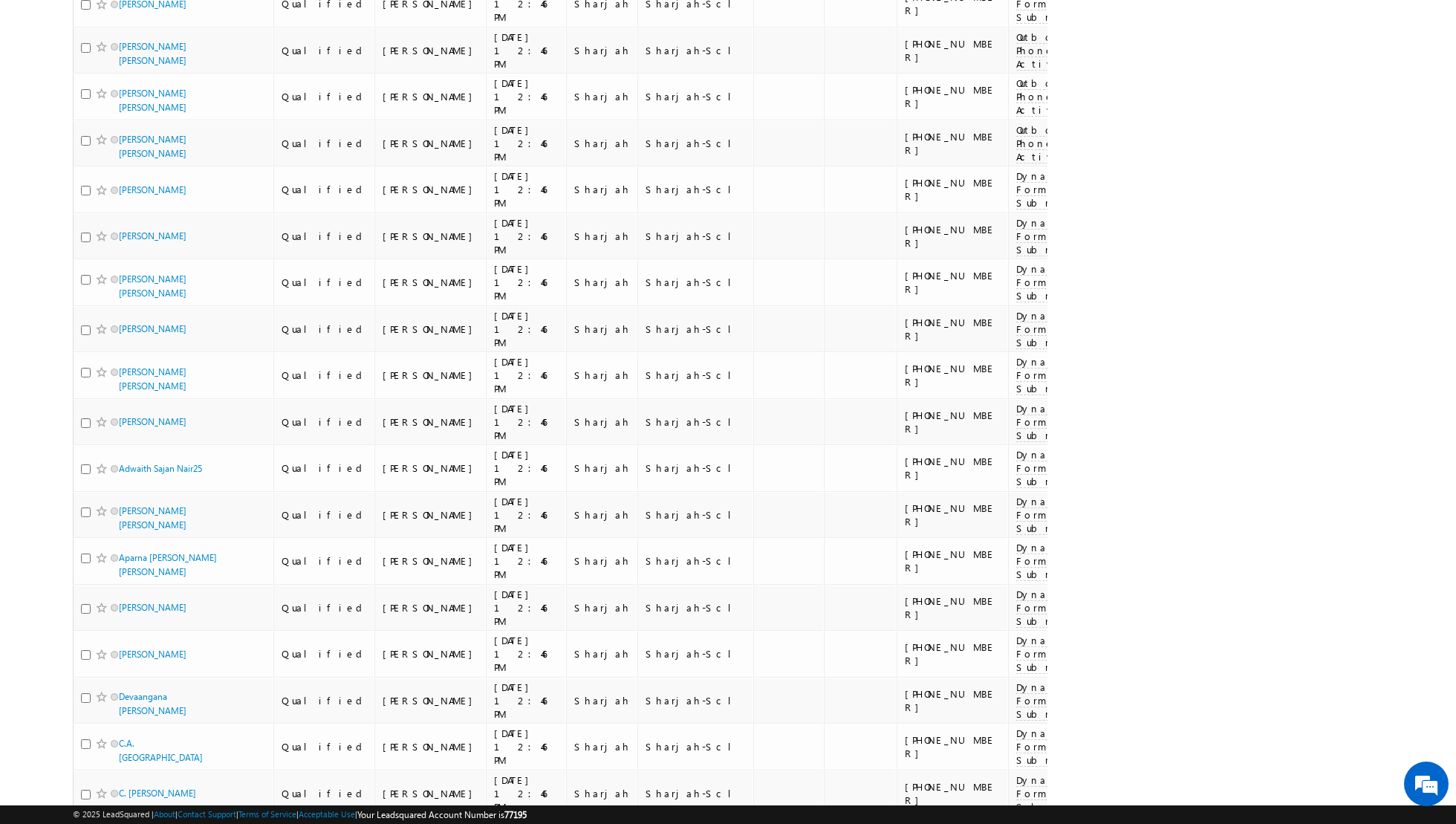
type input "[PERSON_NAME]"
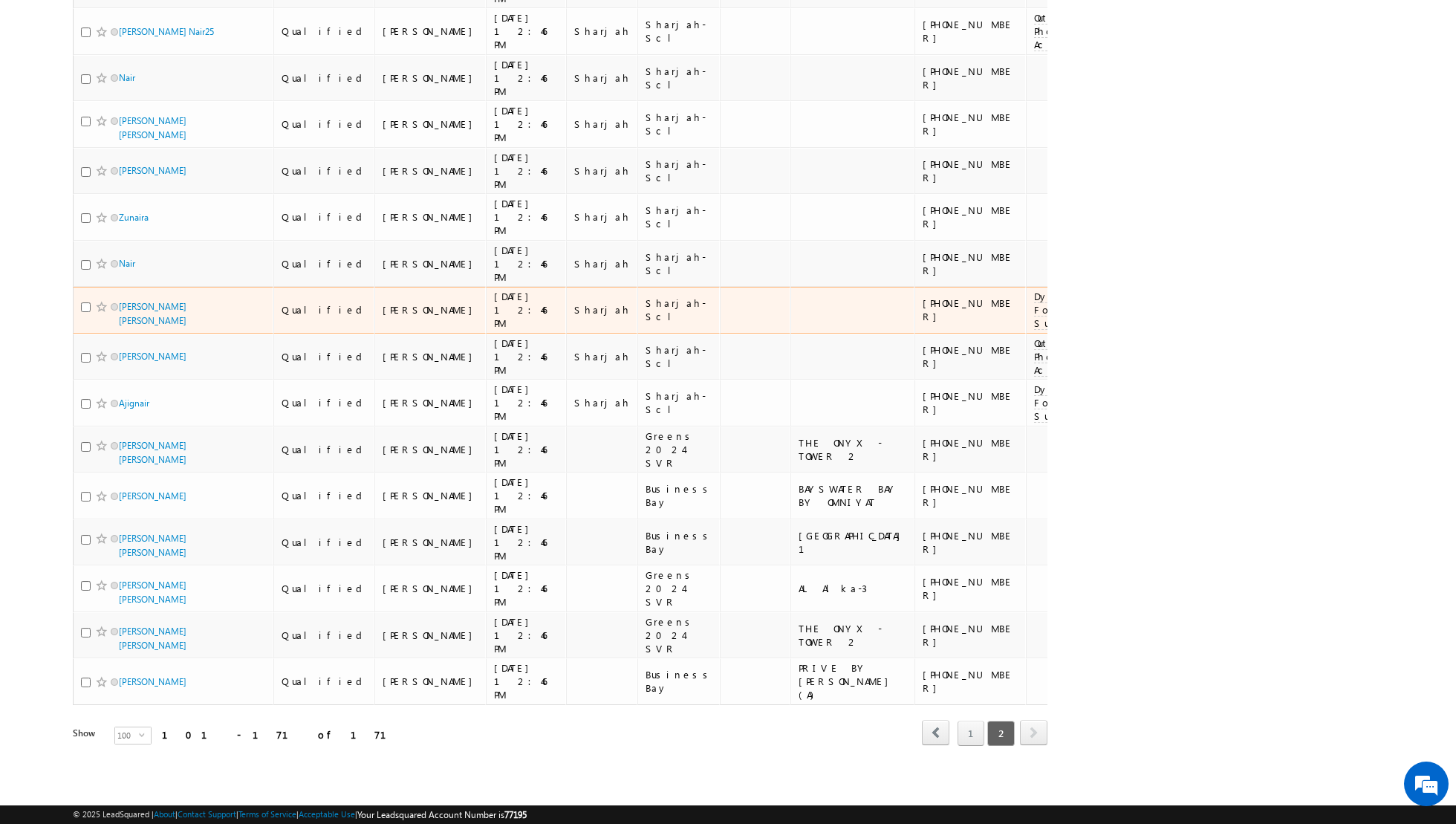
scroll to position [2513, 0]
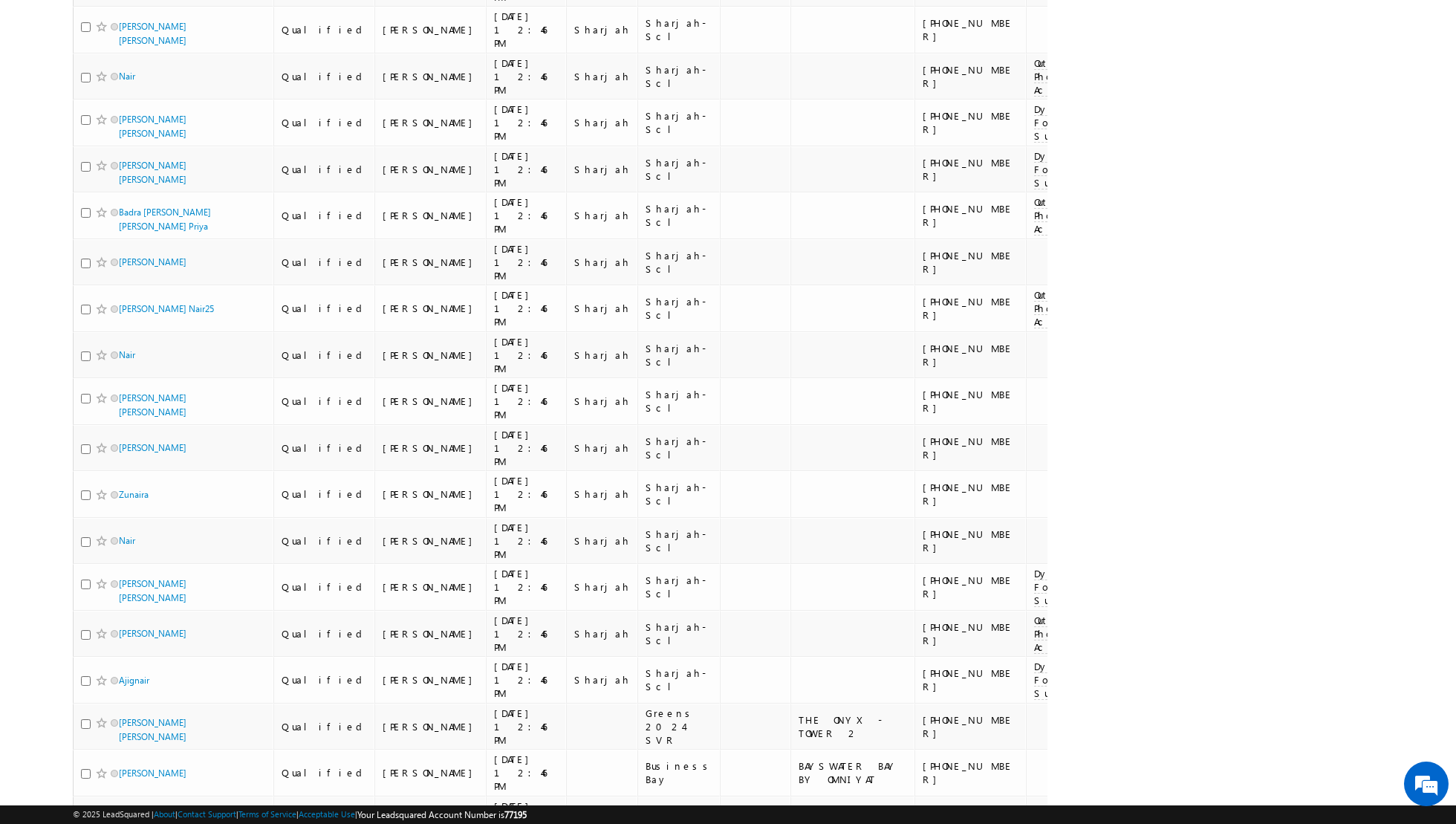
checkbox input "true"
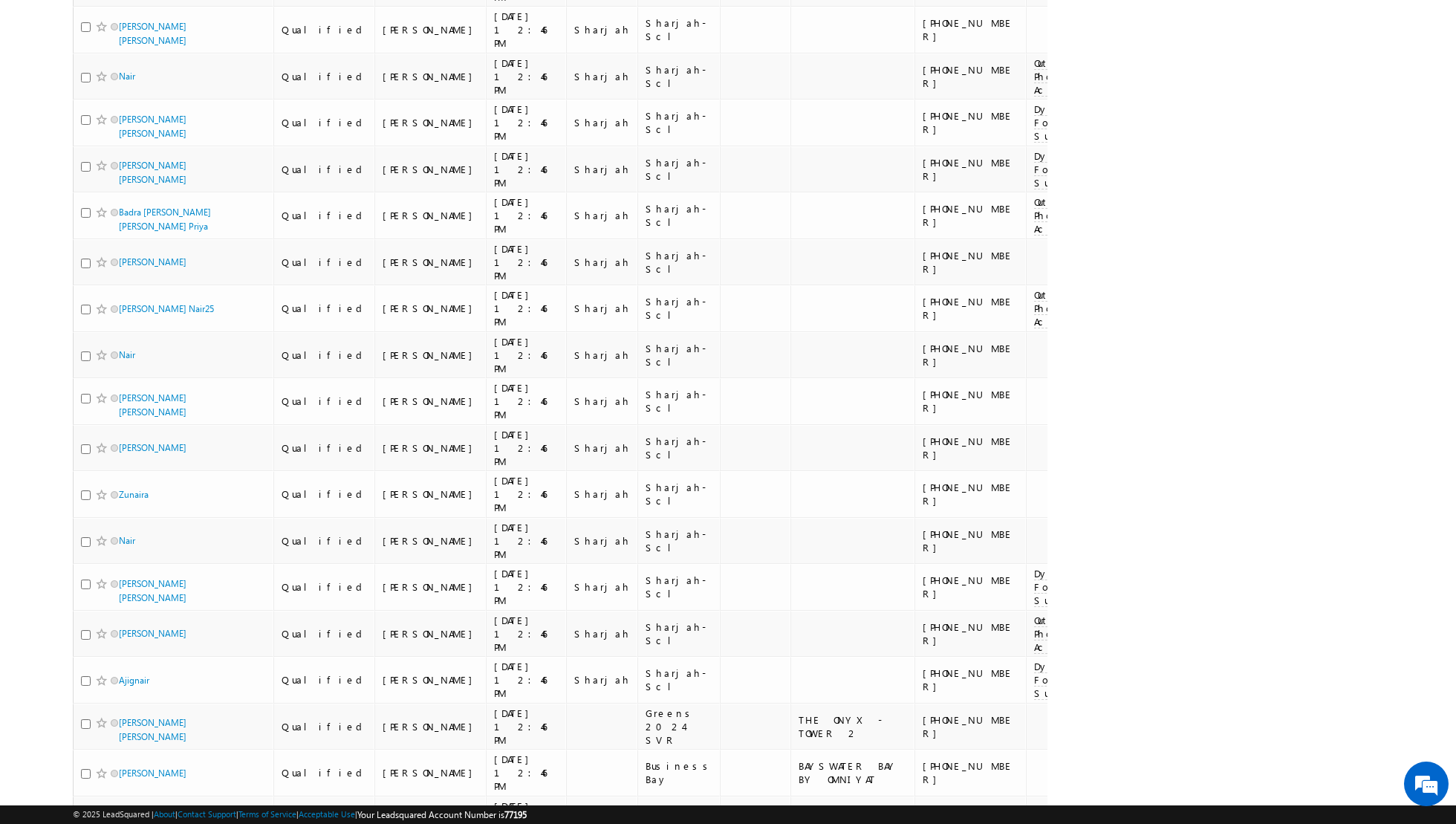
checkbox input "true"
click at [84, 812] on input "checkbox" at bounding box center [85, 817] width 10 height 10
checkbox input "true"
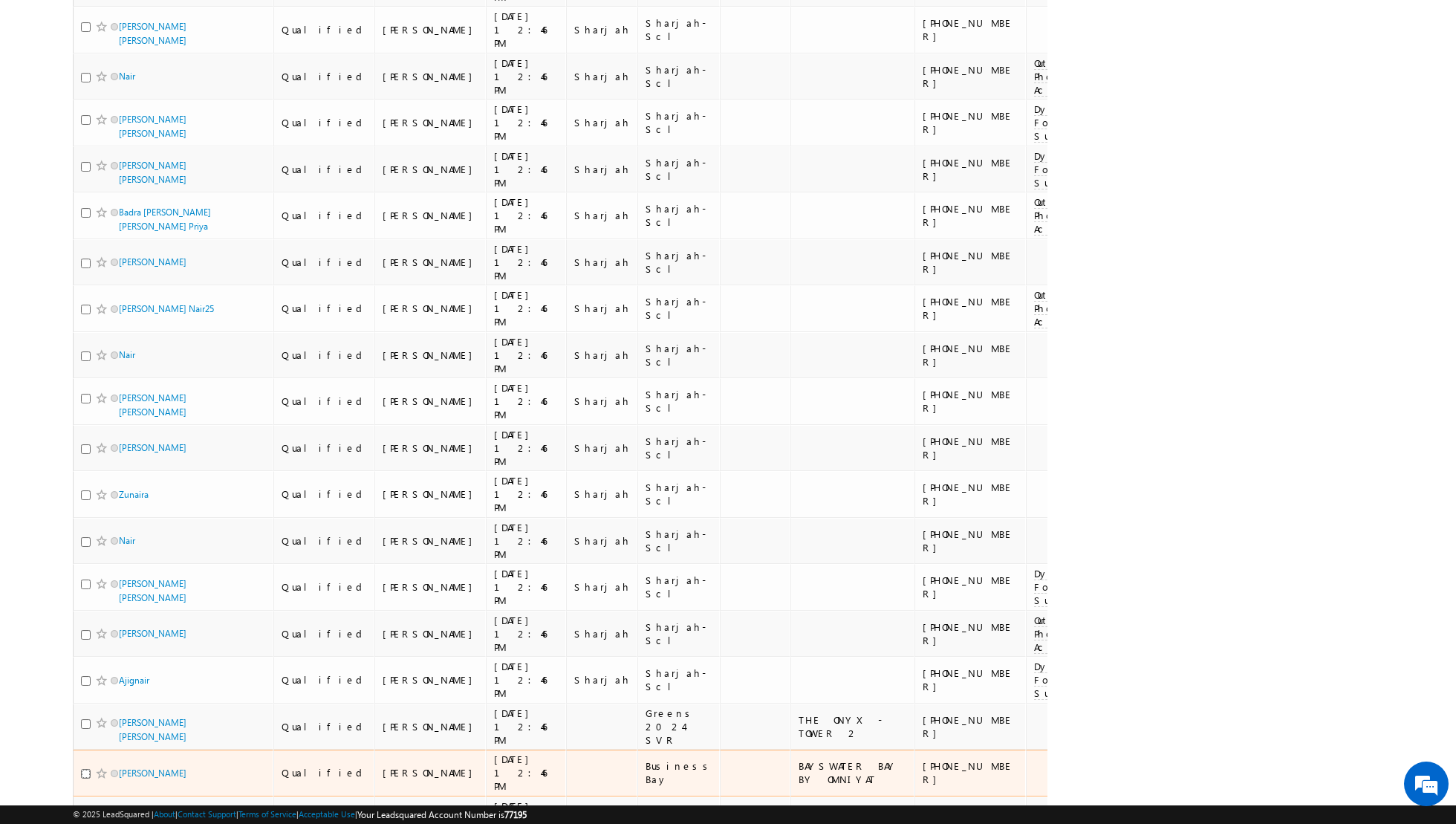
click at [84, 769] on input "checkbox" at bounding box center [85, 773] width 10 height 10
checkbox input "true"
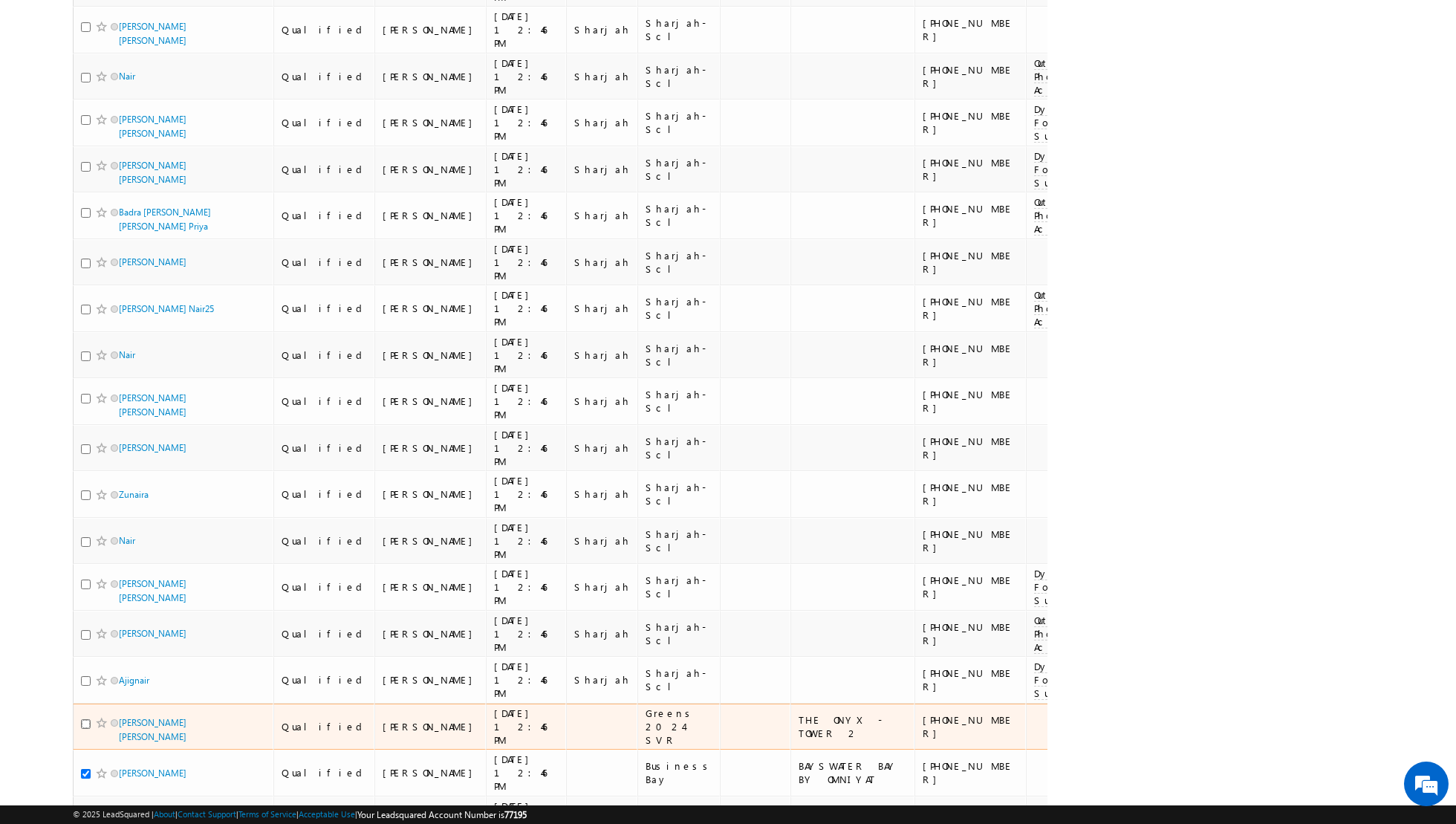
click at [84, 719] on input "checkbox" at bounding box center [85, 723] width 10 height 10
checkbox input "true"
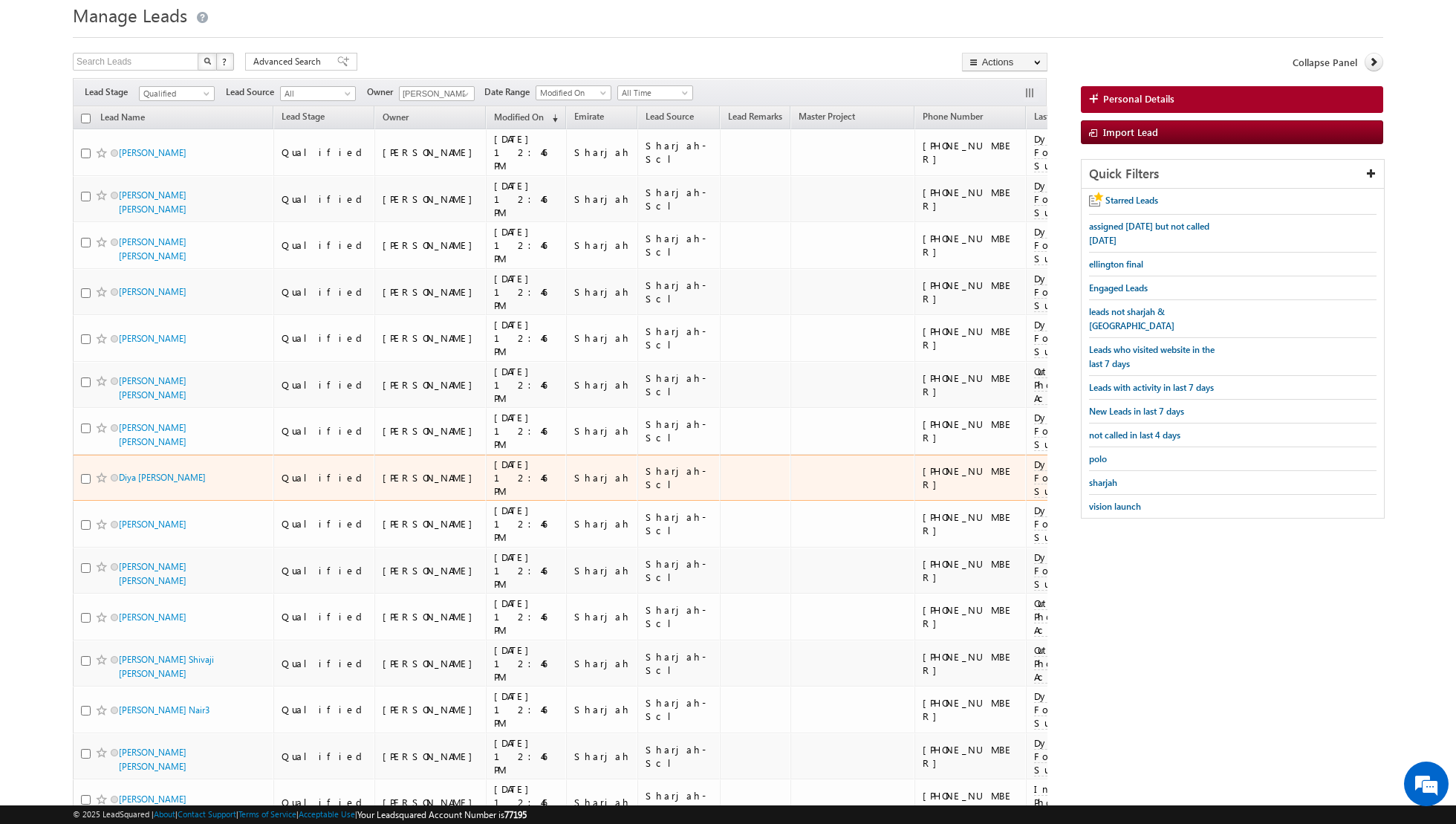
scroll to position [0, 0]
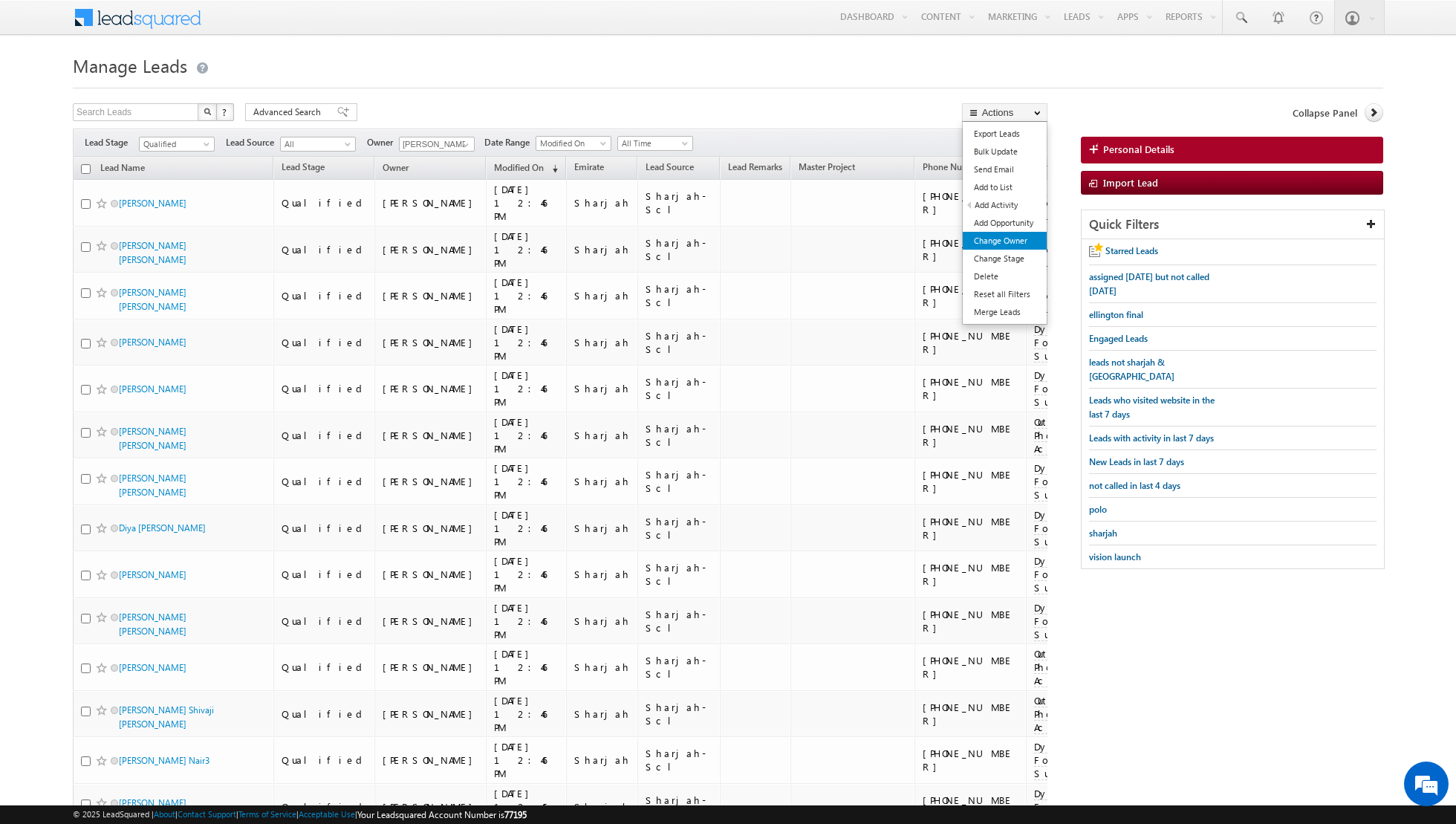
click at [995, 237] on link "Change Owner" at bounding box center [1005, 241] width 84 height 18
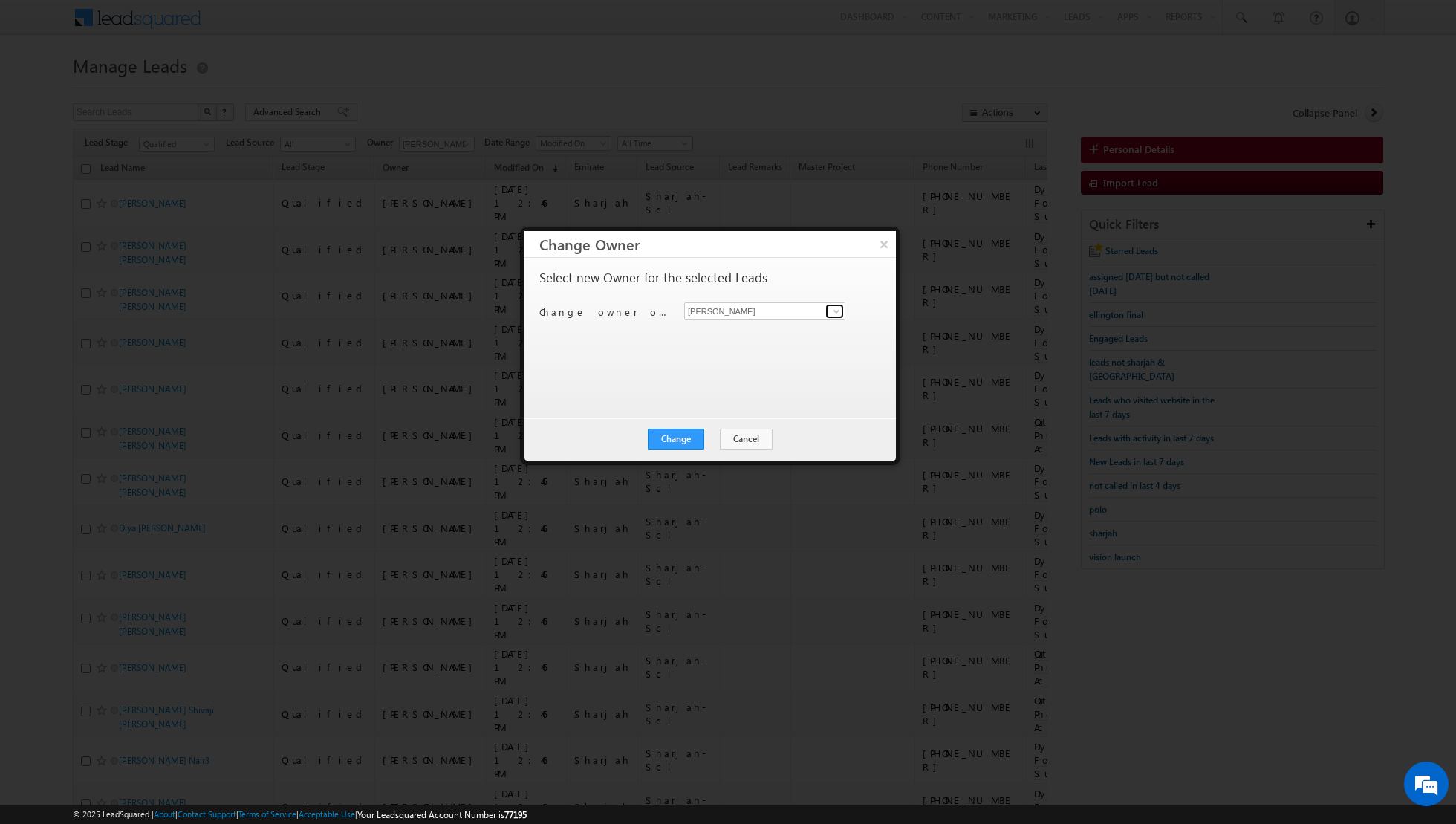
click at [833, 307] on span at bounding box center [836, 311] width 12 height 12
click at [747, 344] on span "[EMAIL_ADDRESS][DOMAIN_NAME]" at bounding box center [757, 339] width 134 height 11
type input "[PERSON_NAME] [PERSON_NAME]"
click at [681, 436] on button "Change" at bounding box center [676, 439] width 56 height 21
click at [713, 432] on button "Close" at bounding box center [713, 439] width 47 height 21
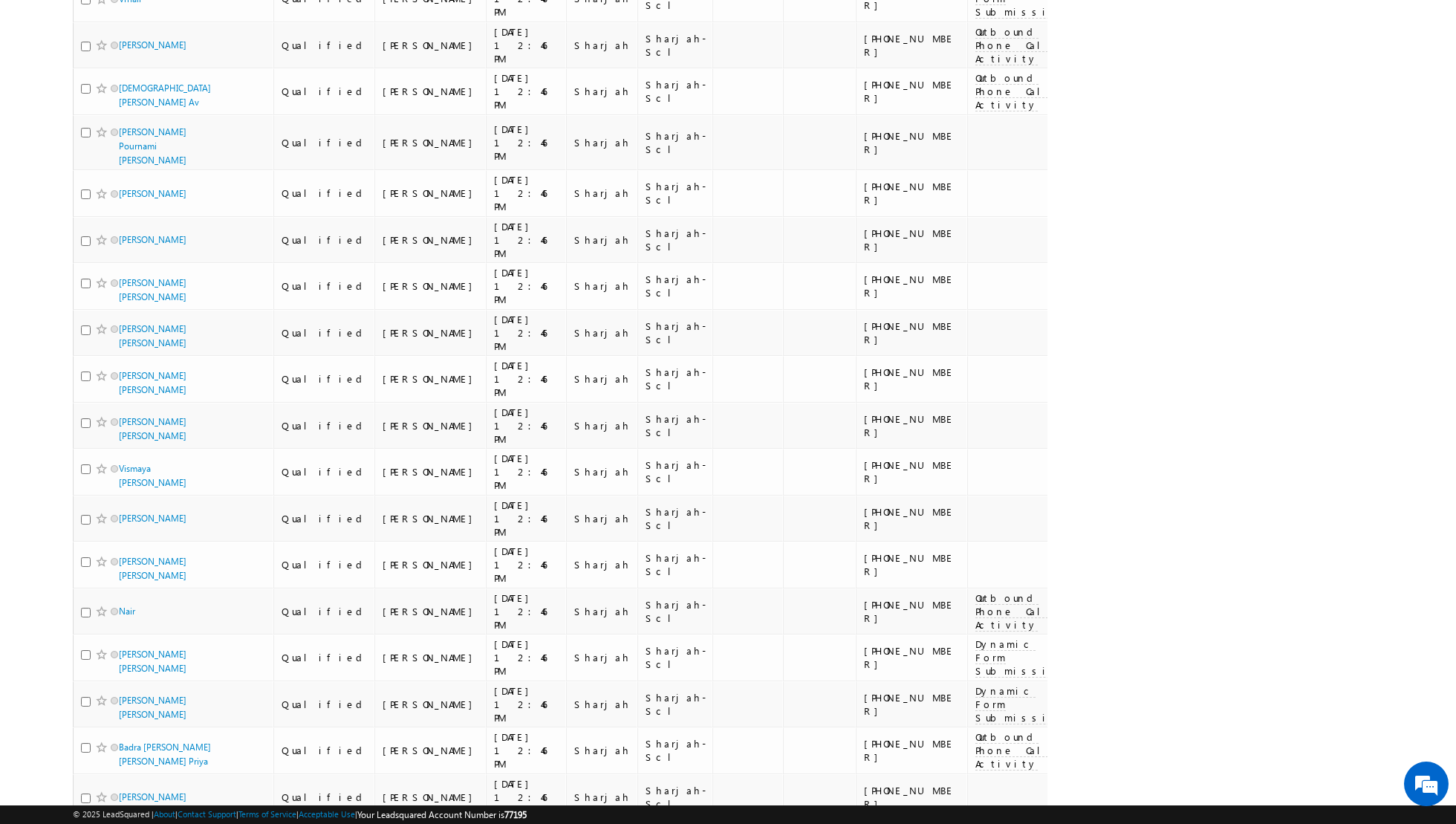
scroll to position [2276, 0]
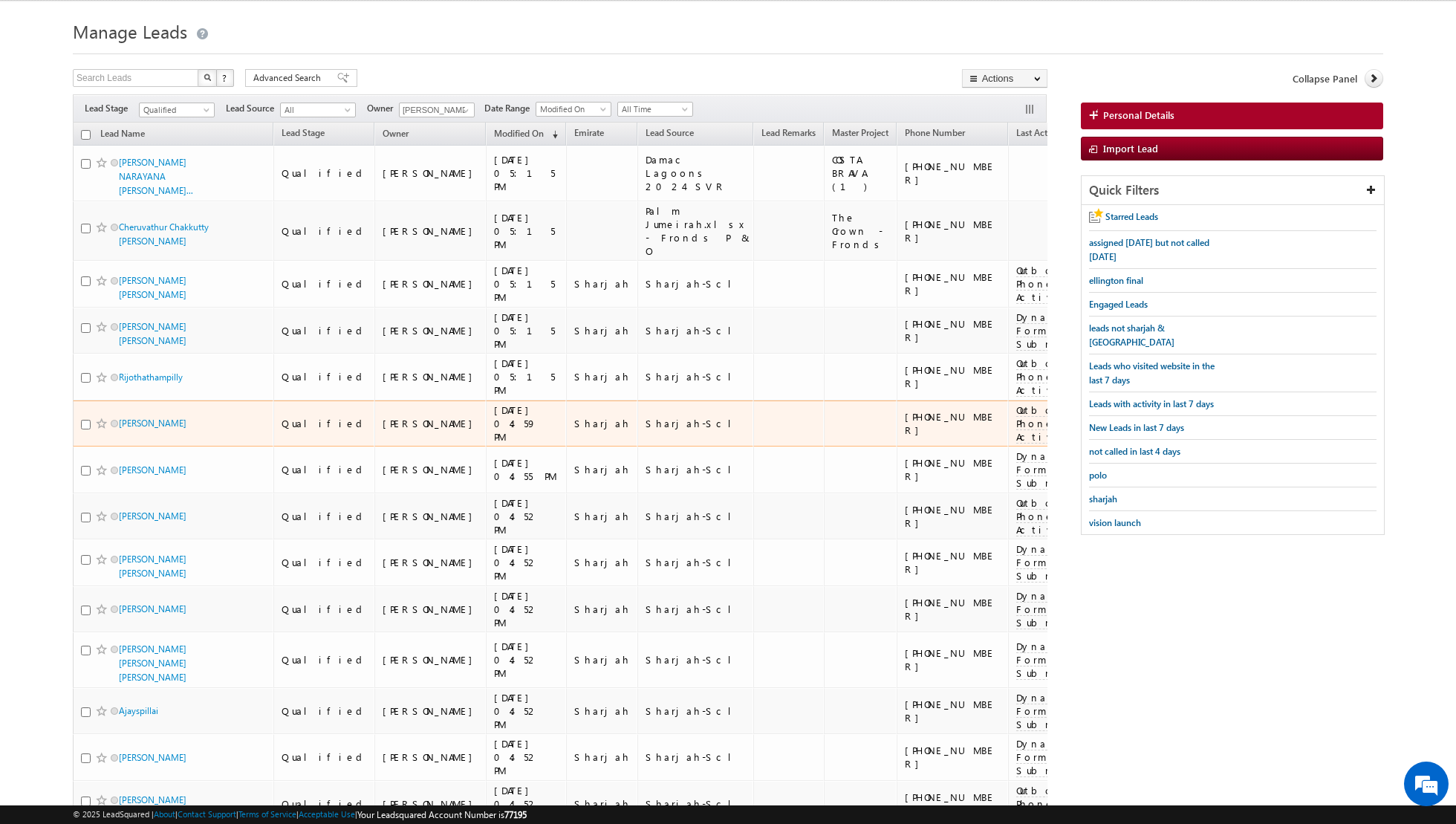
scroll to position [16, 0]
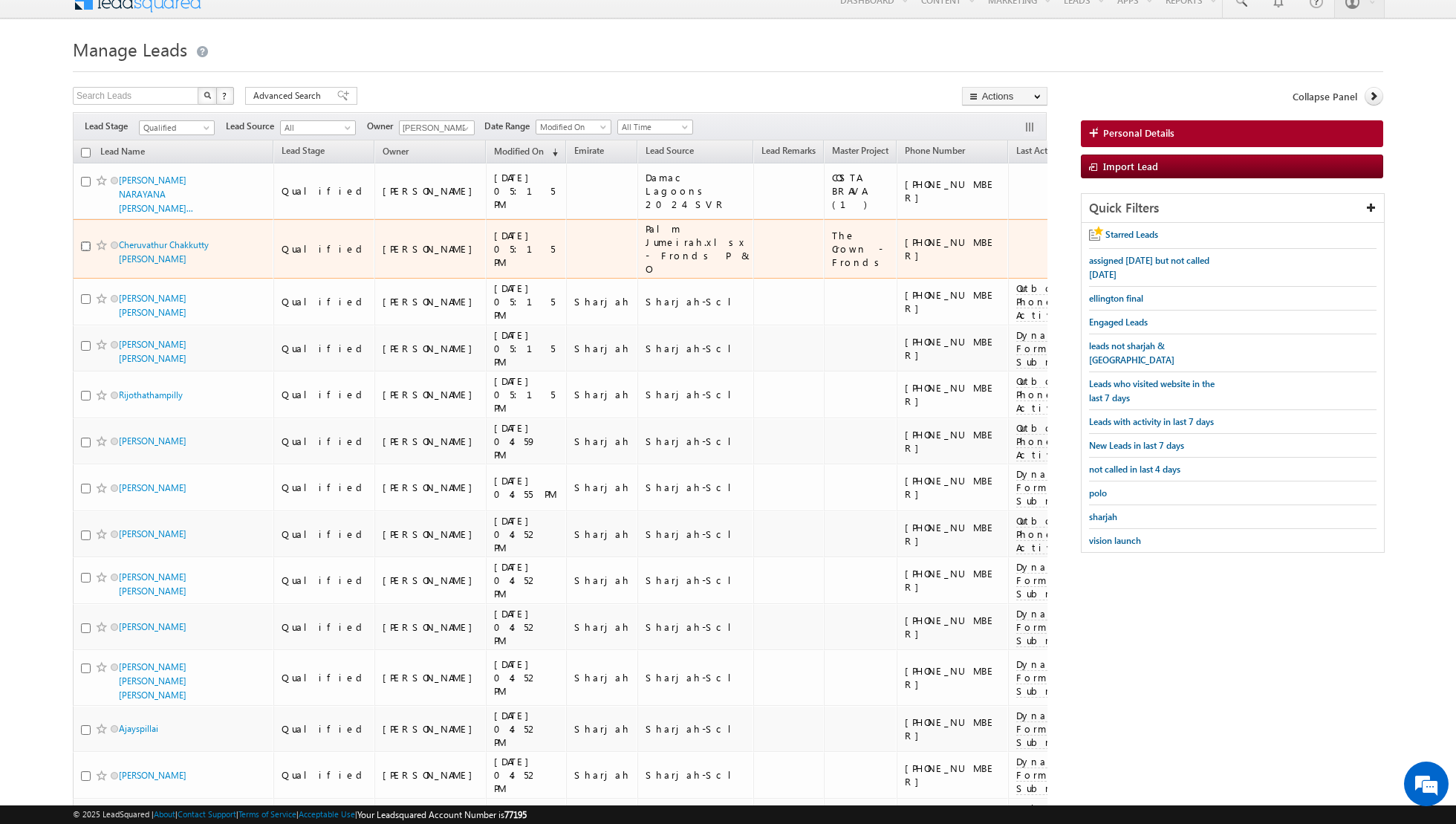
click at [86, 241] on input "checkbox" at bounding box center [85, 246] width 10 height 10
checkbox input "true"
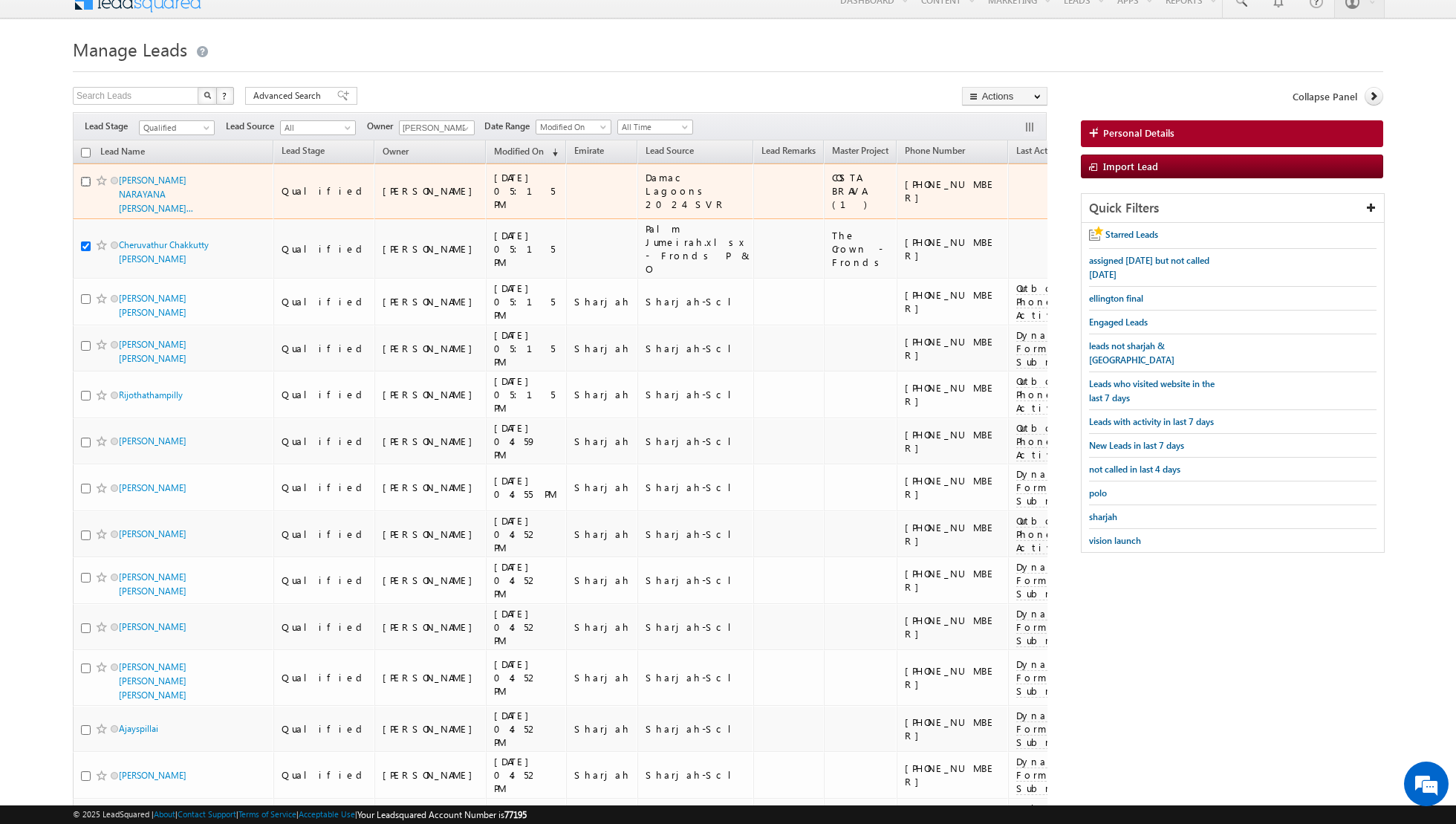
click at [83, 179] on input "checkbox" at bounding box center [85, 181] width 10 height 10
checkbox input "true"
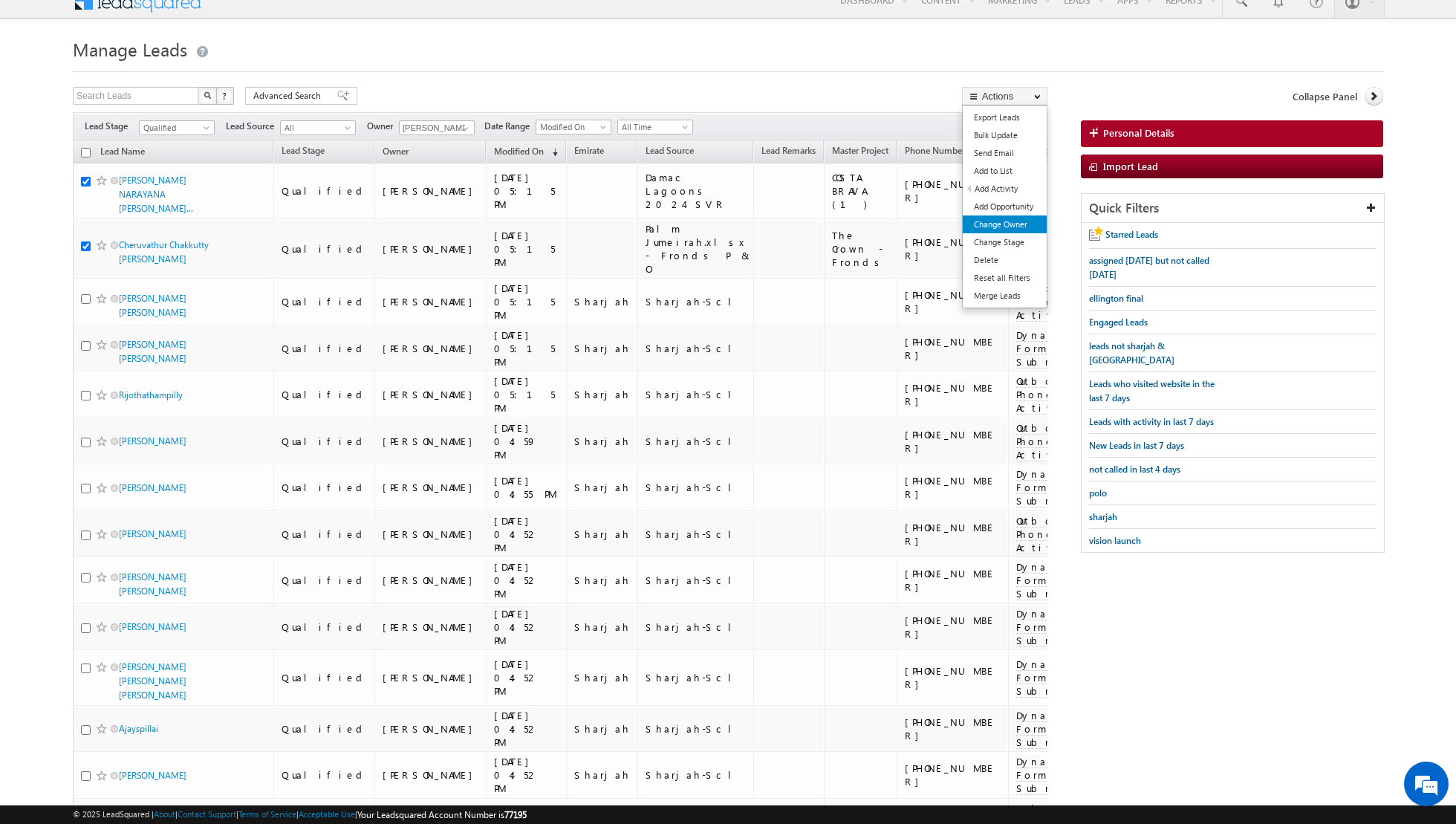
click at [996, 225] on link "Change Owner" at bounding box center [1005, 225] width 84 height 18
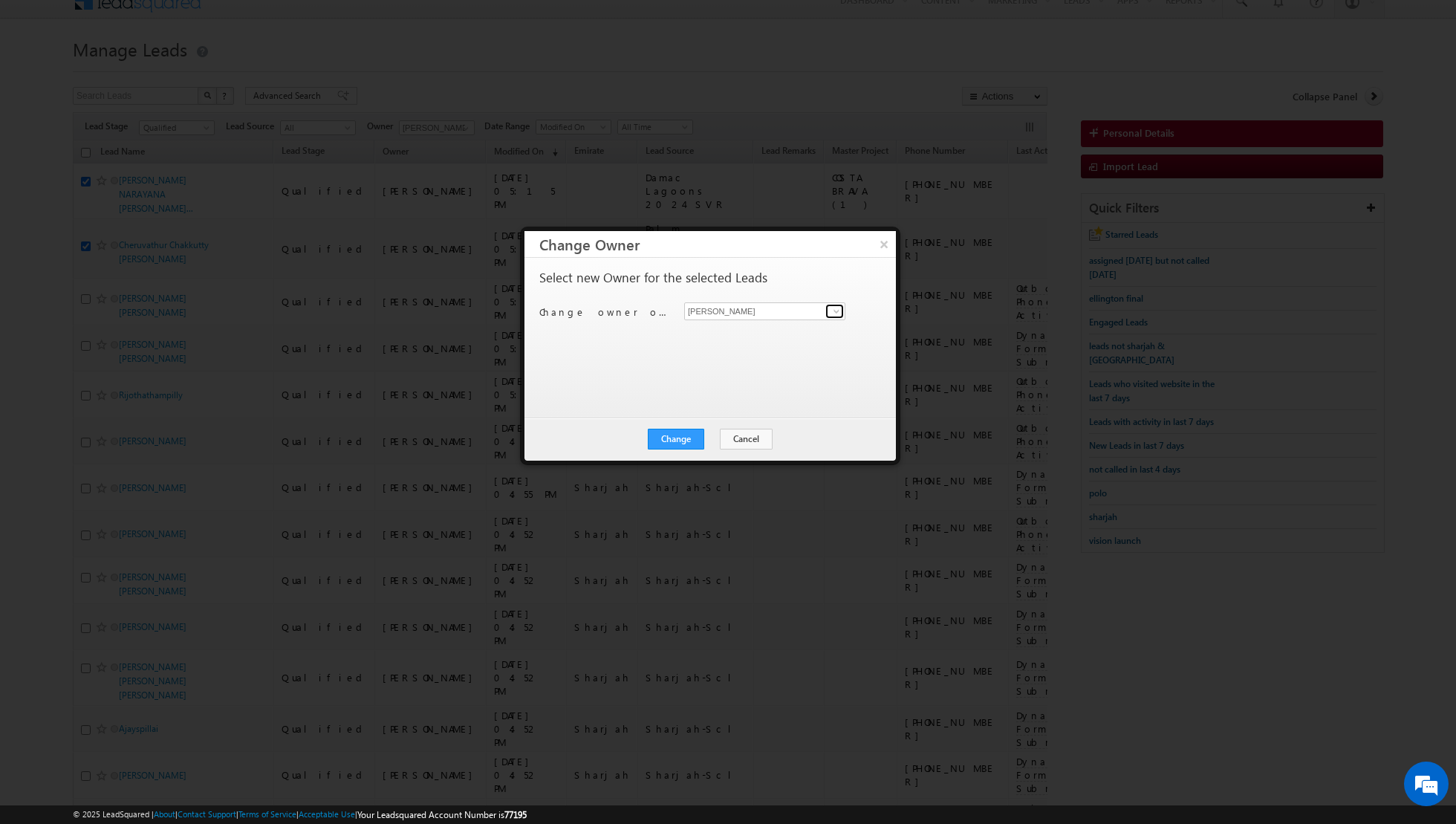
click at [834, 311] on span at bounding box center [836, 311] width 12 height 12
click at [768, 328] on link "[PERSON_NAME] [PERSON_NAME] [PERSON_NAME][EMAIL_ADDRESS][PERSON_NAME][DOMAIN_NA…" at bounding box center [765, 333] width 161 height 28
type input "[PERSON_NAME] [PERSON_NAME]"
click at [671, 440] on button "Change" at bounding box center [676, 439] width 56 height 21
click at [713, 439] on button "Close" at bounding box center [713, 439] width 47 height 21
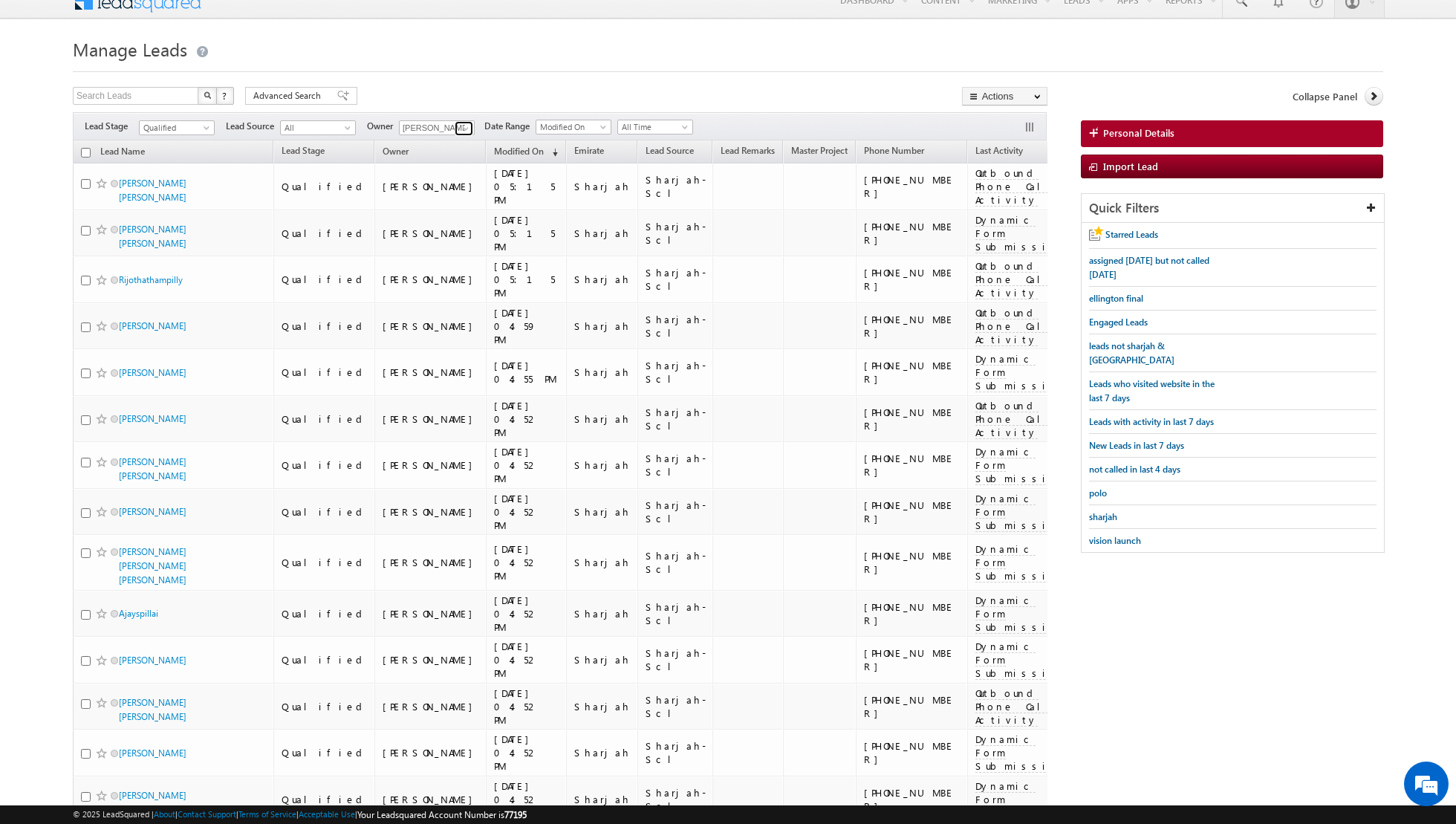
click at [463, 132] on span at bounding box center [465, 128] width 12 height 12
click at [442, 143] on link "Any" at bounding box center [473, 142] width 149 height 17
type input "Any"
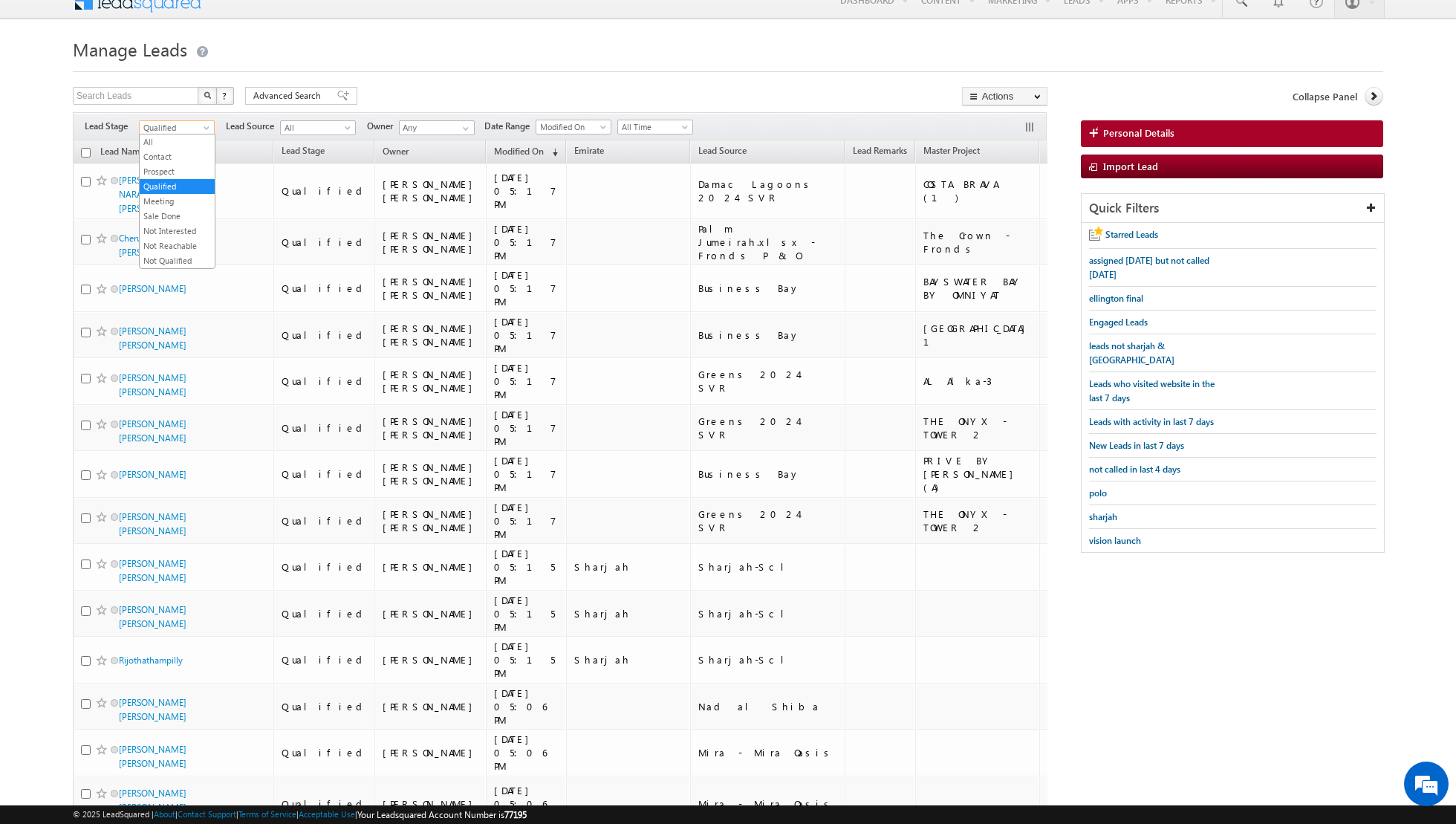
click at [205, 127] on span at bounding box center [208, 131] width 12 height 12
click at [188, 151] on link "Contact" at bounding box center [177, 157] width 75 height 14
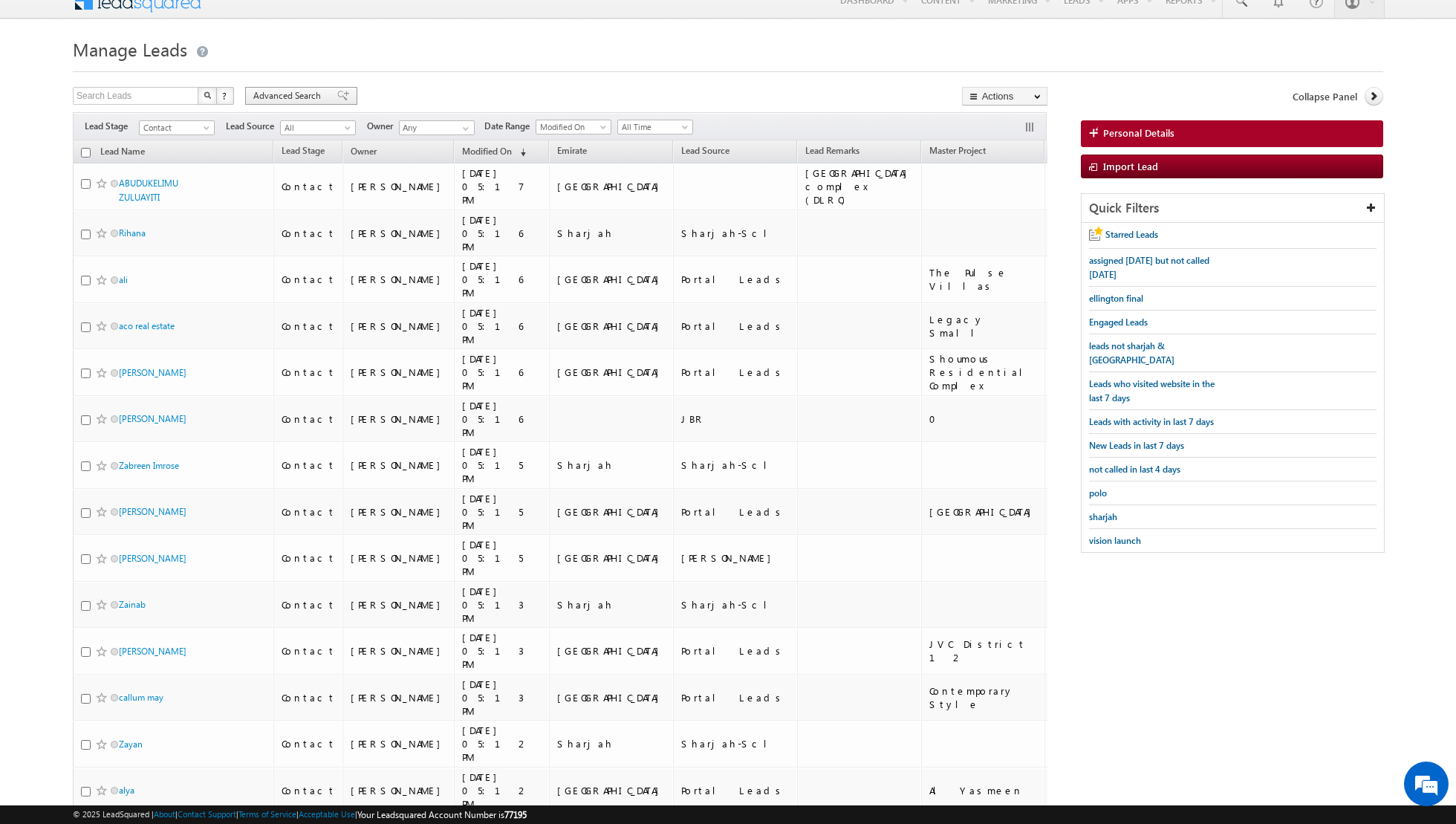
click at [337, 92] on span at bounding box center [343, 95] width 12 height 10
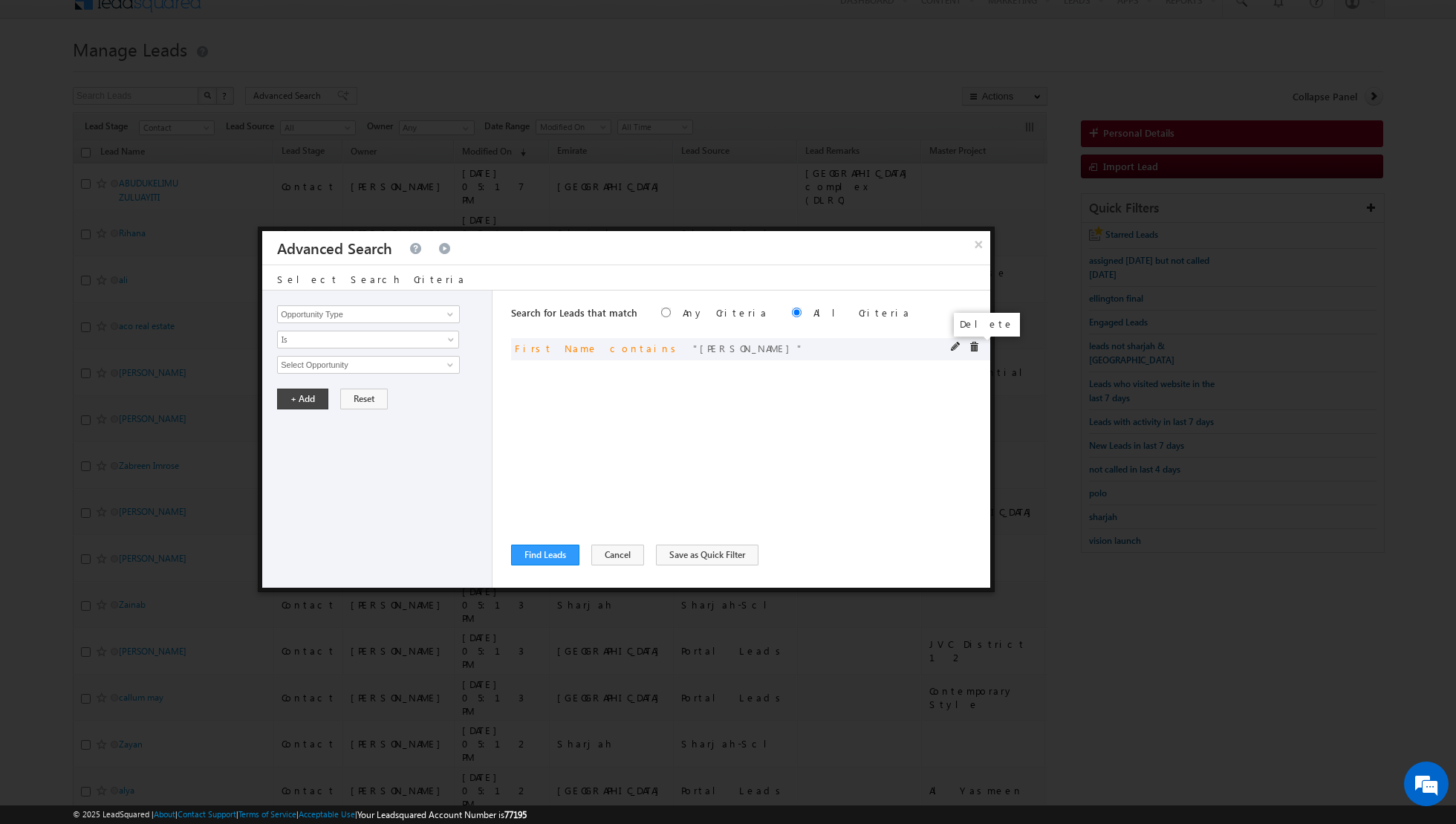
click at [973, 345] on span at bounding box center [974, 346] width 10 height 10
click at [450, 316] on span at bounding box center [450, 314] width 12 height 12
click at [385, 342] on link "Focus Project" at bounding box center [369, 344] width 183 height 17
type input "Focus Project"
click at [428, 360] on input "text" at bounding box center [369, 365] width 183 height 18
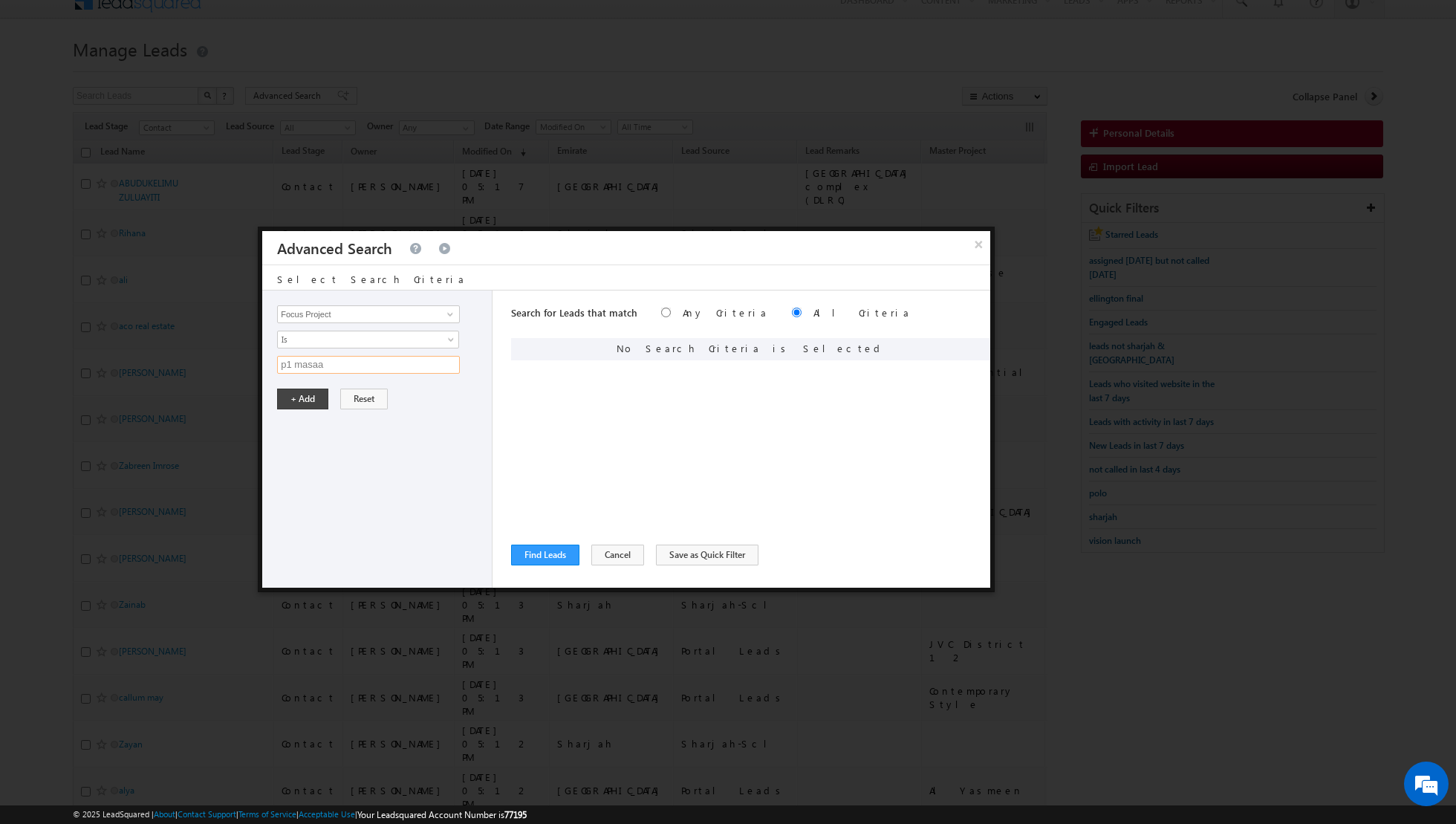
type input "p1 masaar"
click at [296, 393] on button "+ Add" at bounding box center [303, 399] width 52 height 21
click at [531, 557] on button "Find Leads" at bounding box center [545, 555] width 68 height 21
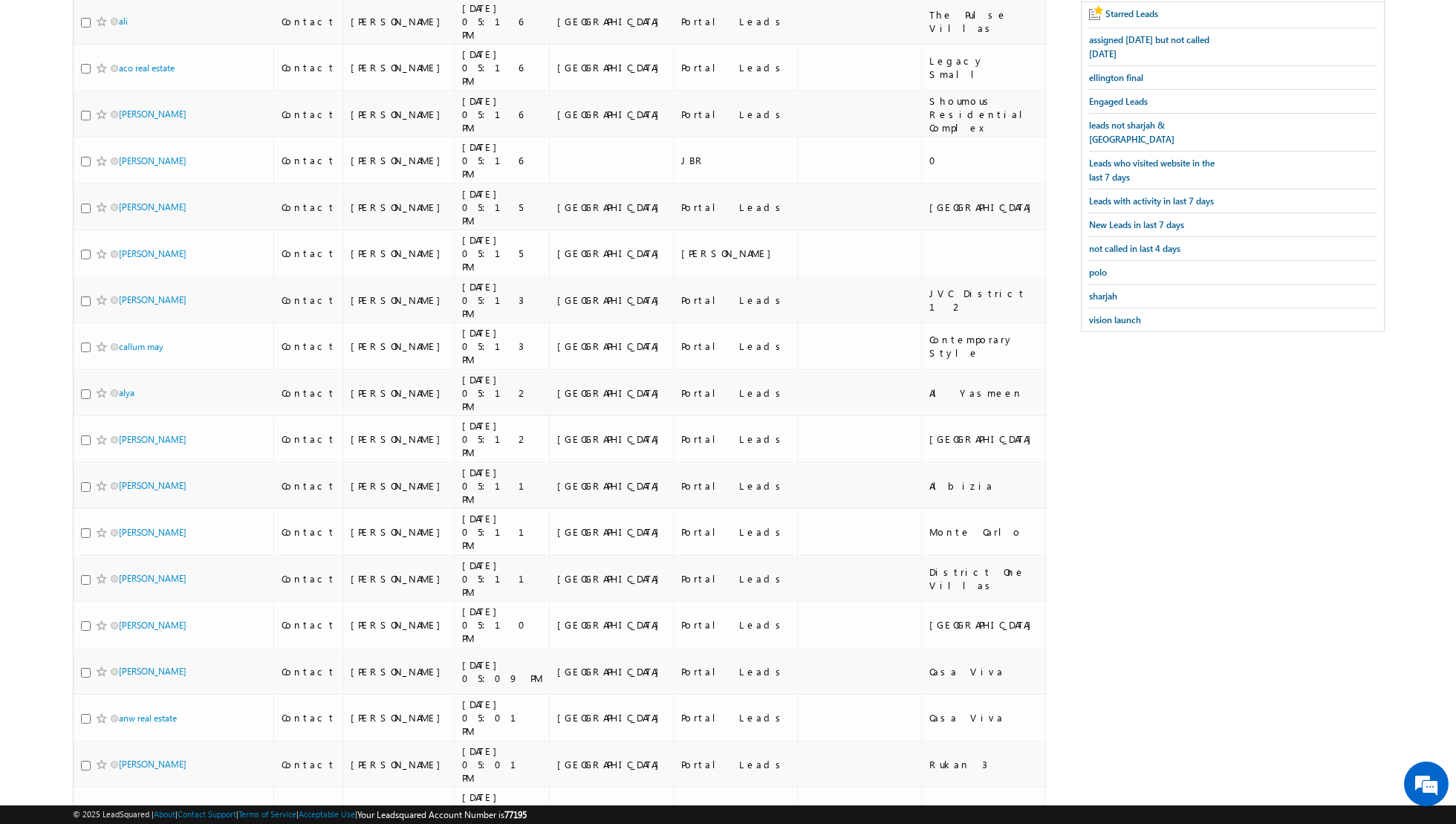
scroll to position [0, 0]
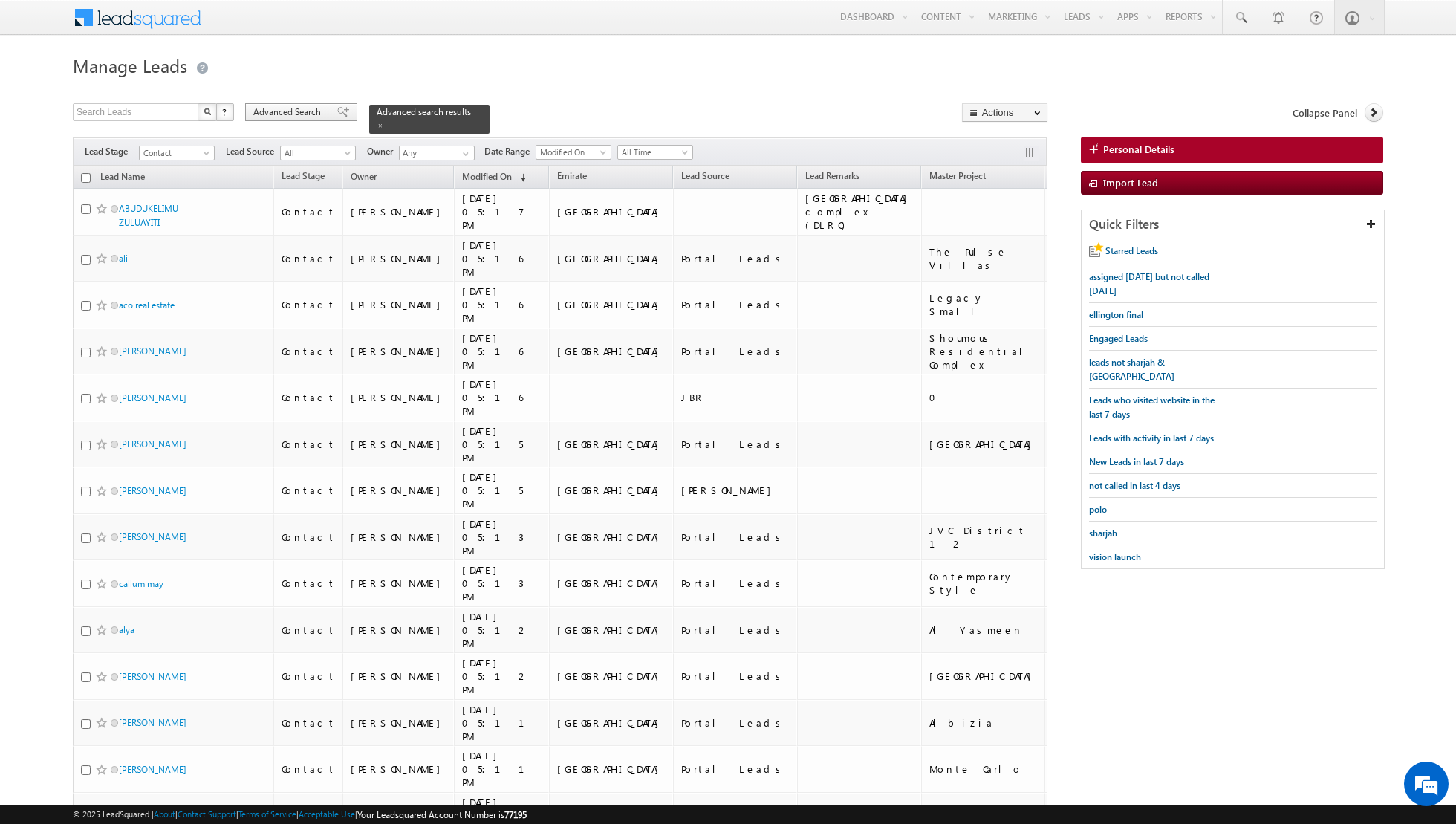
click at [337, 116] on span at bounding box center [343, 111] width 12 height 10
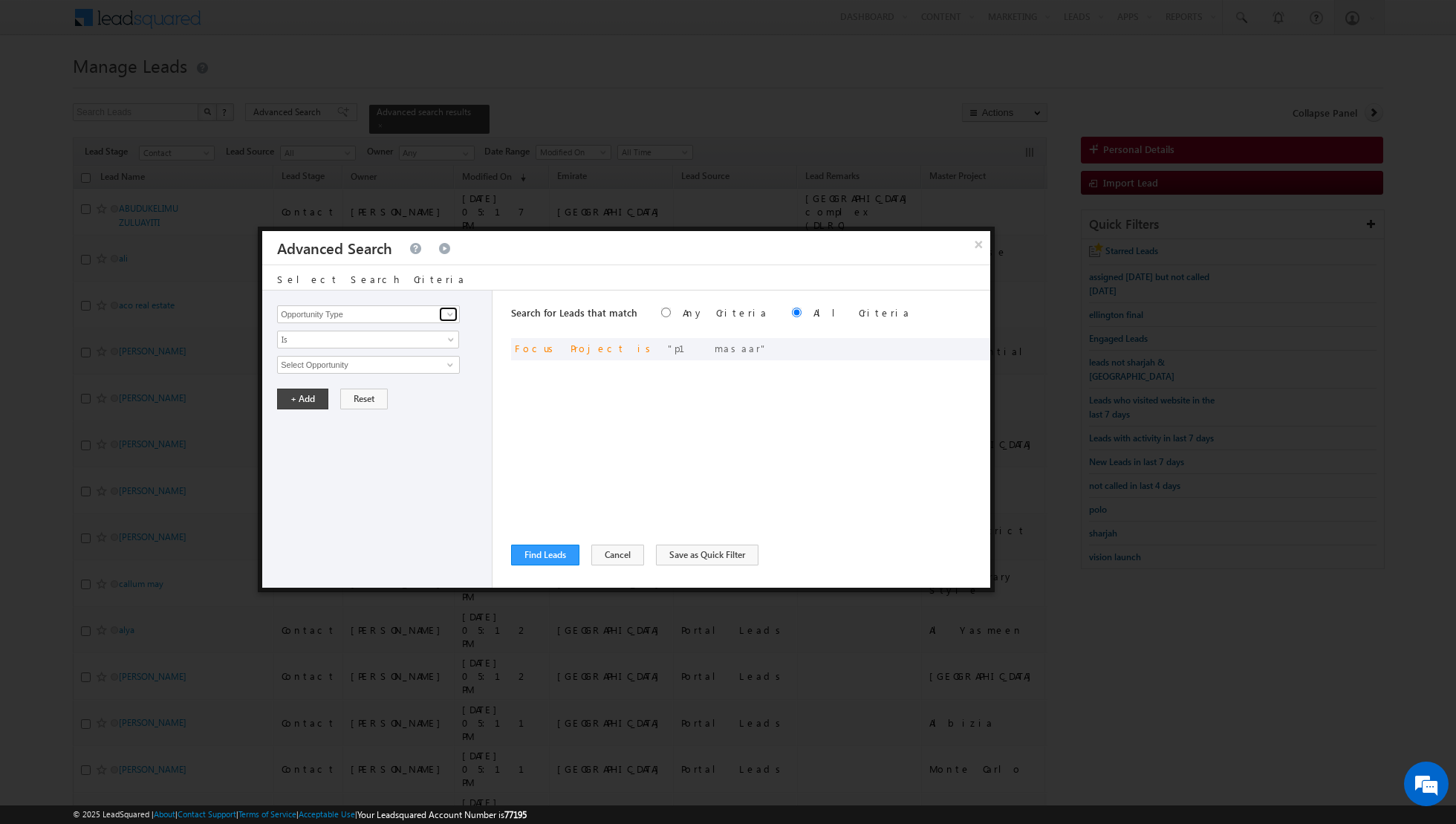
click at [447, 313] on span at bounding box center [450, 314] width 12 height 12
type input "l"
click at [402, 345] on link "First Name" at bounding box center [369, 344] width 183 height 17
type input "First Name"
click at [402, 342] on span "Is" at bounding box center [359, 339] width 161 height 14
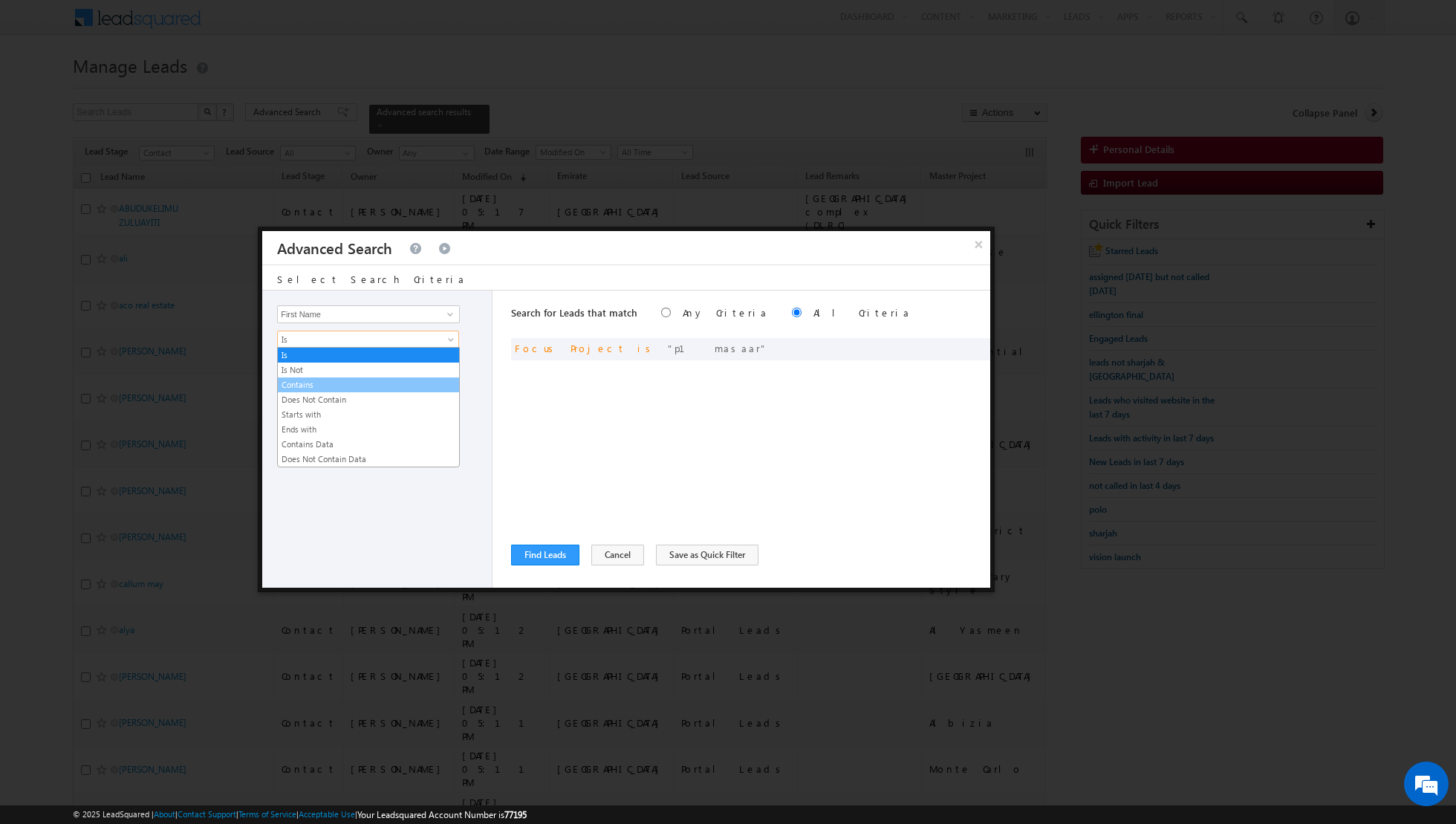
click at [345, 384] on link "Contains" at bounding box center [369, 384] width 181 height 14
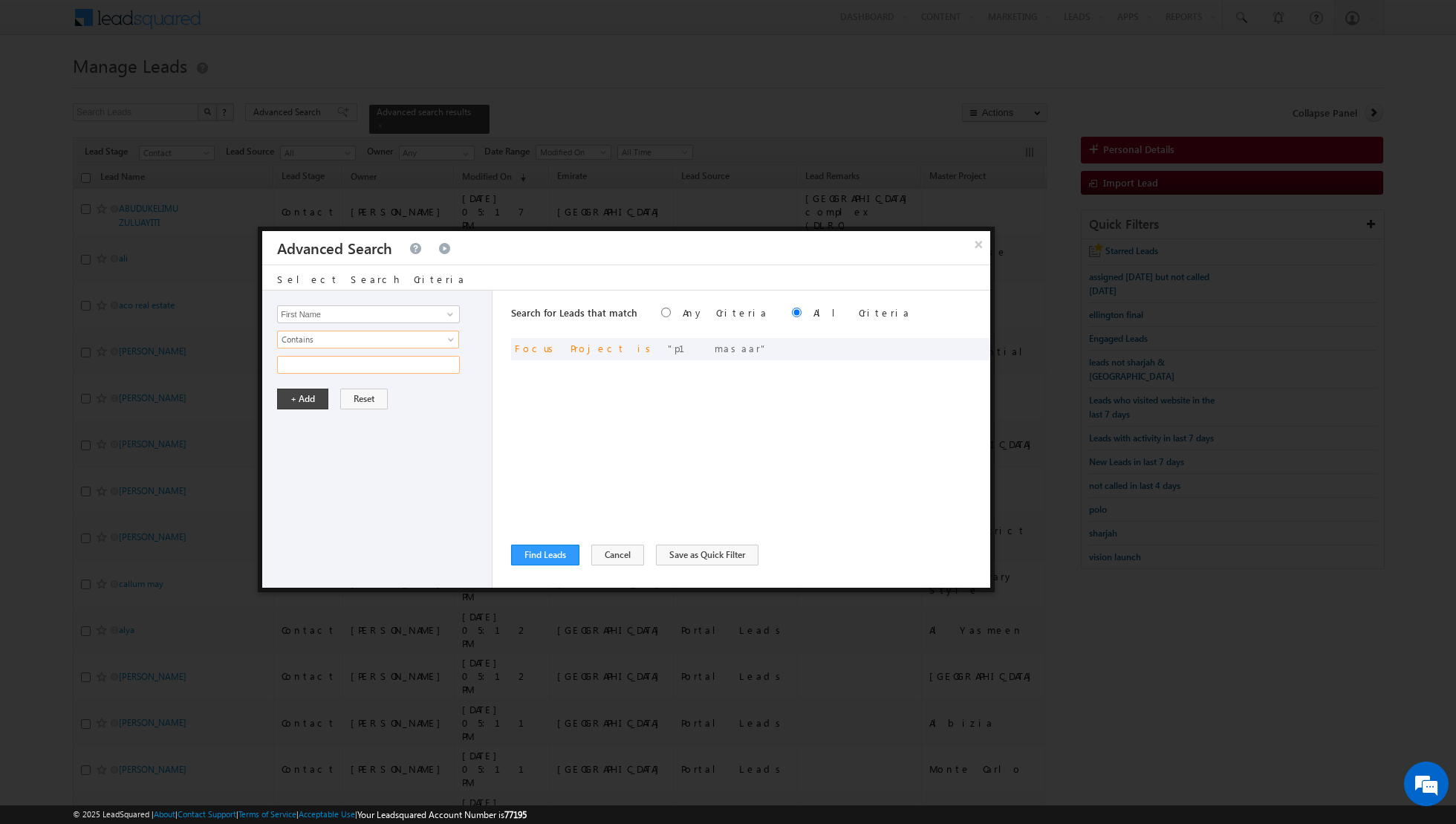
click at [339, 360] on input "text" at bounding box center [369, 365] width 183 height 18
click at [299, 368] on input "unnnithan" at bounding box center [369, 365] width 183 height 18
type input "[PERSON_NAME]"
click at [298, 396] on button "+ Add" at bounding box center [303, 399] width 52 height 21
click at [554, 556] on button "Find Leads" at bounding box center [545, 555] width 68 height 21
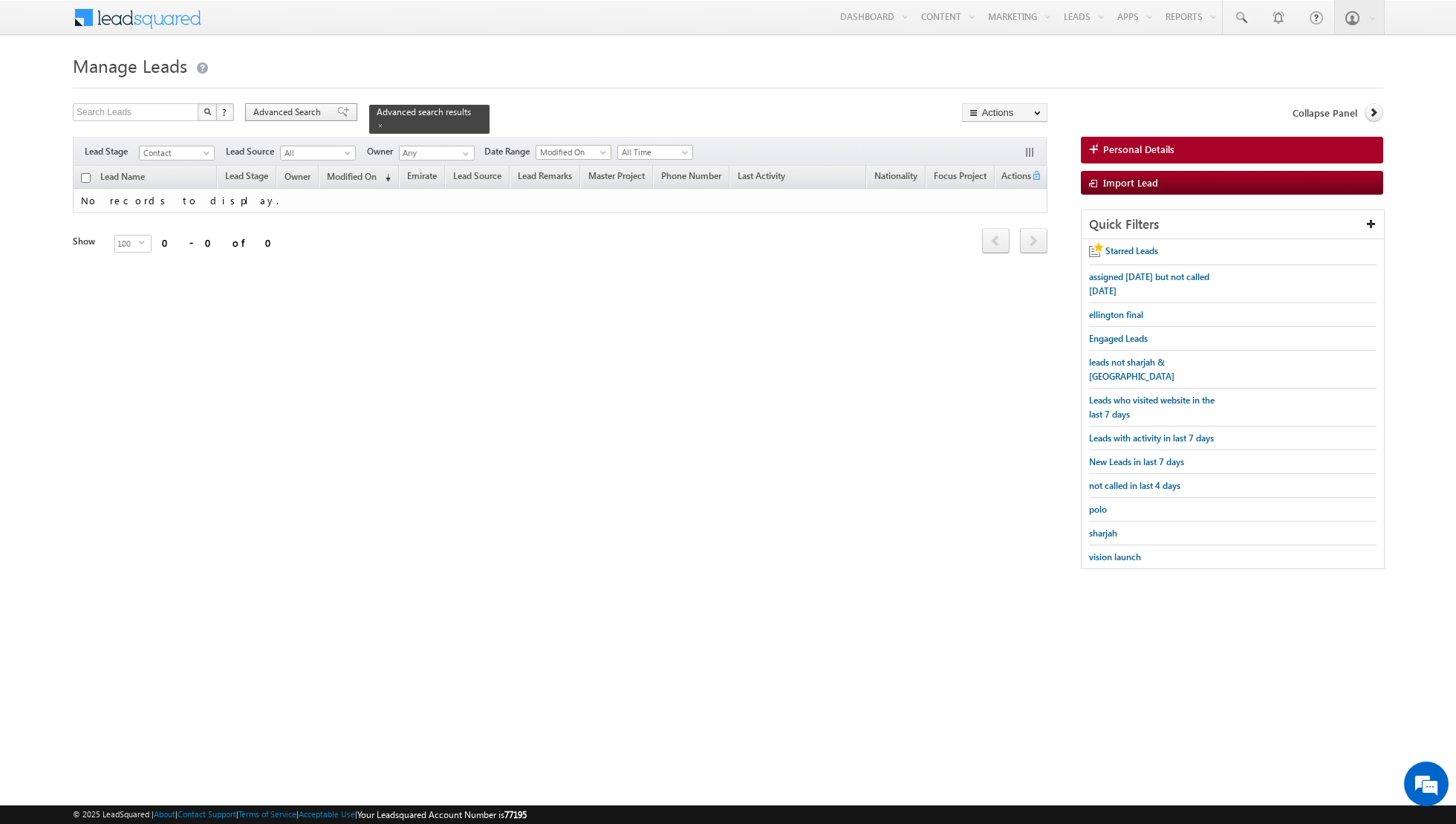
click at [340, 117] on div "Advanced Search" at bounding box center [301, 112] width 112 height 18
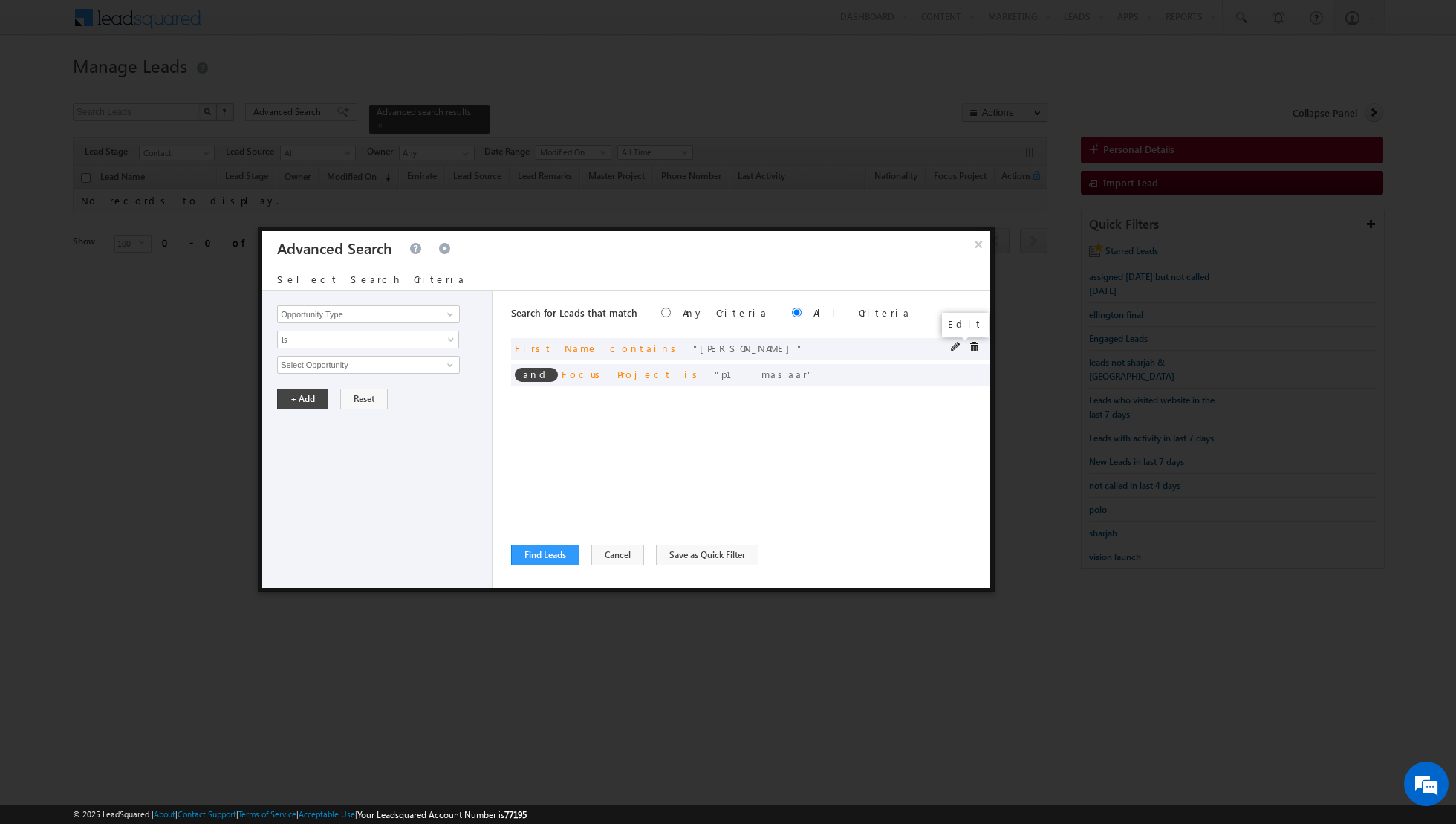
click at [957, 346] on span at bounding box center [956, 346] width 10 height 10
click at [387, 359] on input "[PERSON_NAME]" at bounding box center [369, 365] width 183 height 18
type input "u"
type input "[PERSON_NAME]"
click at [293, 394] on button "+ Add" at bounding box center [303, 399] width 52 height 21
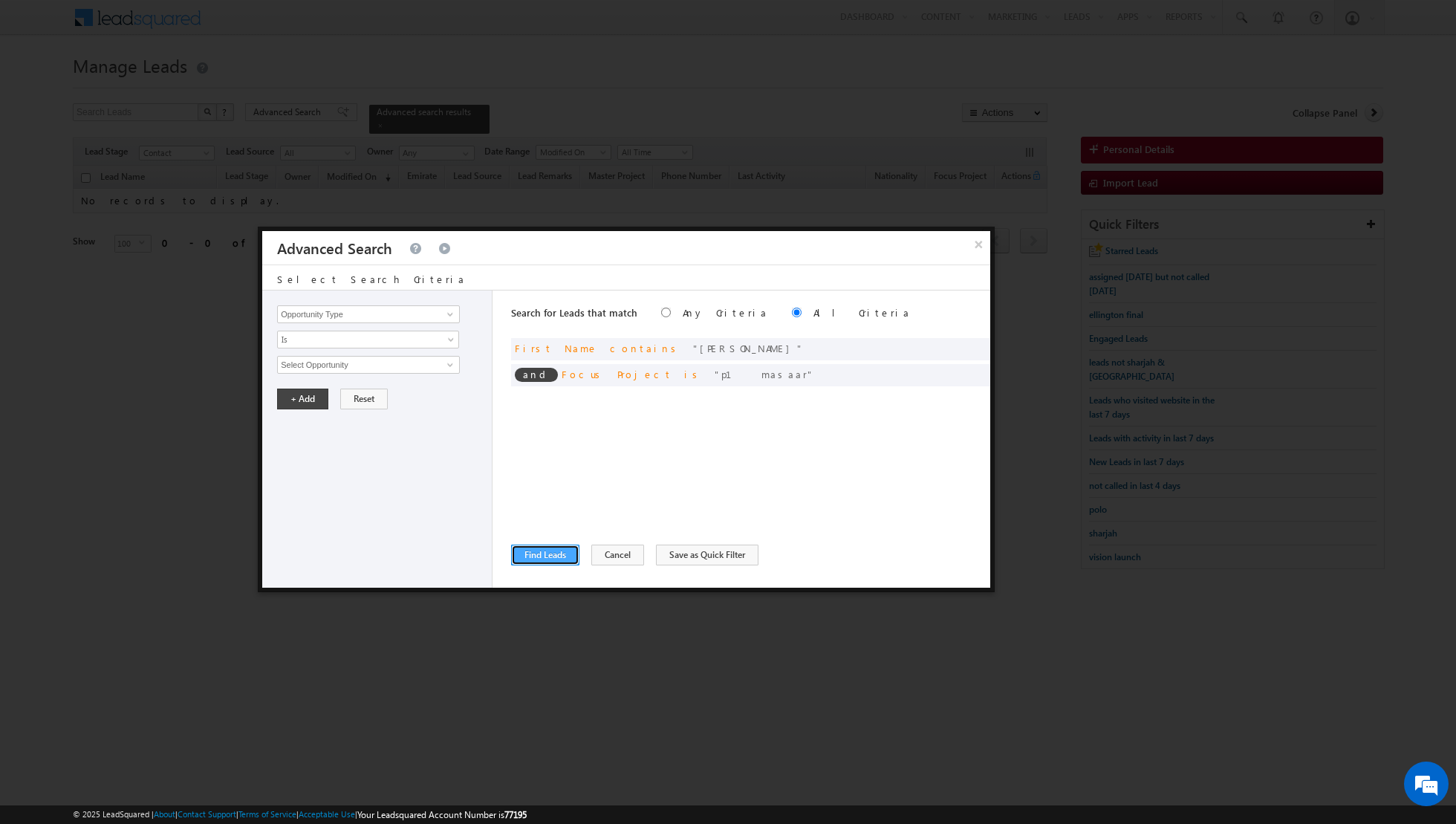
click at [539, 557] on button "Find Leads" at bounding box center [545, 555] width 68 height 21
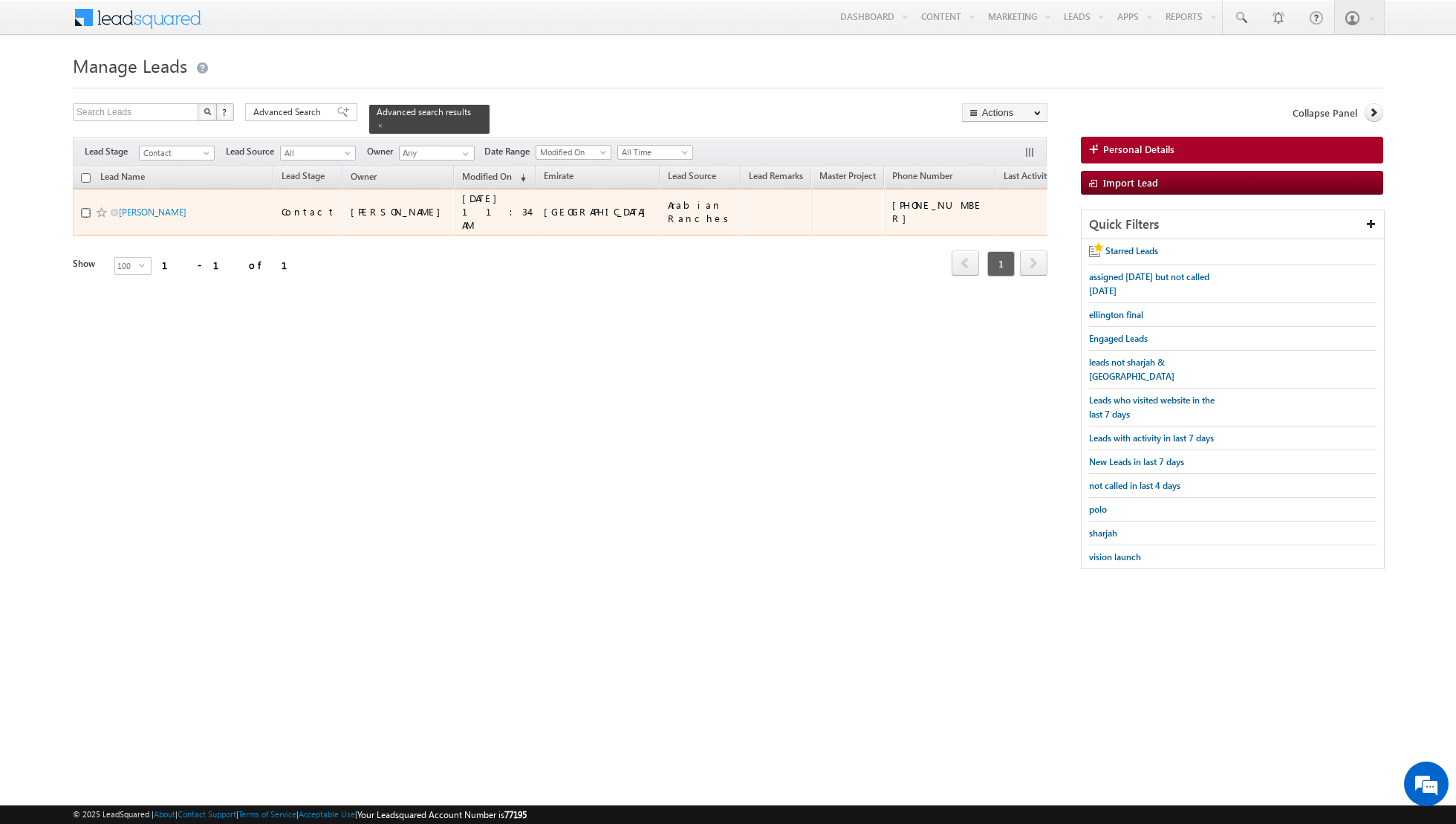
click at [85, 208] on input "checkbox" at bounding box center [85, 212] width 10 height 10
checkbox input "true"
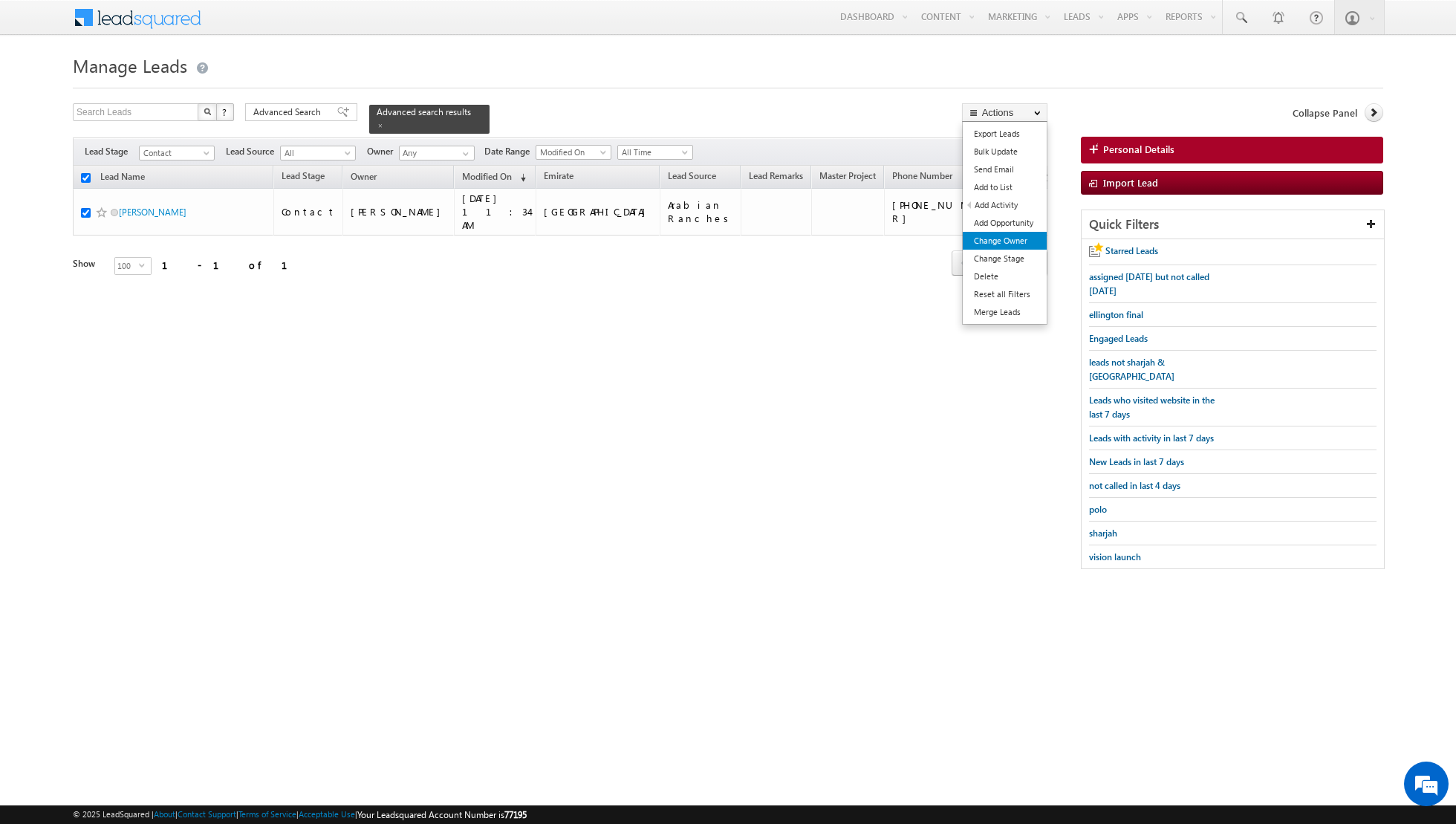
click at [992, 238] on link "Change Owner" at bounding box center [1005, 241] width 84 height 18
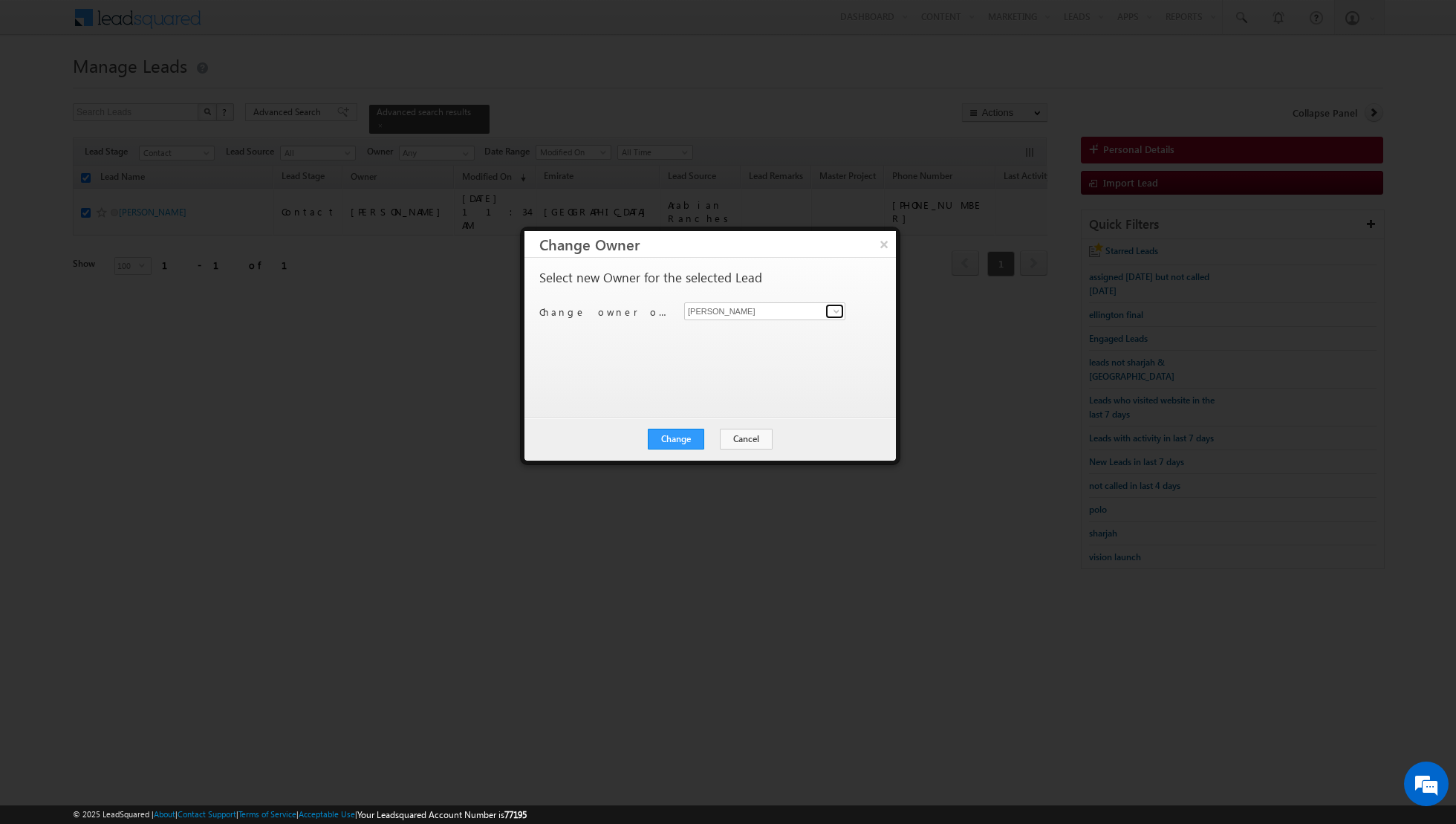
click at [836, 307] on span at bounding box center [836, 311] width 12 height 12
type input "nan"
click at [887, 248] on button "×" at bounding box center [883, 244] width 24 height 26
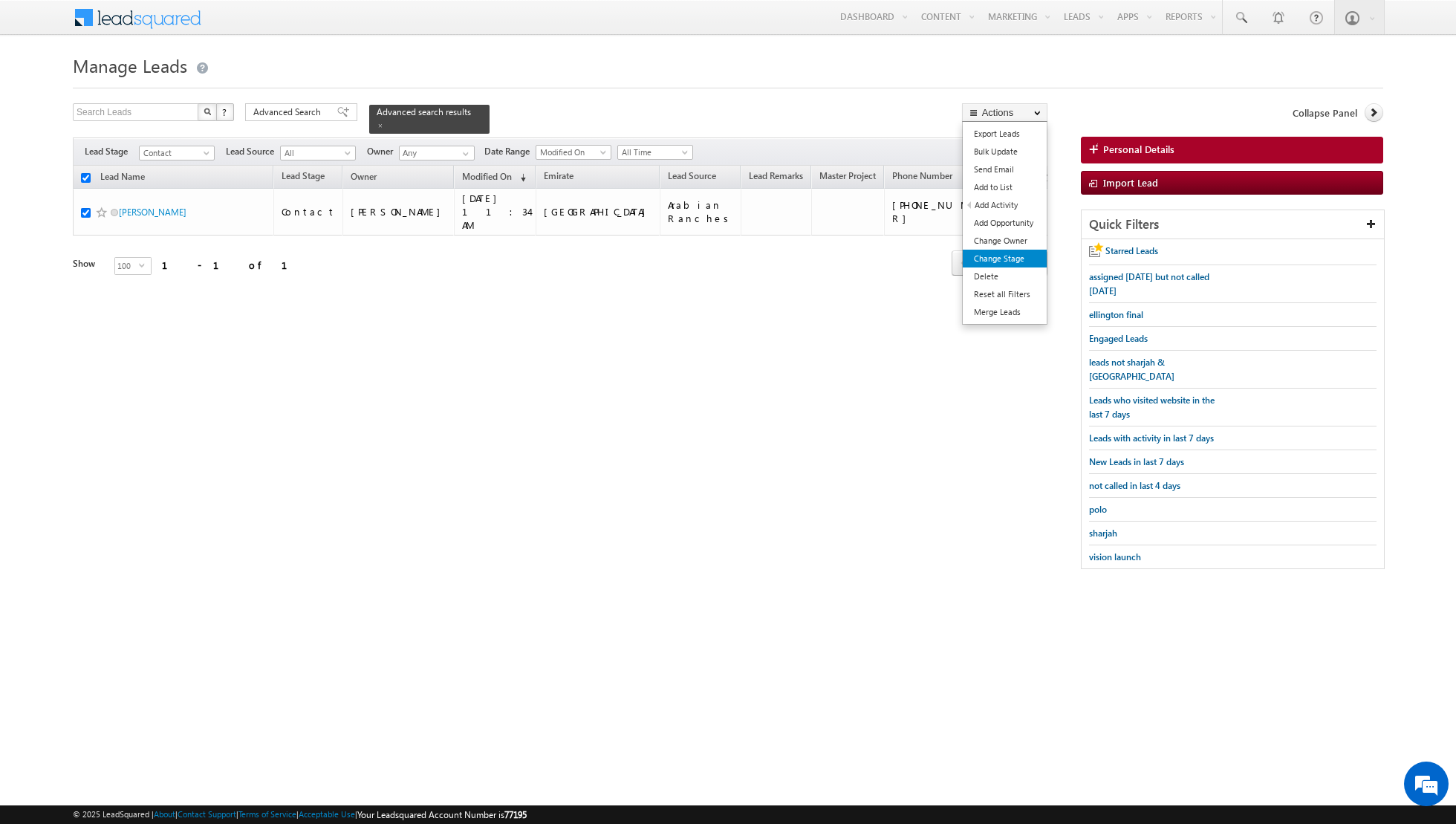
click at [1011, 257] on link "Change Stage" at bounding box center [1005, 258] width 84 height 18
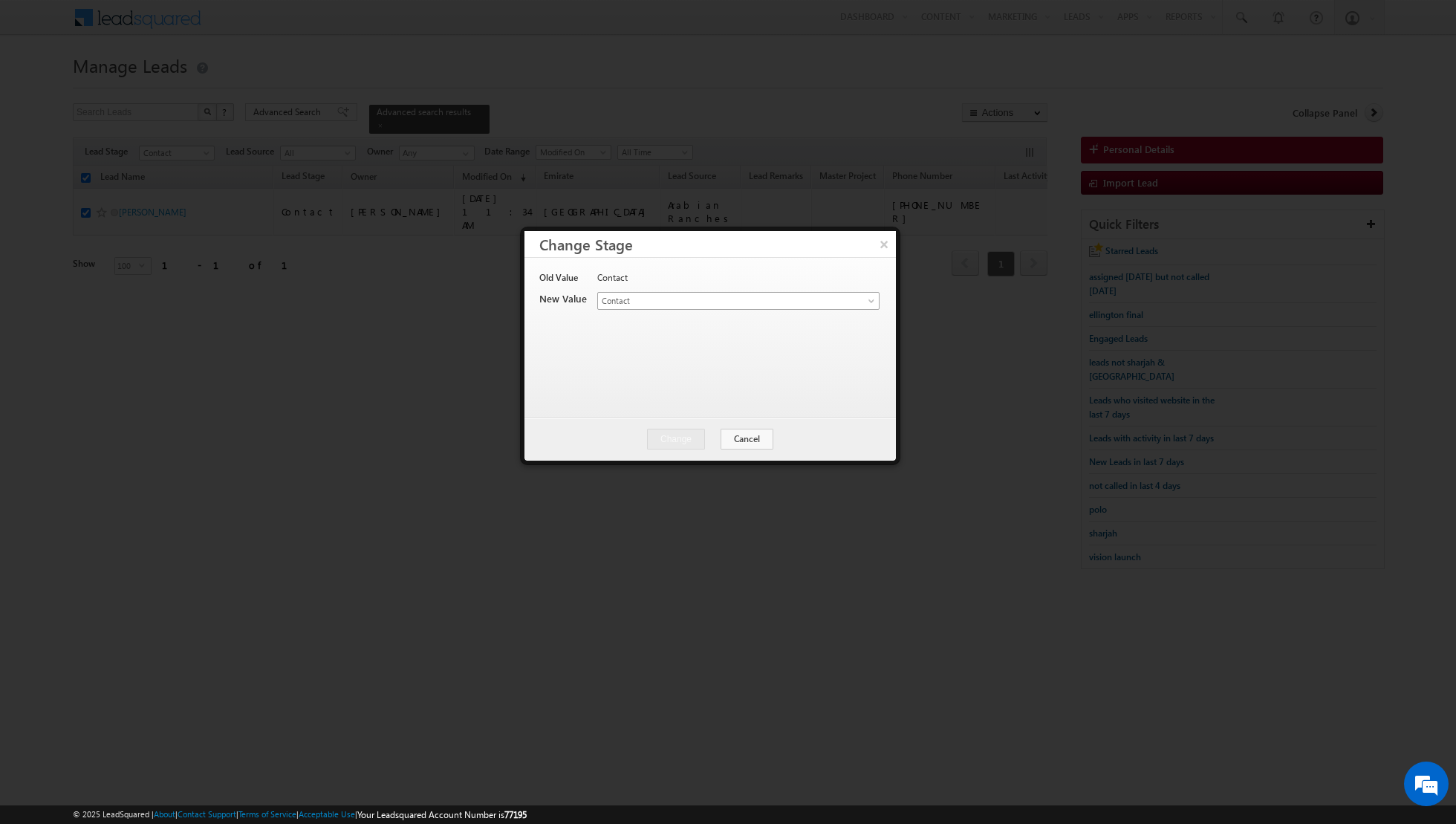
click at [861, 295] on link "Contact" at bounding box center [738, 301] width 282 height 18
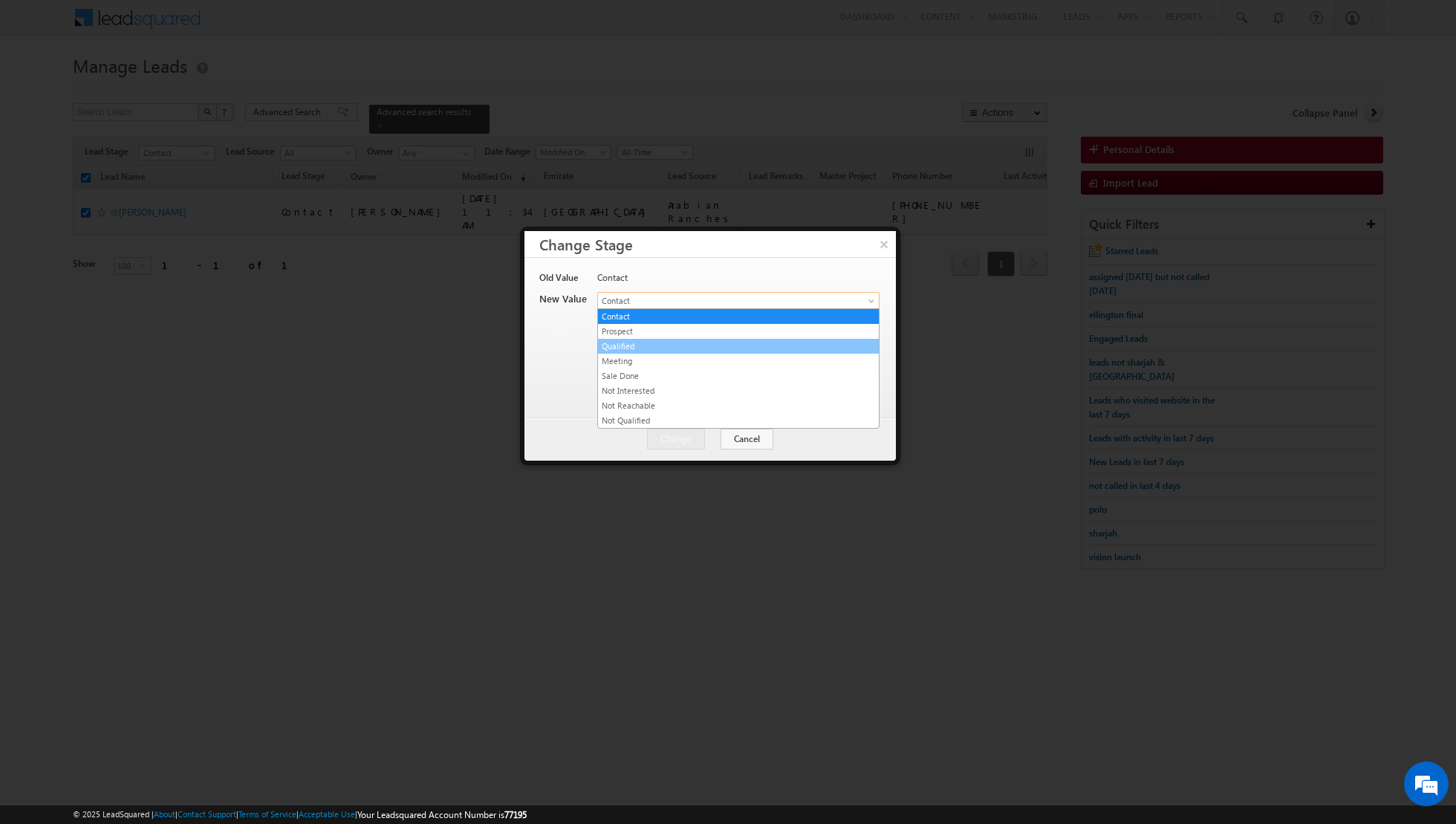
click at [711, 344] on link "Qualified" at bounding box center [739, 346] width 281 height 14
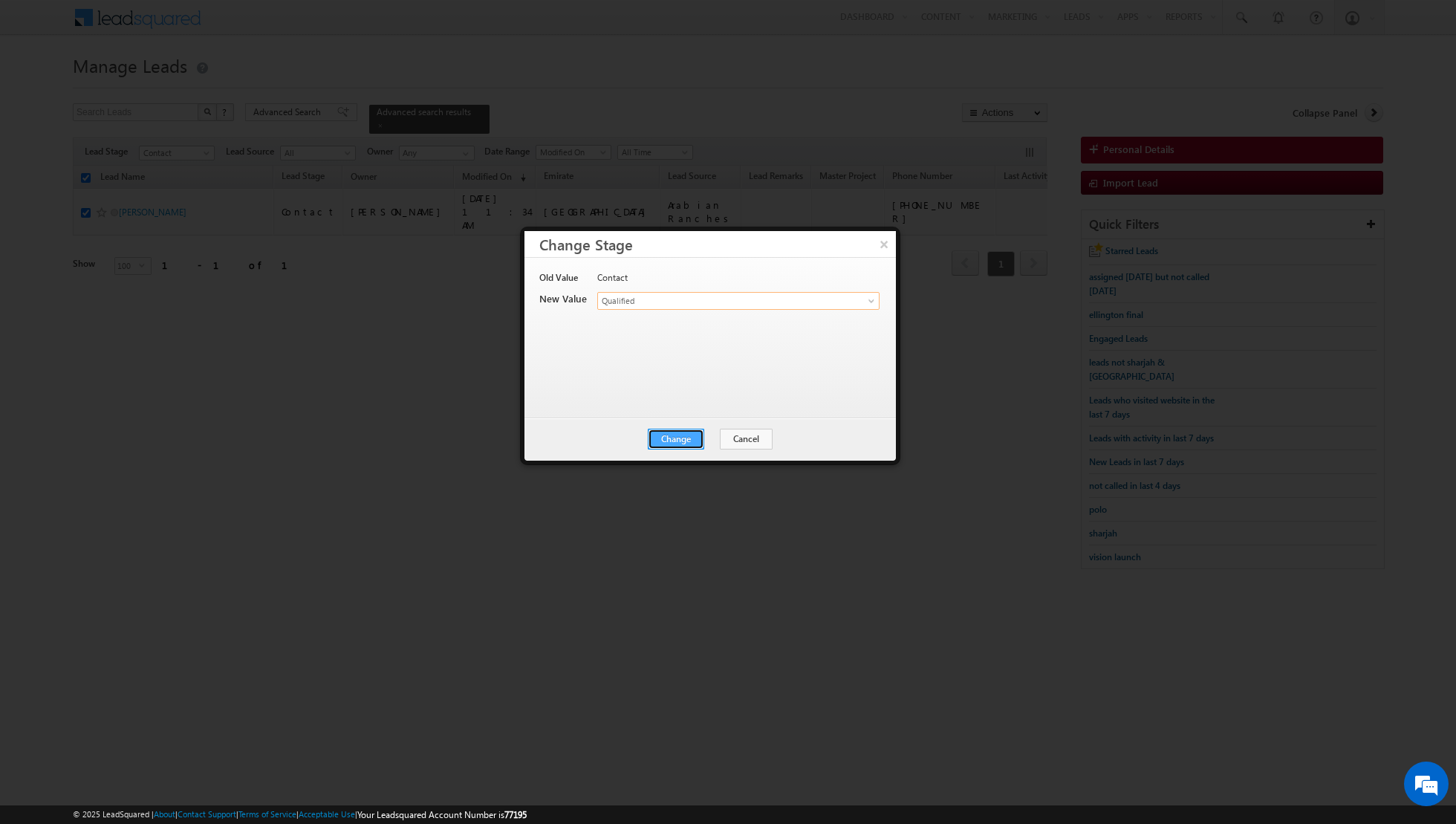
click at [681, 437] on button "Change" at bounding box center [676, 439] width 56 height 21
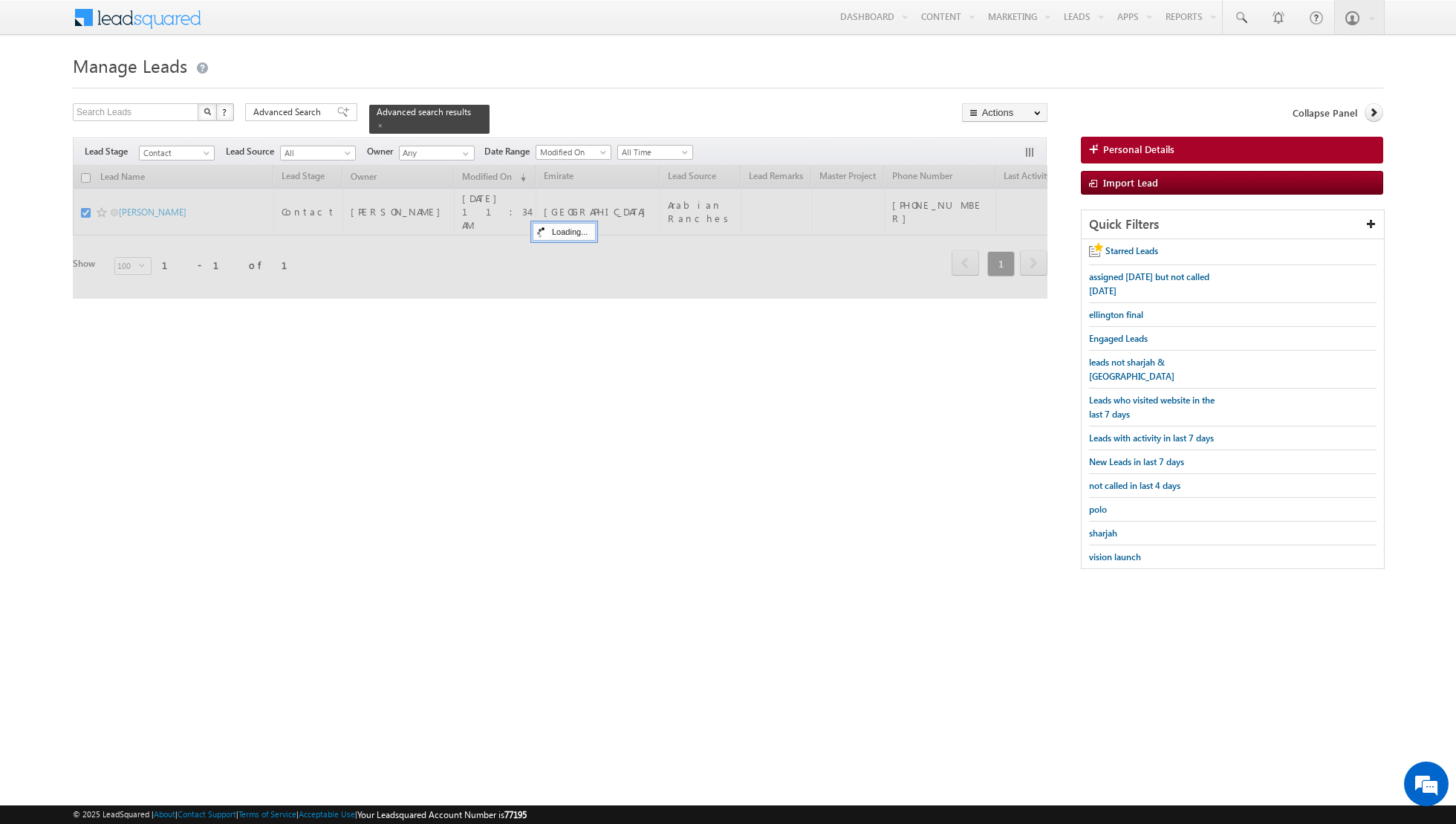
checkbox input "false"
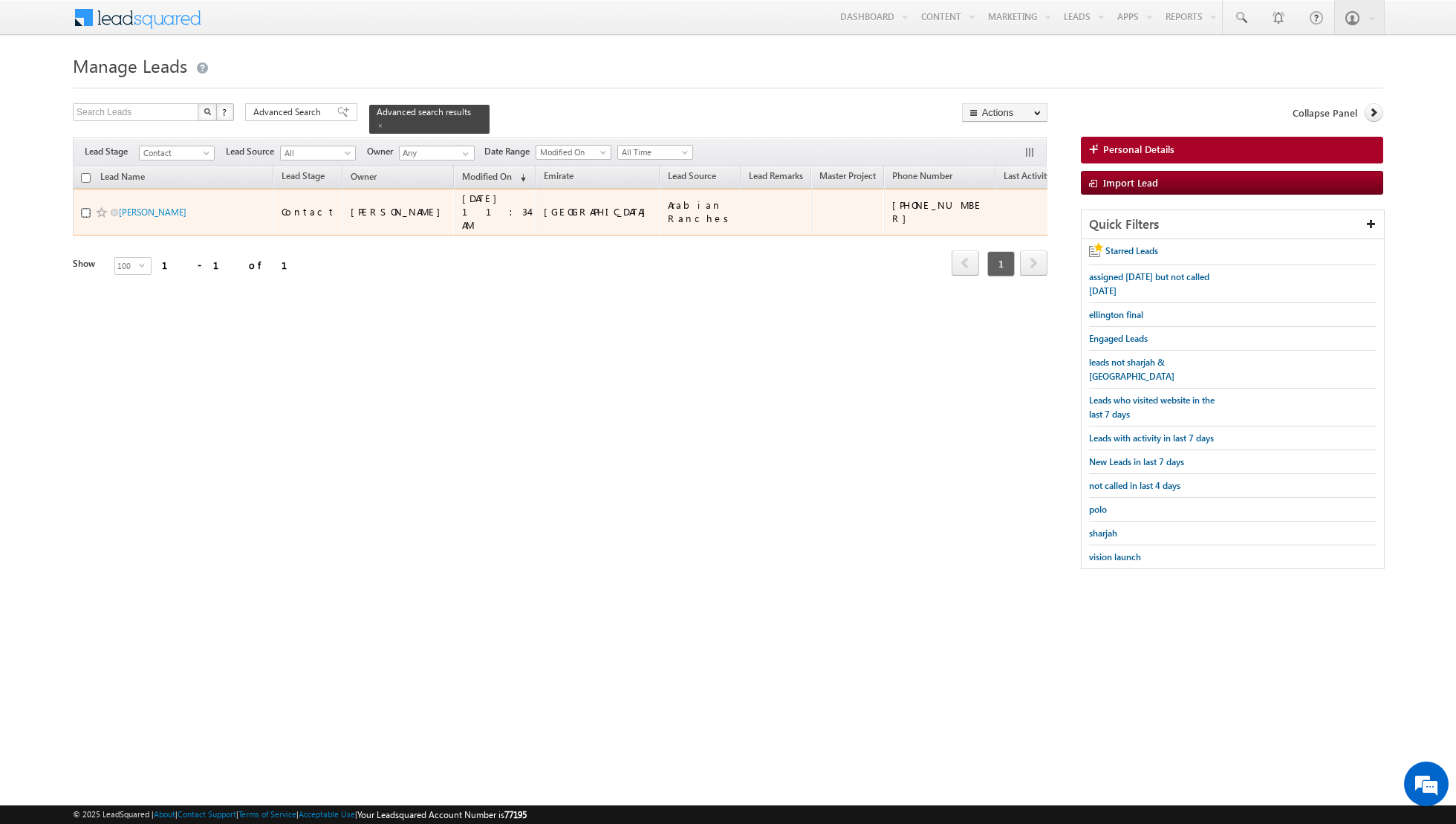
click at [87, 208] on input "checkbox" at bounding box center [85, 212] width 10 height 10
checkbox input "true"
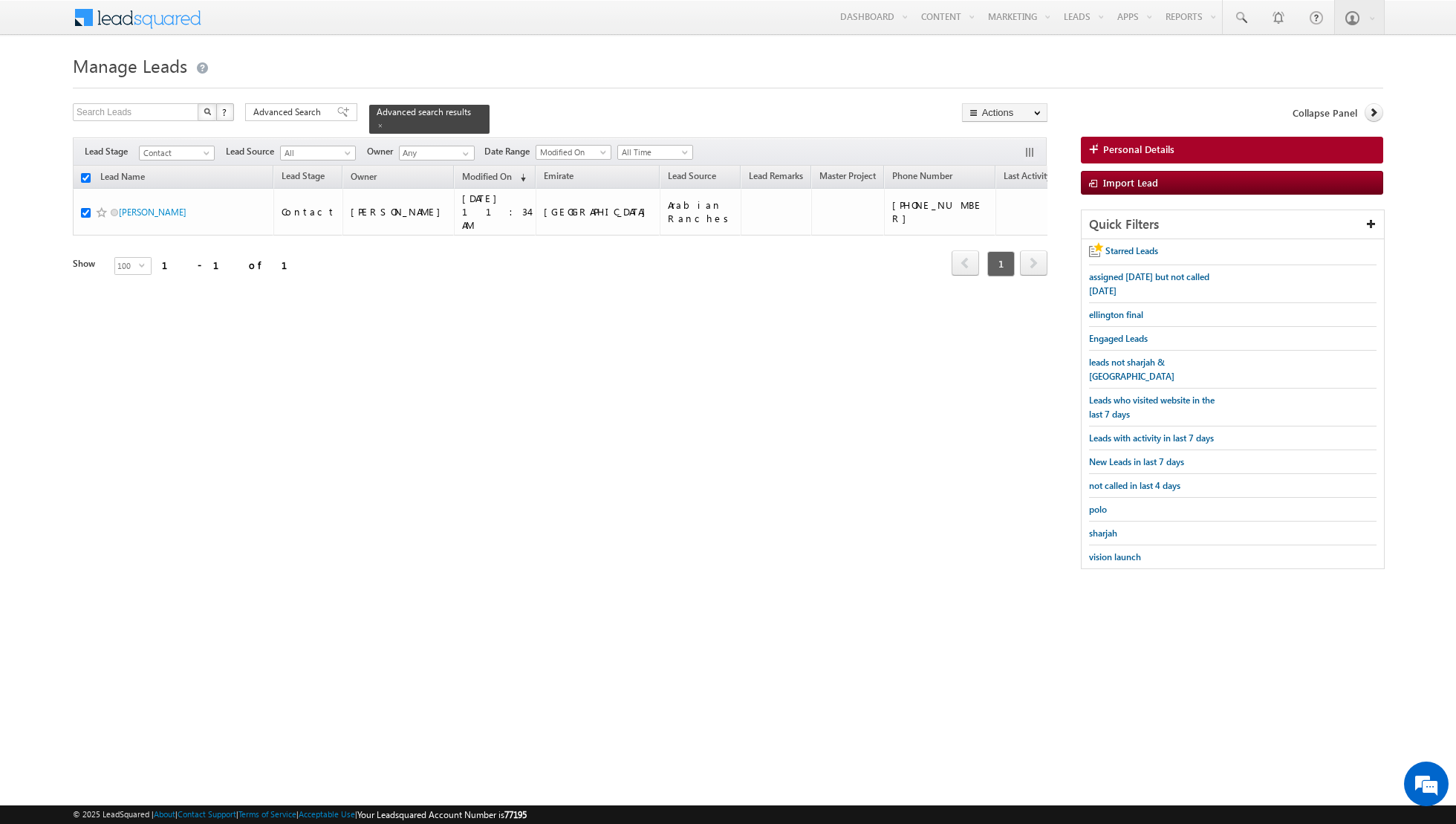
click at [464, 402] on div "Search Leads X ? 1 results found Advanced Search Advanced Search Advanced searc…" at bounding box center [728, 344] width 1311 height 480
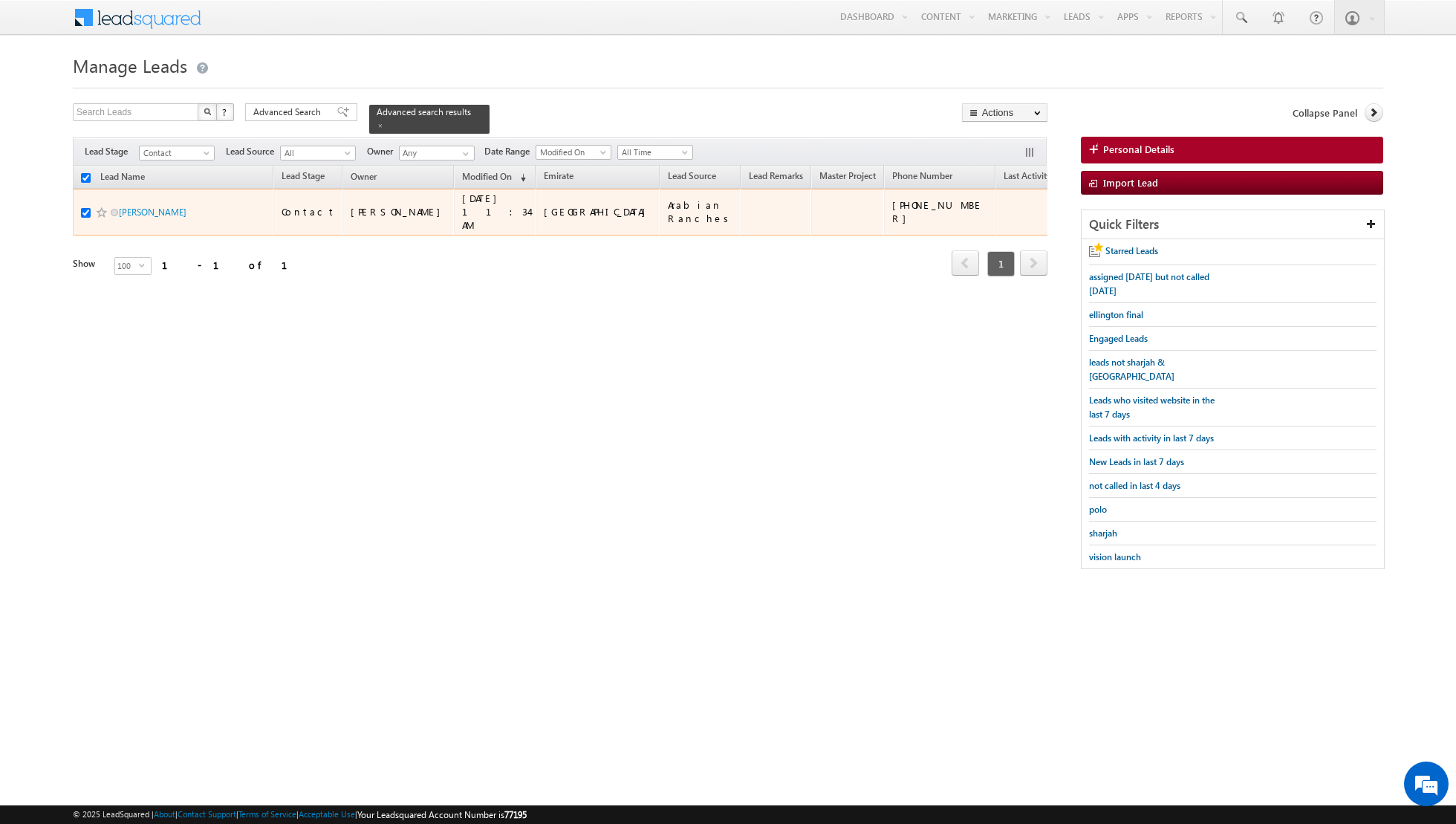
click at [168, 205] on span "[PERSON_NAME]" at bounding box center [169, 212] width 101 height 15
click at [149, 207] on link "[PERSON_NAME]" at bounding box center [152, 212] width 68 height 11
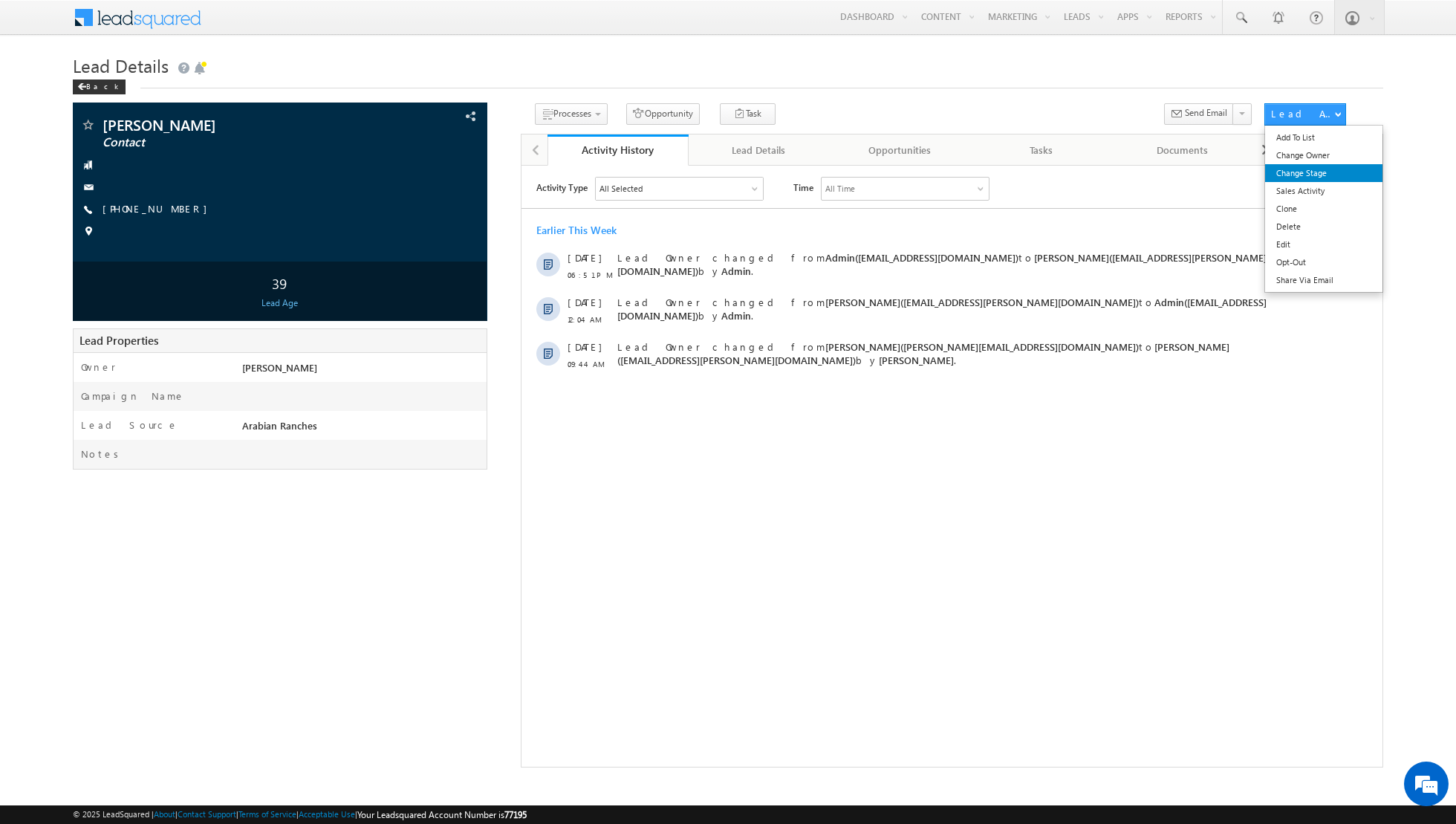
click at [1295, 177] on link "Change Stage" at bounding box center [1325, 173] width 118 height 18
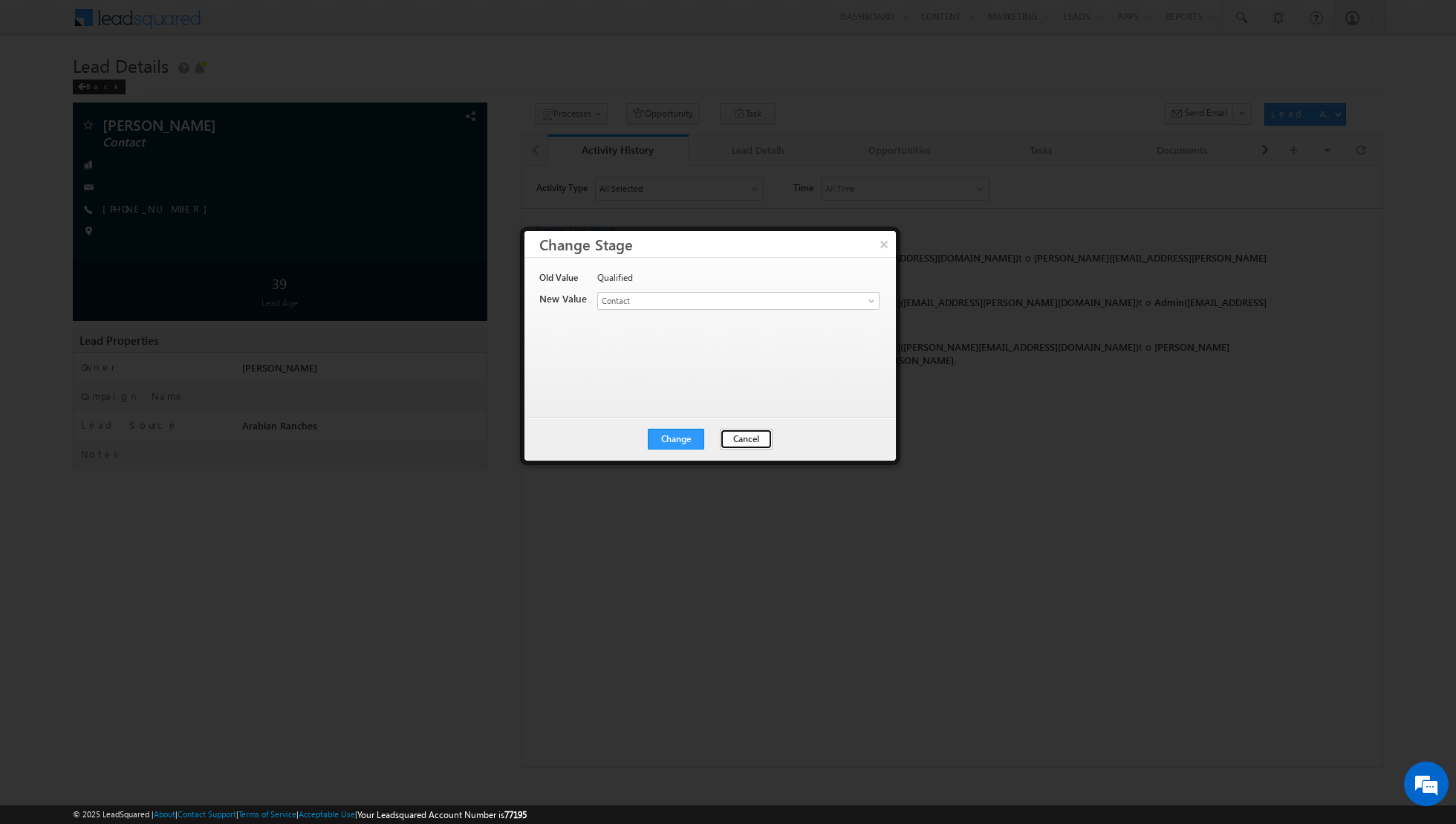
click at [742, 439] on button "Cancel" at bounding box center [746, 439] width 53 height 21
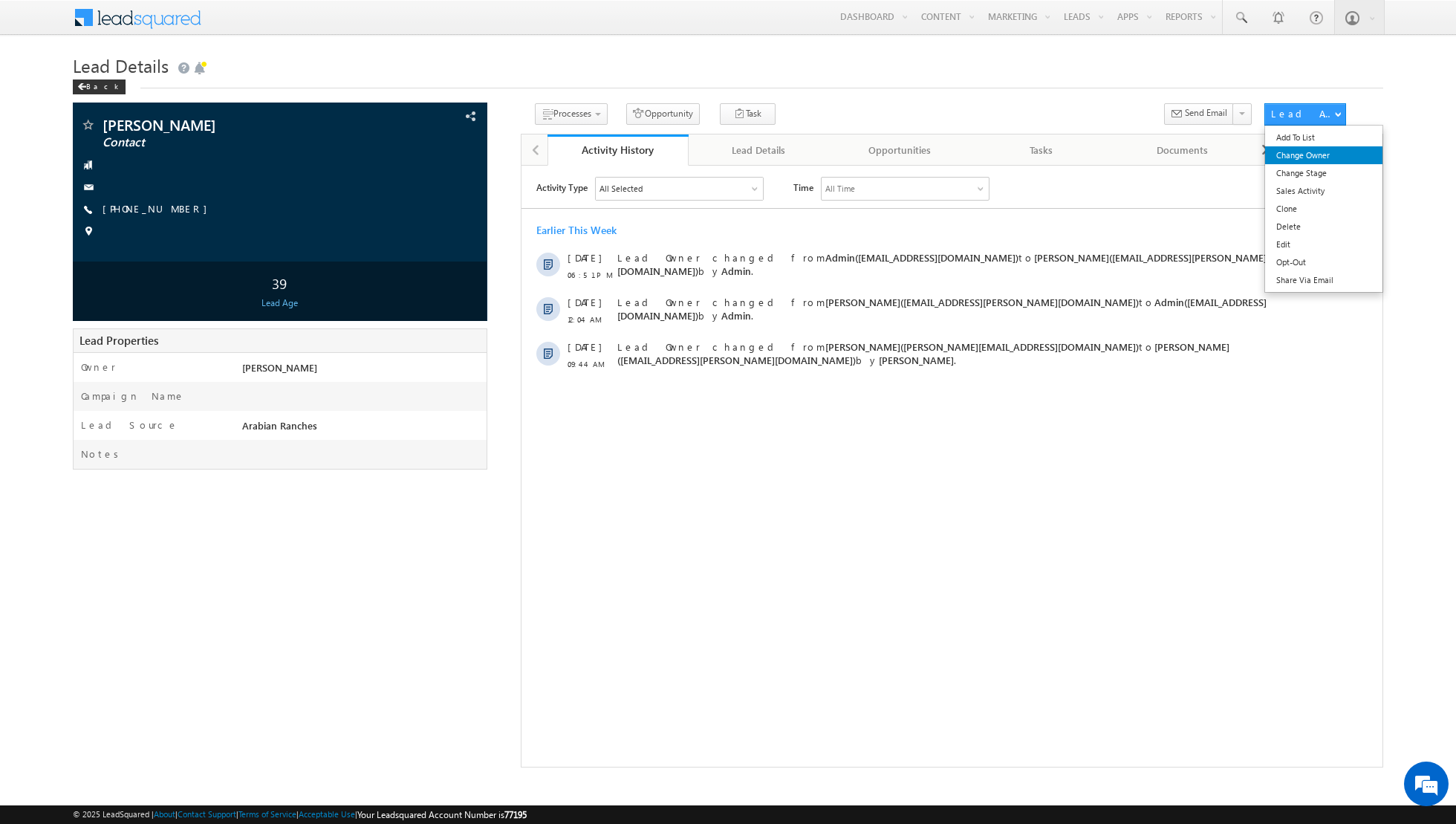
click at [1299, 158] on link "Change Owner" at bounding box center [1325, 155] width 118 height 18
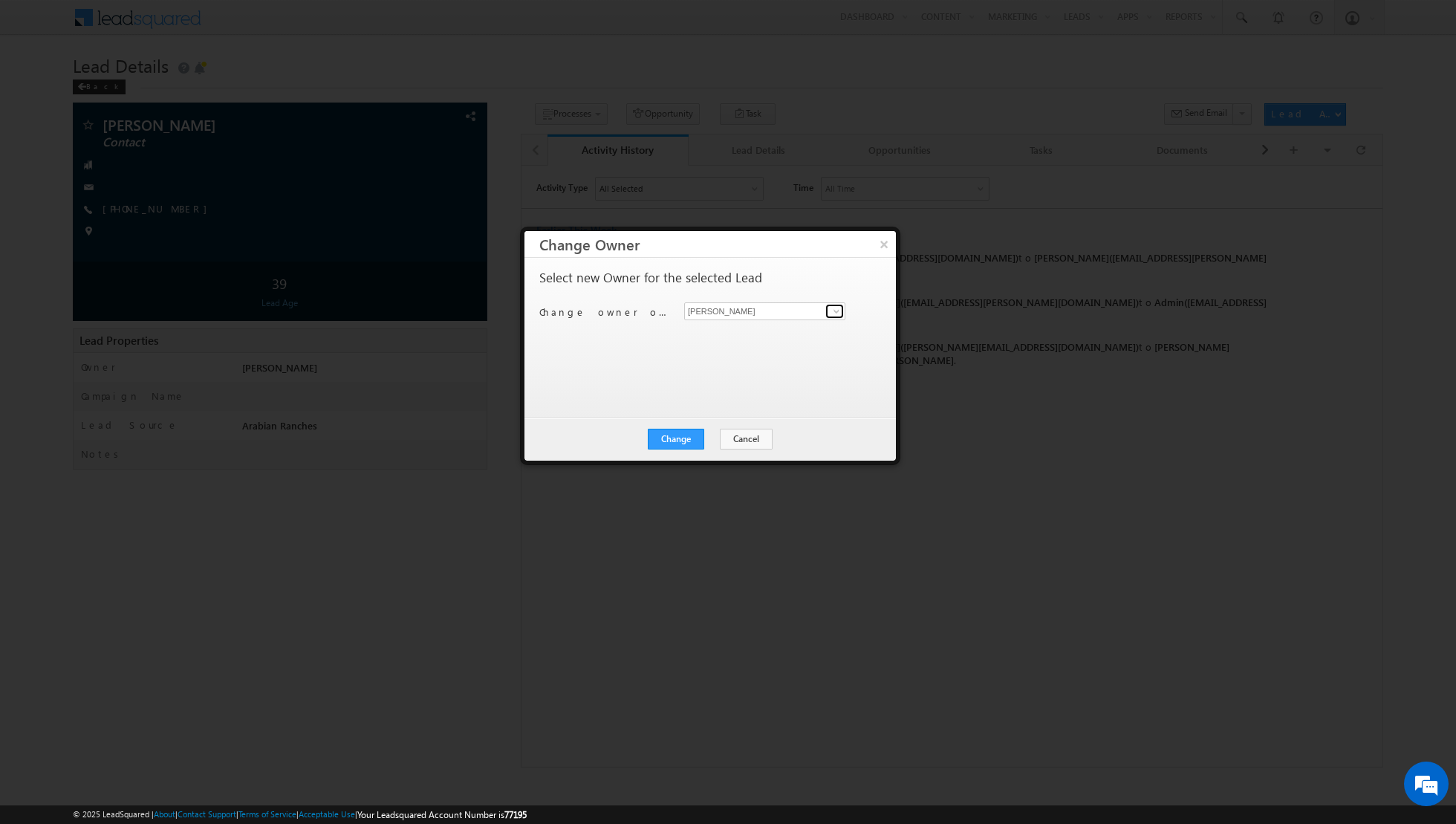
click at [838, 307] on span at bounding box center [836, 311] width 12 height 12
click at [723, 334] on span "[EMAIL_ADDRESS][DOMAIN_NAME]" at bounding box center [757, 339] width 134 height 11
type input "[PERSON_NAME] [PERSON_NAME]"
click at [672, 437] on button "Change" at bounding box center [676, 439] width 56 height 21
click at [704, 440] on button "Close" at bounding box center [713, 439] width 47 height 21
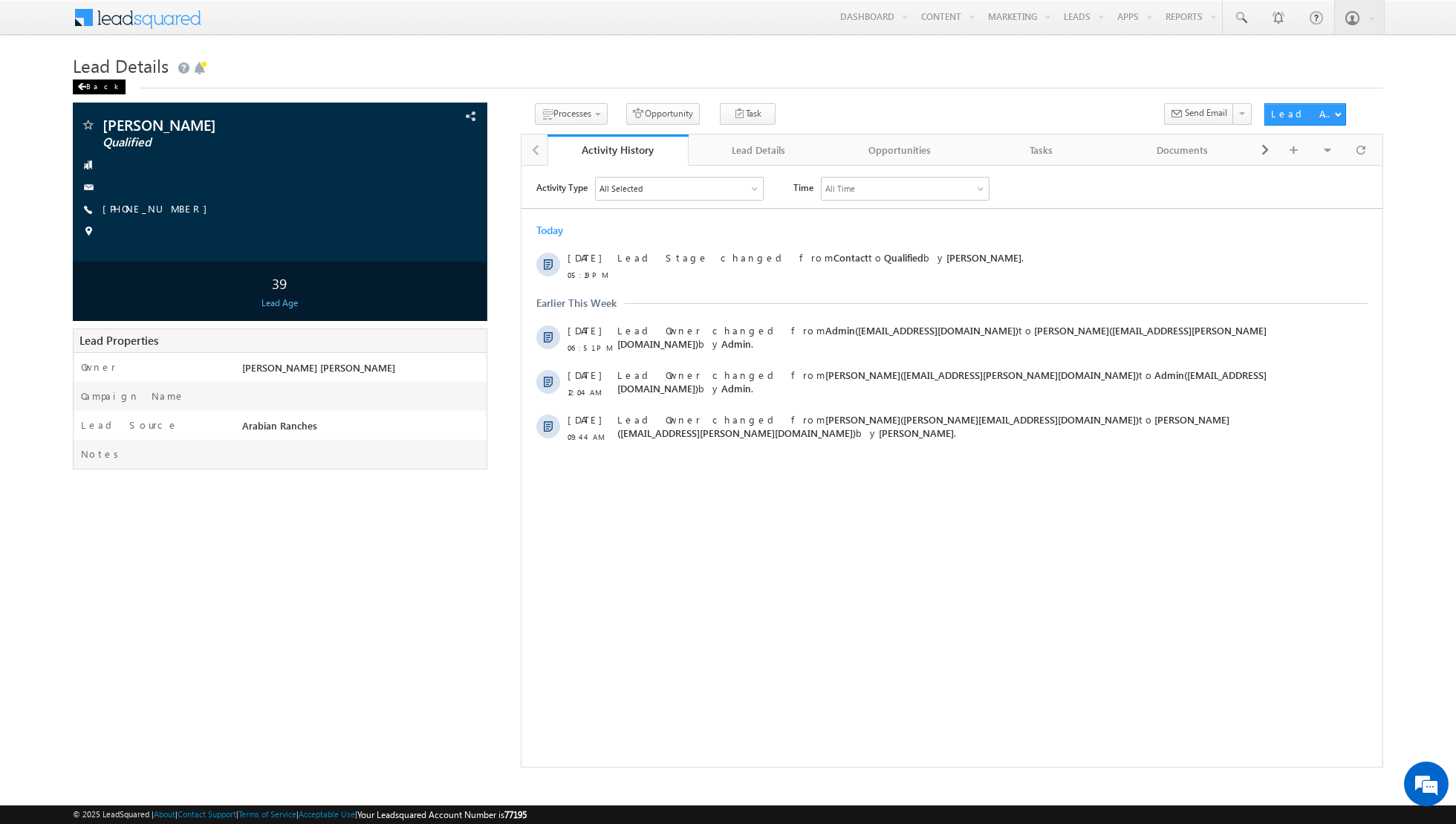
click at [88, 85] on div "Back" at bounding box center [99, 87] width 53 height 15
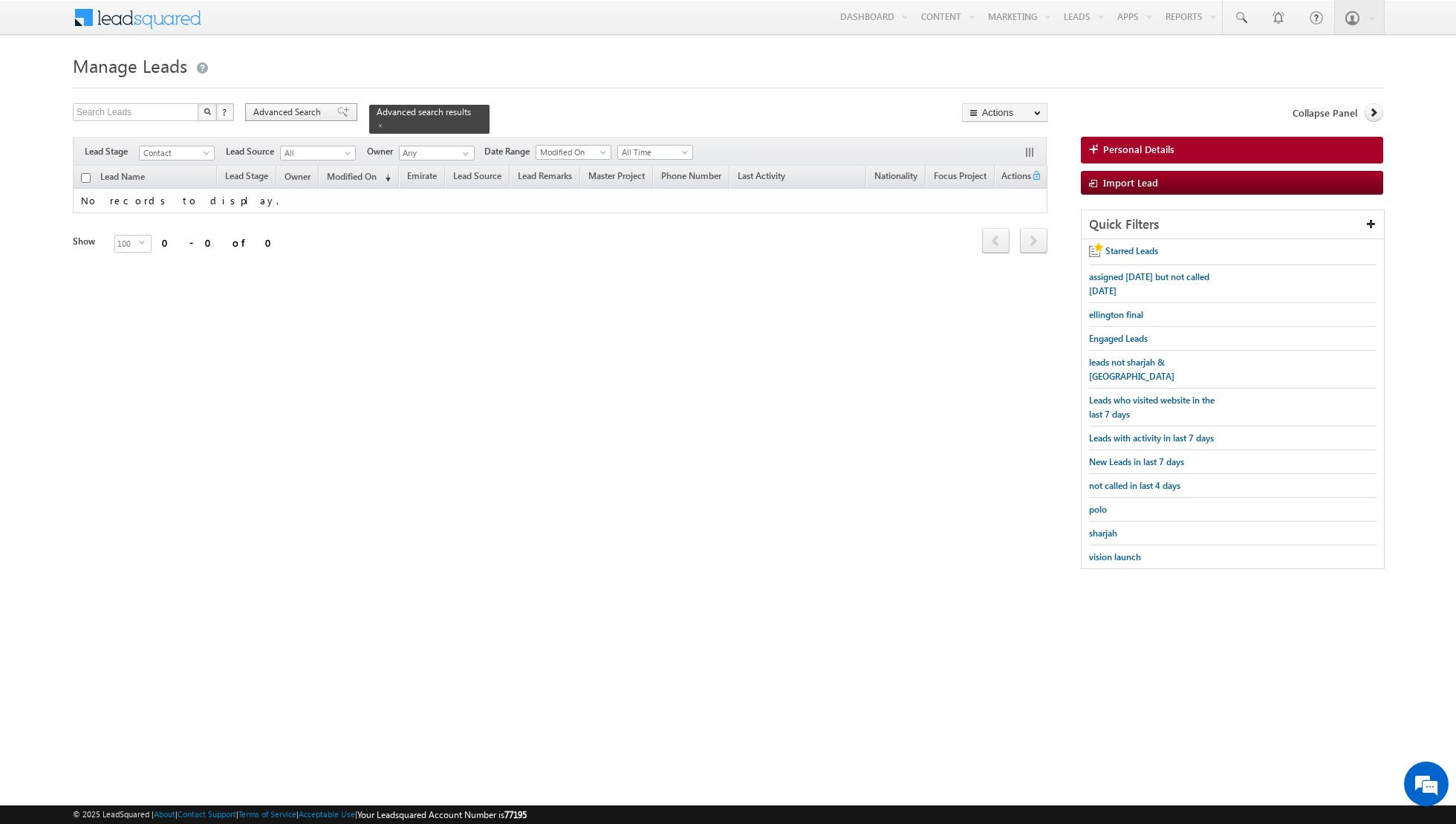
click at [337, 113] on span at bounding box center [343, 111] width 12 height 10
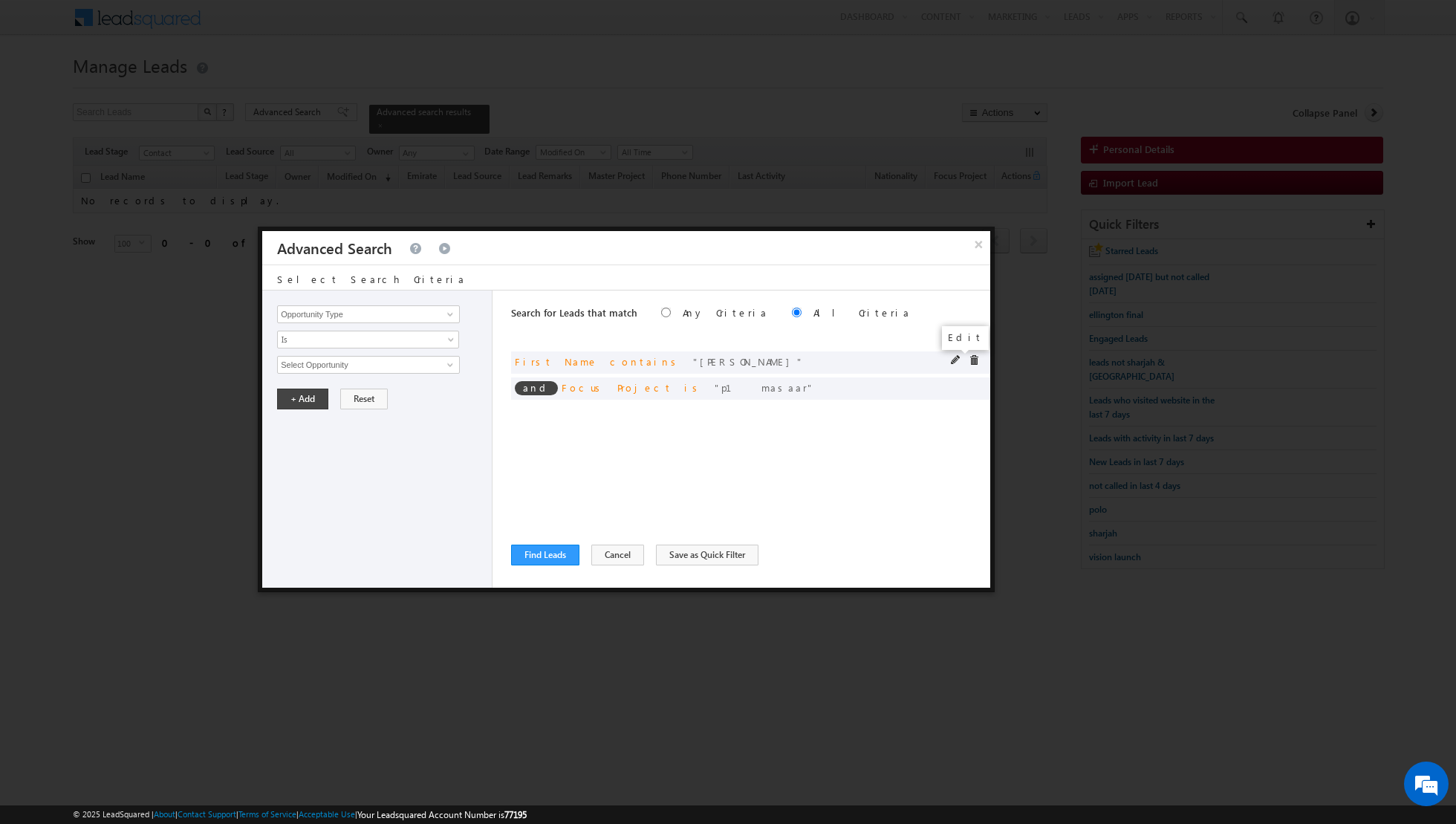
click at [952, 358] on span at bounding box center [956, 360] width 10 height 10
click at [955, 360] on span at bounding box center [956, 360] width 10 height 10
click at [303, 397] on button "+ Add" at bounding box center [303, 399] width 52 height 21
click at [450, 311] on span at bounding box center [450, 314] width 12 height 12
type input "first"
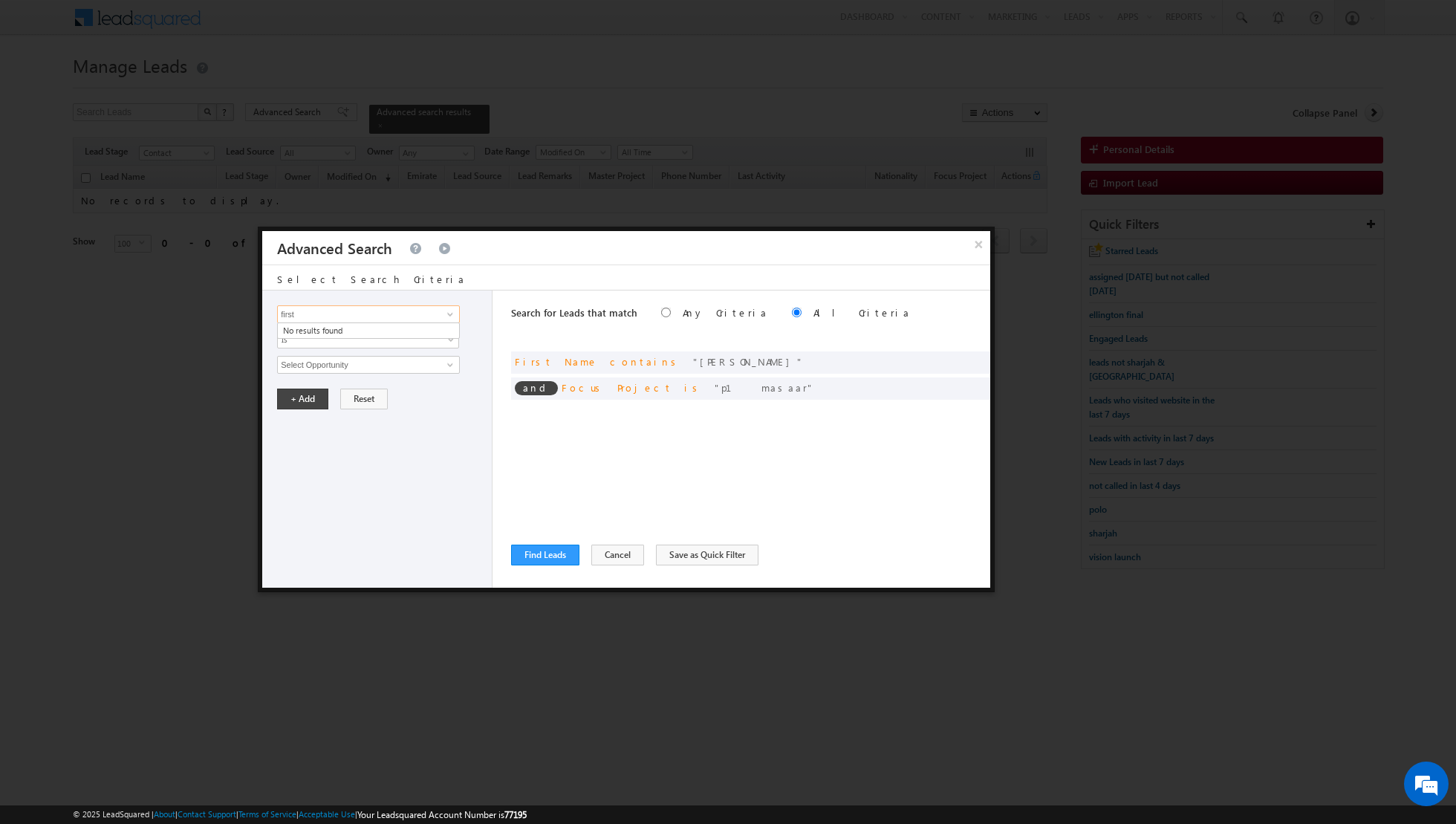
click at [385, 315] on input "first" at bounding box center [369, 315] width 183 height 18
click at [330, 344] on link "First Name" at bounding box center [369, 344] width 183 height 17
type input "First Name"
click at [323, 340] on span "Is" at bounding box center [359, 339] width 161 height 14
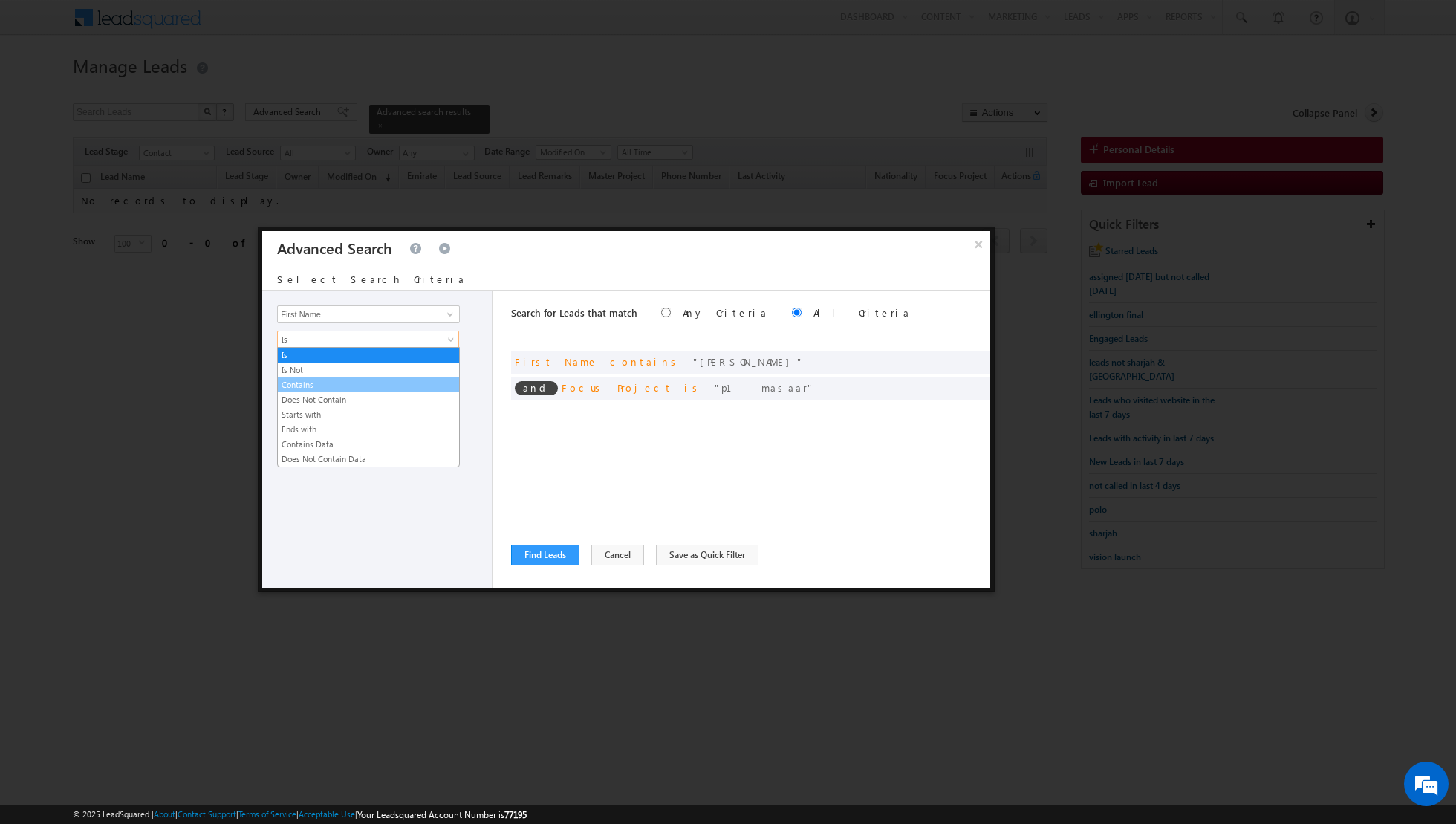
click at [311, 383] on link "Contains" at bounding box center [369, 384] width 181 height 14
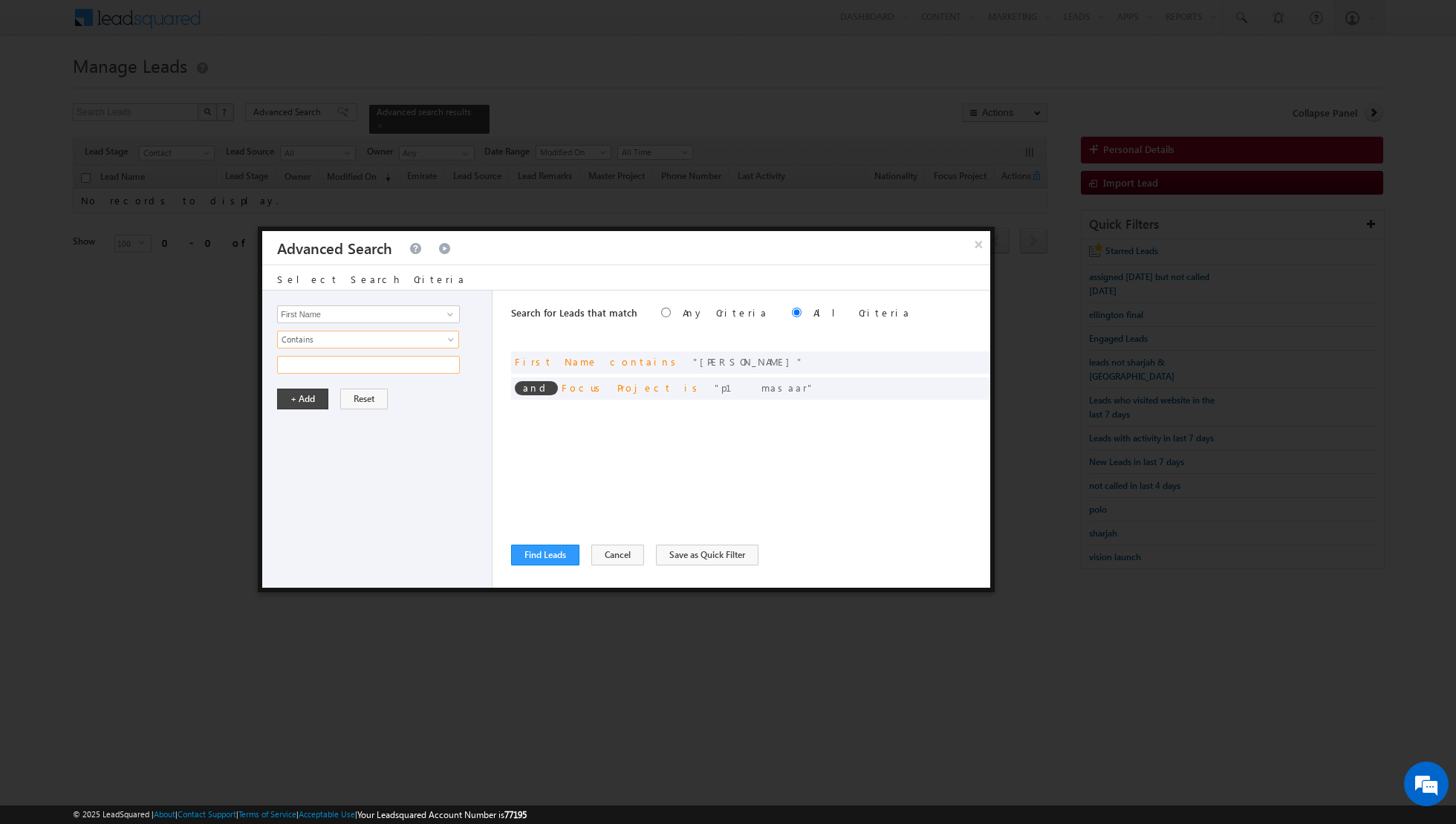
click at [321, 364] on input "text" at bounding box center [369, 365] width 183 height 18
type input "kayimal"
click at [286, 403] on button "+ Add" at bounding box center [303, 399] width 52 height 21
click at [549, 549] on button "Find Leads" at bounding box center [545, 555] width 68 height 21
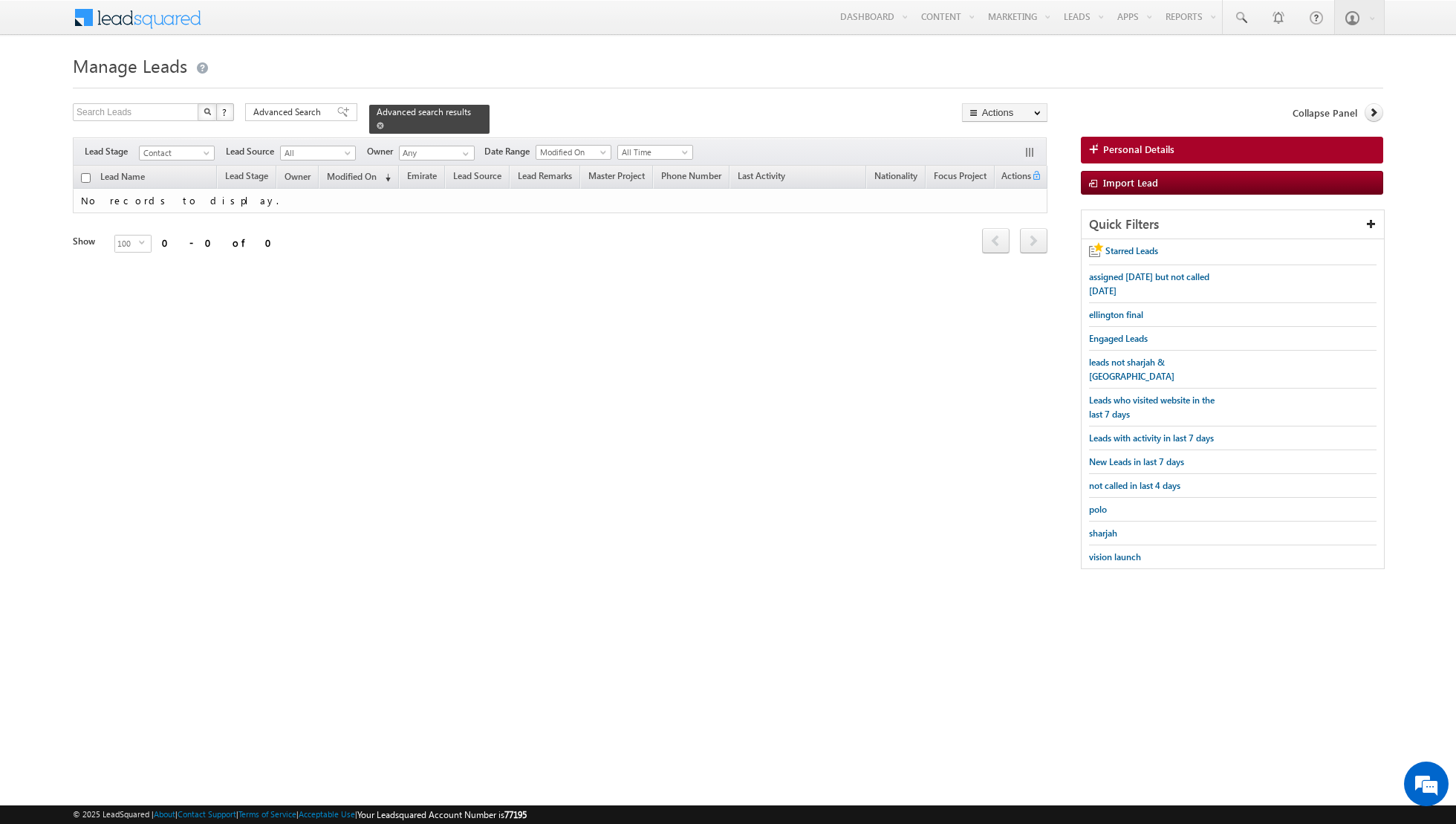
click at [376, 129] on link at bounding box center [380, 125] width 7 height 13
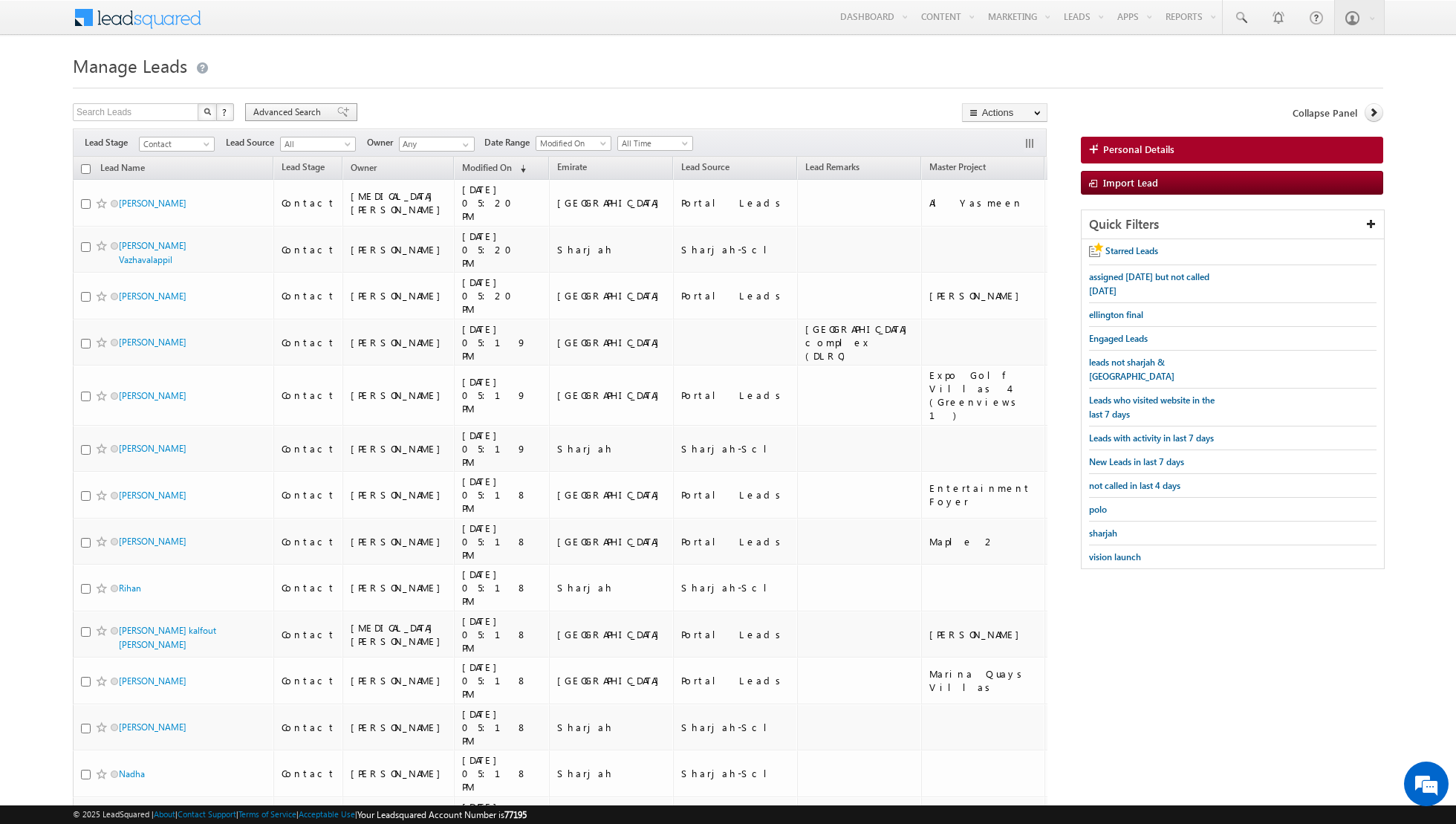
click at [337, 108] on span at bounding box center [343, 111] width 12 height 10
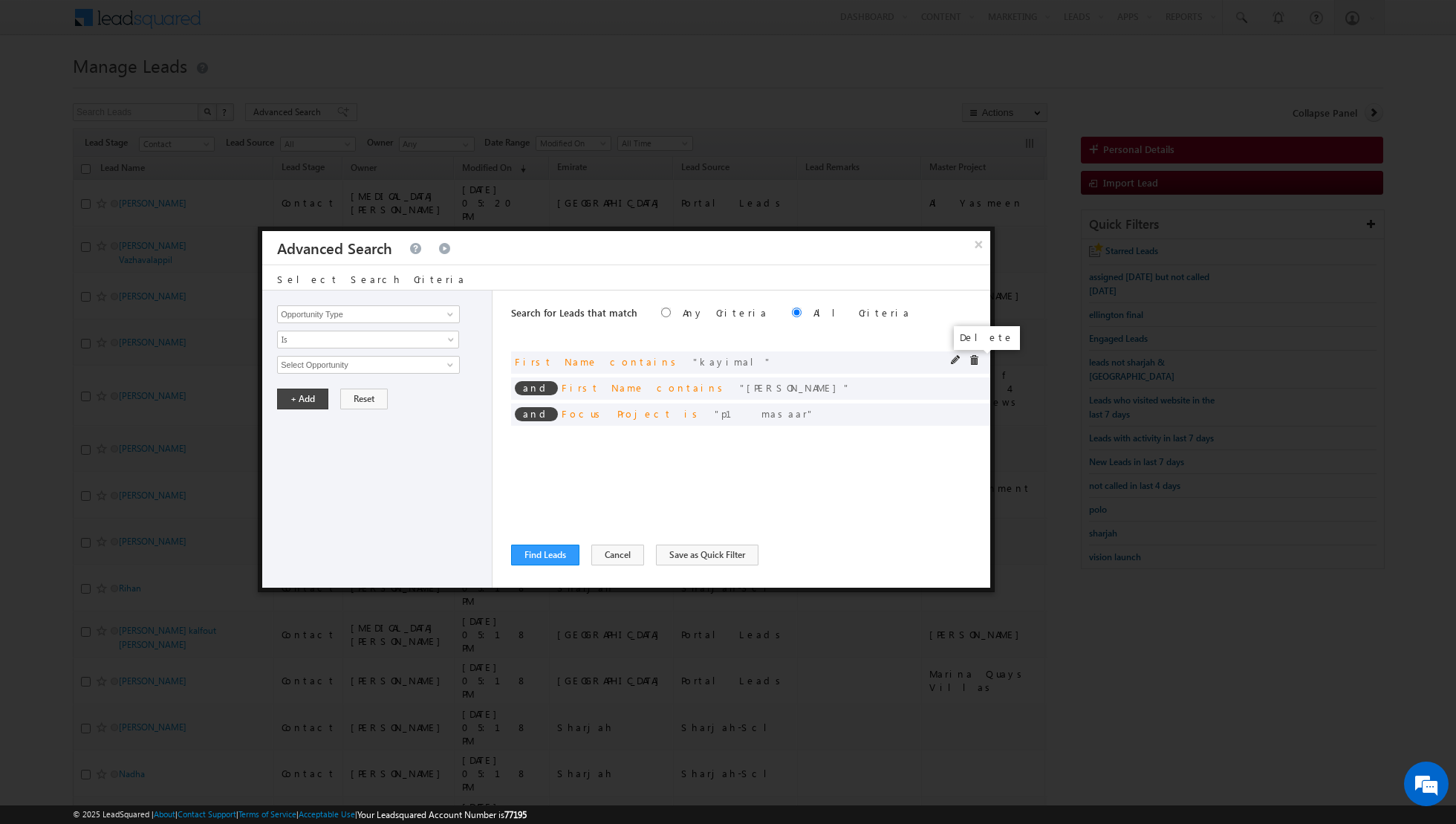
click at [974, 357] on span at bounding box center [974, 360] width 10 height 10
click at [0, 0] on span at bounding box center [0, 0] width 0 height 0
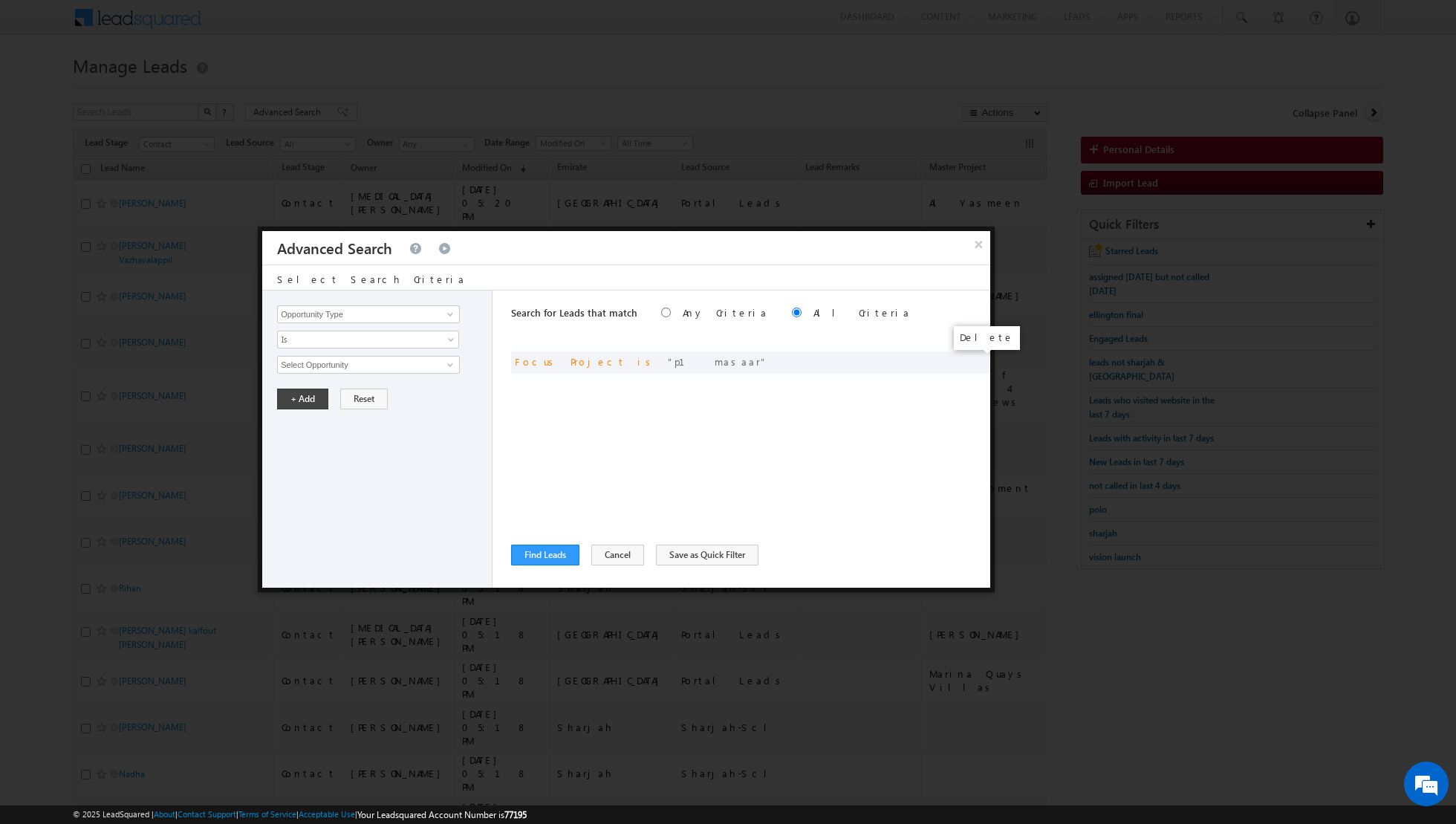
click at [0, 0] on span at bounding box center [0, 0] width 0 height 0
click at [608, 557] on button "Cancel" at bounding box center [617, 555] width 53 height 21
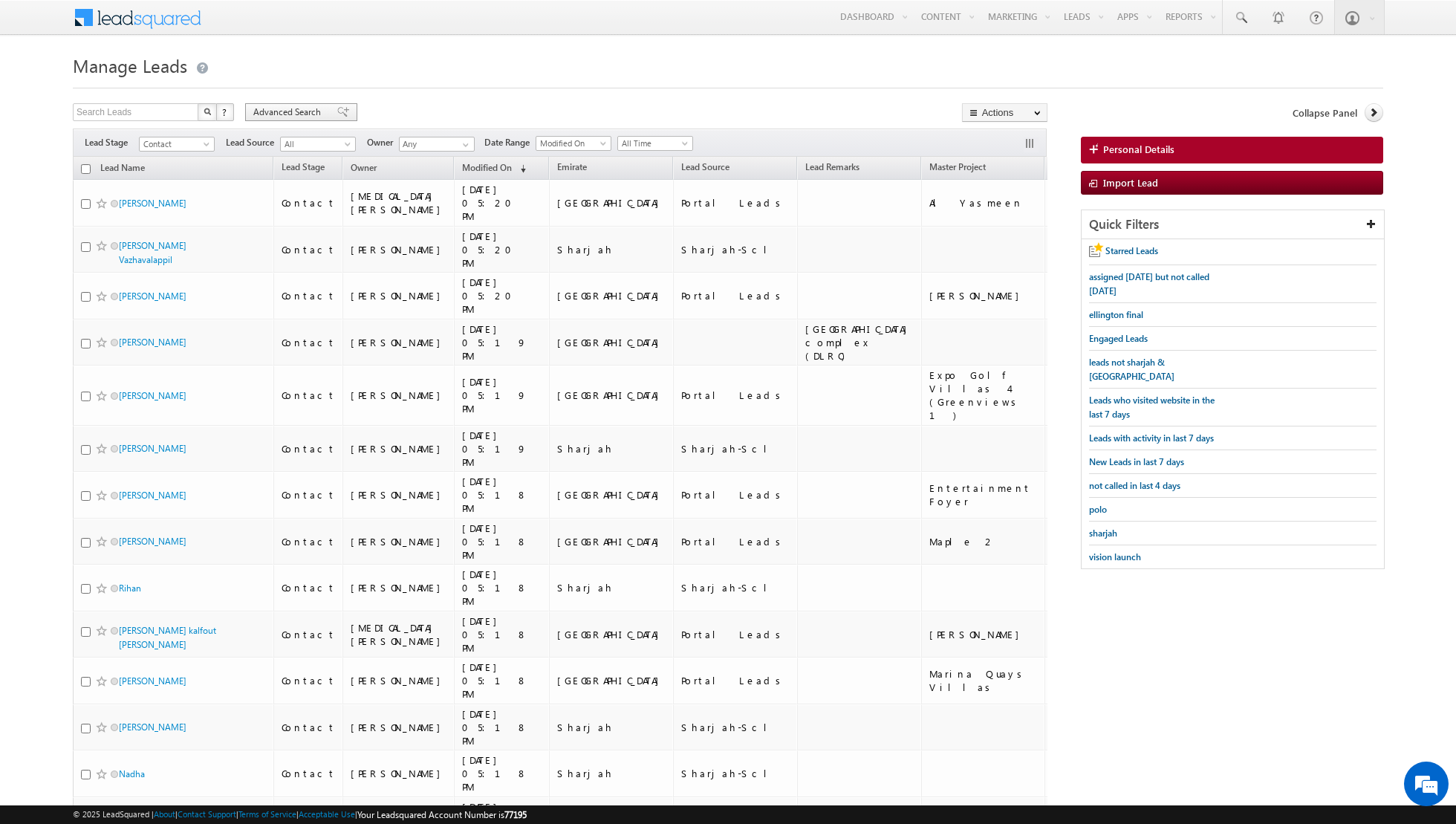
click at [340, 110] on div "Advanced Search" at bounding box center [301, 112] width 112 height 18
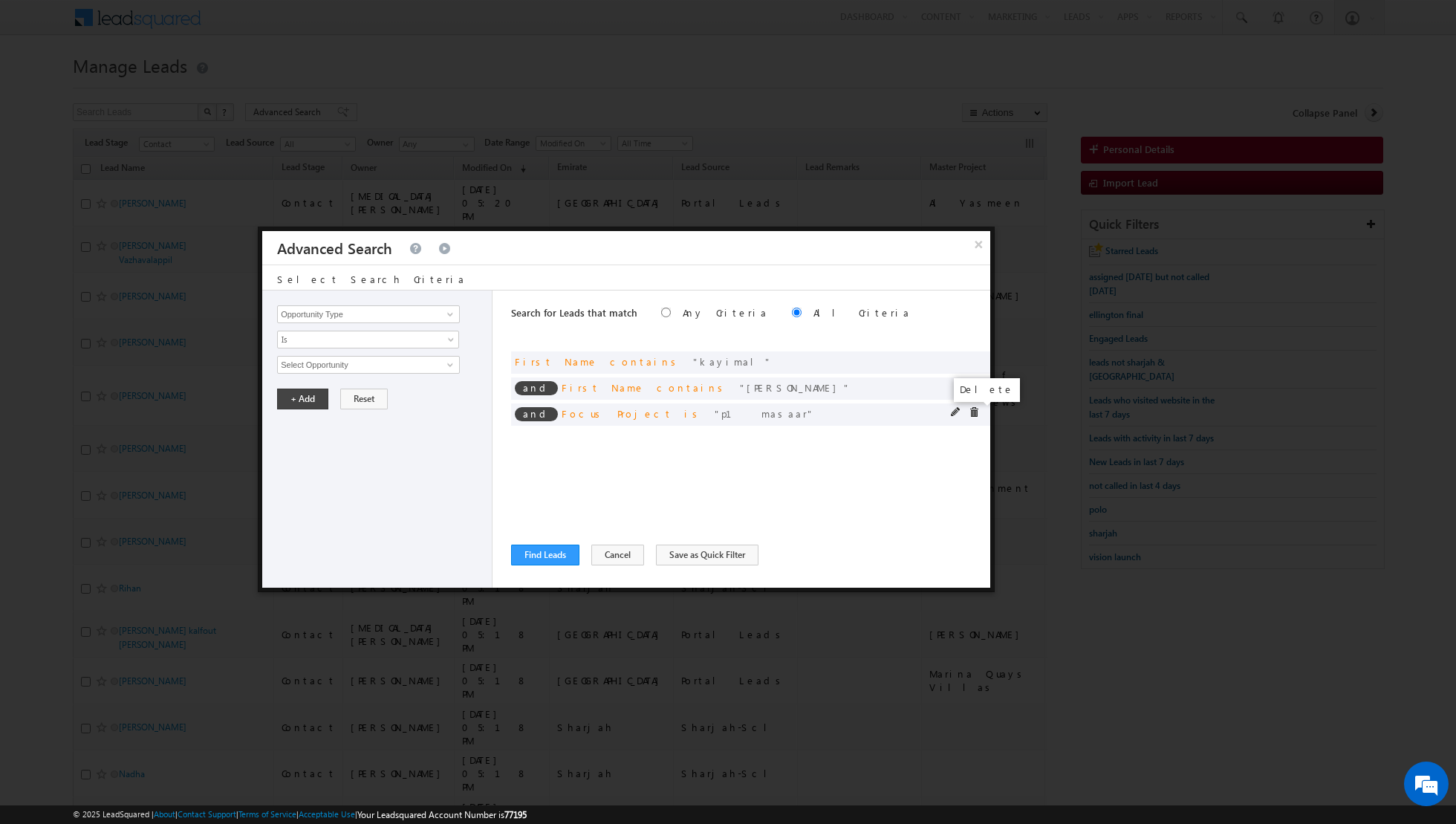
click at [974, 411] on span at bounding box center [974, 412] width 10 height 10
click at [973, 357] on span at bounding box center [974, 360] width 10 height 10
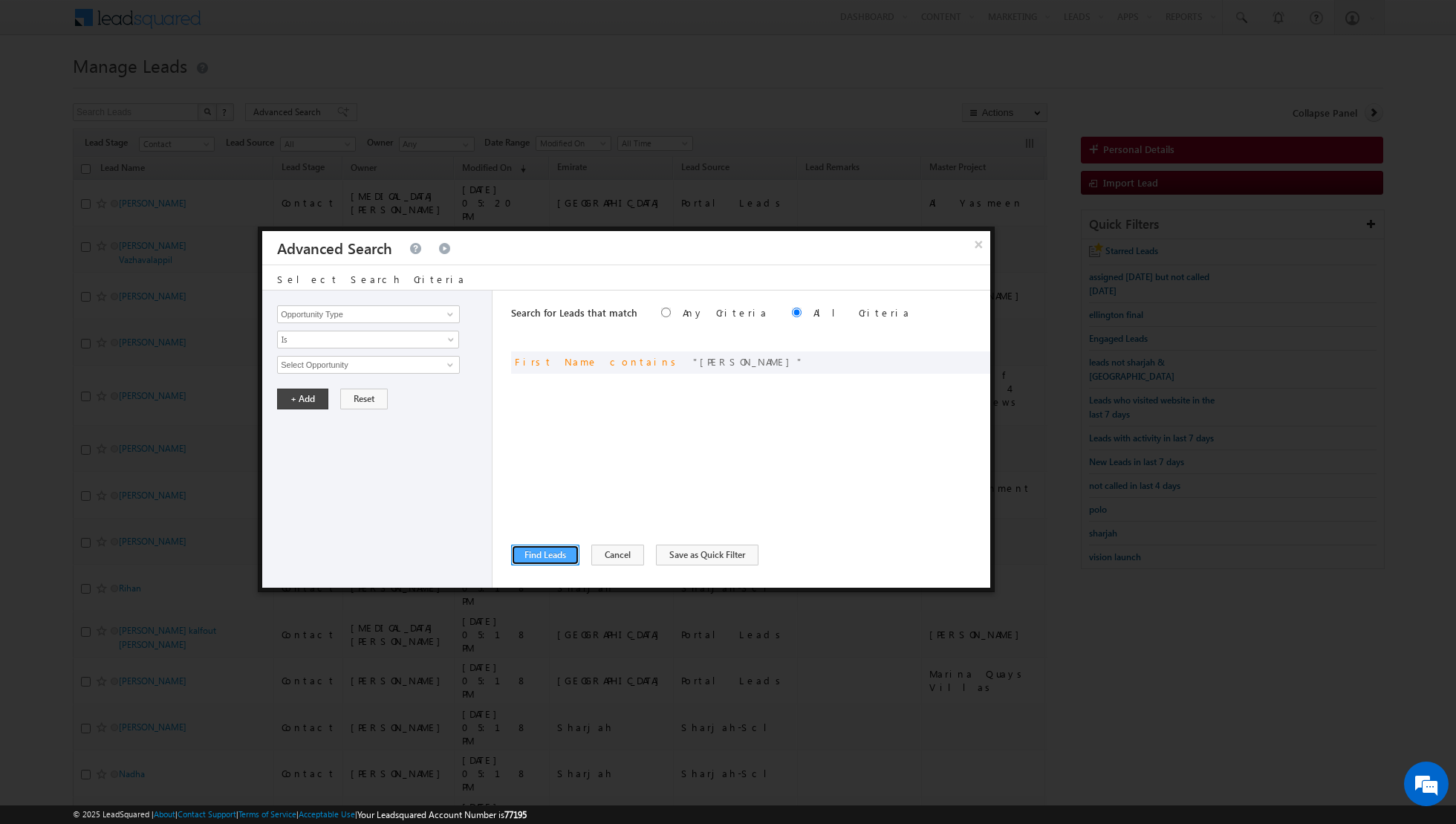
click at [545, 554] on button "Find Leads" at bounding box center [545, 555] width 68 height 21
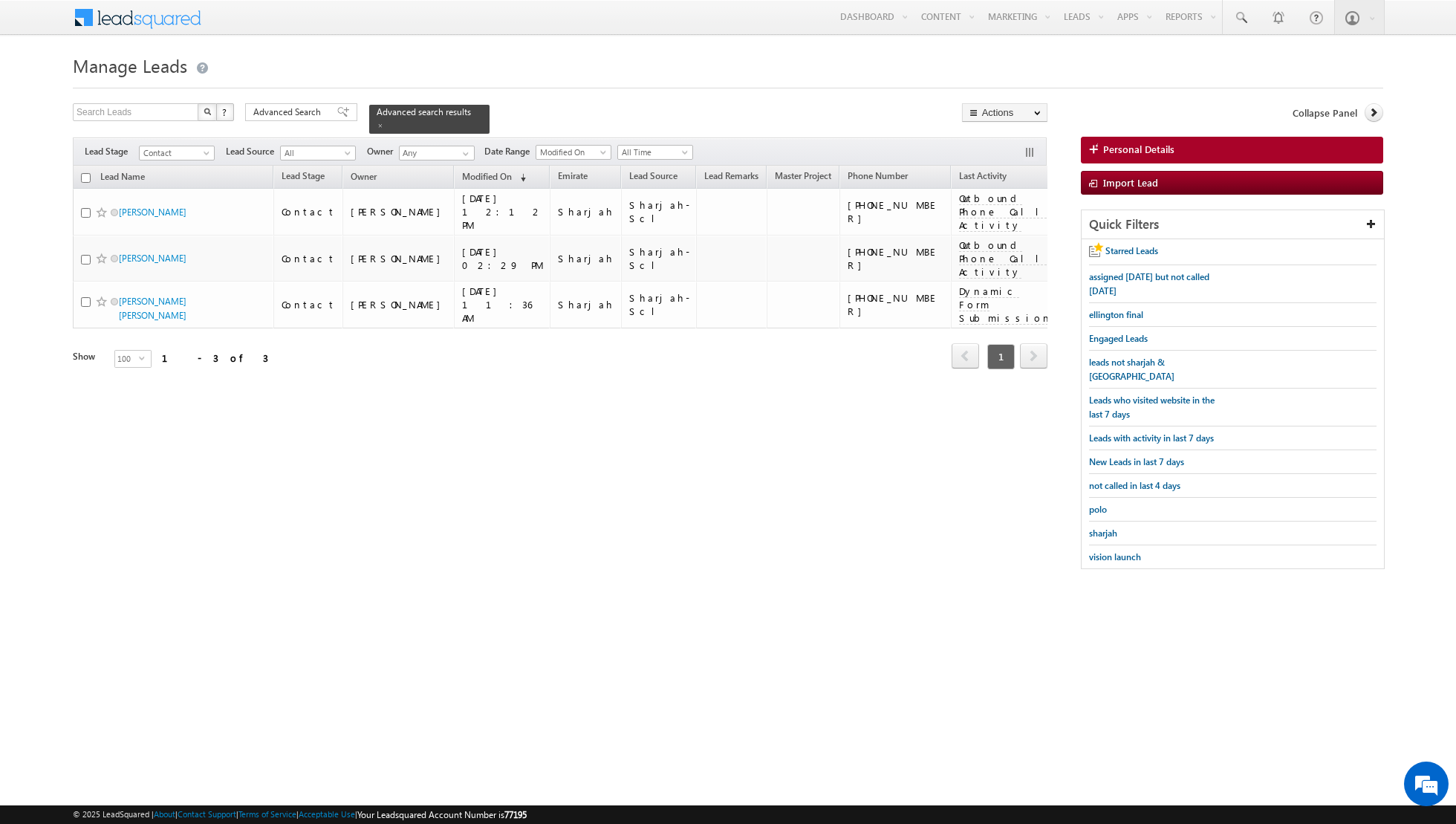
click at [85, 177] on input "checkbox" at bounding box center [85, 178] width 10 height 10
checkbox input "true"
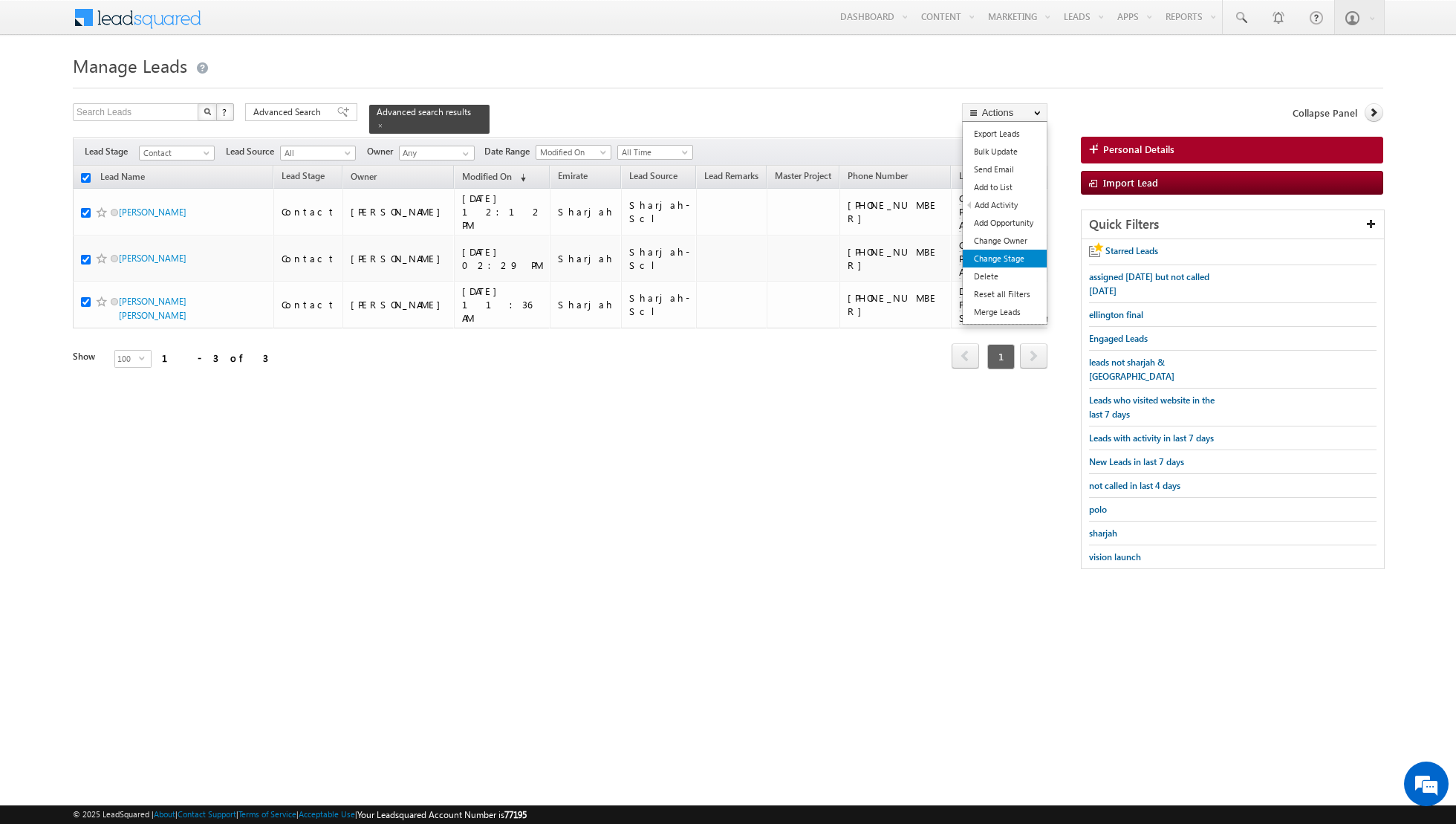
click at [981, 259] on link "Change Stage" at bounding box center [1005, 258] width 84 height 18
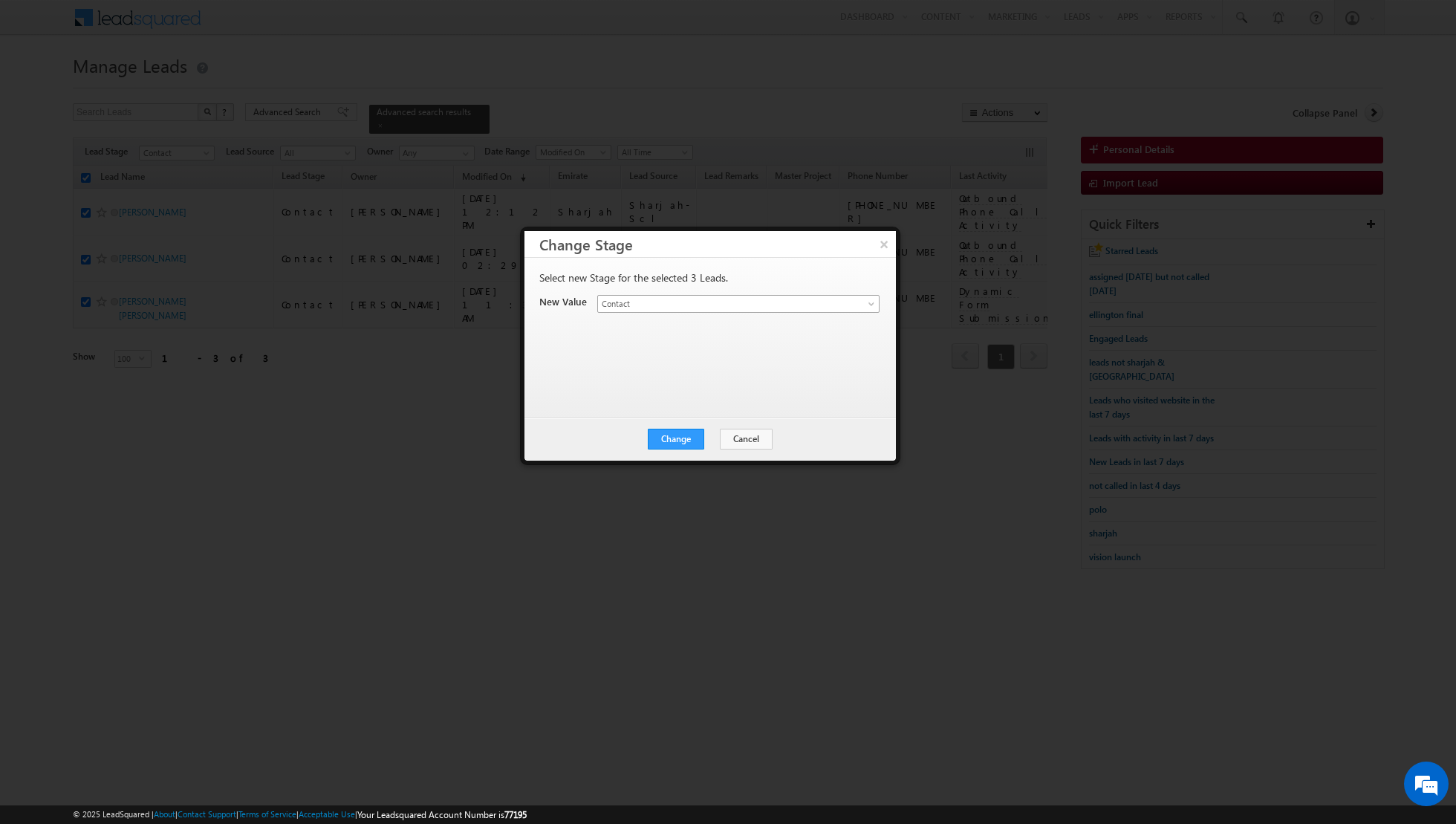
click at [878, 298] on link "Contact" at bounding box center [738, 304] width 282 height 18
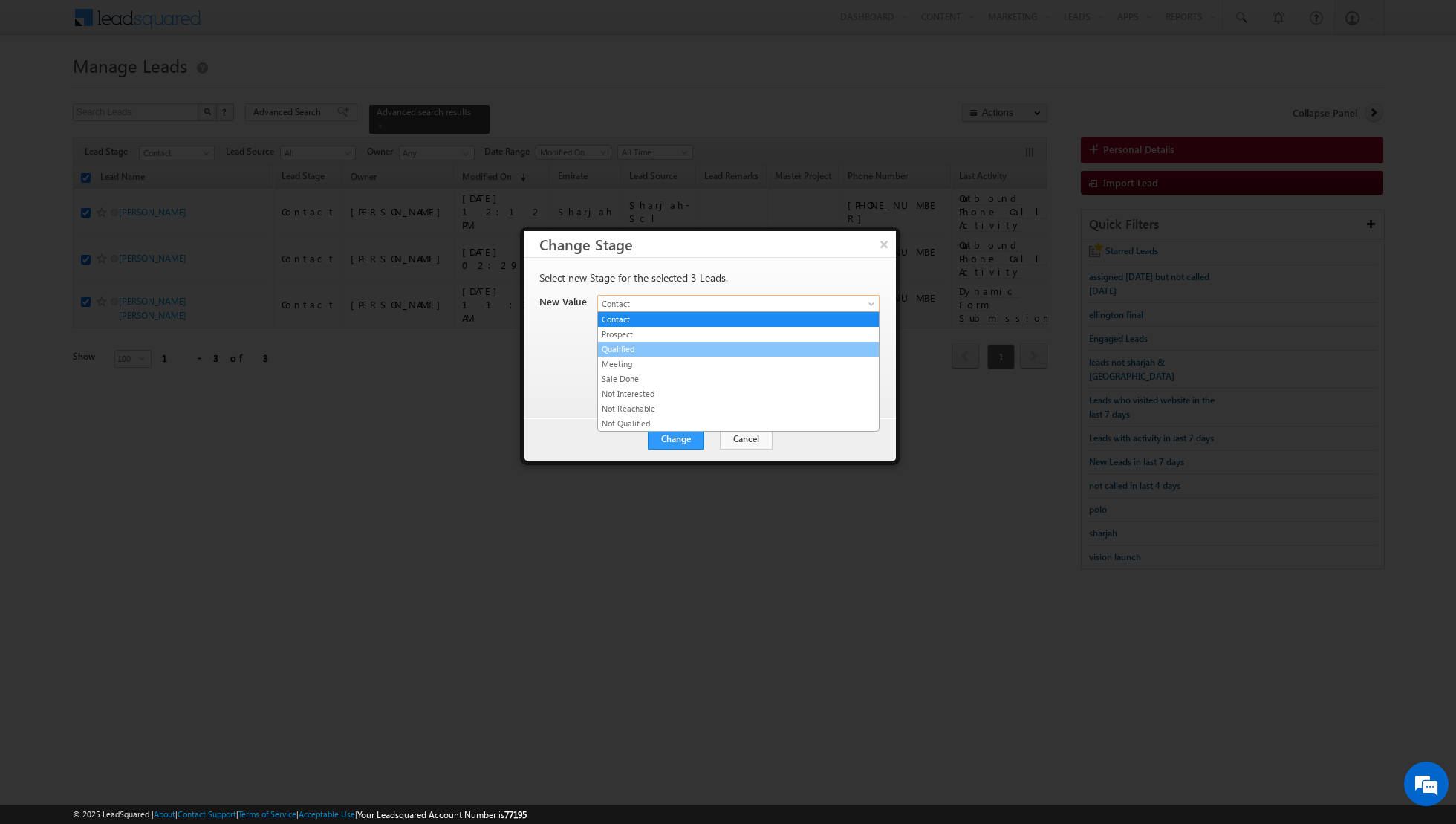
click at [696, 349] on link "Qualified" at bounding box center [739, 349] width 281 height 14
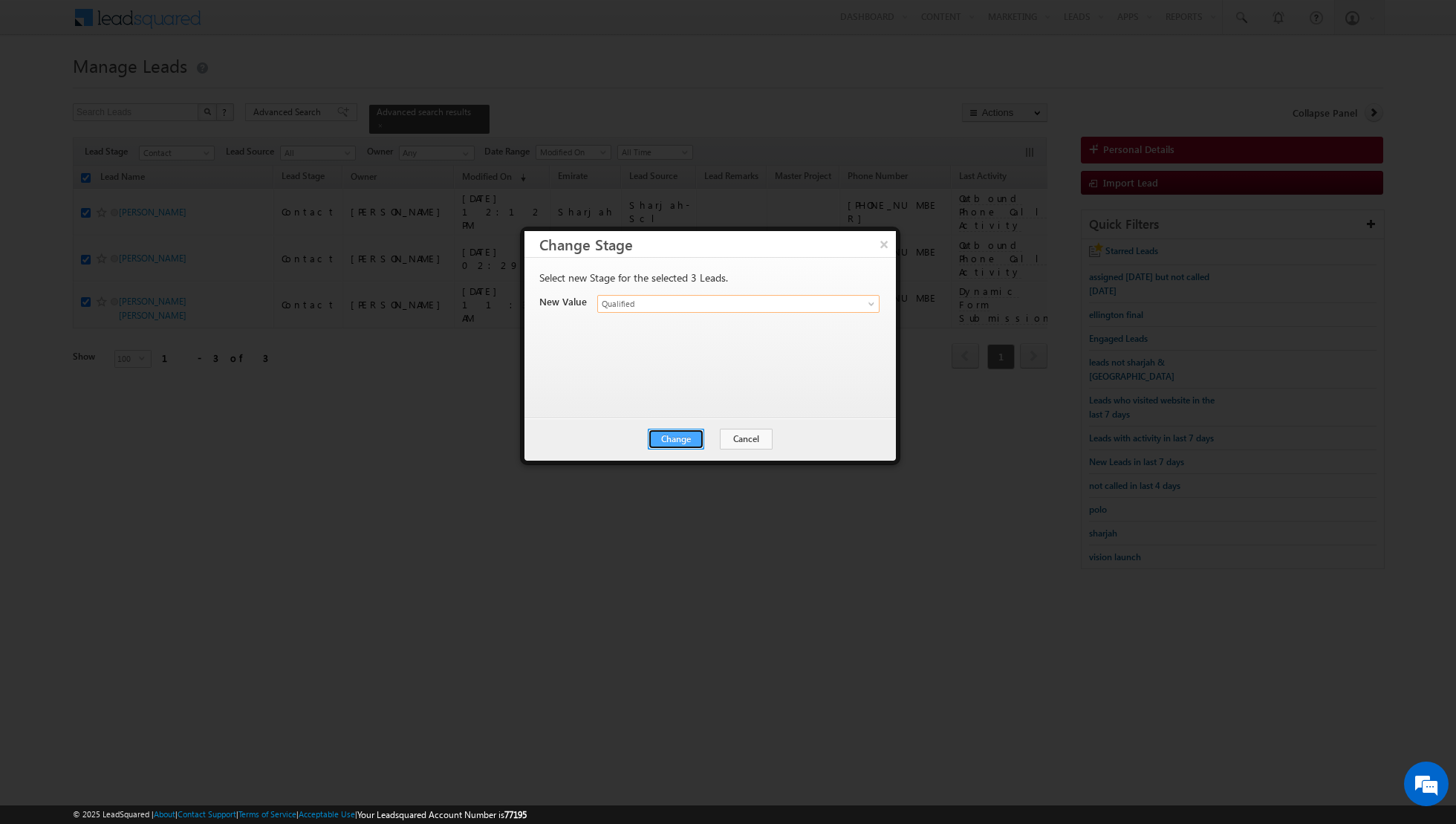
click at [677, 431] on button "Change" at bounding box center [676, 439] width 56 height 21
click at [713, 432] on button "Close" at bounding box center [713, 439] width 47 height 21
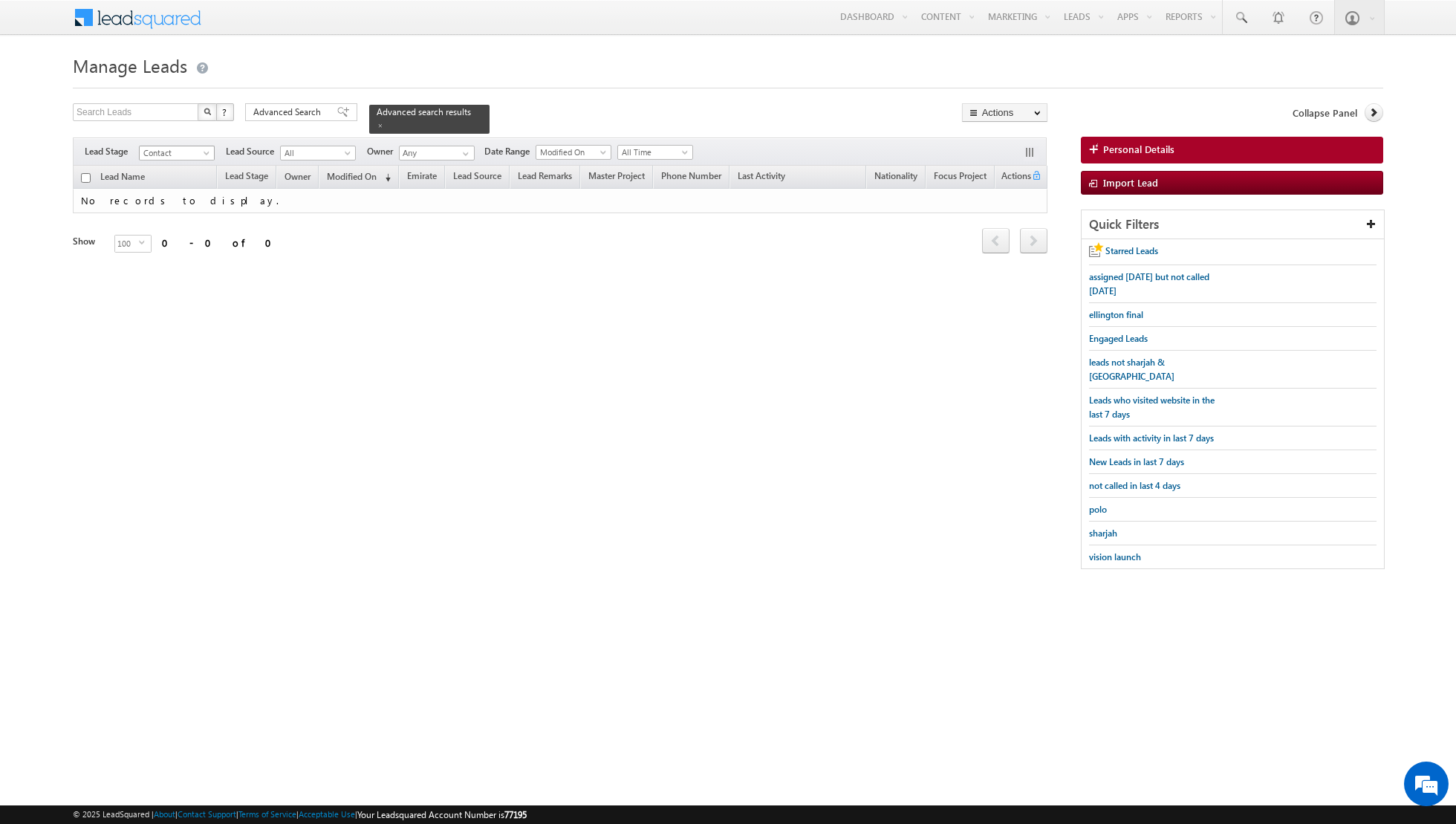
click at [208, 158] on span at bounding box center [208, 156] width 12 height 12
click at [180, 206] on link "Qualified" at bounding box center [177, 211] width 75 height 14
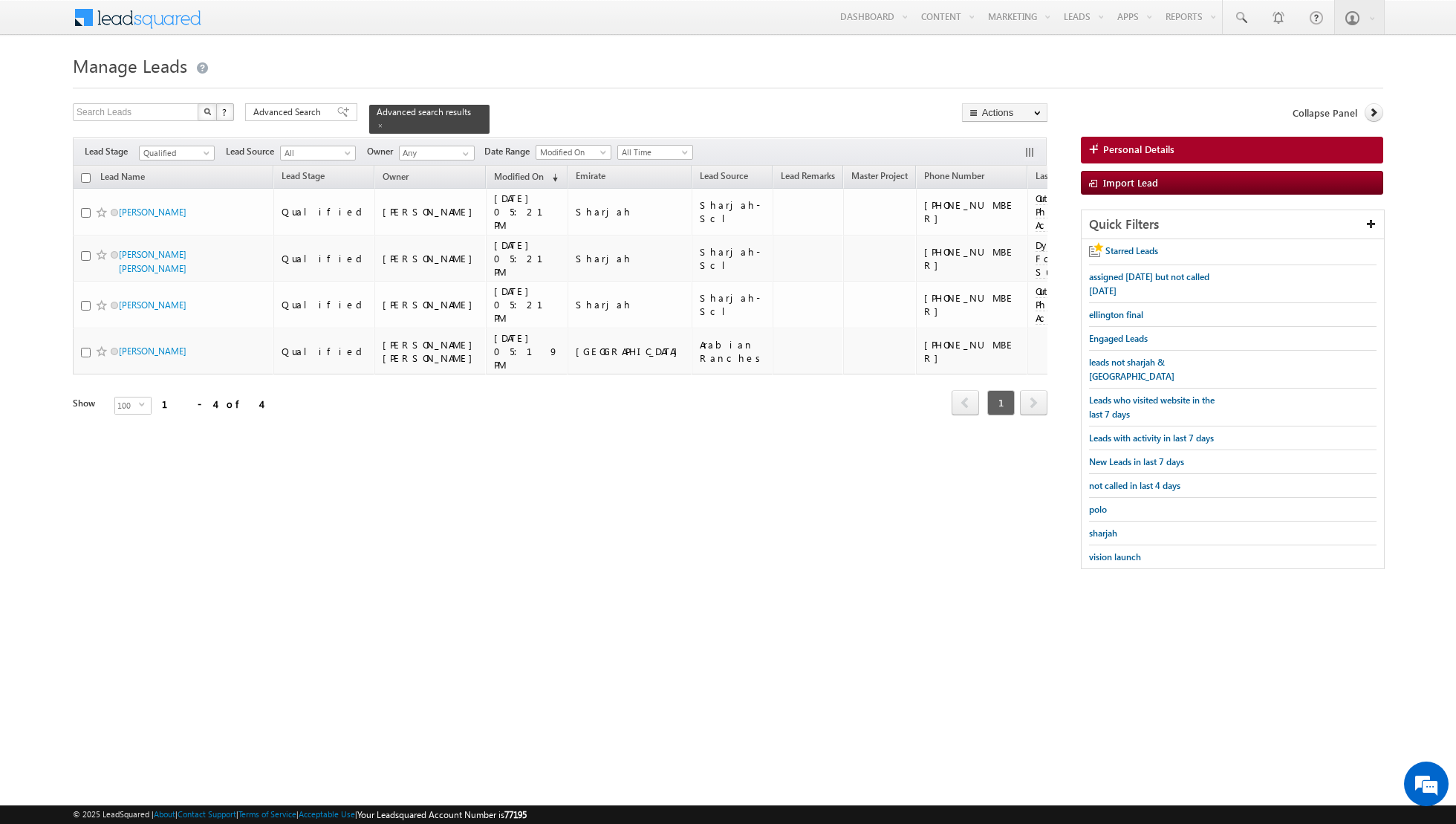
click at [83, 179] on input "checkbox" at bounding box center [85, 178] width 10 height 10
checkbox input "true"
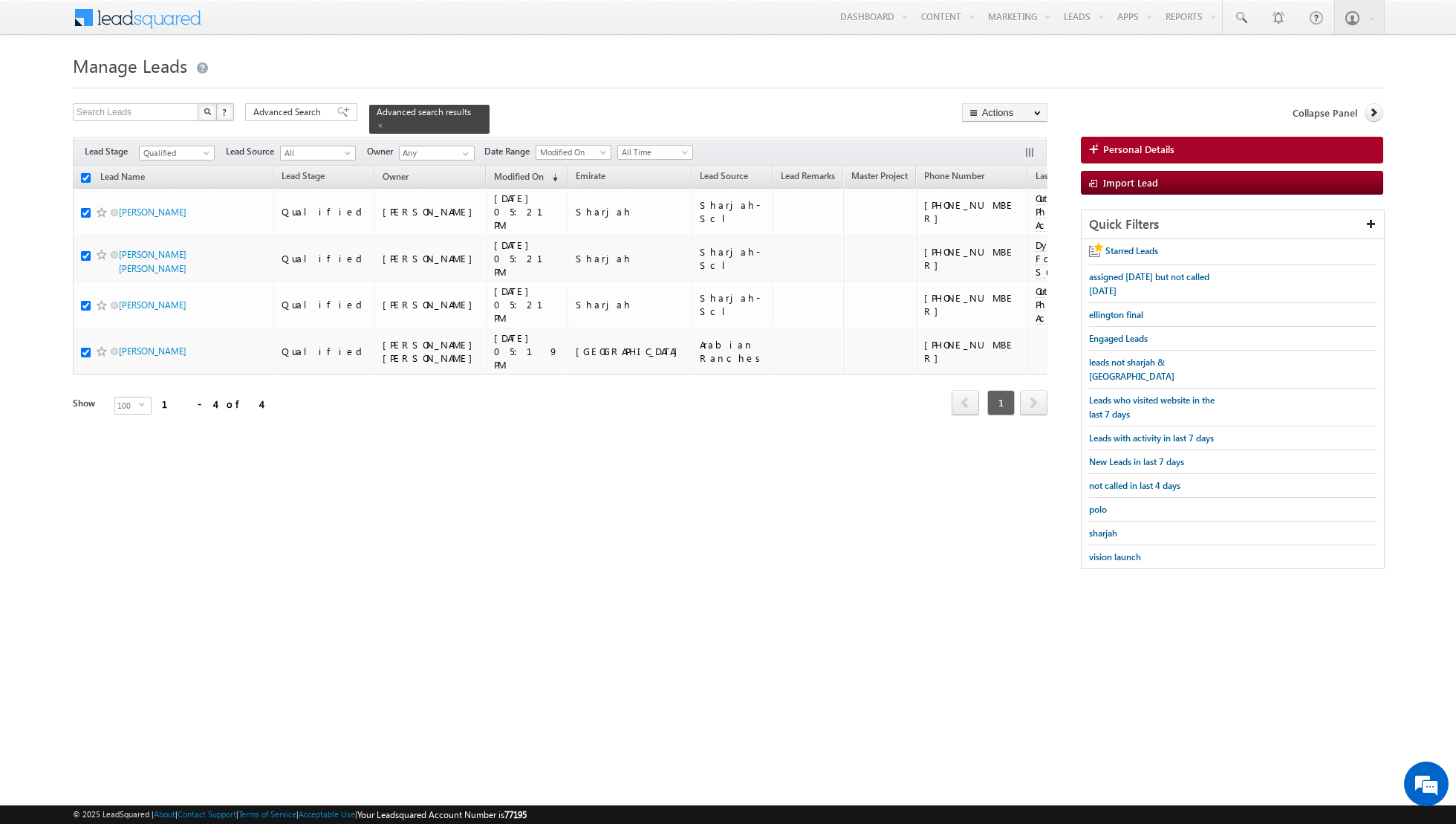
checkbox input "true"
click at [995, 239] on link "Change Owner" at bounding box center [1005, 241] width 84 height 18
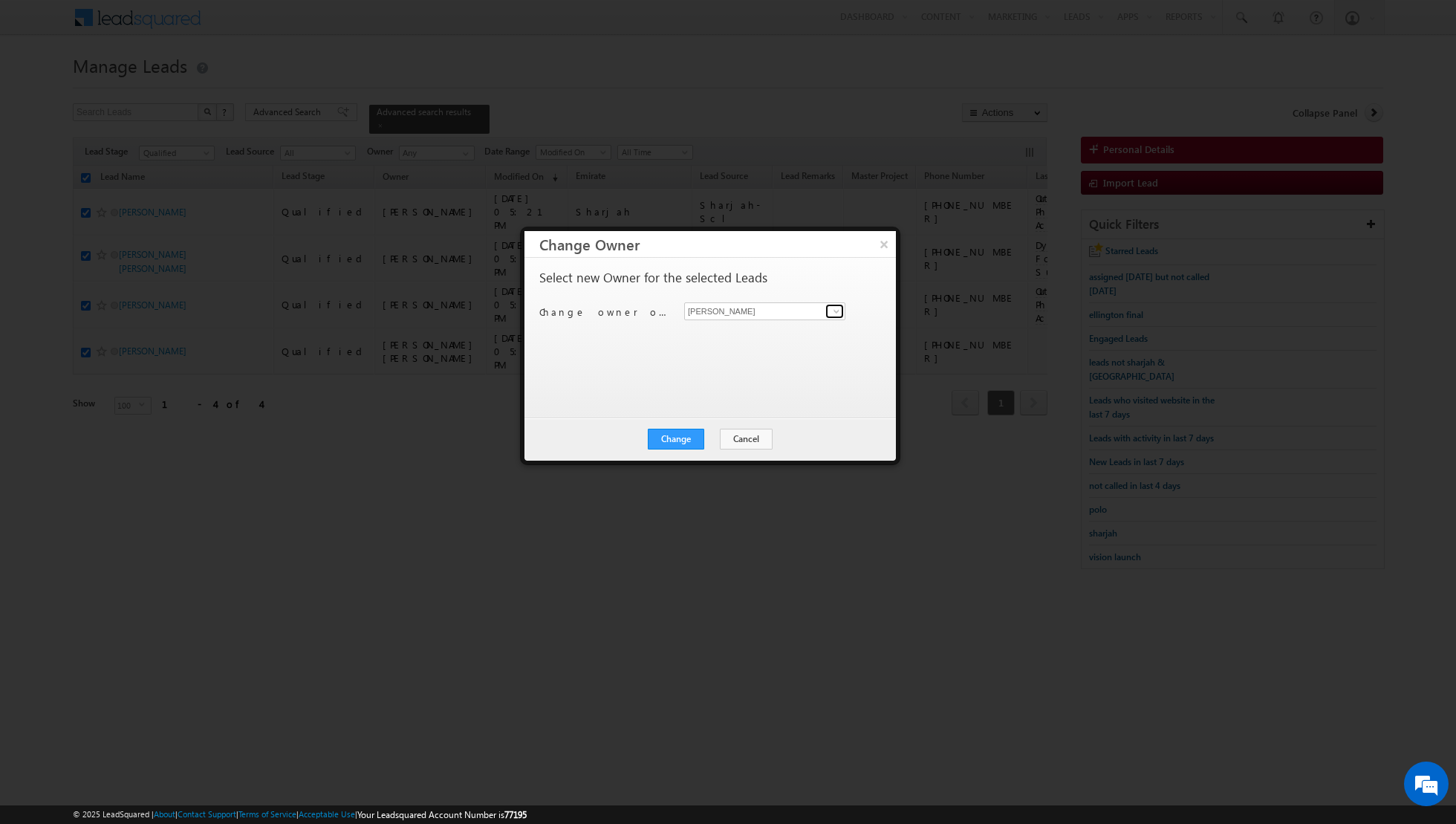
click at [837, 312] on span at bounding box center [836, 311] width 12 height 12
click at [762, 330] on link "[PERSON_NAME] [EMAIL_ADDRESS][PERSON_NAME][DOMAIN_NAME]" at bounding box center [765, 333] width 161 height 28
type input "[PERSON_NAME]"
click at [679, 435] on button "Change" at bounding box center [676, 439] width 56 height 21
click at [718, 434] on button "Close" at bounding box center [713, 439] width 47 height 21
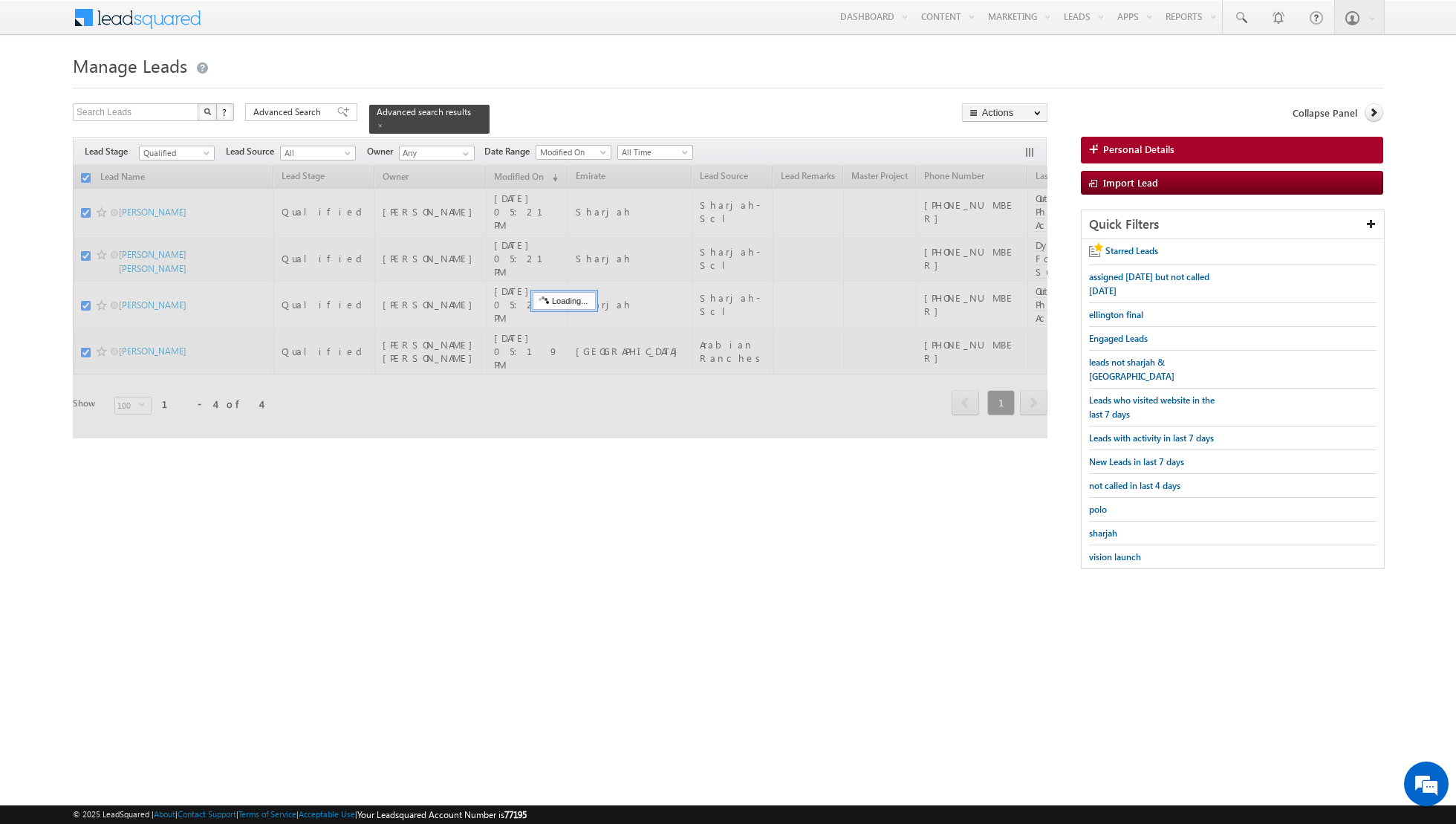
checkbox input "false"
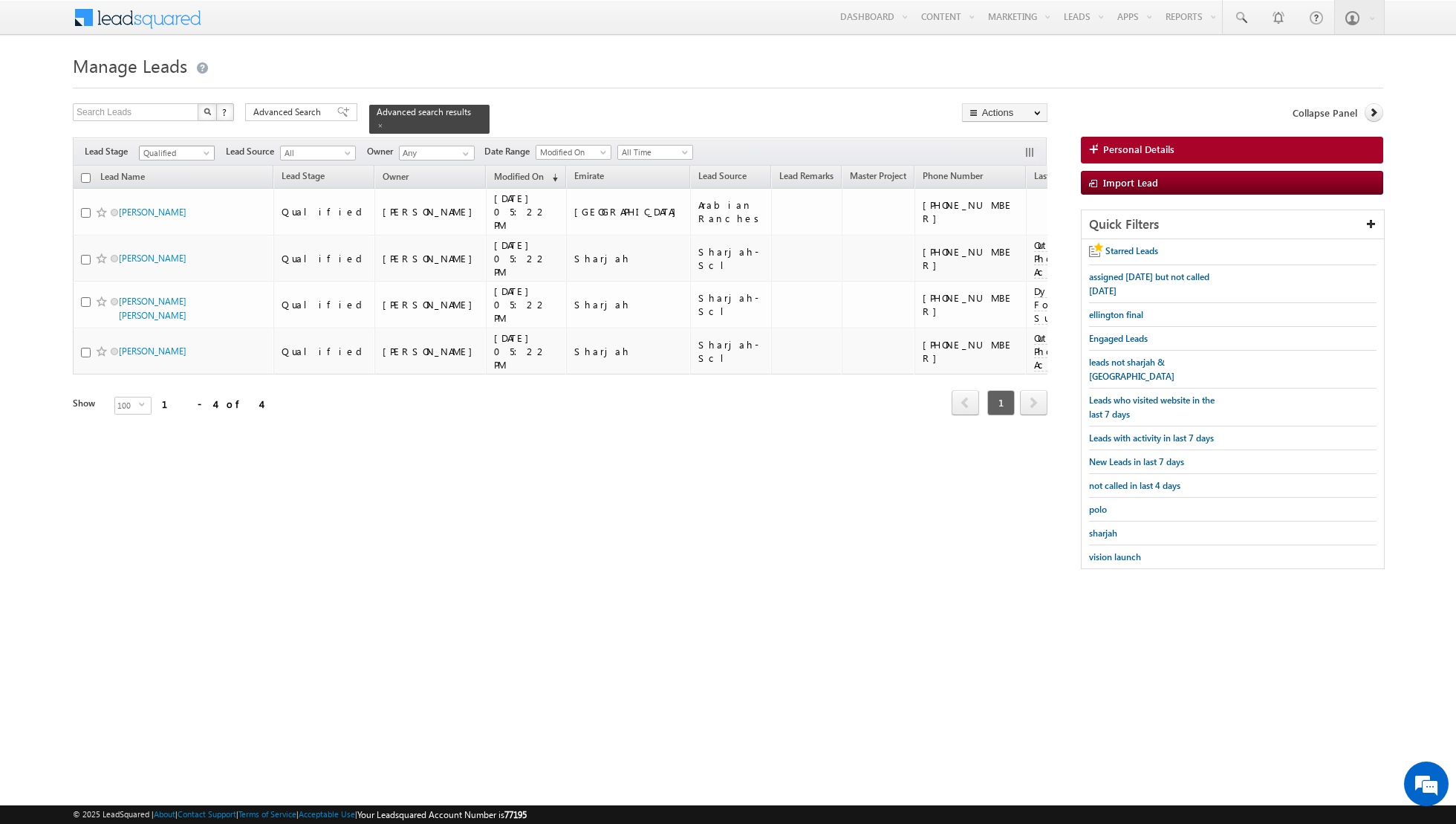
click at [183, 146] on span "Qualified" at bounding box center [175, 152] width 71 height 14
click at [175, 182] on link "Contact" at bounding box center [177, 181] width 75 height 14
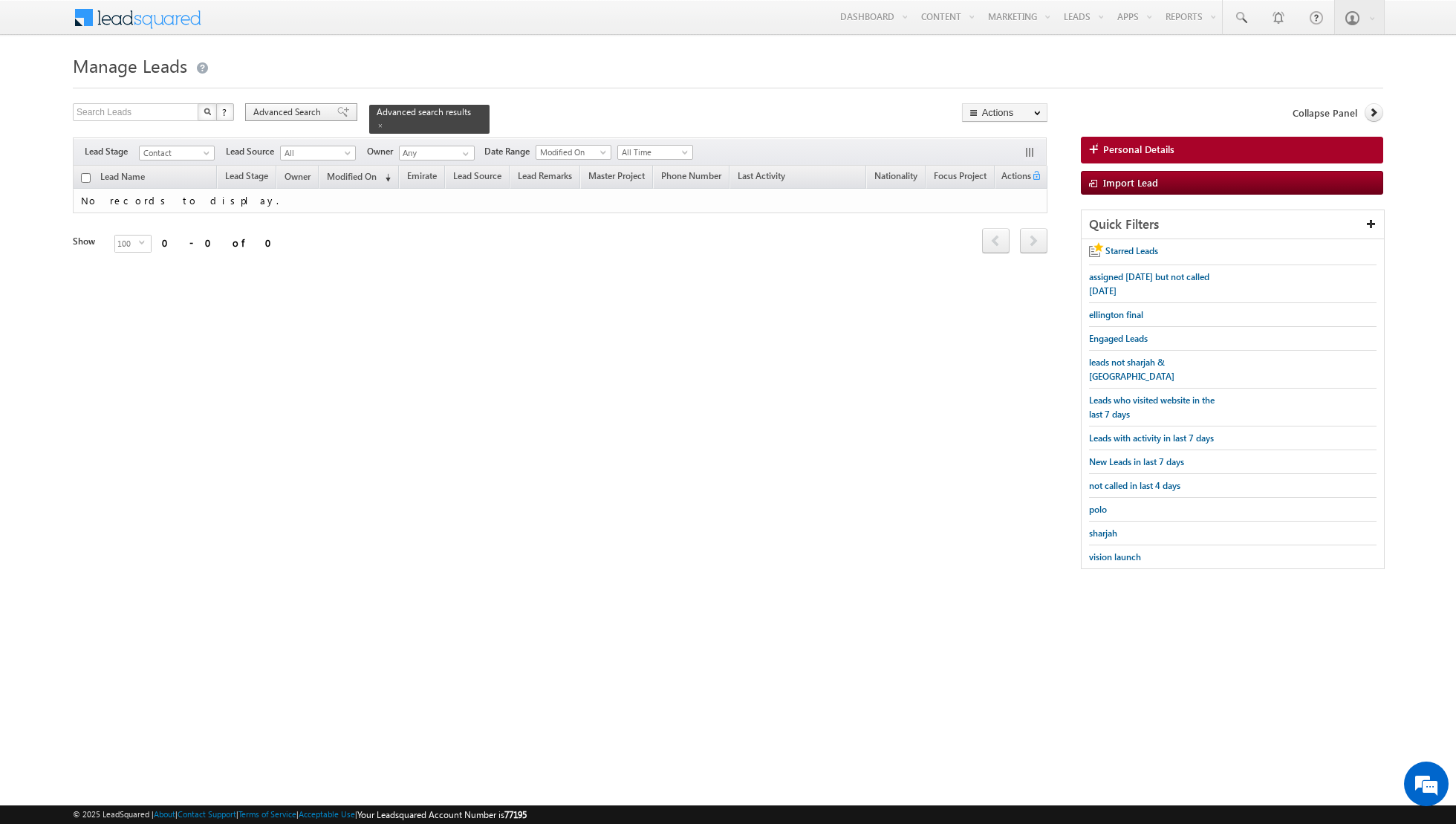
click at [337, 111] on span at bounding box center [343, 111] width 12 height 10
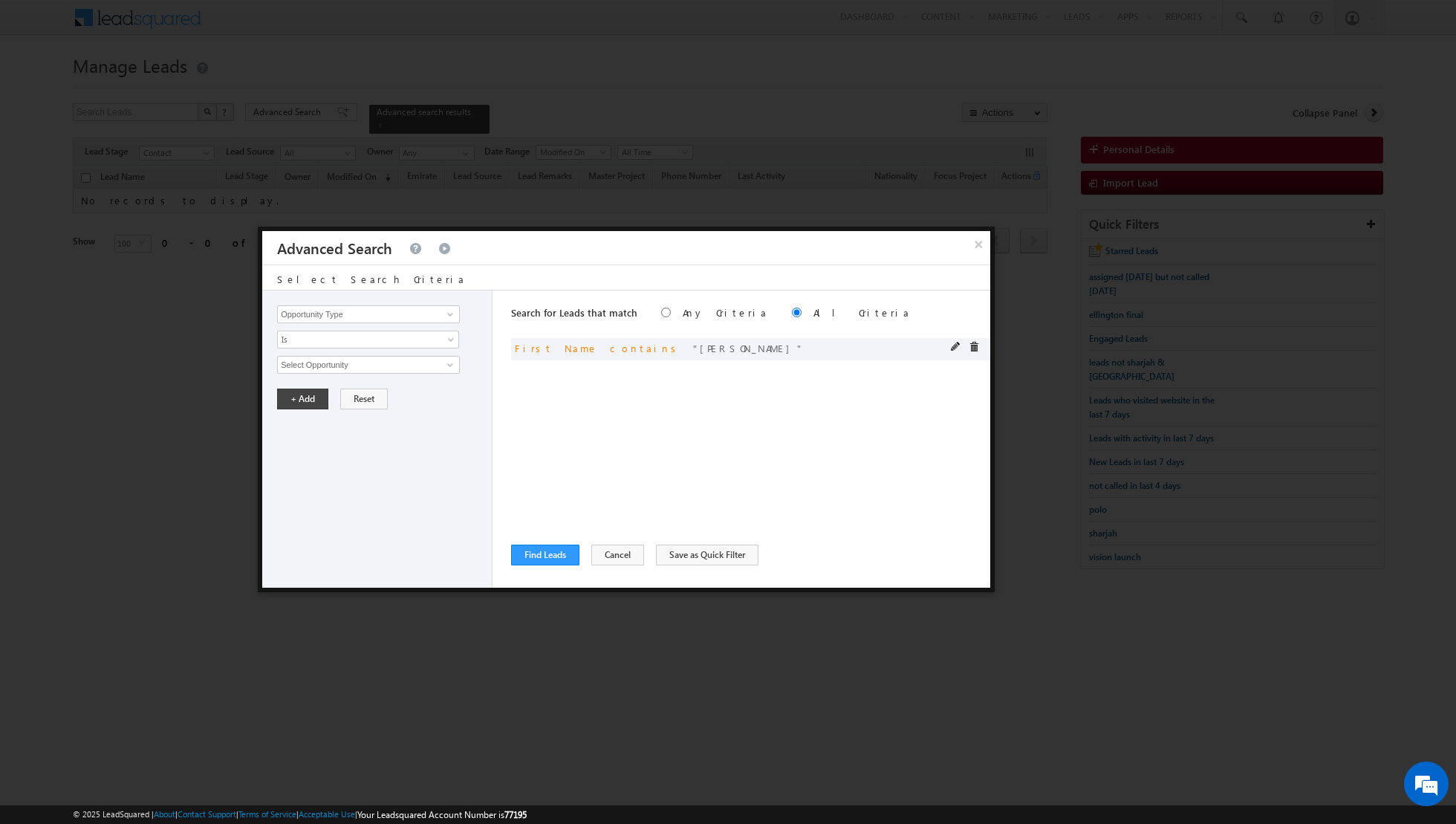
click at [949, 345] on div "and First Name contains [PERSON_NAME]" at bounding box center [751, 349] width 480 height 23
click at [953, 346] on span at bounding box center [956, 346] width 10 height 10
click at [408, 364] on input "[PERSON_NAME]" at bounding box center [369, 365] width 183 height 18
type input "k"
type input "[PERSON_NAME]"
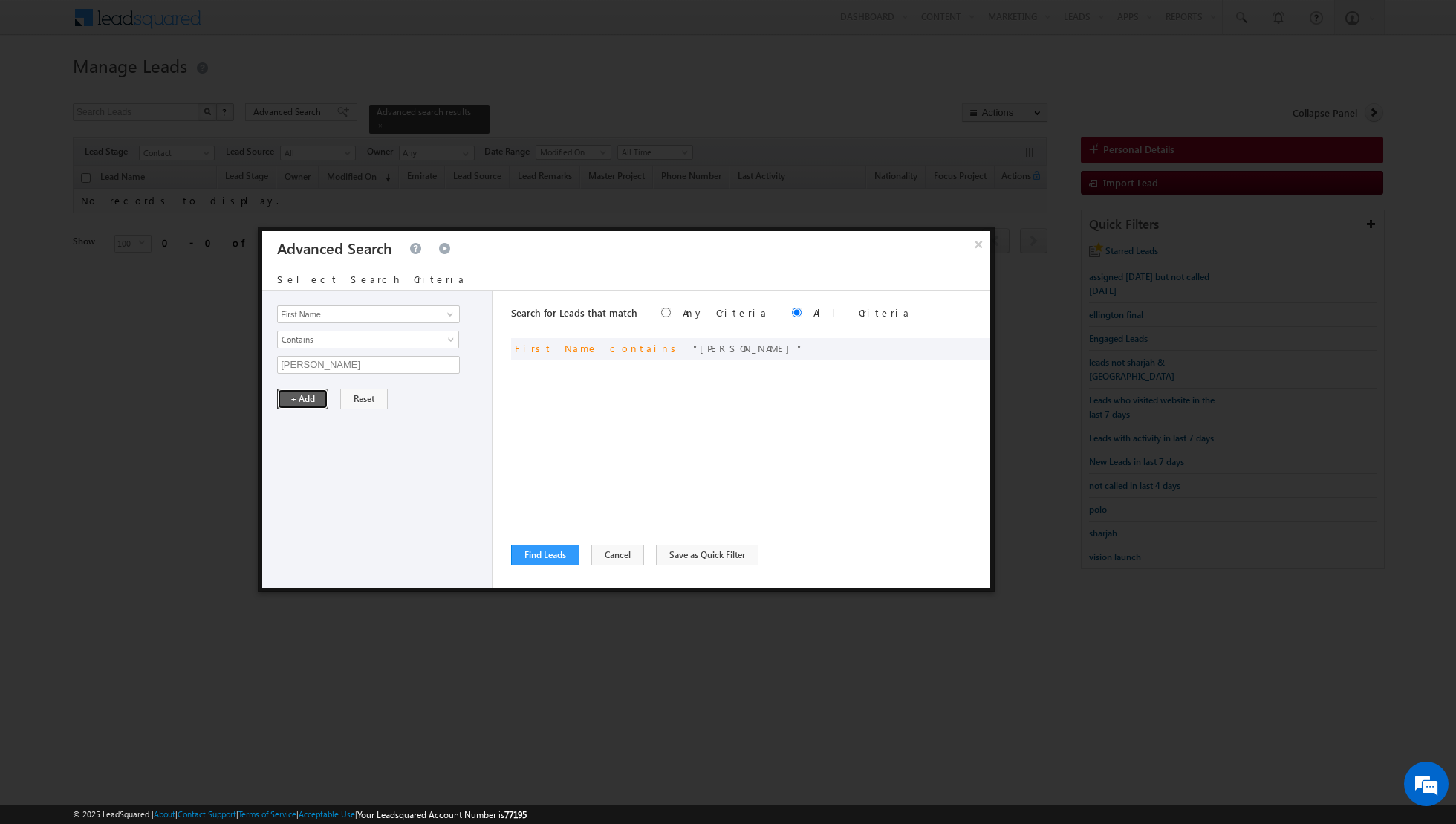
click at [307, 393] on button "+ Add" at bounding box center [303, 399] width 52 height 21
click at [540, 555] on button "Find Leads" at bounding box center [545, 555] width 68 height 21
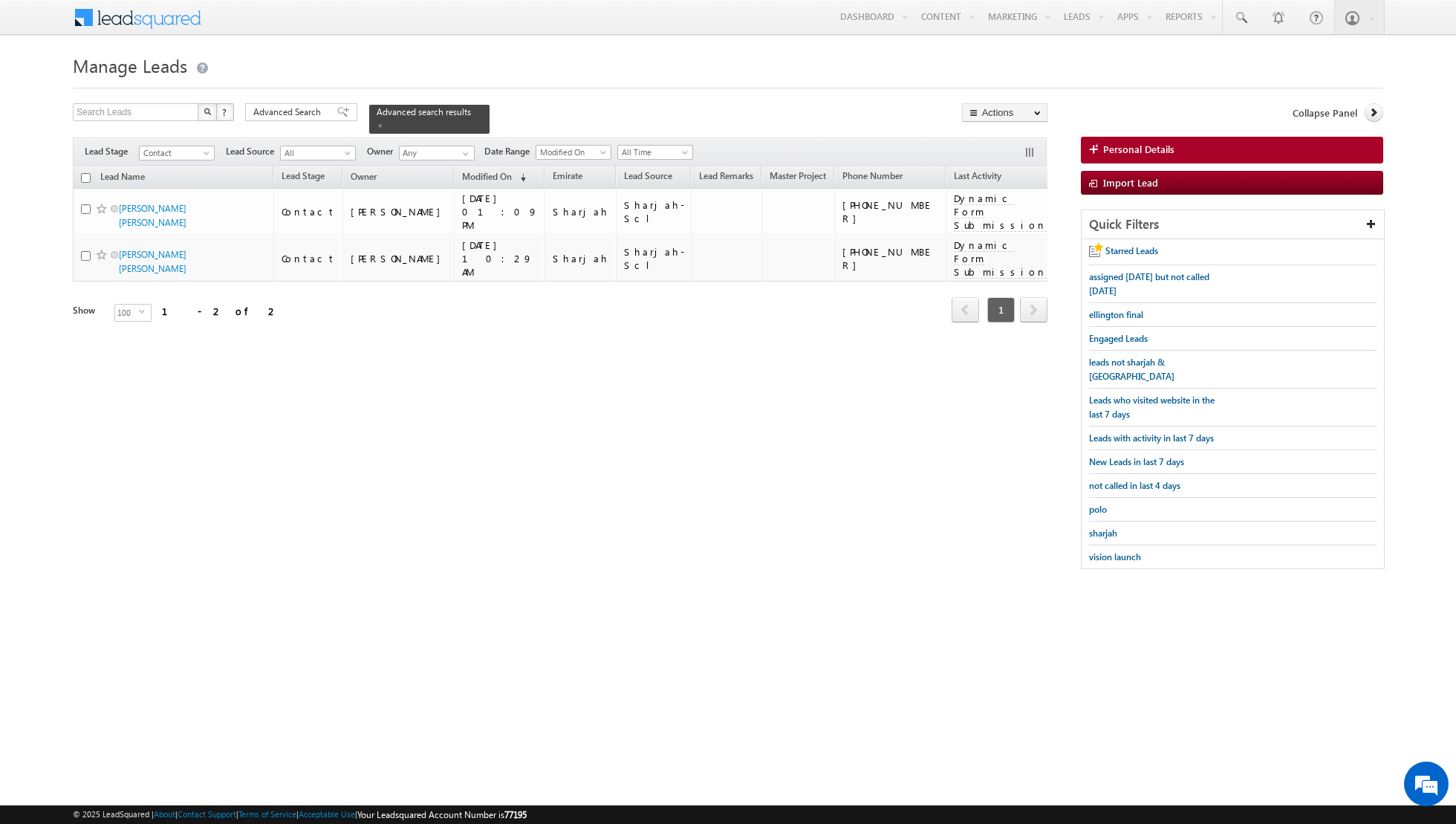
click at [84, 178] on input "checkbox" at bounding box center [85, 178] width 10 height 10
checkbox input "true"
click at [992, 253] on link "Change Stage" at bounding box center [1005, 258] width 84 height 18
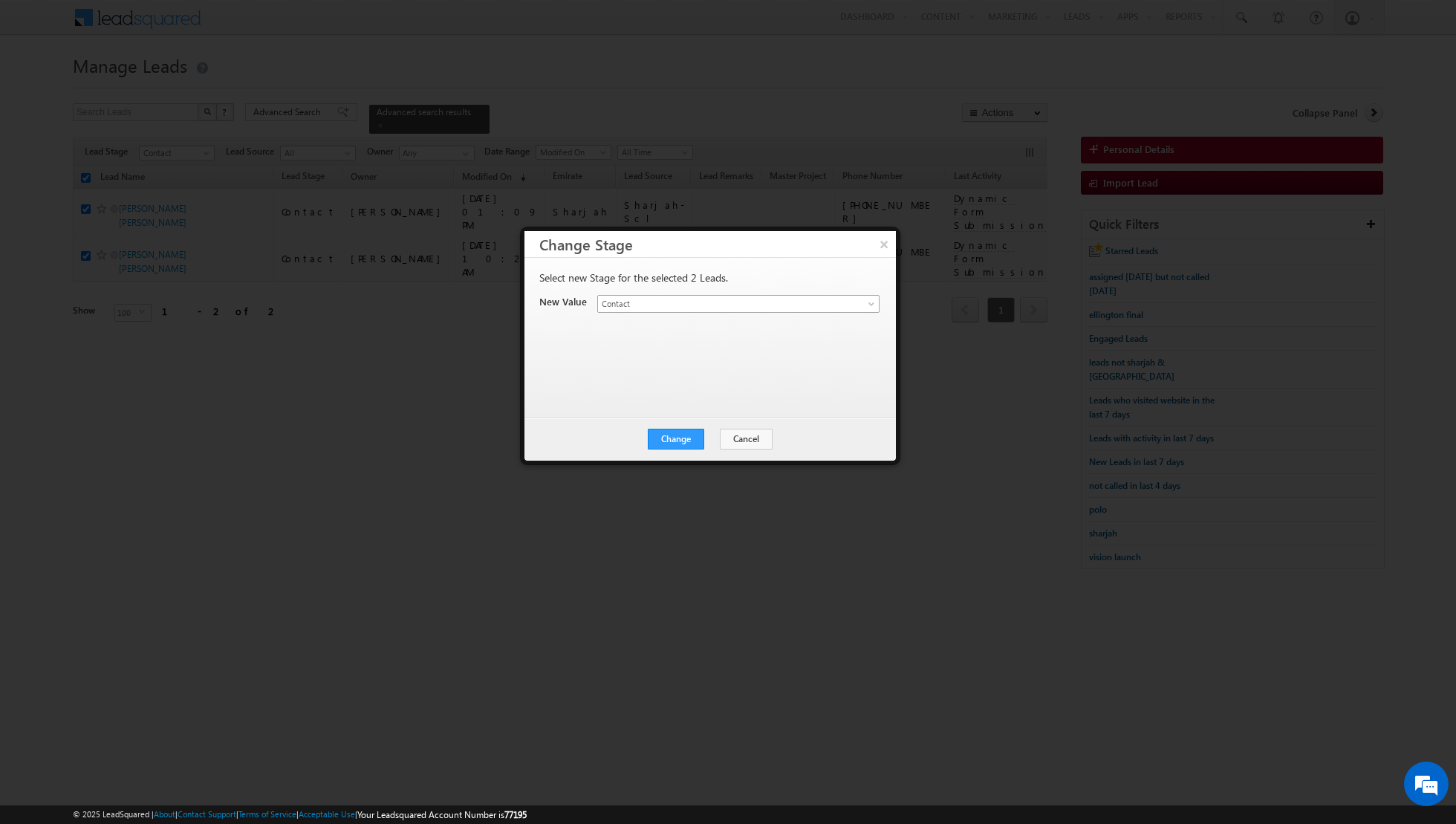
click at [863, 303] on link "Contact" at bounding box center [738, 304] width 282 height 18
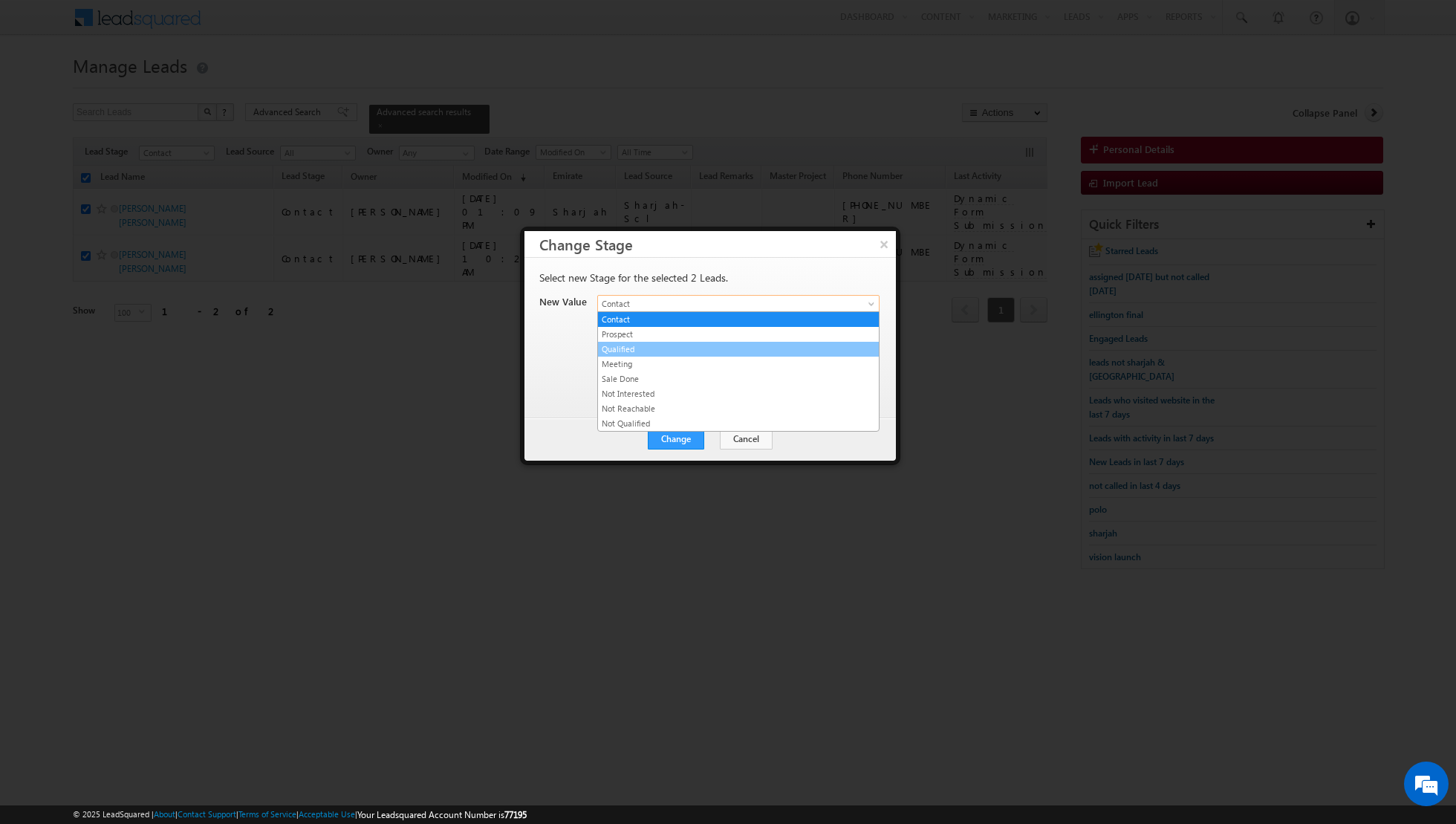
click at [726, 354] on link "Qualified" at bounding box center [739, 349] width 281 height 14
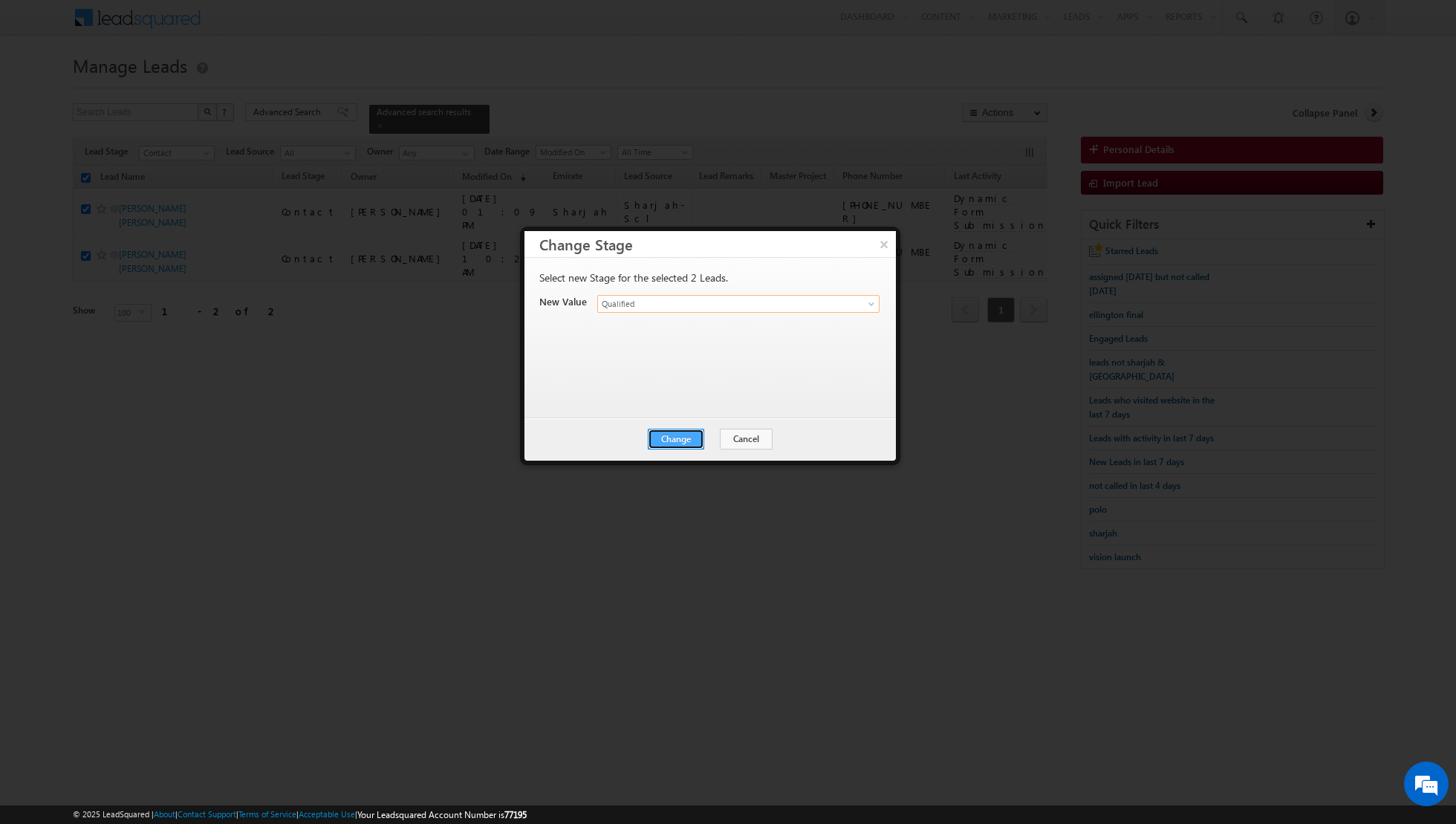
click at [682, 442] on button "Change" at bounding box center [676, 439] width 56 height 21
click at [714, 432] on button "Close" at bounding box center [713, 439] width 47 height 21
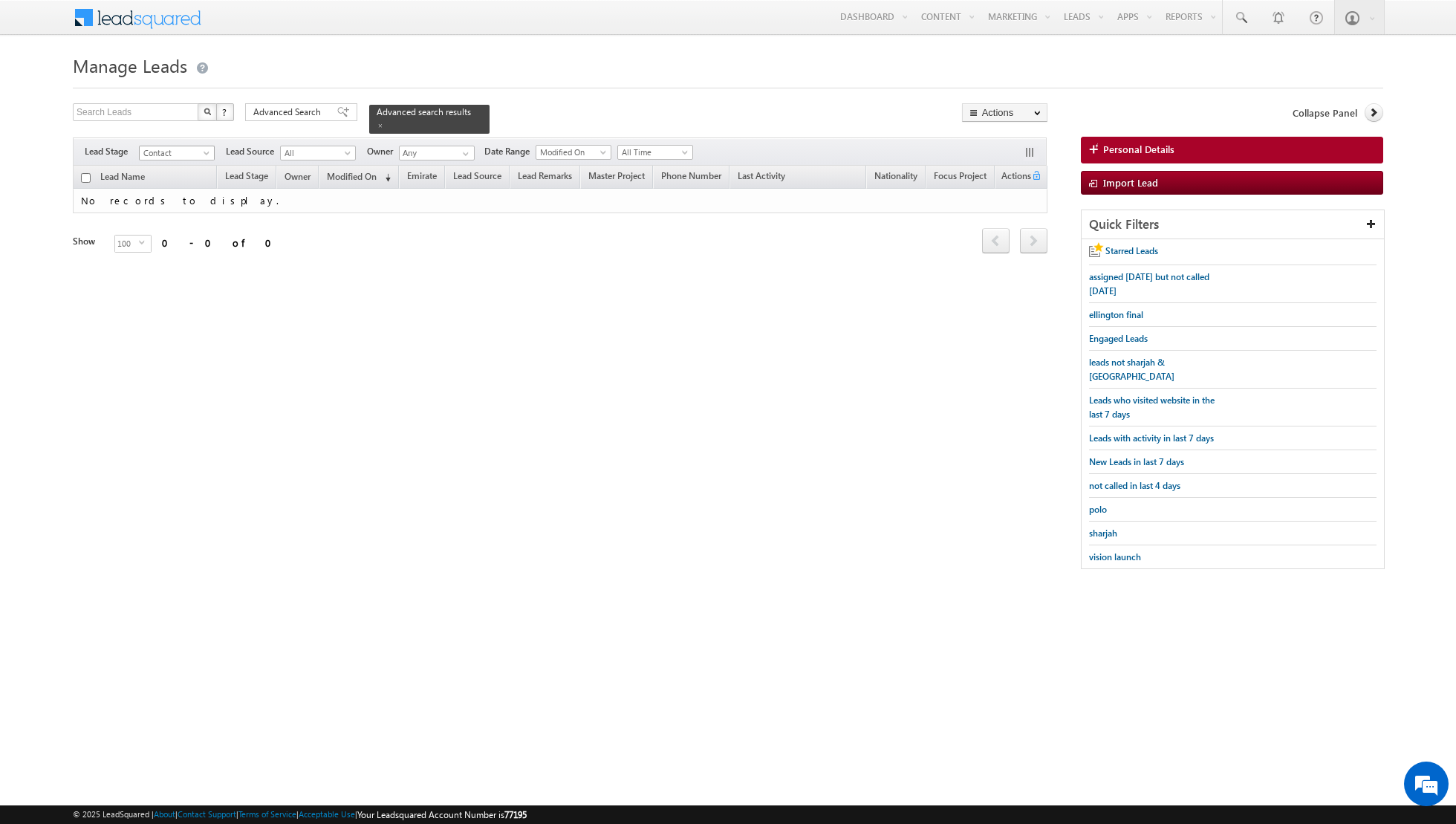
click at [199, 154] on span "Contact" at bounding box center [175, 152] width 71 height 14
click at [180, 208] on link "Qualified" at bounding box center [177, 211] width 75 height 14
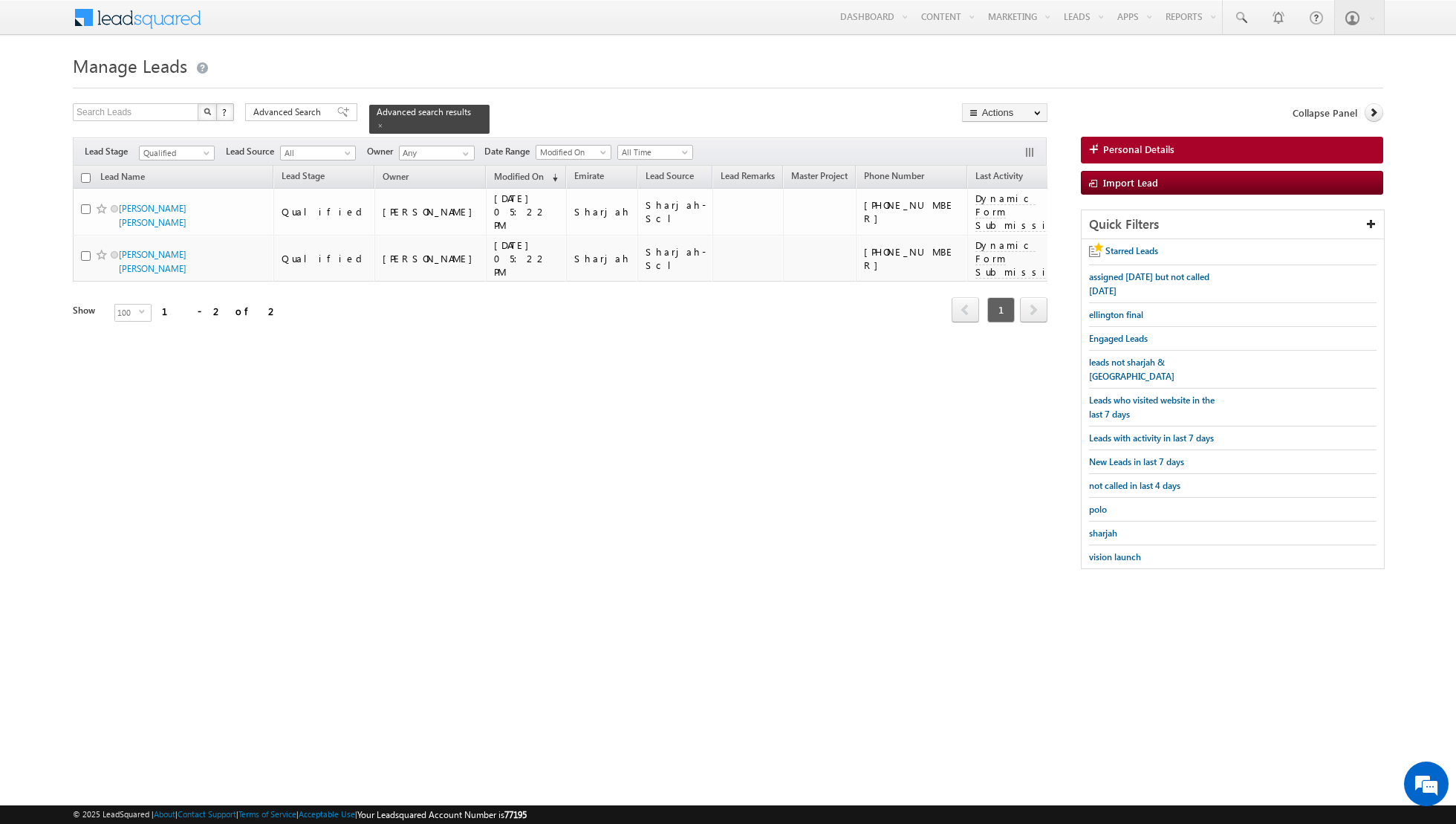
click at [85, 176] on input "checkbox" at bounding box center [85, 178] width 10 height 10
checkbox input "true"
click at [1002, 239] on link "Change Owner" at bounding box center [1005, 241] width 84 height 18
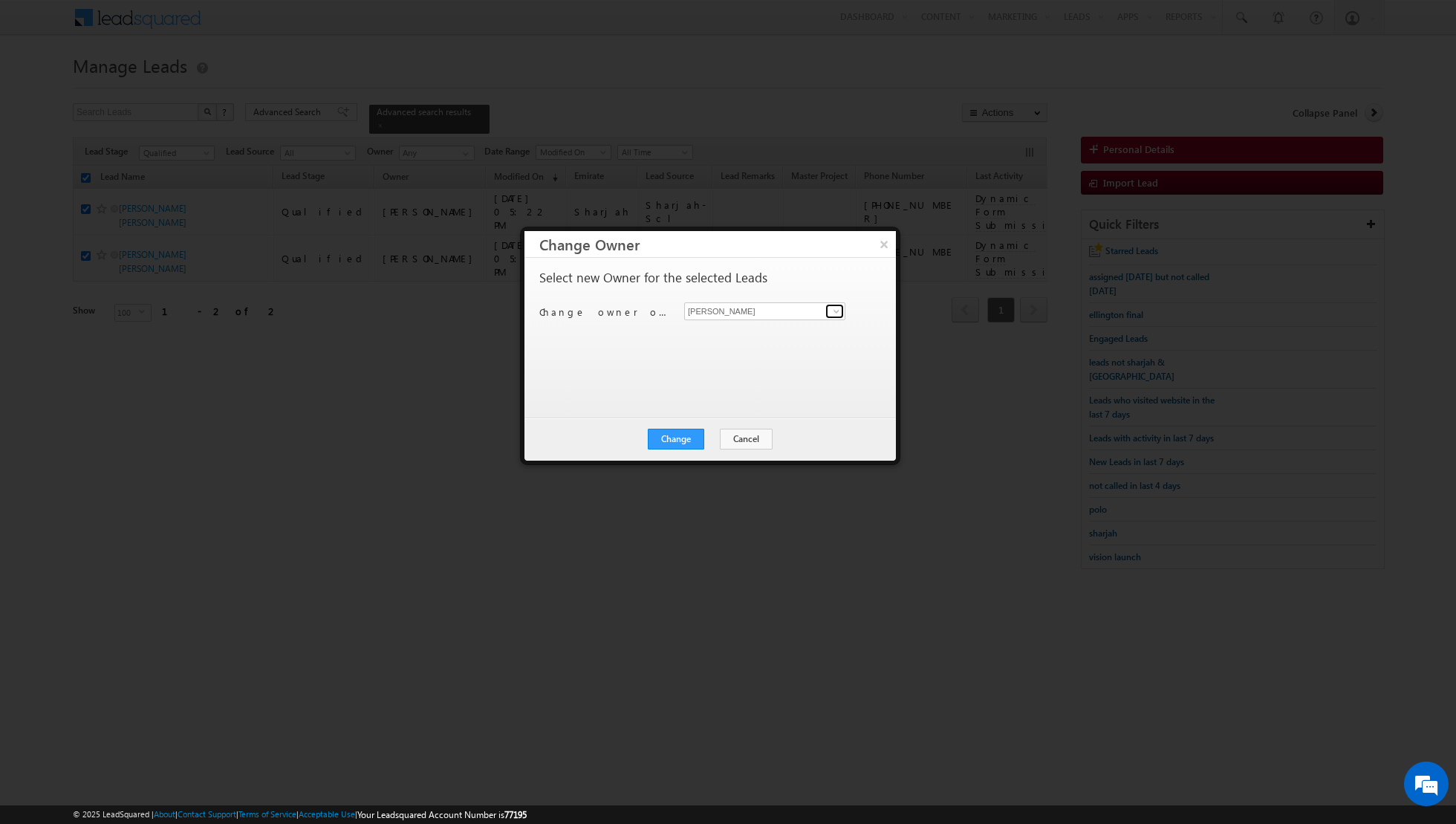
click at [838, 312] on span at bounding box center [836, 311] width 12 height 12
click at [762, 334] on span "[EMAIL_ADDRESS][PERSON_NAME][DOMAIN_NAME]" at bounding box center [757, 339] width 134 height 11
type input "[PERSON_NAME]"
click at [670, 442] on button "Change" at bounding box center [676, 439] width 56 height 21
click at [702, 439] on button "Close" at bounding box center [713, 439] width 47 height 21
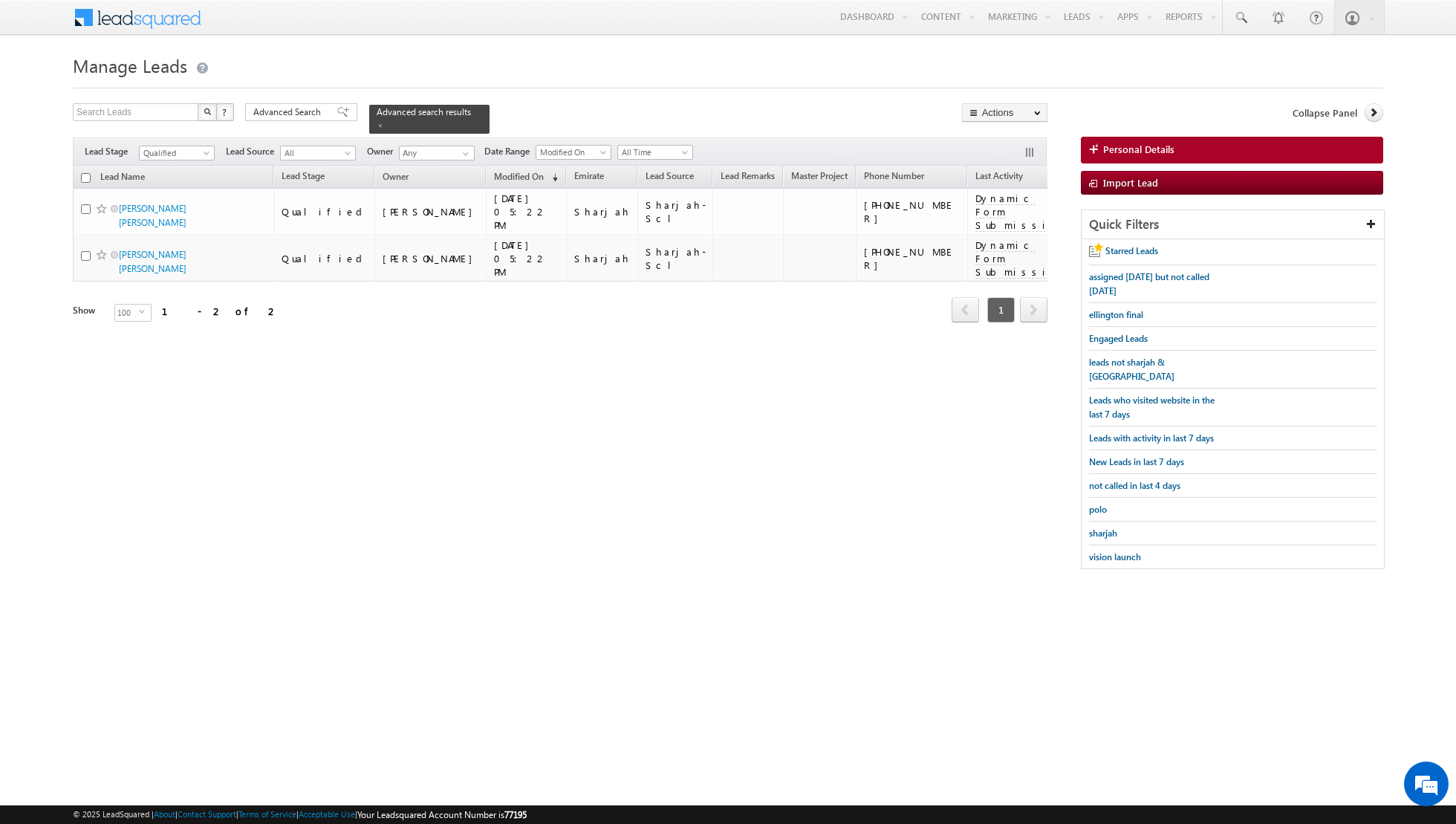
click at [85, 173] on input "checkbox" at bounding box center [85, 178] width 10 height 10
checkbox input "true"
click at [998, 245] on link "Change Owner" at bounding box center [1005, 241] width 84 height 18
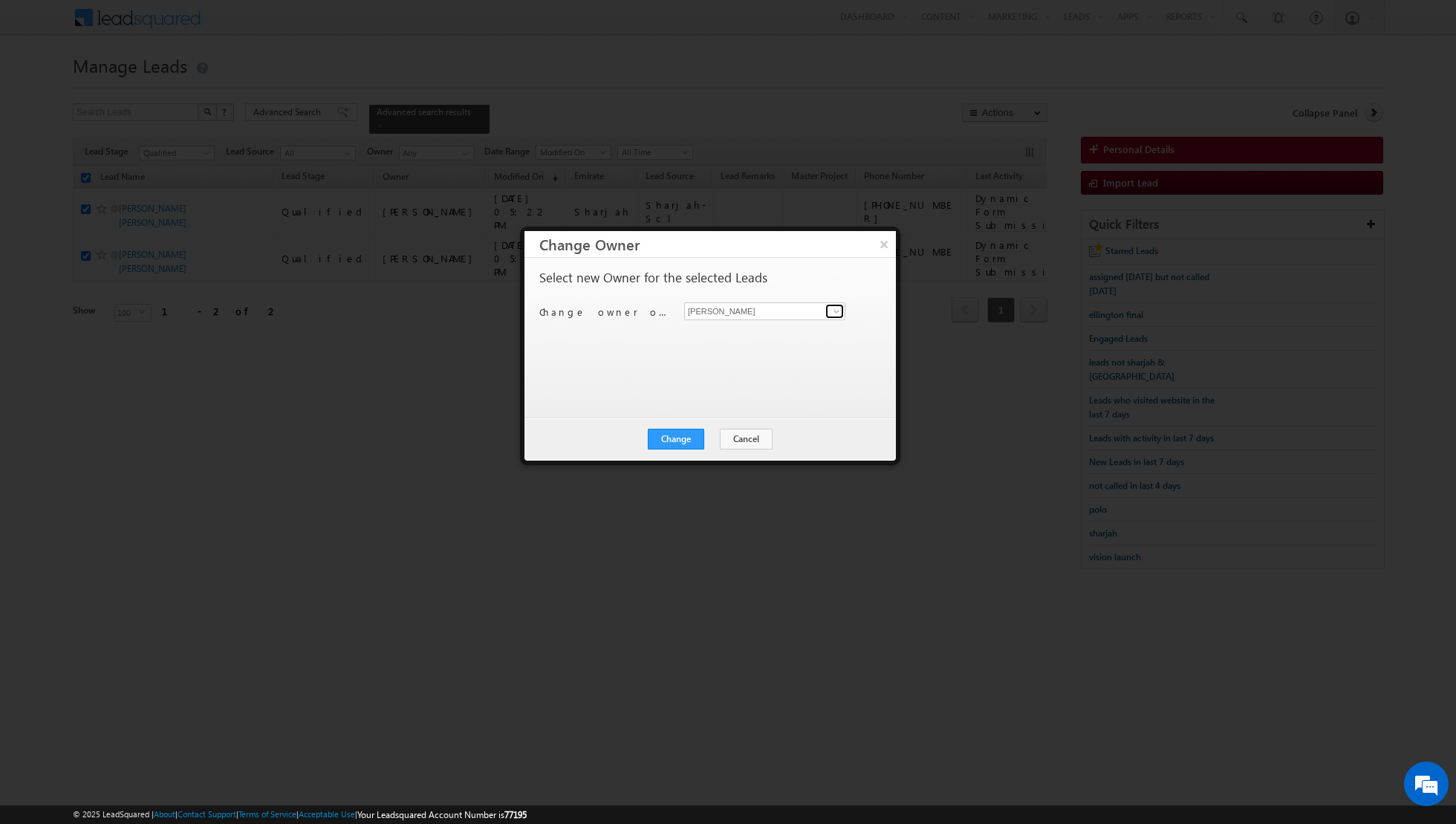
click at [837, 311] on span at bounding box center [836, 311] width 12 height 12
click at [768, 339] on span "[EMAIL_ADDRESS][PERSON_NAME][DOMAIN_NAME]" at bounding box center [757, 339] width 134 height 11
type input "[PERSON_NAME]"
click at [674, 437] on button "Change" at bounding box center [676, 439] width 56 height 21
click at [714, 439] on button "Close" at bounding box center [713, 439] width 47 height 21
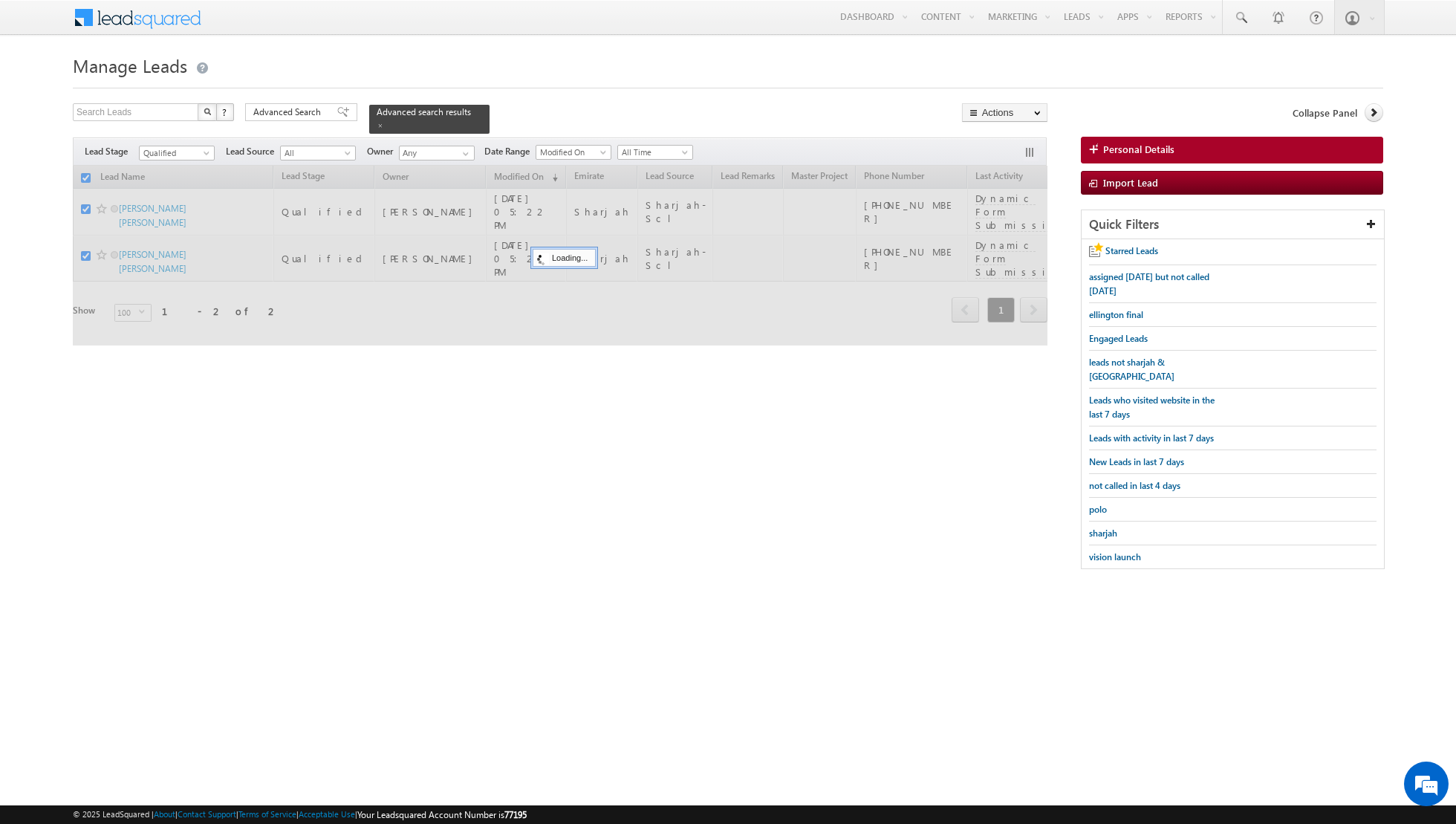
checkbox input "false"
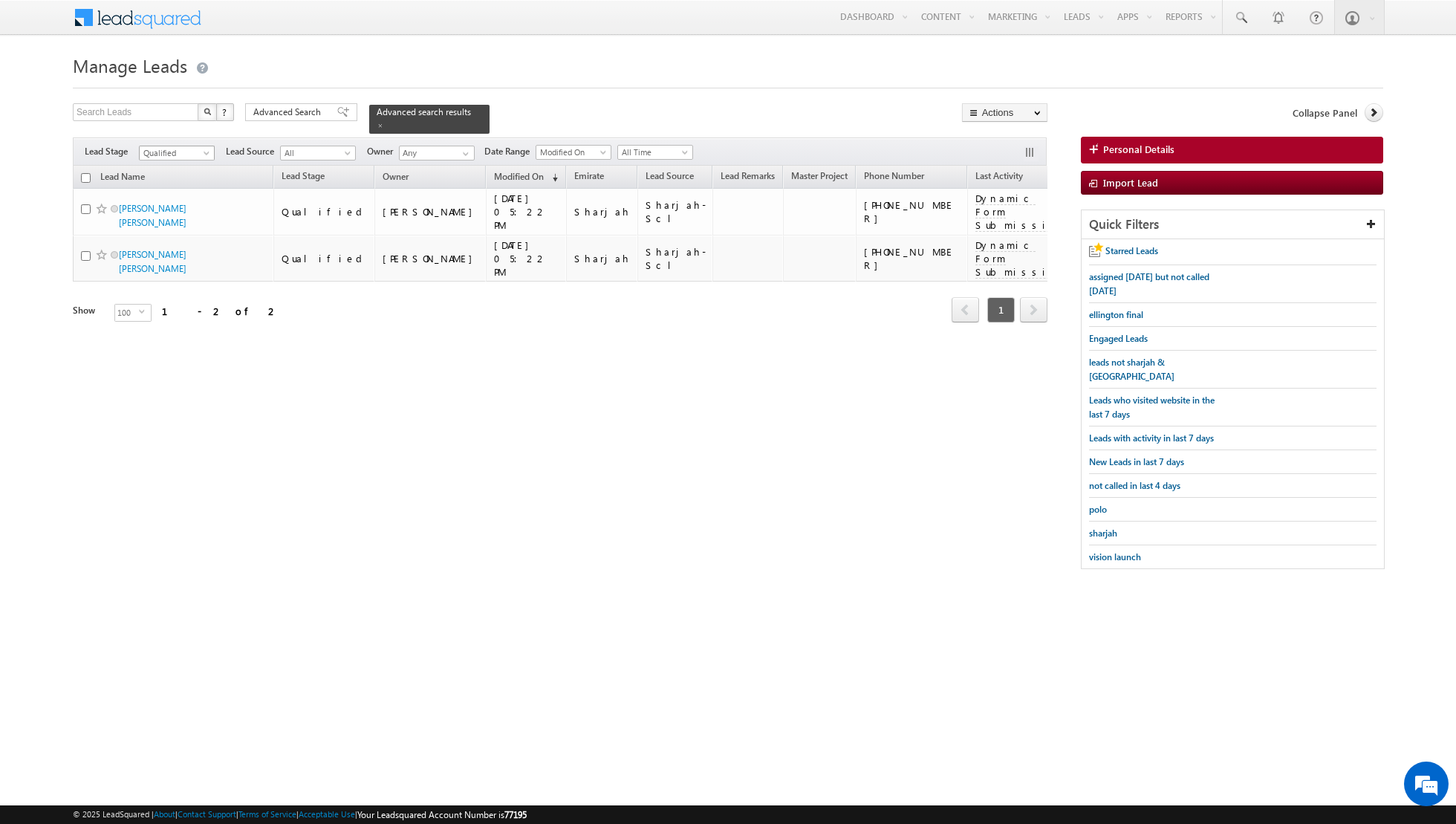
click at [209, 150] on span at bounding box center [208, 156] width 12 height 12
click at [181, 179] on link "Contact" at bounding box center [177, 181] width 75 height 14
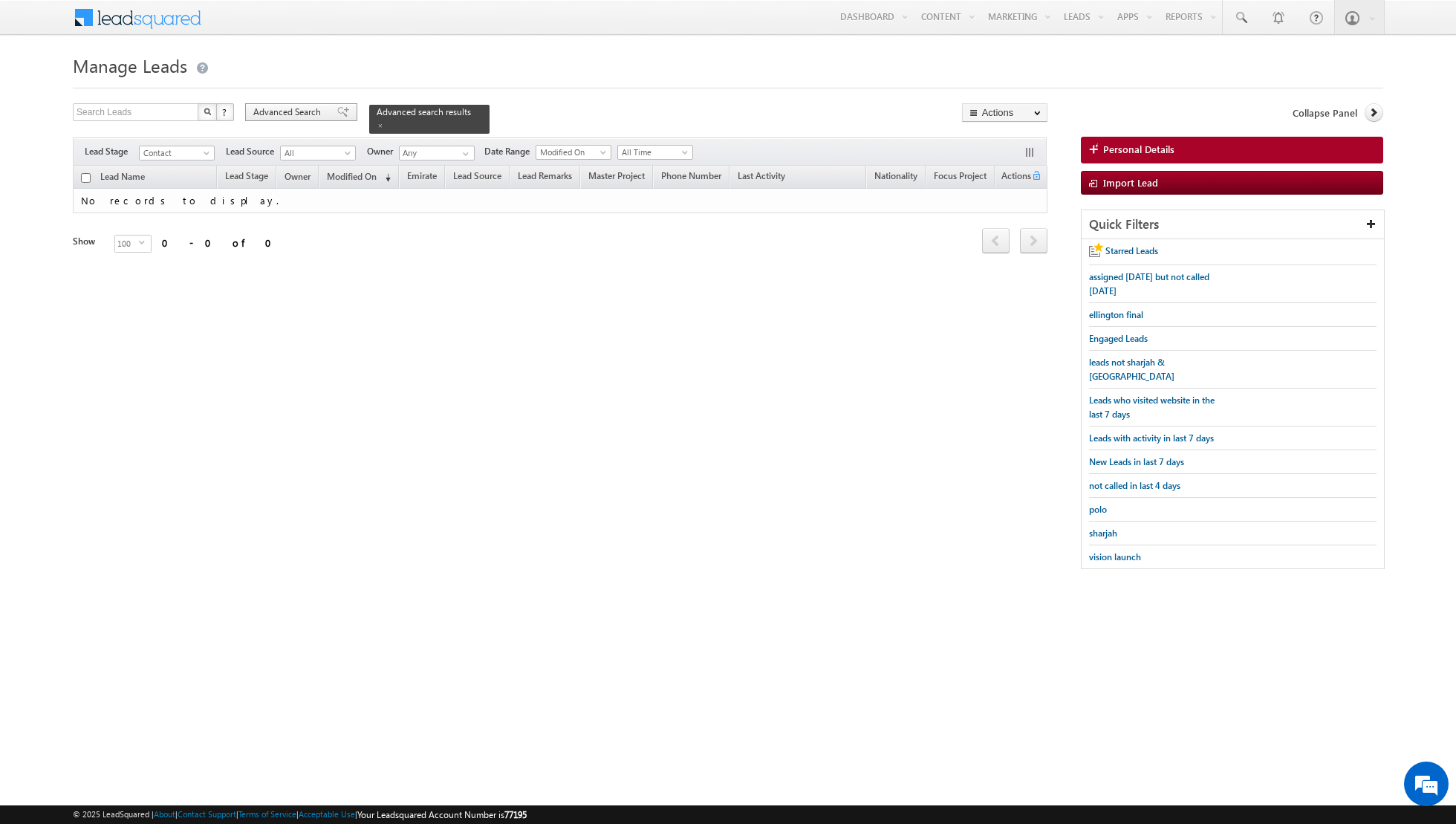
click at [337, 113] on span at bounding box center [343, 111] width 12 height 10
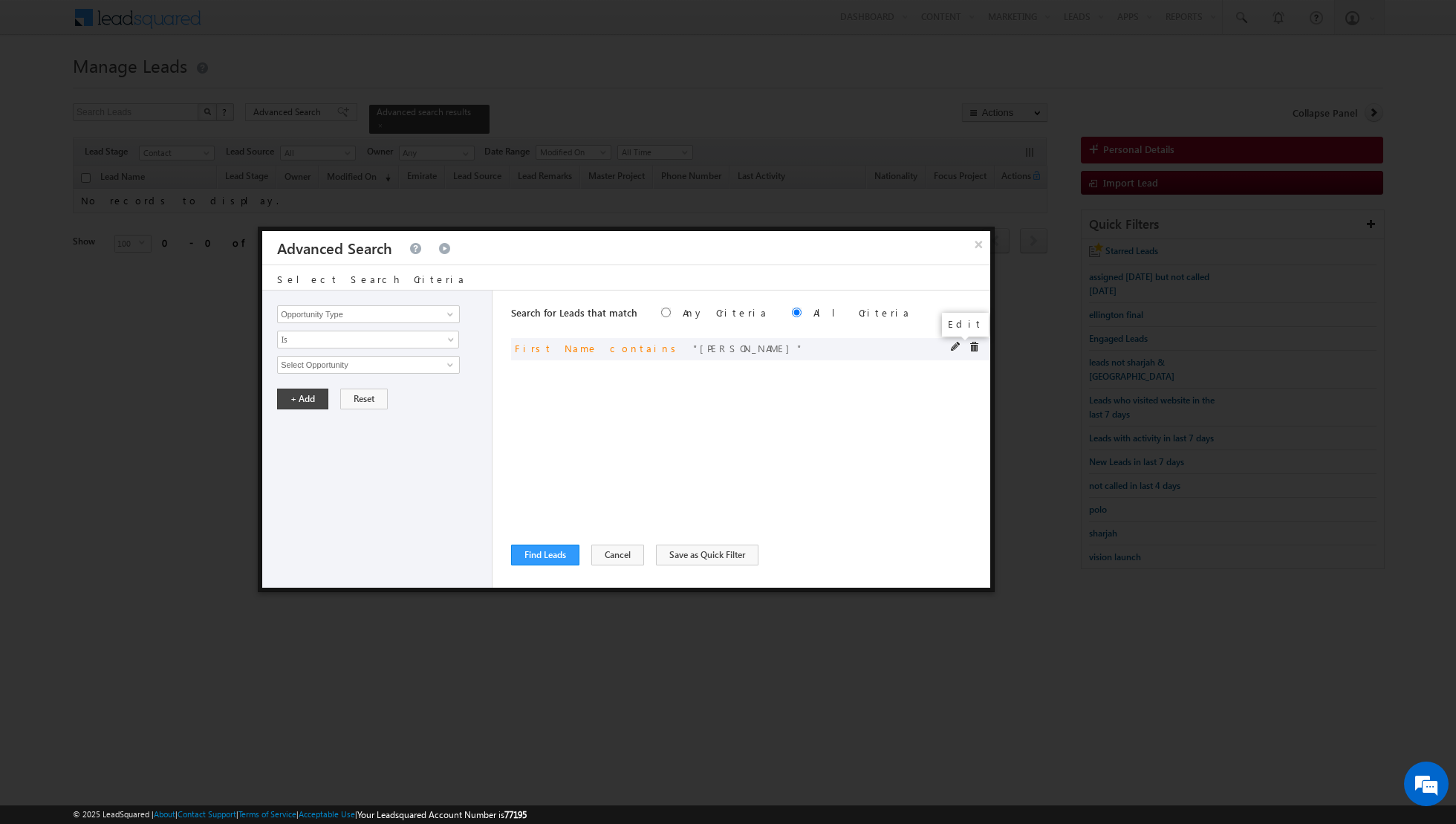
click at [954, 344] on span at bounding box center [956, 346] width 10 height 10
click at [383, 365] on input "[PERSON_NAME]" at bounding box center [369, 365] width 183 height 18
type input "u"
type input "[PERSON_NAME]"
click at [296, 398] on button "+ Add" at bounding box center [303, 399] width 52 height 21
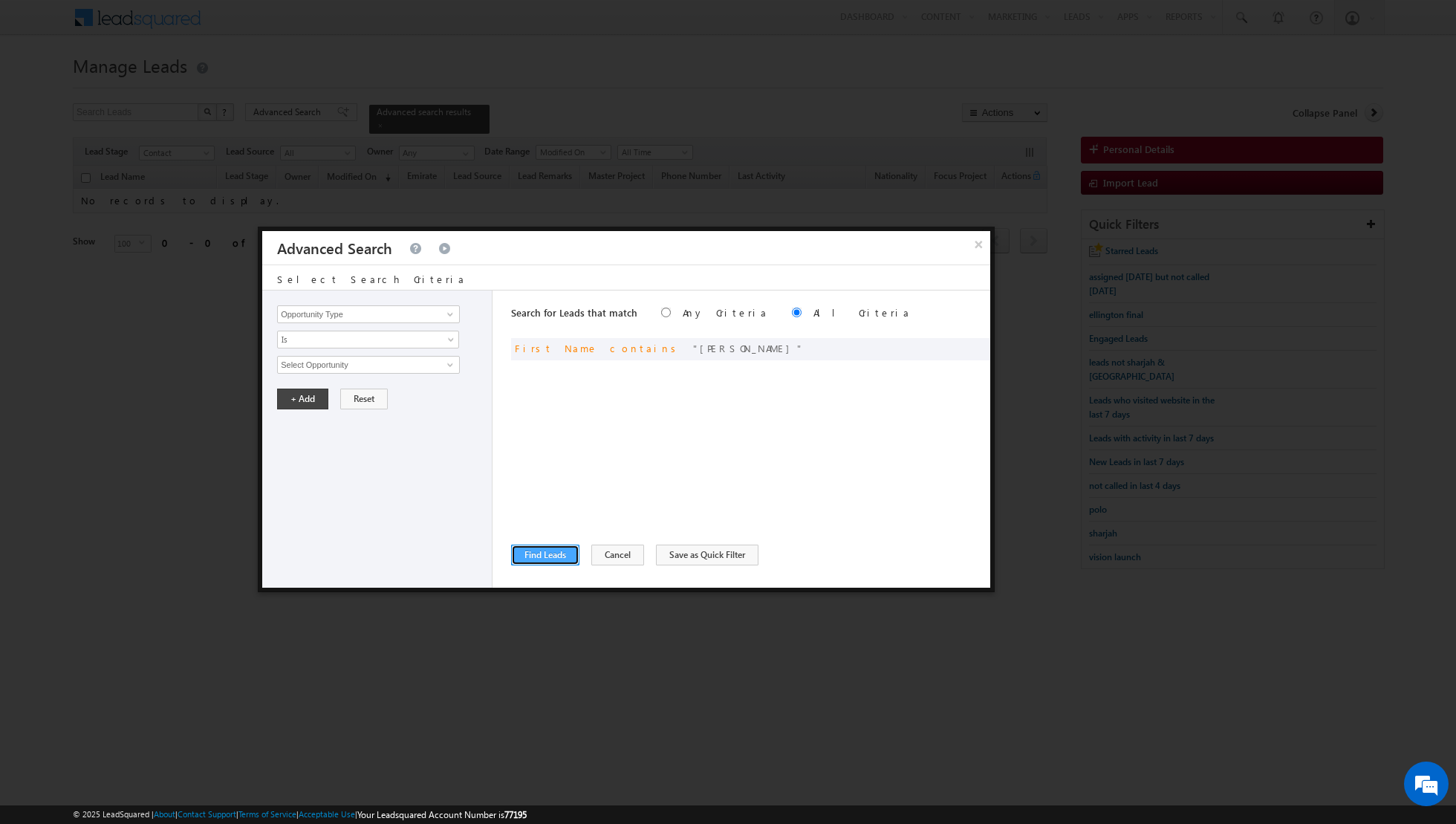
click at [534, 556] on button "Find Leads" at bounding box center [545, 555] width 68 height 21
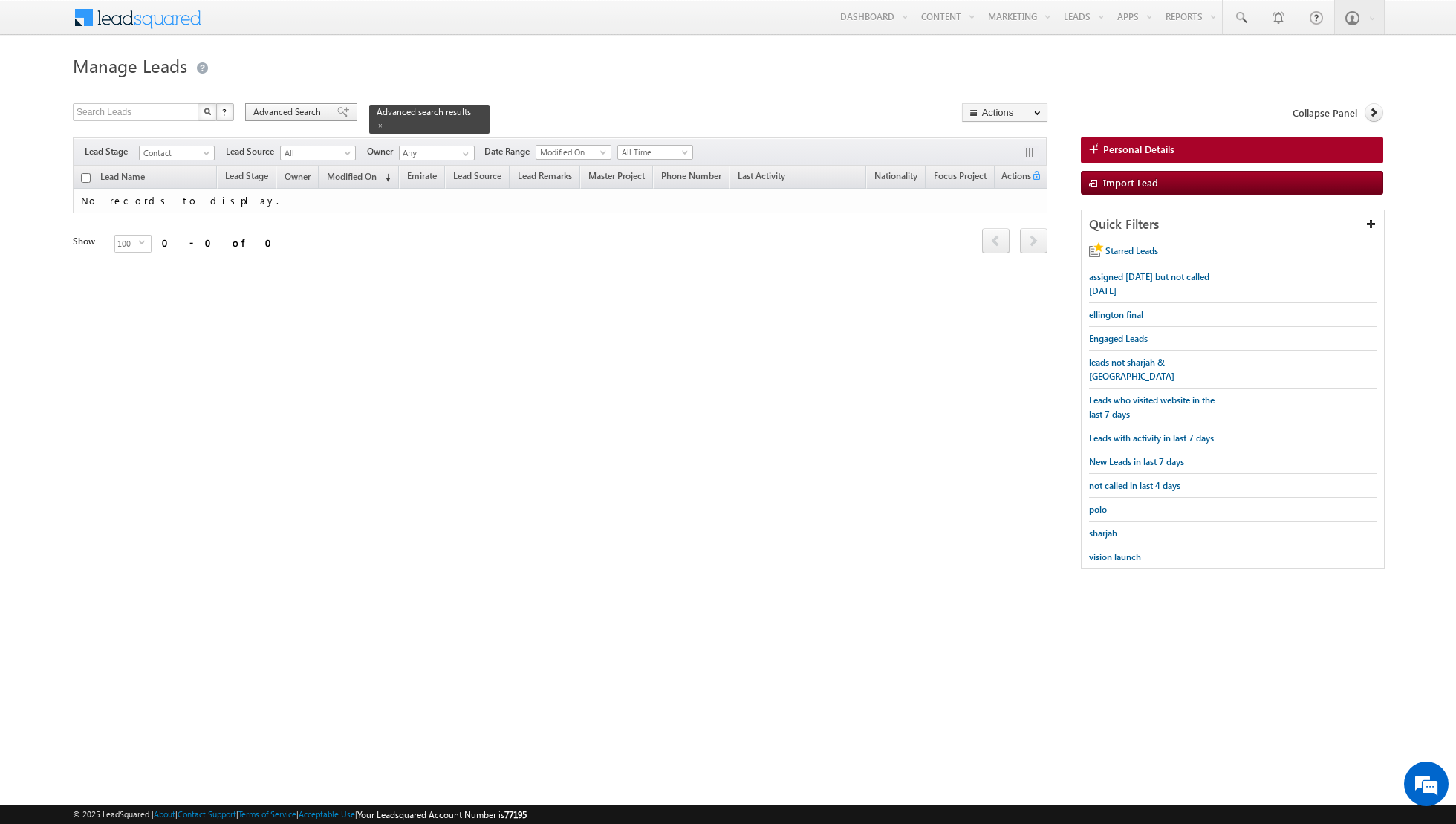
click at [308, 111] on span "Advanced Search" at bounding box center [288, 111] width 72 height 14
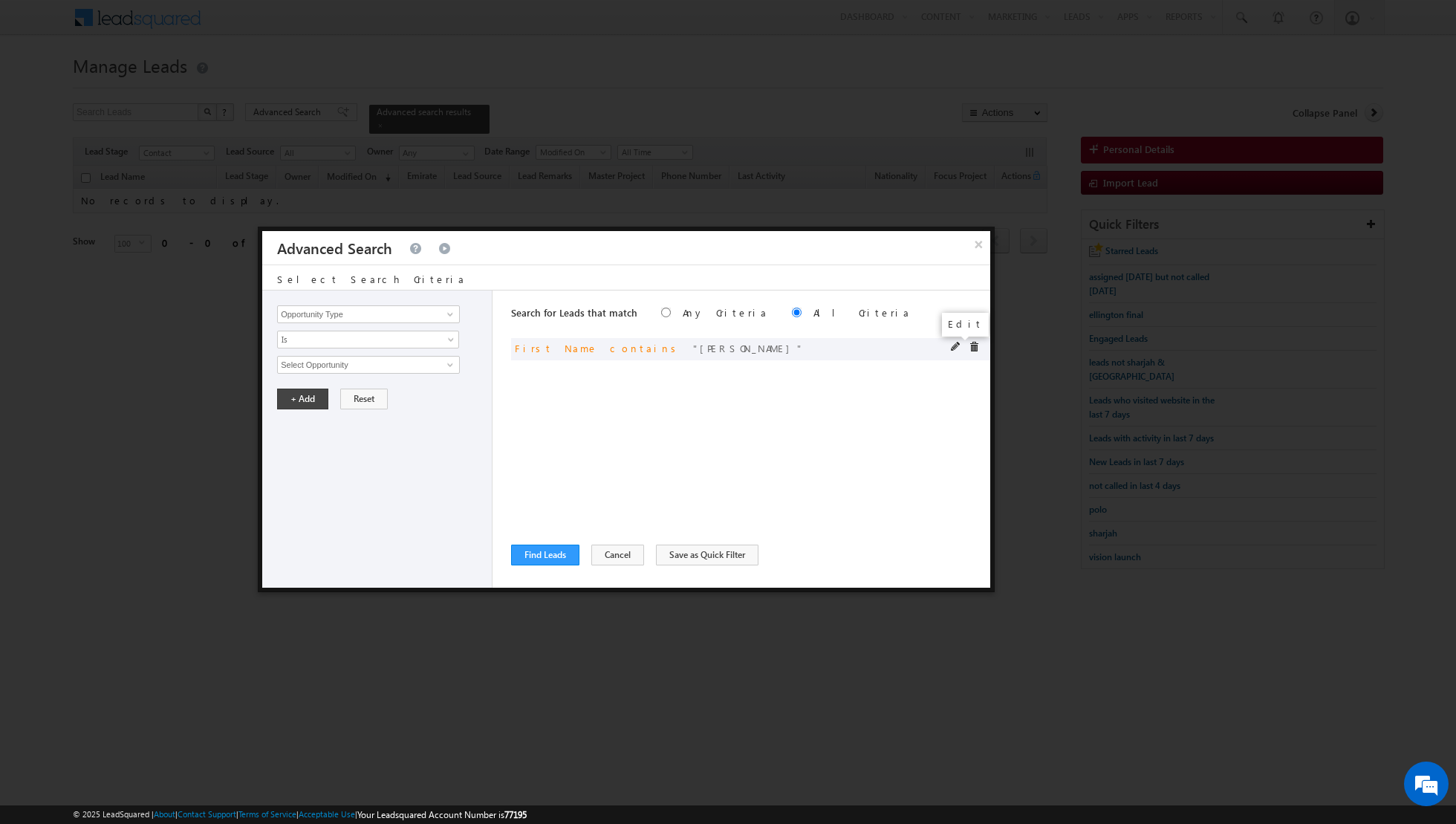
click at [958, 348] on span at bounding box center [956, 346] width 10 height 10
click at [391, 367] on input "[PERSON_NAME]" at bounding box center [369, 365] width 183 height 18
type input "kayimal"
click at [296, 393] on button "+ Add" at bounding box center [303, 399] width 52 height 21
click at [554, 556] on button "Find Leads" at bounding box center [545, 555] width 68 height 21
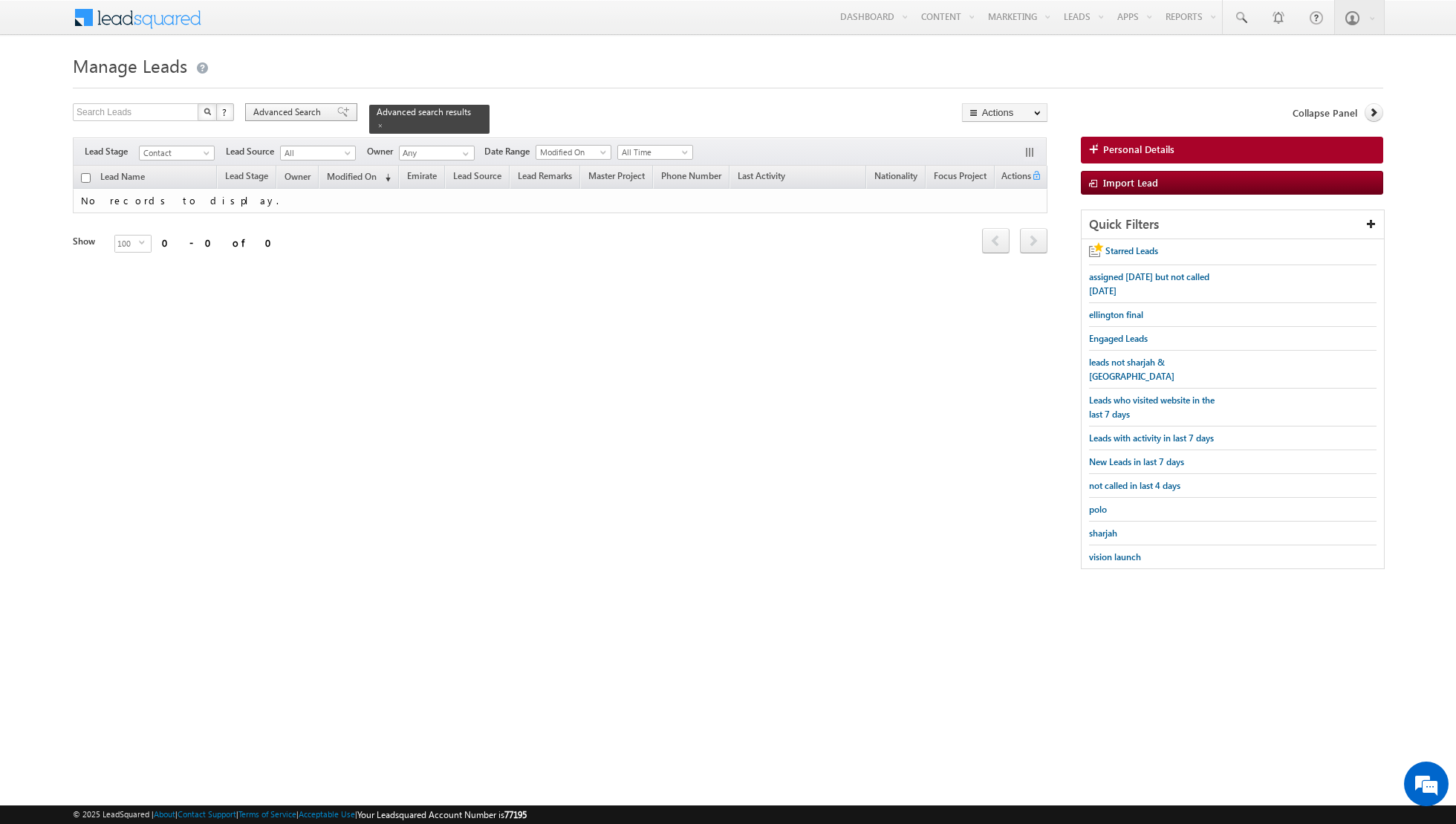
click at [338, 113] on span at bounding box center [343, 111] width 12 height 10
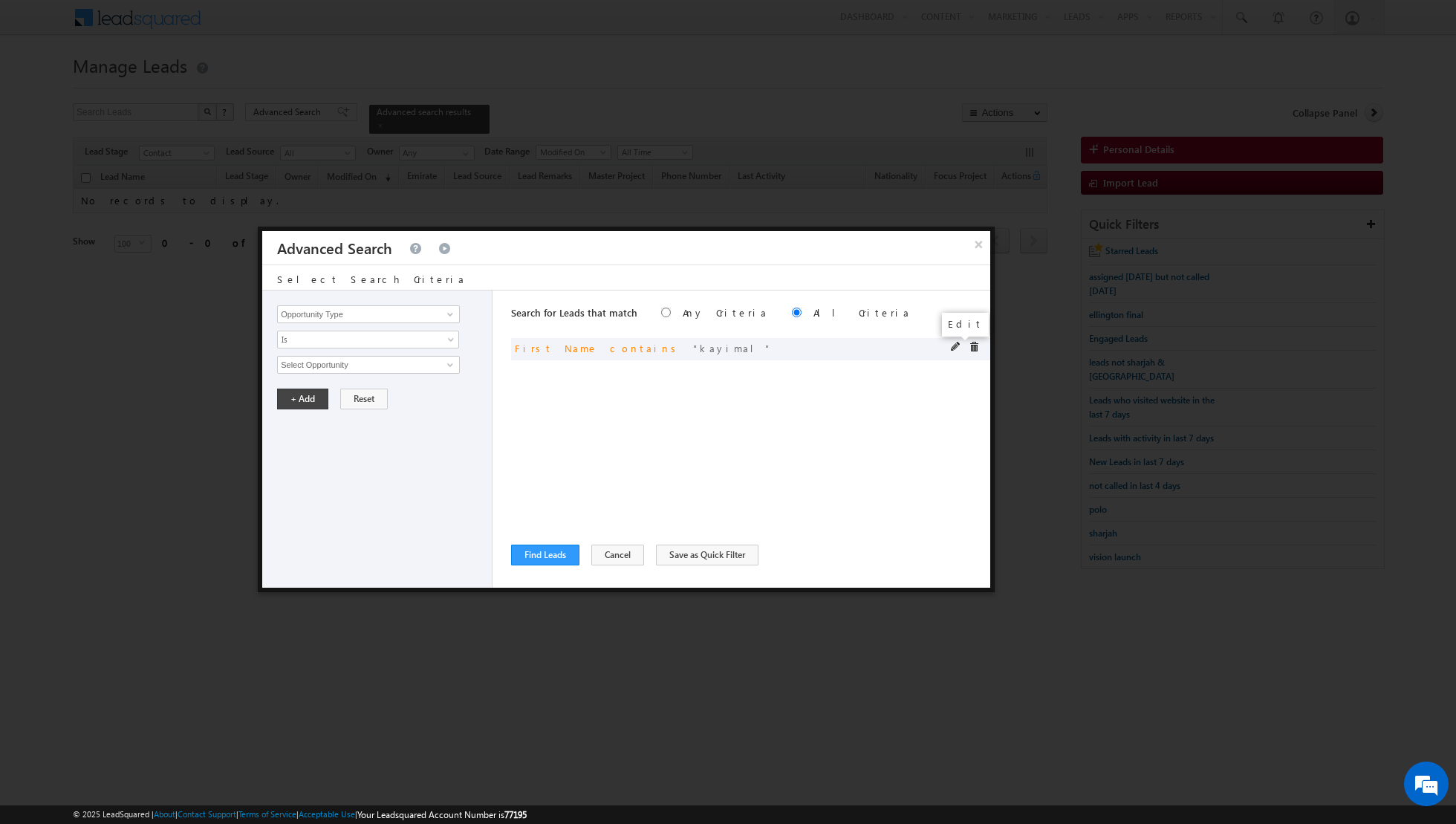
click at [953, 344] on span at bounding box center [956, 346] width 10 height 10
click at [372, 363] on input "kayimal" at bounding box center [369, 365] width 183 height 18
type input "k"
type input "ezhava"
click at [298, 399] on button "+ Add" at bounding box center [303, 399] width 52 height 21
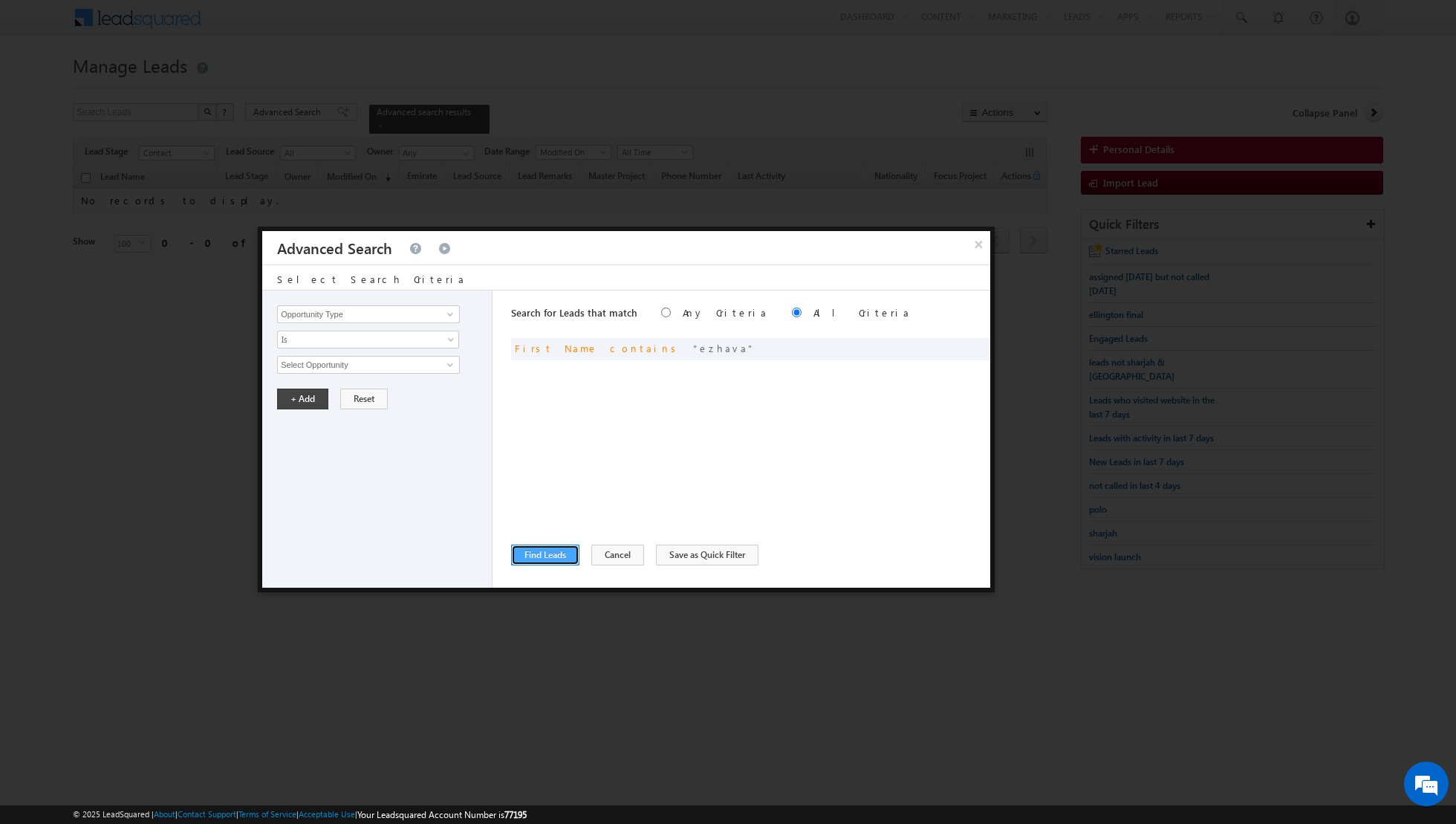
click at [530, 560] on button "Find Leads" at bounding box center [545, 555] width 68 height 21
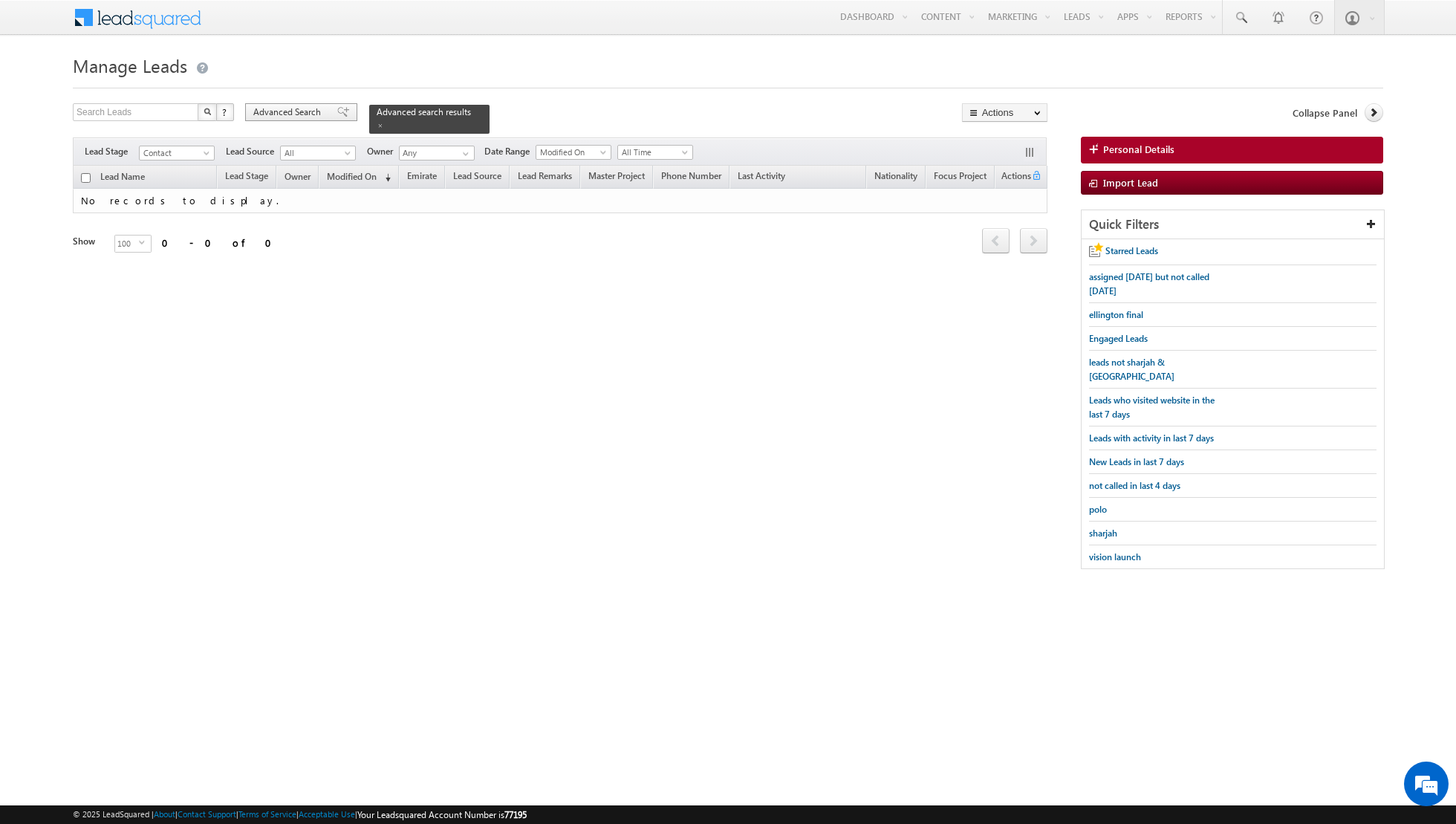
click at [337, 111] on span at bounding box center [343, 111] width 12 height 10
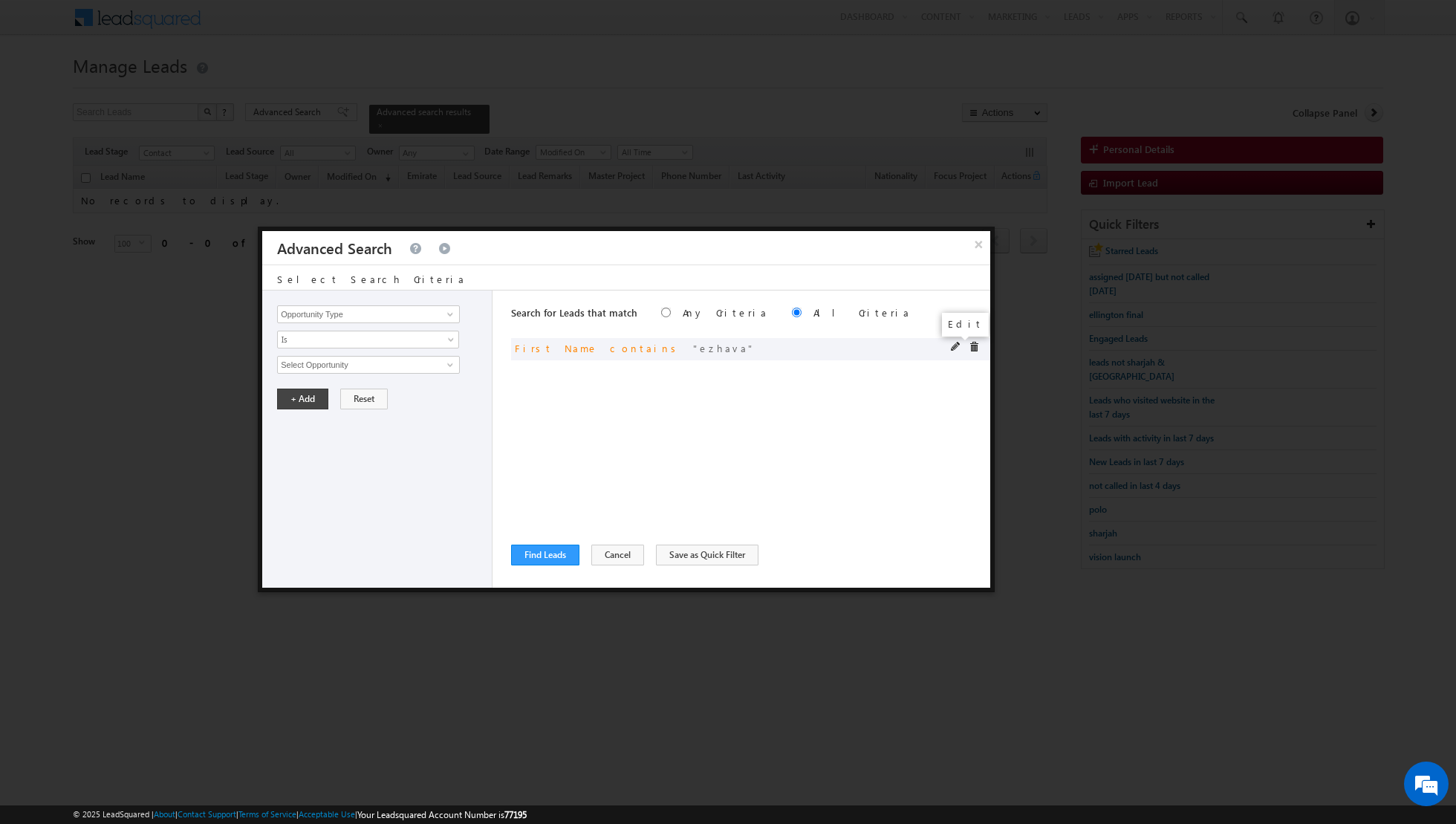
click at [956, 347] on span at bounding box center [956, 346] width 10 height 10
click at [410, 365] on input "ezhava" at bounding box center [369, 365] width 183 height 18
type input "e"
type input "[PERSON_NAME]"
click at [295, 397] on button "+ Add" at bounding box center [303, 399] width 52 height 21
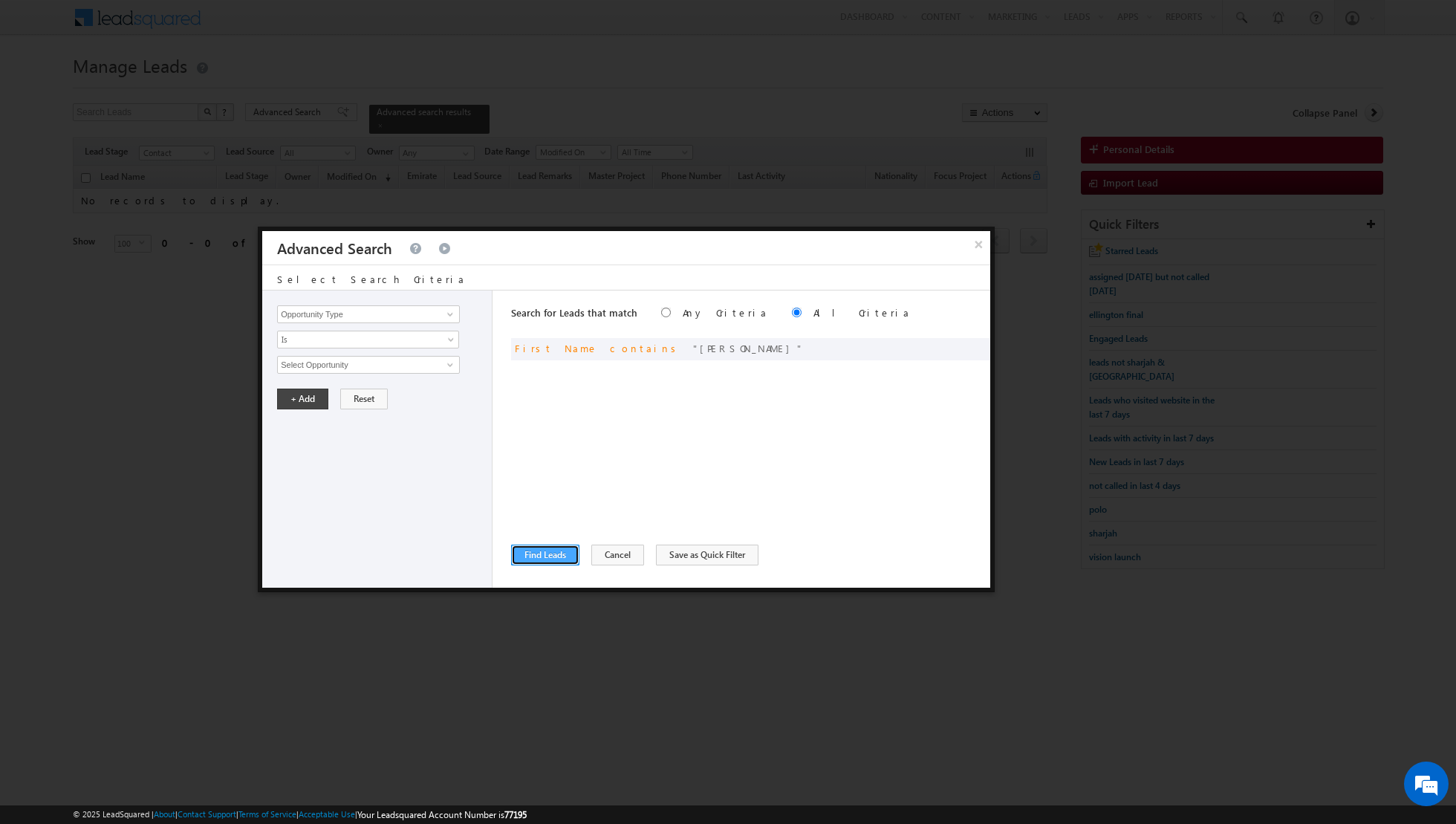
click at [546, 564] on button "Find Leads" at bounding box center [545, 555] width 68 height 21
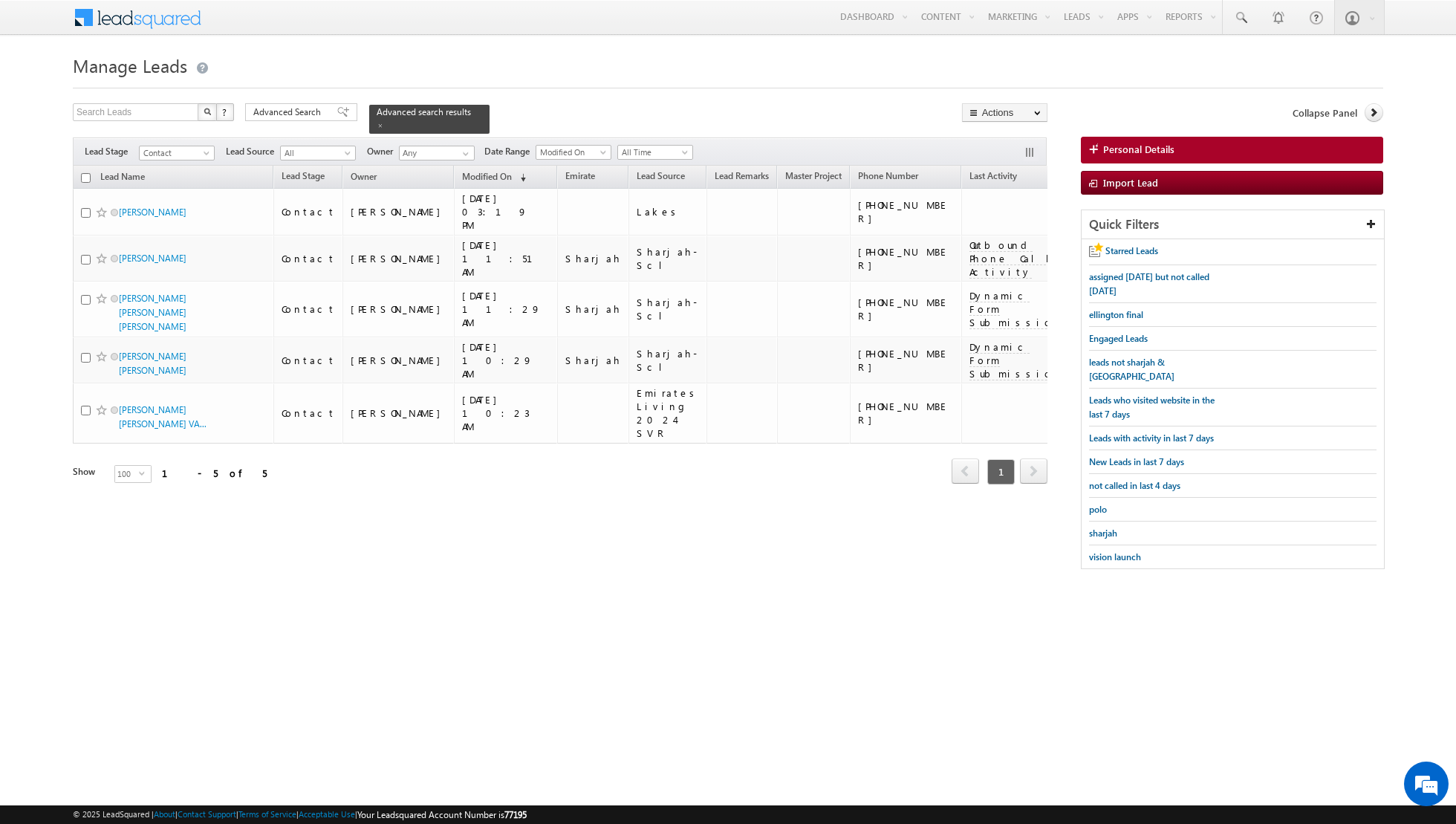
click at [85, 177] on input "checkbox" at bounding box center [85, 178] width 10 height 10
checkbox input "true"
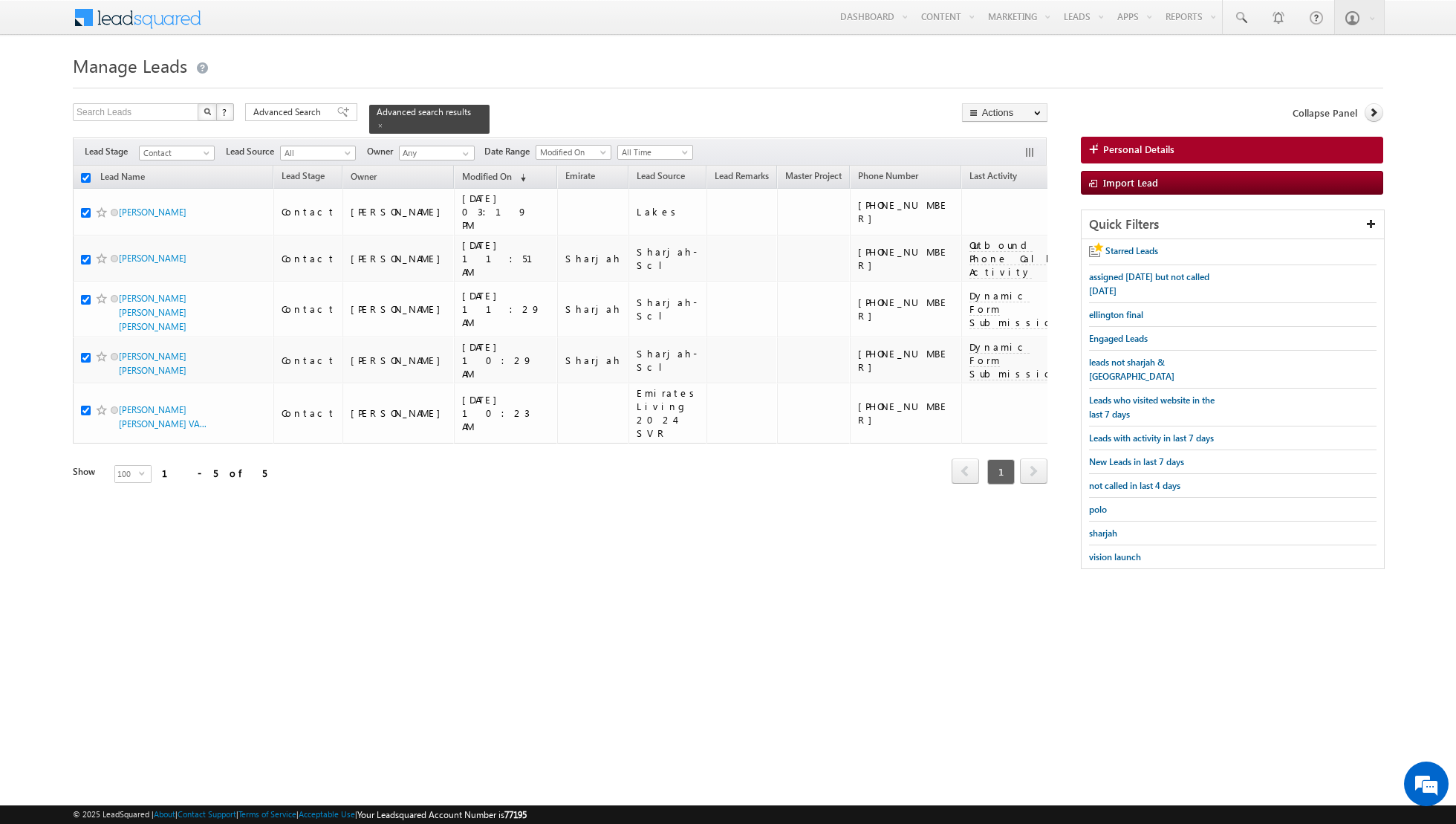
checkbox input "true"
click at [986, 257] on link "Change Stage" at bounding box center [1005, 258] width 84 height 18
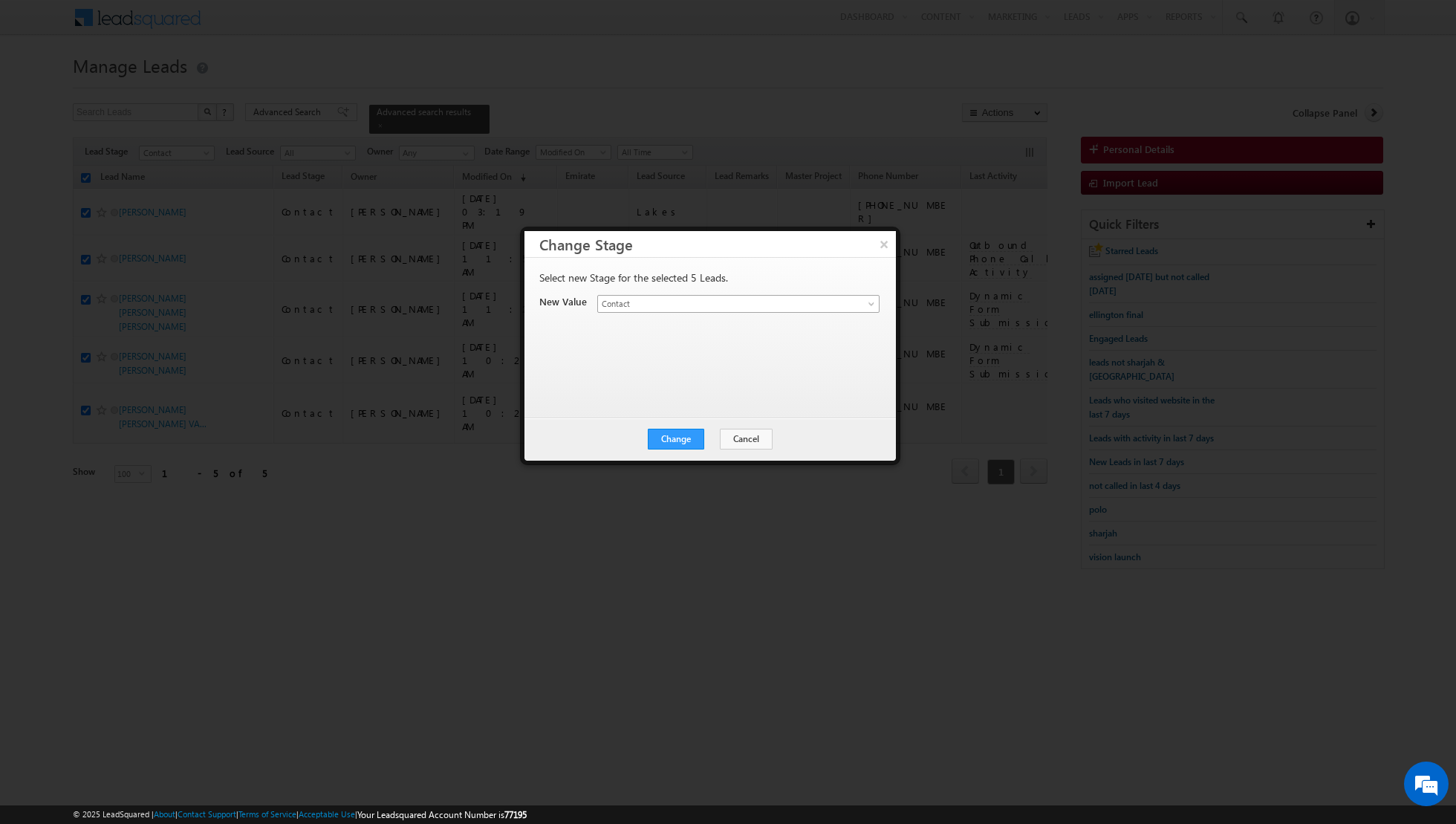
click at [868, 301] on span at bounding box center [872, 306] width 12 height 12
click at [679, 436] on button "Change" at bounding box center [676, 439] width 56 height 21
click at [701, 437] on button "Close" at bounding box center [713, 439] width 47 height 21
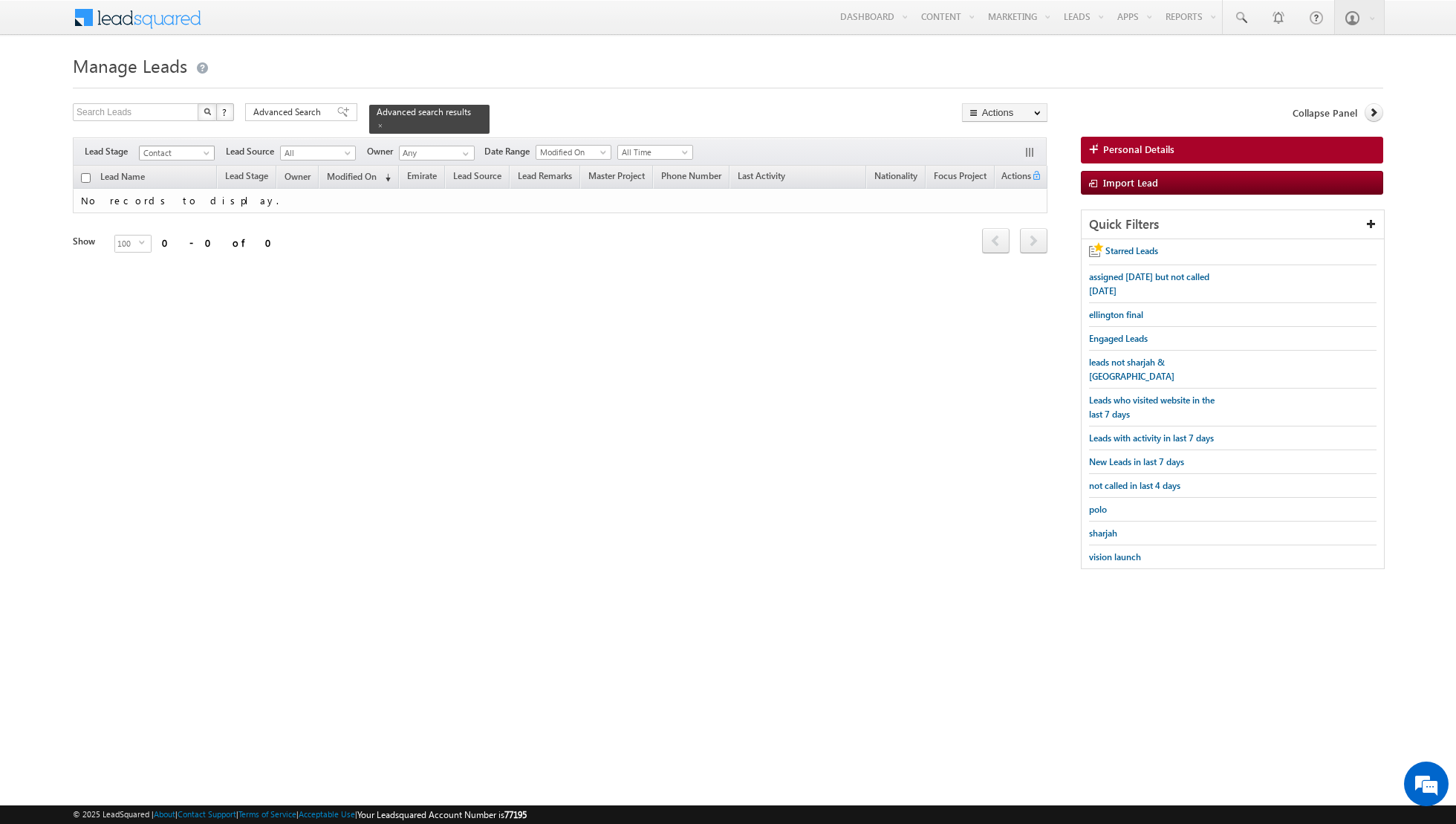
click at [202, 151] on span at bounding box center [208, 156] width 12 height 12
click at [177, 207] on link "Qualified" at bounding box center [177, 211] width 75 height 14
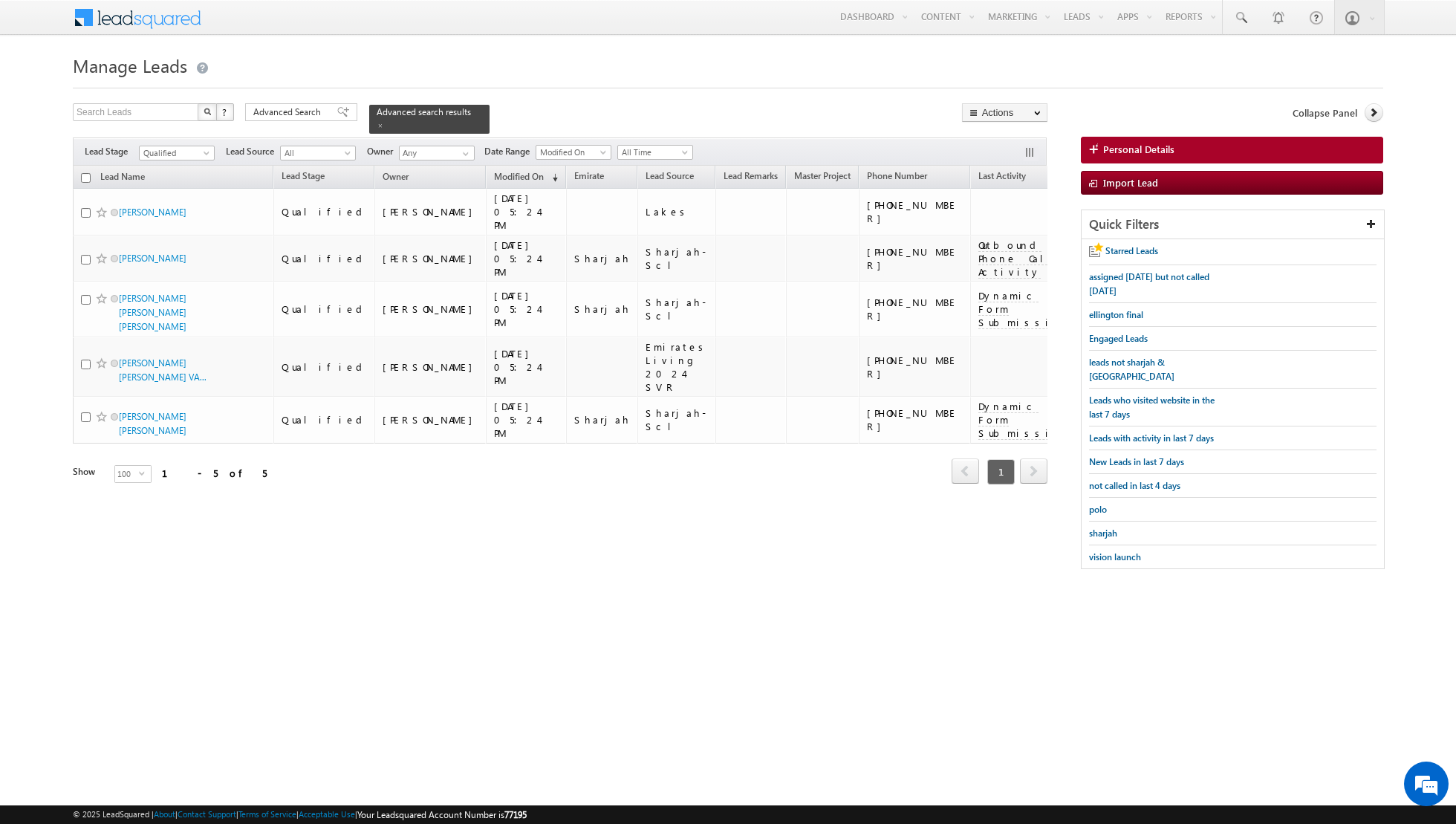
click at [88, 179] on input "checkbox" at bounding box center [85, 178] width 10 height 10
checkbox input "true"
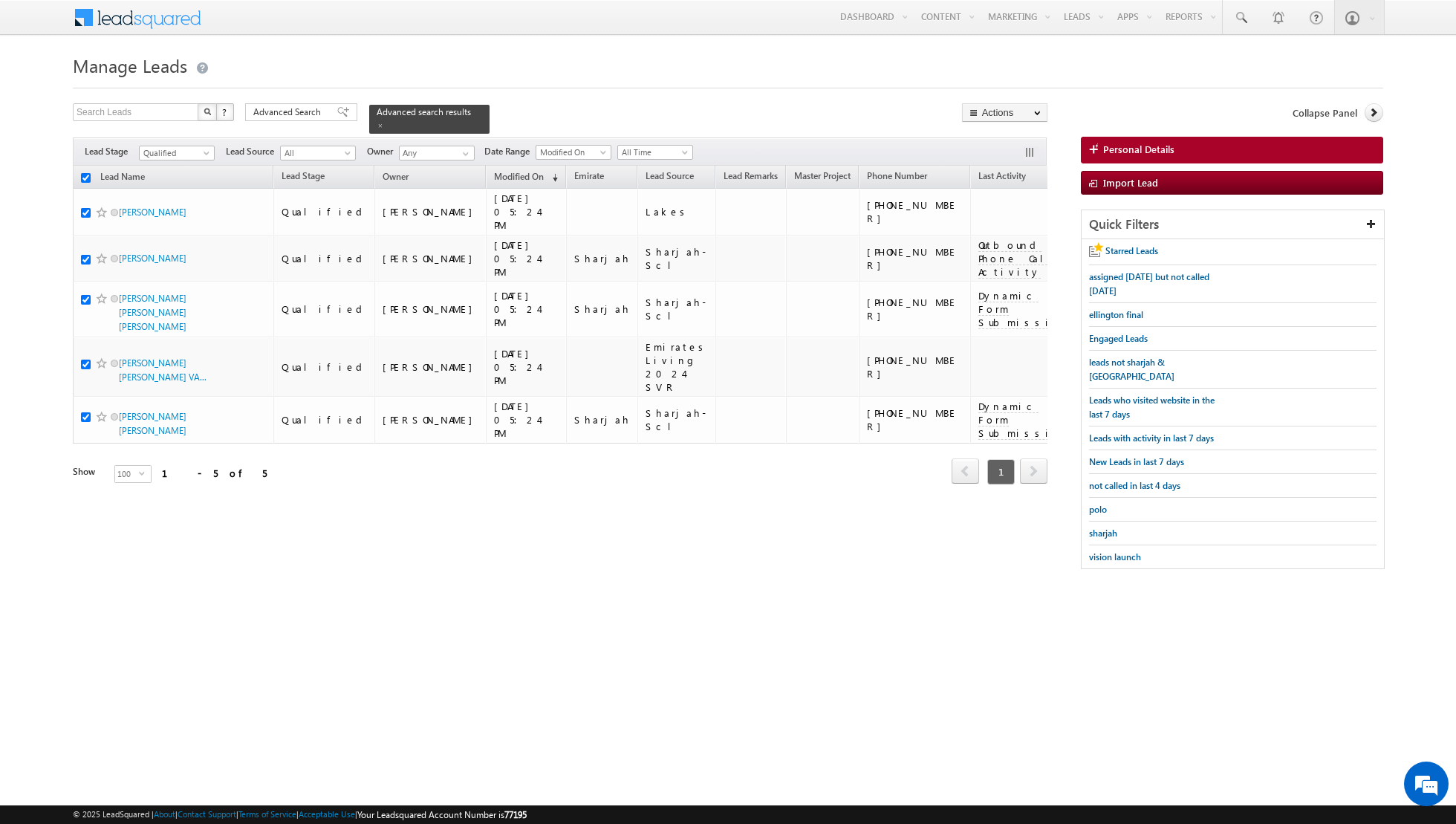
checkbox input "true"
click at [1000, 238] on link "Change Owner" at bounding box center [1005, 241] width 84 height 18
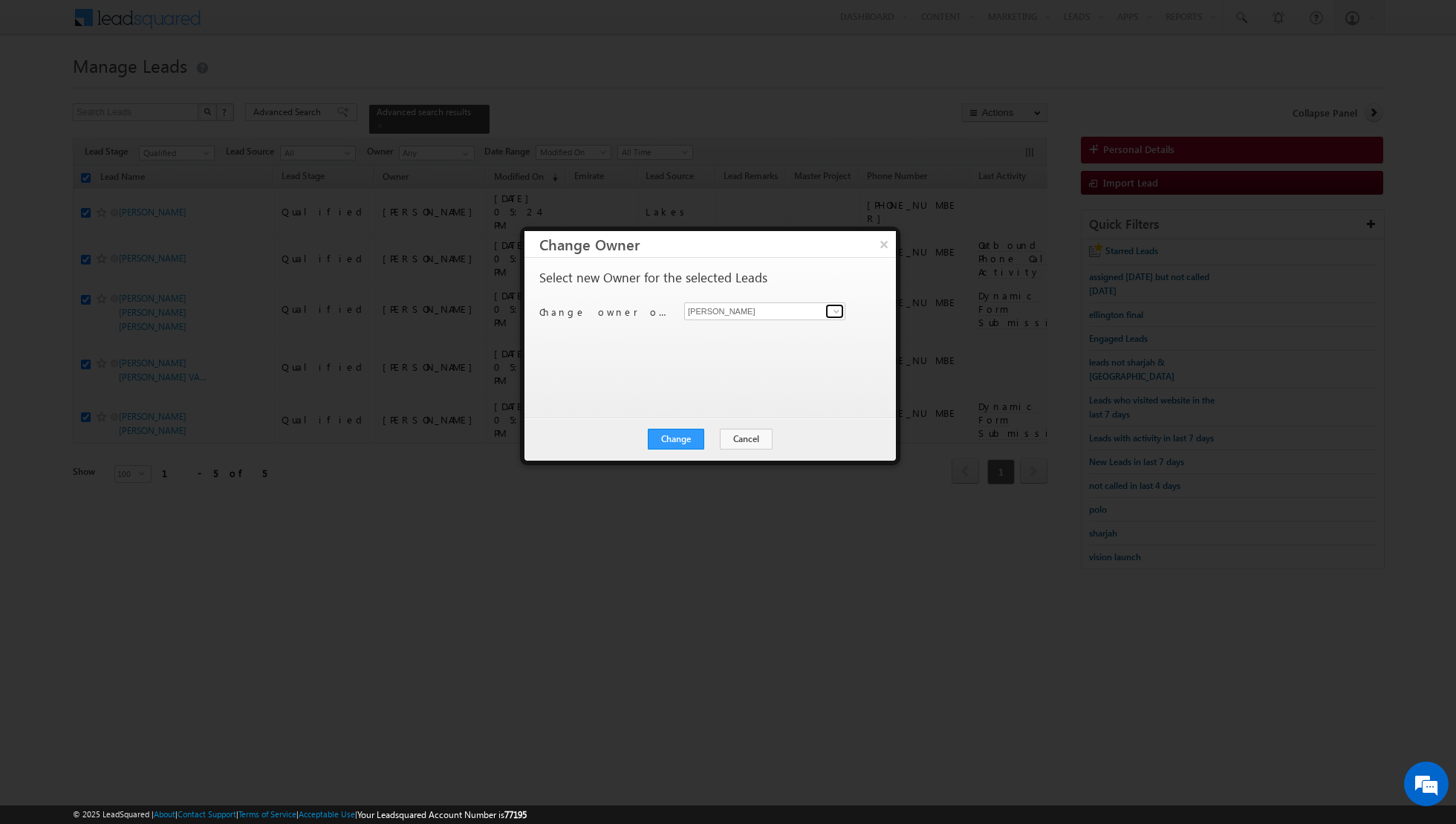
click at [834, 309] on span at bounding box center [836, 311] width 12 height 12
click at [747, 334] on span "[EMAIL_ADDRESS][PERSON_NAME][DOMAIN_NAME]" at bounding box center [757, 339] width 134 height 11
type input "[PERSON_NAME]"
click at [680, 430] on button "Change" at bounding box center [676, 439] width 56 height 21
click at [721, 442] on button "Close" at bounding box center [713, 439] width 47 height 21
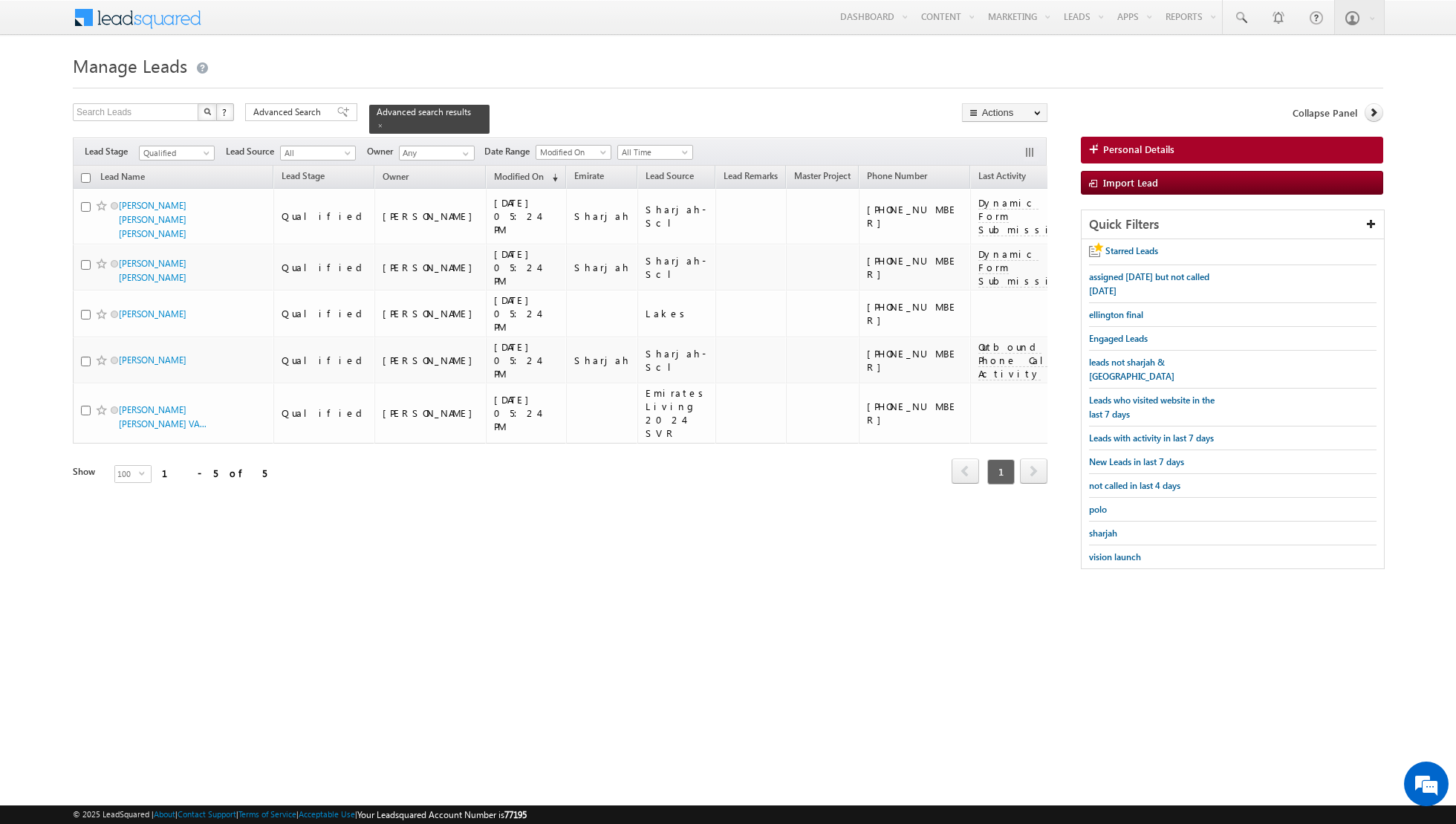
click at [88, 175] on input "checkbox" at bounding box center [85, 178] width 10 height 10
checkbox input "true"
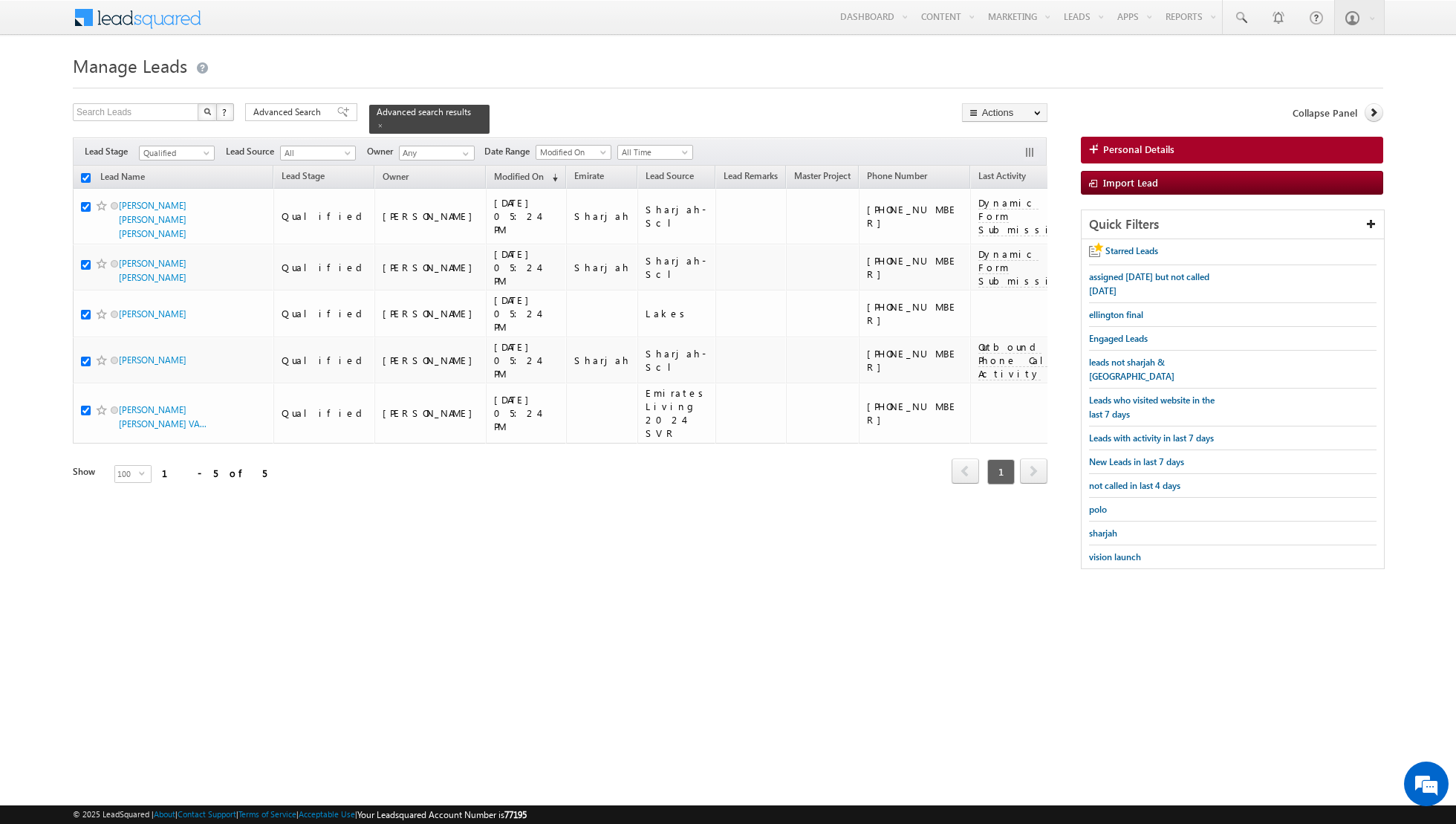
checkbox input "true"
click at [999, 242] on link "Change Owner" at bounding box center [1005, 241] width 84 height 18
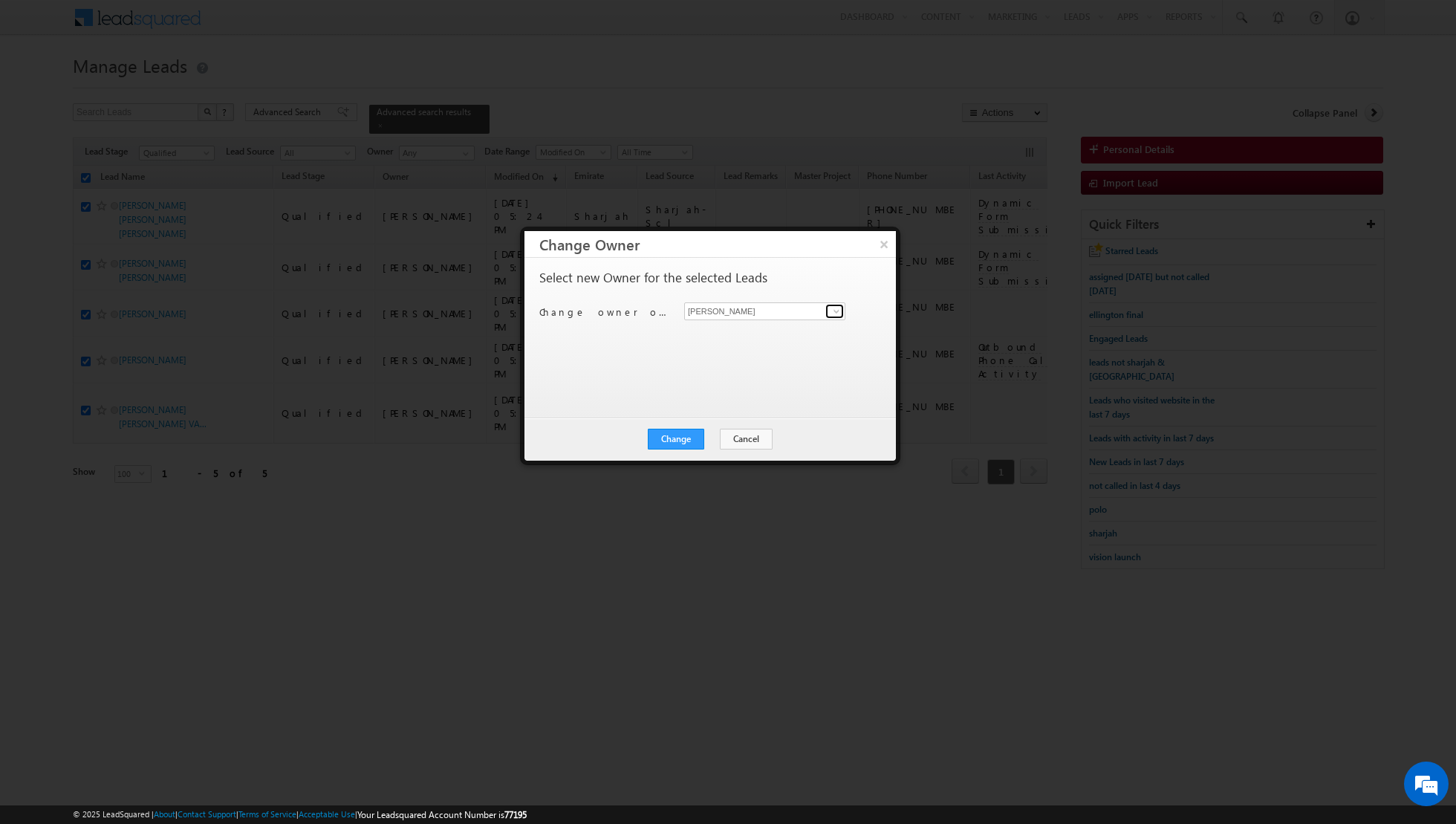
click at [830, 317] on link at bounding box center [834, 311] width 18 height 15
click at [766, 330] on link "[PERSON_NAME] [EMAIL_ADDRESS][PERSON_NAME][DOMAIN_NAME]" at bounding box center [765, 333] width 161 height 28
type input "[PERSON_NAME]"
click at [680, 435] on button "Change" at bounding box center [676, 439] width 56 height 21
click at [714, 435] on button "Close" at bounding box center [713, 439] width 47 height 21
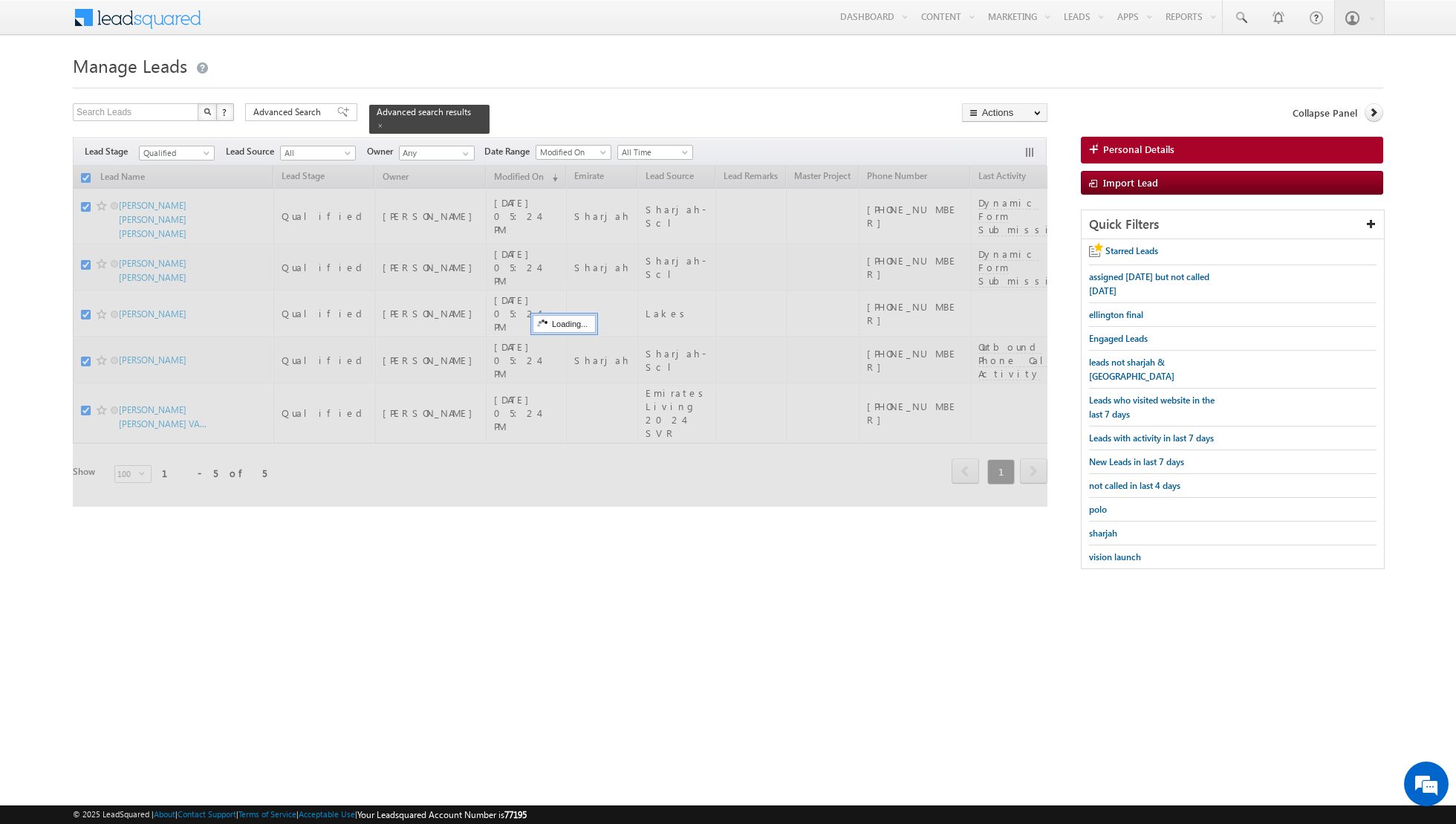
checkbox input "false"
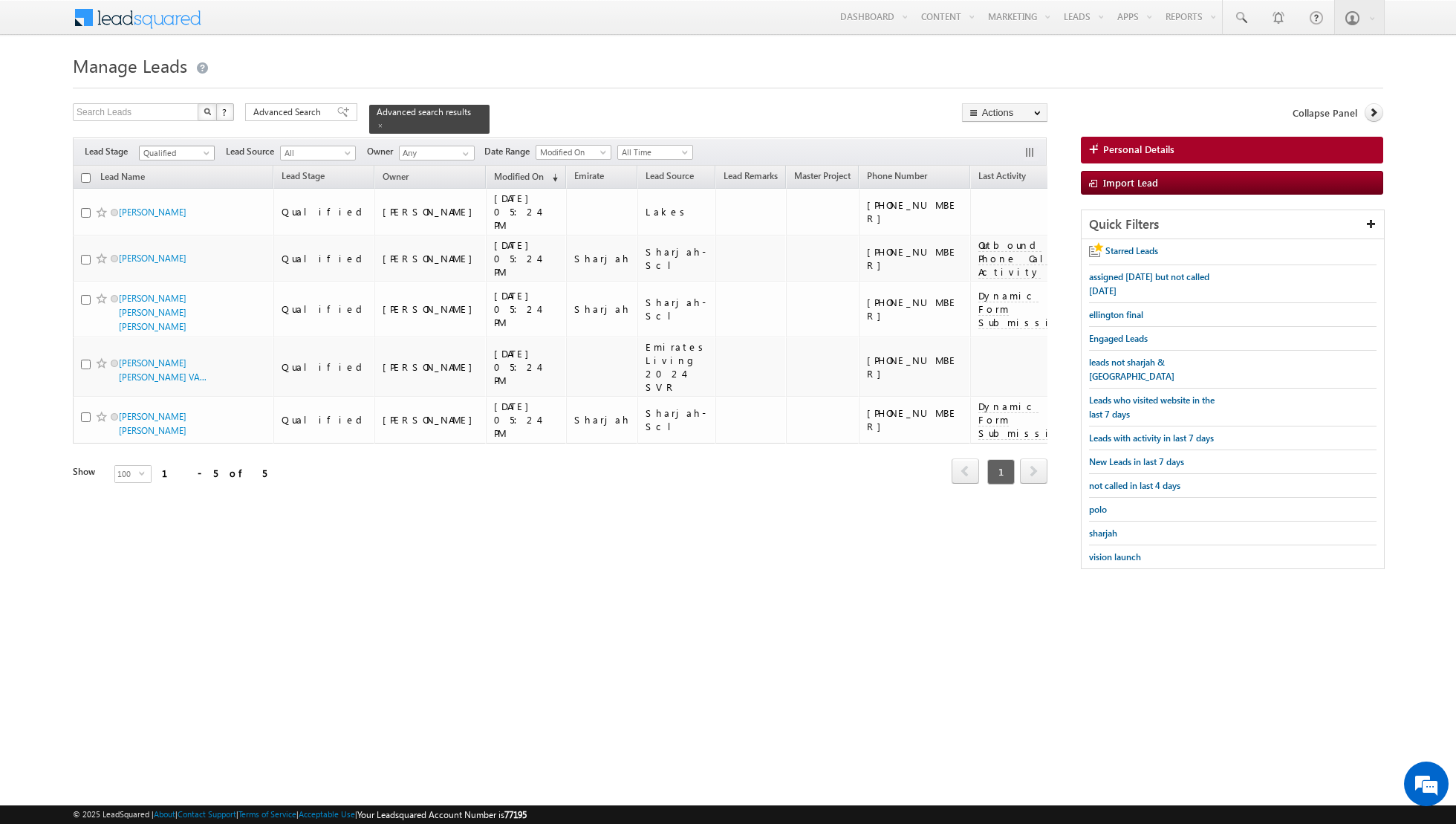
click at [203, 146] on span "Qualified" at bounding box center [175, 152] width 71 height 14
click at [182, 180] on link "Contact" at bounding box center [177, 181] width 75 height 14
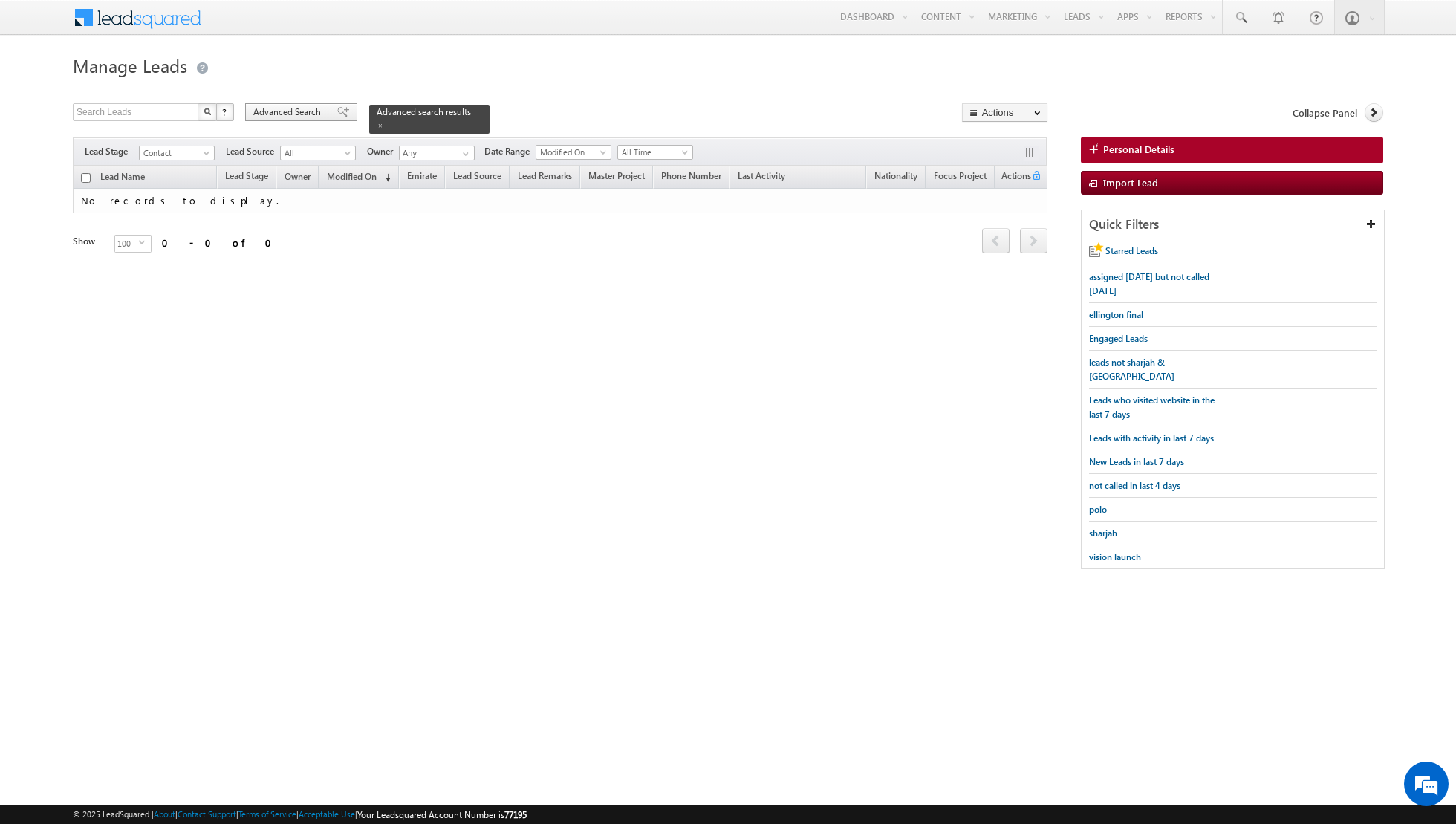
click at [337, 113] on span at bounding box center [343, 111] width 12 height 10
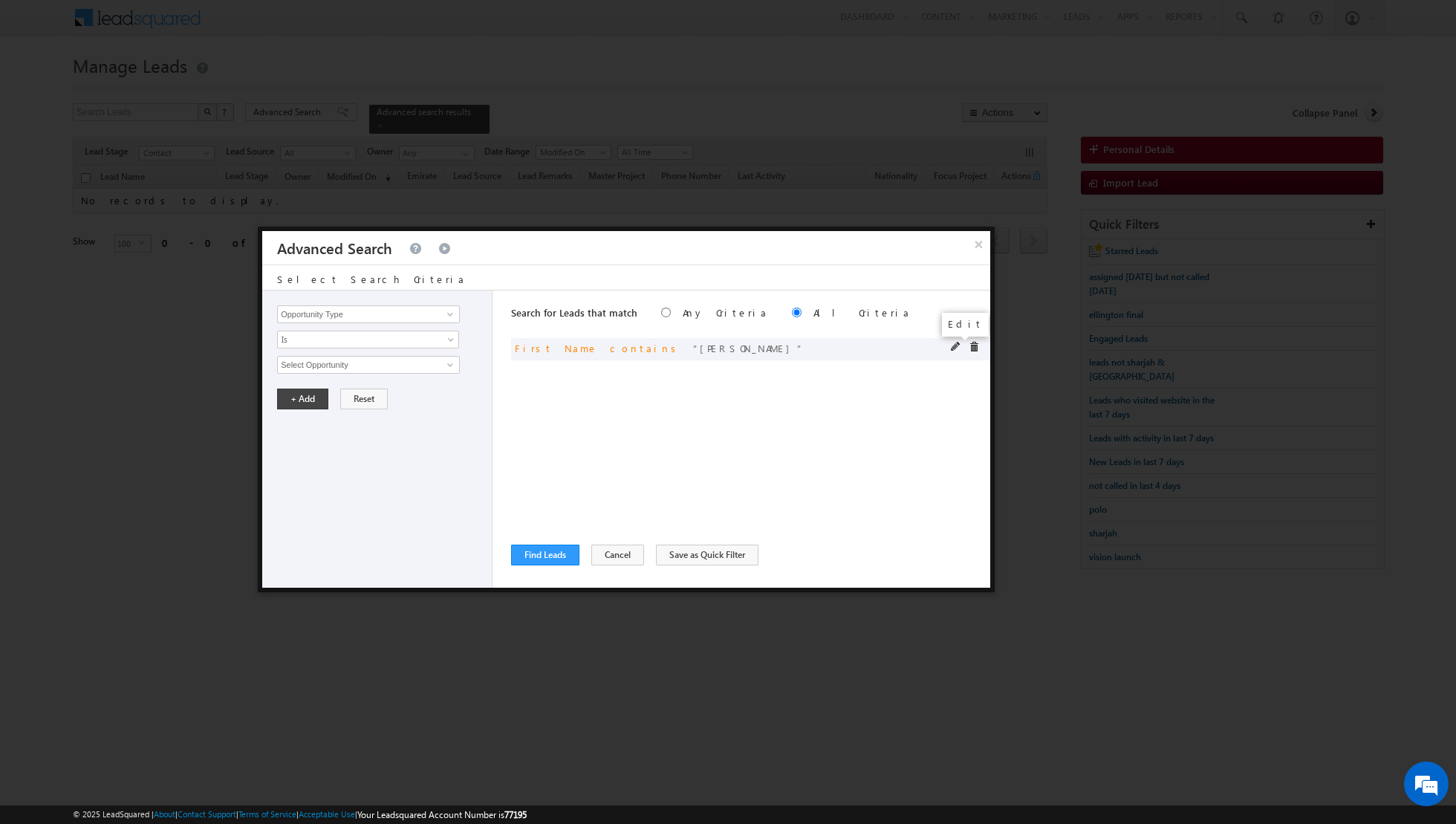
click at [957, 344] on span at bounding box center [956, 346] width 10 height 10
click at [330, 363] on input "[PERSON_NAME]" at bounding box center [369, 365] width 183 height 18
type input "v"
type input "eradi"
click at [293, 393] on button "+ Add" at bounding box center [303, 399] width 52 height 21
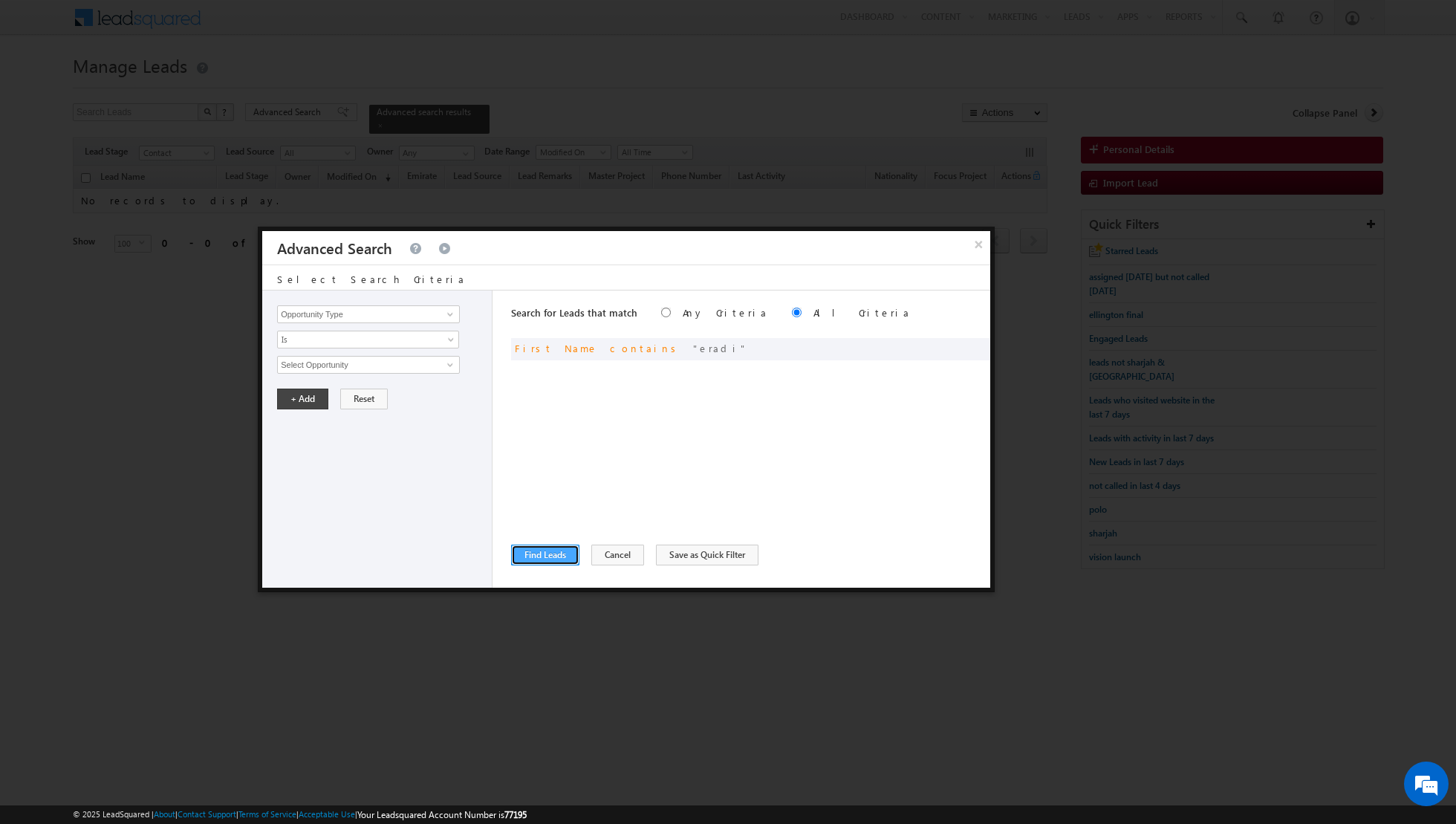
click at [542, 555] on button "Find Leads" at bounding box center [545, 555] width 68 height 21
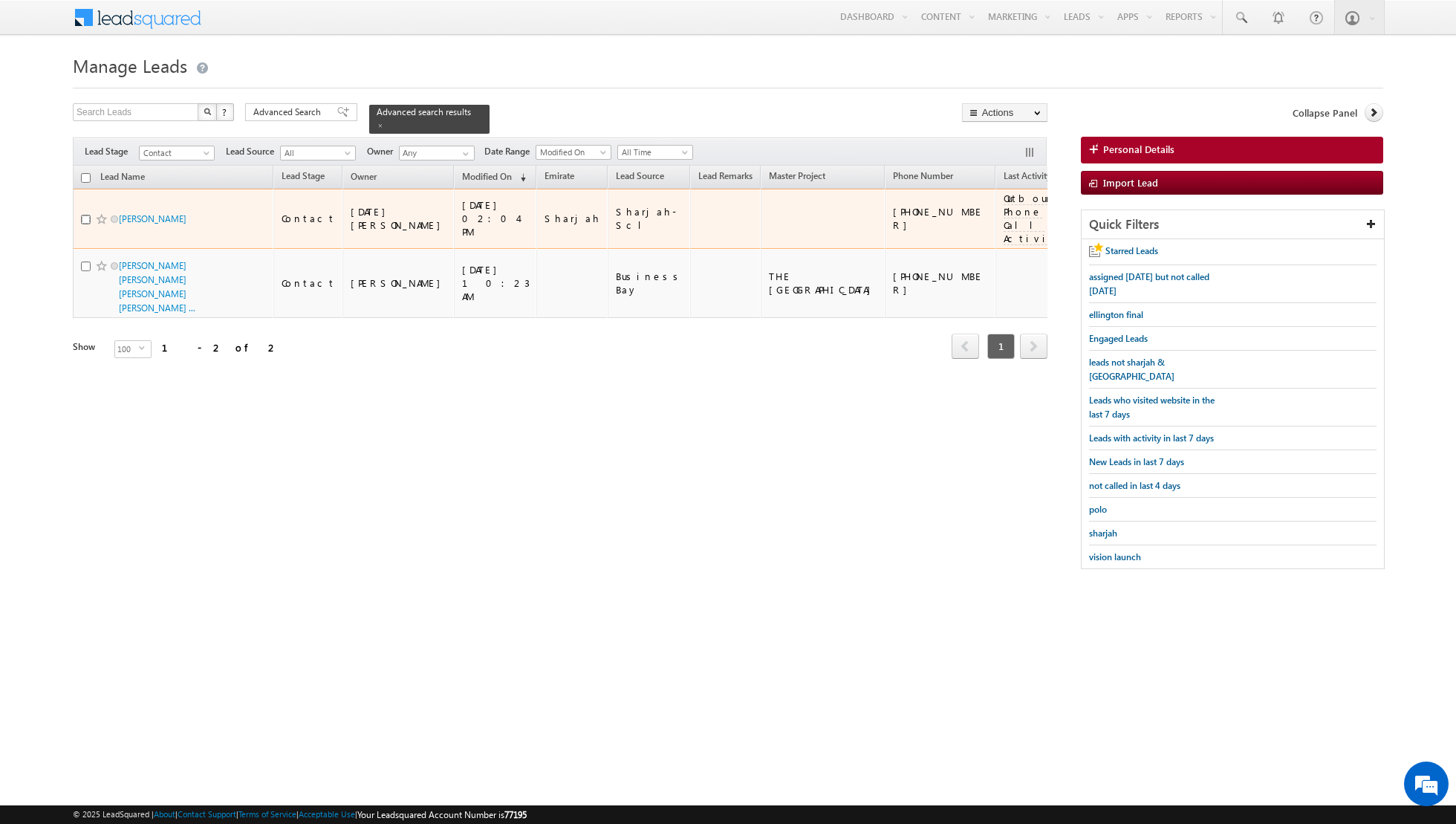
click at [84, 215] on input "checkbox" at bounding box center [85, 219] width 10 height 10
checkbox input "true"
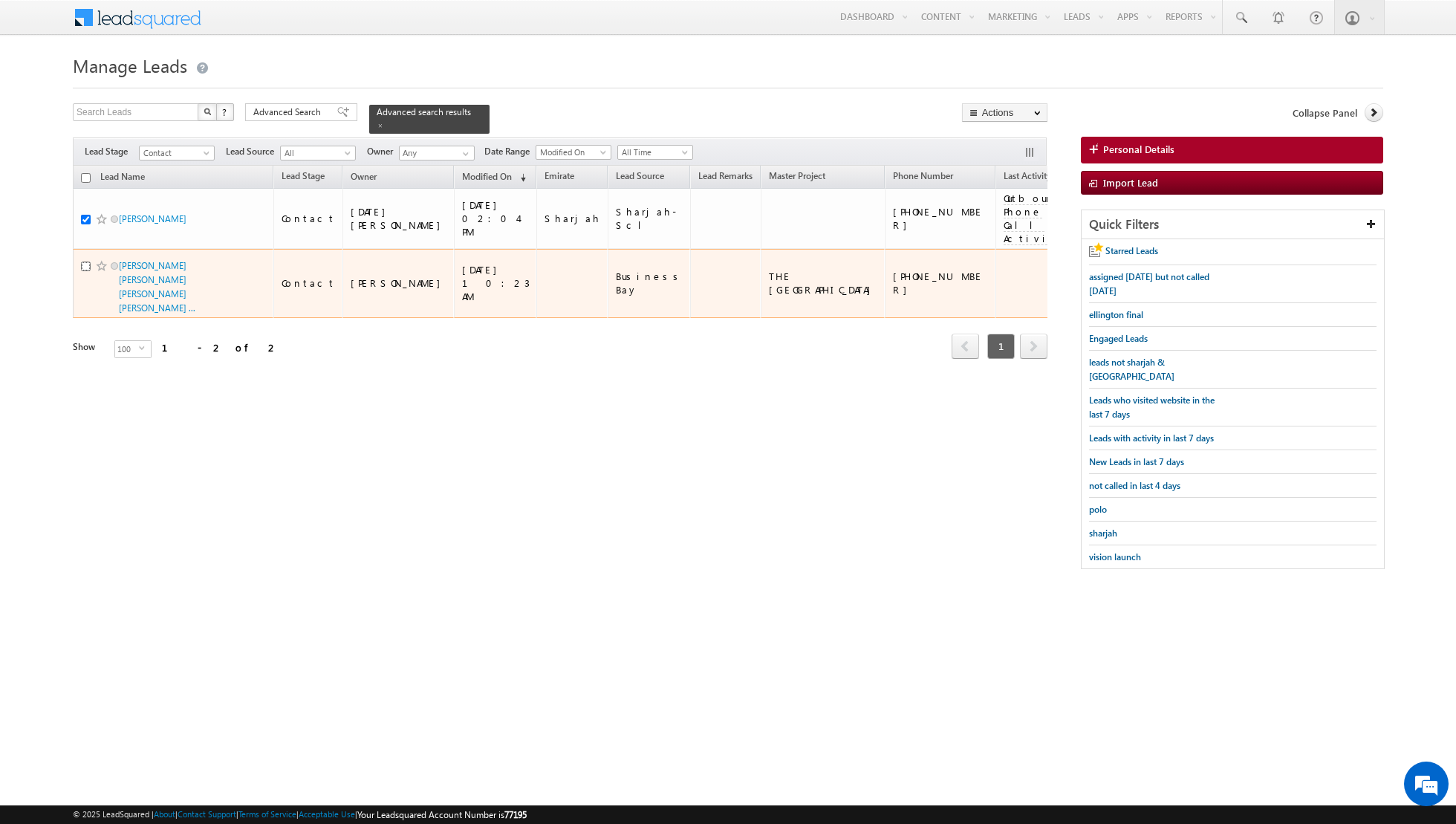
click at [83, 265] on input "checkbox" at bounding box center [85, 266] width 10 height 10
checkbox input "true"
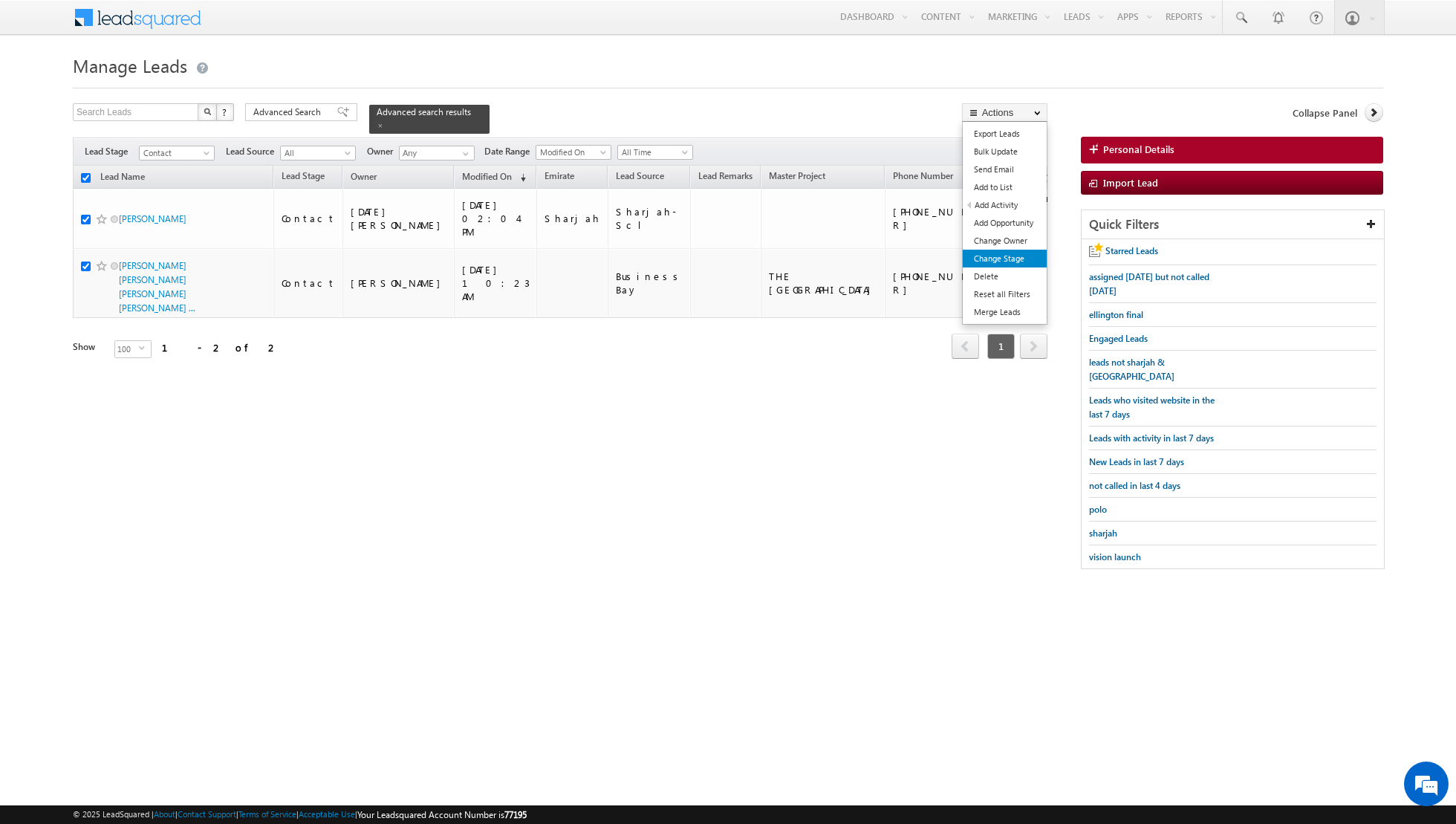
click at [986, 256] on link "Change Stage" at bounding box center [1005, 258] width 84 height 18
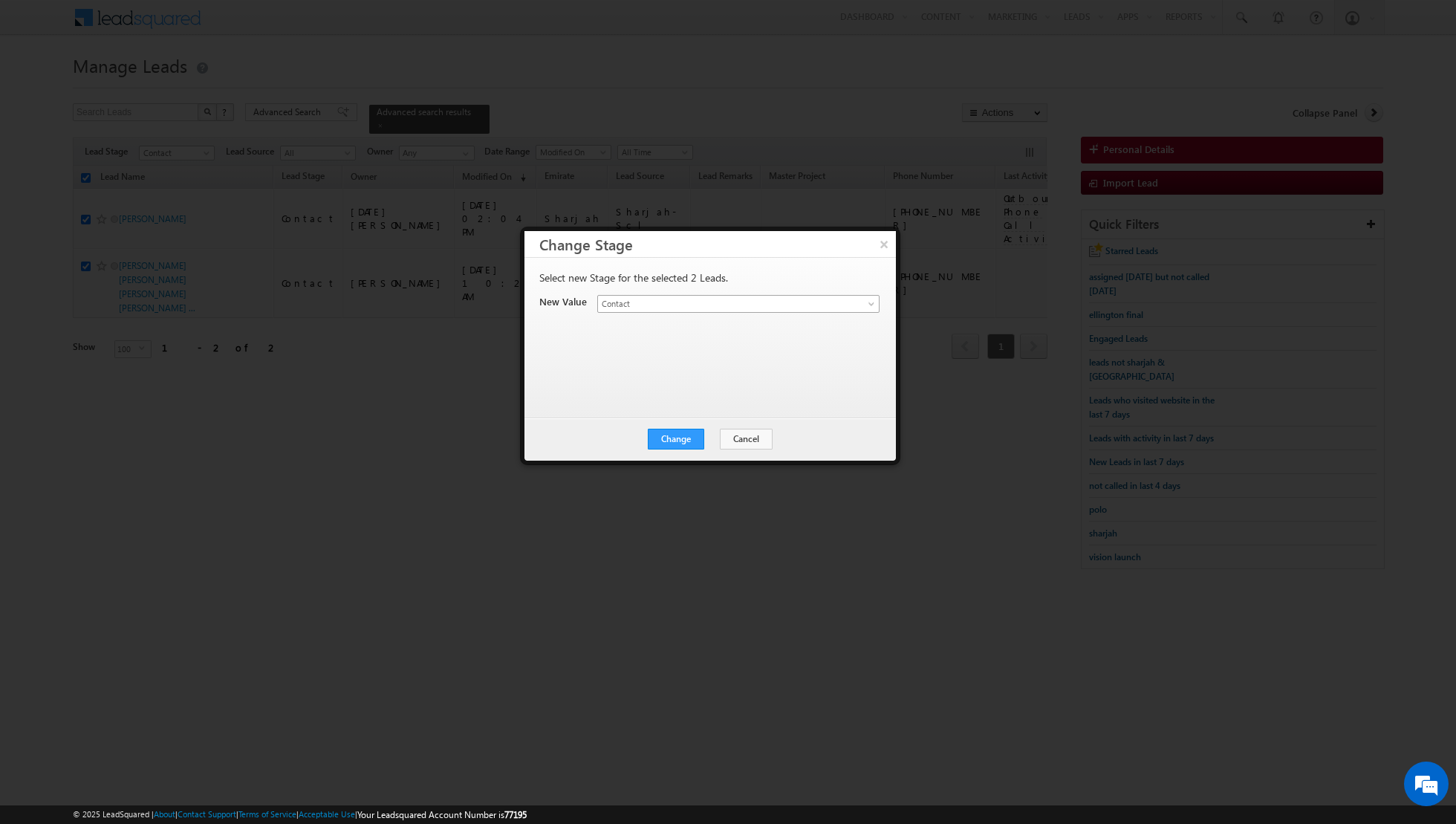
click at [867, 303] on span at bounding box center [872, 306] width 12 height 12
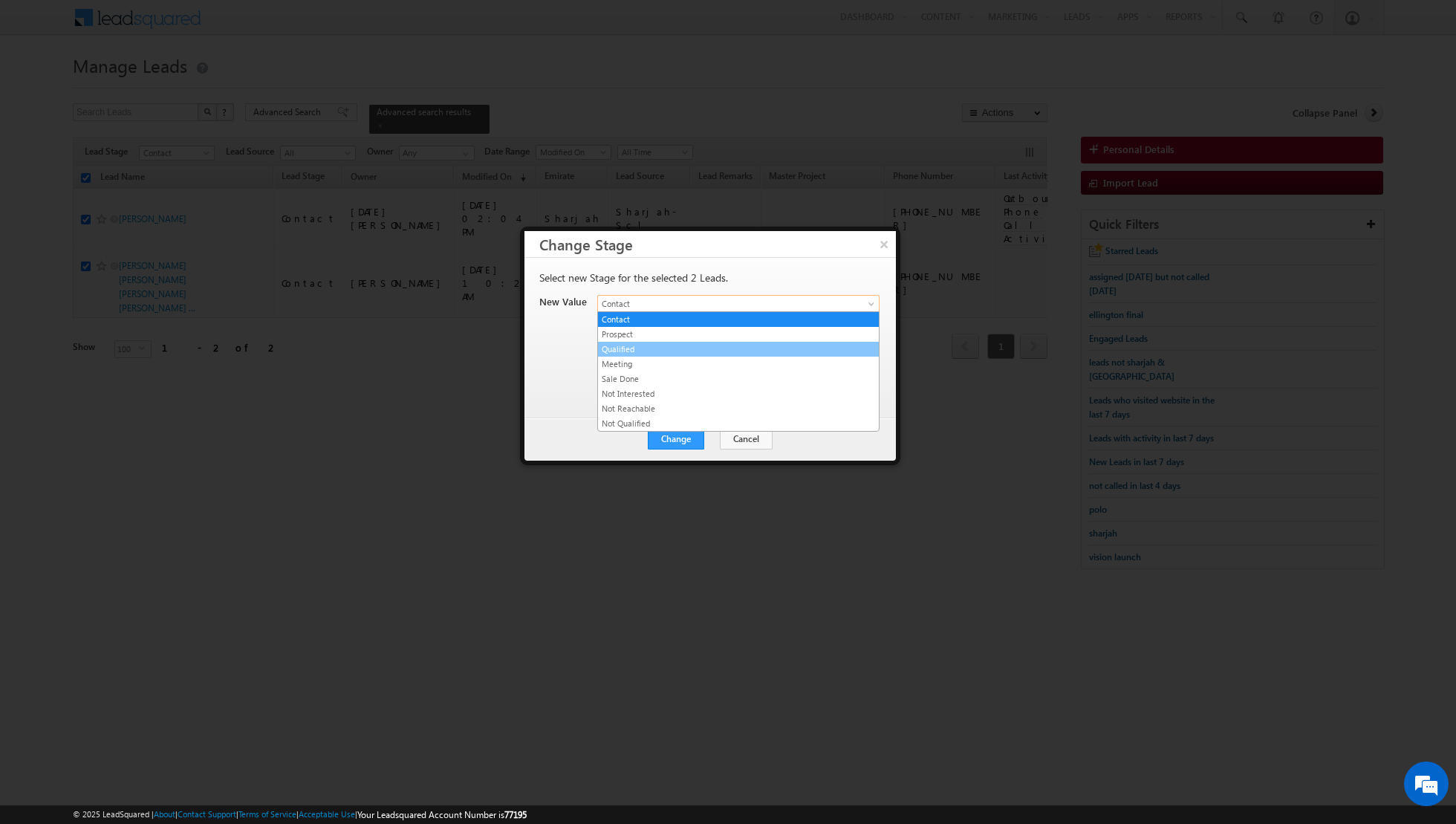
click at [711, 351] on link "Qualified" at bounding box center [739, 349] width 281 height 14
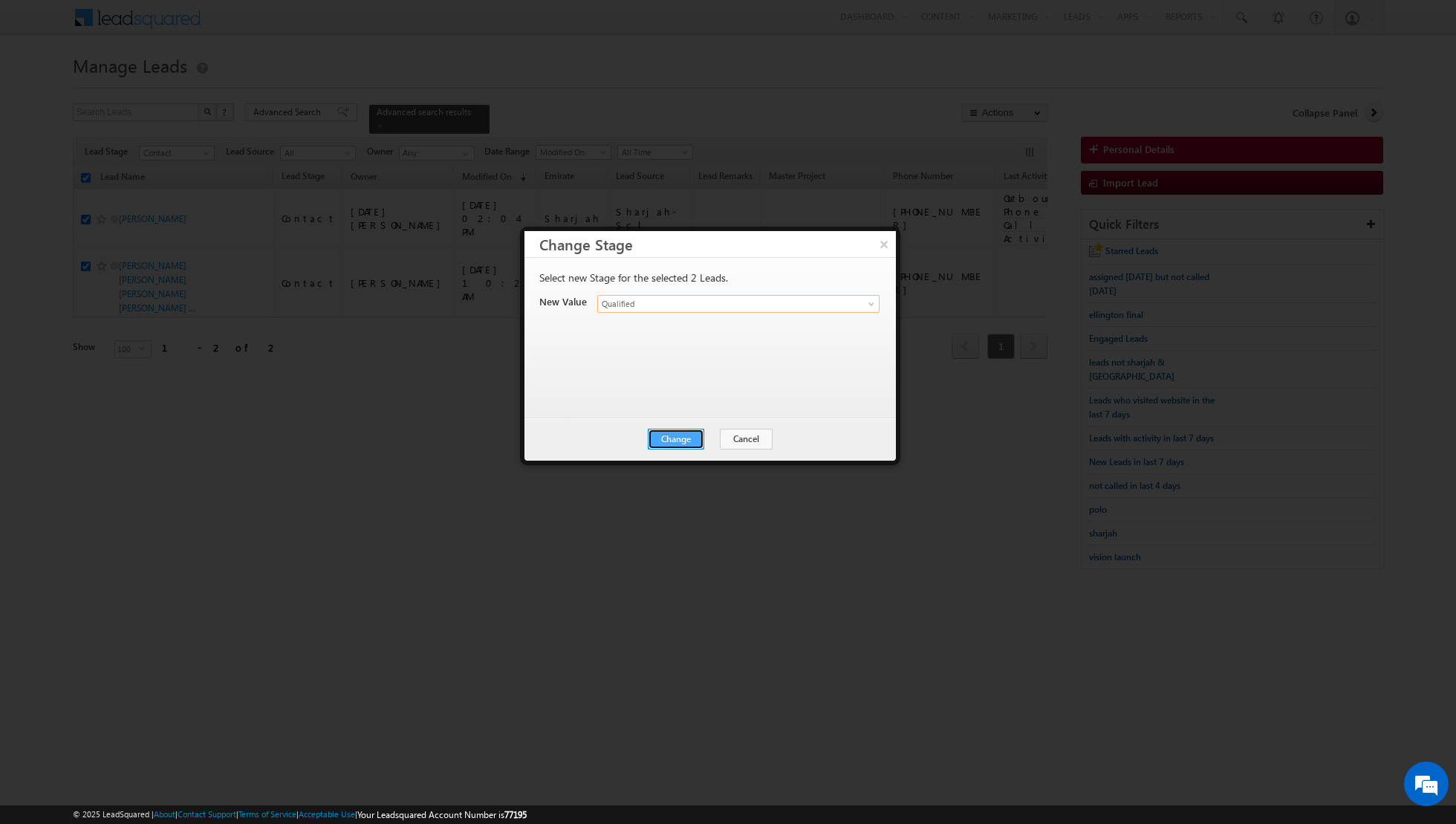
click at [681, 431] on button "Change" at bounding box center [676, 439] width 56 height 21
click at [723, 431] on button "Close" at bounding box center [713, 439] width 47 height 21
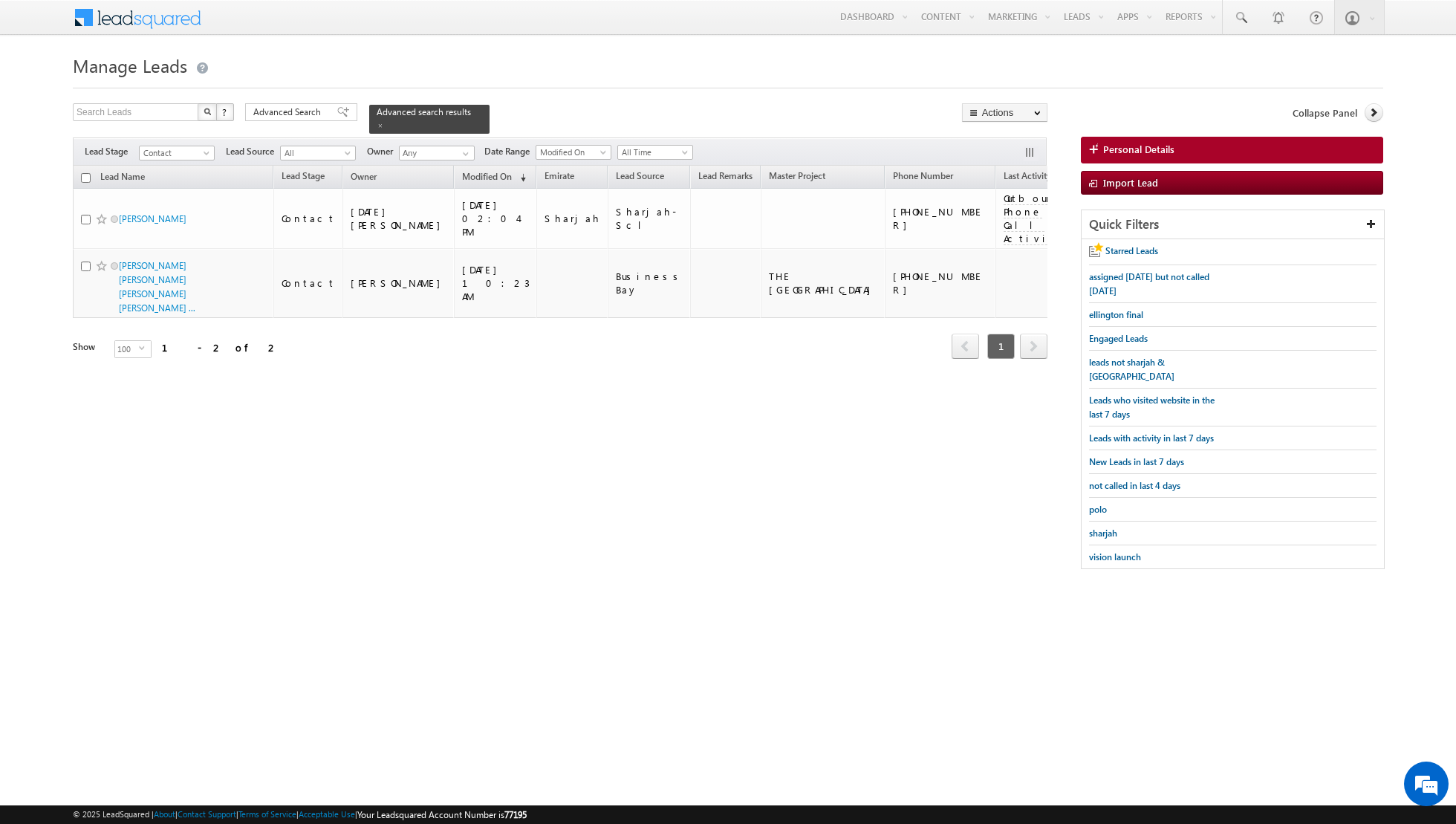
click at [84, 176] on input "checkbox" at bounding box center [85, 178] width 10 height 10
checkbox input "true"
click at [991, 256] on link "Change Stage" at bounding box center [1005, 258] width 84 height 18
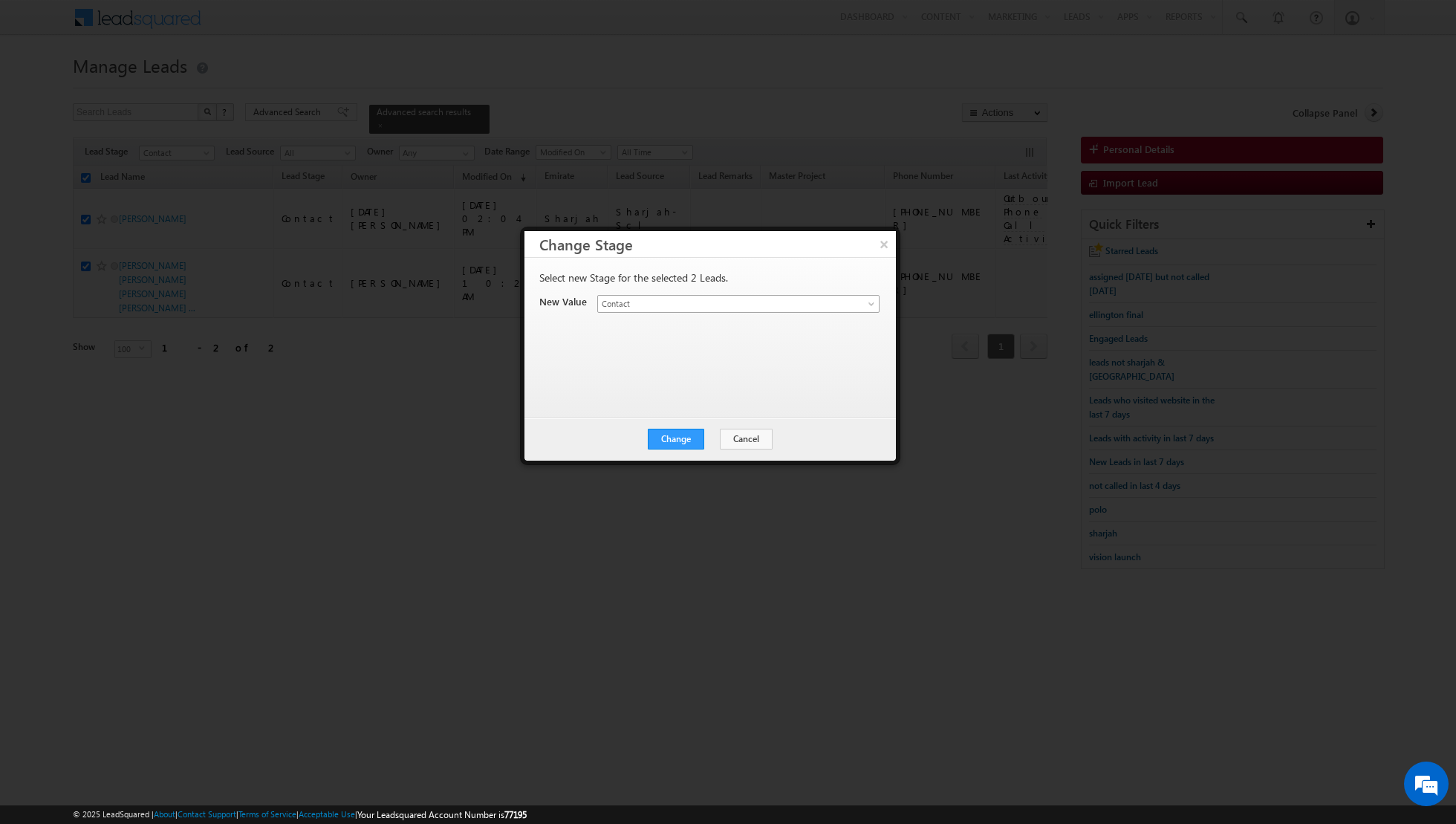
click at [864, 300] on link "Contact" at bounding box center [738, 304] width 282 height 18
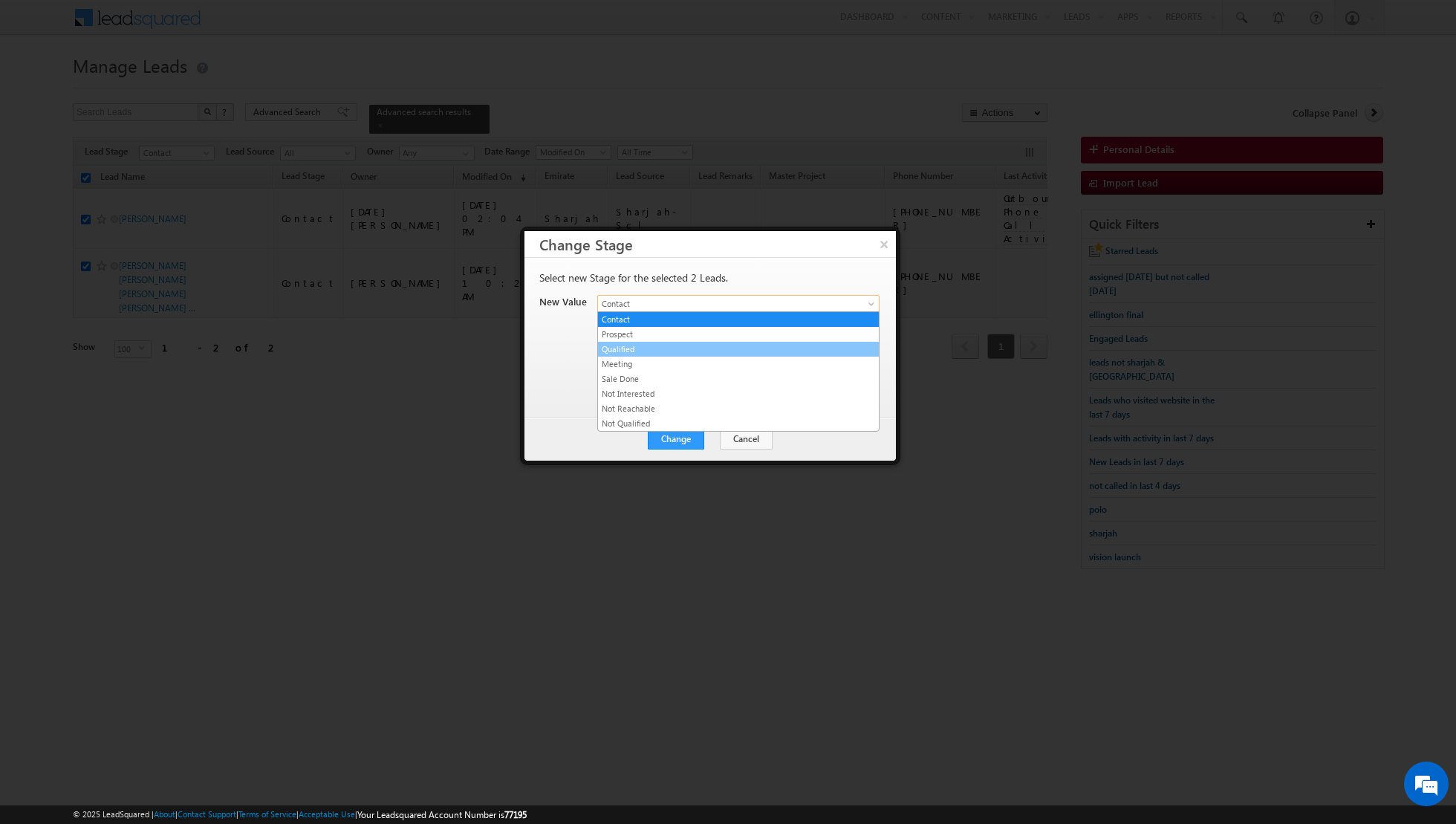
click at [650, 344] on link "Qualified" at bounding box center [739, 349] width 281 height 14
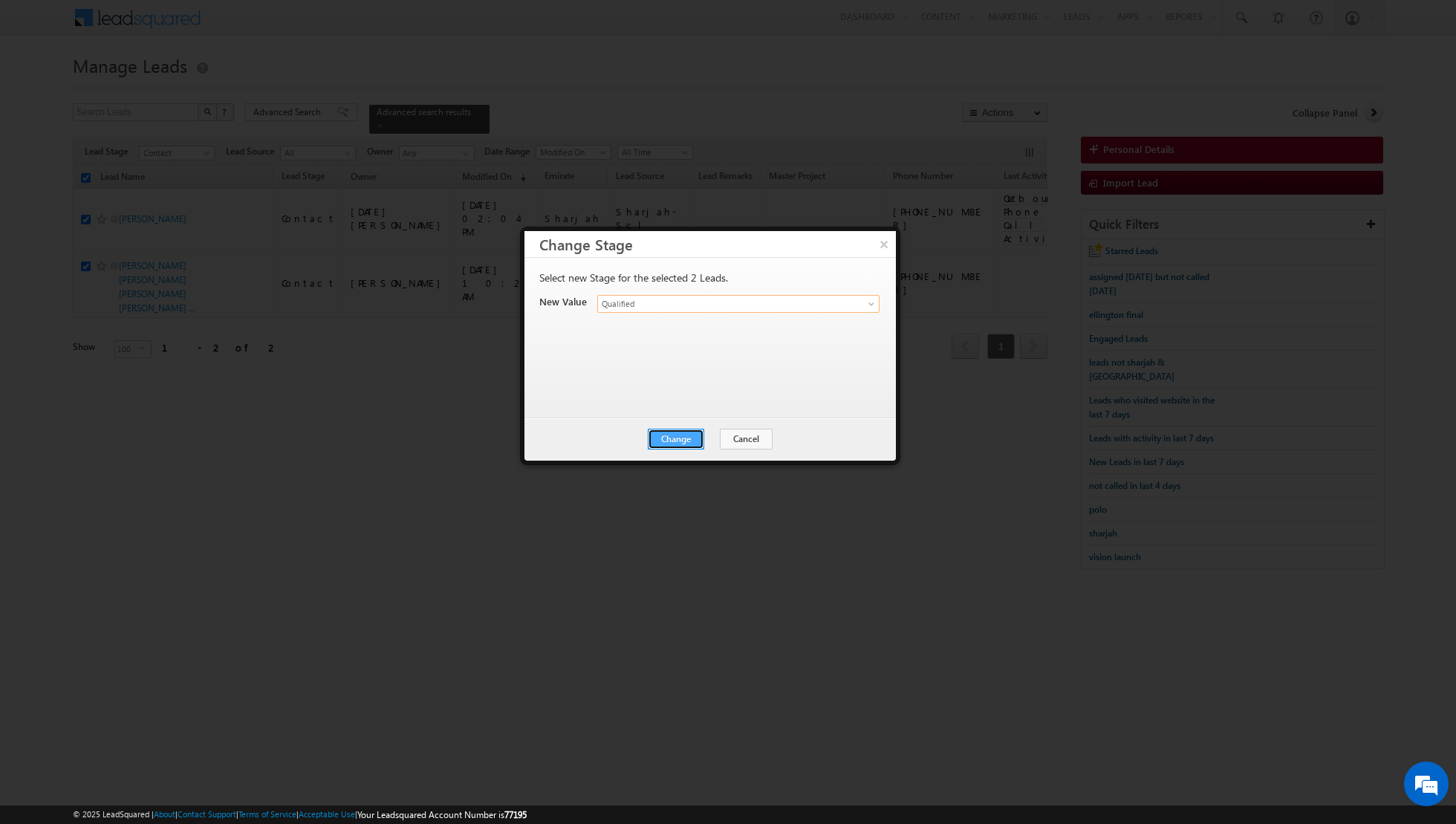
click at [677, 441] on button "Change" at bounding box center [676, 439] width 56 height 21
click at [707, 441] on button "Close" at bounding box center [713, 439] width 47 height 21
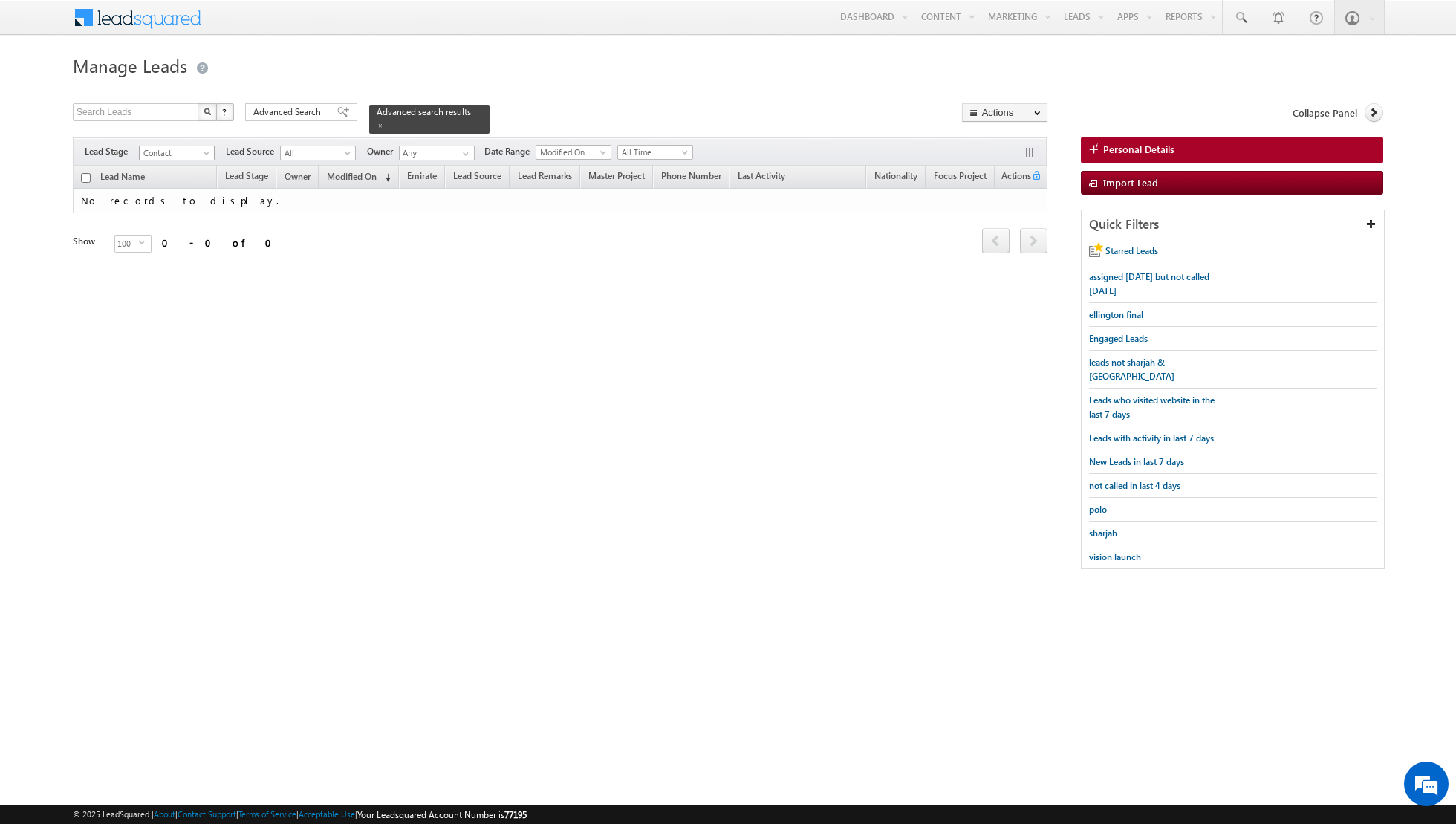
click at [202, 150] on span at bounding box center [208, 156] width 12 height 12
click at [170, 209] on link "Qualified" at bounding box center [177, 211] width 75 height 14
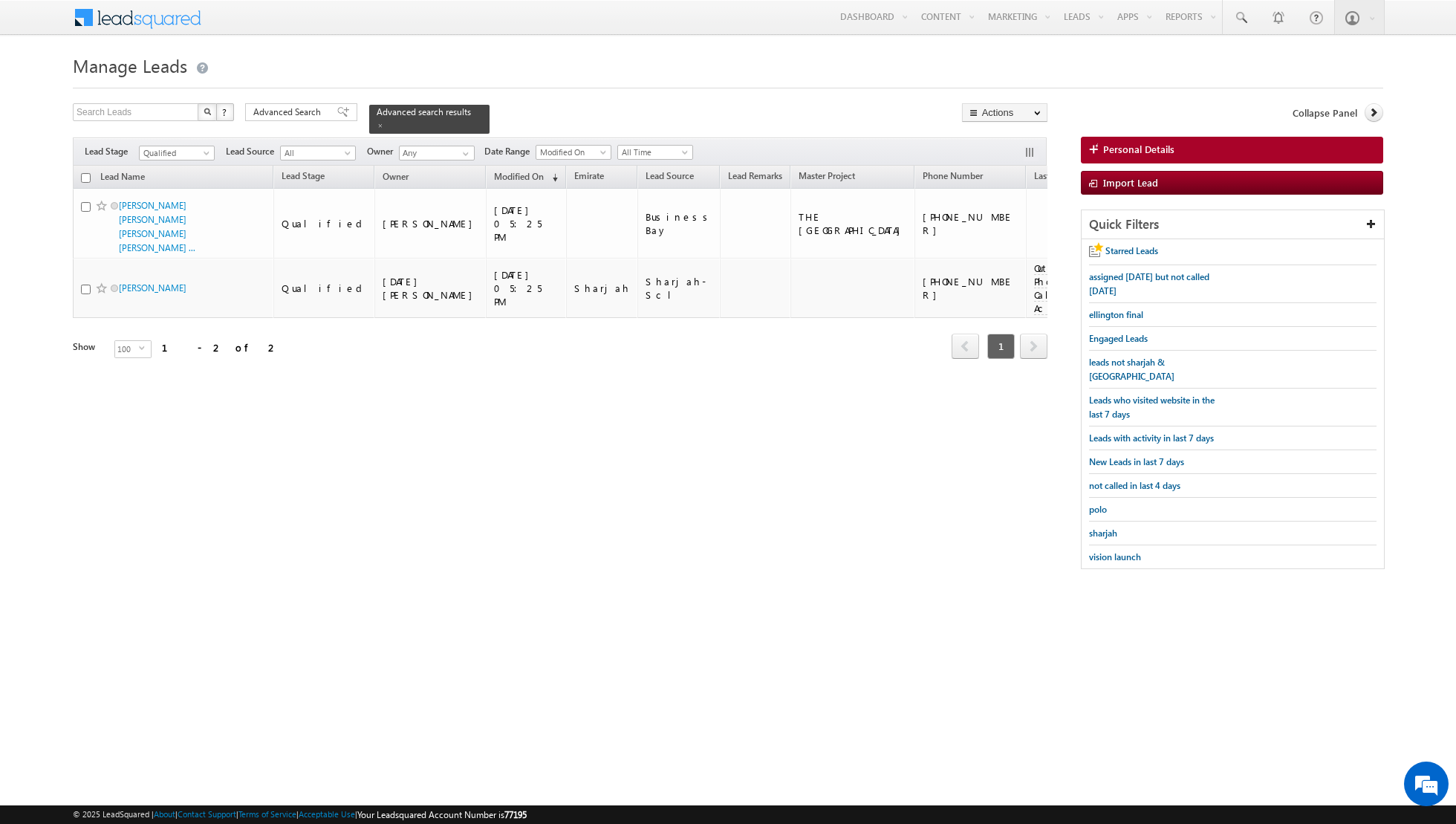
click at [84, 173] on input "checkbox" at bounding box center [85, 178] width 10 height 10
checkbox input "true"
click at [1001, 237] on link "Change Owner" at bounding box center [1005, 241] width 84 height 18
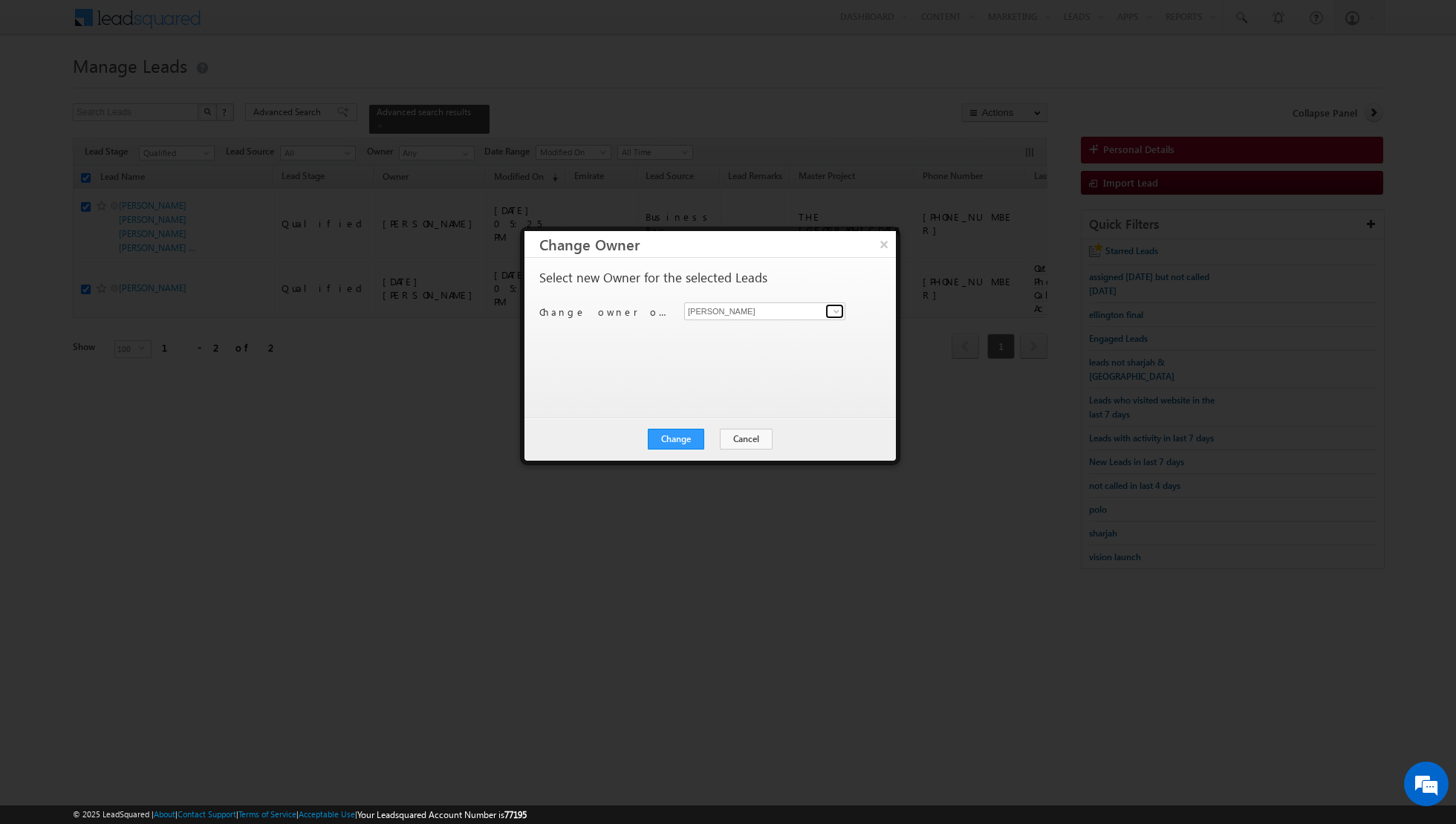
click at [839, 308] on span at bounding box center [836, 311] width 12 height 12
click at [782, 334] on span "[EMAIL_ADDRESS][PERSON_NAME][DOMAIN_NAME]" at bounding box center [757, 339] width 134 height 11
type input "[PERSON_NAME]"
click at [674, 436] on button "Change" at bounding box center [676, 439] width 56 height 21
click at [708, 439] on button "Close" at bounding box center [713, 439] width 47 height 21
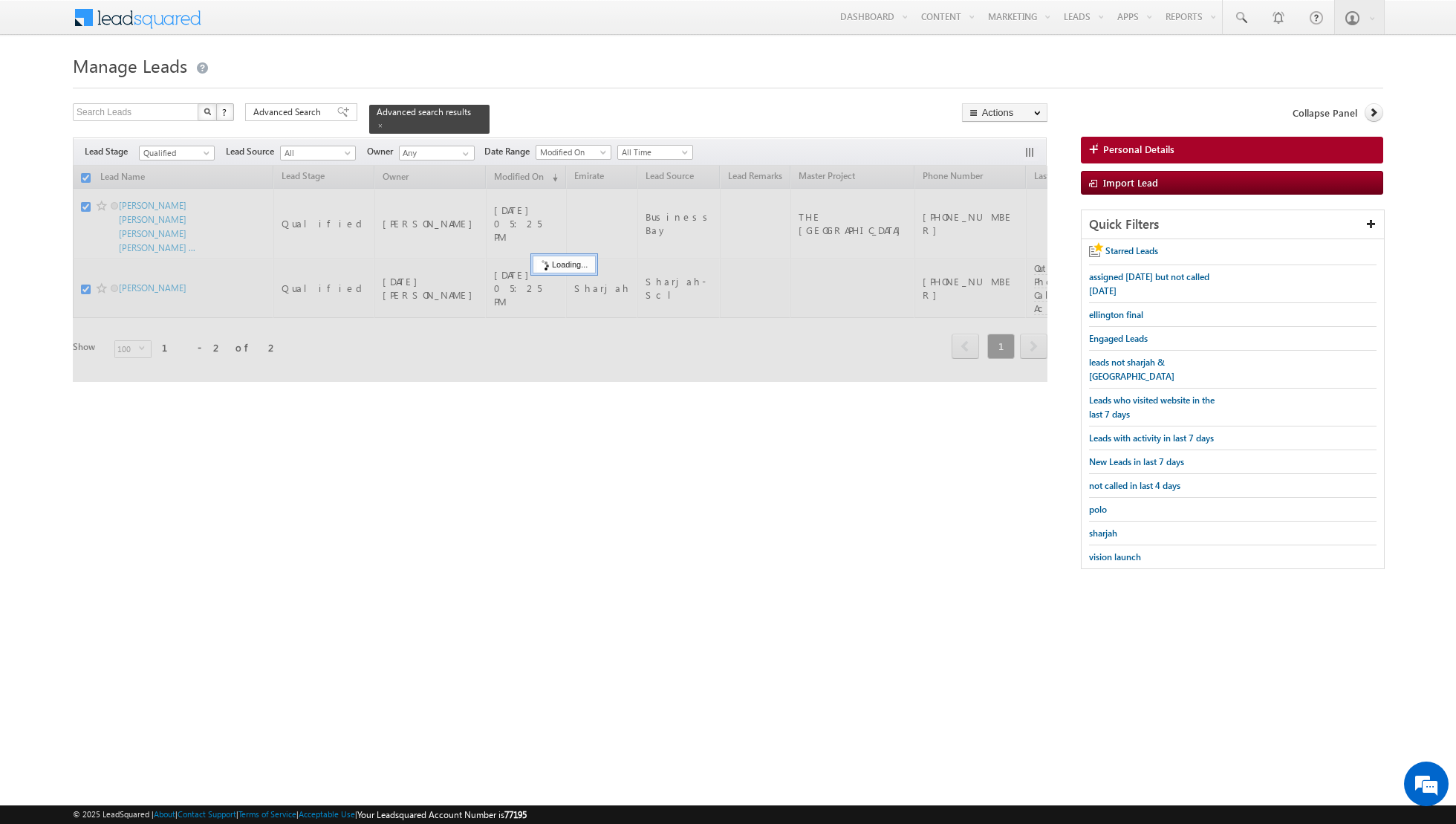
checkbox input "false"
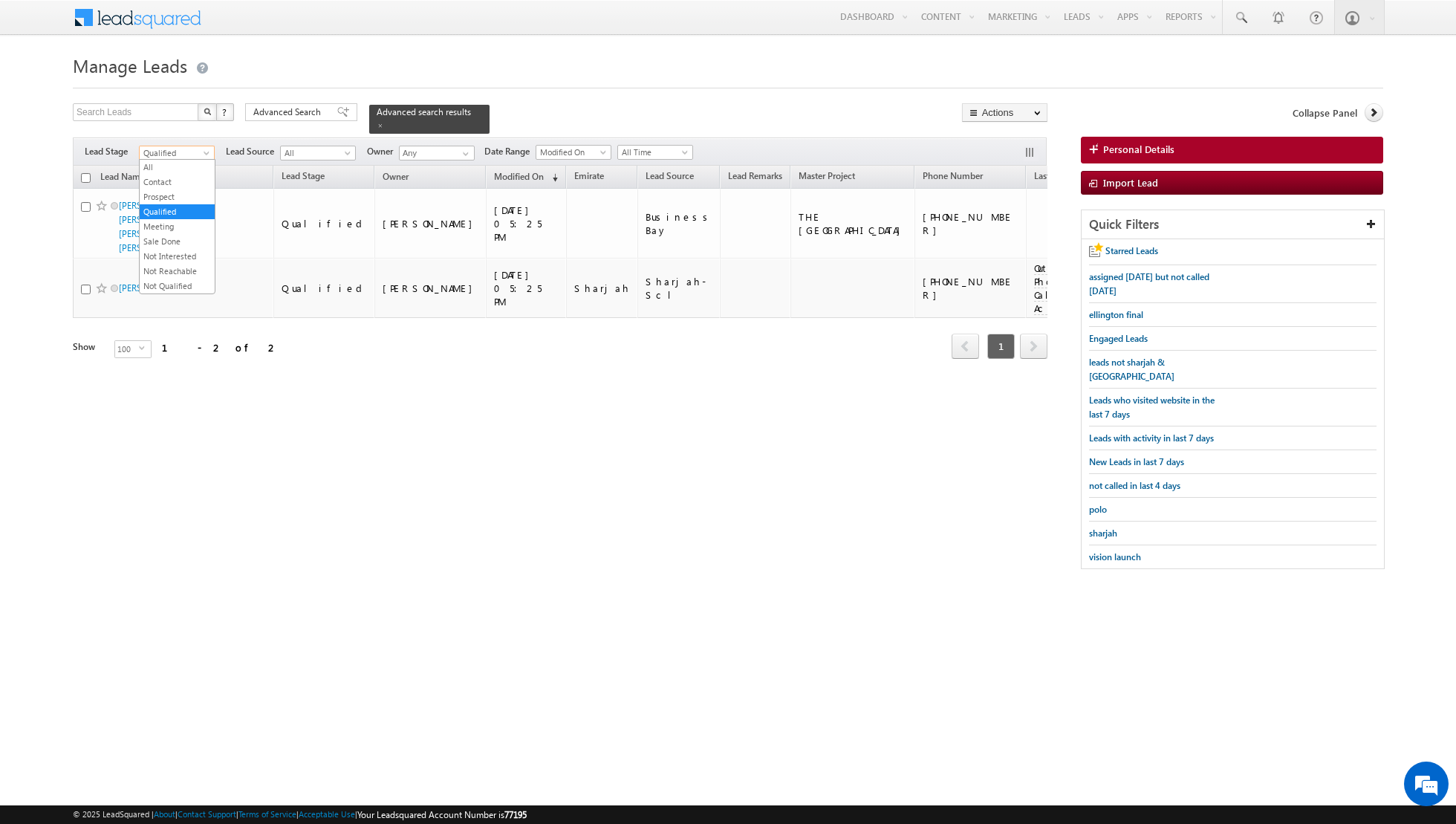
click at [197, 150] on span "Qualified" at bounding box center [175, 152] width 71 height 14
click at [180, 178] on link "Contact" at bounding box center [177, 181] width 75 height 14
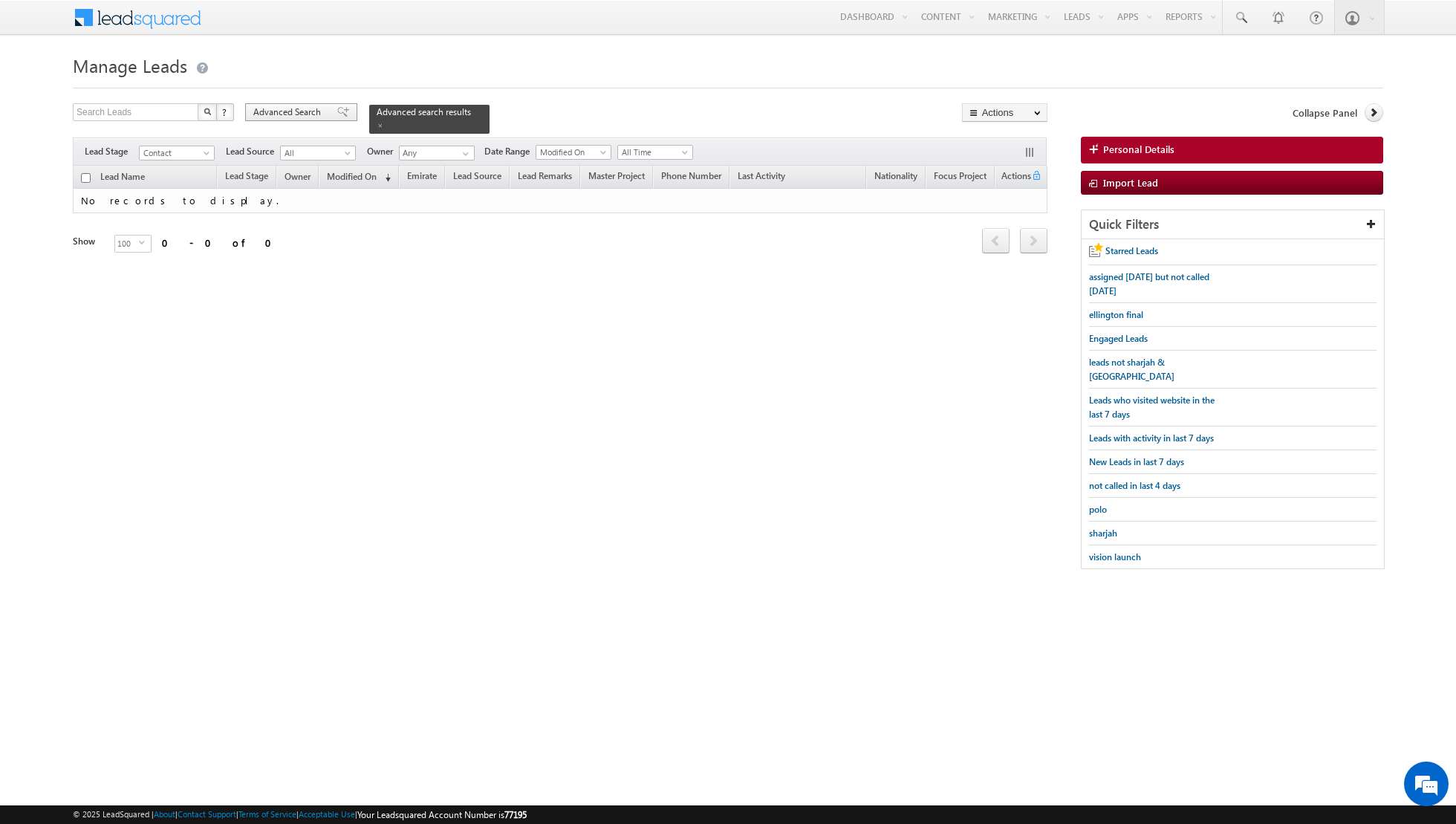
click at [337, 113] on span at bounding box center [343, 111] width 12 height 10
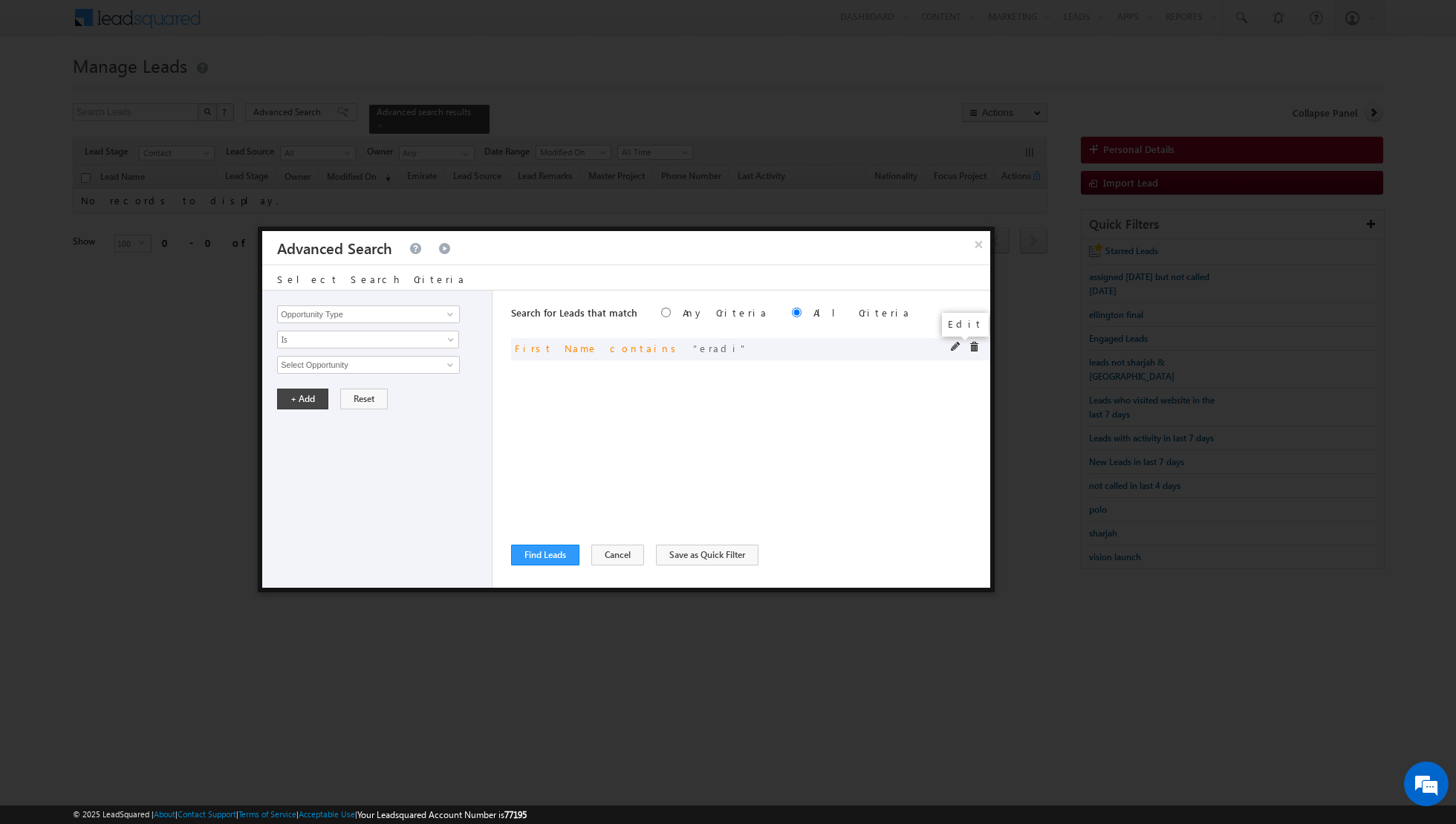
click at [955, 344] on span at bounding box center [956, 346] width 10 height 10
click at [444, 364] on input "eradi" at bounding box center [369, 365] width 183 height 18
type input "e"
type input "maraar"
click at [295, 396] on button "+ Add" at bounding box center [303, 399] width 52 height 21
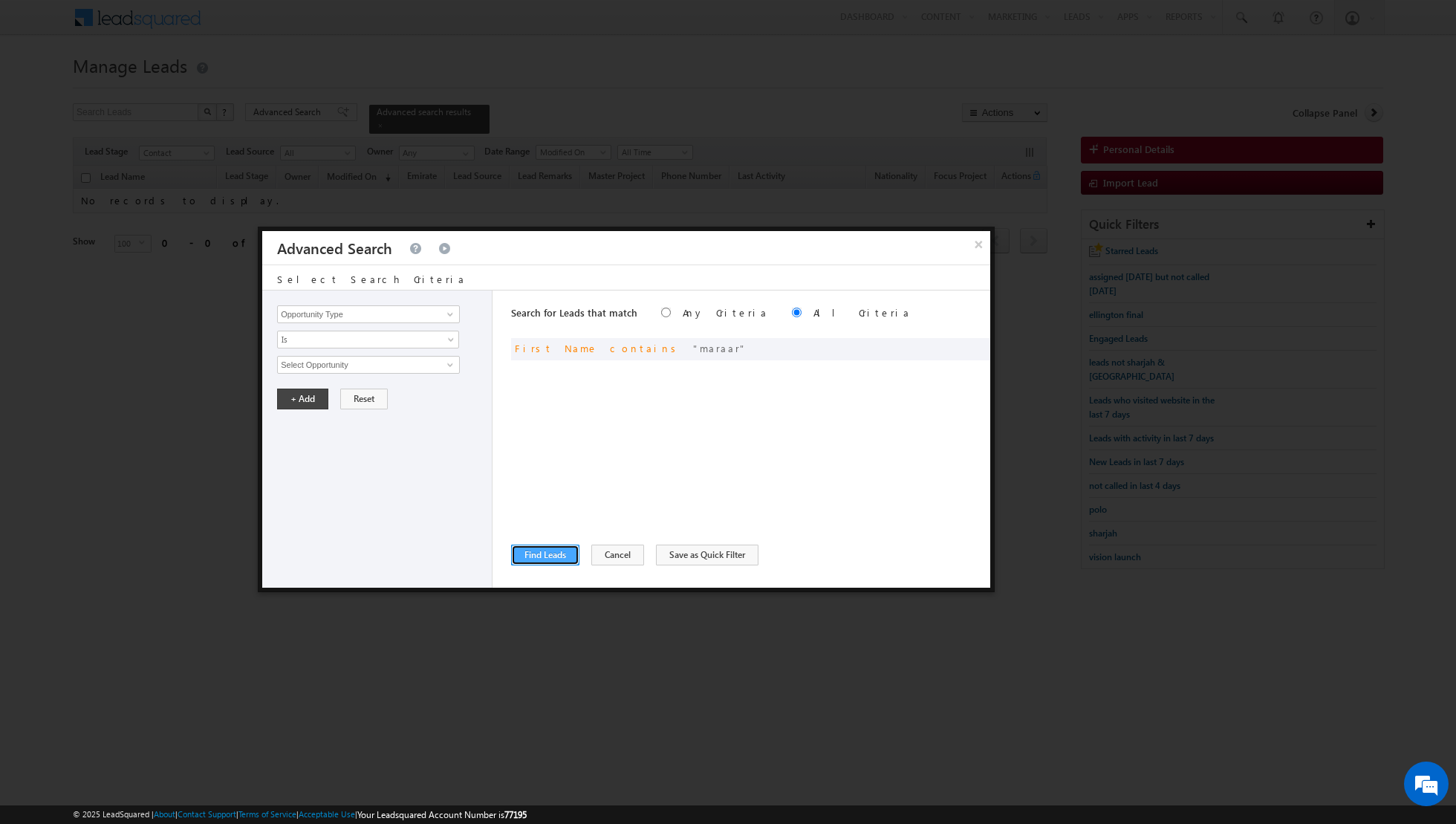
click at [536, 550] on button "Find Leads" at bounding box center [545, 555] width 68 height 21
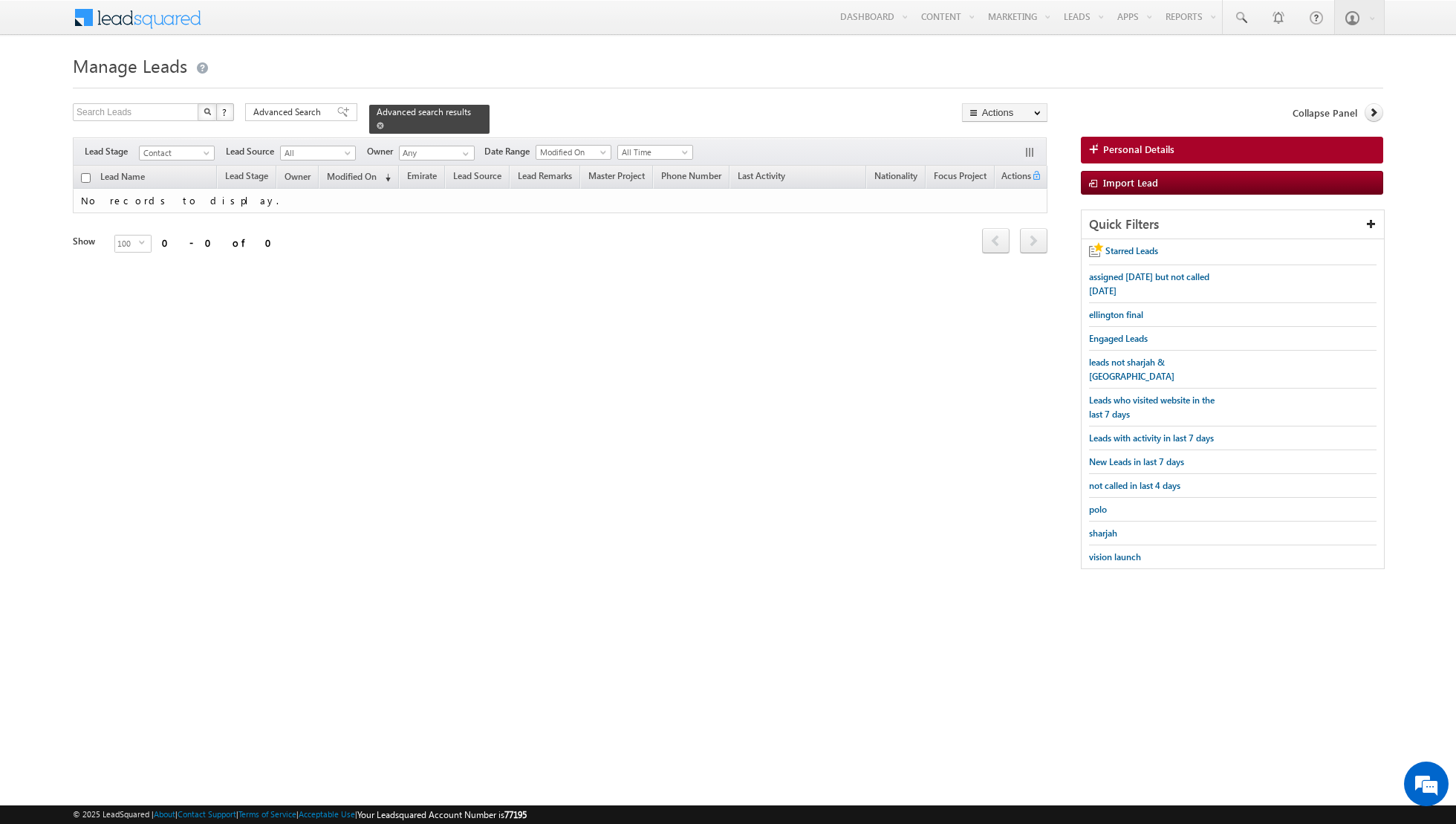
click at [376, 127] on span at bounding box center [380, 125] width 7 height 7
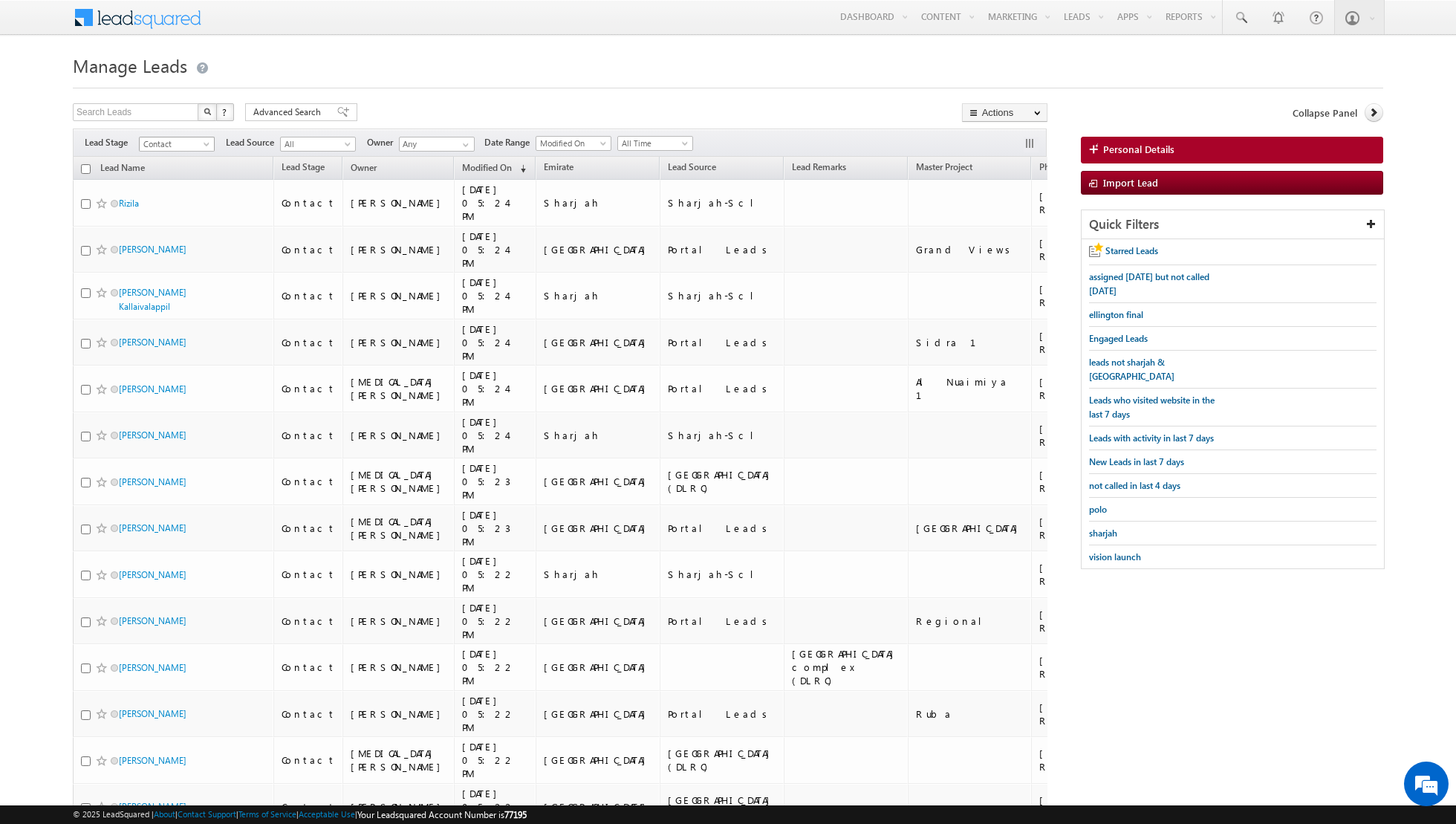
click at [204, 148] on span at bounding box center [208, 147] width 12 height 12
click at [175, 196] on link "Qualified" at bounding box center [177, 202] width 75 height 14
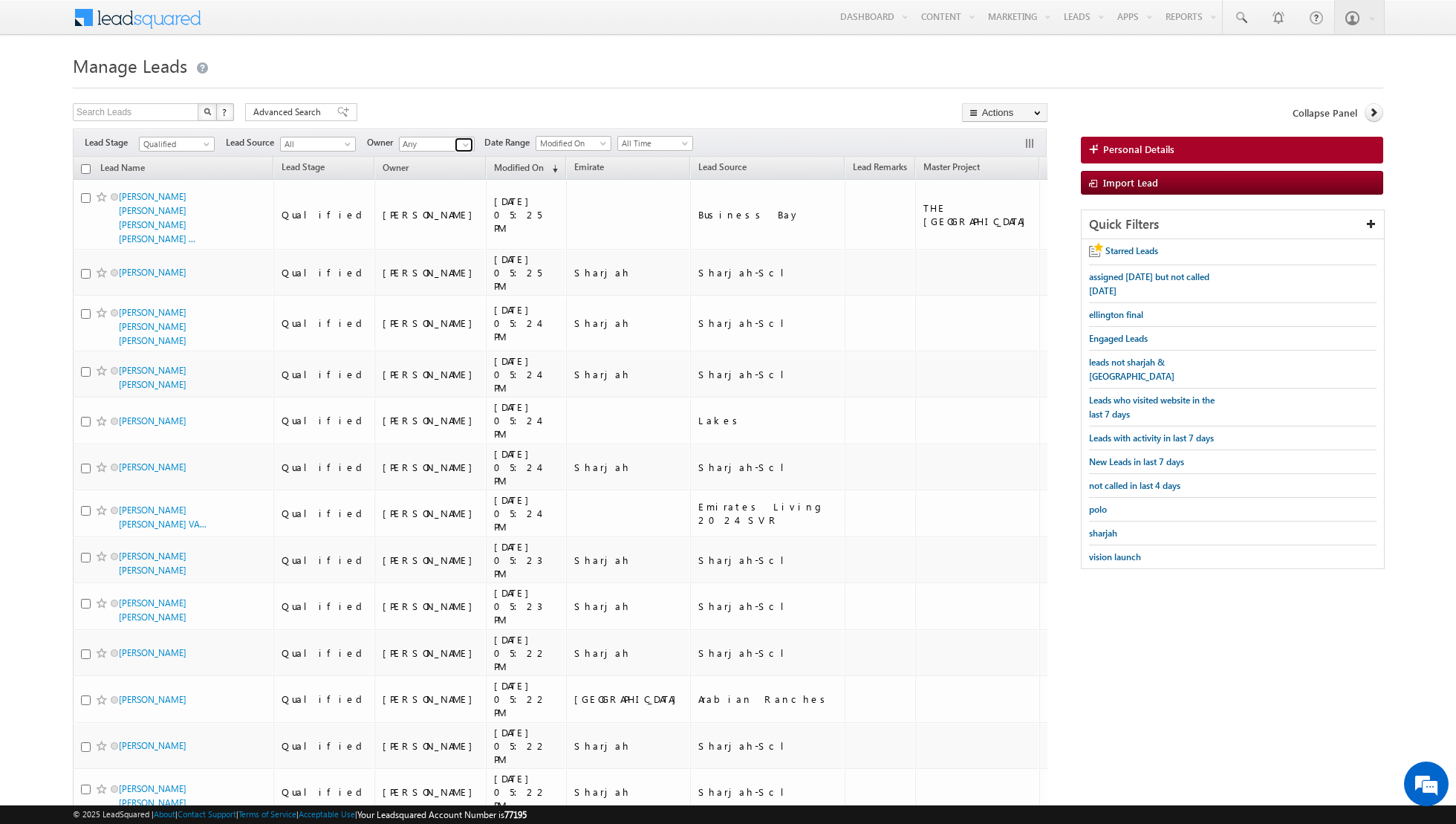
click at [466, 146] on span at bounding box center [465, 144] width 12 height 12
click at [447, 167] on span "[EMAIL_ADDRESS][PERSON_NAME][DOMAIN_NAME]" at bounding box center [472, 170] width 134 height 11
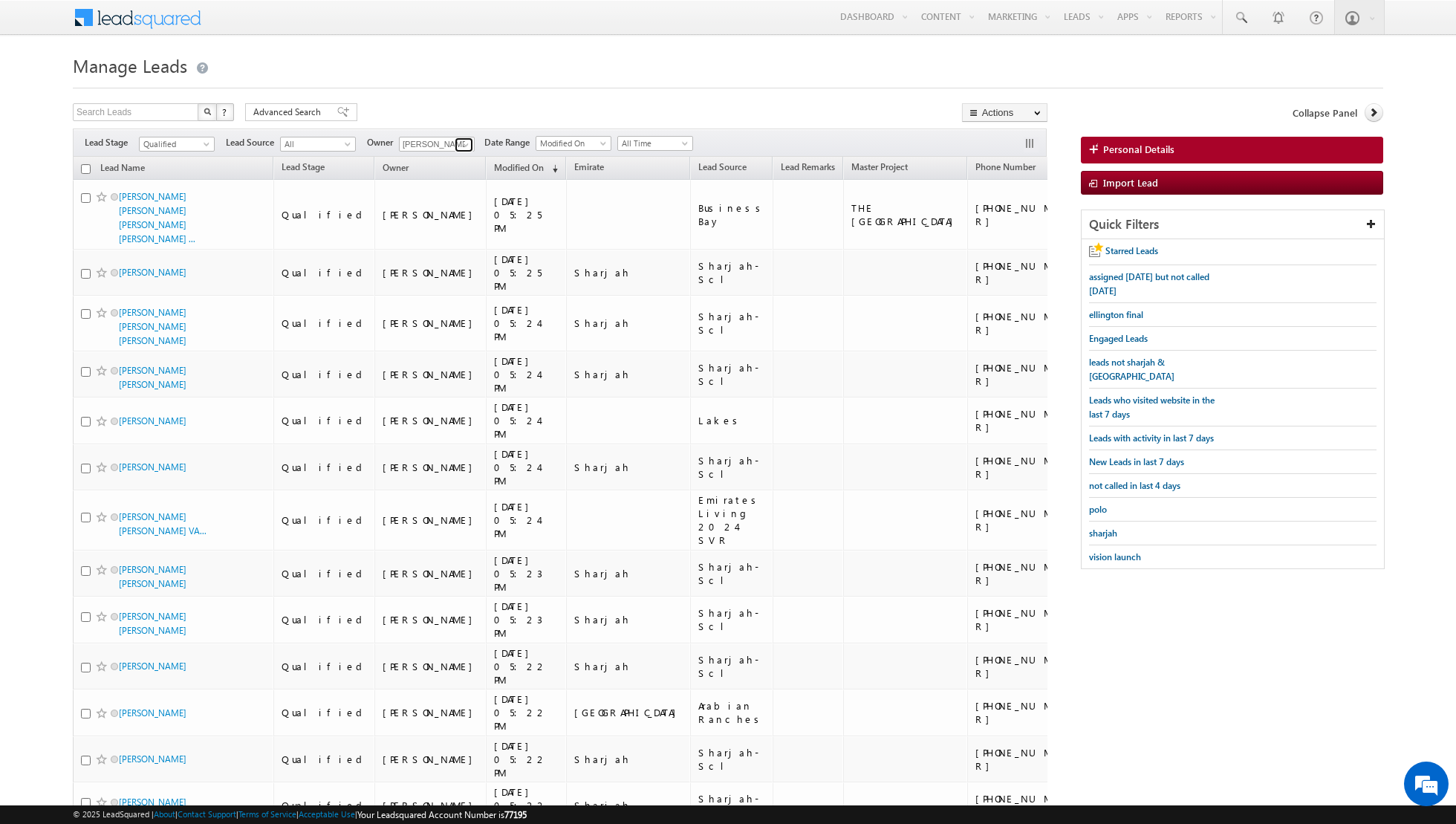
click at [460, 150] on span at bounding box center [465, 144] width 12 height 12
click at [433, 165] on span "[PERSON_NAME][EMAIL_ADDRESS][DOMAIN_NAME]" at bounding box center [472, 170] width 134 height 11
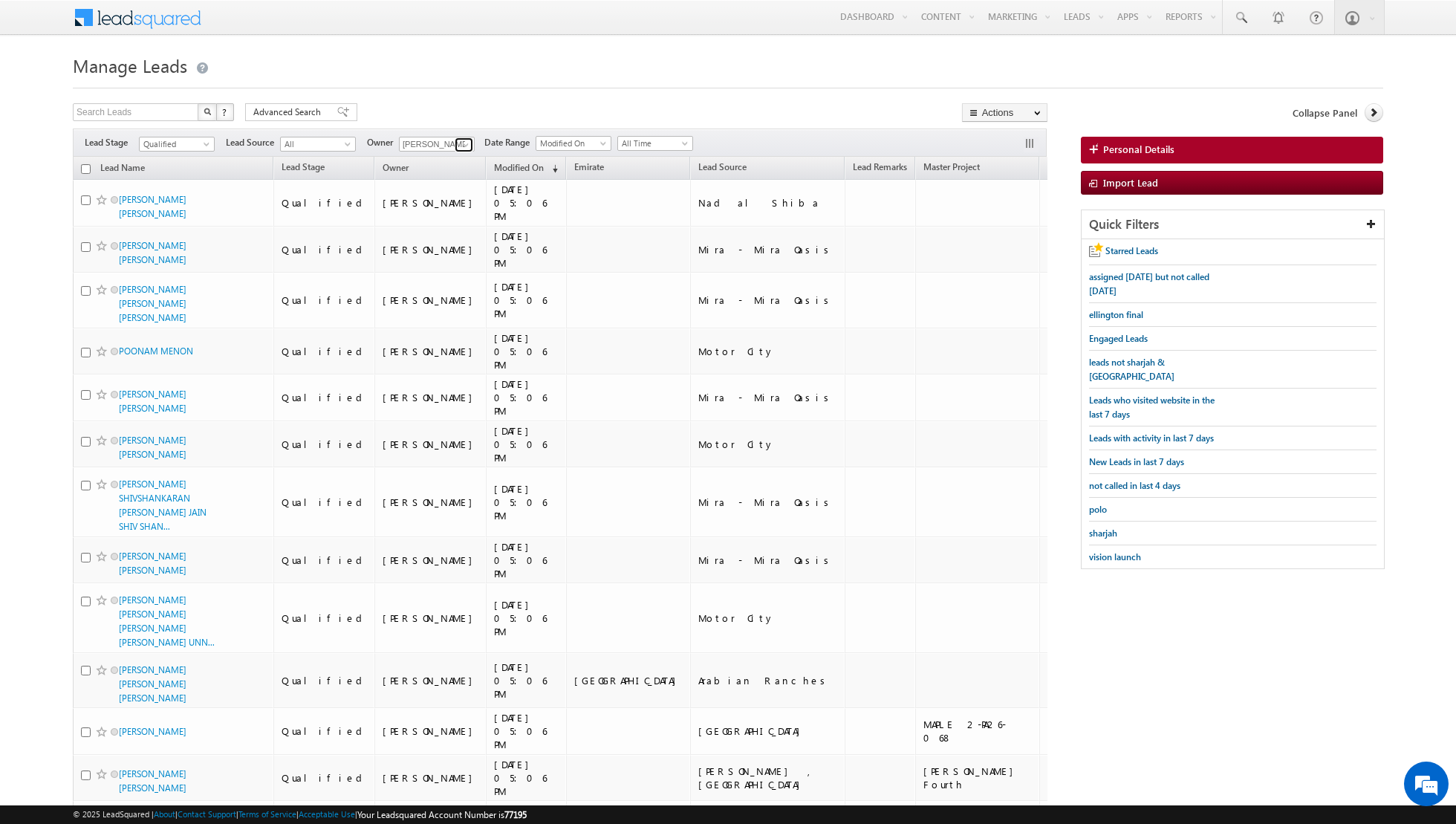
click at [462, 142] on span at bounding box center [465, 144] width 12 height 12
click at [438, 158] on link "[PERSON_NAME] [PERSON_NAME][EMAIL_ADDRESS][PERSON_NAME][DOMAIN_NAME]" at bounding box center [473, 164] width 149 height 28
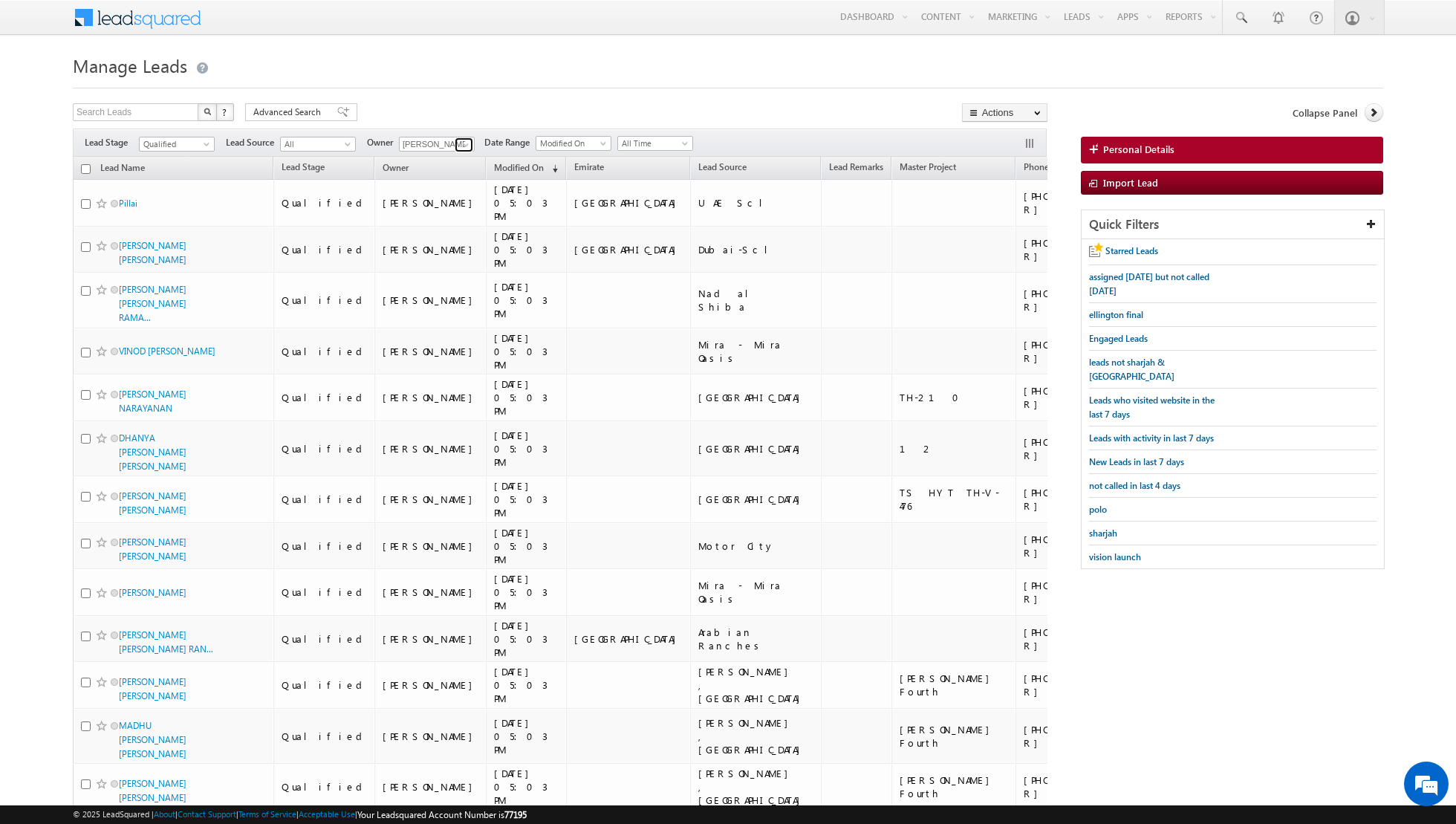
click at [460, 141] on span at bounding box center [465, 144] width 12 height 12
click at [440, 160] on link "[PERSON_NAME] [PERSON_NAME] [PERSON_NAME][EMAIL_ADDRESS][PERSON_NAME][DOMAIN_NA…" at bounding box center [473, 164] width 149 height 28
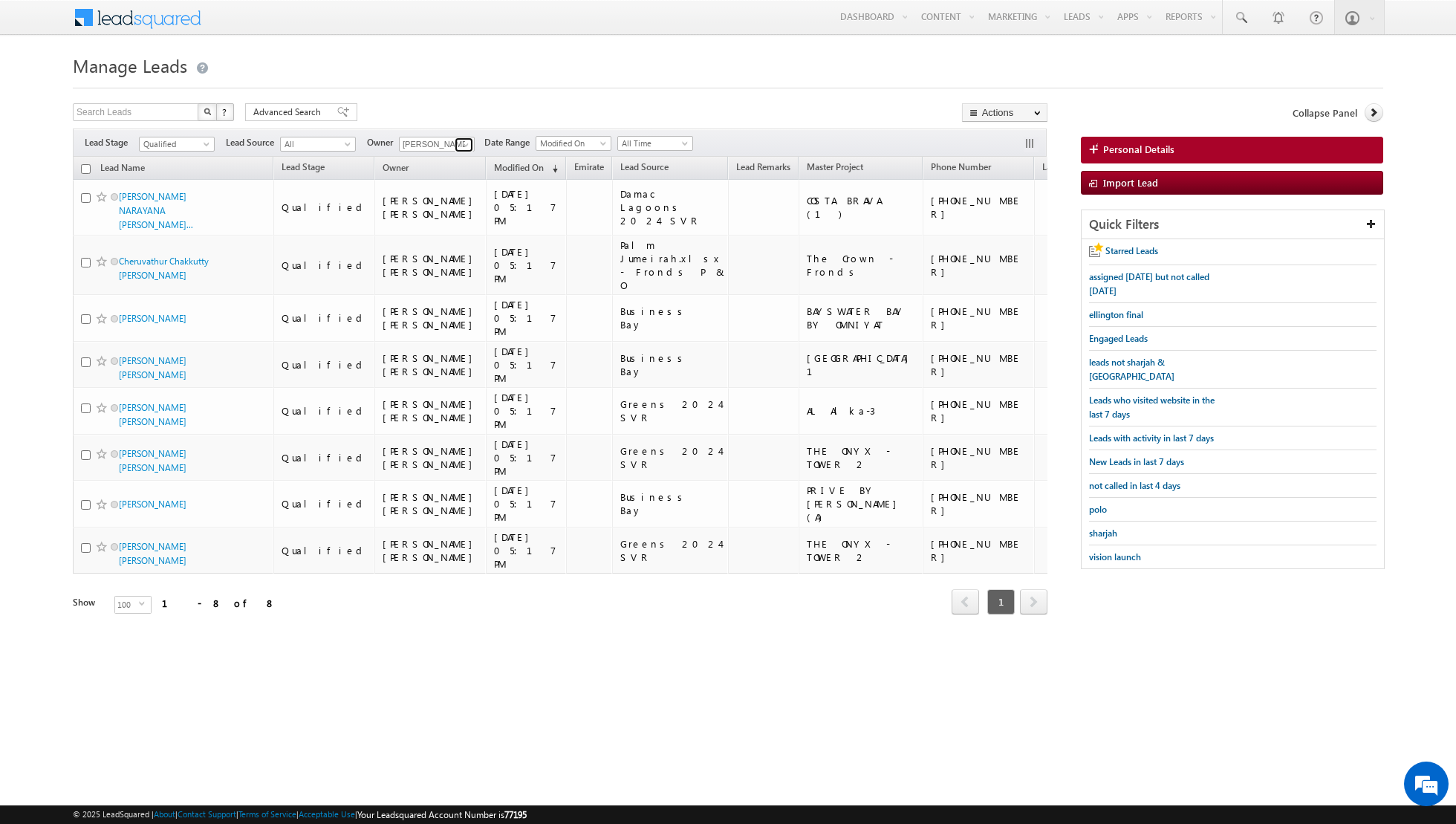
click at [467, 145] on span at bounding box center [465, 144] width 12 height 12
click at [448, 159] on link "[PERSON_NAME] [EMAIL_ADDRESS][PERSON_NAME][DOMAIN_NAME]" at bounding box center [473, 164] width 149 height 28
type input "[PERSON_NAME]"
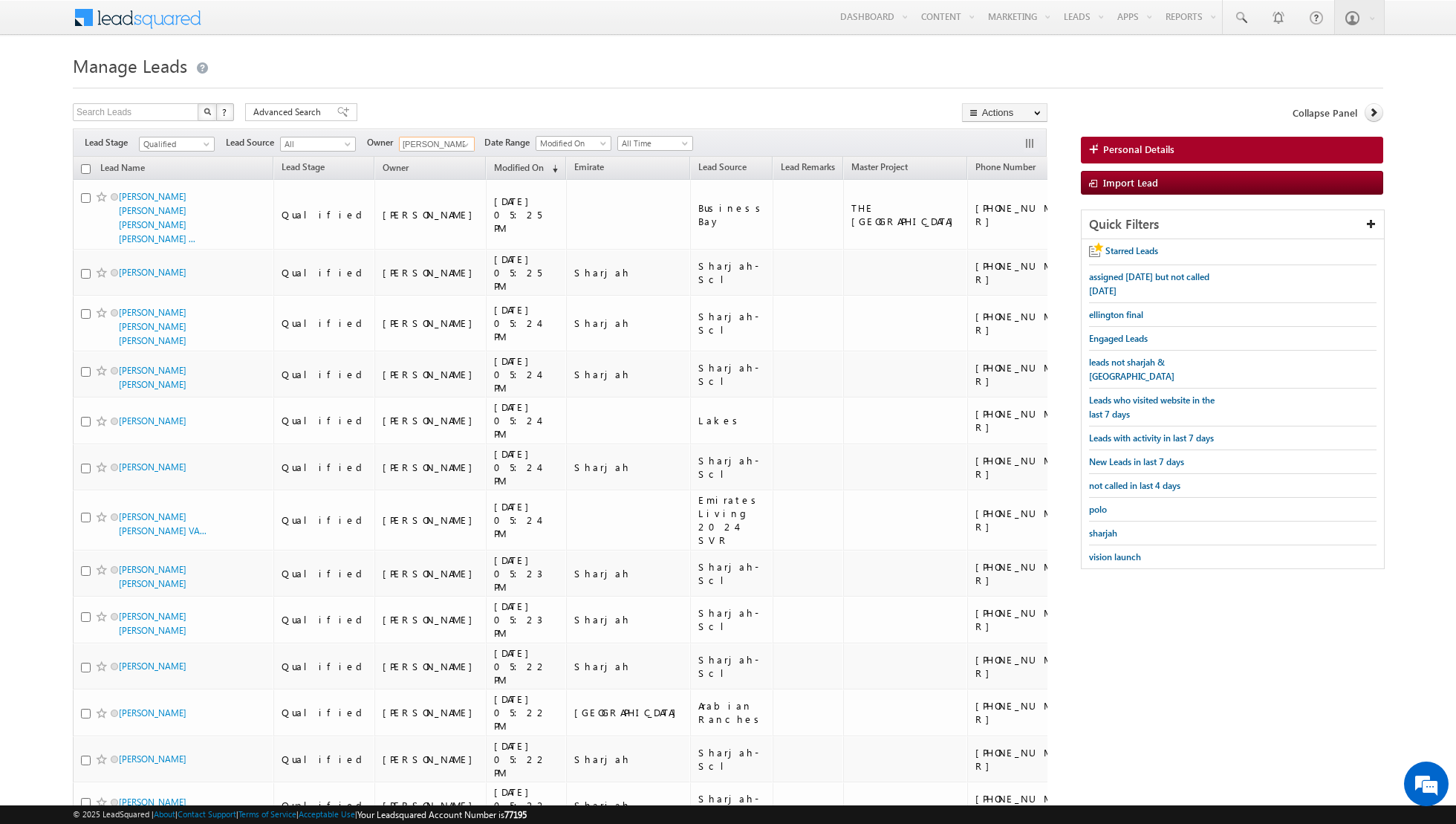
click at [83, 170] on input "checkbox" at bounding box center [85, 169] width 10 height 10
checkbox input "true"
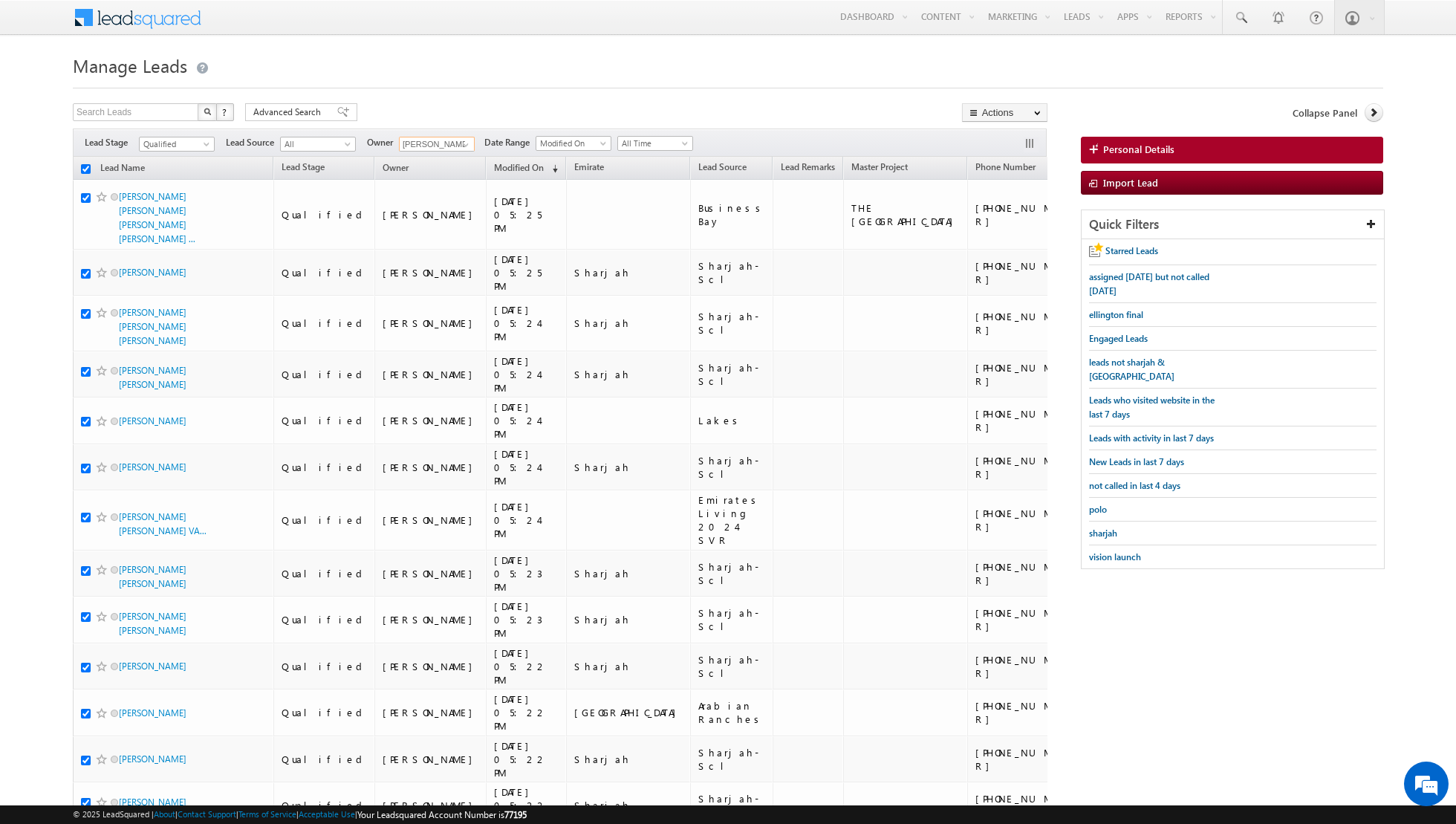
checkbox input "true"
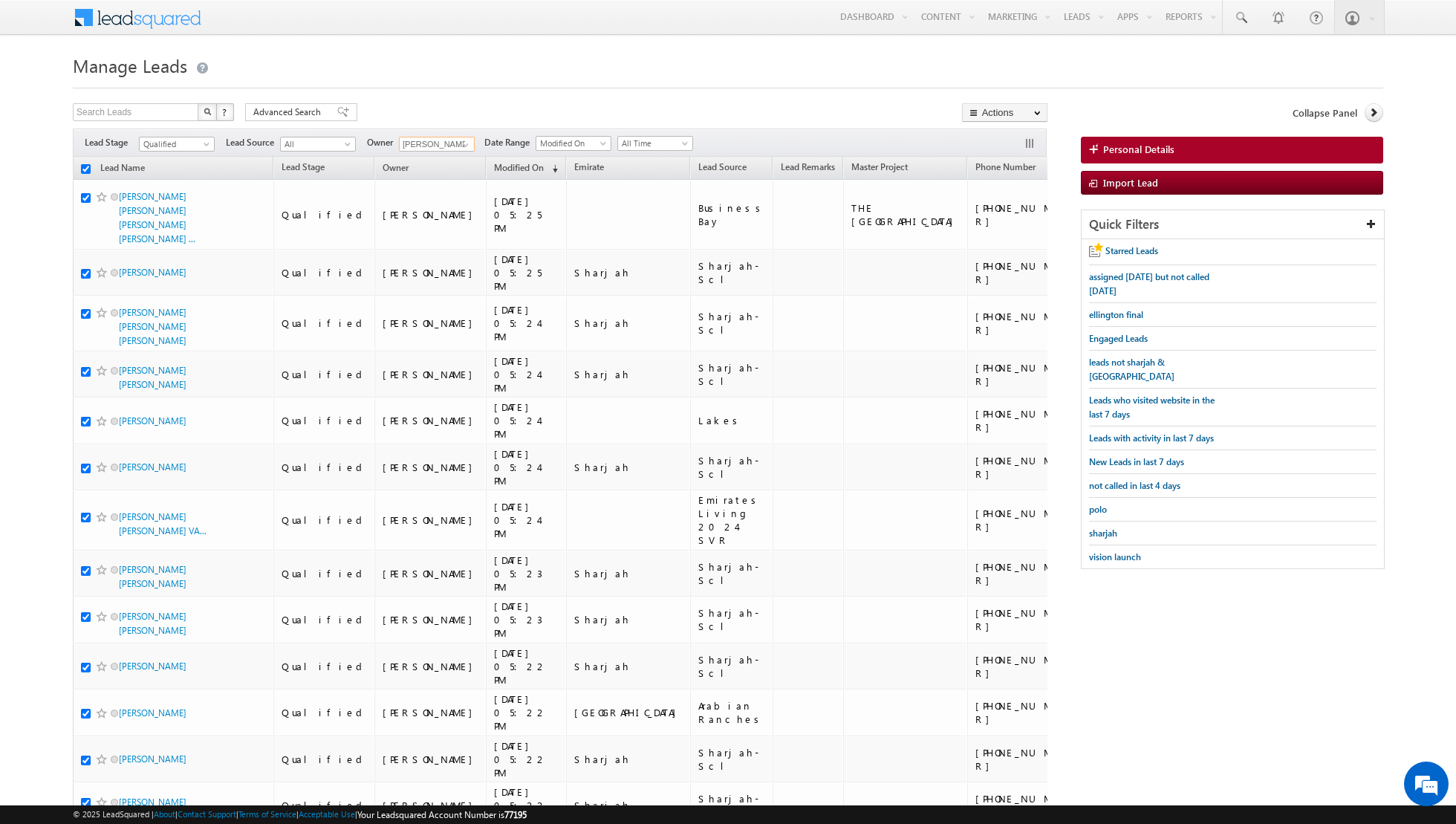
checkbox input "true"
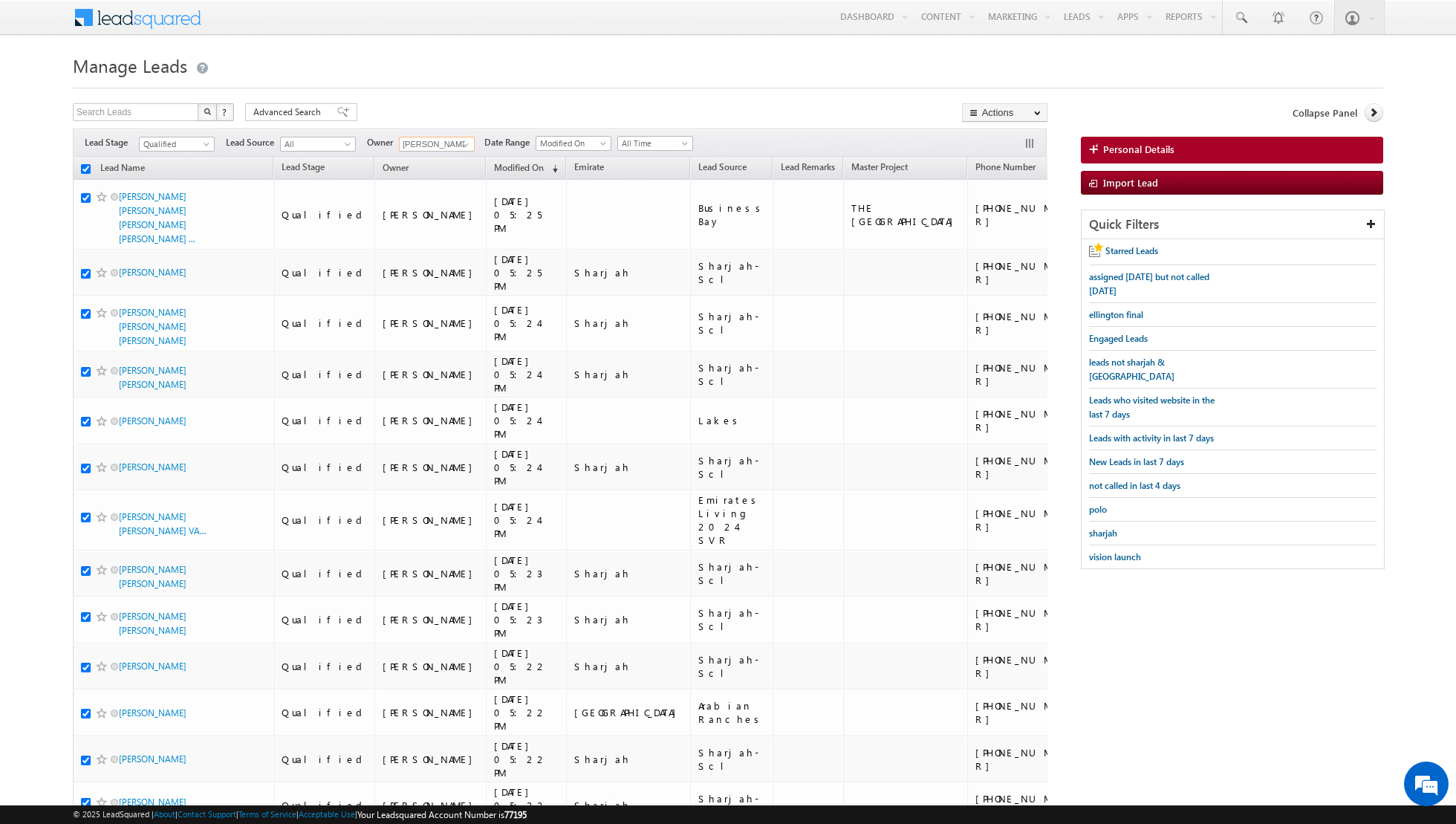
checkbox input "true"
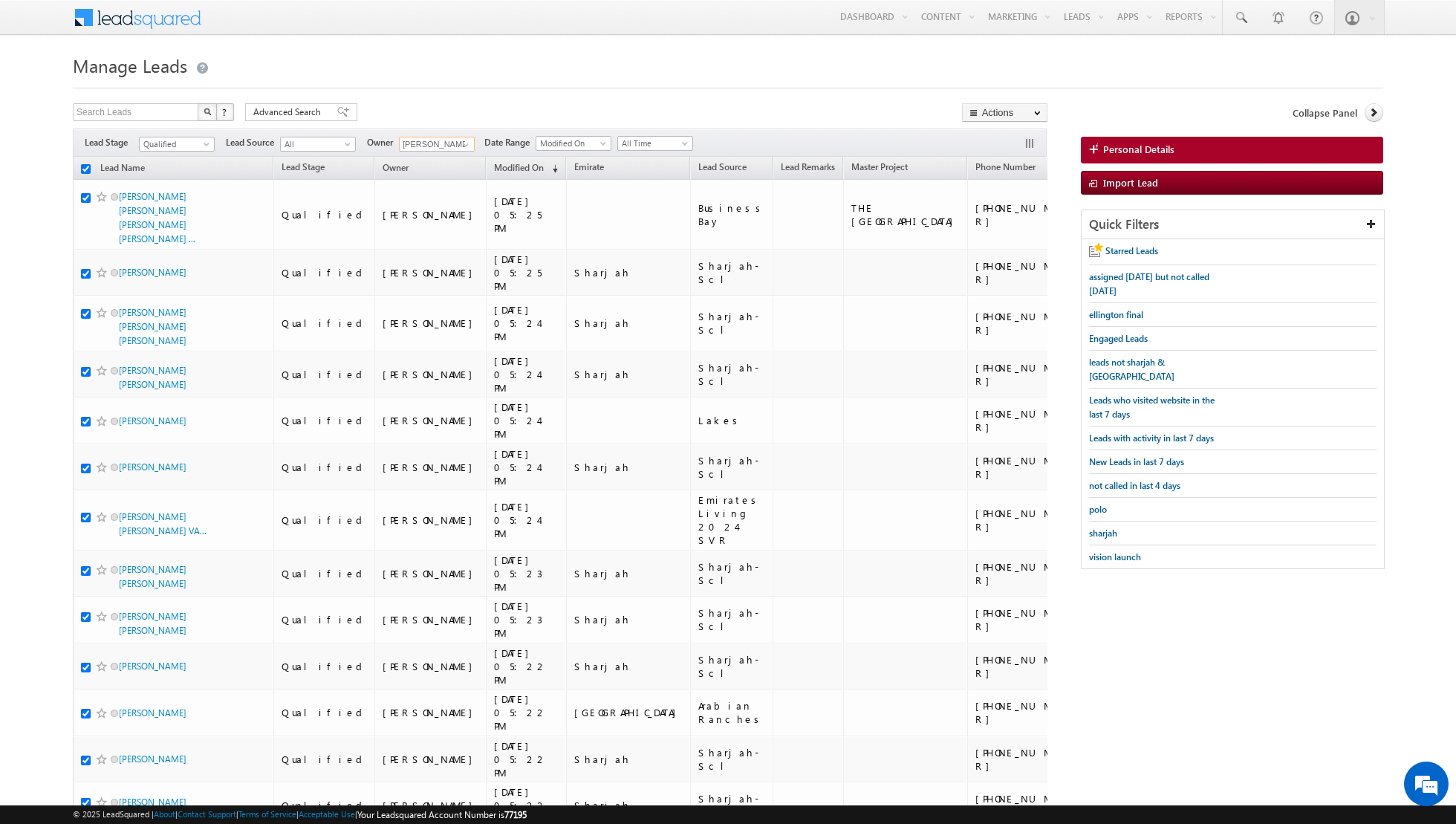
checkbox input "true"
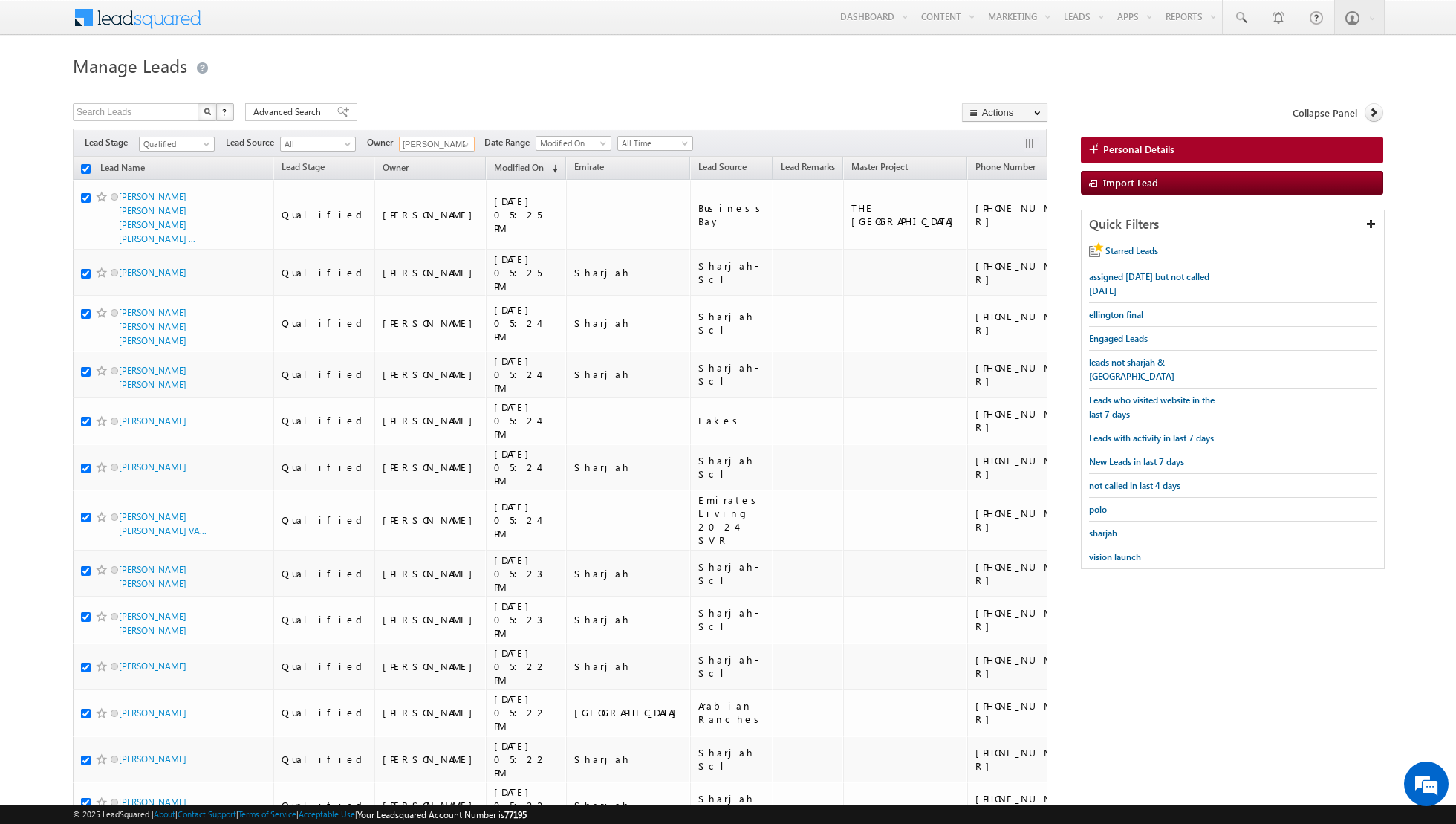
checkbox input "true"
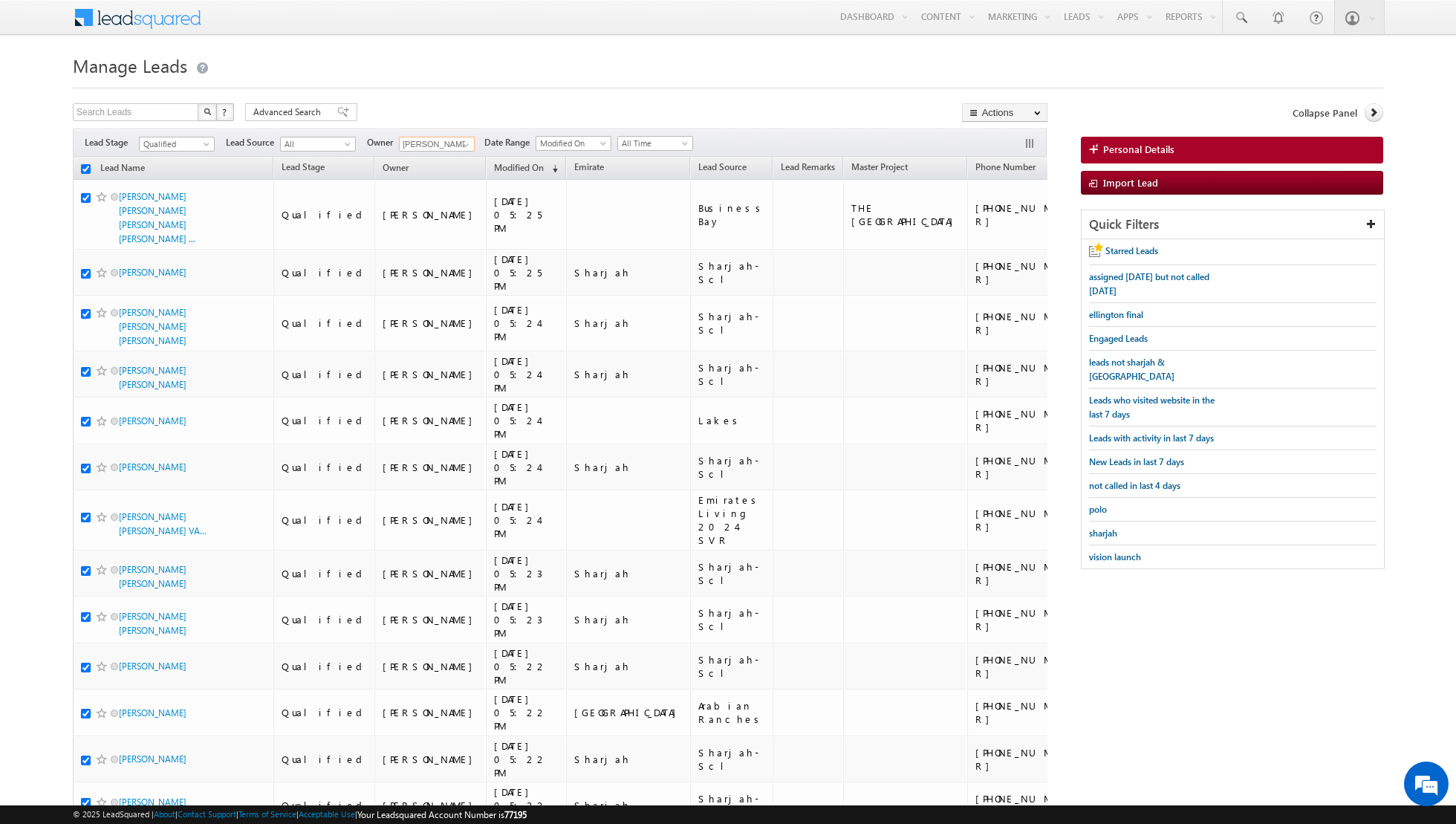
checkbox input "true"
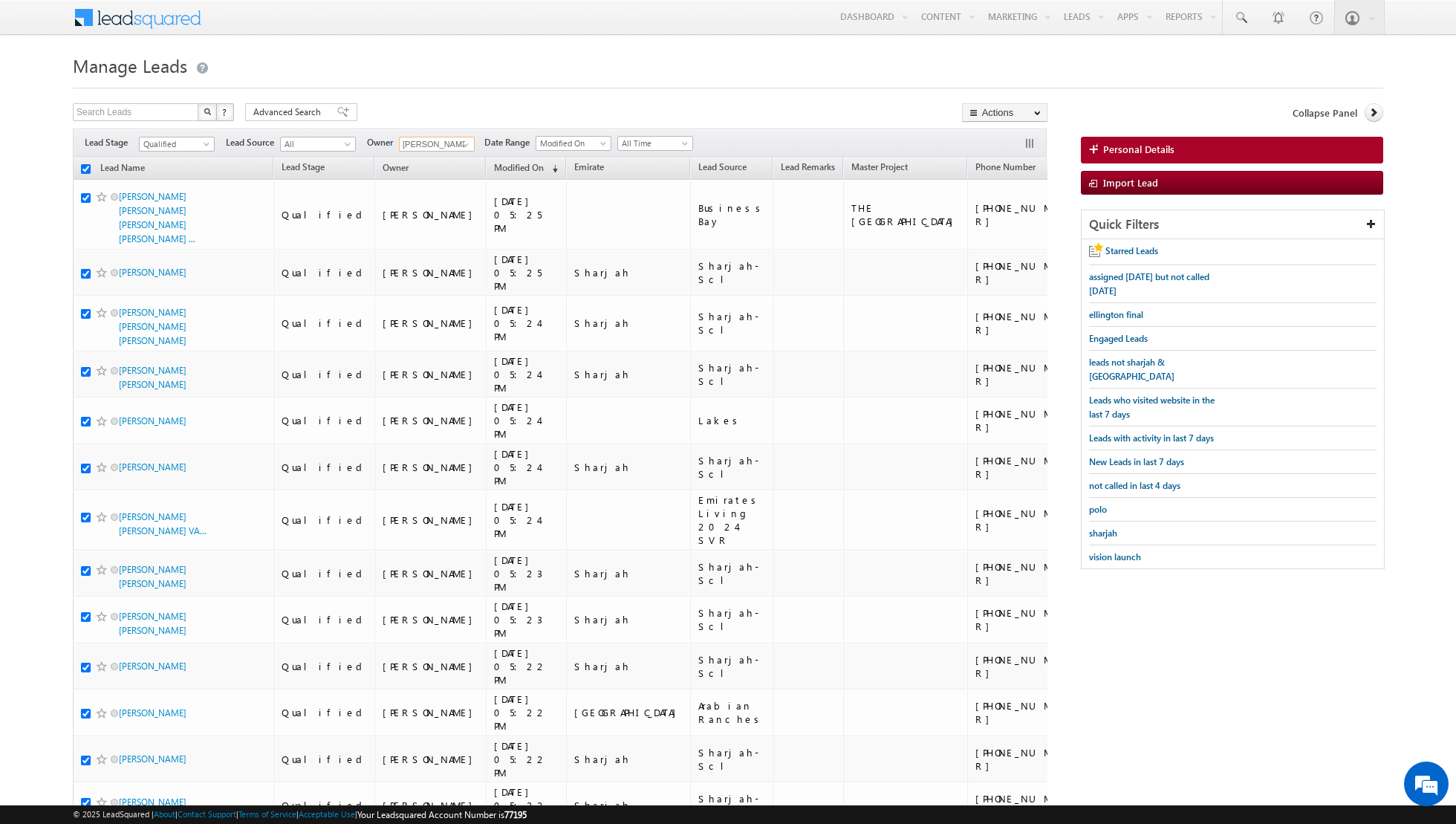
checkbox input "true"
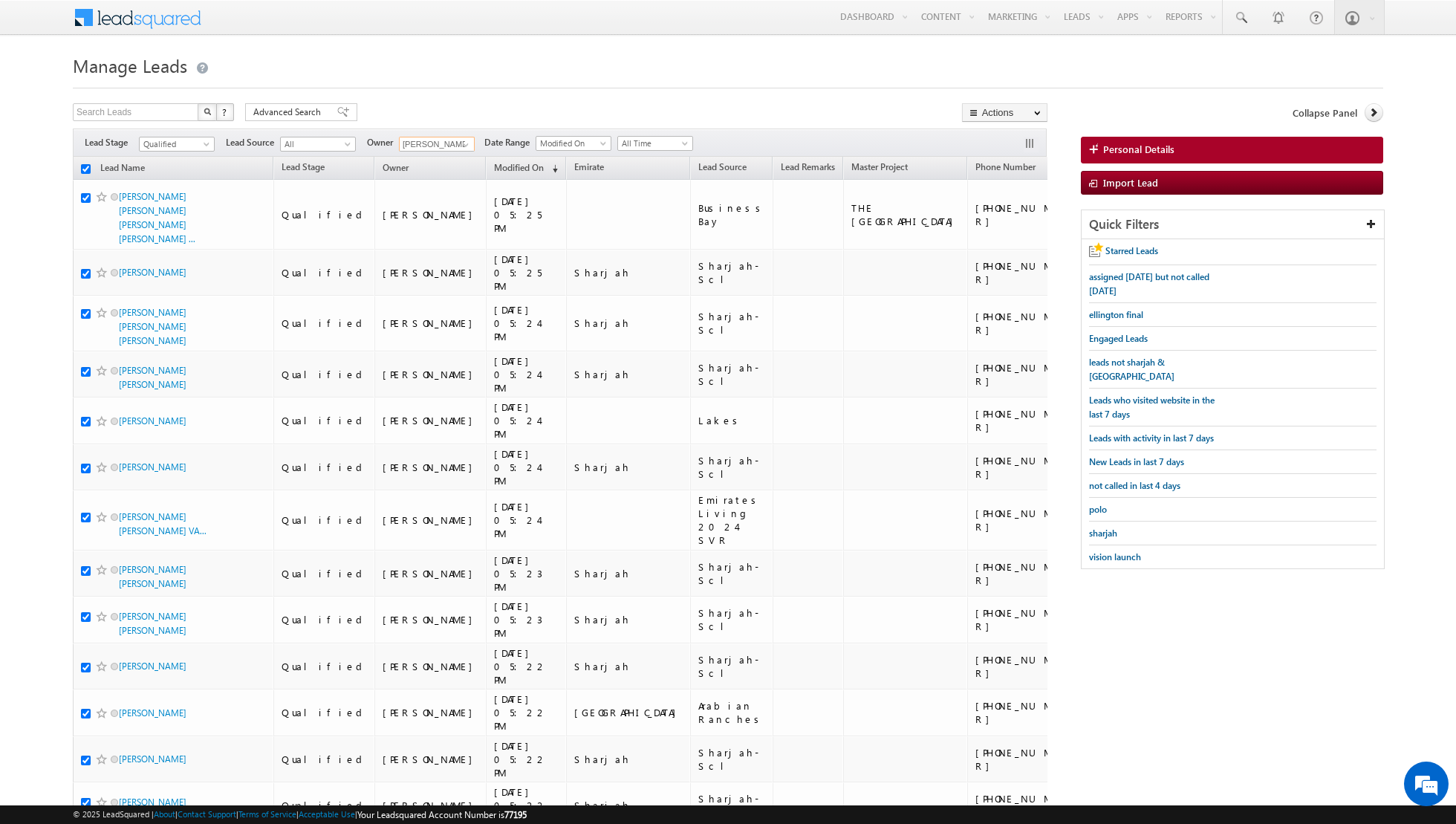
checkbox input "true"
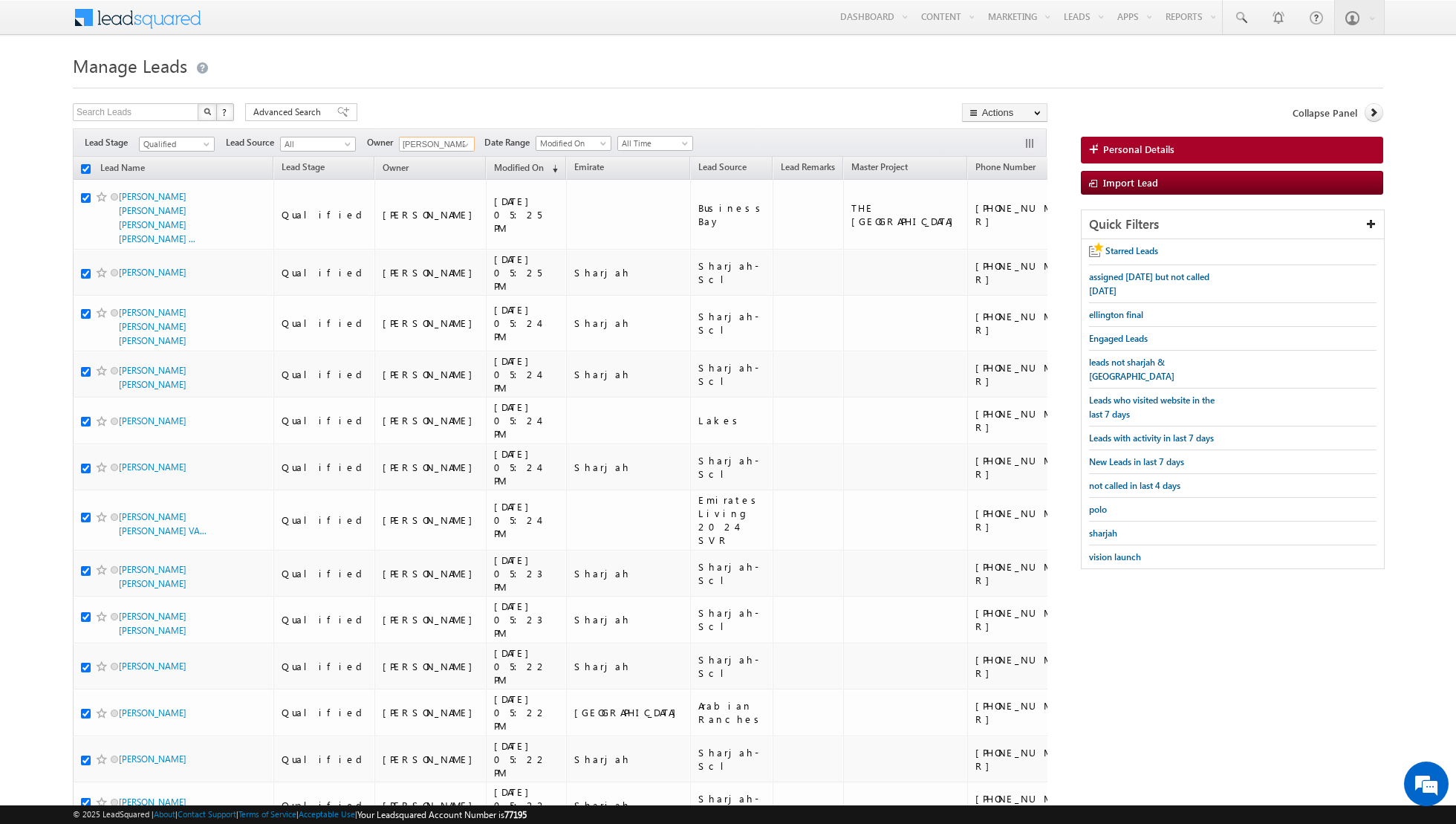
checkbox input "true"
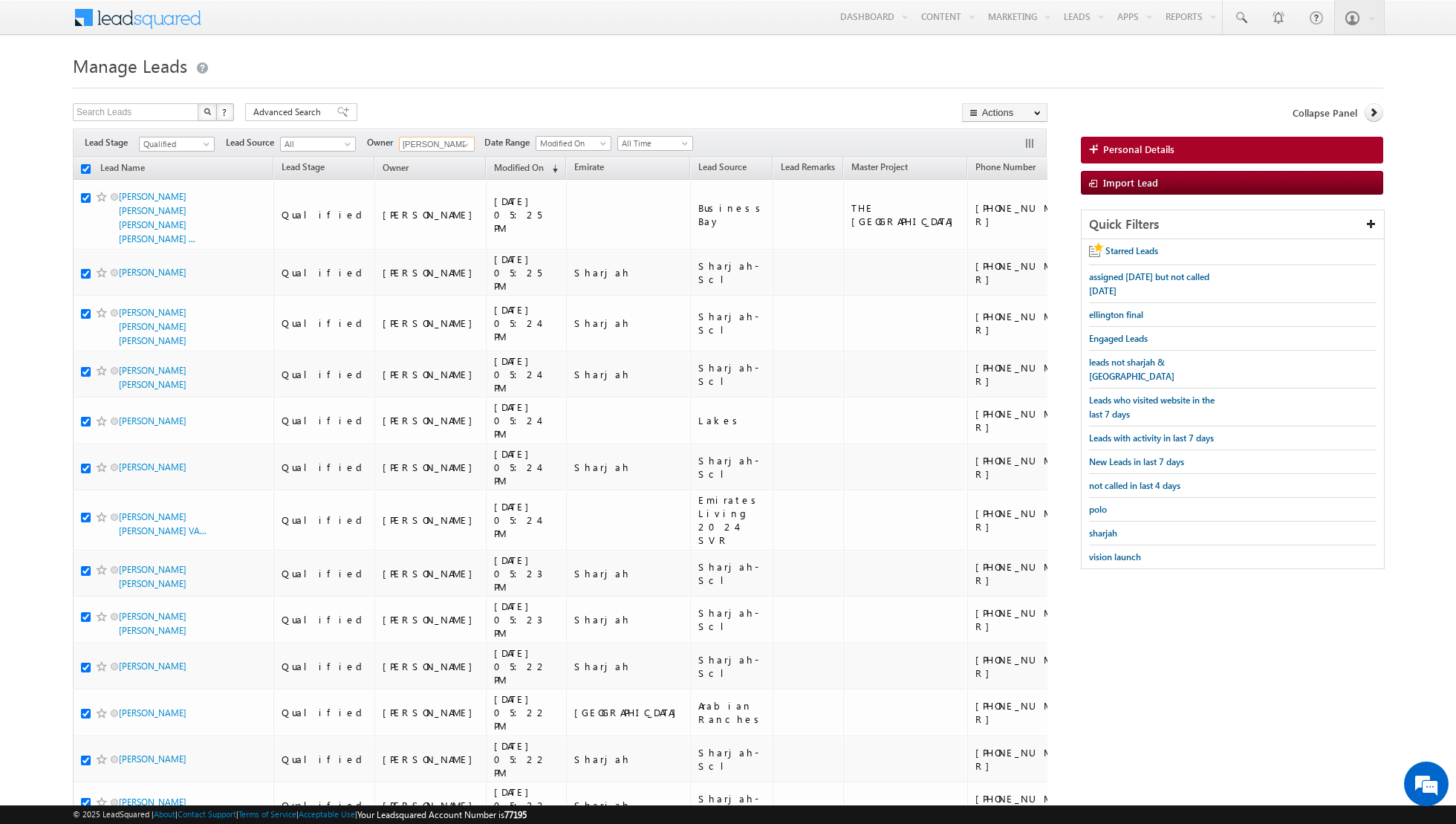
checkbox input "true"
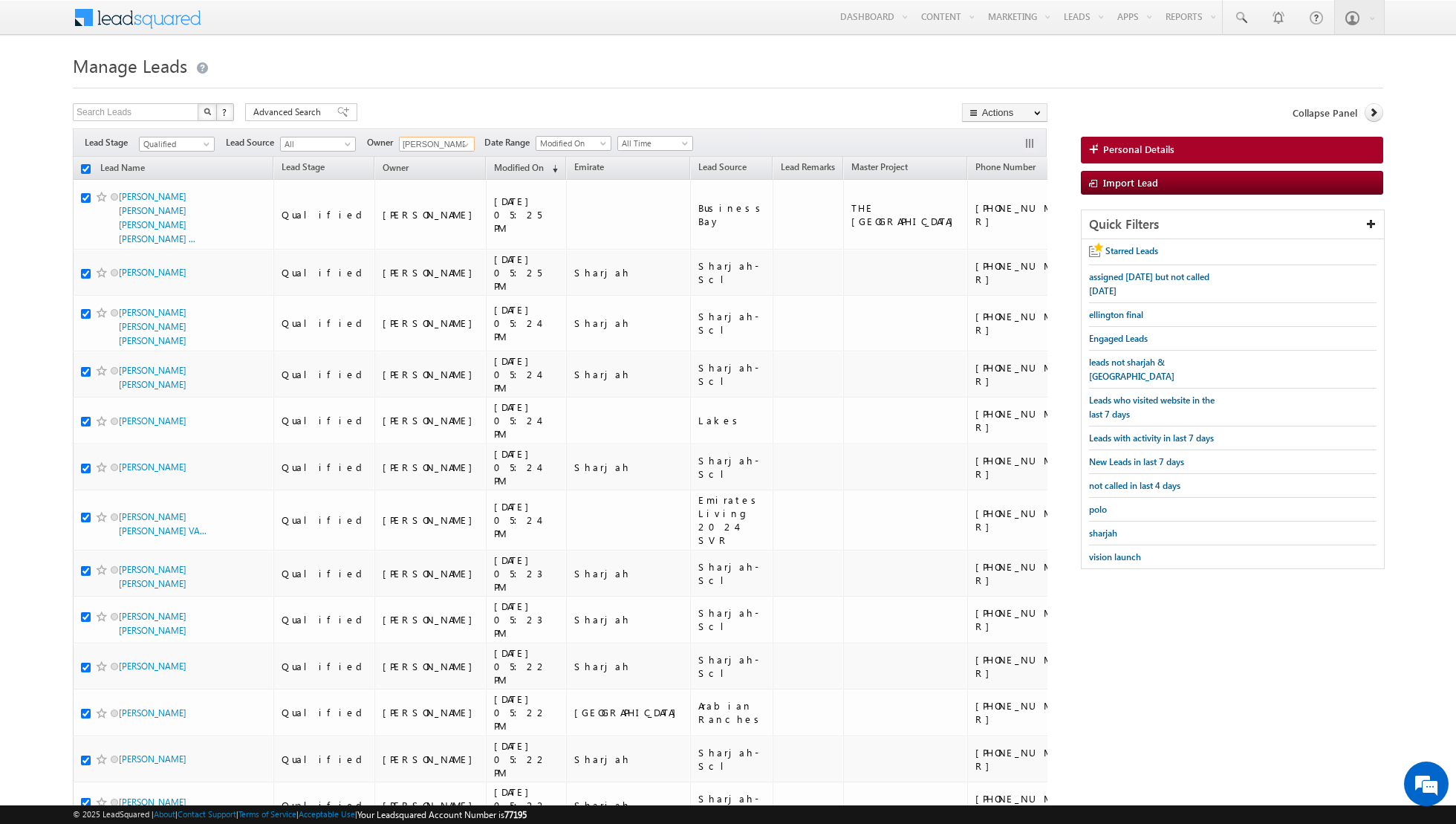
checkbox input "true"
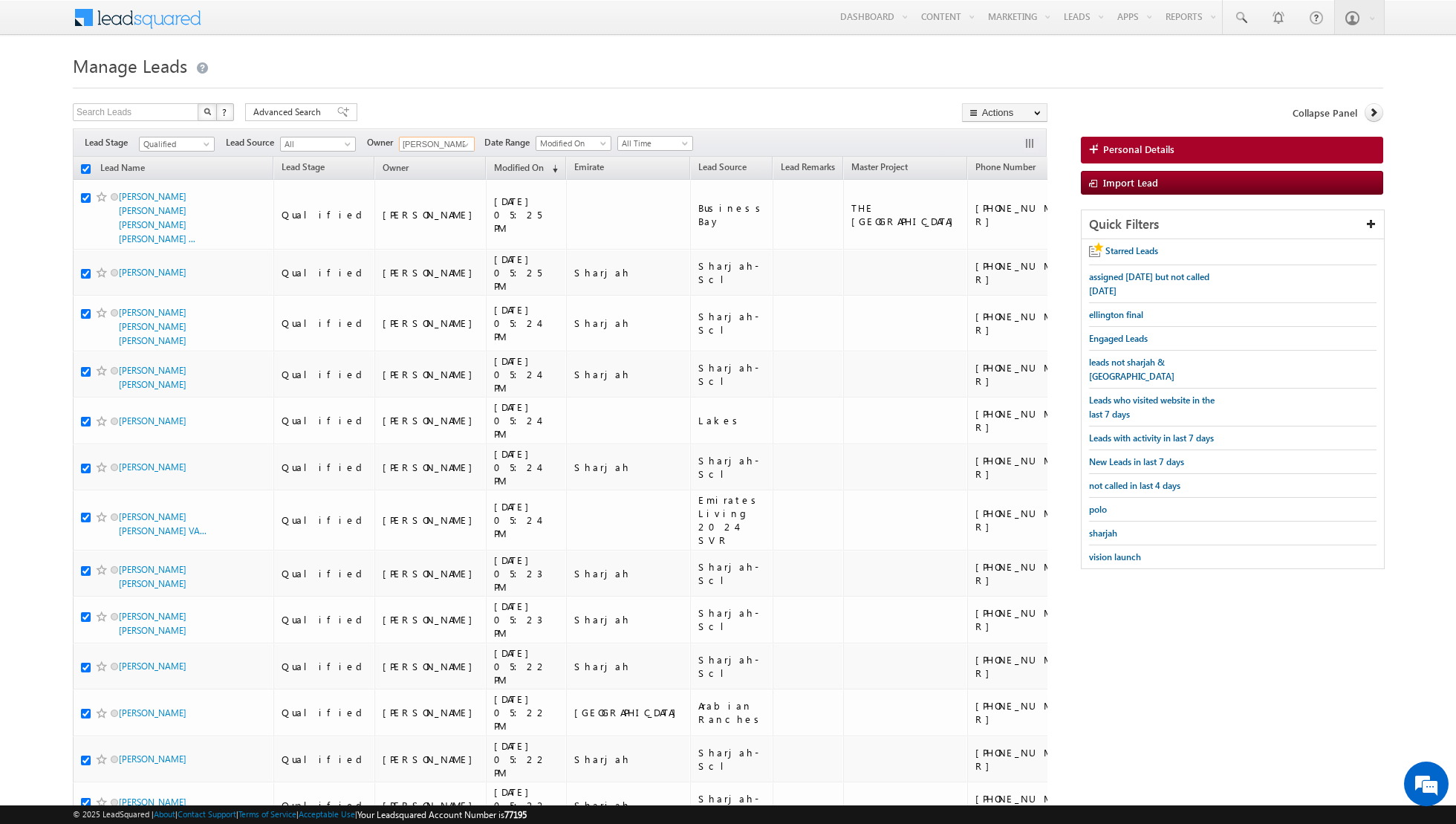
checkbox input "true"
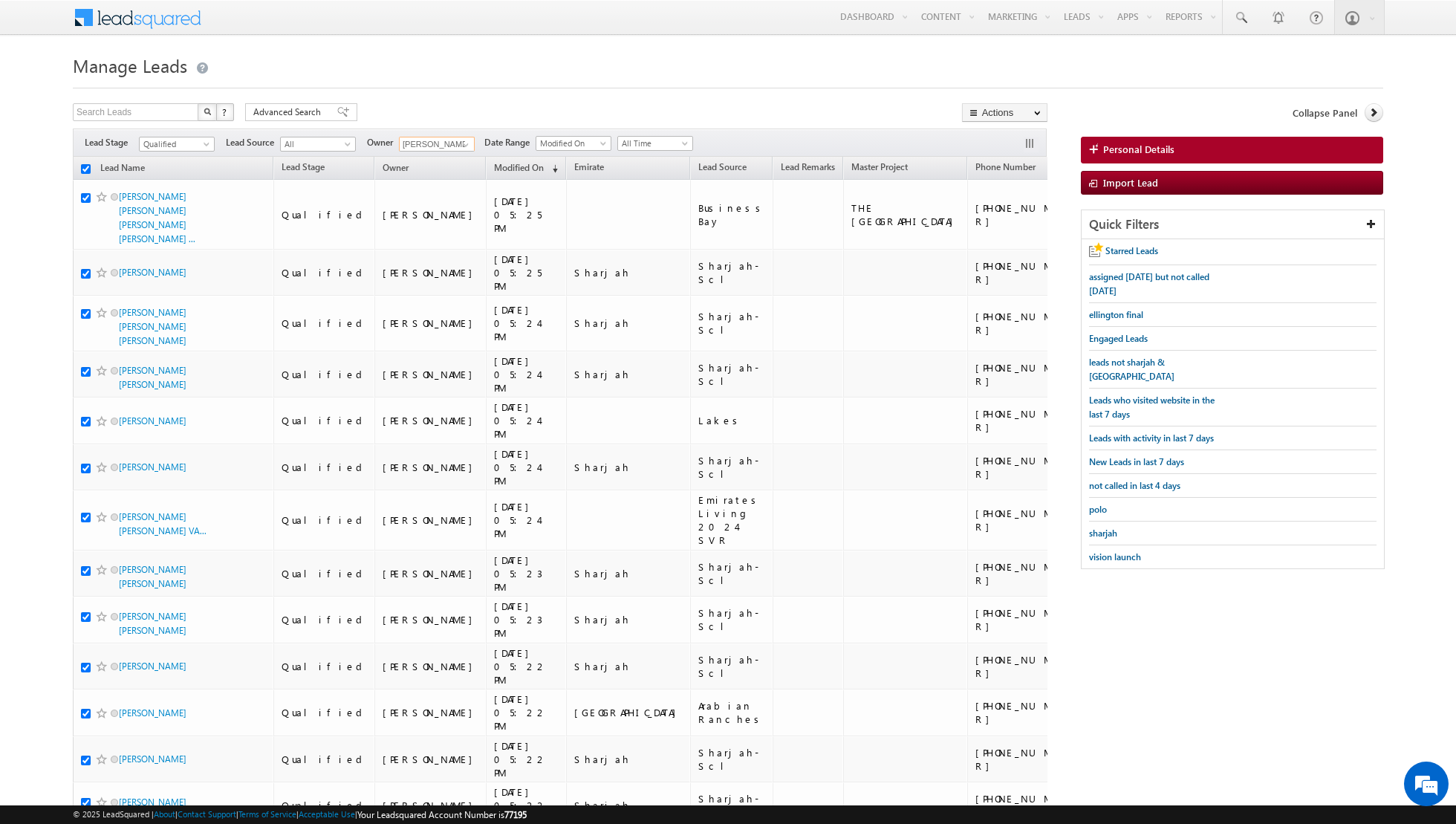
checkbox input "true"
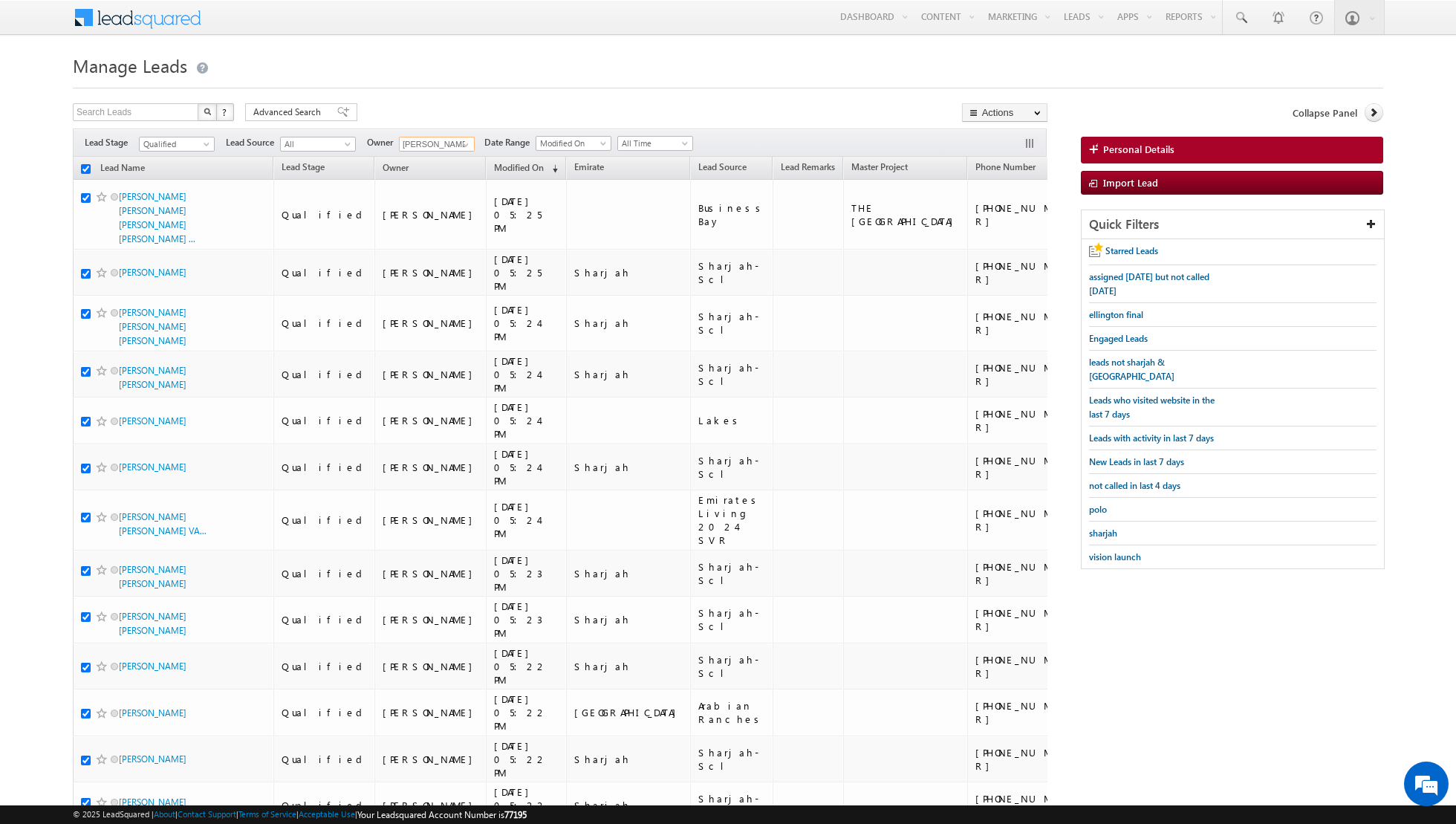
checkbox input "true"
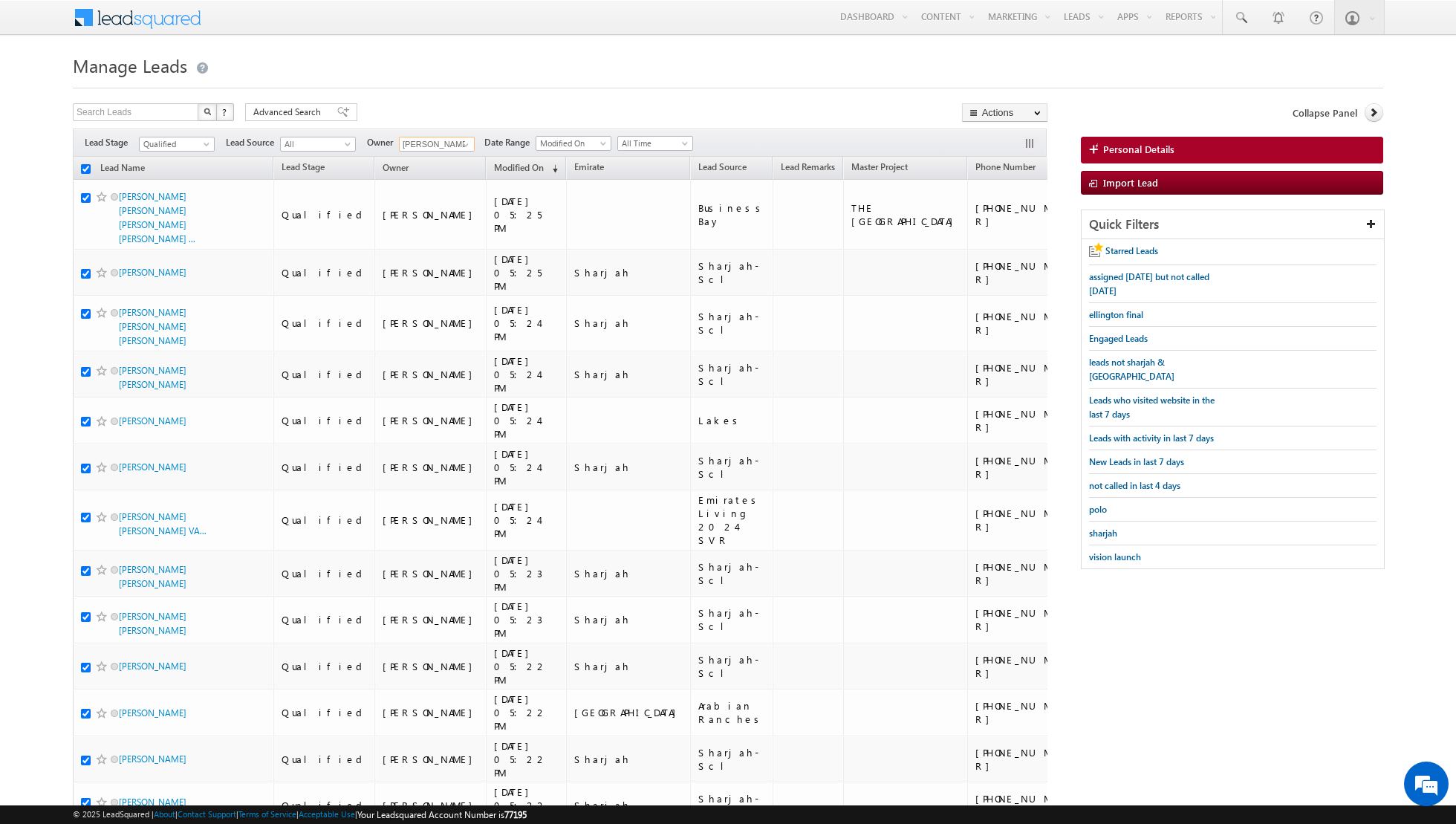
checkbox input "true"
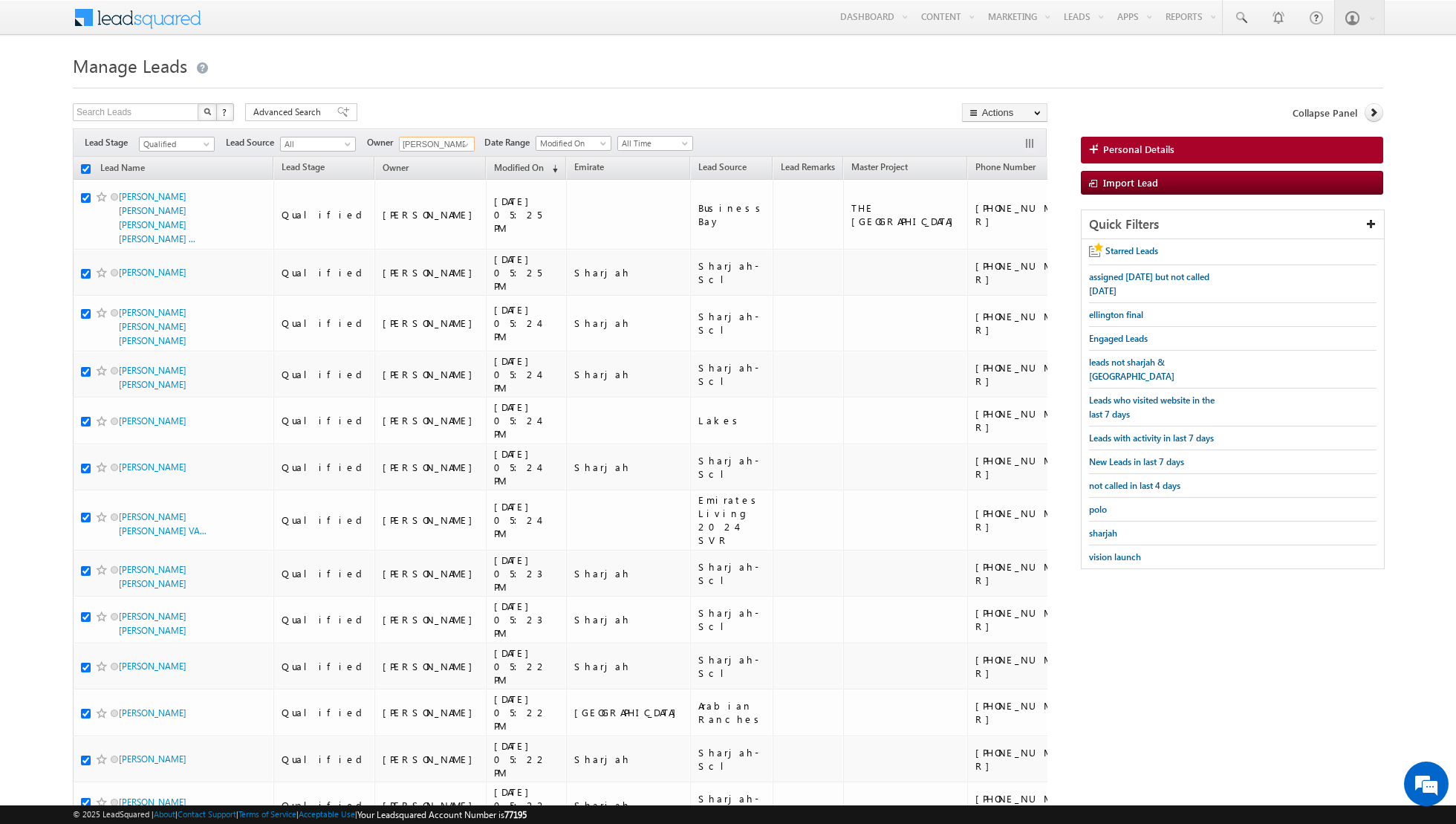
checkbox input "true"
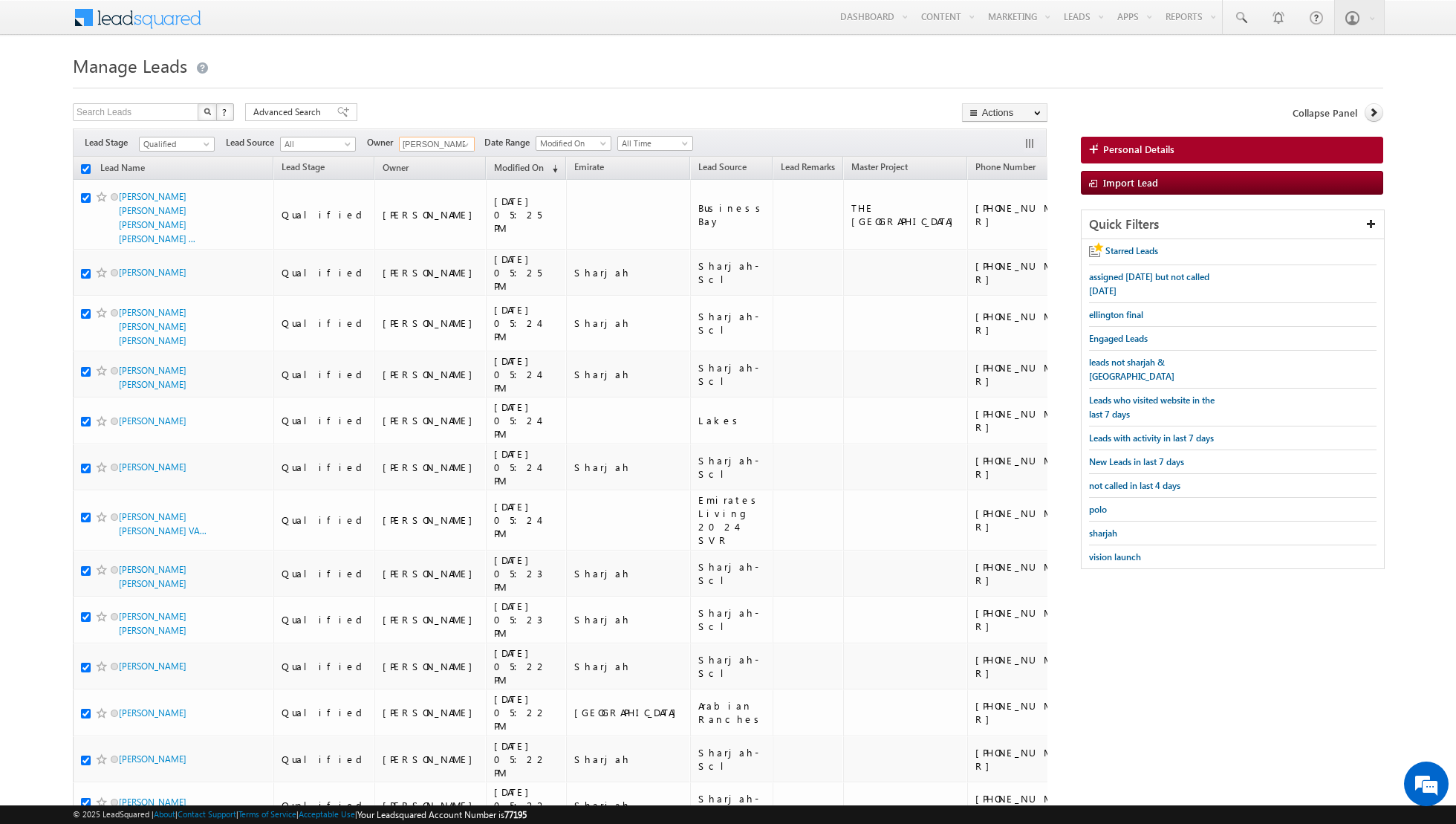
checkbox input "true"
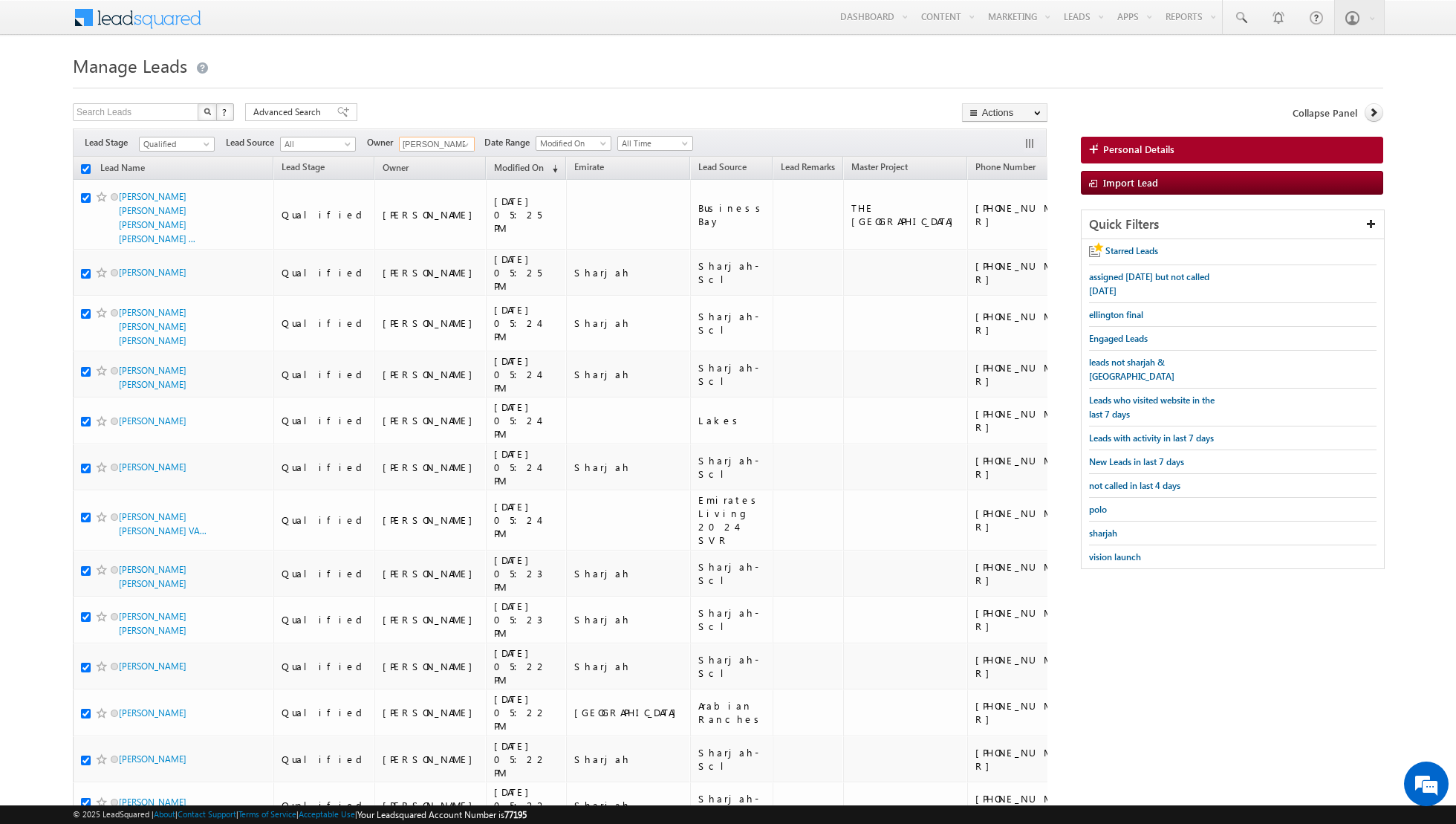
checkbox input "true"
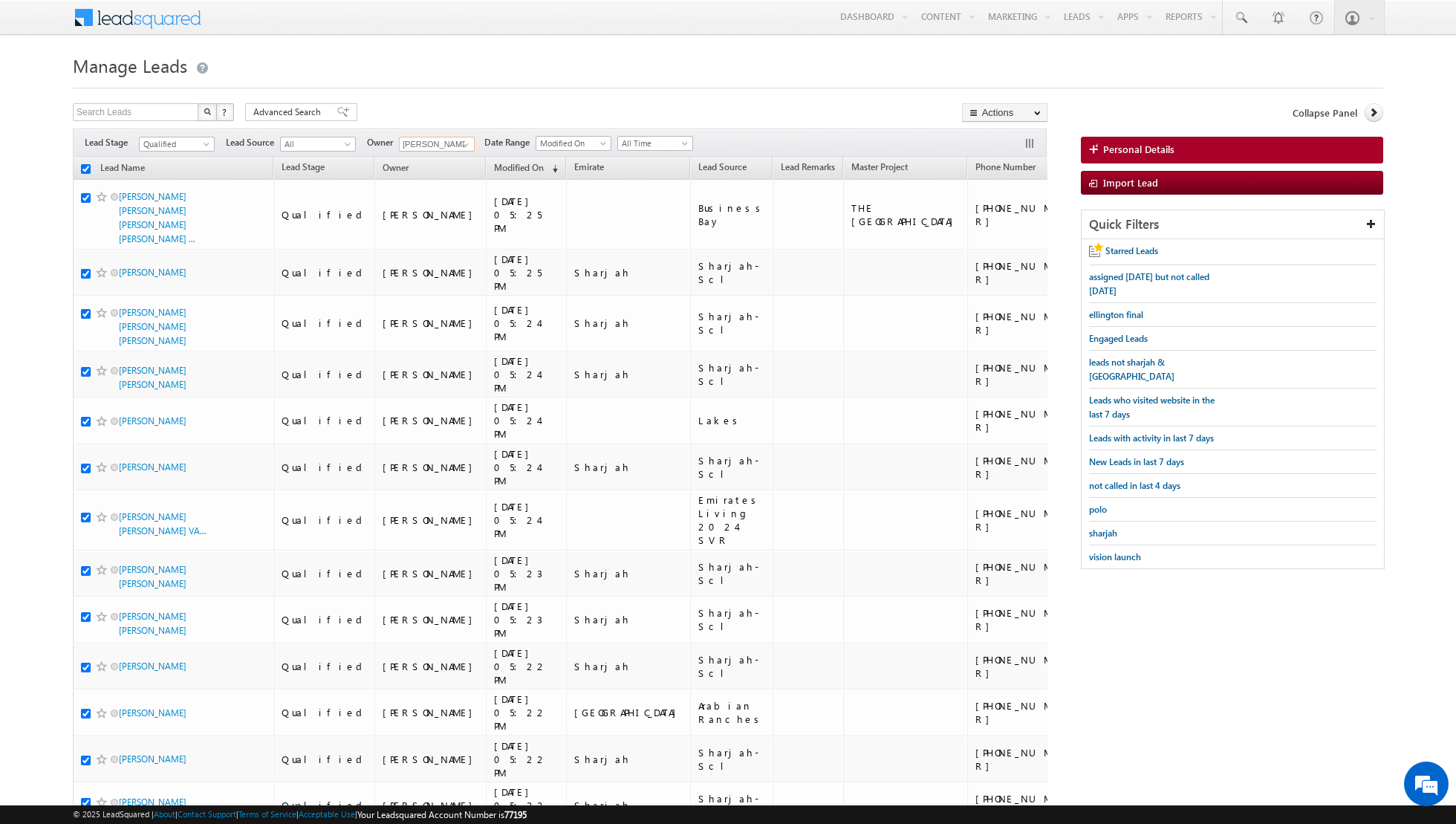
checkbox input "true"
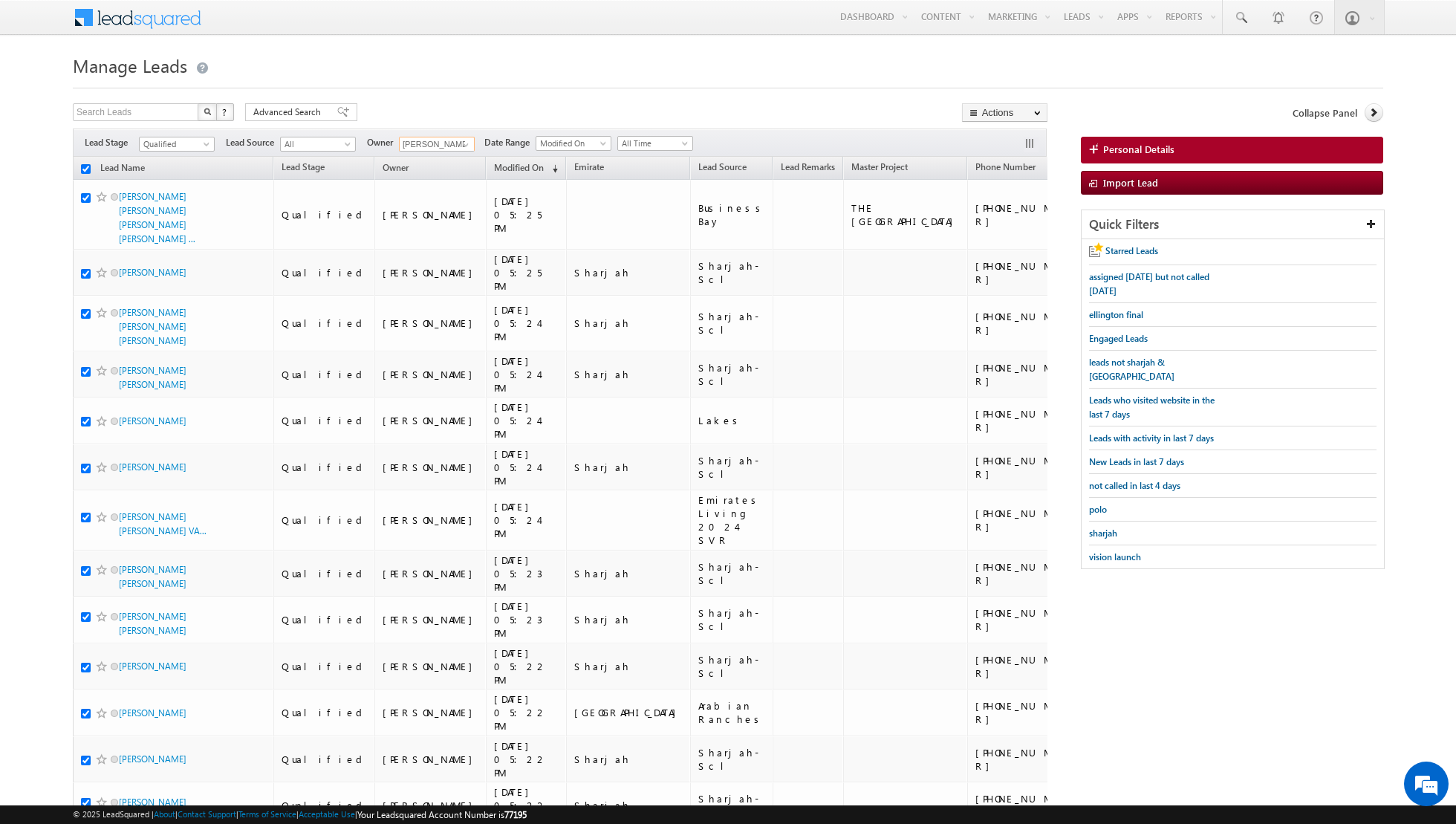
checkbox input "true"
type input "[PERSON_NAME]"
click at [1010, 238] on link "Change Owner" at bounding box center [1005, 241] width 84 height 18
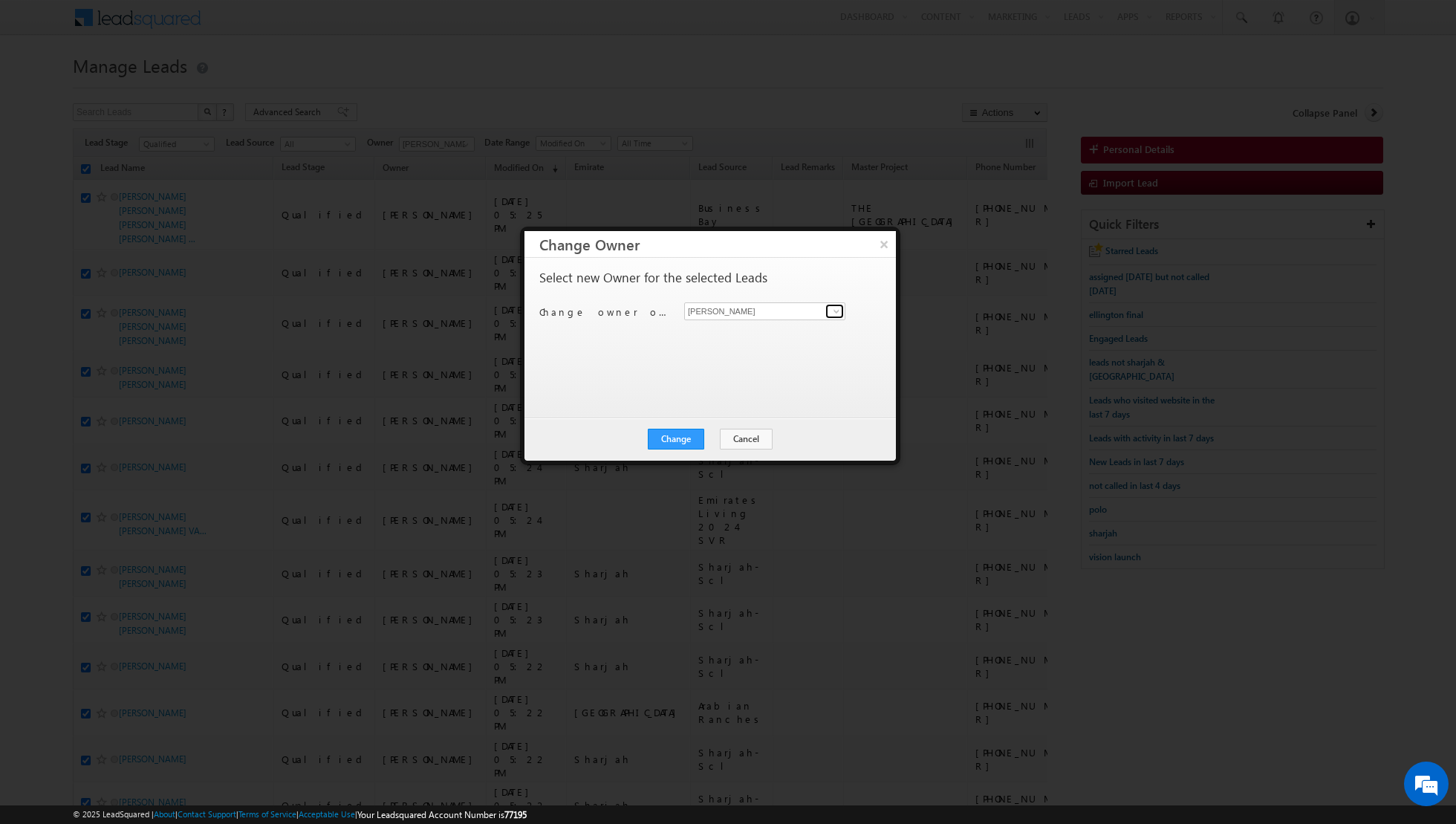
click at [835, 312] on span at bounding box center [836, 311] width 12 height 12
click at [773, 336] on span "[EMAIL_ADDRESS][DOMAIN_NAME]" at bounding box center [757, 339] width 134 height 11
type input "[PERSON_NAME] [PERSON_NAME]"
click at [673, 441] on button "Change" at bounding box center [676, 439] width 56 height 21
click at [713, 440] on button "Close" at bounding box center [713, 439] width 47 height 21
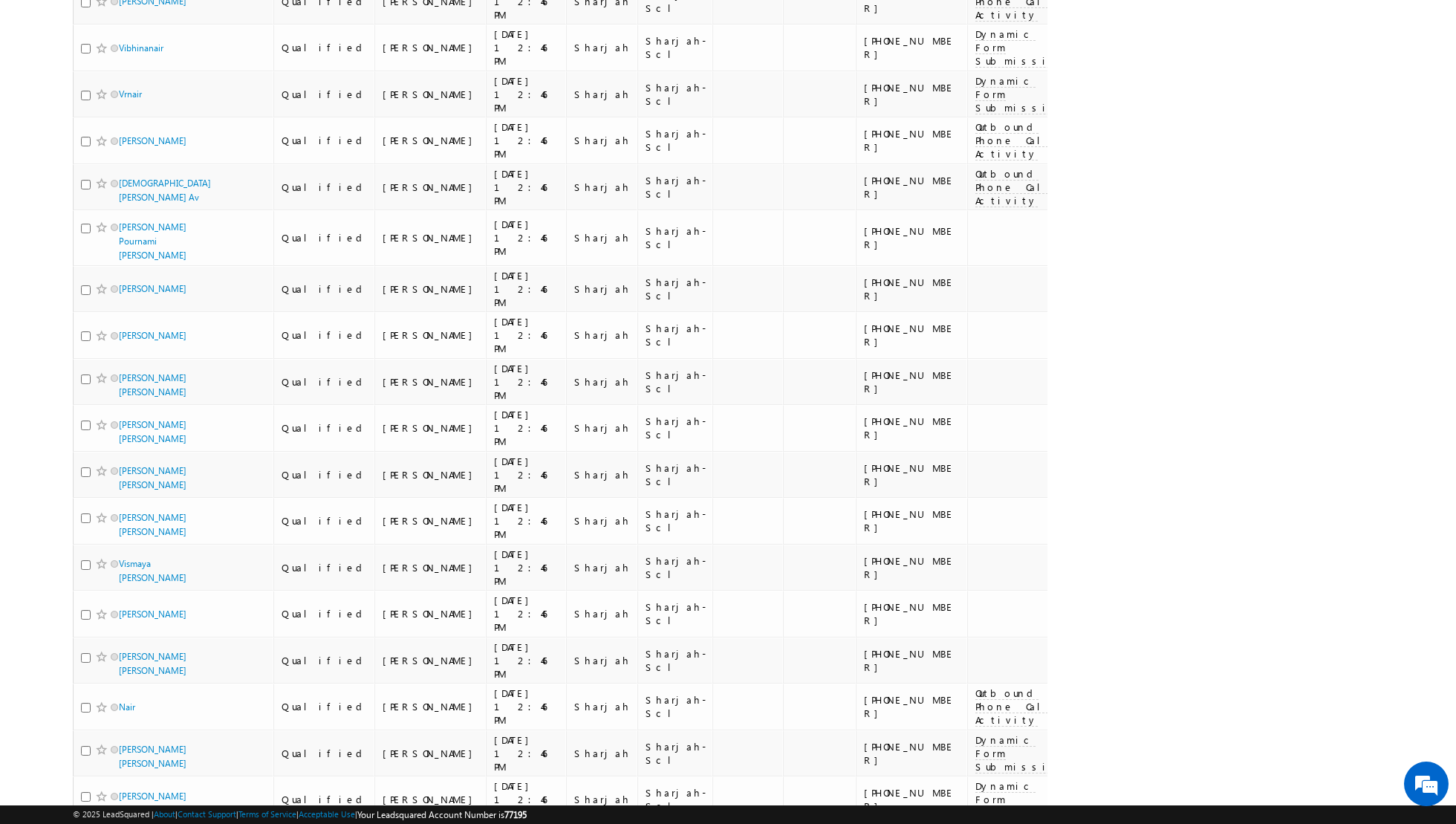
scroll to position [2781, 0]
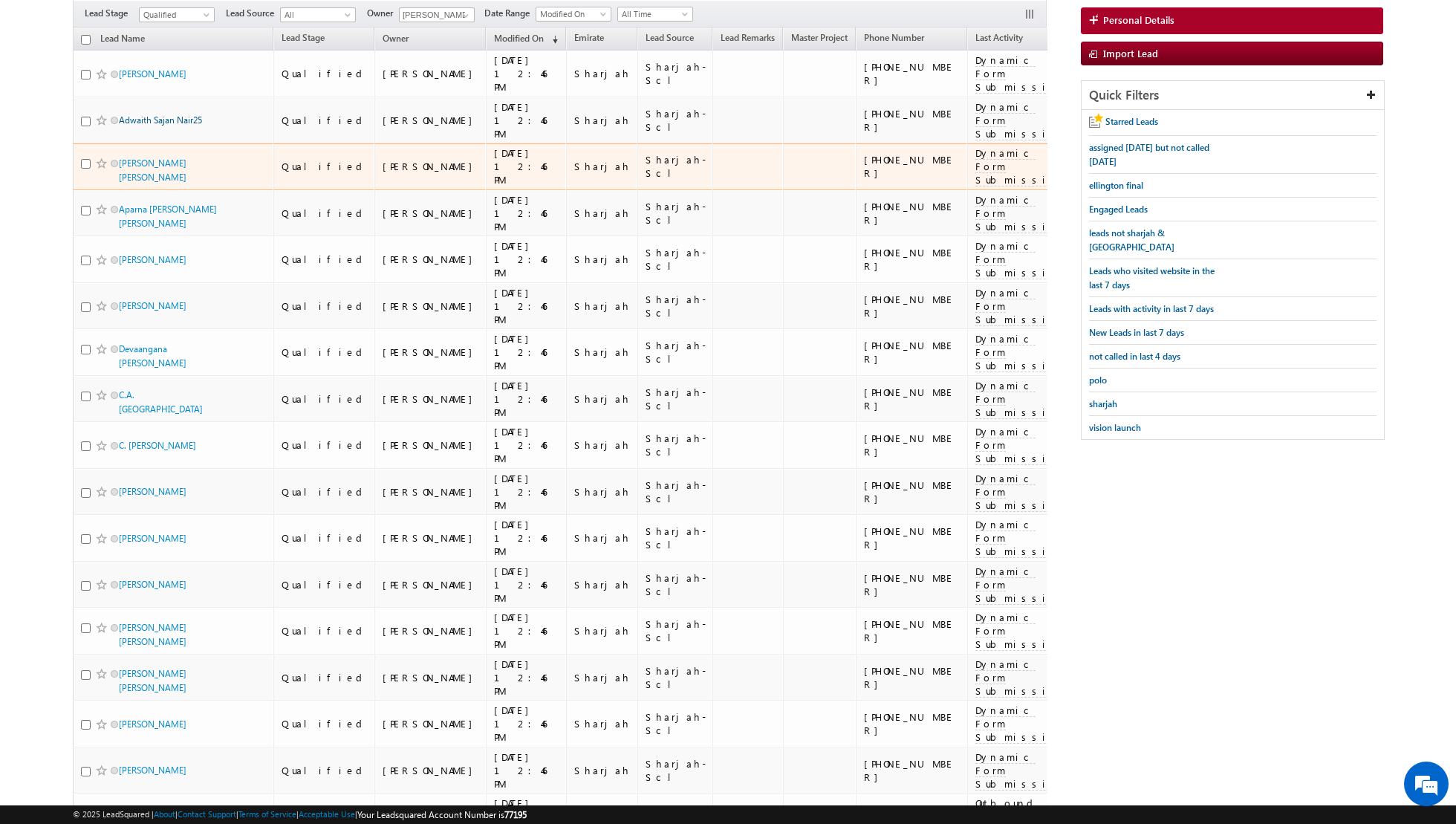
scroll to position [0, 0]
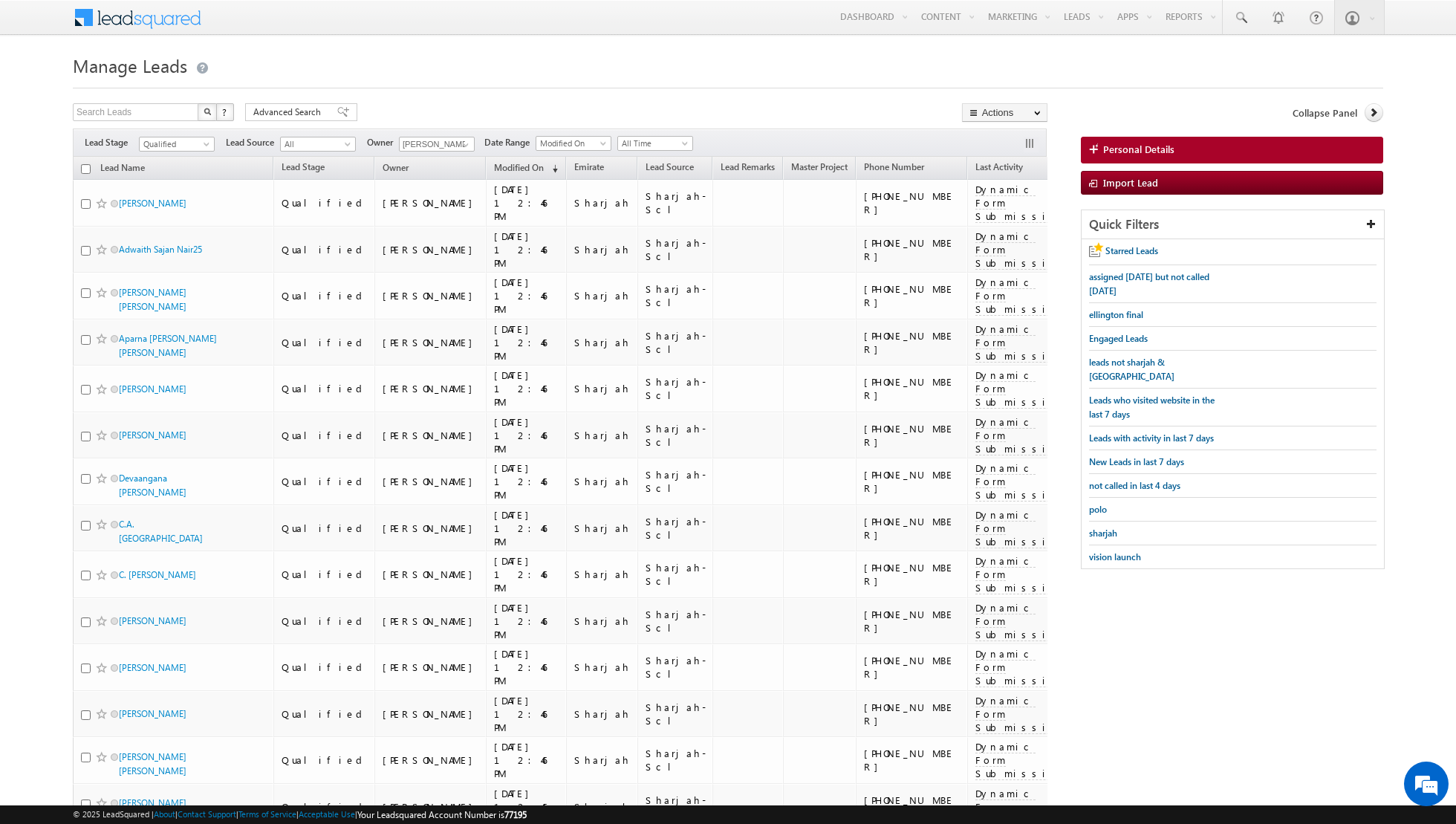
click at [84, 170] on input "checkbox" at bounding box center [85, 169] width 10 height 10
checkbox input "true"
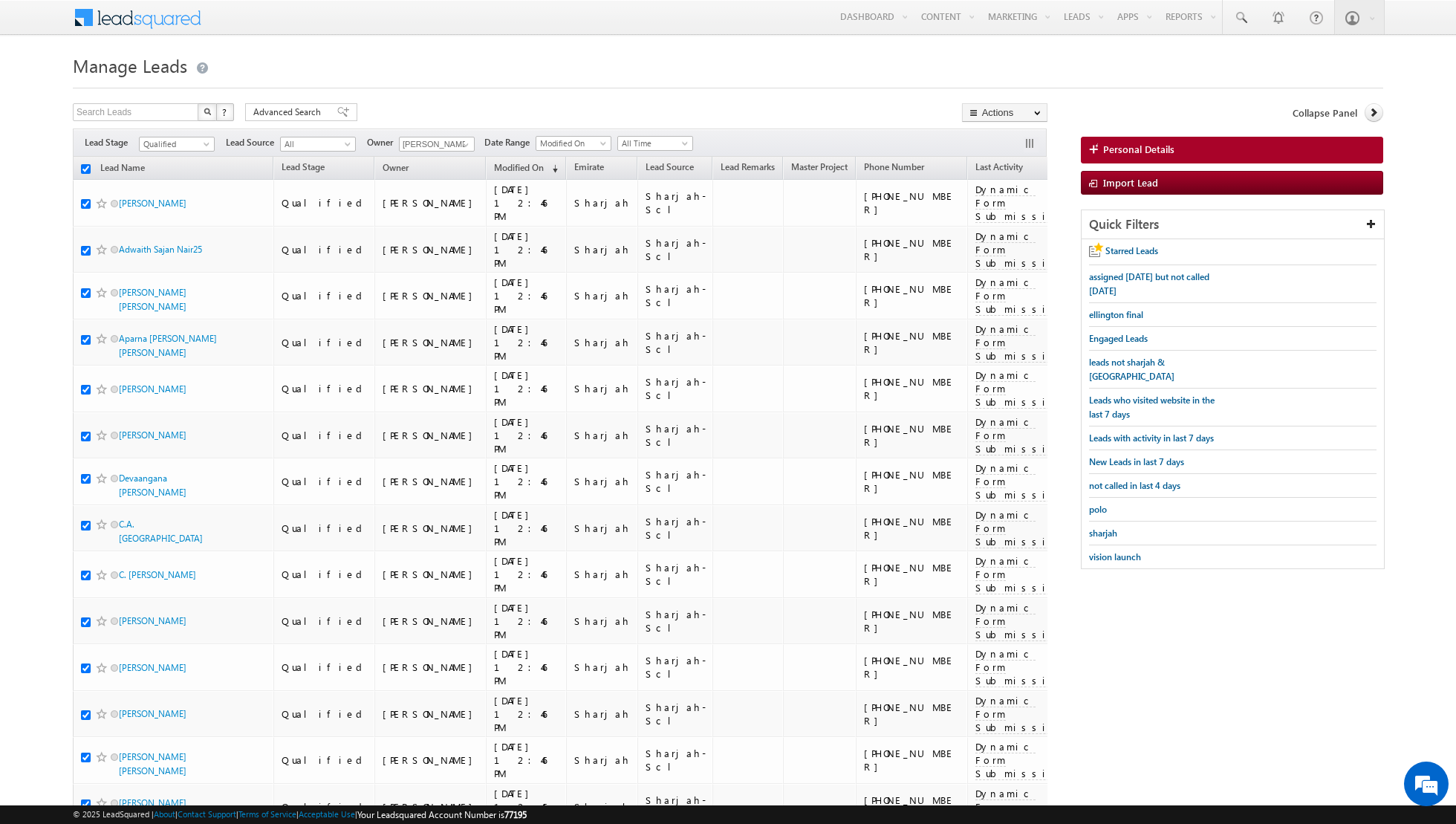
checkbox input "true"
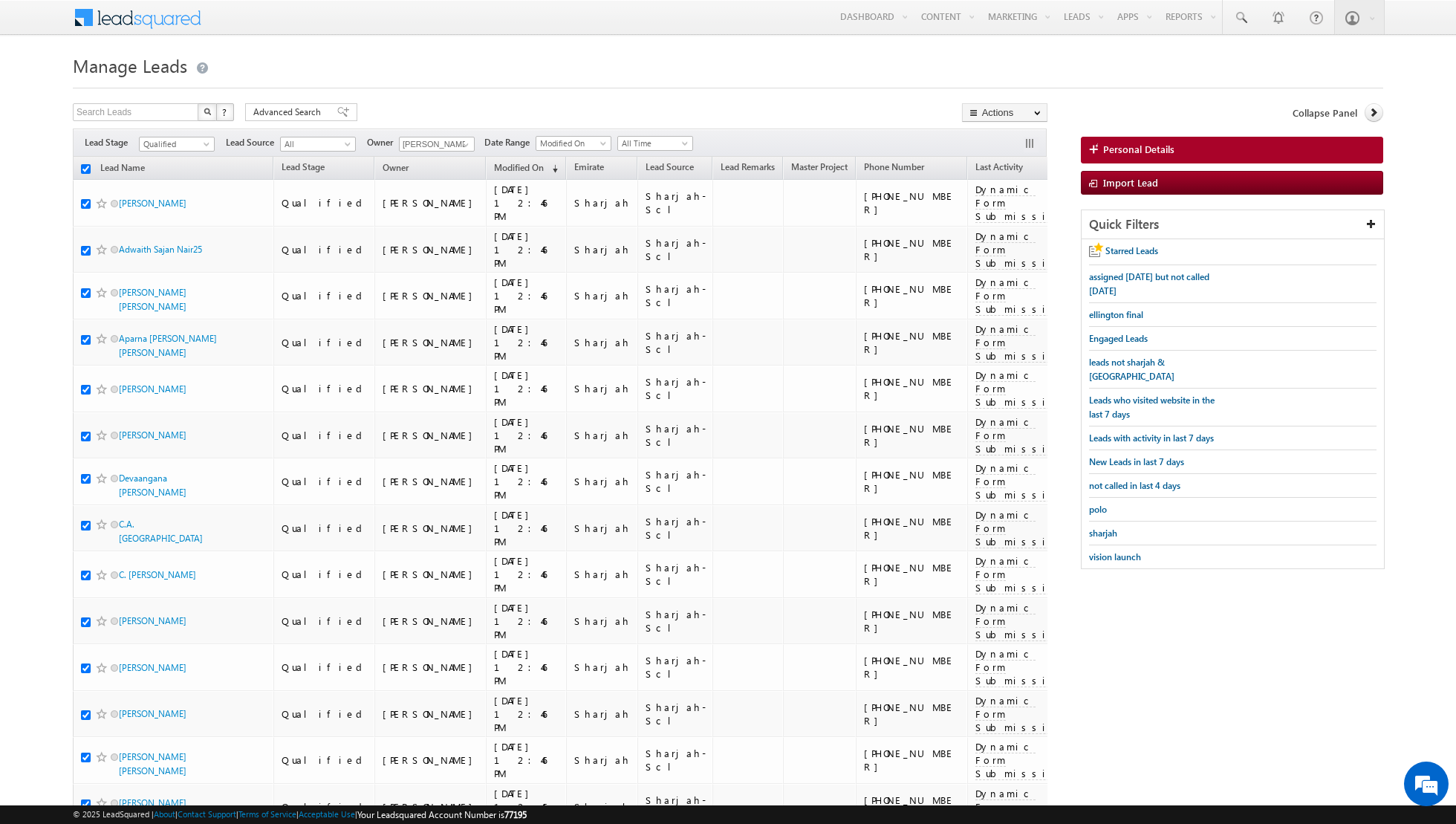
checkbox input "true"
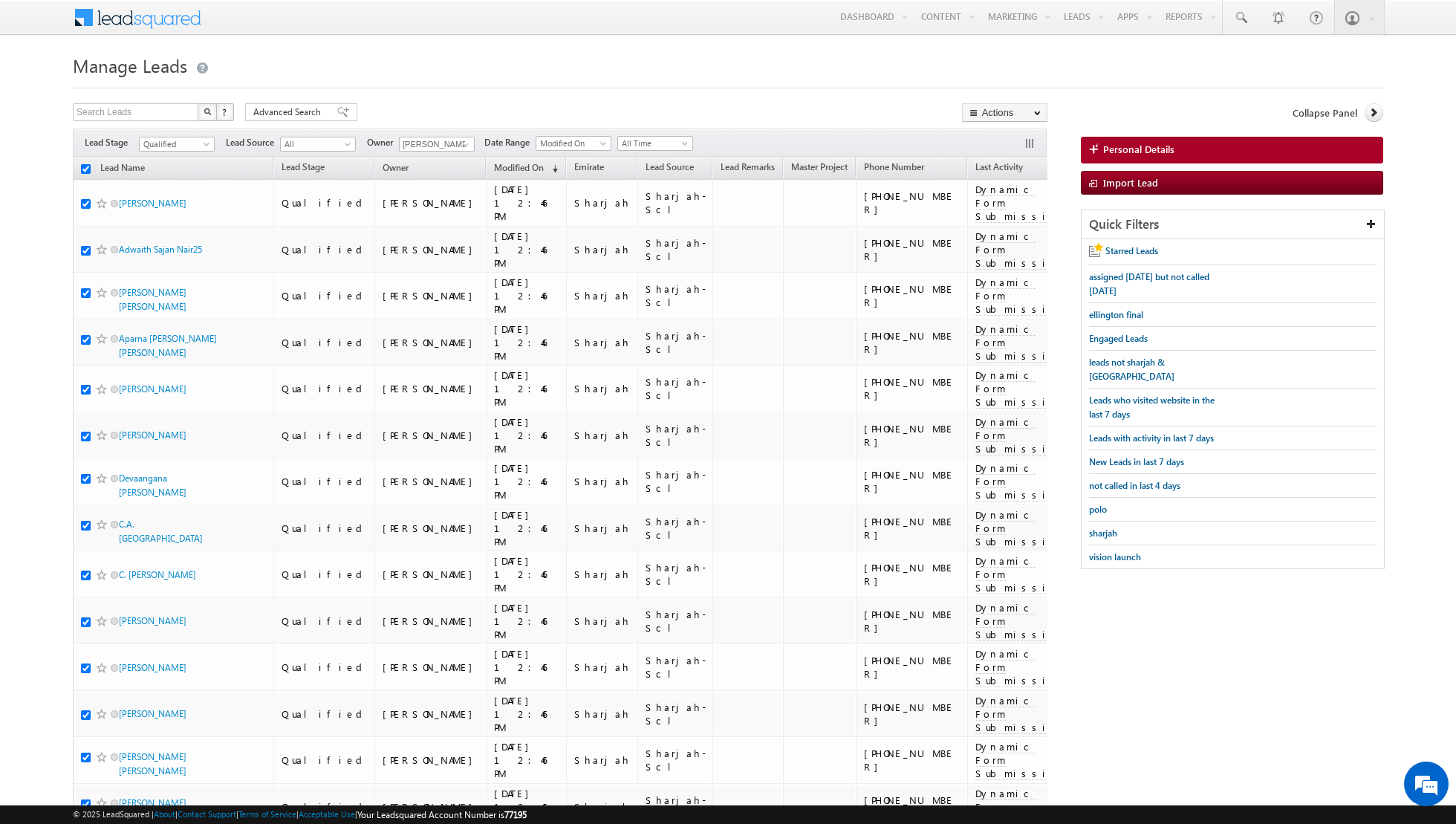
checkbox input "true"
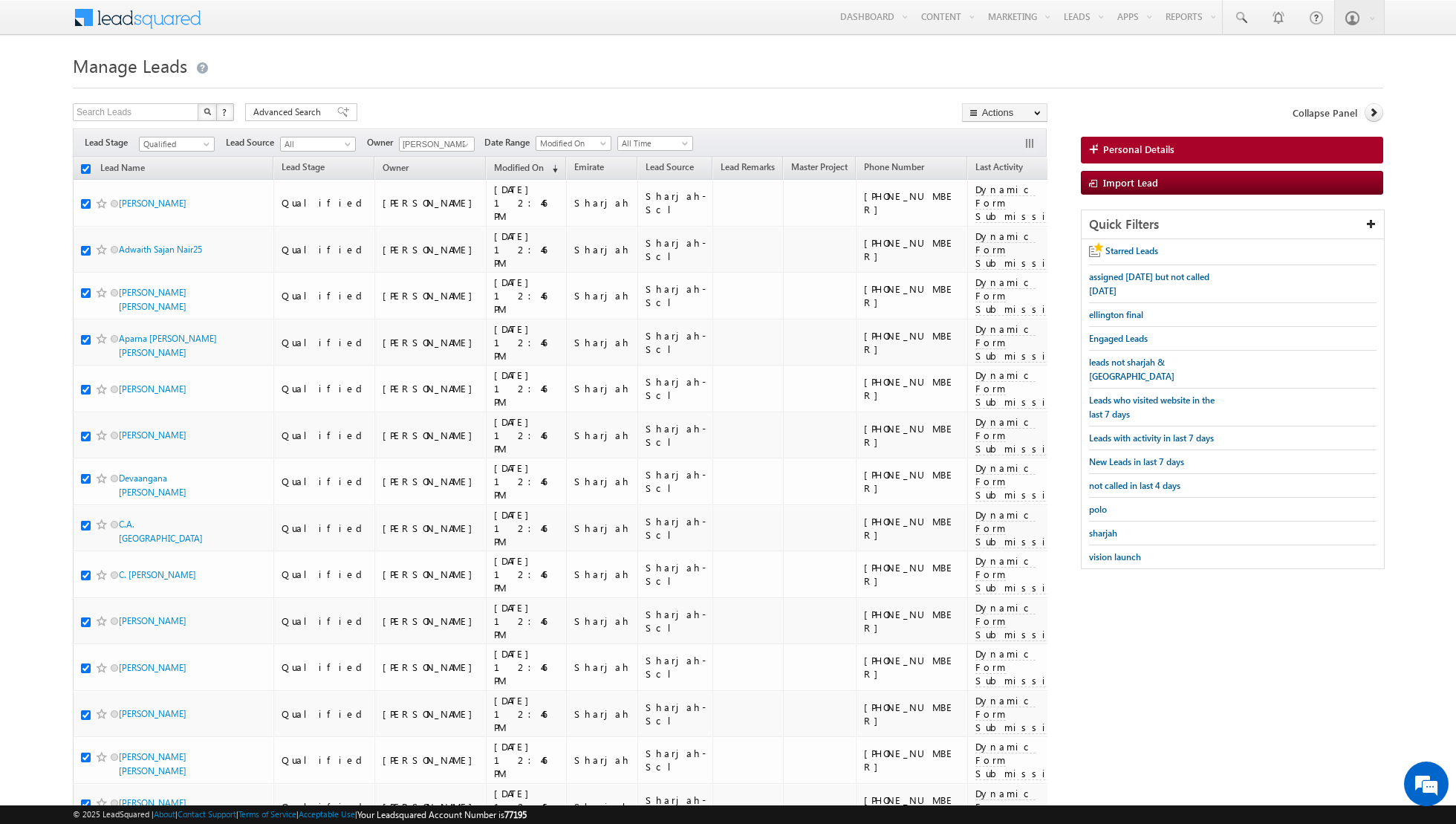
checkbox input "true"
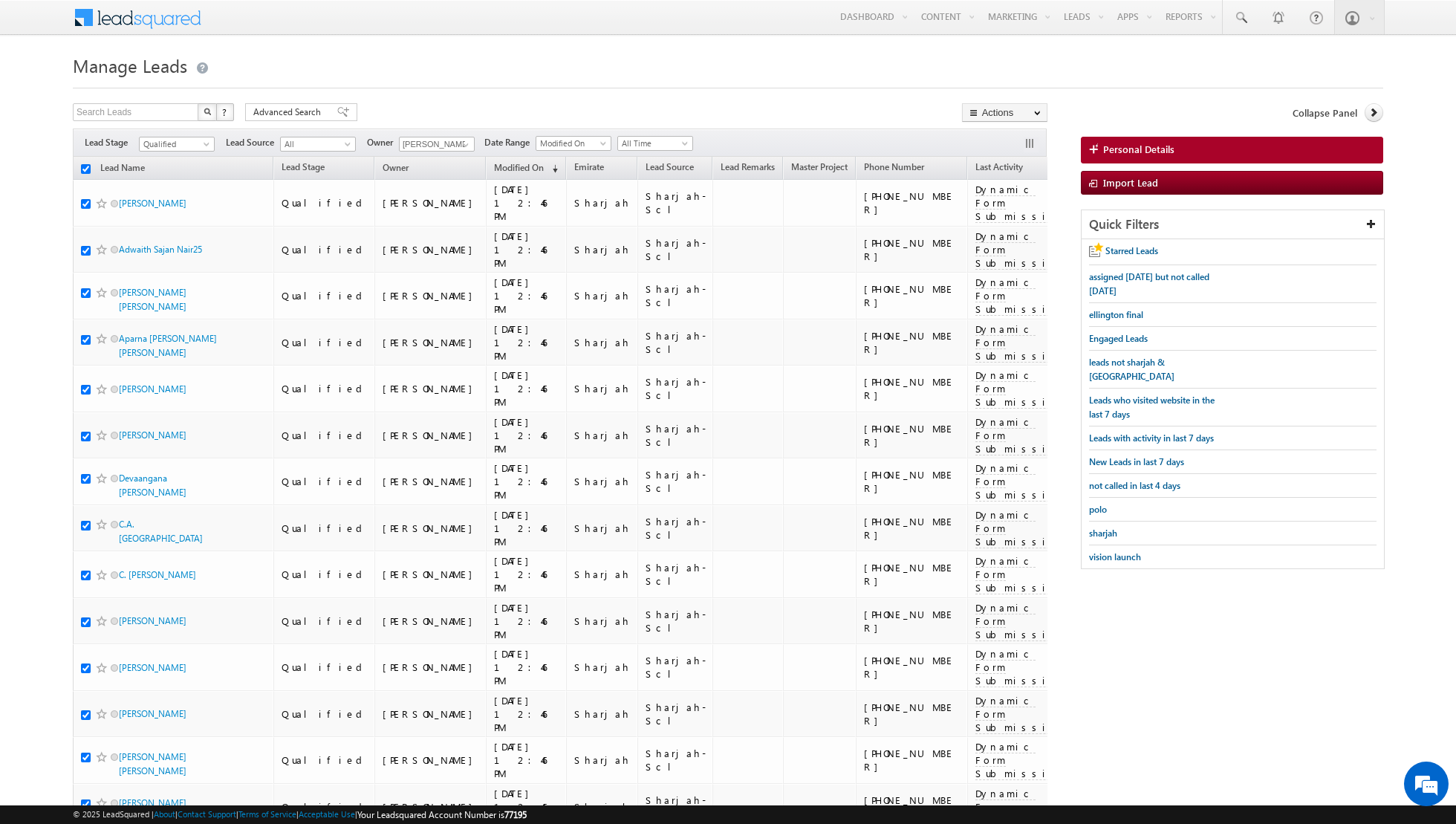
checkbox input "true"
click at [995, 240] on link "Change Owner" at bounding box center [1005, 241] width 84 height 18
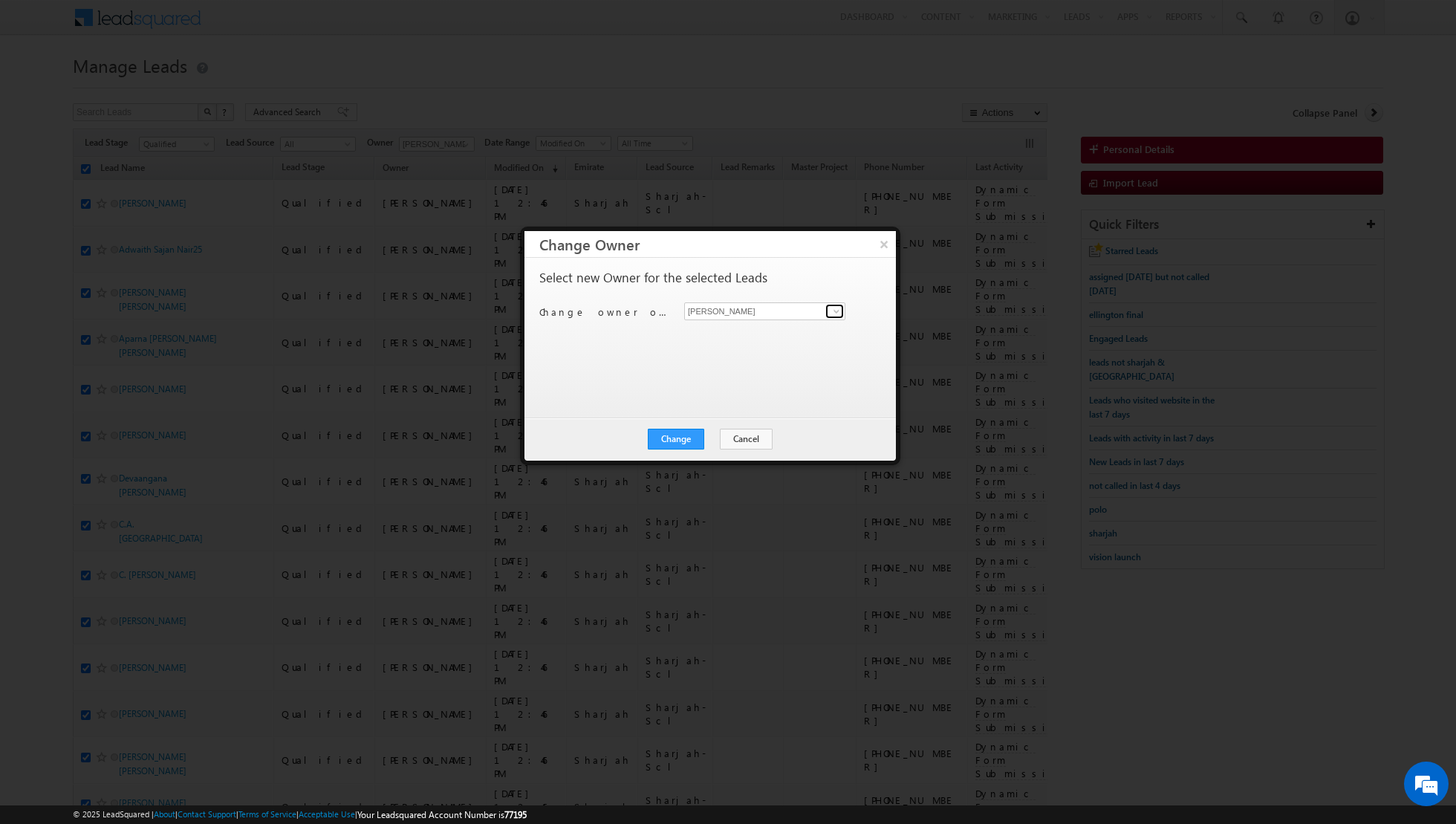
click at [840, 312] on span at bounding box center [836, 311] width 12 height 12
click at [762, 336] on span "[PERSON_NAME][EMAIL_ADDRESS][PERSON_NAME][DOMAIN_NAME]" at bounding box center [757, 339] width 134 height 11
click at [675, 439] on button "Change" at bounding box center [676, 439] width 56 height 21
click at [717, 444] on button "Close" at bounding box center [713, 439] width 47 height 21
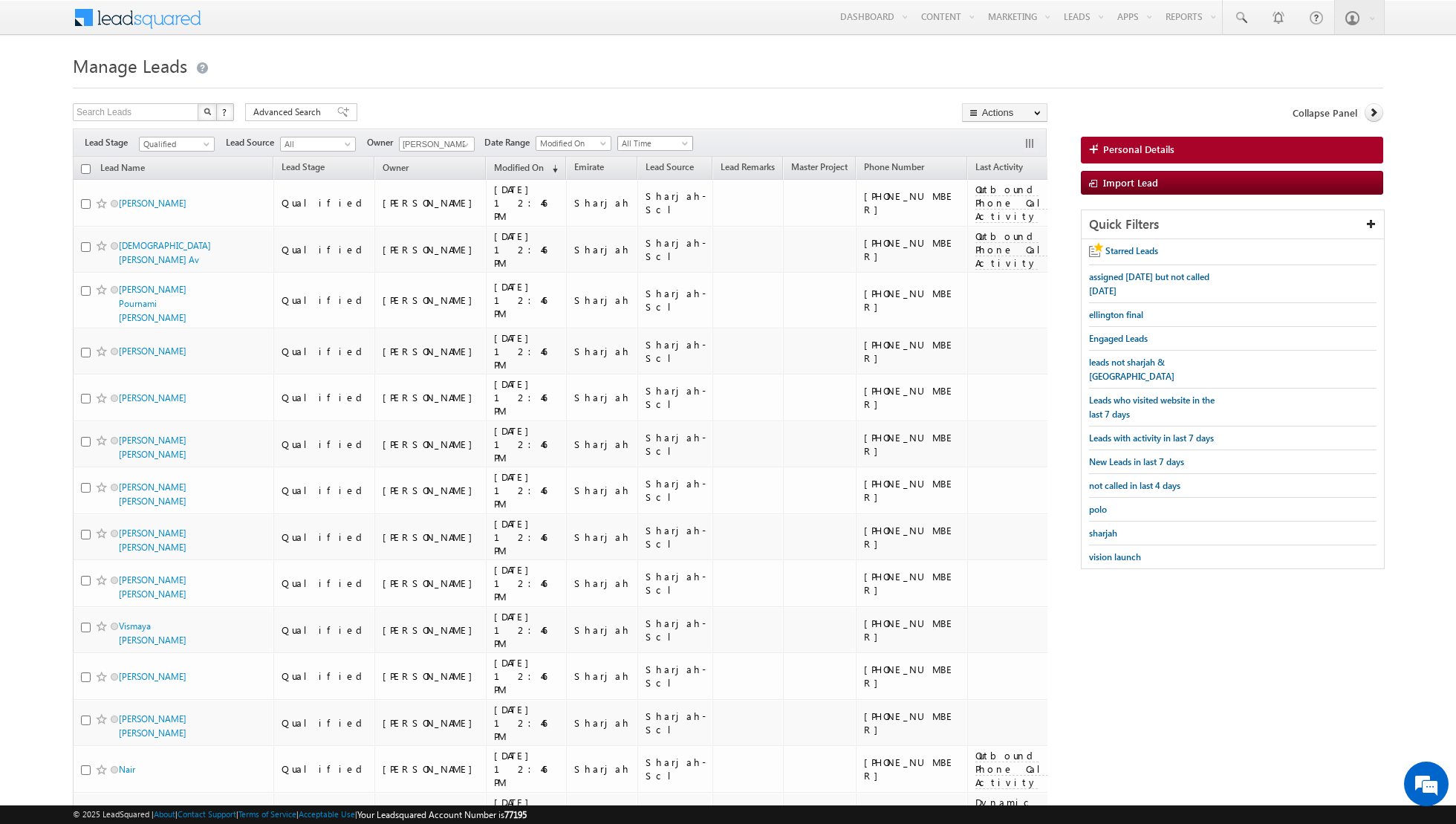
click at [665, 145] on span "All Time" at bounding box center [654, 143] width 71 height 14
click at [632, 200] on link "Today" at bounding box center [648, 206] width 75 height 14
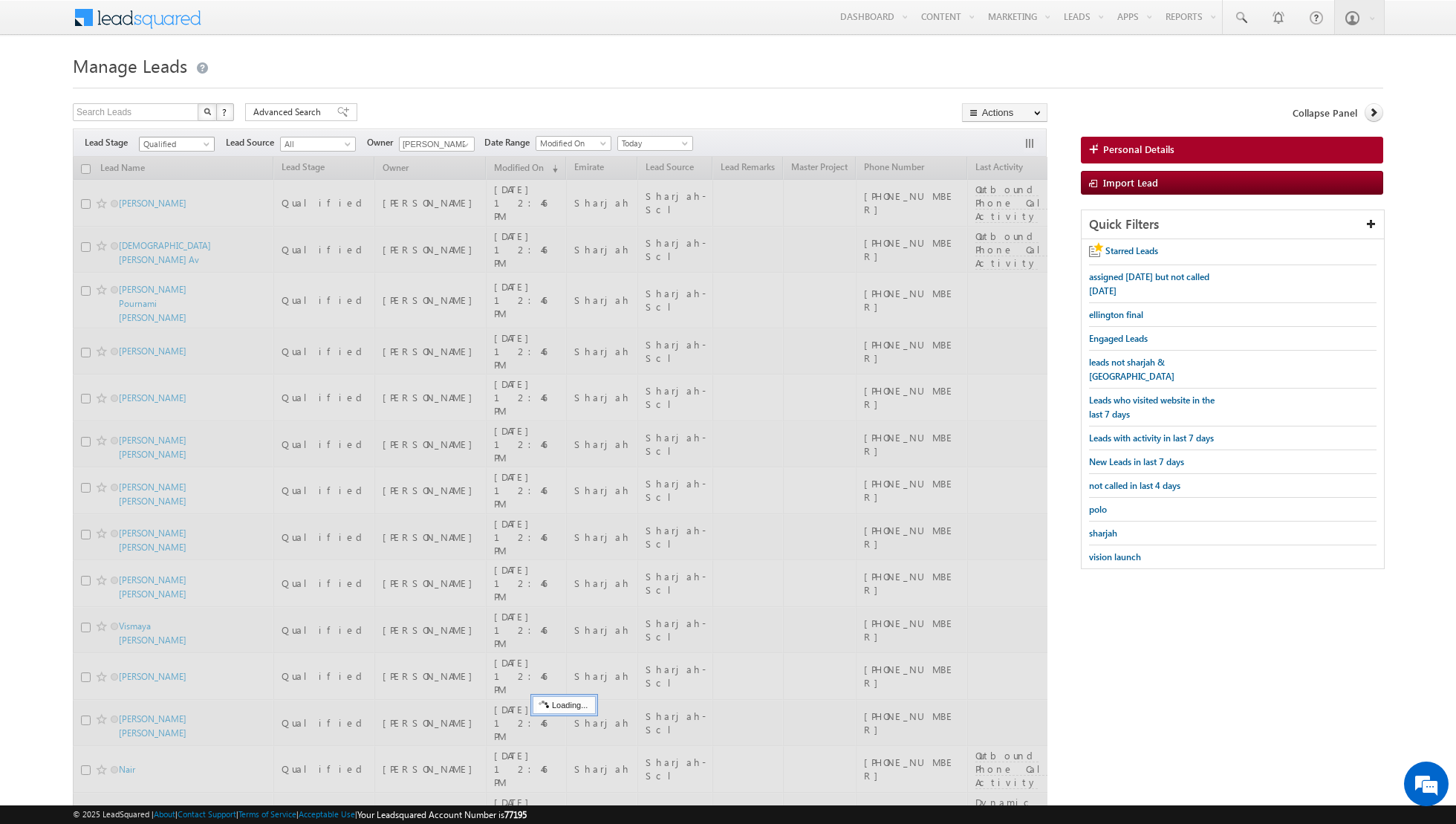
click at [202, 144] on span at bounding box center [208, 147] width 12 height 12
click at [181, 171] on div at bounding box center [559, 808] width 975 height 1303
click at [199, 142] on span "Qualified" at bounding box center [175, 144] width 71 height 14
